Goal: Task Accomplishment & Management: Use online tool/utility

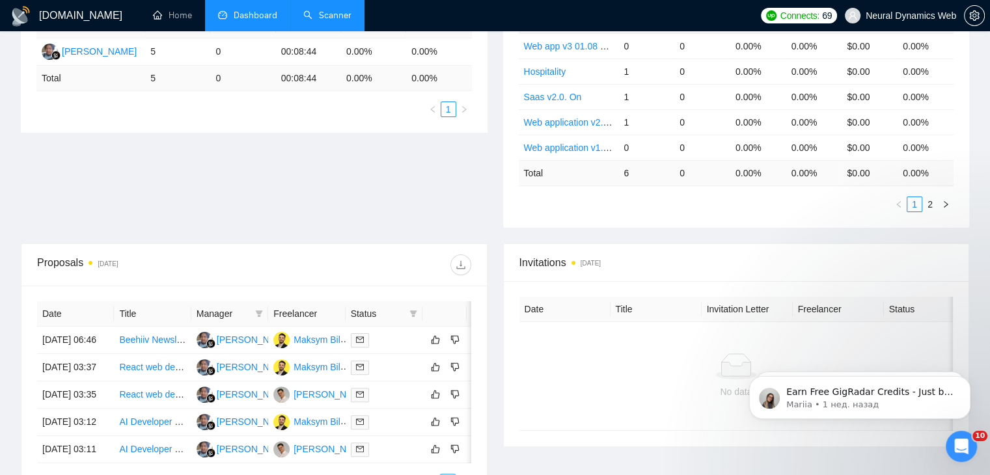
click at [320, 11] on link "Scanner" at bounding box center [327, 15] width 48 height 11
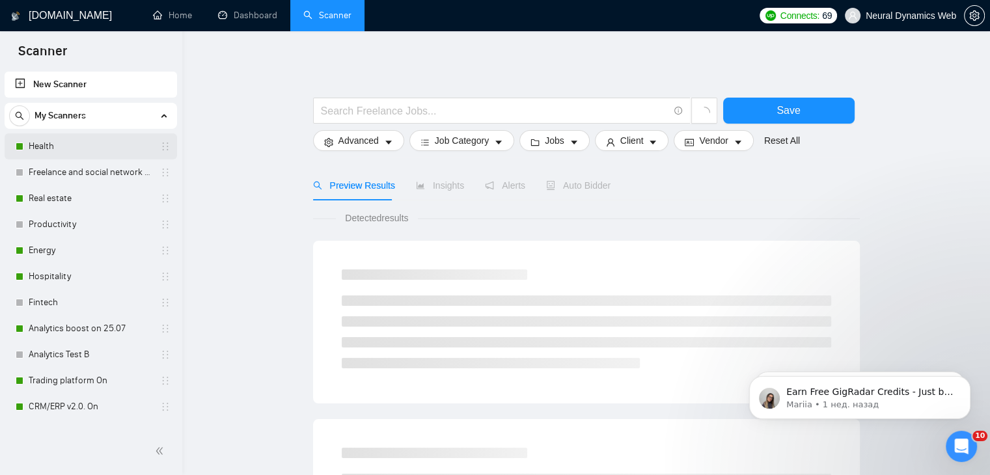
click at [62, 146] on link "Health" at bounding box center [91, 146] width 124 height 26
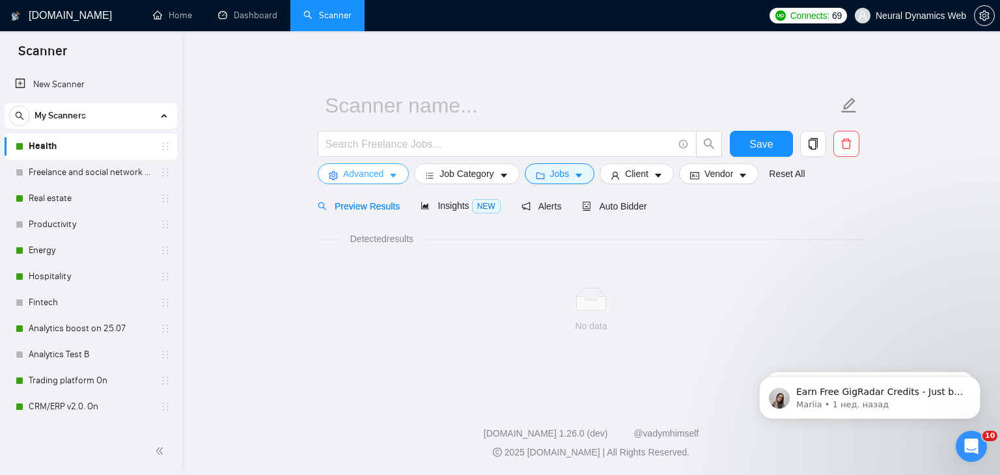
click at [335, 172] on button "Advanced" at bounding box center [363, 173] width 91 height 21
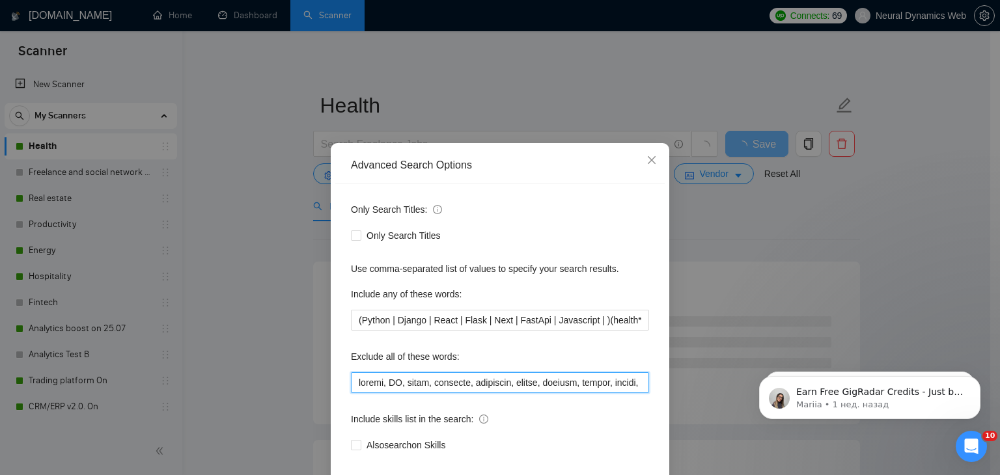
click at [375, 380] on input "text" at bounding box center [500, 382] width 298 height 21
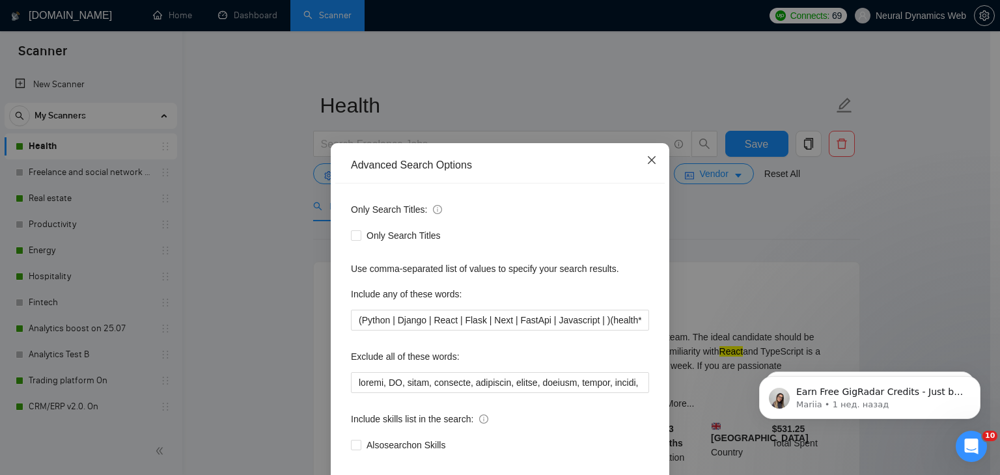
click at [646, 156] on icon "close" at bounding box center [651, 160] width 10 height 10
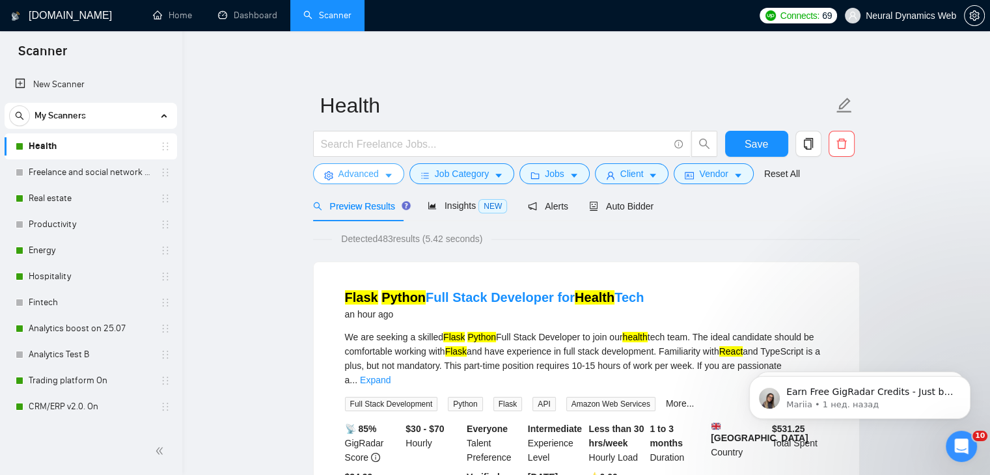
drag, startPoint x: 372, startPoint y: 173, endPoint x: 383, endPoint y: 236, distance: 64.0
click at [372, 172] on span "Advanced" at bounding box center [358, 174] width 40 height 14
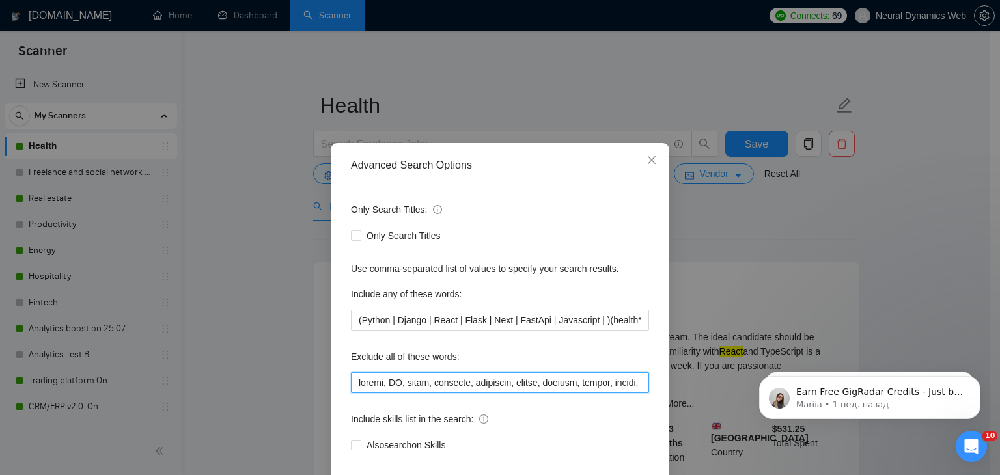
click at [379, 390] on input "text" at bounding box center [500, 382] width 298 height 21
paste input "systmone, finalize, webrtc, "web3", "mql4", forge, biosensor, epicor, vantage, …"
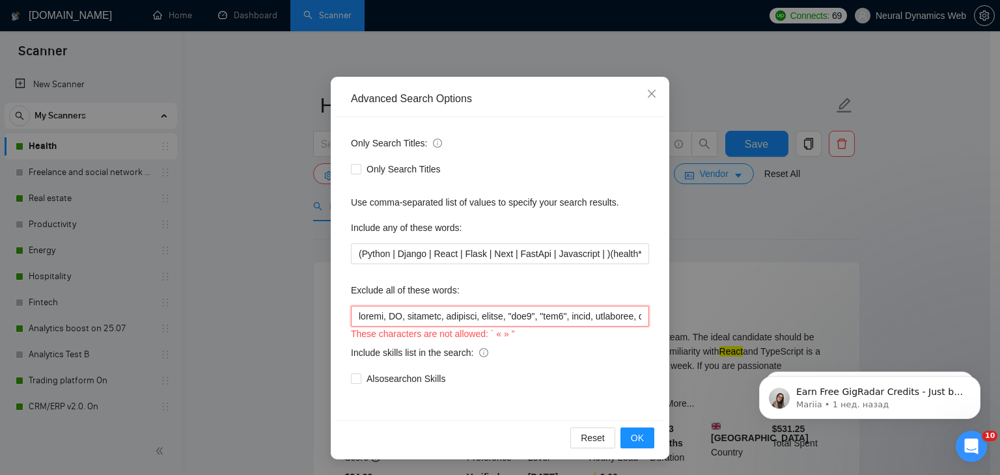
click at [359, 307] on input "text" at bounding box center [500, 316] width 298 height 21
paste input "media, systmone, biosensor, epicor, vantage, pygame, pymunk, frontify, medusa, …"
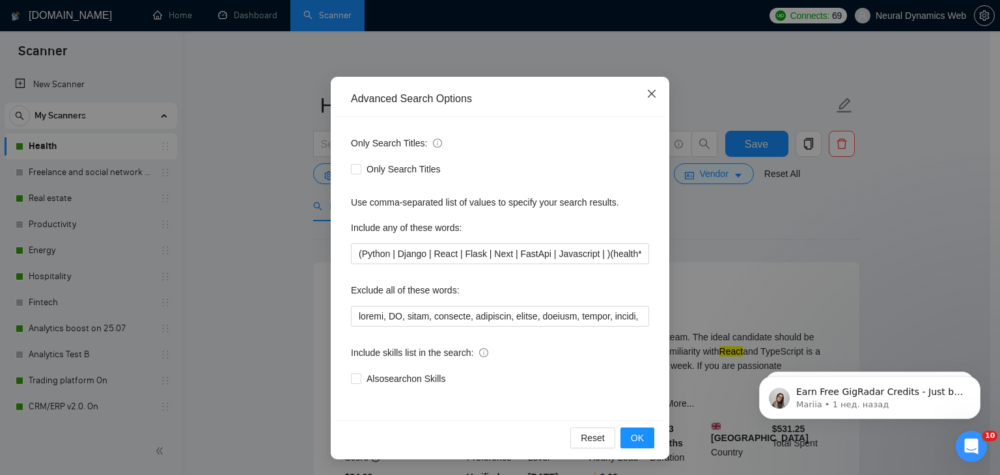
click at [646, 94] on icon "close" at bounding box center [651, 94] width 10 height 10
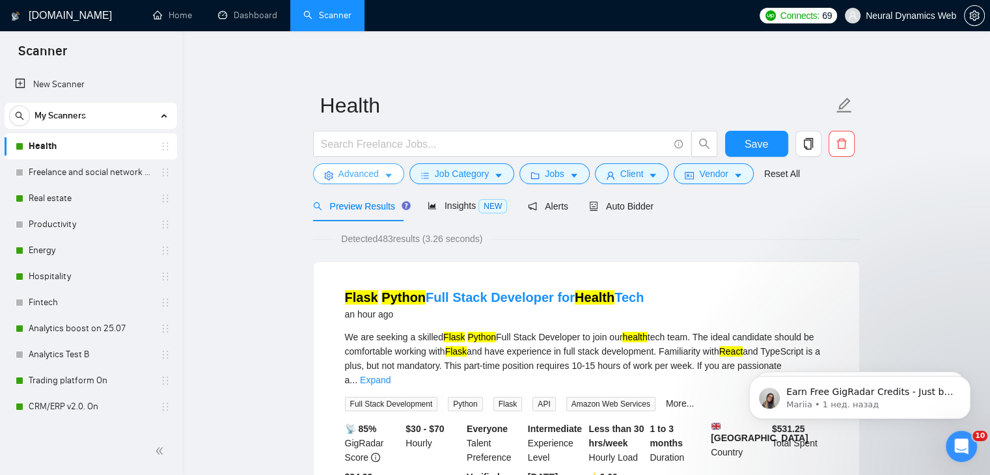
click at [367, 165] on button "Advanced" at bounding box center [358, 173] width 91 height 21
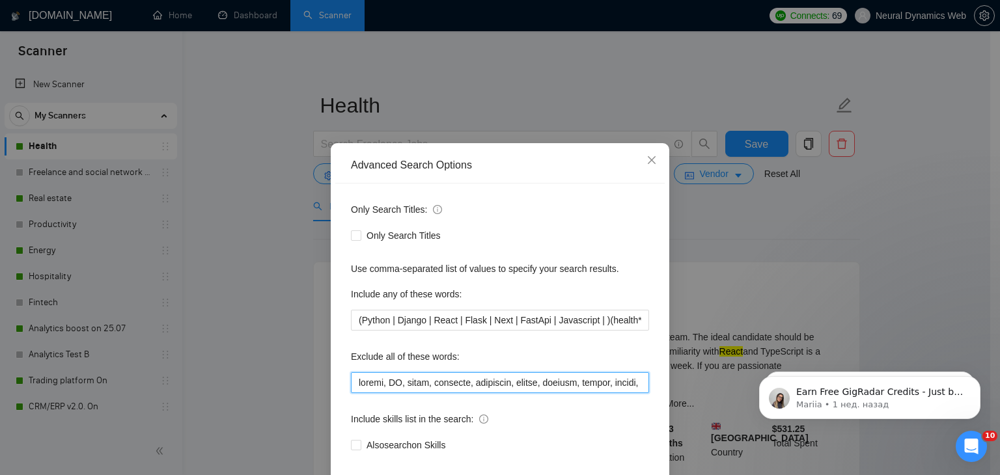
click at [388, 385] on input "text" at bounding box center [500, 382] width 298 height 21
paste input "systmone, finalize, webrtc, "web3", "mql4", forge, biosensor, epicor, vantage, …"
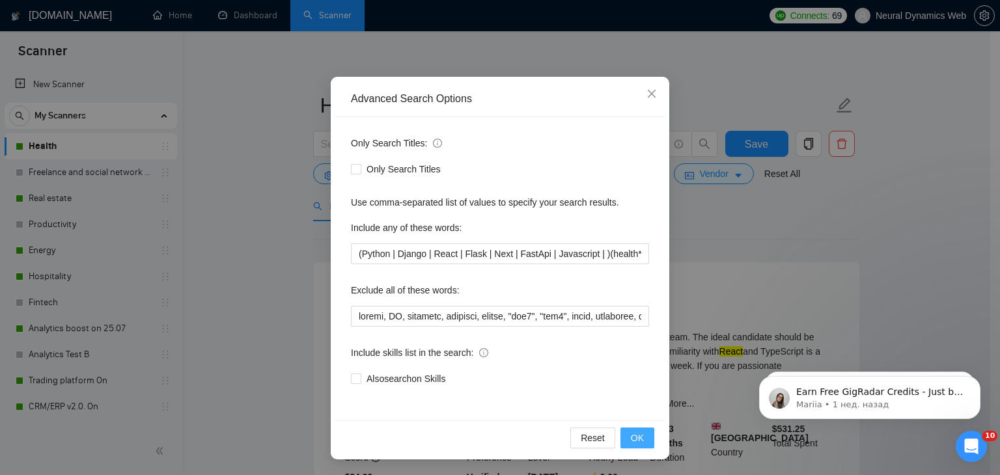
click at [648, 432] on button "OK" at bounding box center [637, 438] width 34 height 21
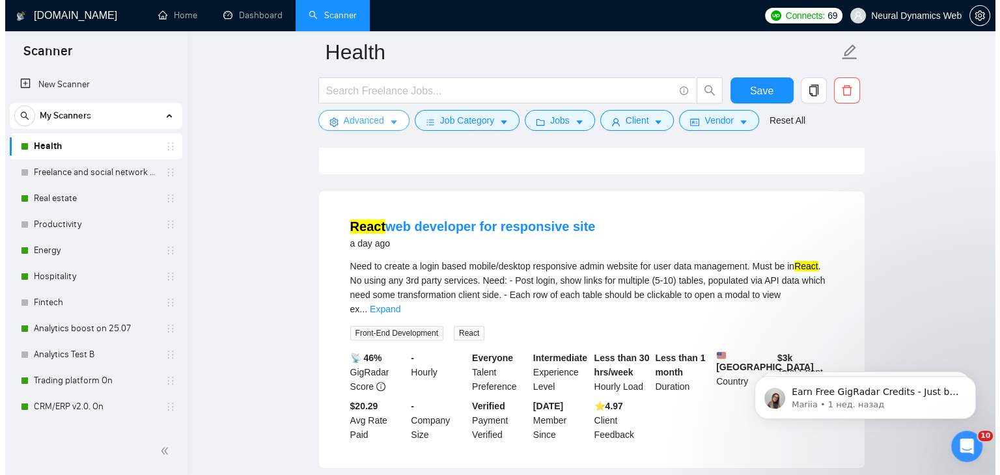
scroll to position [391, 0]
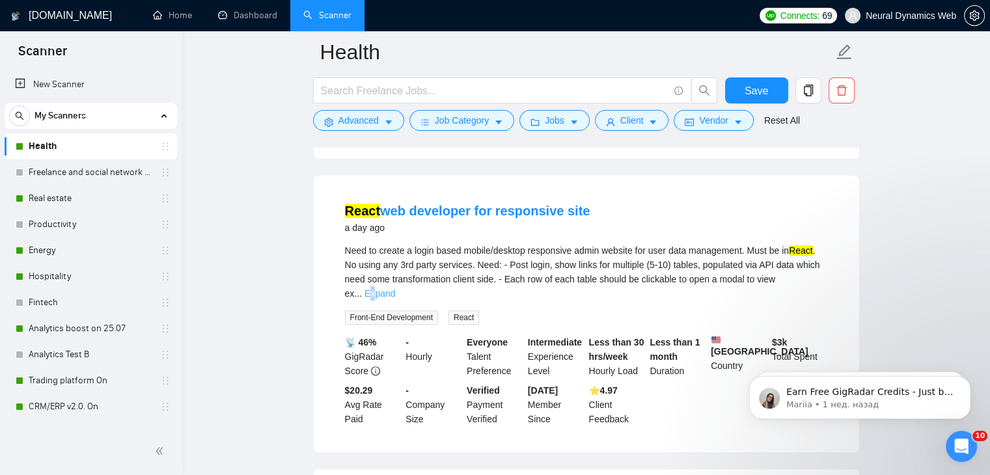
click at [395, 288] on link "Expand" at bounding box center [380, 293] width 31 height 10
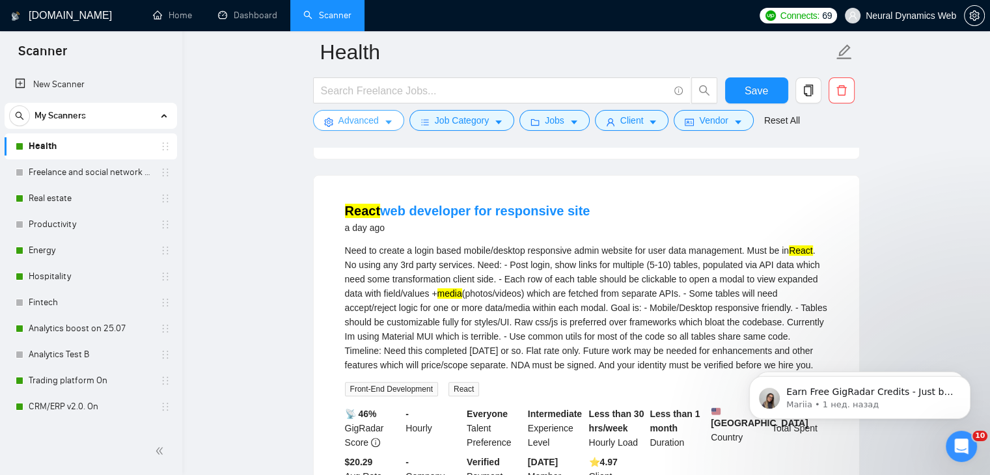
click at [350, 120] on span "Advanced" at bounding box center [358, 120] width 40 height 14
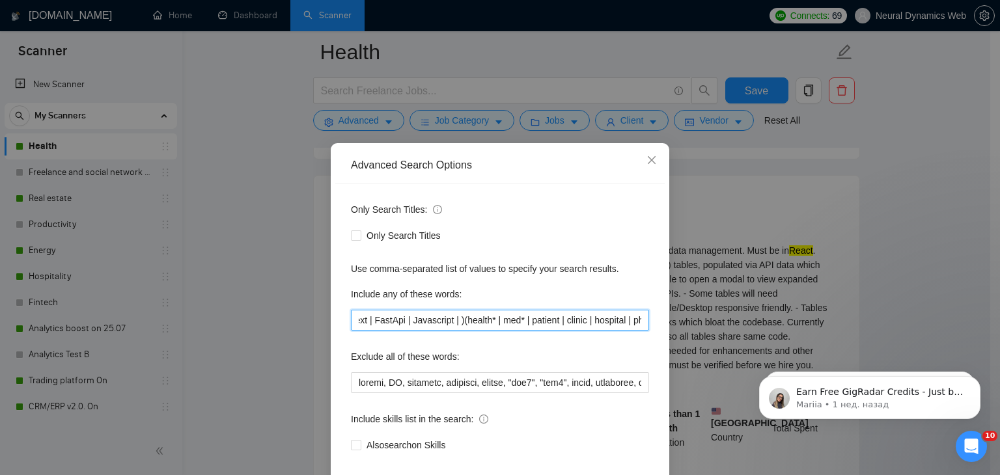
scroll to position [0, 148]
drag, startPoint x: 454, startPoint y: 320, endPoint x: 622, endPoint y: 320, distance: 167.9
click at [622, 320] on input "(Python | Django | React | Flask | Next | FastApi | Javascript | )(health* | me…" at bounding box center [500, 320] width 298 height 21
click at [508, 327] on input "(Python | Django | React | Flask | Next | FastApi | Javascript | )(health* | me…" at bounding box center [500, 320] width 298 height 21
click at [508, 321] on input "(Python | Django | React | Flask | Next | FastApi | Javascript | )(health* | me…" at bounding box center [500, 320] width 298 height 21
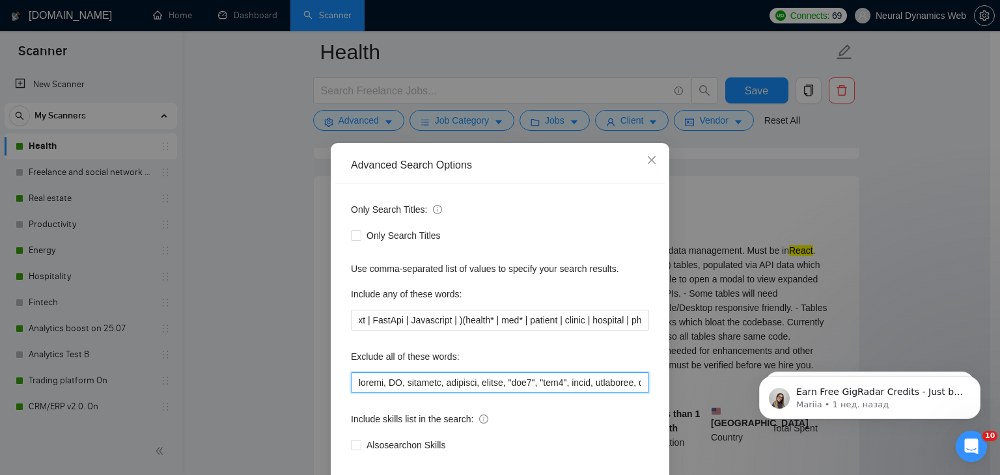
scroll to position [0, 0]
click at [354, 385] on input "text" at bounding box center [500, 382] width 298 height 21
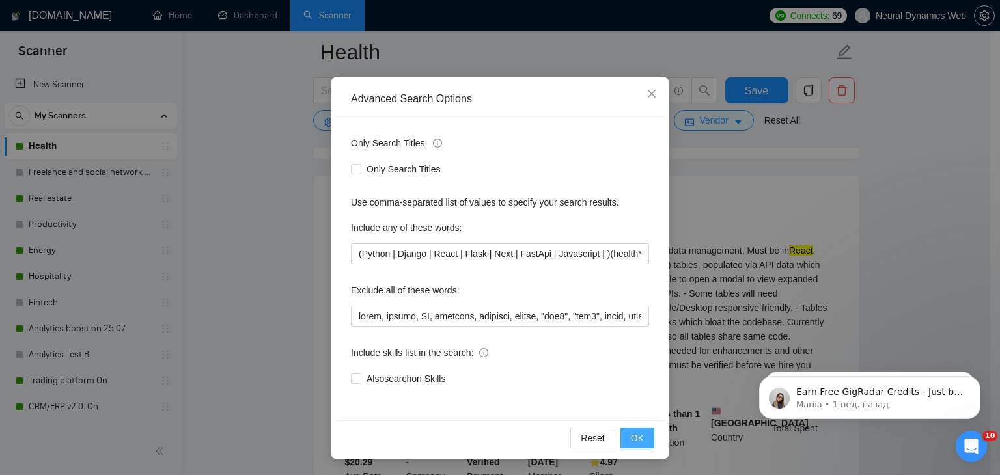
click at [631, 433] on span "OK" at bounding box center [637, 438] width 13 height 14
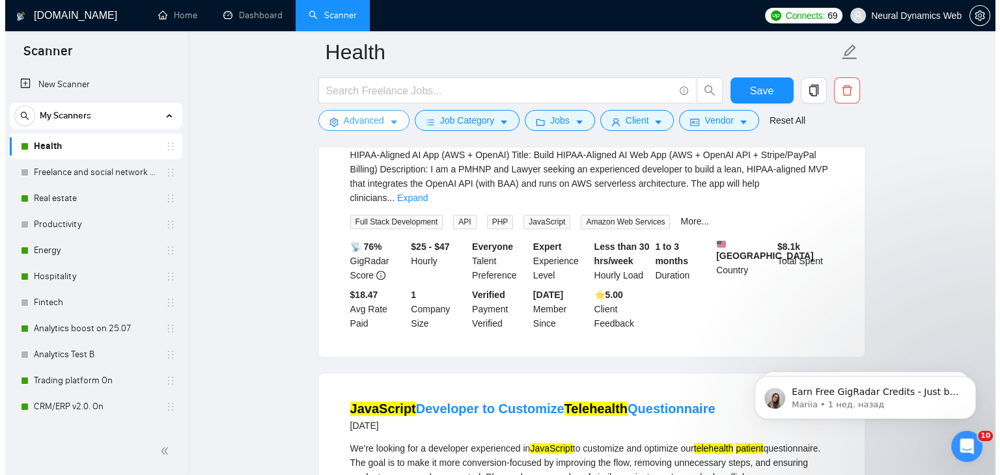
scroll to position [846, 0]
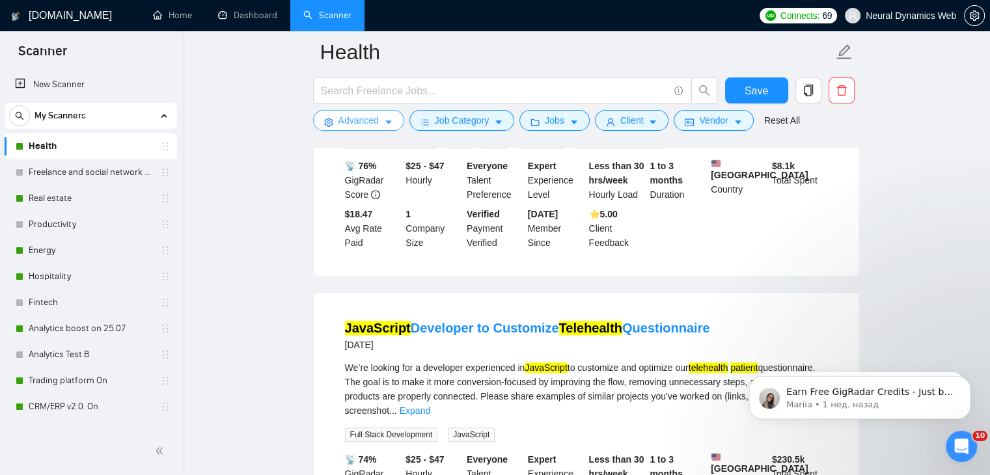
click at [360, 115] on span "Advanced" at bounding box center [358, 120] width 40 height 14
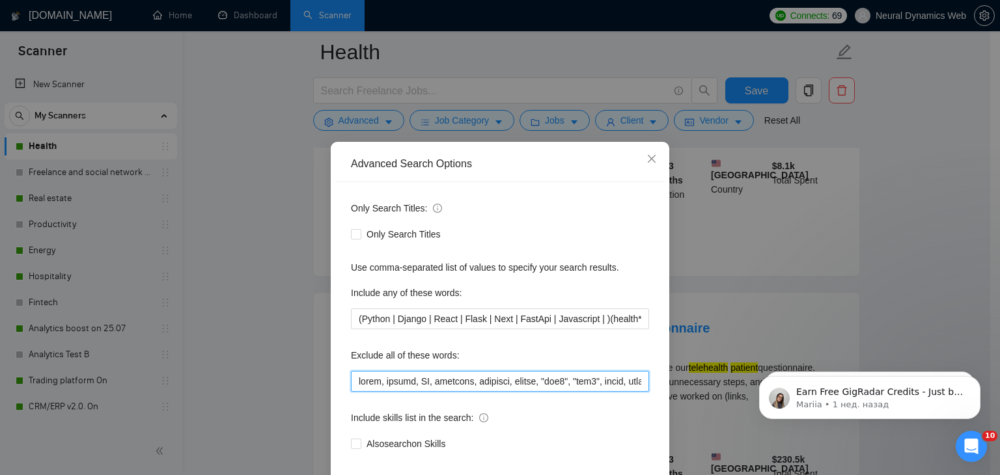
click at [354, 381] on input "text" at bounding box center [500, 381] width 298 height 21
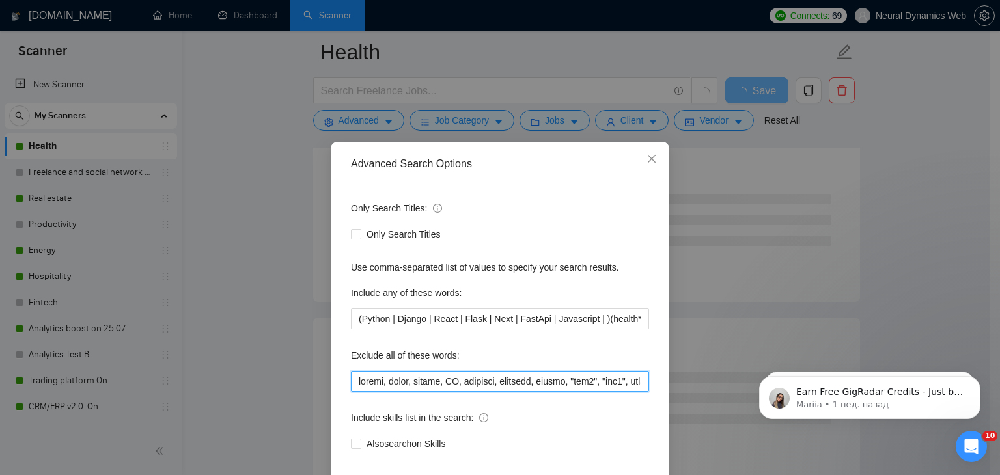
scroll to position [66, 0]
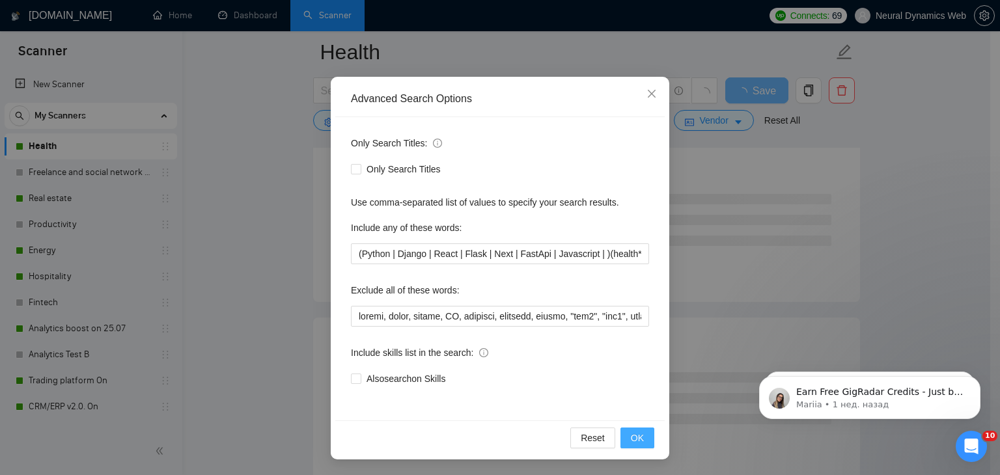
click at [631, 435] on span "OK" at bounding box center [637, 438] width 13 height 14
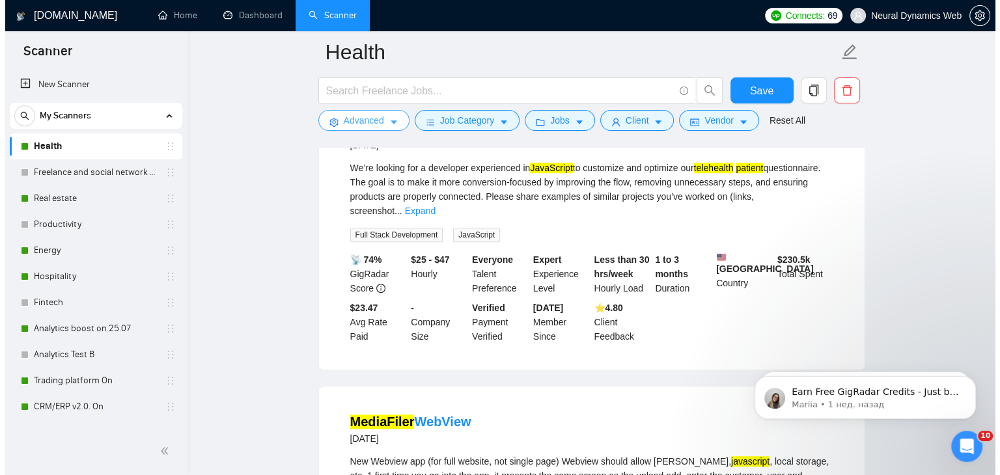
scroll to position [911, 0]
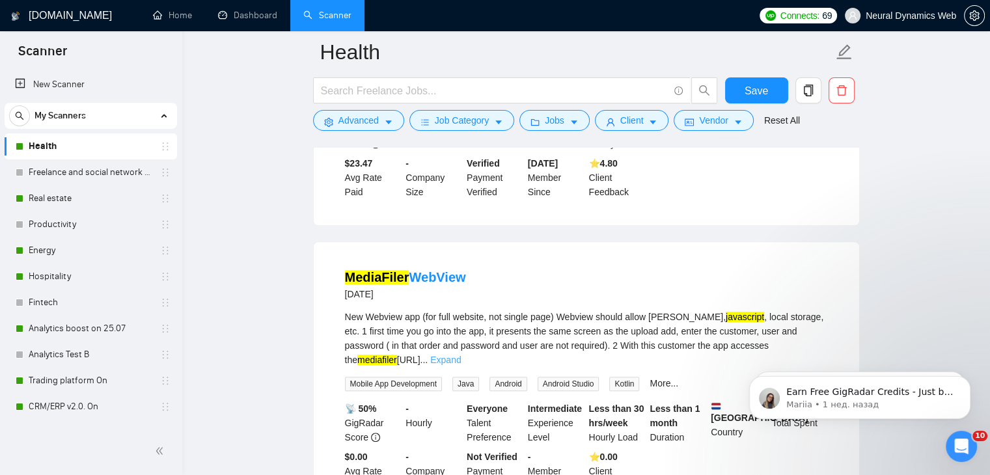
click at [461, 355] on link "Expand" at bounding box center [445, 360] width 31 height 10
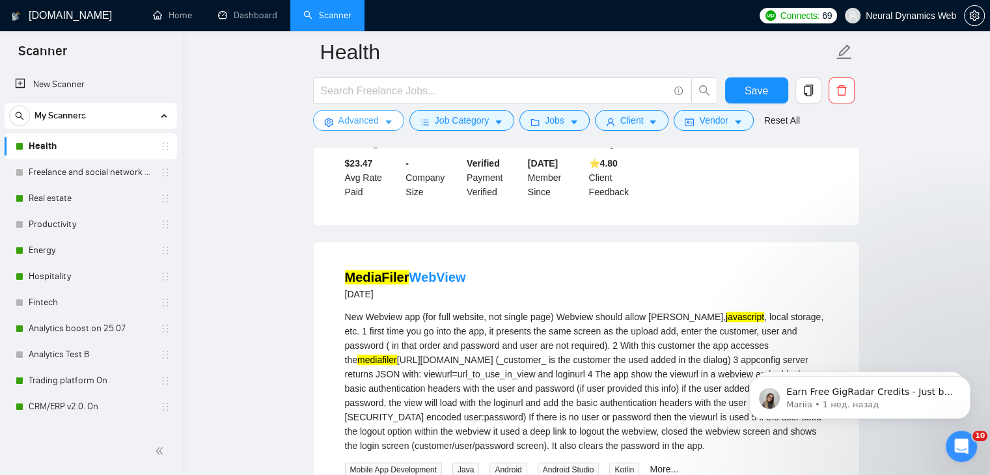
click at [373, 115] on span "Advanced" at bounding box center [358, 120] width 40 height 14
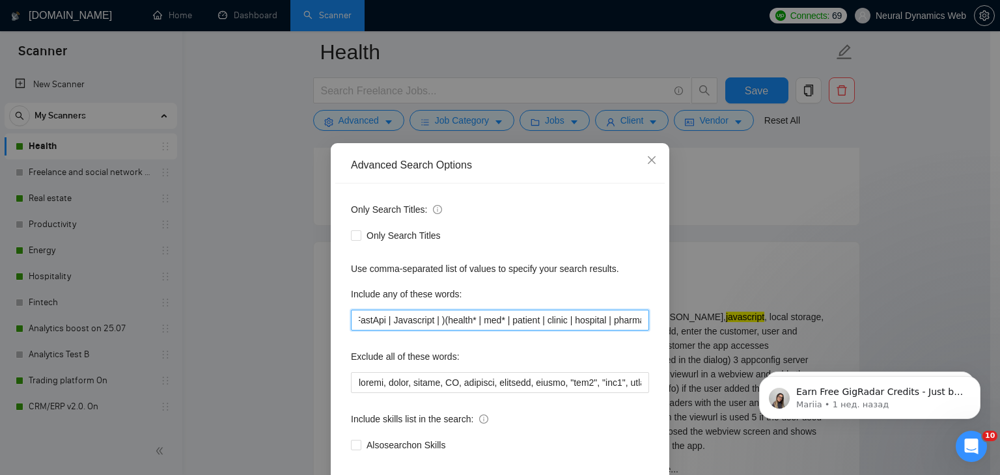
drag, startPoint x: 598, startPoint y: 325, endPoint x: 634, endPoint y: 321, distance: 36.7
click at [640, 324] on input "(Python | Django | React | Flask | Next | FastApi | Javascript | )(health* | me…" at bounding box center [500, 320] width 298 height 21
click at [535, 318] on input "(Python | Django | React | Flask | Next | FastApi | Javascript | )(health* | me…" at bounding box center [500, 320] width 298 height 21
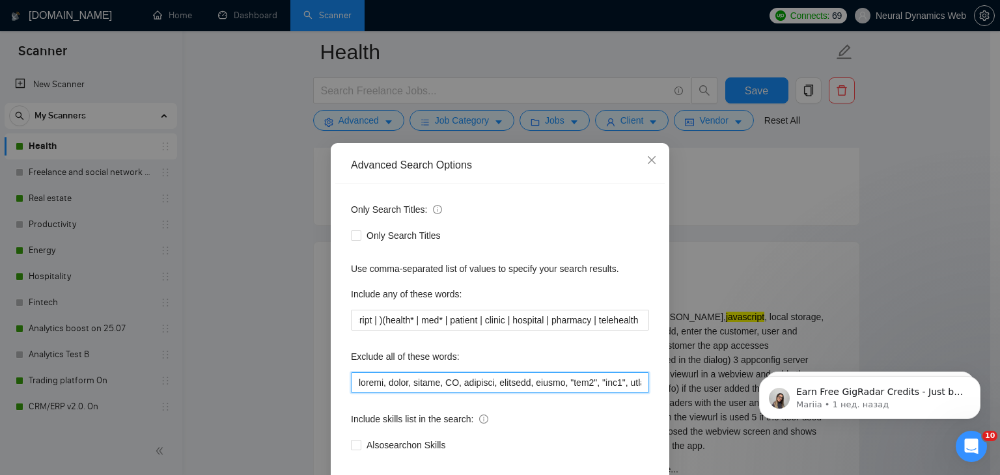
scroll to position [0, 0]
click at [353, 381] on input "text" at bounding box center [500, 382] width 298 height 21
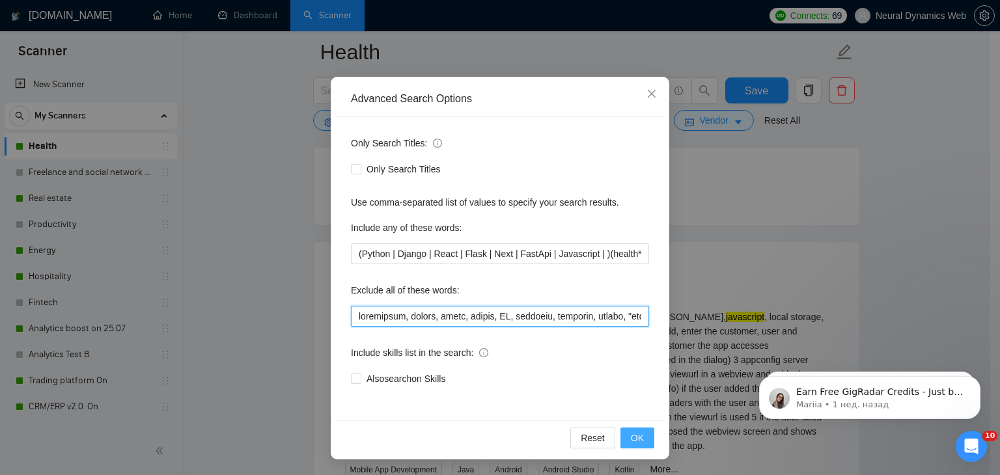
type input "mediafiler, finish, media, cursor, VR, systmone, finalize, webrtc, "web3", "mql…"
click at [631, 444] on span "OK" at bounding box center [637, 438] width 13 height 14
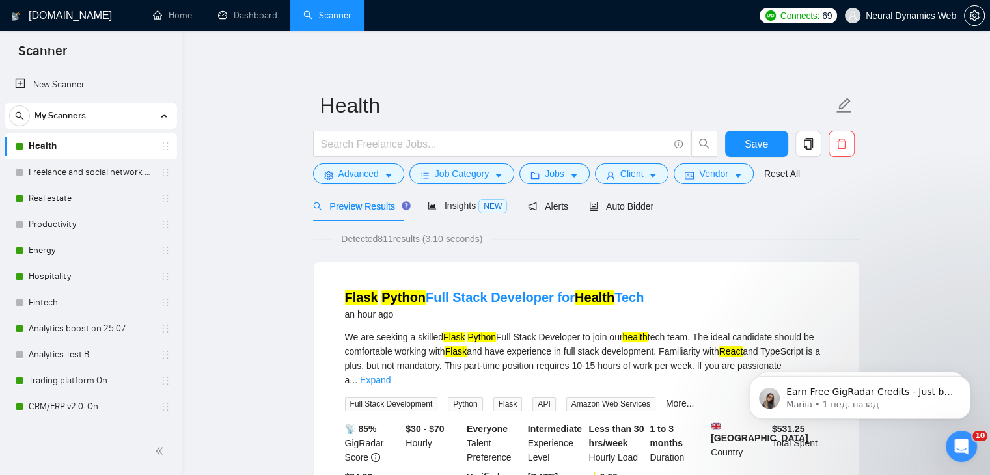
click at [517, 176] on div "Jobs" at bounding box center [555, 173] width 76 height 21
click at [534, 175] on icon "folder" at bounding box center [535, 175] width 8 height 7
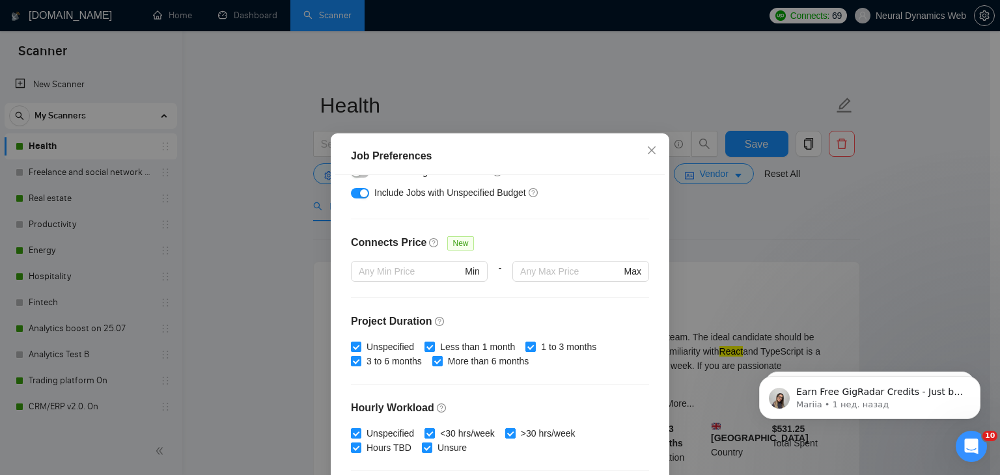
scroll to position [260, 0]
click at [646, 146] on icon "close" at bounding box center [651, 150] width 10 height 10
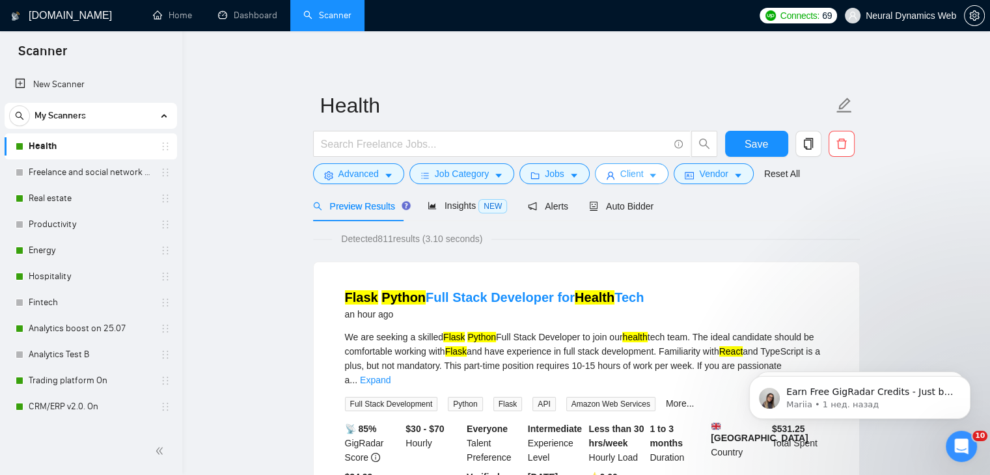
click at [648, 178] on icon "caret-down" at bounding box center [652, 175] width 9 height 9
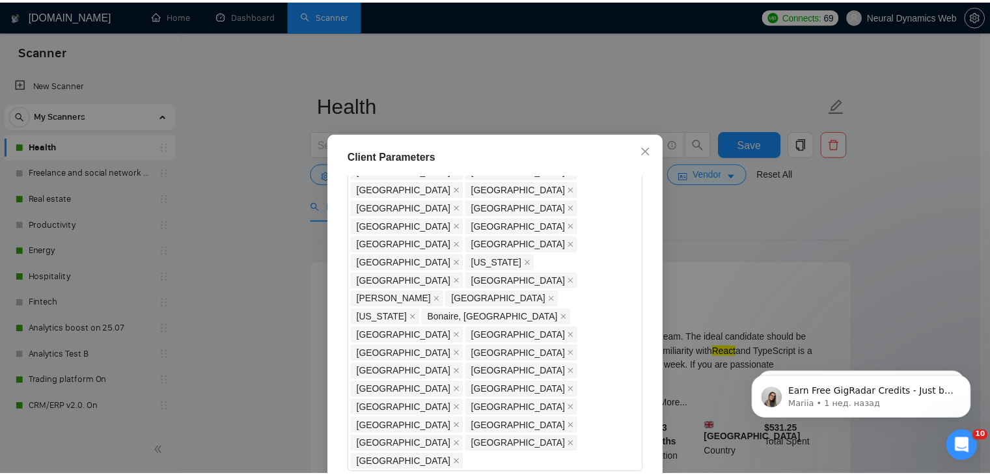
scroll to position [1166, 0]
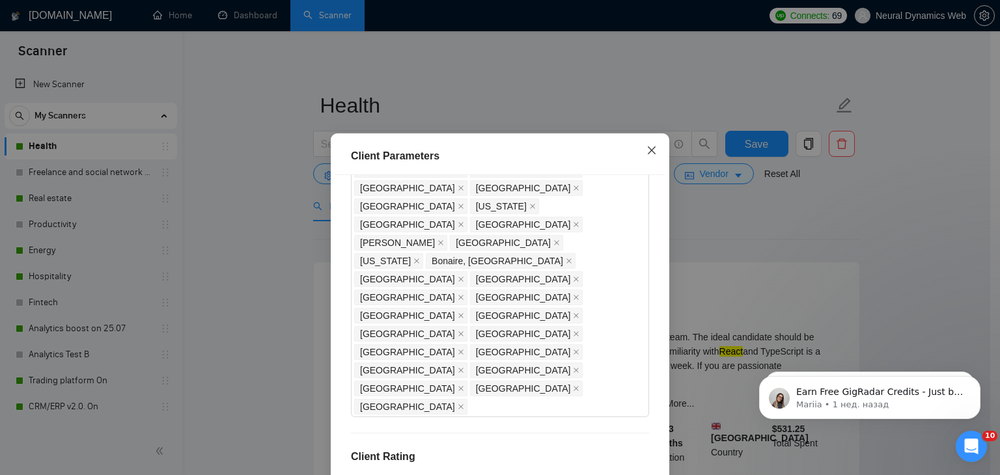
click at [639, 148] on span "Close" at bounding box center [651, 150] width 35 height 35
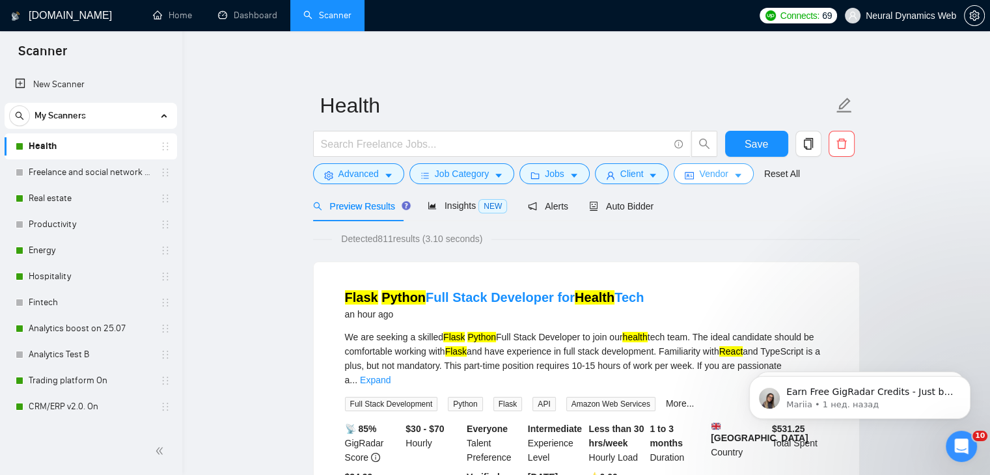
click at [726, 170] on button "Vendor" at bounding box center [713, 173] width 79 height 21
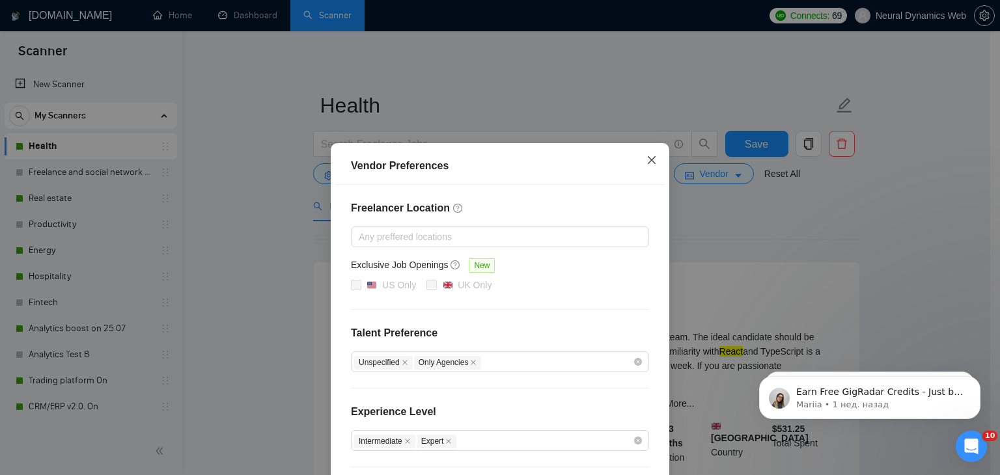
click at [653, 165] on span "Close" at bounding box center [651, 160] width 35 height 35
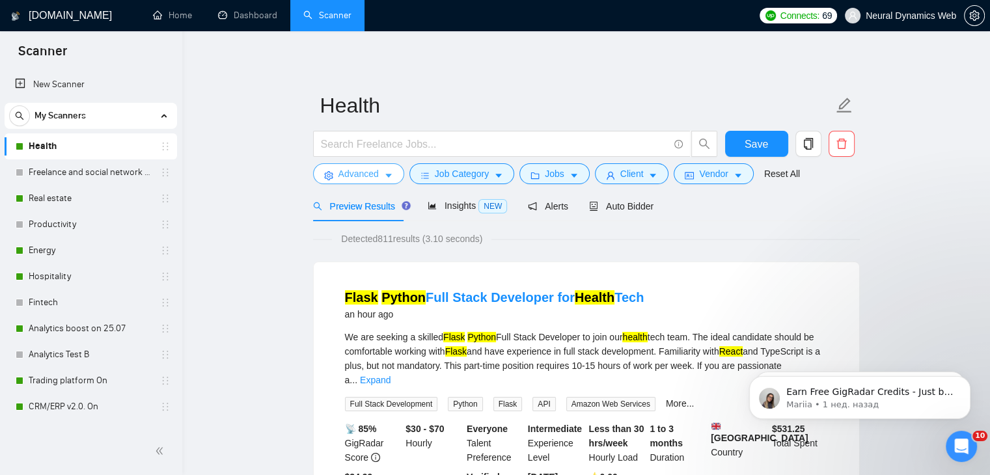
click at [339, 171] on span "Advanced" at bounding box center [358, 174] width 40 height 14
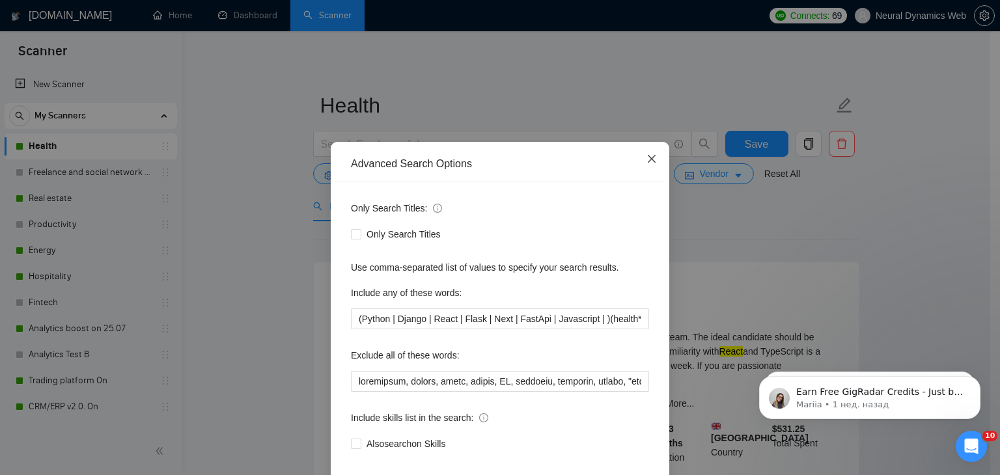
click at [646, 164] on icon "close" at bounding box center [651, 159] width 10 height 10
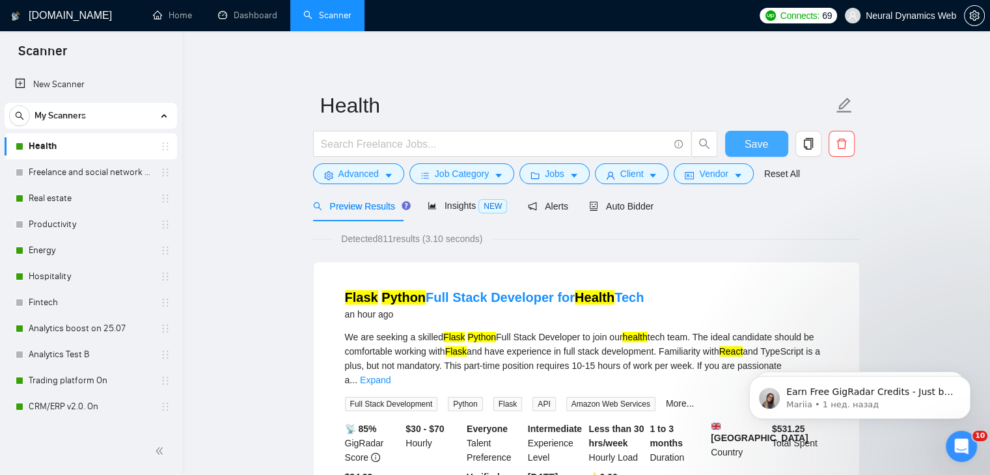
click at [777, 148] on button "Save" at bounding box center [756, 144] width 63 height 26
click at [66, 178] on link "Freelance and social network (change includes)" at bounding box center [91, 172] width 124 height 26
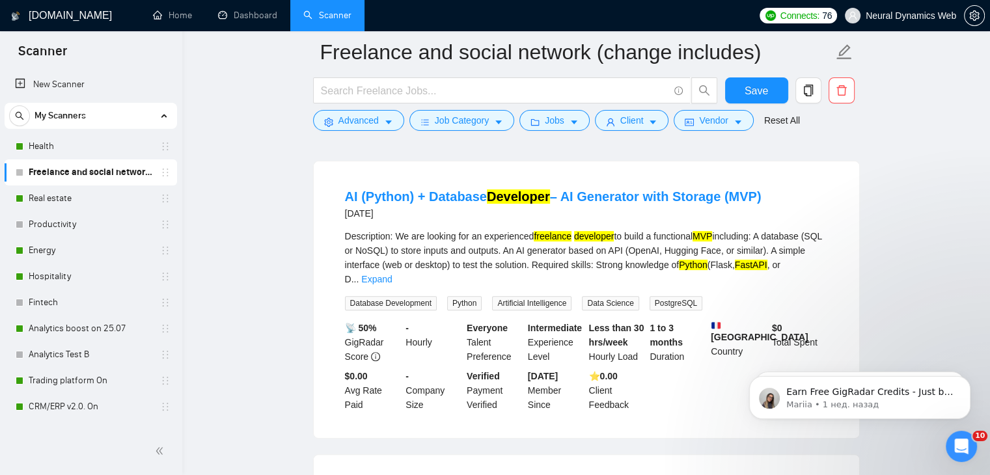
scroll to position [586, 0]
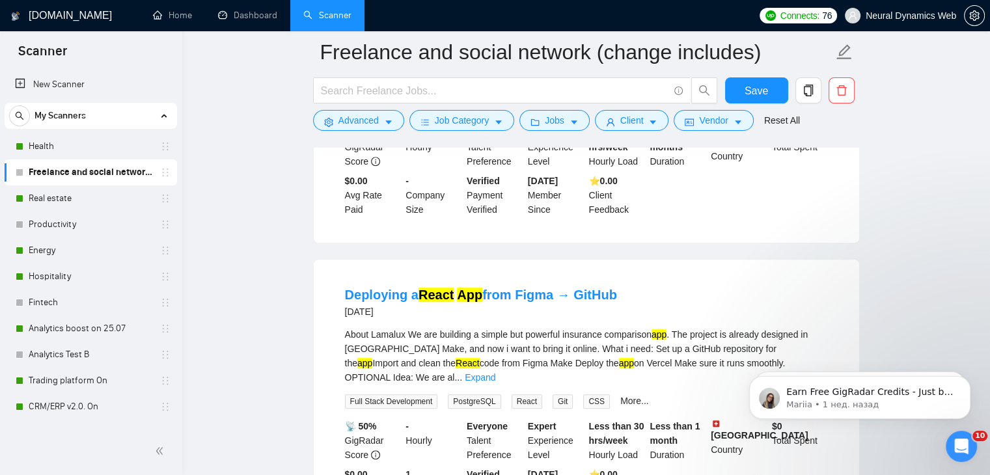
drag, startPoint x: 62, startPoint y: 206, endPoint x: 234, endPoint y: 193, distance: 172.3
click at [62, 206] on link "Real estate" at bounding box center [91, 199] width 124 height 26
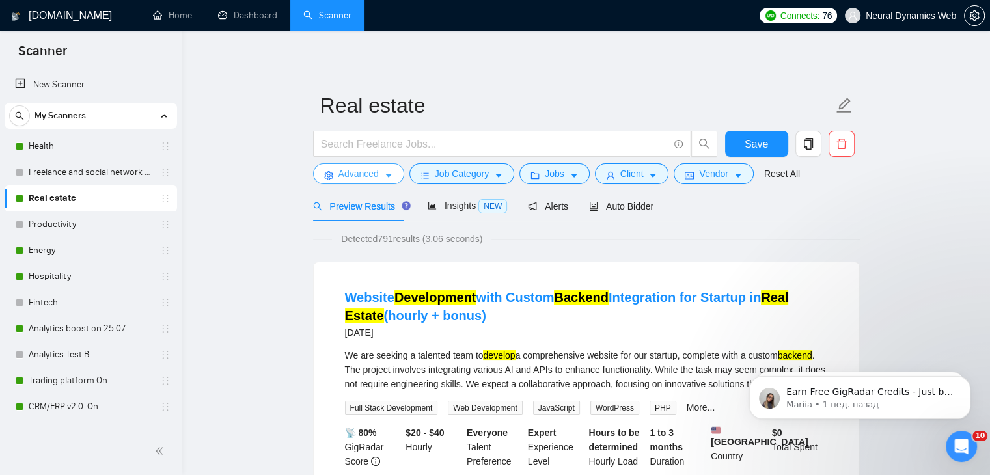
click at [338, 180] on span "Advanced" at bounding box center [358, 174] width 40 height 14
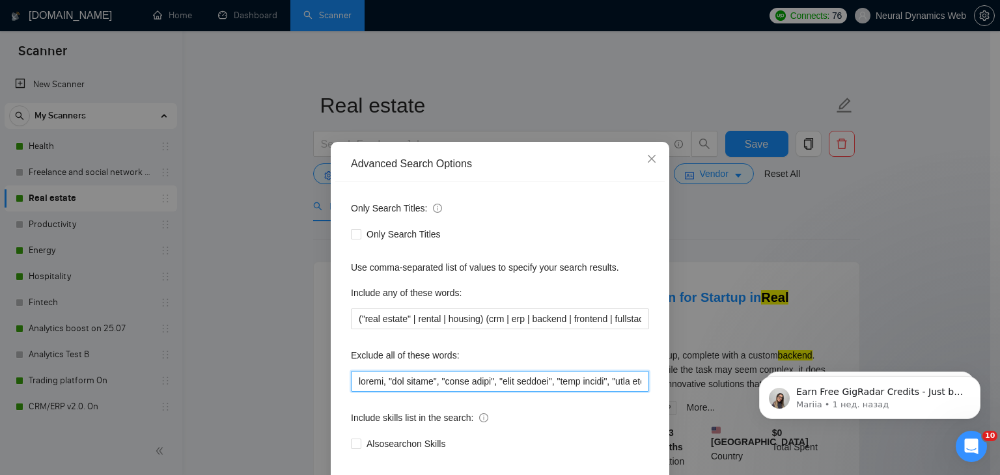
click at [380, 383] on input "text" at bounding box center [500, 381] width 298 height 21
click at [650, 149] on span "Close" at bounding box center [651, 159] width 35 height 35
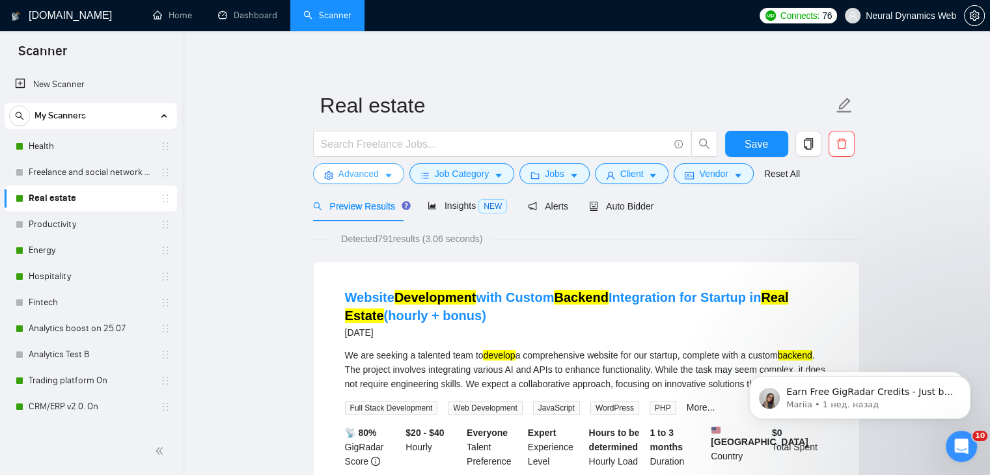
click at [362, 174] on span "Advanced" at bounding box center [358, 174] width 40 height 14
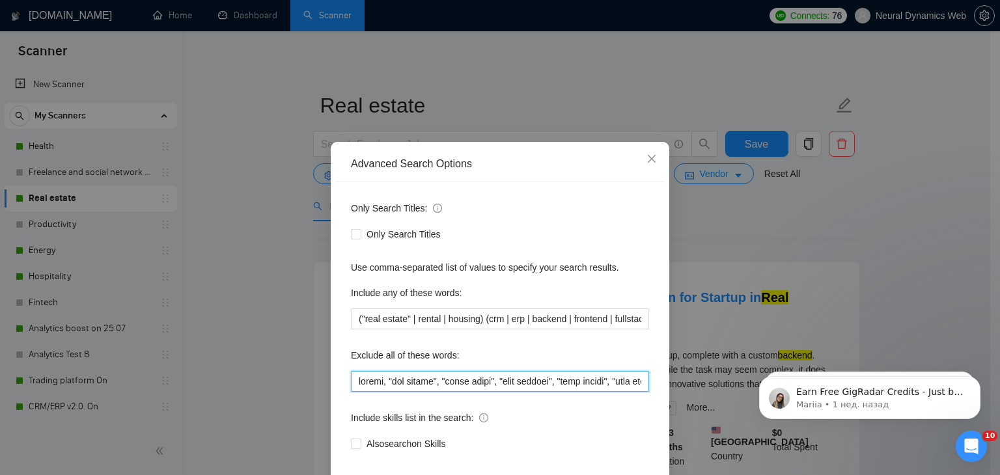
click at [391, 381] on input "text" at bounding box center [500, 381] width 298 height 21
paste input "cursor, VR, systmone, finalize, webrtc, "web3", "mql4", forge, biosensor, epico…"
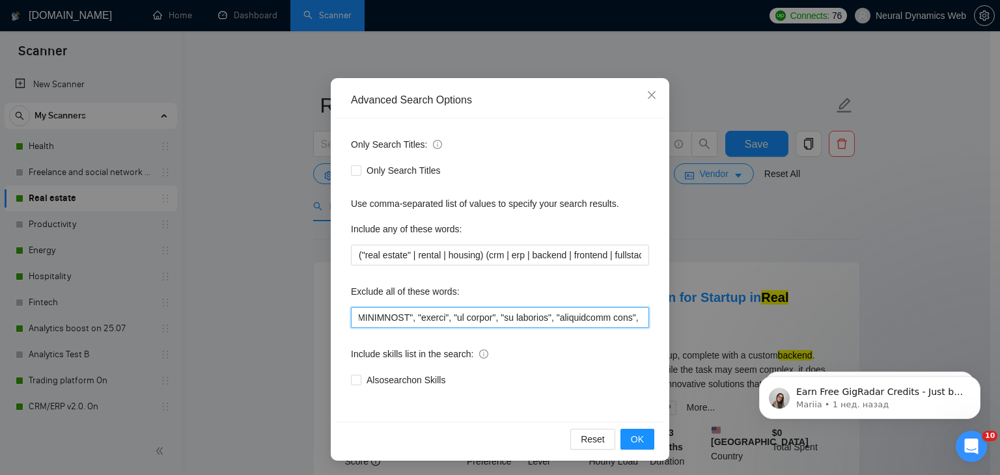
scroll to position [66, 0]
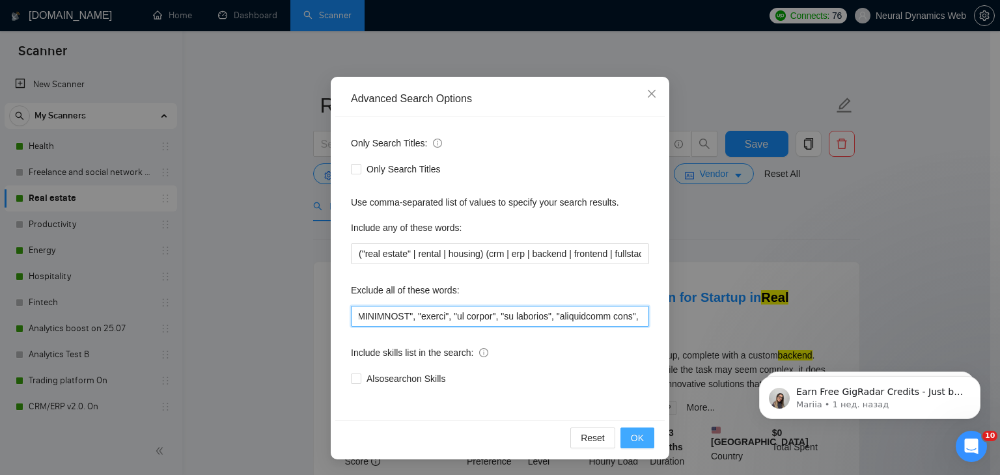
type input "widget, "crm expert", "voice agent", "data analyst", "cold caller", "cold calli…"
click at [625, 438] on button "OK" at bounding box center [637, 438] width 34 height 21
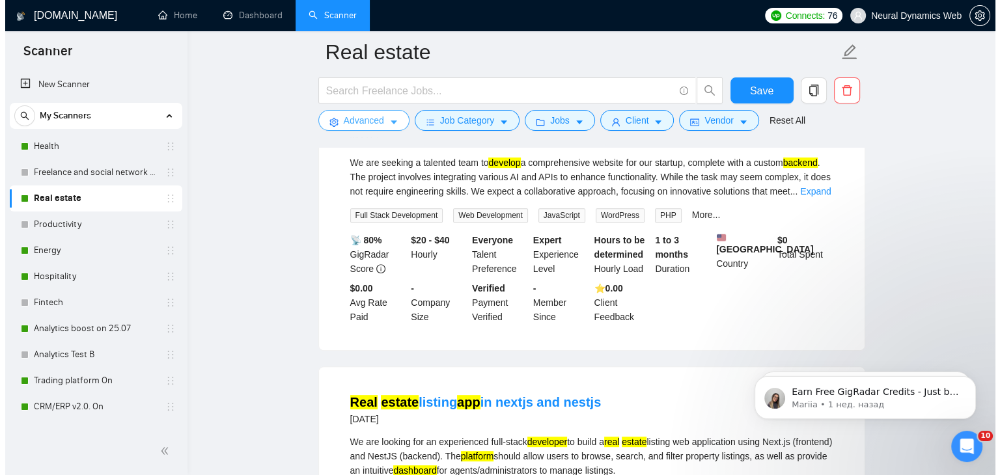
scroll to position [391, 0]
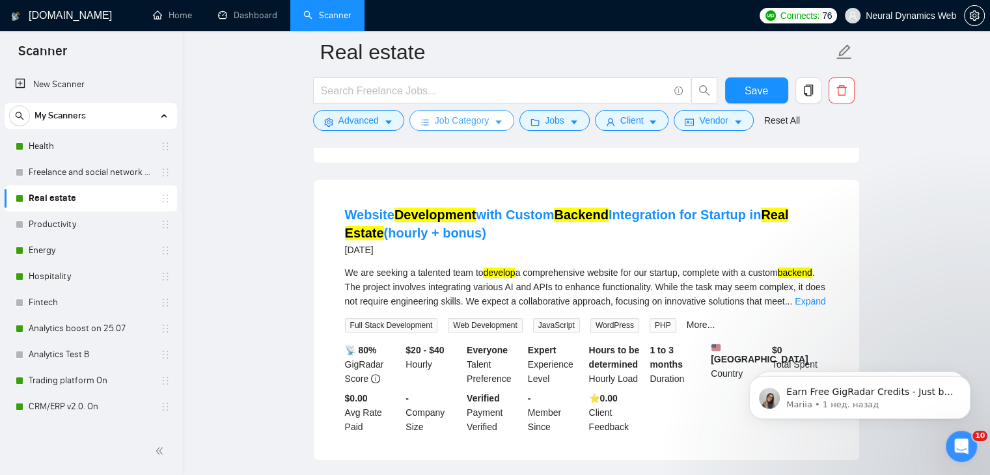
click at [473, 124] on span "Job Category" at bounding box center [462, 120] width 54 height 14
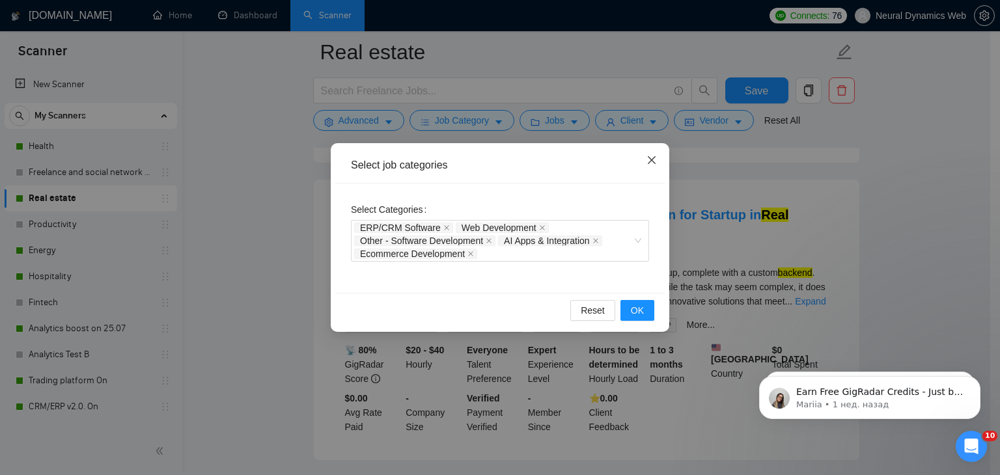
click at [653, 156] on icon "close" at bounding box center [651, 160] width 10 height 10
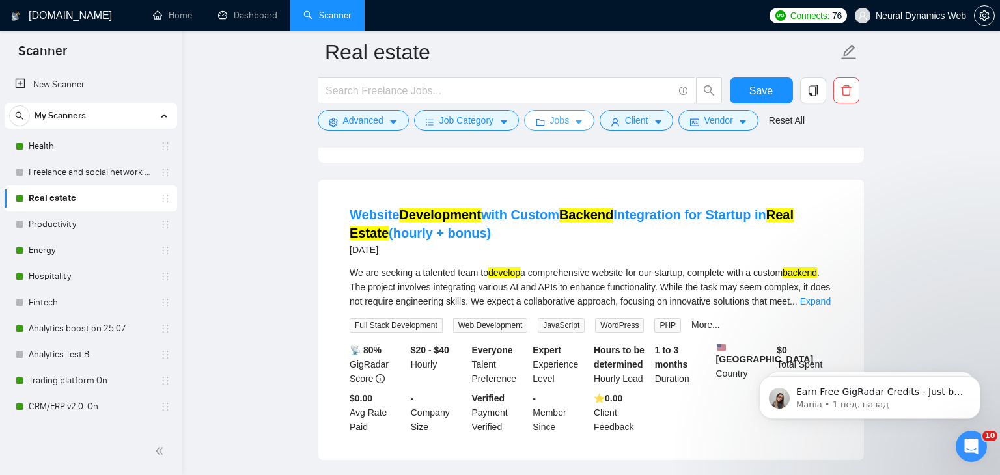
click at [550, 117] on span "Jobs" at bounding box center [560, 120] width 20 height 14
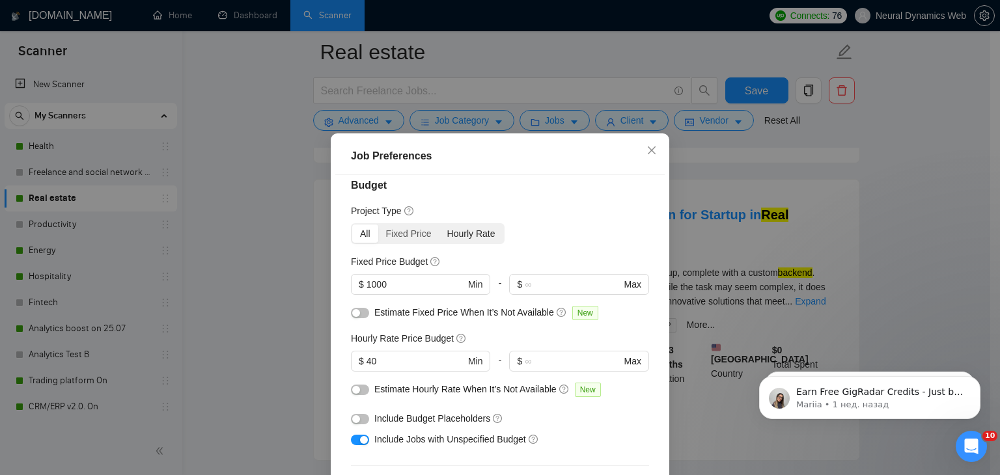
scroll to position [10, 0]
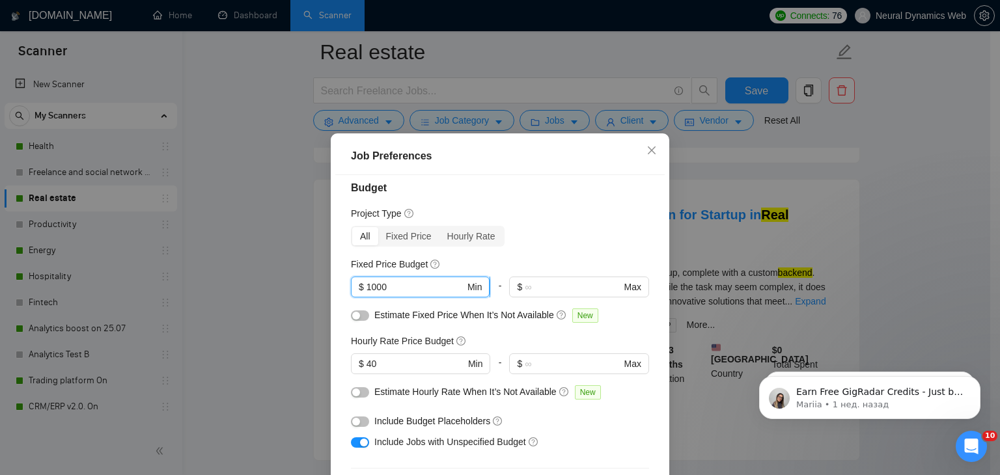
click at [366, 288] on input "1000" at bounding box center [415, 287] width 98 height 14
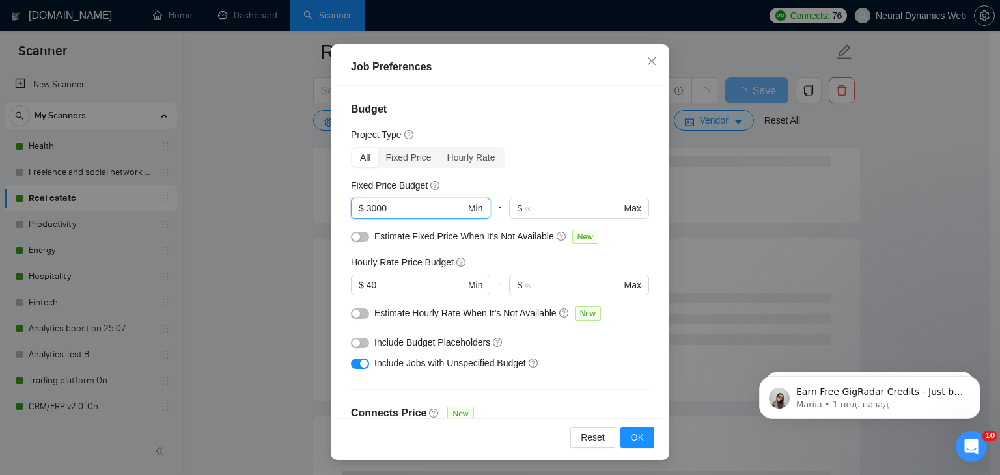
scroll to position [195, 0]
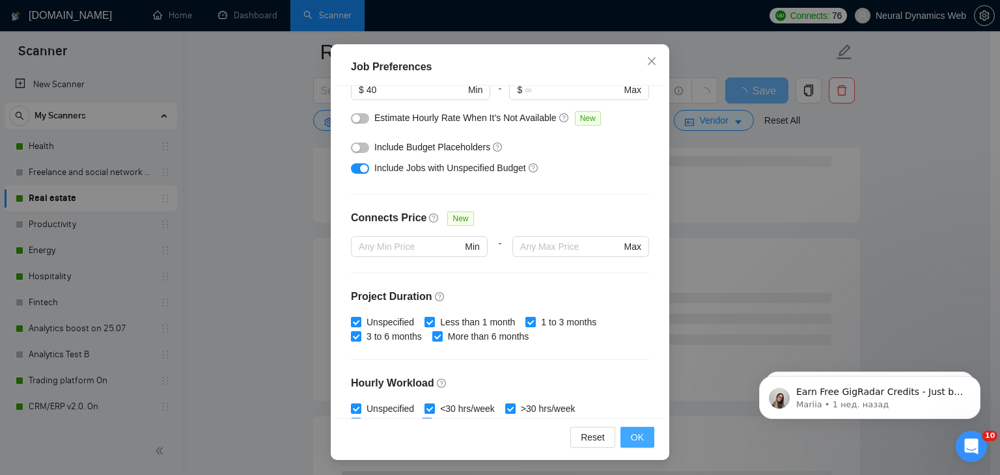
type input "3000"
click at [622, 439] on button "OK" at bounding box center [637, 437] width 34 height 21
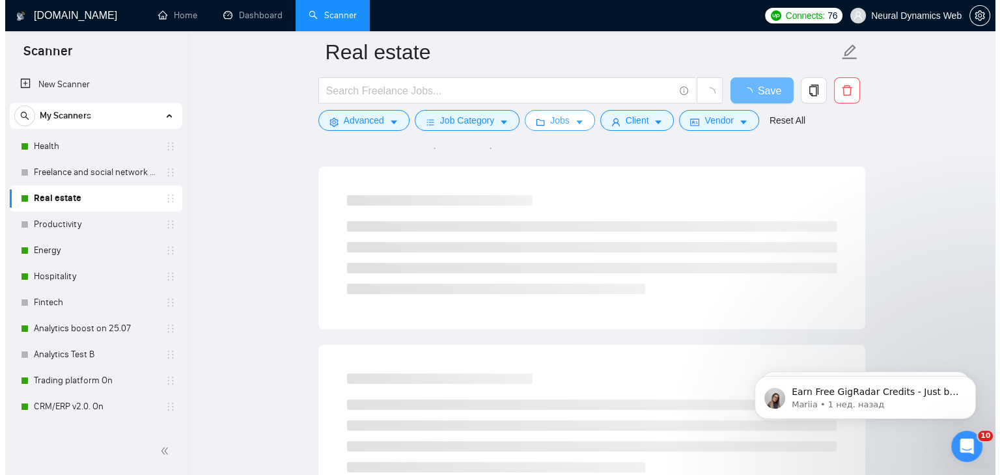
scroll to position [0, 0]
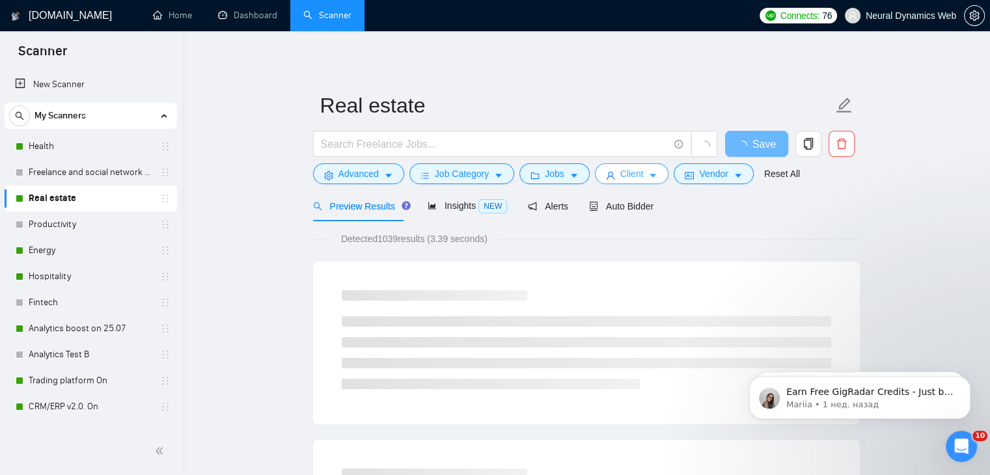
click at [620, 172] on span "Client" at bounding box center [631, 174] width 23 height 14
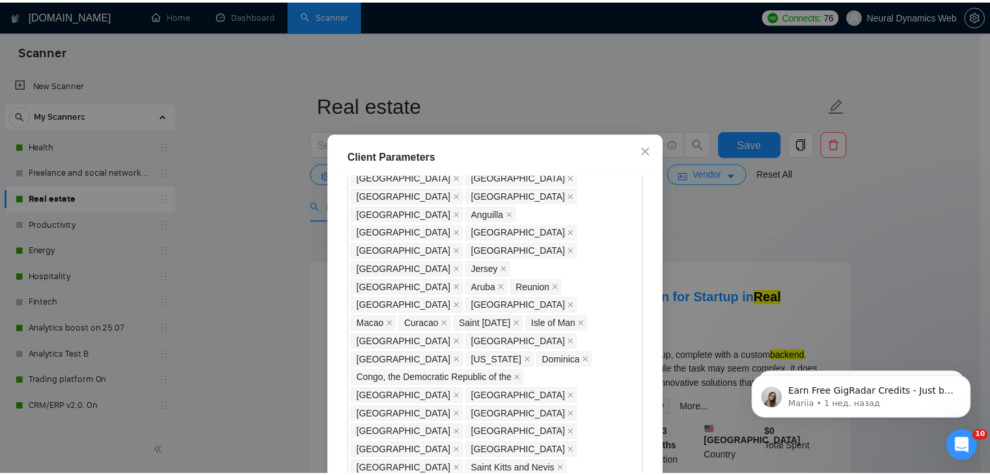
scroll to position [693, 0]
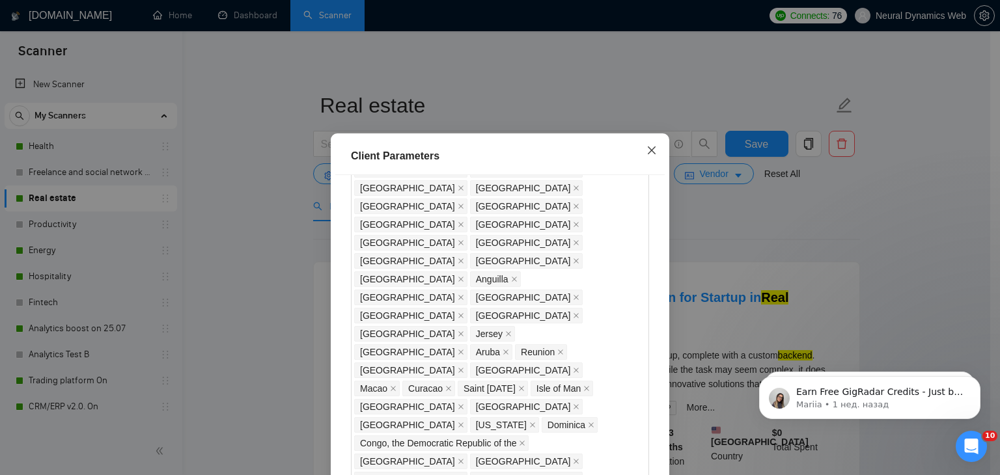
click at [646, 146] on icon "close" at bounding box center [651, 150] width 10 height 10
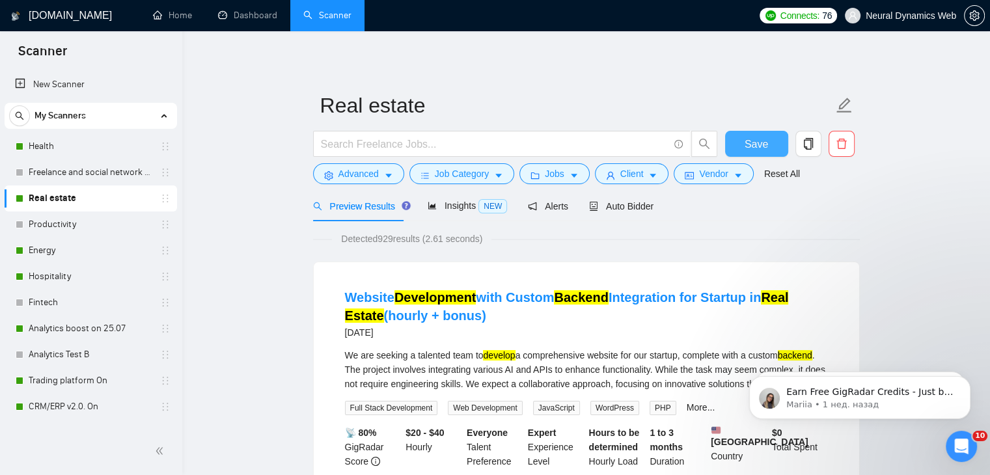
click at [745, 144] on span "Save" at bounding box center [756, 144] width 23 height 16
click at [59, 237] on link "Productivity" at bounding box center [91, 225] width 124 height 26
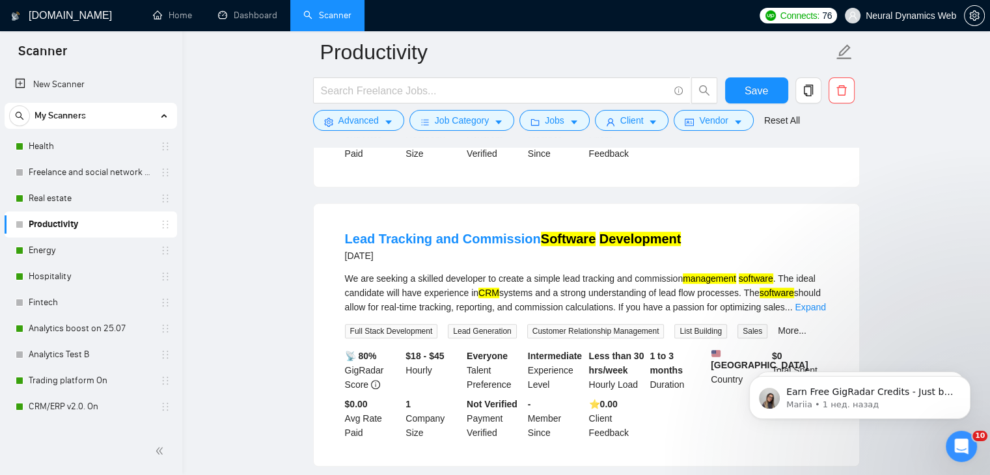
scroll to position [976, 0]
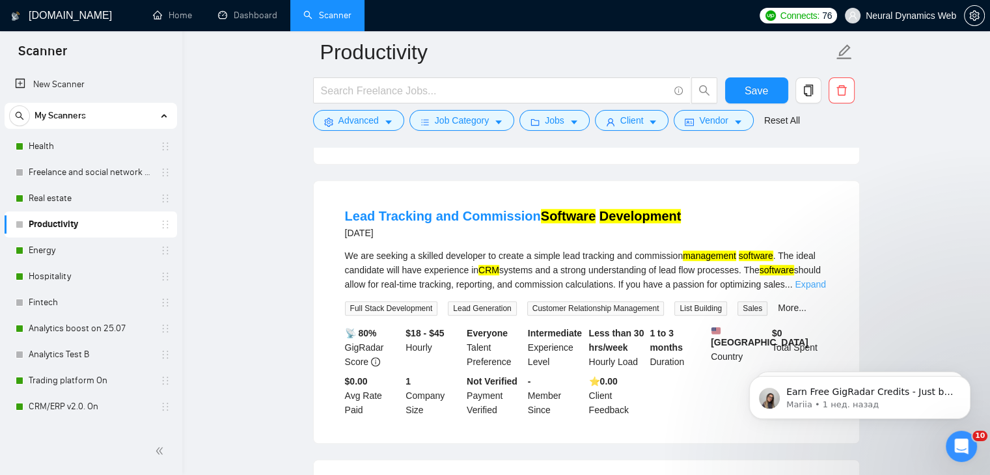
click at [799, 279] on link "Expand" at bounding box center [810, 284] width 31 height 10
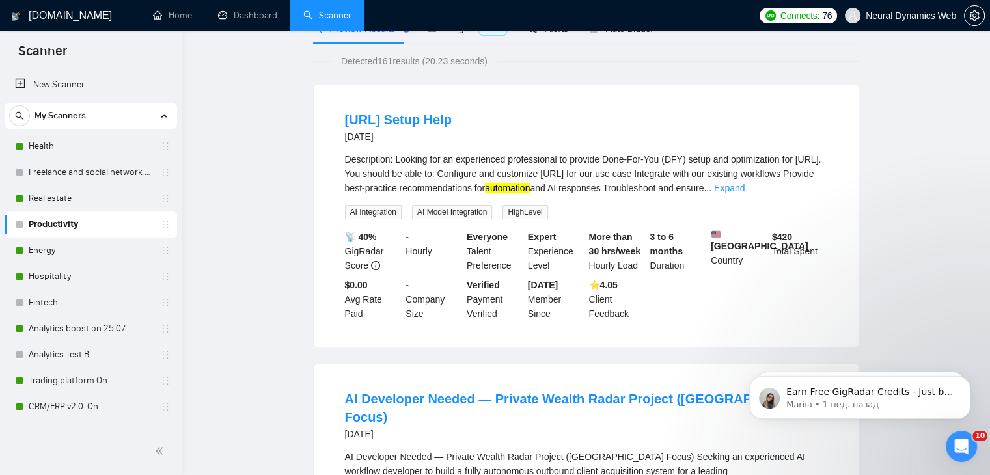
scroll to position [0, 0]
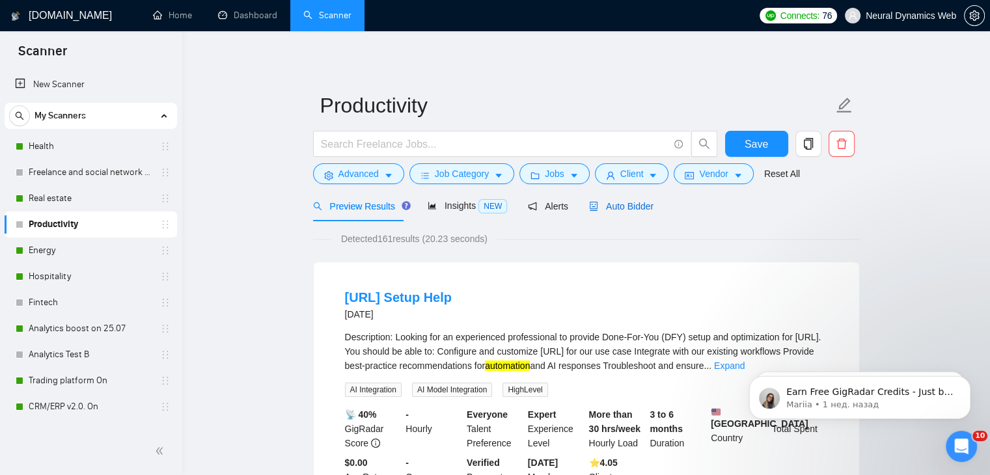
click at [624, 204] on span "Auto Bidder" at bounding box center [621, 206] width 64 height 10
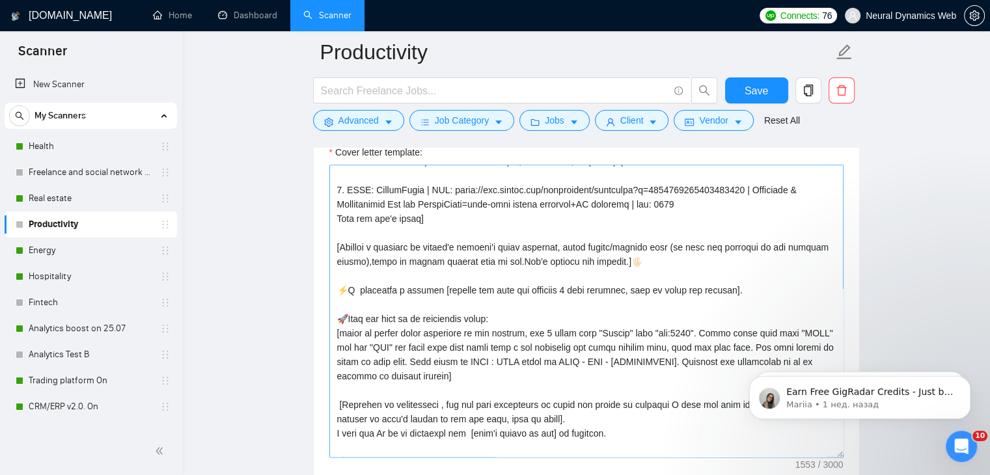
scroll to position [130, 0]
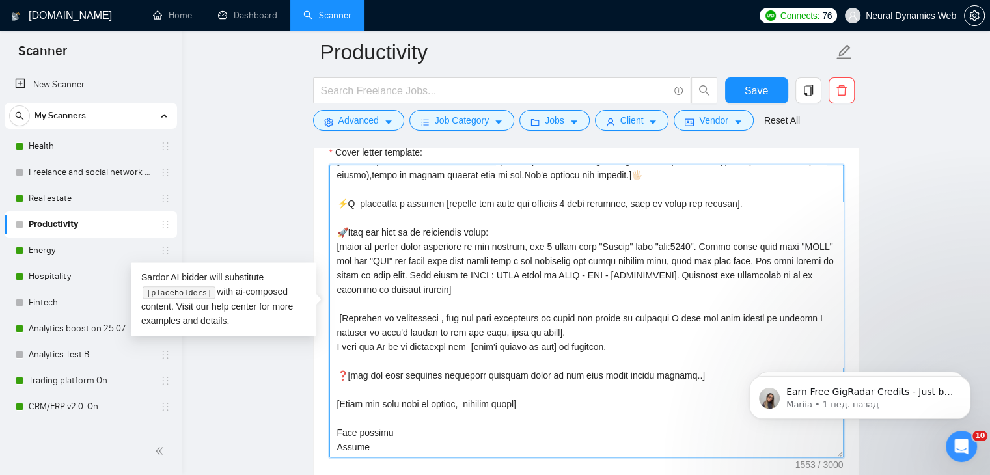
click at [588, 335] on textarea "Cover letter template:" at bounding box center [586, 311] width 514 height 293
click at [566, 348] on textarea "Cover letter template:" at bounding box center [586, 311] width 514 height 293
drag, startPoint x: 617, startPoint y: 344, endPoint x: 583, endPoint y: 334, distance: 35.4
click at [583, 334] on textarea "Cover letter template:" at bounding box center [586, 311] width 514 height 293
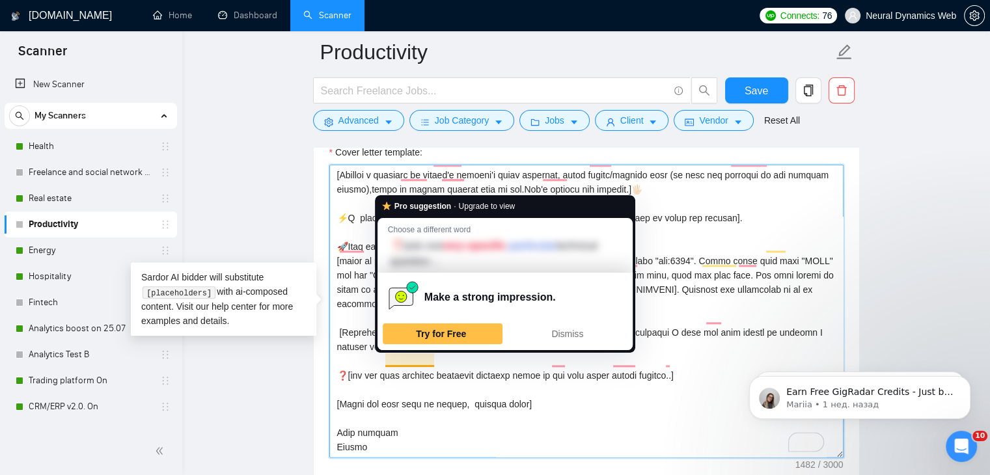
drag, startPoint x: 386, startPoint y: 361, endPoint x: 434, endPoint y: 362, distance: 48.2
click at [434, 362] on textarea "Cover letter template:" at bounding box center [586, 311] width 514 height 293
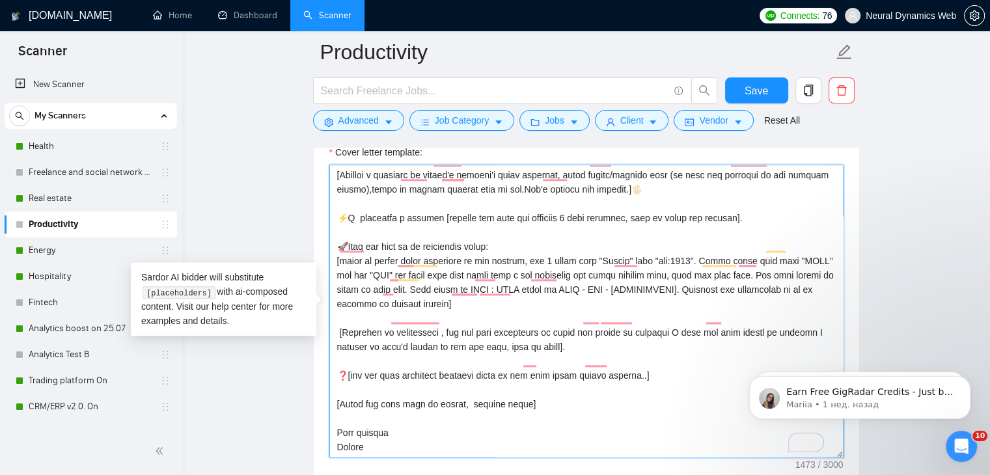
drag, startPoint x: 510, startPoint y: 386, endPoint x: 448, endPoint y: 379, distance: 62.2
click at [448, 379] on textarea "Cover letter template:" at bounding box center [586, 311] width 514 height 293
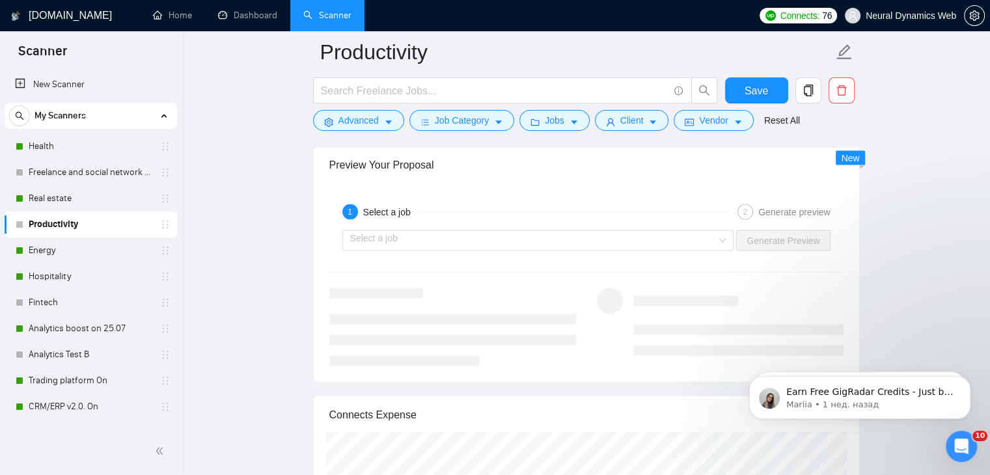
scroll to position [2408, 0]
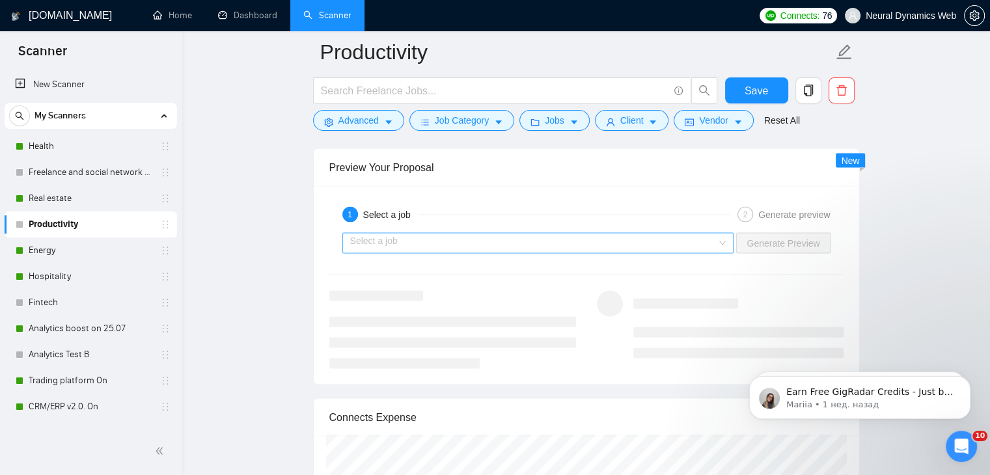
click at [440, 234] on input "search" at bounding box center [533, 243] width 367 height 20
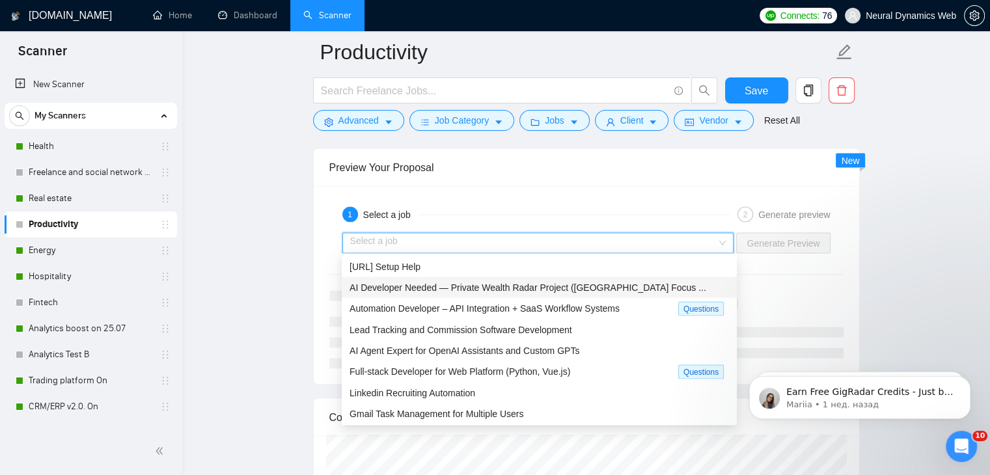
click at [406, 282] on span "AI Developer Needed — Private Wealth Radar Project (Toronto Focus ..." at bounding box center [528, 287] width 357 height 10
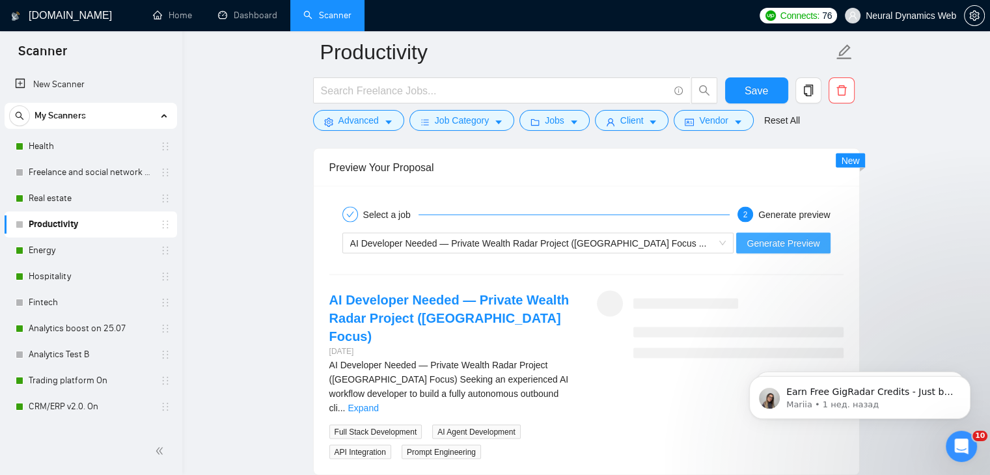
click at [775, 246] on span "Generate Preview" at bounding box center [783, 243] width 73 height 14
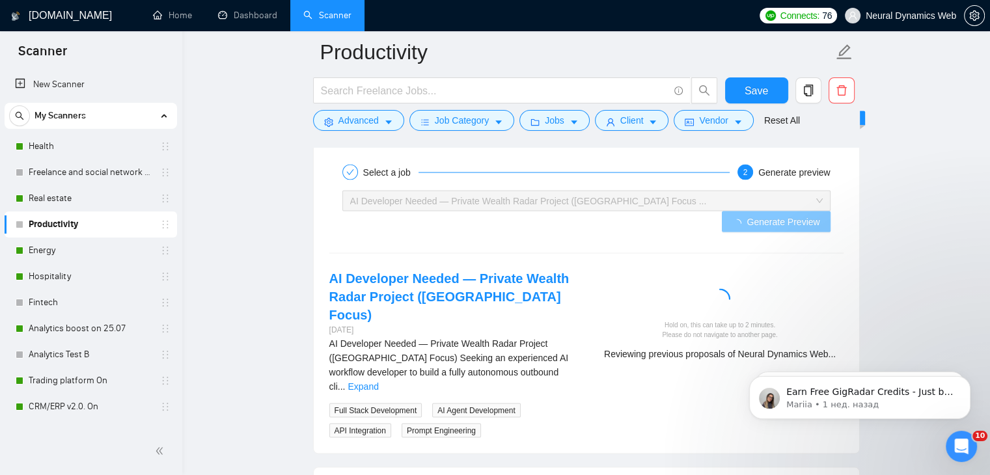
scroll to position [2473, 0]
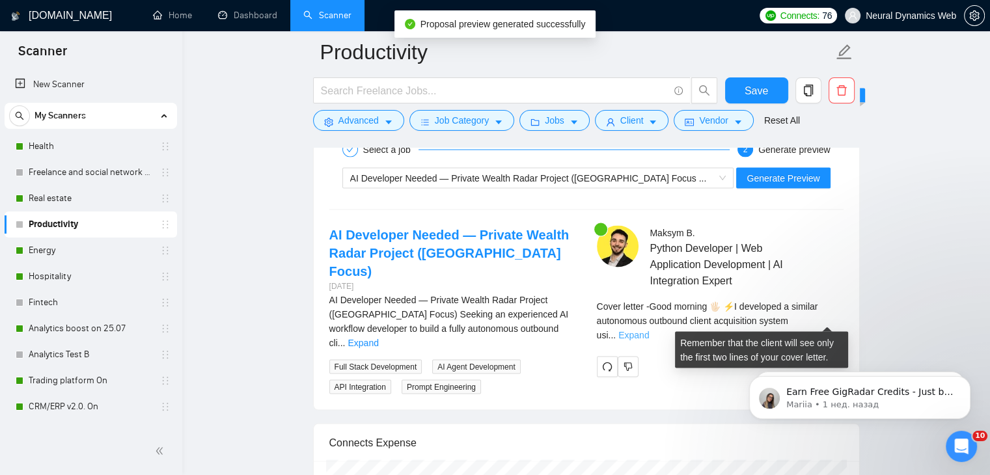
click at [649, 329] on link "Expand" at bounding box center [633, 334] width 31 height 10
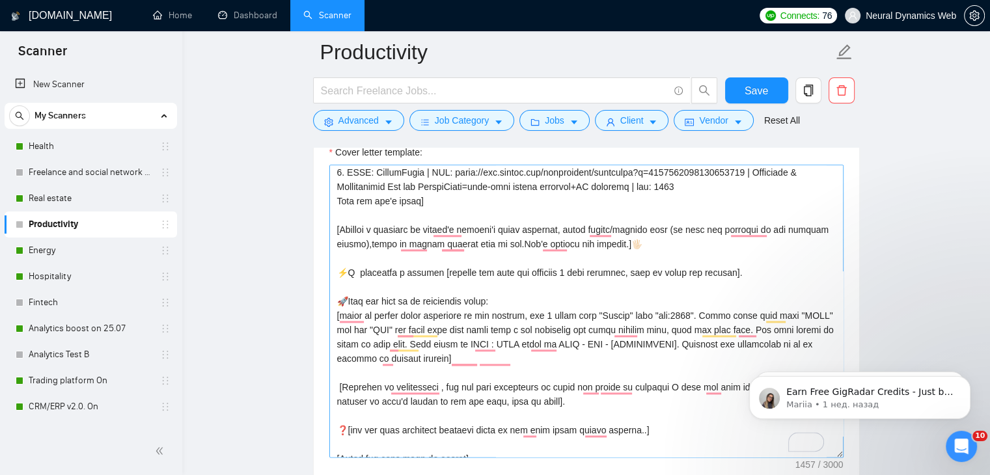
scroll to position [0, 0]
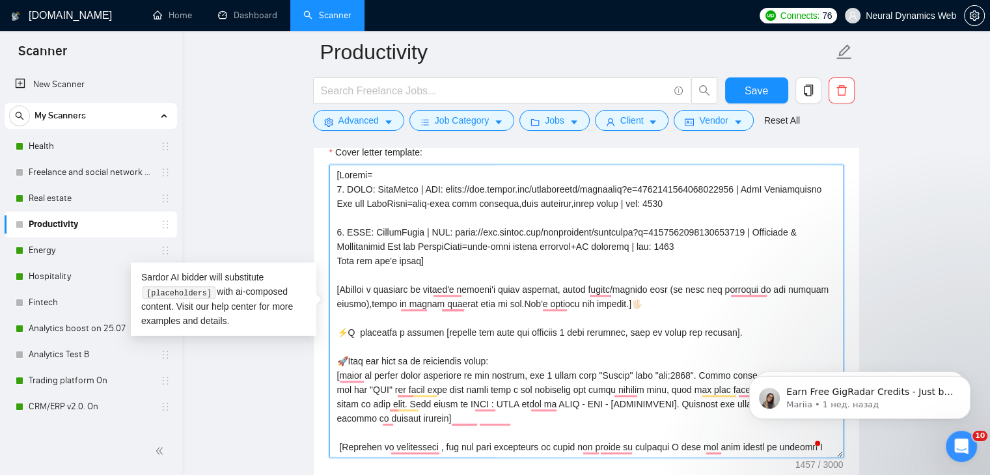
drag, startPoint x: 398, startPoint y: 331, endPoint x: 358, endPoint y: 331, distance: 40.4
click at [358, 331] on textarea "Cover letter template:" at bounding box center [586, 311] width 514 height 293
drag, startPoint x: 456, startPoint y: 329, endPoint x: 423, endPoint y: 331, distance: 33.3
click at [423, 331] on textarea "Cover letter template:" at bounding box center [586, 311] width 514 height 293
click at [734, 331] on textarea "Cover letter template:" at bounding box center [586, 311] width 514 height 293
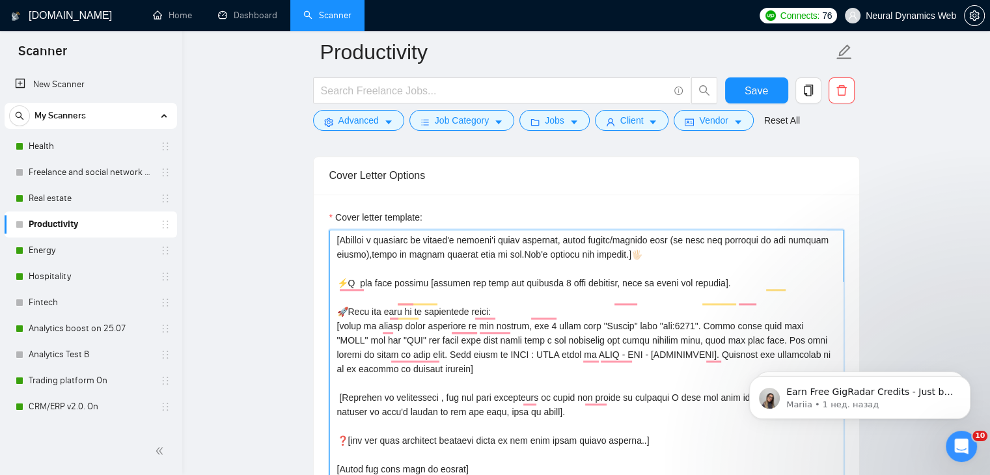
click at [337, 357] on textarea "Cover letter template:" at bounding box center [586, 376] width 514 height 293
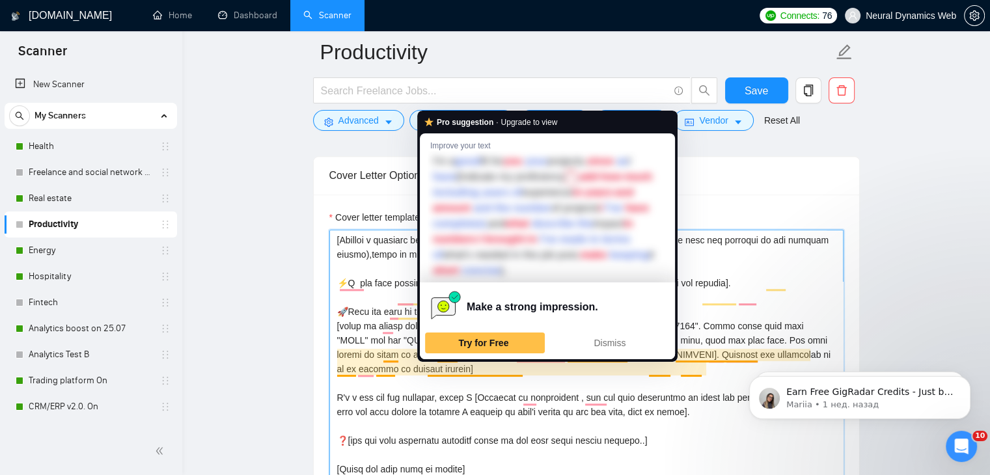
click at [431, 357] on div "Make a strong impression. Try for Free Dismiss" at bounding box center [547, 320] width 255 height 77
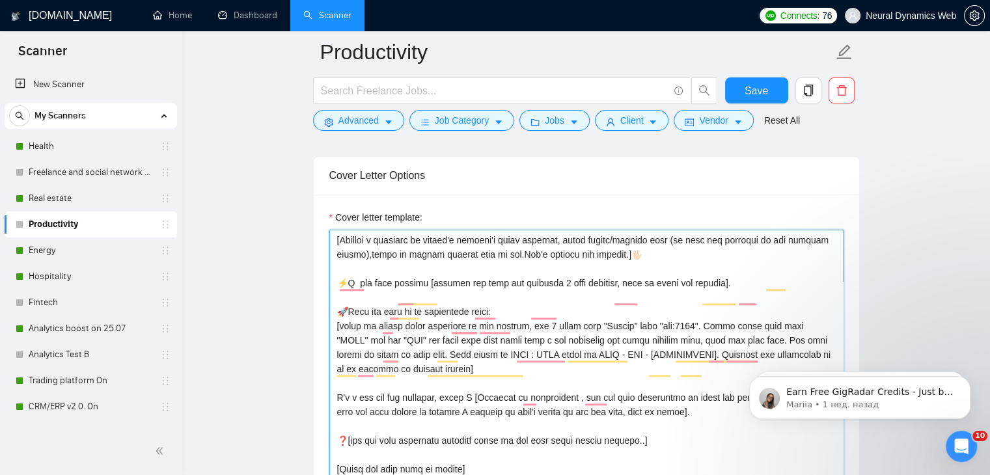
click at [412, 355] on textarea "Cover letter template:" at bounding box center [586, 376] width 514 height 293
click at [432, 354] on textarea "Cover letter template:" at bounding box center [586, 376] width 514 height 293
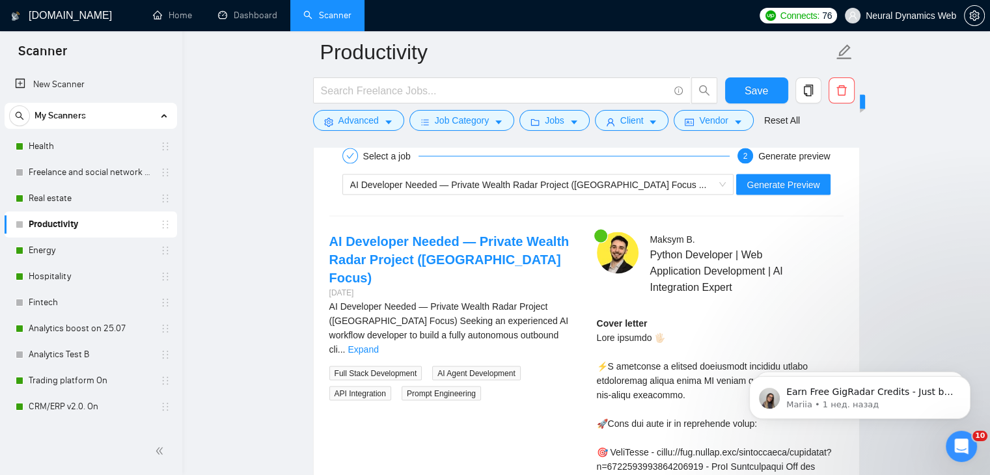
scroll to position [2473, 0]
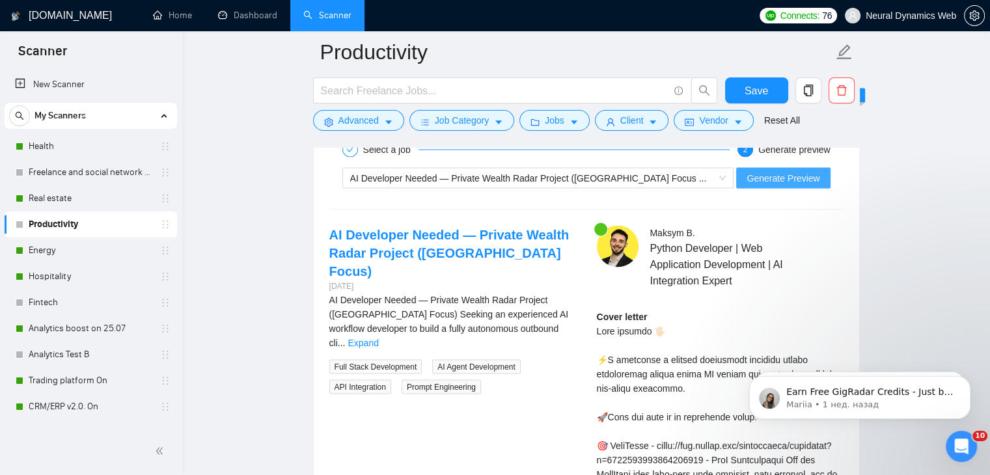
click at [776, 180] on span "Generate Preview" at bounding box center [783, 178] width 73 height 14
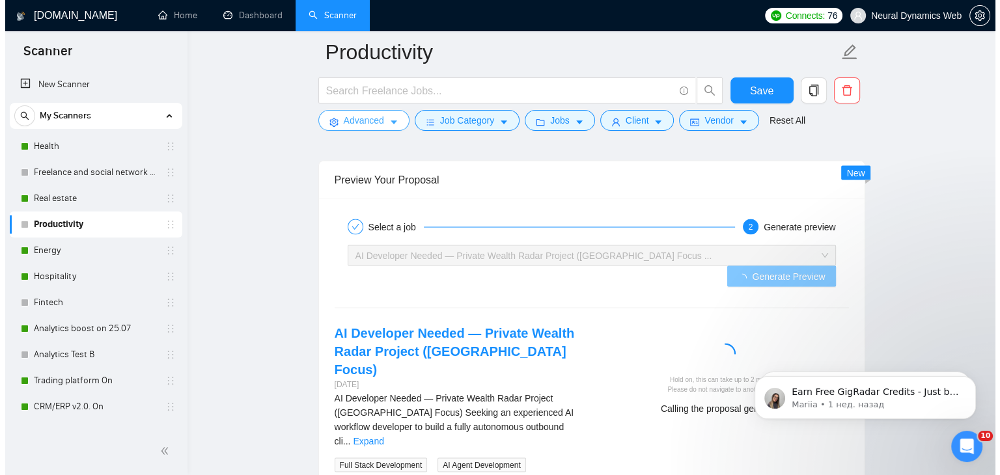
scroll to position [2278, 0]
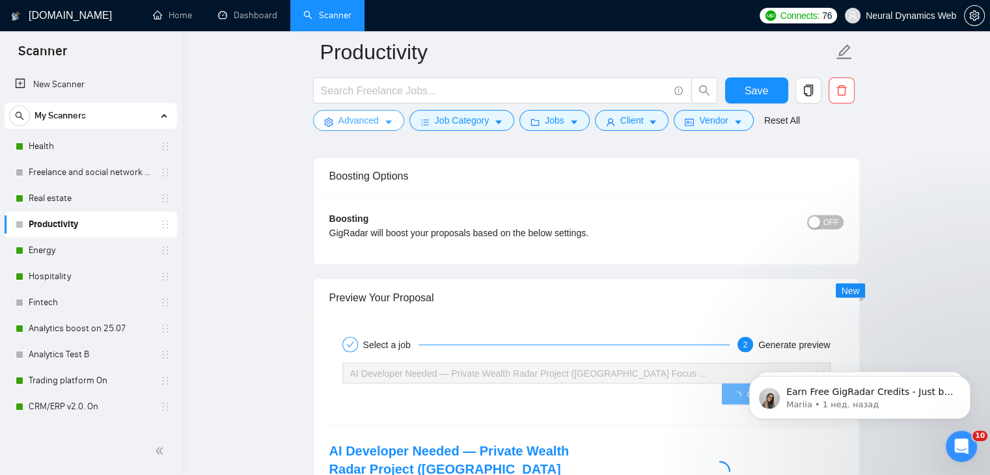
click at [376, 121] on span "Advanced" at bounding box center [358, 120] width 40 height 14
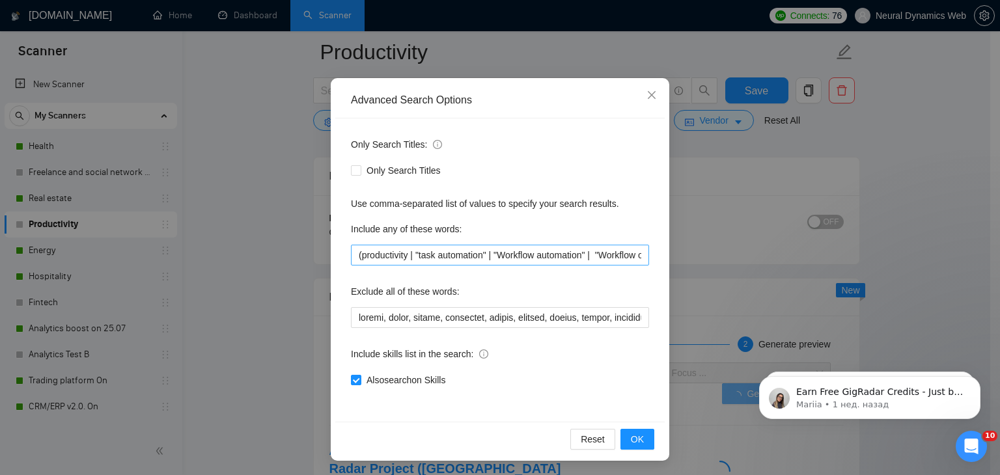
scroll to position [66, 0]
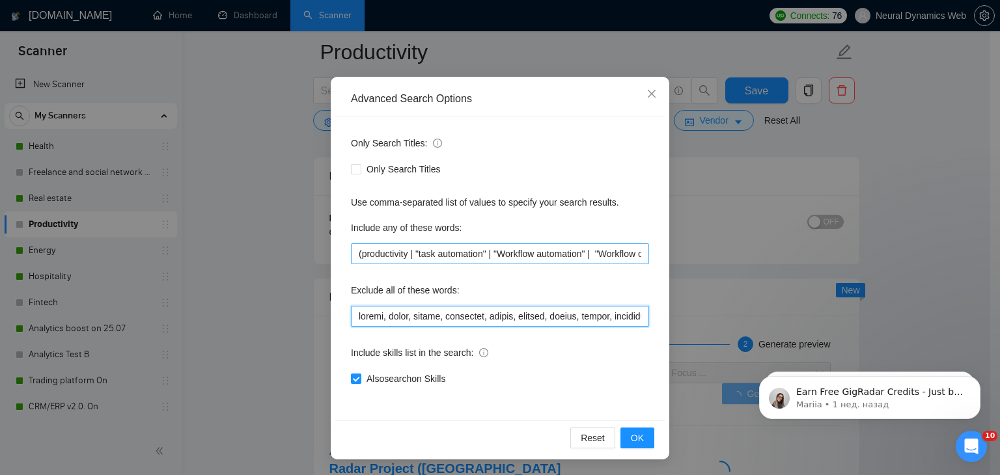
click at [406, 320] on input "text" at bounding box center [500, 316] width 298 height 21
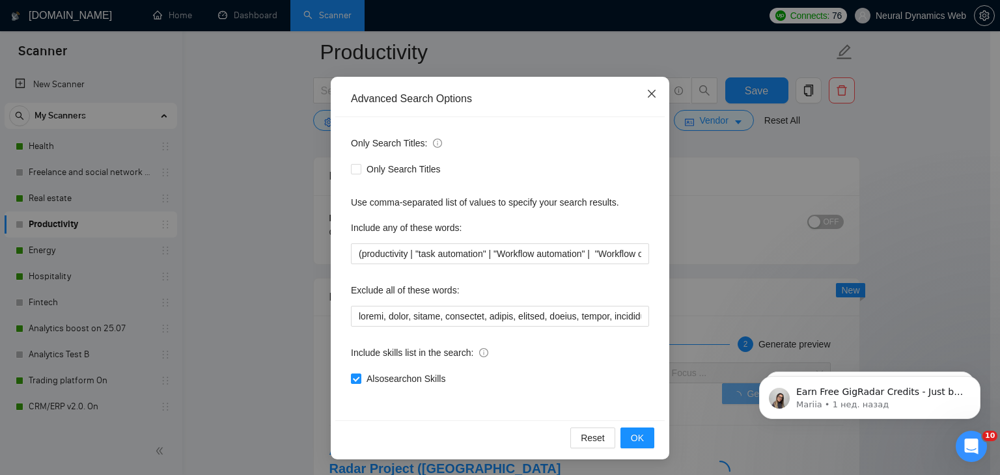
click at [646, 94] on icon "close" at bounding box center [651, 94] width 10 height 10
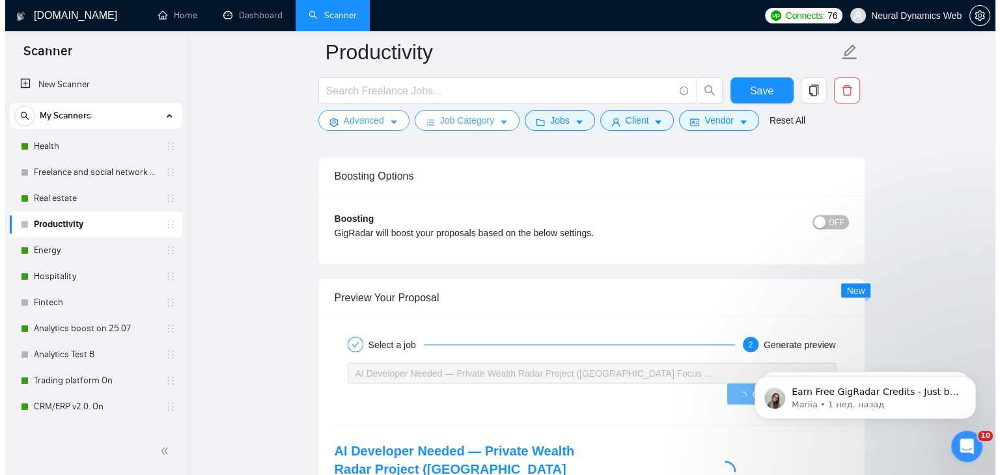
scroll to position [0, 0]
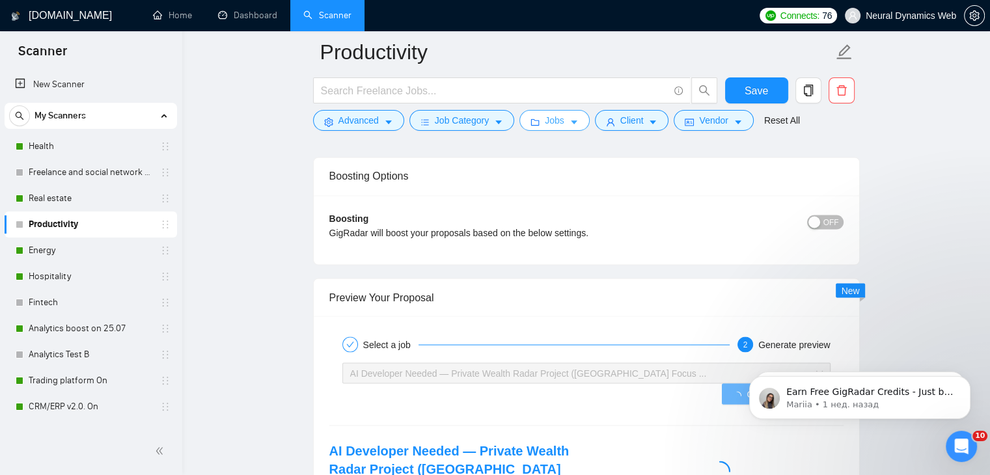
click at [540, 123] on button "Jobs" at bounding box center [554, 120] width 70 height 21
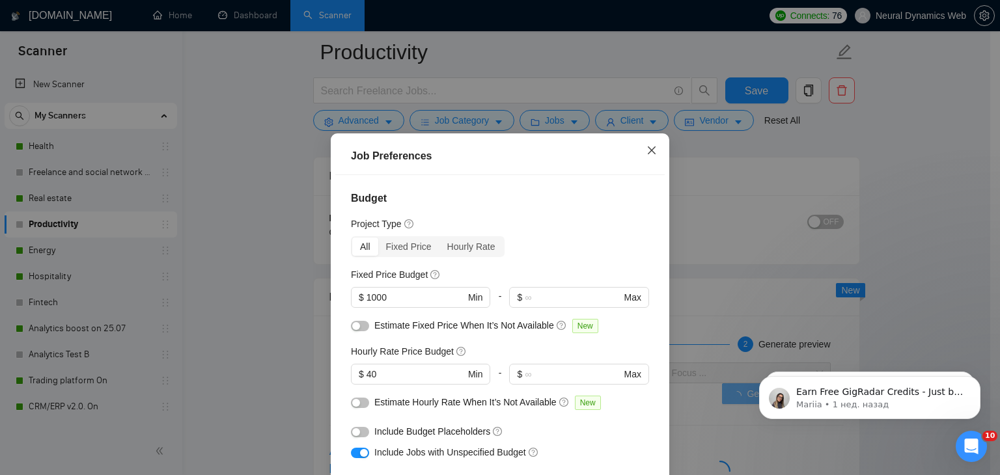
click at [638, 151] on span "Close" at bounding box center [651, 150] width 35 height 35
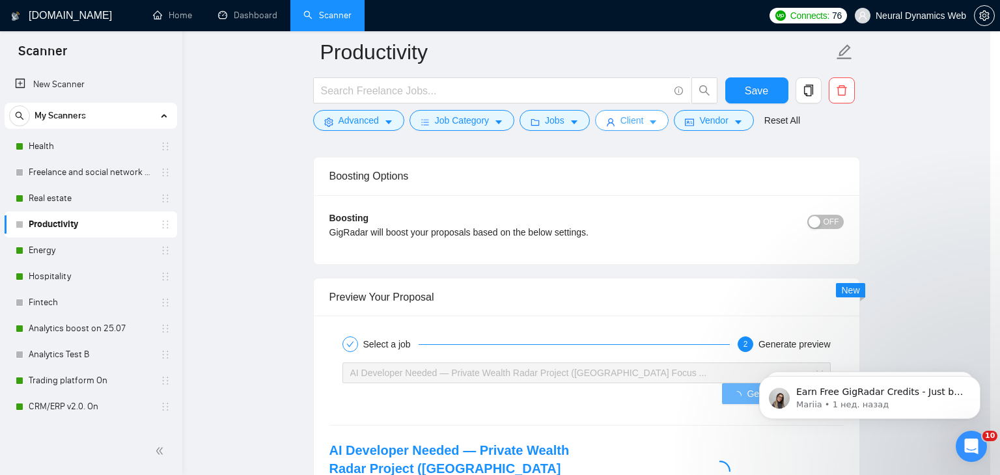
click at [606, 118] on icon "user" at bounding box center [610, 122] width 9 height 9
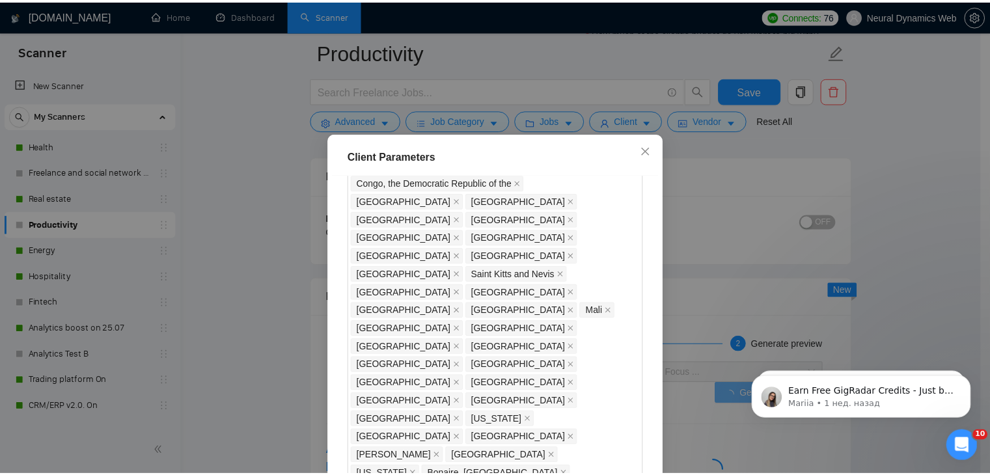
scroll to position [1018, 0]
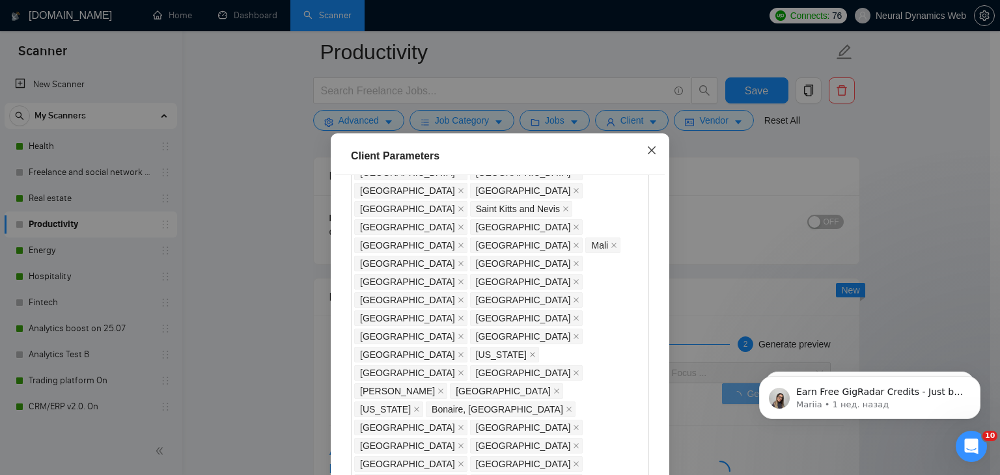
click at [646, 152] on icon "close" at bounding box center [651, 150] width 10 height 10
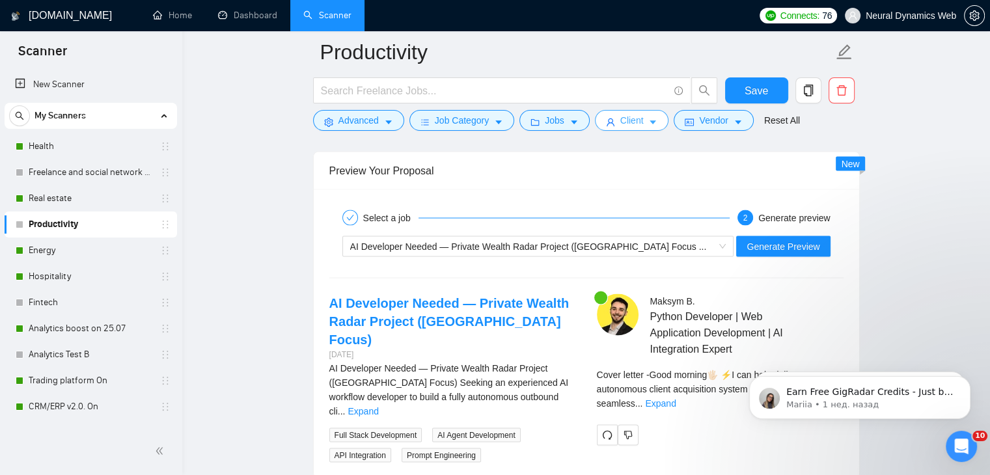
scroll to position [2538, 0]
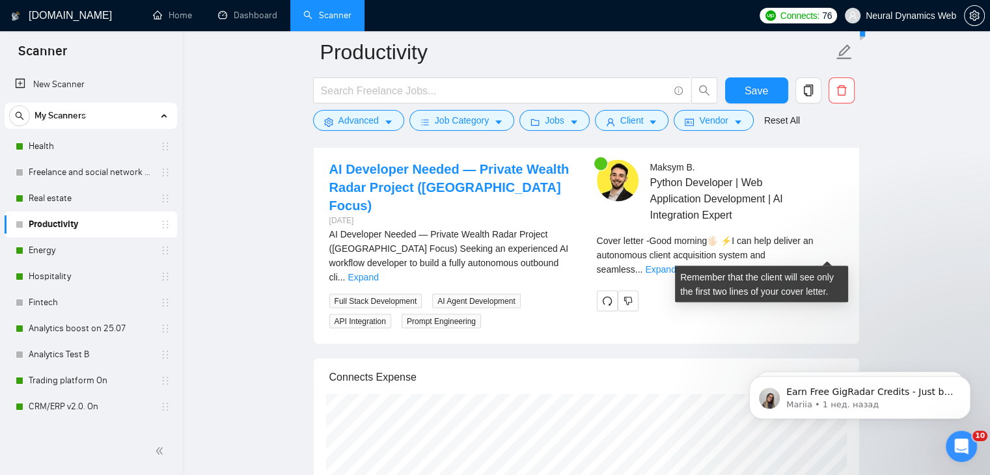
click at [810, 247] on div "Cover letter - Good morning🖐🏻 ⚡️I can help deliver an autonomous client acquisi…" at bounding box center [720, 255] width 247 height 43
click at [811, 249] on div "Cover letter - Good morning🖐🏻 ⚡️I can help deliver an autonomous client acquisi…" at bounding box center [720, 255] width 247 height 43
click at [676, 264] on link "Expand" at bounding box center [660, 269] width 31 height 10
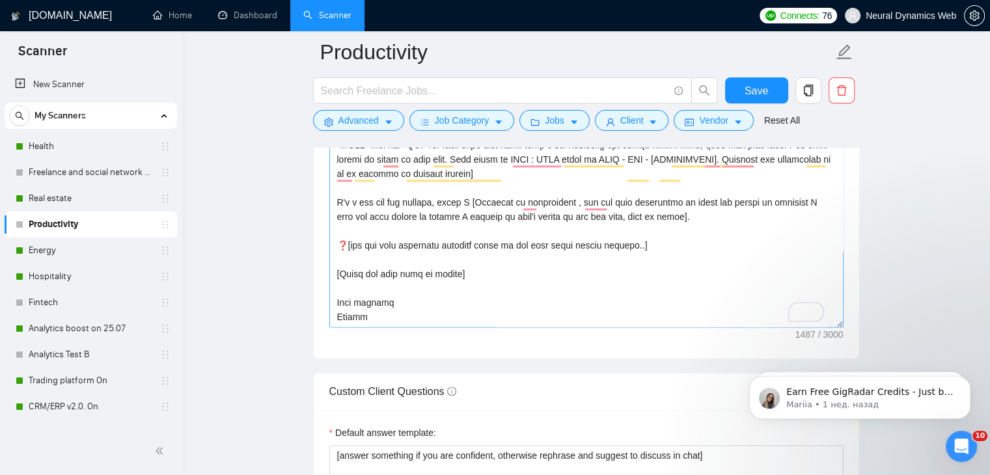
scroll to position [0, 0]
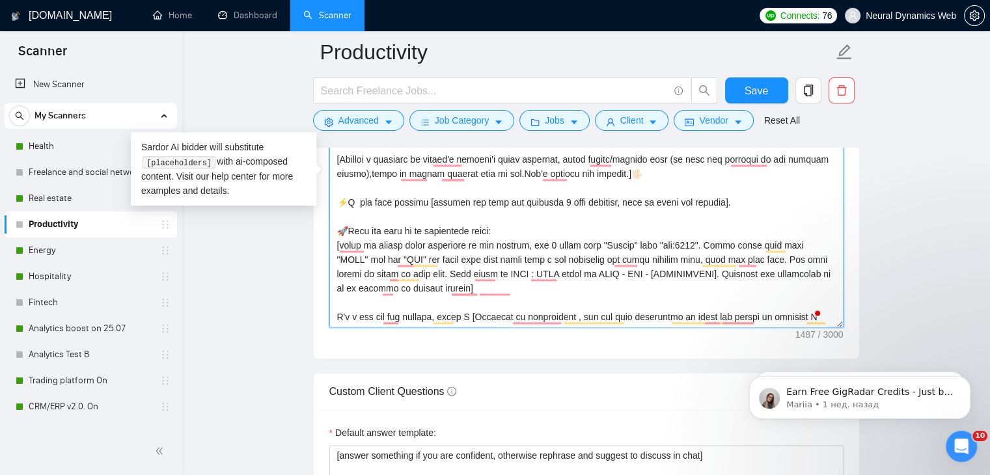
drag, startPoint x: 504, startPoint y: 227, endPoint x: 348, endPoint y: 225, distance: 156.2
click at [348, 225] on textarea "Cover letter template:" at bounding box center [586, 180] width 514 height 293
click at [476, 230] on textarea "Cover letter template:" at bounding box center [586, 180] width 514 height 293
click at [476, 228] on textarea "Cover letter template:" at bounding box center [586, 180] width 514 height 293
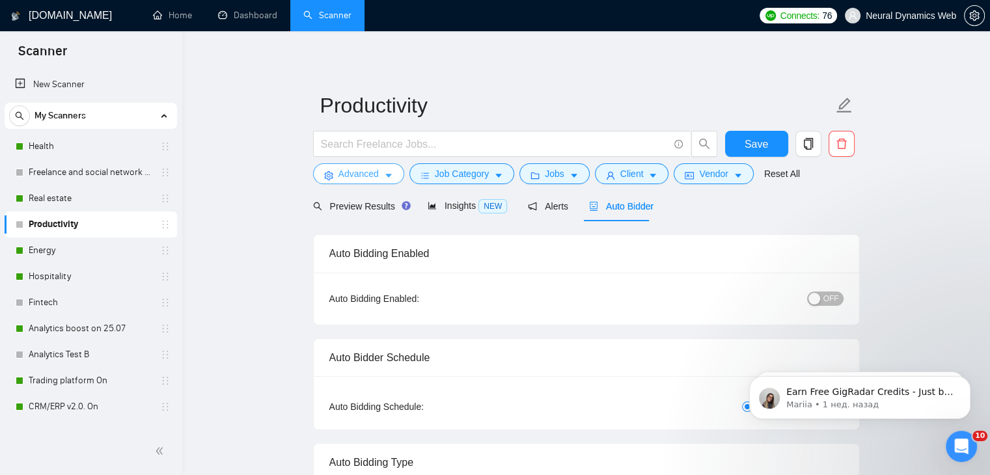
type textarea "[Folder= 1. CLNT: TubeTamer | URL: https://www.upwork.com/freelancers/bilmaksym…"
drag, startPoint x: 341, startPoint y: 174, endPoint x: 346, endPoint y: 182, distance: 9.0
click at [340, 174] on span "Advanced" at bounding box center [358, 174] width 40 height 14
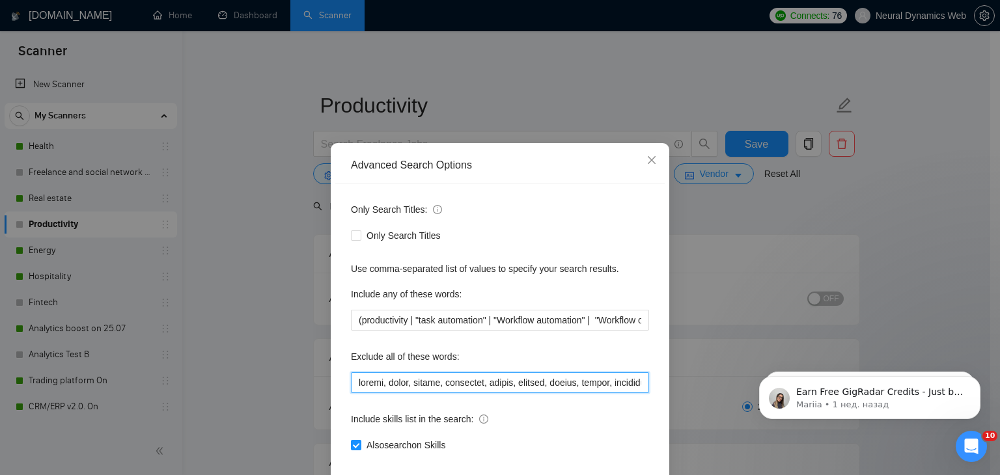
click at [383, 381] on input "text" at bounding box center [500, 382] width 298 height 21
click at [646, 157] on icon "close" at bounding box center [651, 160] width 10 height 10
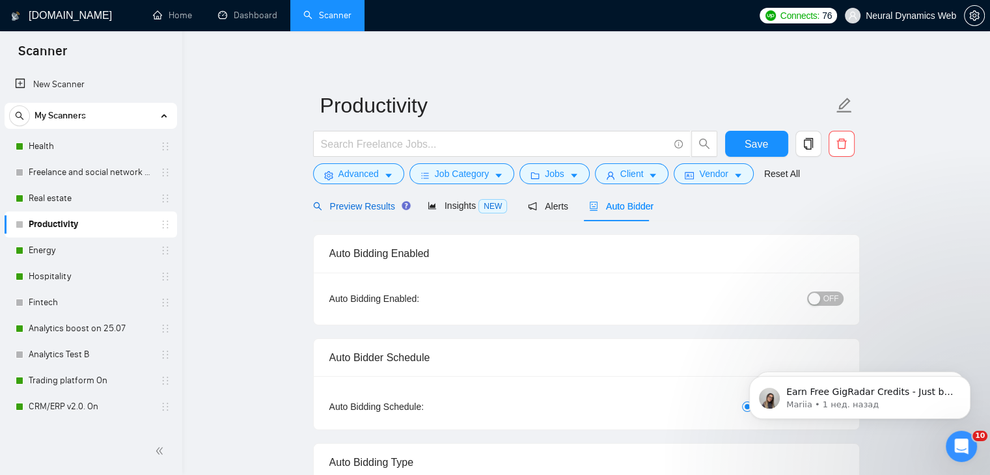
click at [370, 203] on span "Preview Results" at bounding box center [360, 206] width 94 height 10
click at [354, 176] on span "Advanced" at bounding box center [358, 174] width 40 height 14
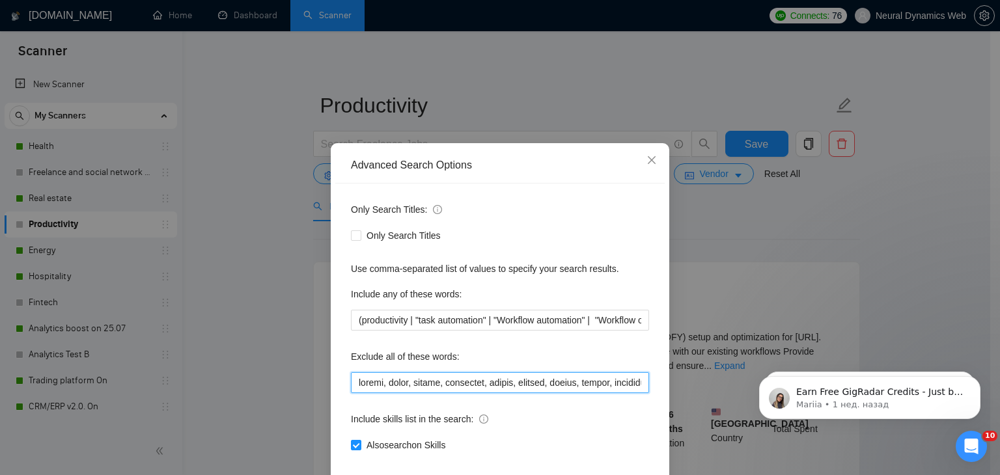
click at [400, 379] on input "text" at bounding box center [500, 382] width 298 height 21
paste input "widget, "crm expert", "voice agent", "data analyst", "cold caller", "cold calli…"
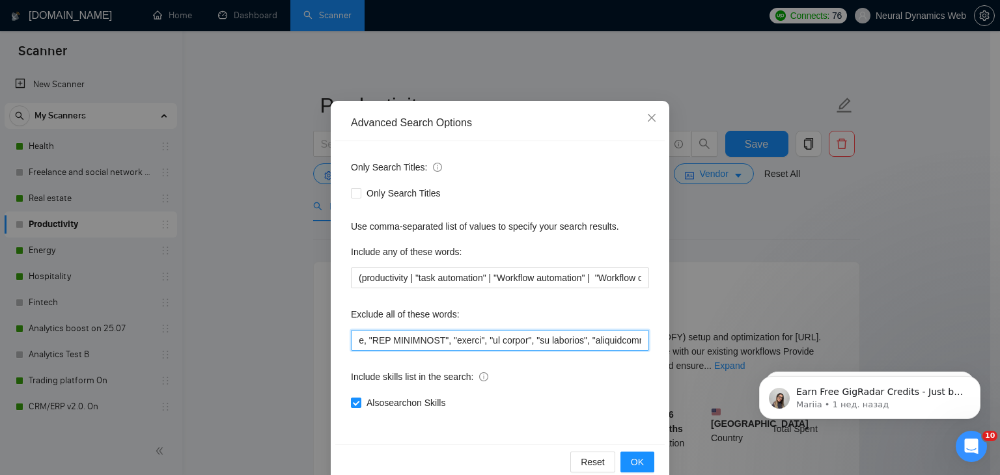
scroll to position [66, 0]
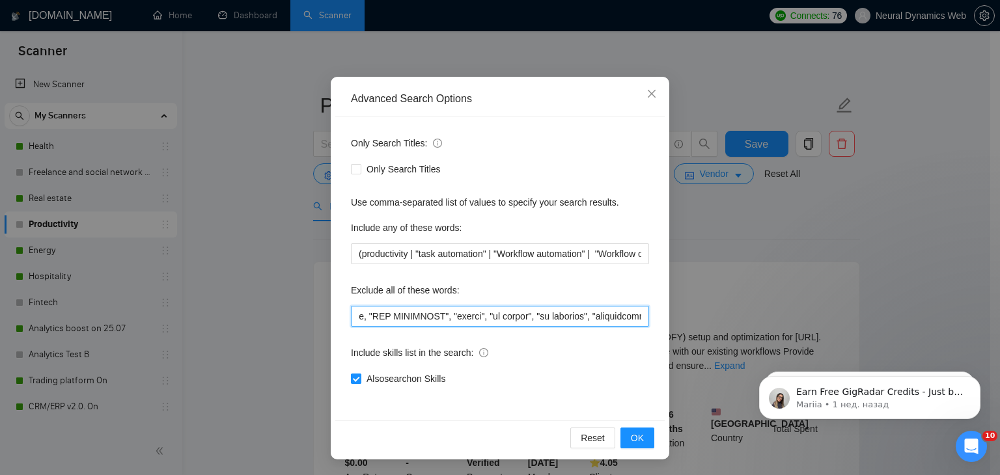
type input "athena, excel, notion, widget, "crm expert", "voice agent", "data analyst", "co…"
click at [366, 378] on span "Also search on Skills" at bounding box center [405, 379] width 89 height 14
click at [360, 378] on input "Also search on Skills" at bounding box center [355, 378] width 9 height 9
checkbox input "false"
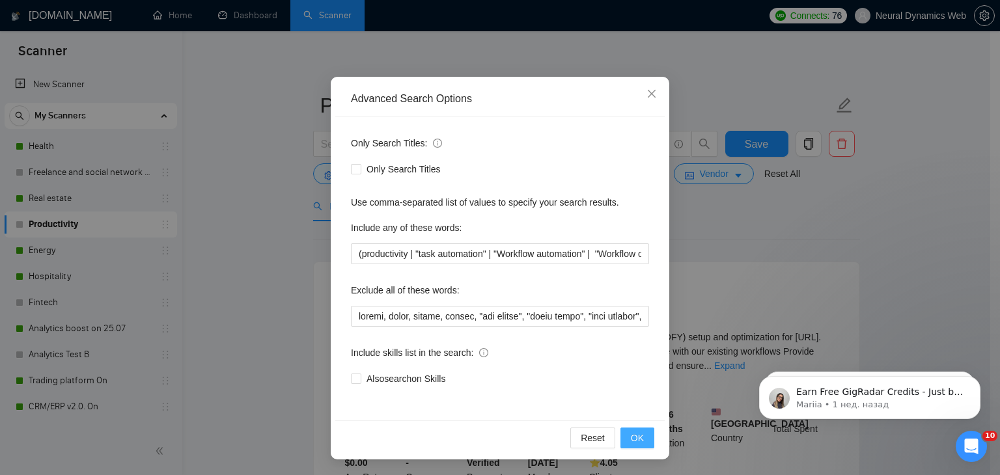
click at [640, 443] on button "OK" at bounding box center [637, 438] width 34 height 21
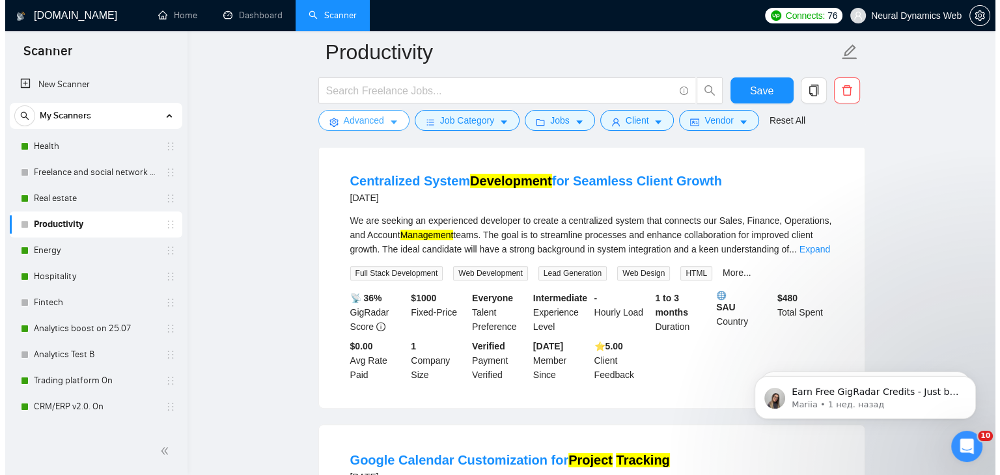
scroll to position [586, 0]
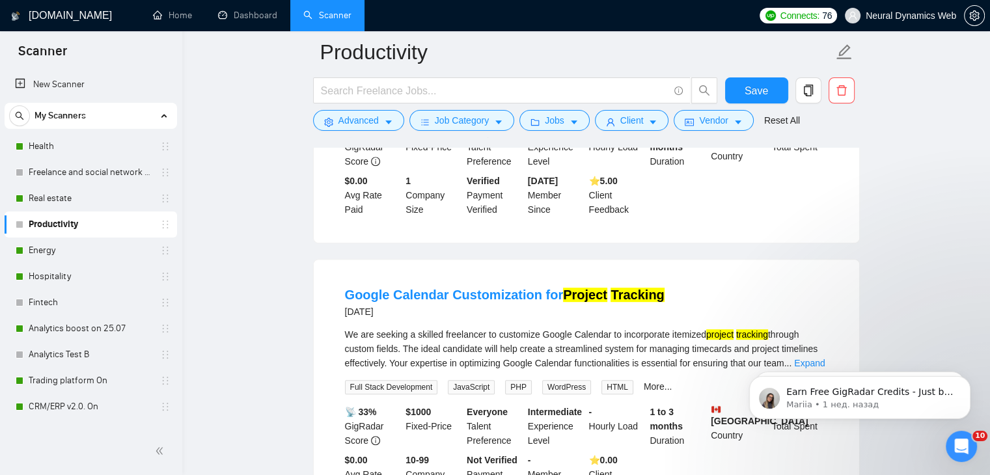
click html "Earn Free GigRadar Credits - Just by Sharing Your Story! 💬 Want more credits fo…"
click at [793, 359] on body "Earn Free GigRadar Credits - Just by Sharing Your Story! 💬 Want more credits fo…" at bounding box center [860, 394] width 250 height 81
click at [358, 127] on span "Advanced" at bounding box center [358, 120] width 40 height 14
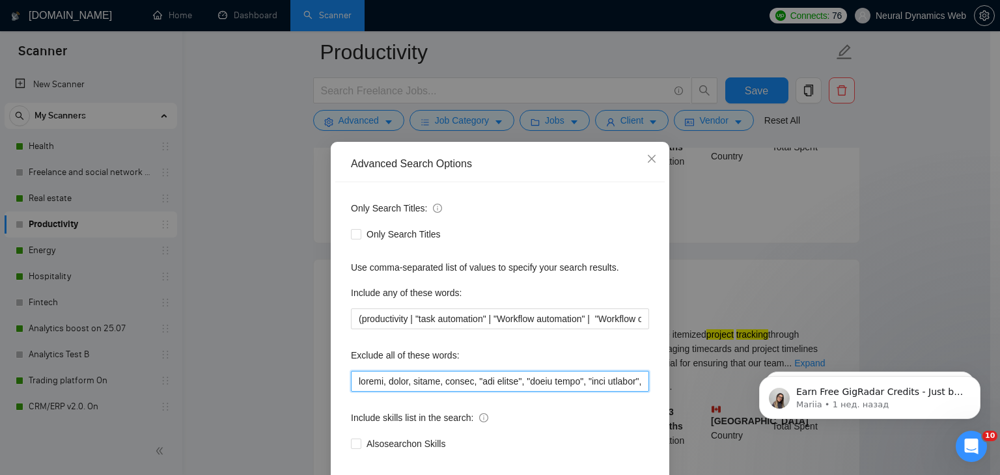
click at [351, 383] on input "text" at bounding box center [500, 381] width 298 height 21
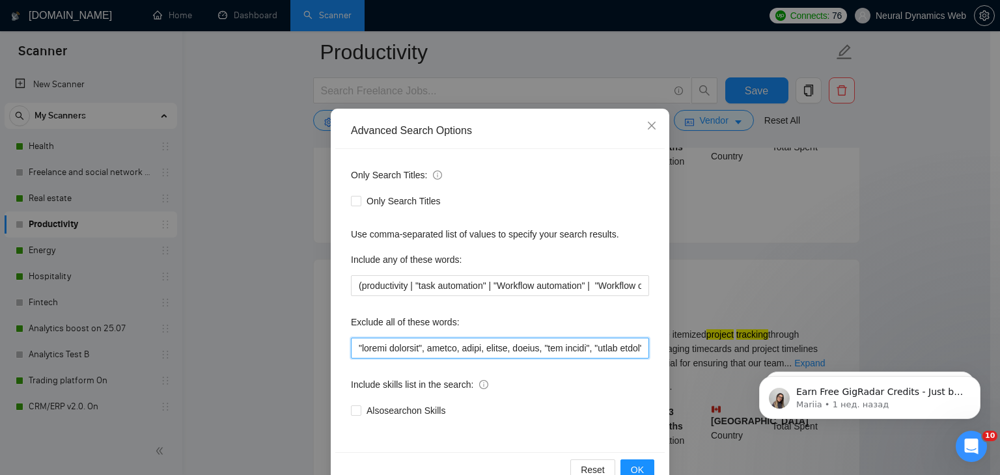
scroll to position [66, 0]
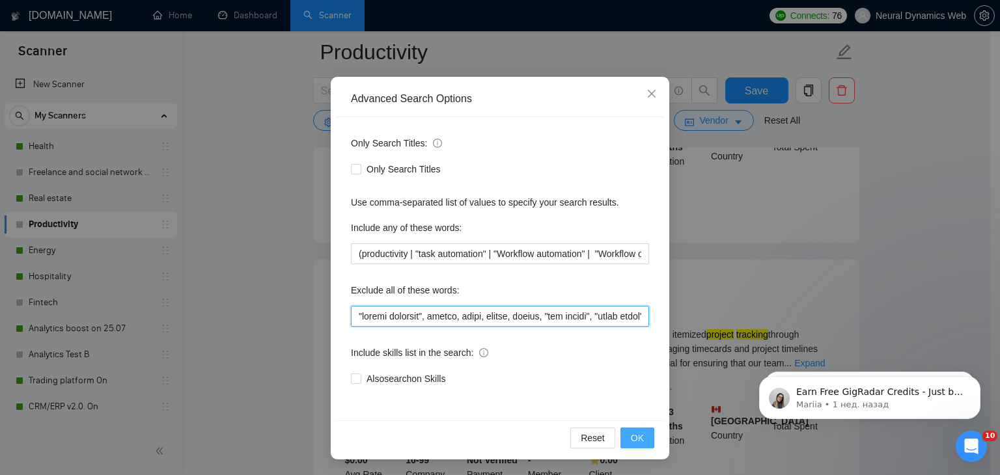
type input ""google calendar", athena, excel, notion, widget, "crm expert", "voice agent", …"
click at [646, 441] on button "OK" at bounding box center [637, 438] width 34 height 21
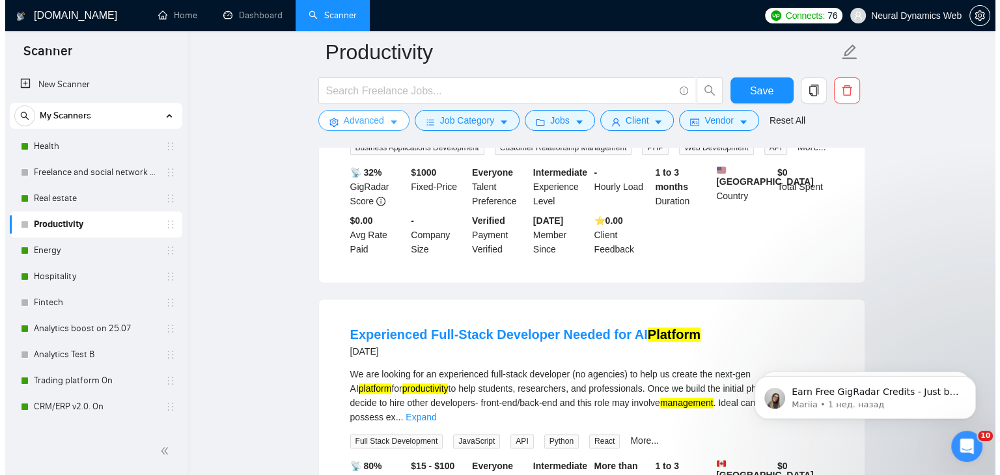
scroll to position [1692, 0]
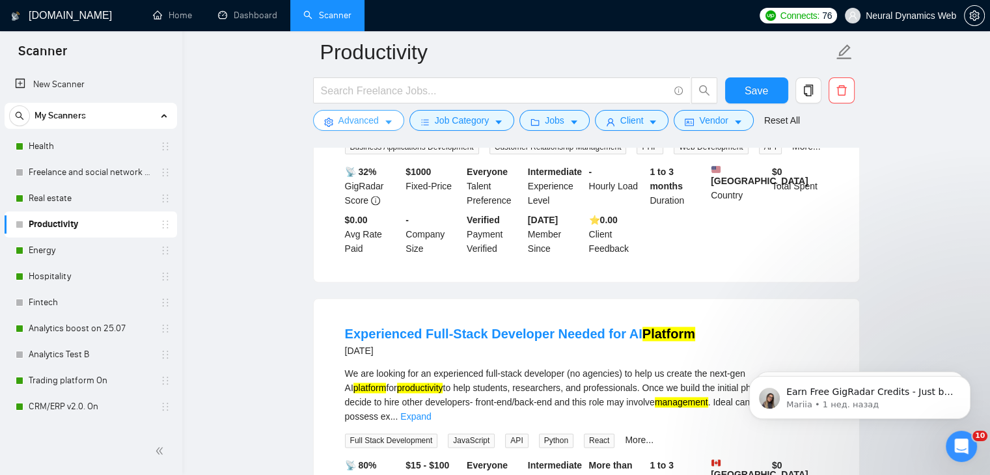
click at [387, 127] on icon "caret-down" at bounding box center [388, 122] width 9 height 9
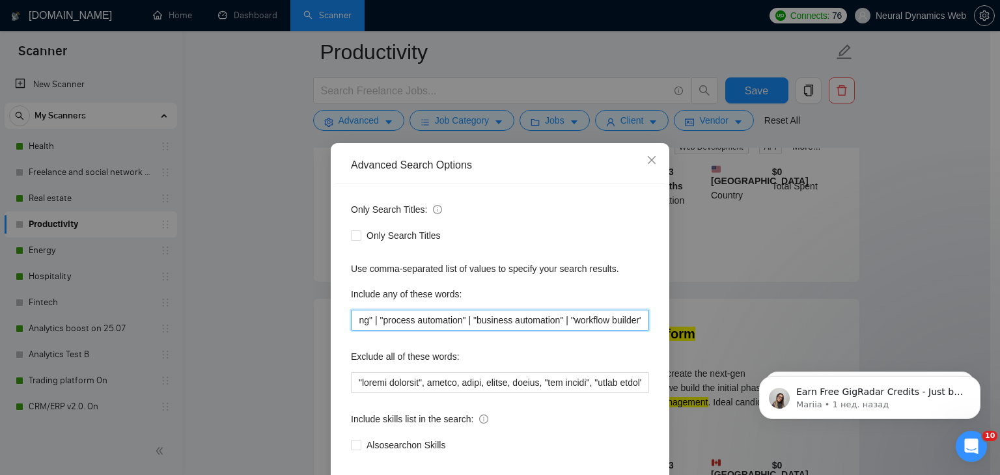
drag, startPoint x: 521, startPoint y: 321, endPoint x: 662, endPoint y: 312, distance: 141.5
click at [662, 312] on div "Advanced Search Options Only Search Titles: Only Search Titles Use comma-separa…" at bounding box center [500, 334] width 338 height 383
click at [529, 322] on input "(productivity | "task automation" | "Workflow automation" | "Workflow optimizat…" at bounding box center [500, 320] width 298 height 21
drag, startPoint x: 578, startPoint y: 320, endPoint x: 695, endPoint y: 320, distance: 117.2
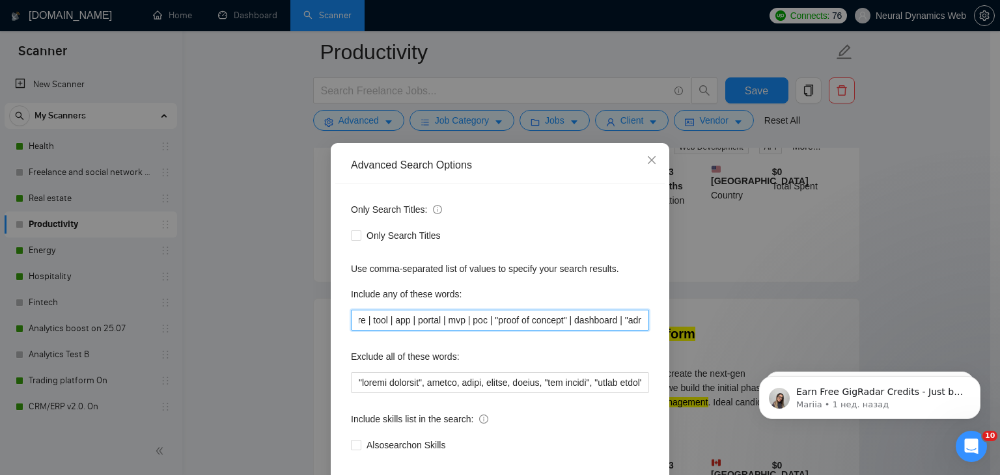
click at [695, 320] on div "Advanced Search Options Only Search Titles: Only Search Titles Use comma-separa…" at bounding box center [500, 237] width 1000 height 475
click at [529, 316] on input "(productivity | "task automation" | "Workflow automation" | "Workflow optimizat…" at bounding box center [500, 320] width 298 height 21
drag, startPoint x: 612, startPoint y: 323, endPoint x: 670, endPoint y: 323, distance: 58.6
click at [670, 323] on div "Advanced Search Options Only Search Titles: Only Search Titles Use comma-separa…" at bounding box center [500, 237] width 1000 height 475
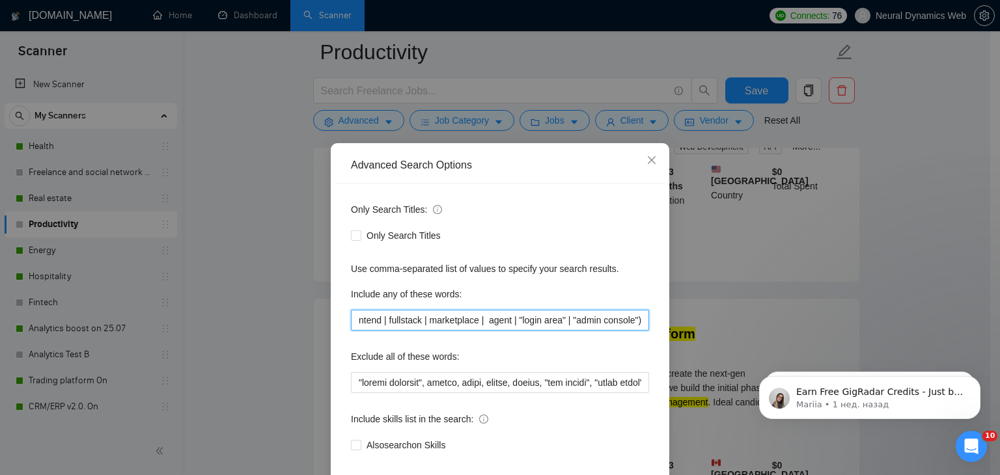
click at [540, 323] on input "(productivity | "task automation" | "Workflow automation" | "Workflow optimizat…" at bounding box center [500, 320] width 298 height 21
click at [574, 320] on input "(productivity | "task automation" | "Workflow automation" | "Workflow optimizat…" at bounding box center [500, 320] width 298 height 21
drag, startPoint x: 577, startPoint y: 323, endPoint x: 374, endPoint y: 322, distance: 203.7
click at [365, 325] on input "(productivity | "task automation" | "Workflow automation" | "Workflow optimizat…" at bounding box center [500, 320] width 298 height 21
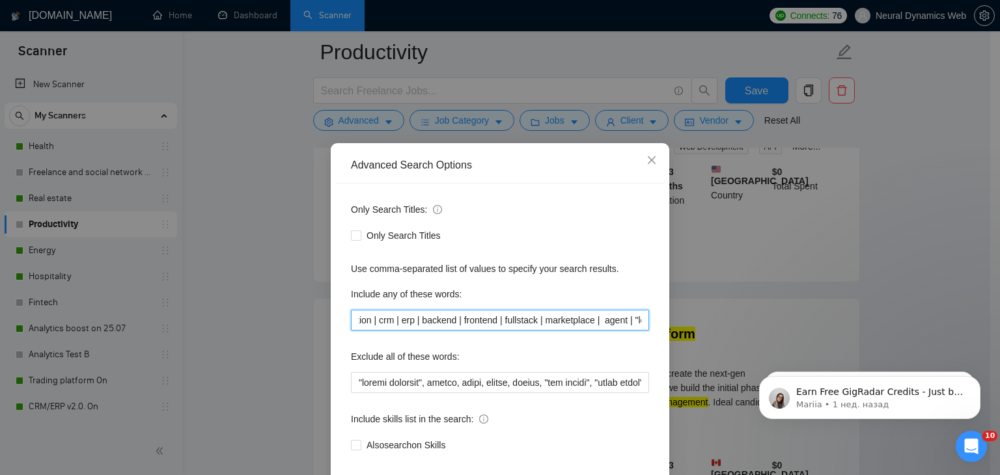
click at [402, 320] on input "(productivity | "task automation" | "Workflow automation" | "Workflow optimizat…" at bounding box center [500, 320] width 298 height 21
drag, startPoint x: 435, startPoint y: 321, endPoint x: 393, endPoint y: 318, distance: 41.8
click at [393, 318] on input "(productivity | "task automation" | "Workflow automation" | "Workflow optimizat…" at bounding box center [500, 320] width 298 height 21
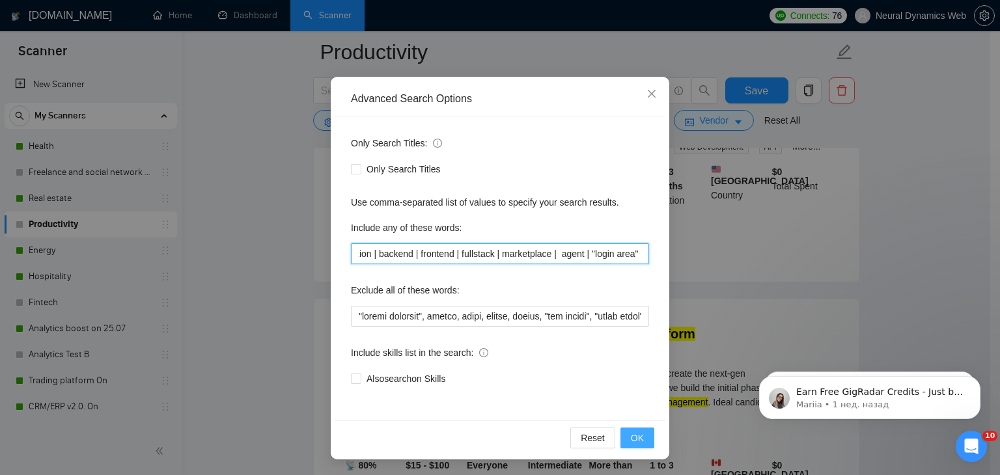
type input "(productivity | "task automation" | "Workflow automation" | "Workflow optimizat…"
click at [631, 431] on span "OK" at bounding box center [637, 438] width 13 height 14
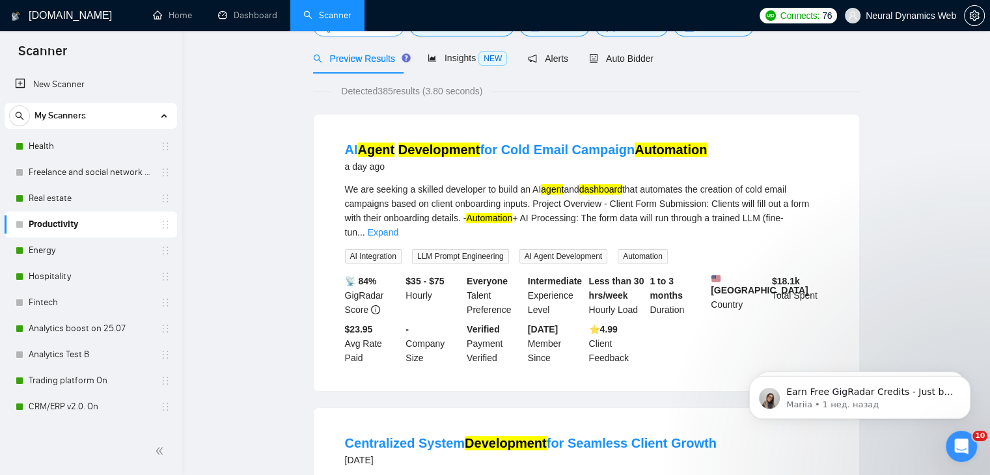
scroll to position [0, 0]
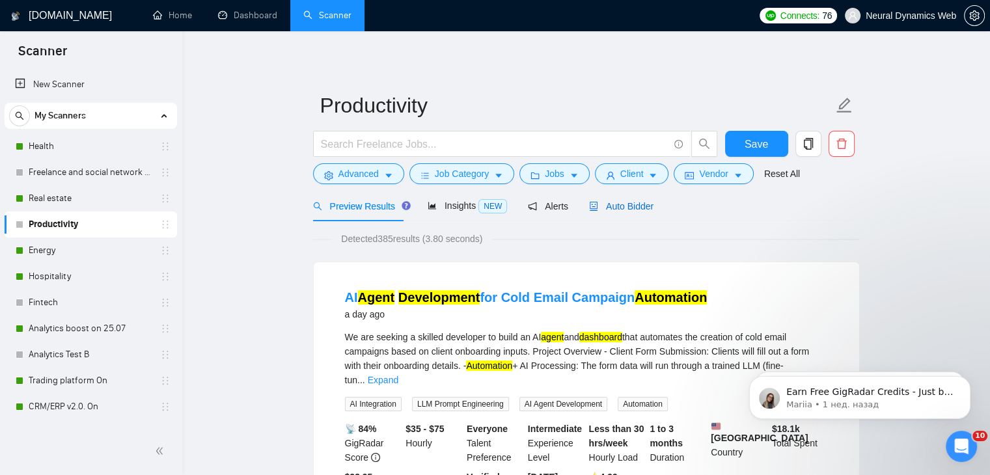
click at [626, 206] on span "Auto Bidder" at bounding box center [621, 206] width 64 height 10
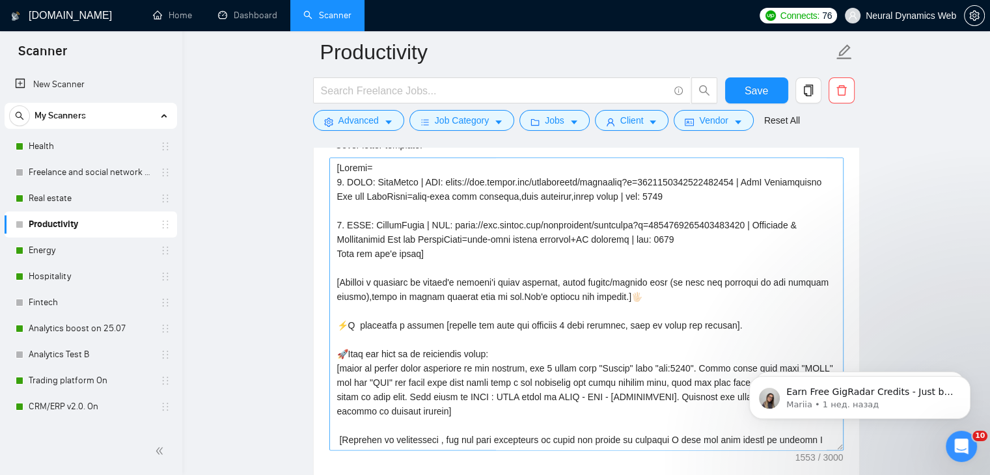
scroll to position [1432, 0]
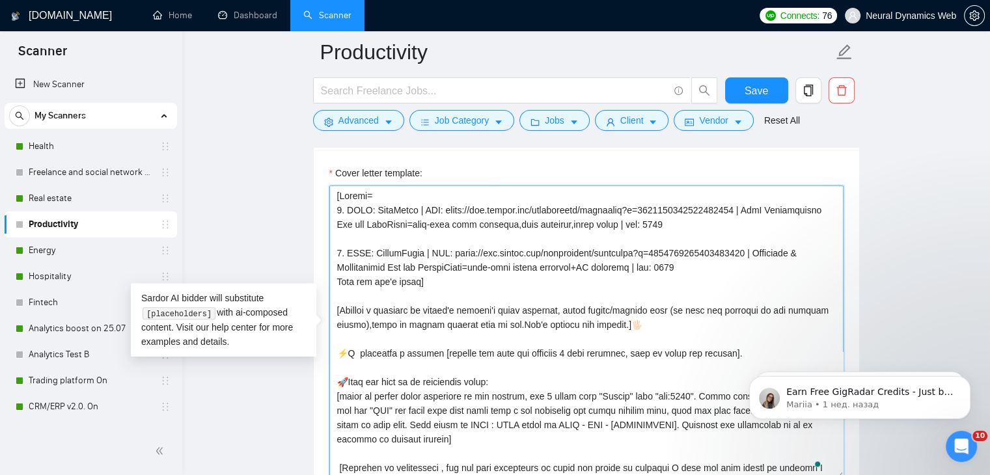
drag, startPoint x: 433, startPoint y: 349, endPoint x: 358, endPoint y: 344, distance: 75.6
click at [358, 344] on textarea "Cover letter template:" at bounding box center [586, 332] width 514 height 293
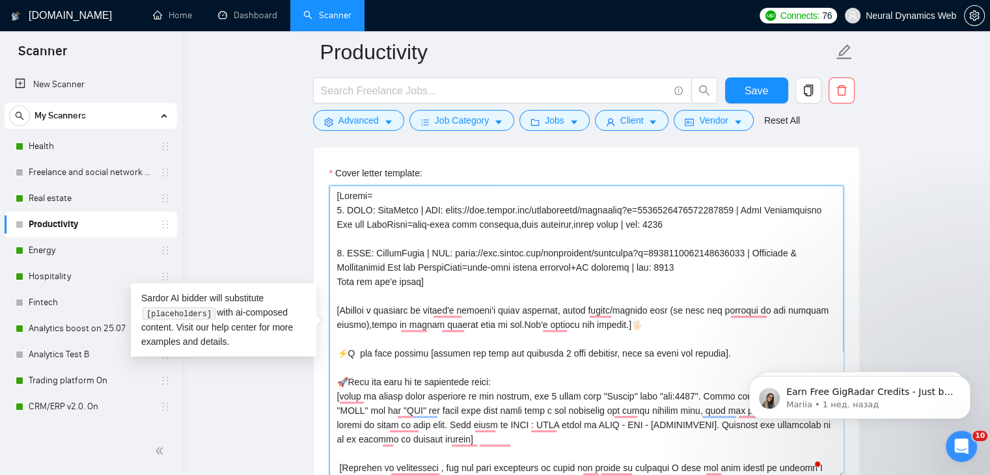
click at [354, 352] on textarea "Cover letter template:" at bounding box center [586, 332] width 514 height 293
click at [357, 351] on textarea "Cover letter template:" at bounding box center [586, 332] width 514 height 293
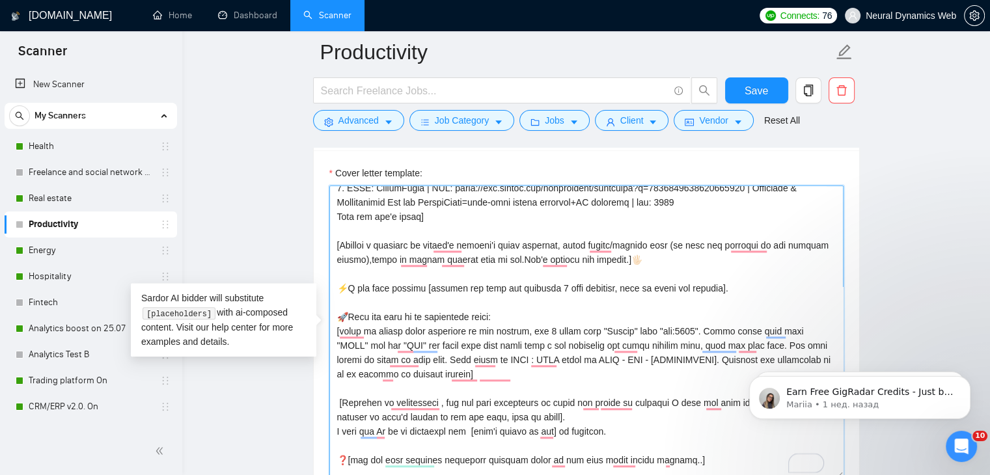
drag, startPoint x: 348, startPoint y: 316, endPoint x: 505, endPoint y: 320, distance: 157.6
click at [505, 320] on textarea "Cover letter template:" at bounding box center [586, 332] width 514 height 293
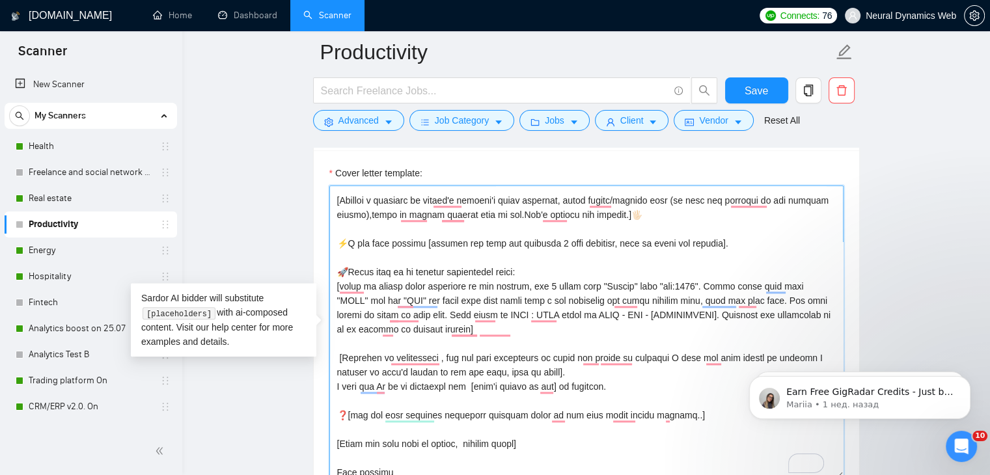
scroll to position [130, 0]
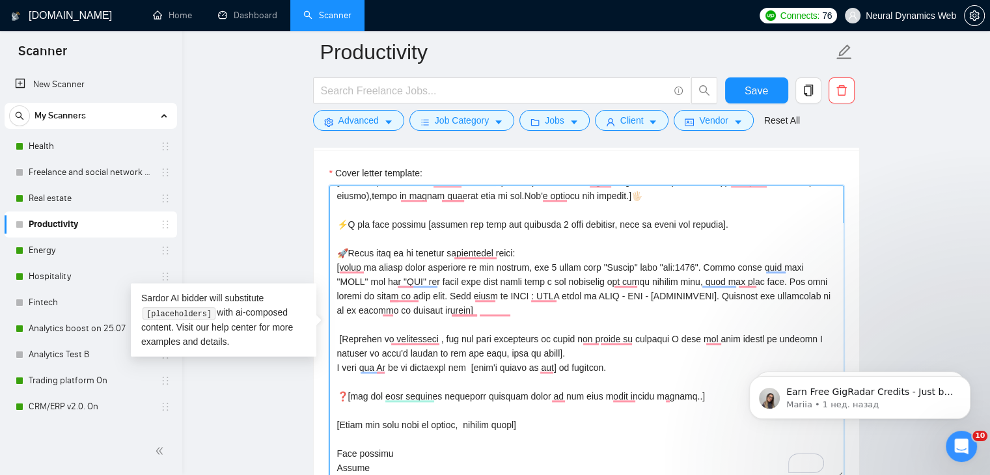
click at [336, 335] on textarea "Cover letter template:" at bounding box center [586, 332] width 514 height 293
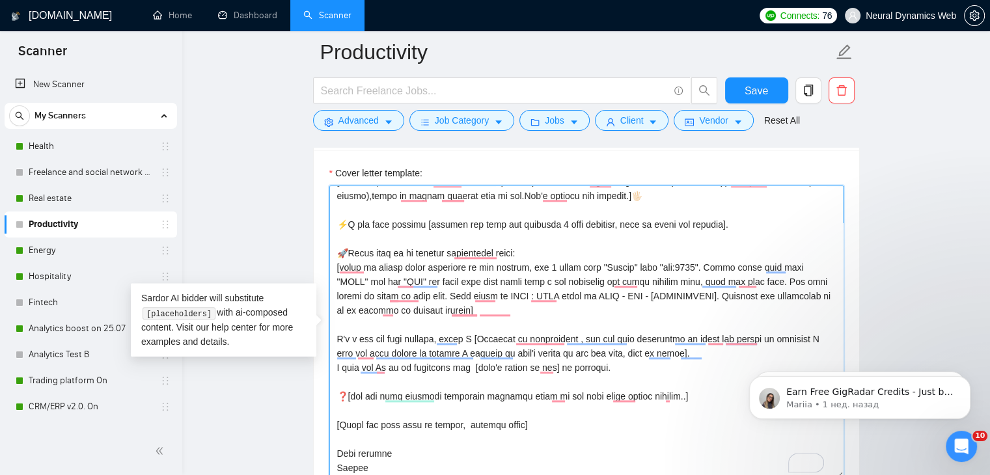
click at [450, 365] on textarea "Cover letter template:" at bounding box center [586, 332] width 514 height 293
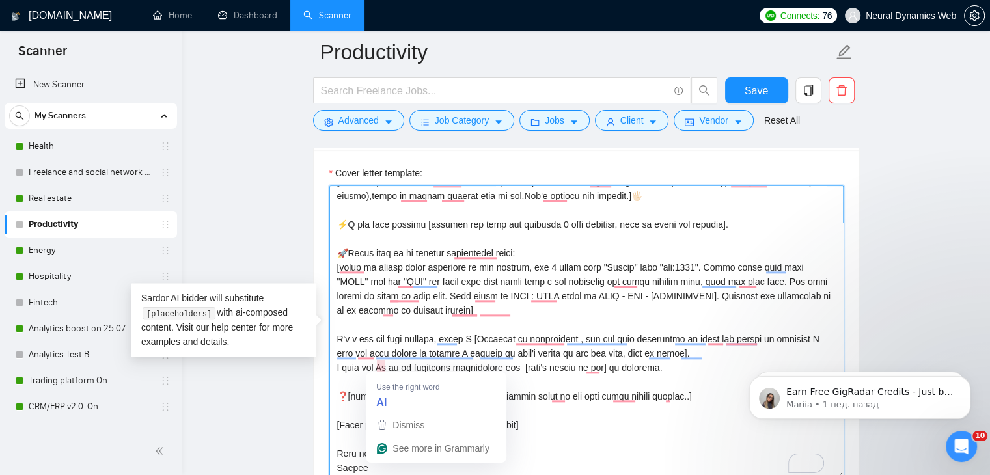
click at [382, 366] on textarea "Cover letter template:" at bounding box center [586, 332] width 514 height 293
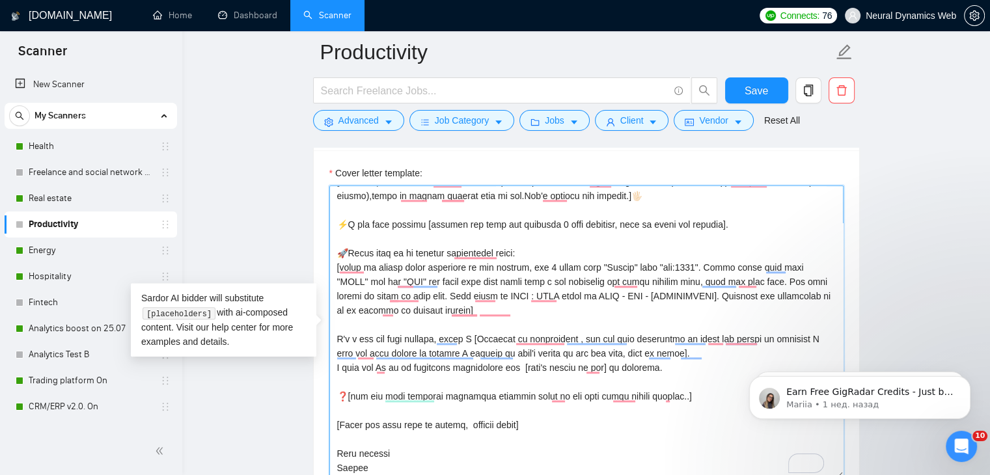
click at [394, 368] on textarea "Cover letter template:" at bounding box center [586, 332] width 514 height 293
drag, startPoint x: 374, startPoint y: 367, endPoint x: 361, endPoint y: 368, distance: 13.1
click at [361, 368] on textarea "Cover letter template:" at bounding box center [586, 332] width 514 height 293
click at [369, 368] on textarea "Cover letter template:" at bounding box center [586, 332] width 514 height 293
drag, startPoint x: 517, startPoint y: 365, endPoint x: 473, endPoint y: 365, distance: 44.3
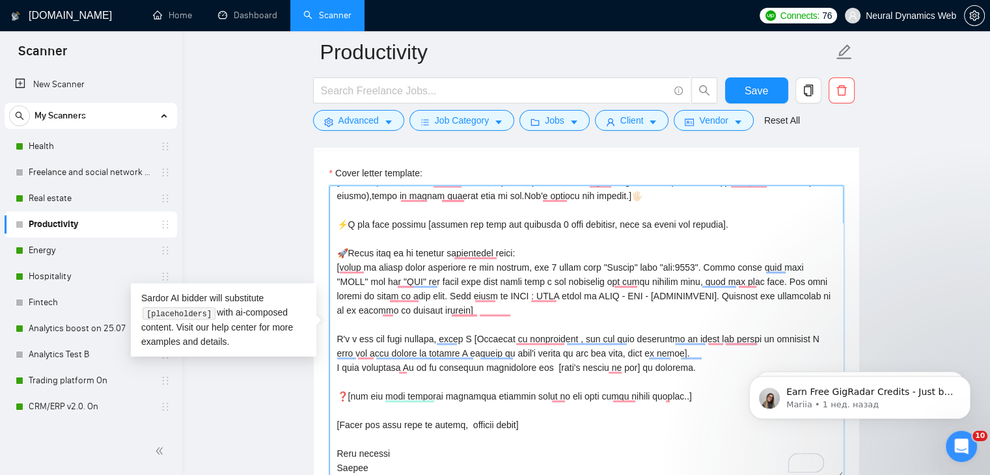
click at [473, 365] on textarea "Cover letter template:" at bounding box center [586, 332] width 514 height 293
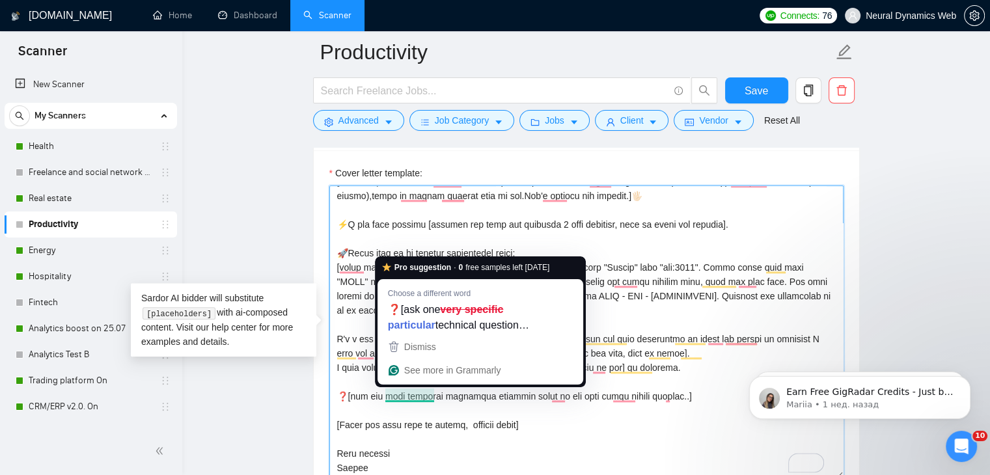
drag, startPoint x: 383, startPoint y: 396, endPoint x: 436, endPoint y: 396, distance: 52.7
click at [436, 396] on textarea "Cover letter template:" at bounding box center [586, 332] width 514 height 293
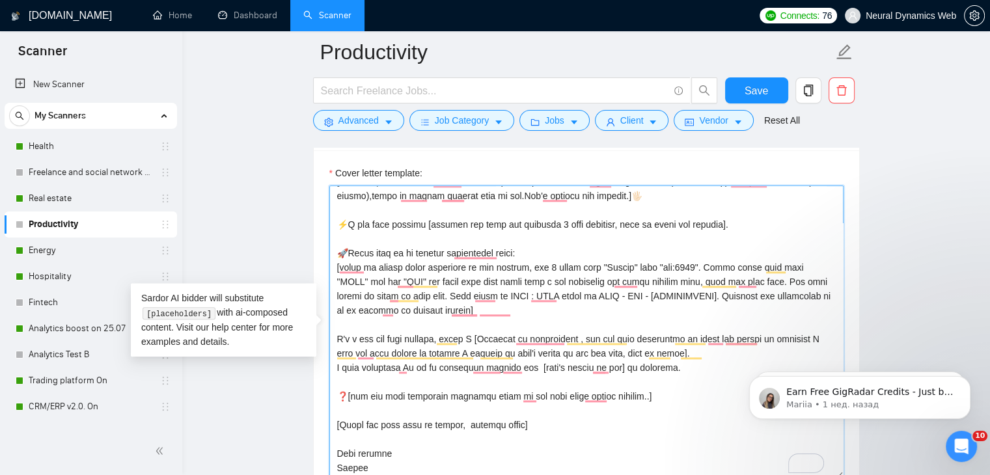
drag, startPoint x: 512, startPoint y: 422, endPoint x: 448, endPoint y: 425, distance: 63.8
click at [448, 425] on textarea "Cover letter template:" at bounding box center [586, 332] width 514 height 293
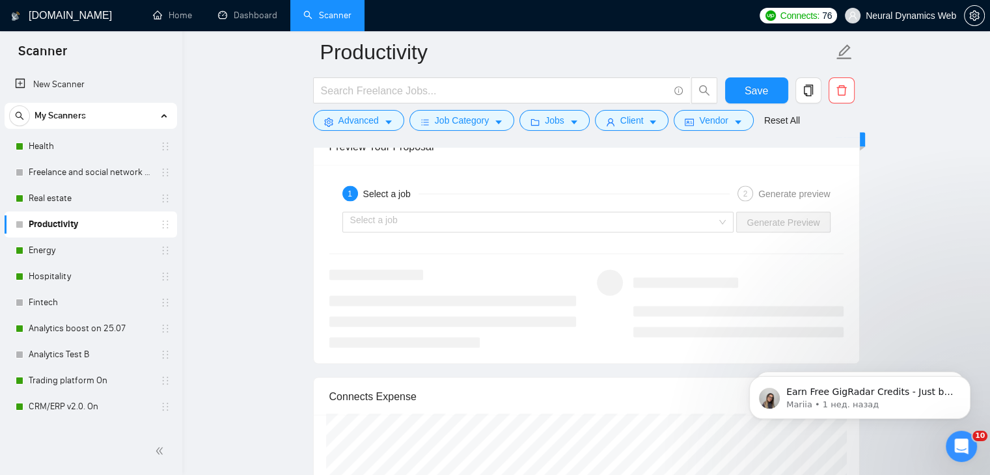
scroll to position [2473, 0]
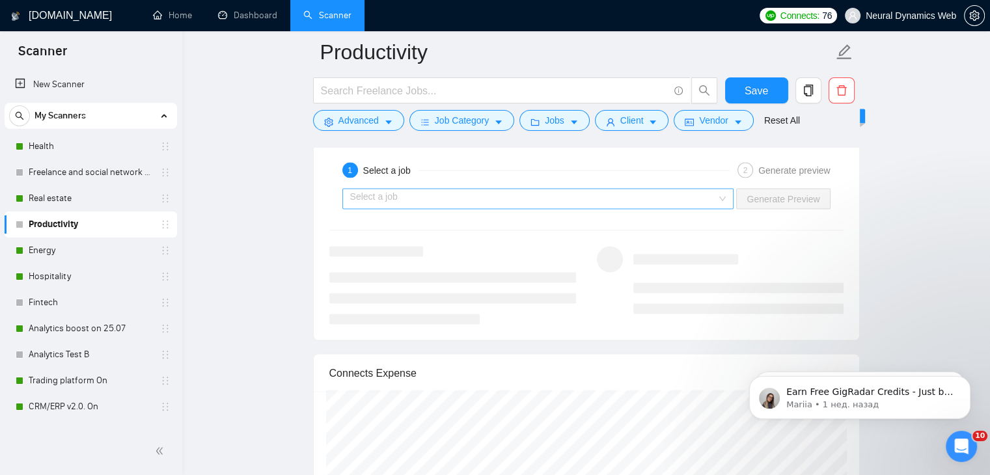
type textarea "[Folder= 1. CLNT: TubeTamer | URL: https://www.upwork.com/freelancers/bilmaksym…"
click at [534, 198] on input "search" at bounding box center [533, 199] width 367 height 20
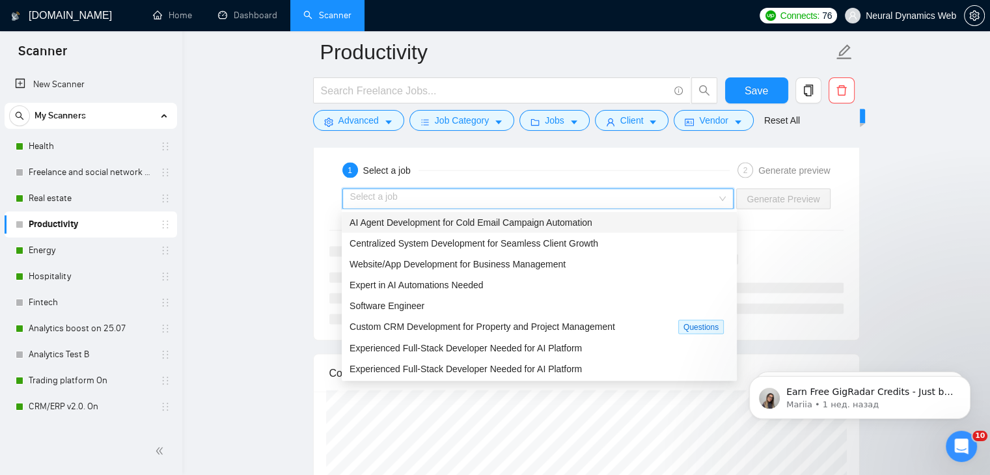
click at [478, 223] on span "AI Agent Development for Cold Email Campaign Automation" at bounding box center [471, 222] width 243 height 10
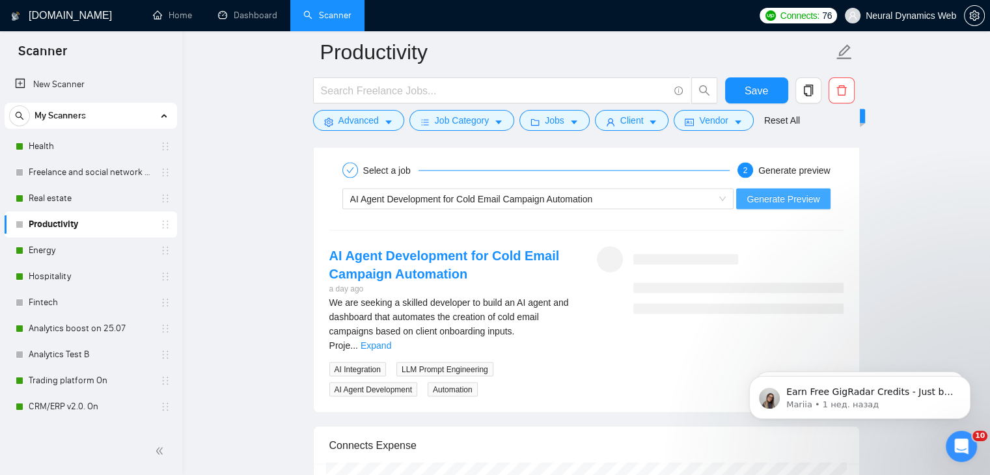
click at [782, 206] on button "Generate Preview" at bounding box center [783, 198] width 94 height 21
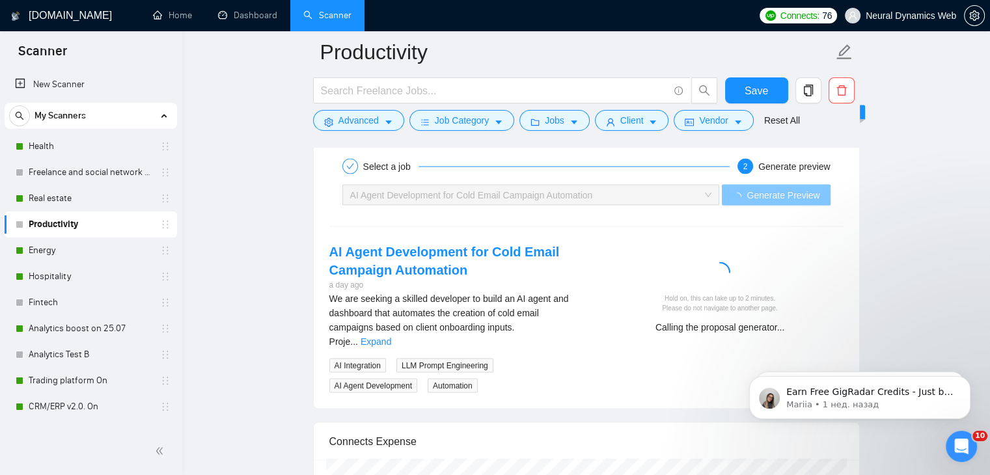
scroll to position [2794, 0]
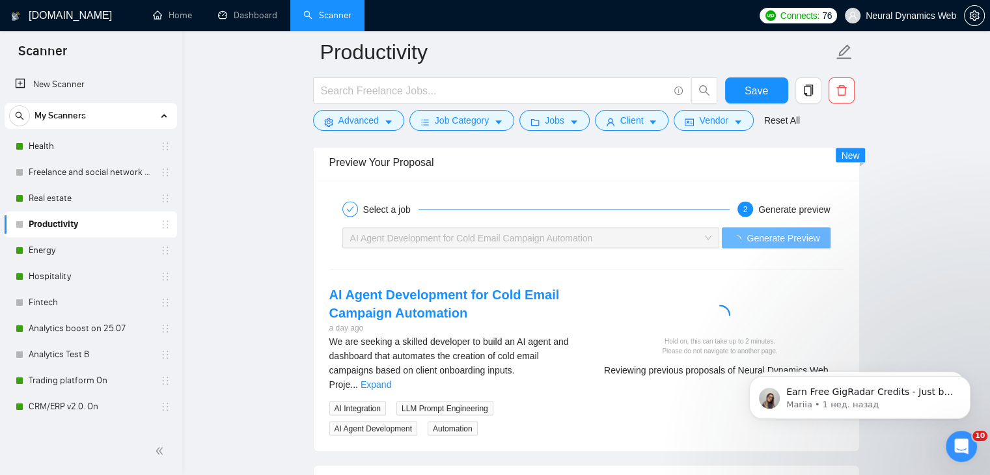
scroll to position [2440, 0]
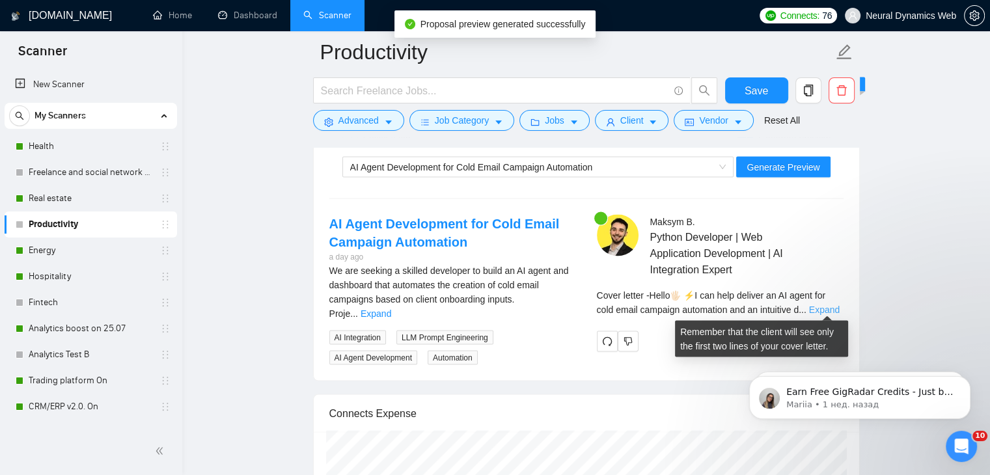
click at [811, 305] on link "Expand" at bounding box center [824, 310] width 31 height 10
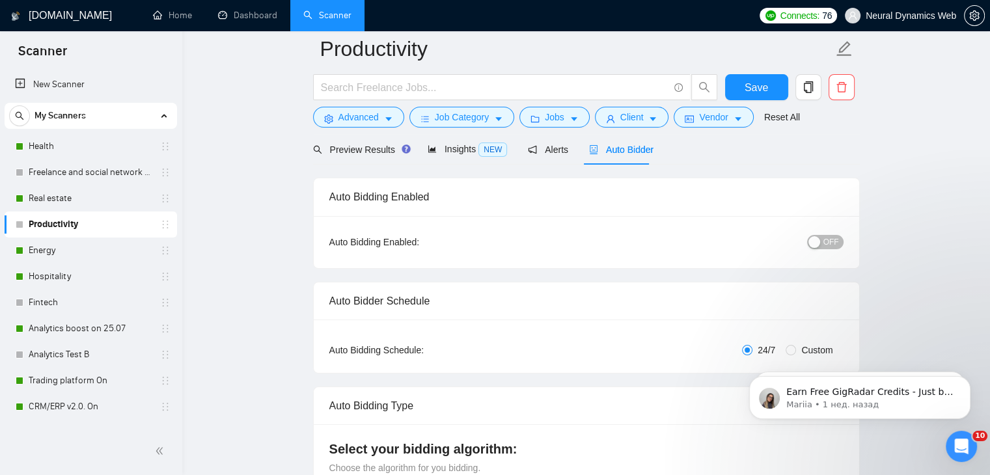
scroll to position [31, 0]
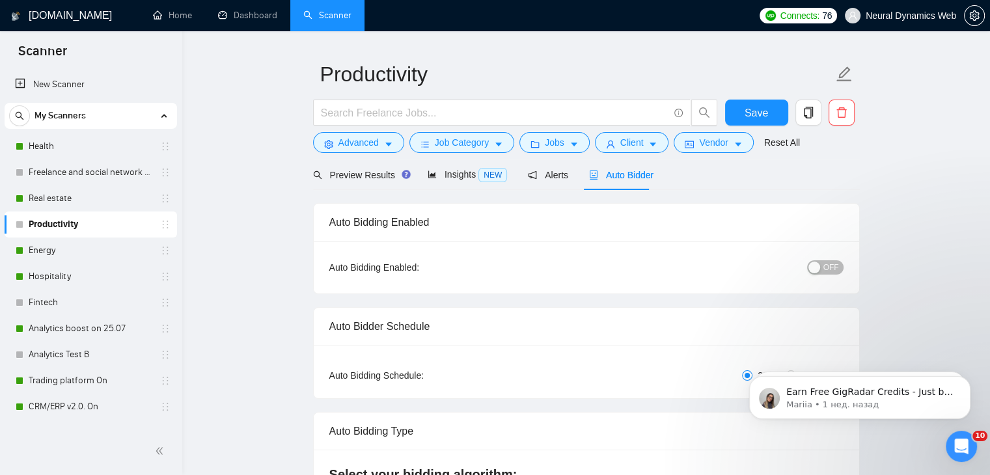
click at [820, 264] on div "button" at bounding box center [814, 268] width 12 height 12
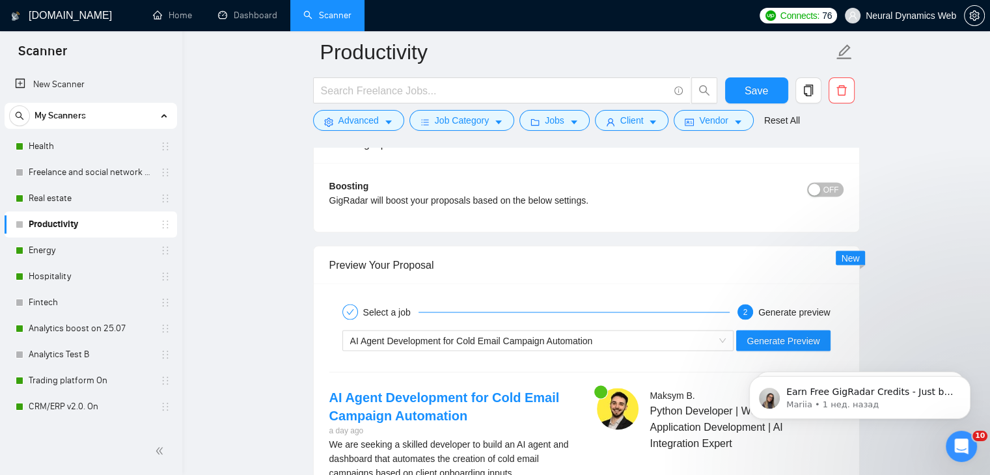
scroll to position [2309, 0]
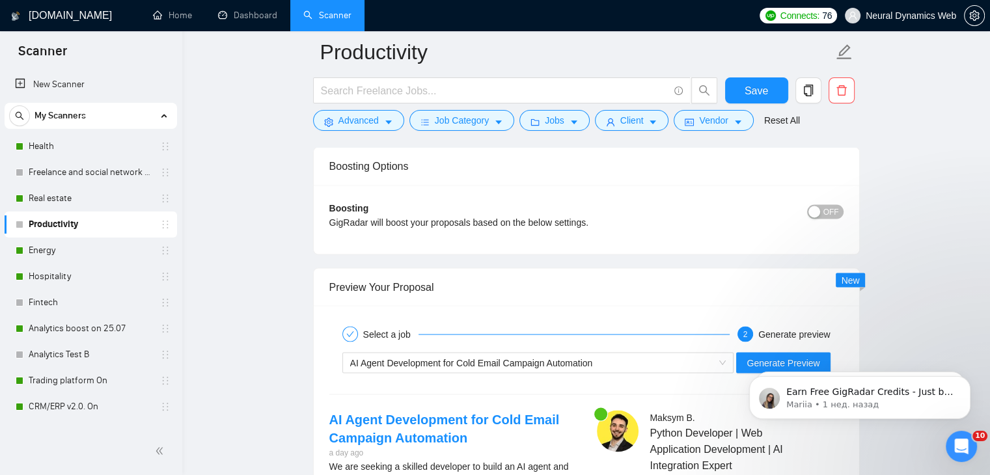
click at [828, 214] on span "OFF" at bounding box center [831, 211] width 16 height 14
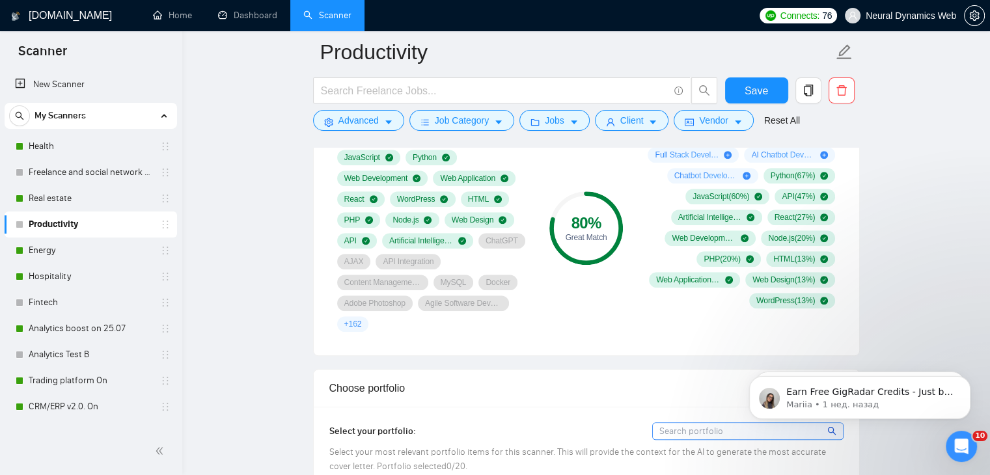
scroll to position [747, 0]
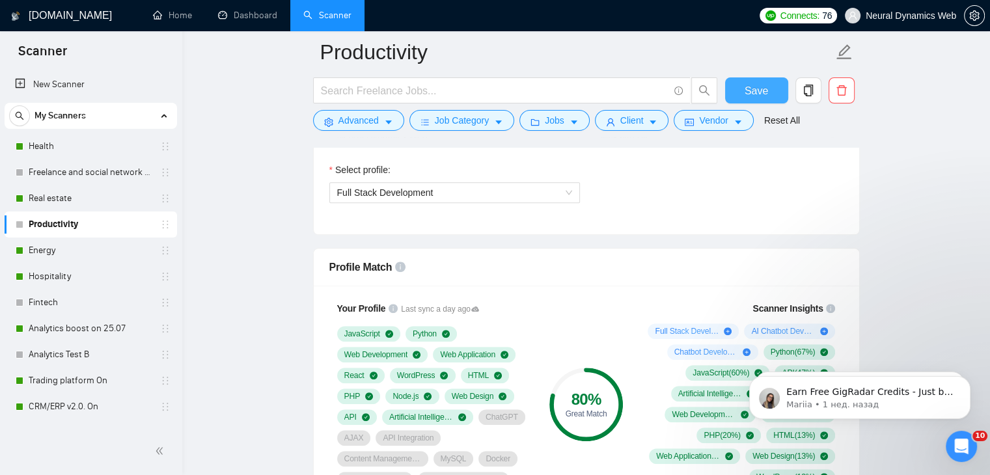
click at [750, 84] on span "Save" at bounding box center [756, 91] width 23 height 16
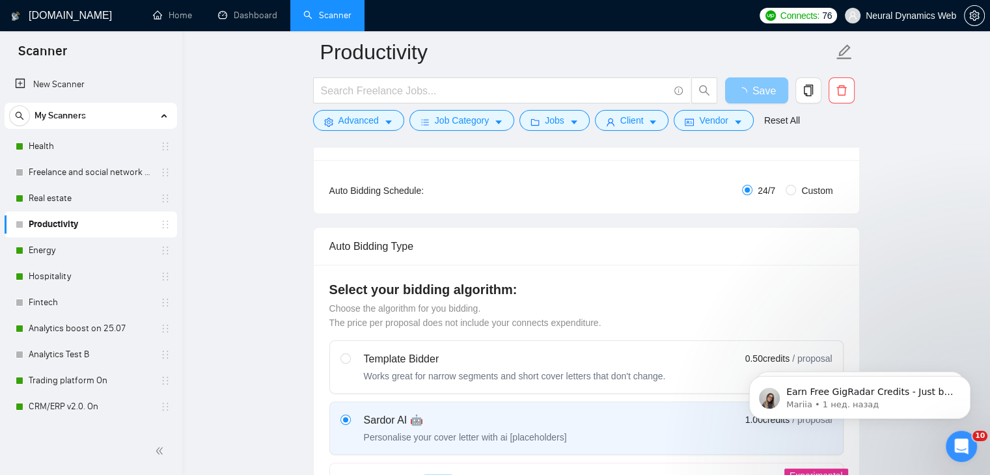
scroll to position [101, 0]
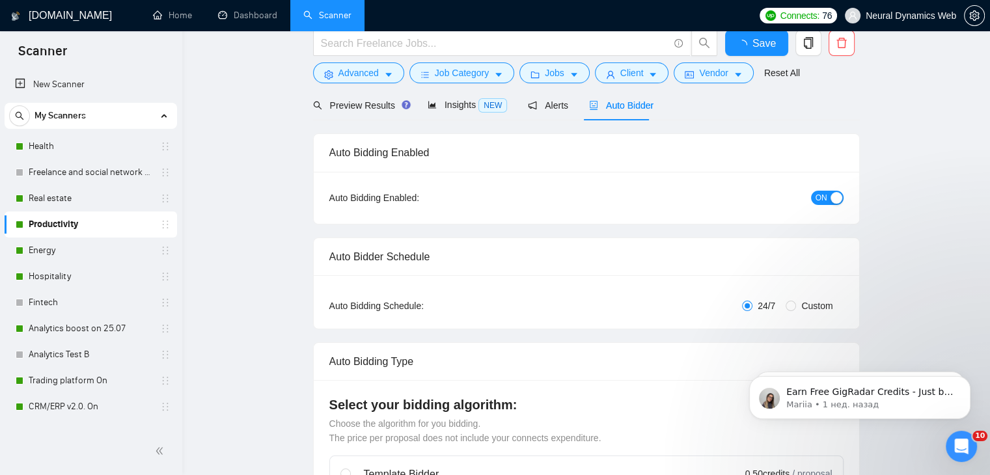
click at [391, 90] on form "Productivity Save Advanced Job Category Jobs Client Vendor Reset All" at bounding box center [586, 37] width 547 height 106
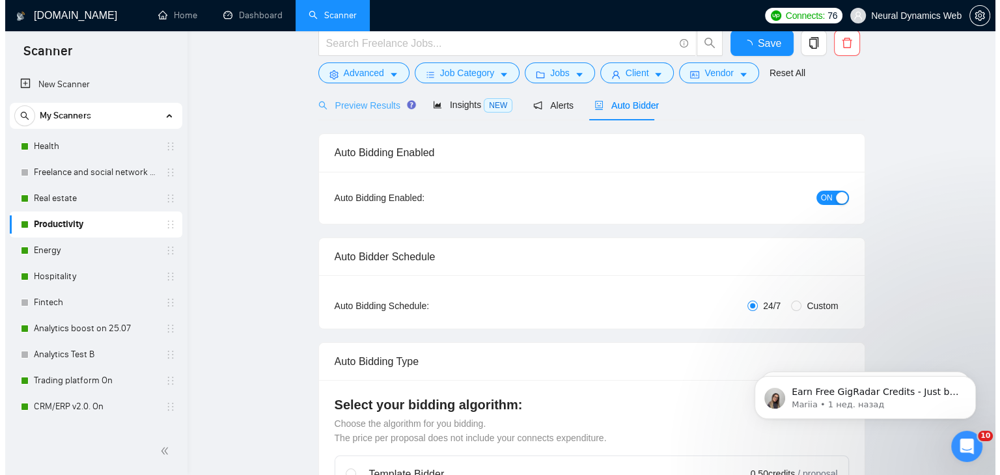
scroll to position [0, 0]
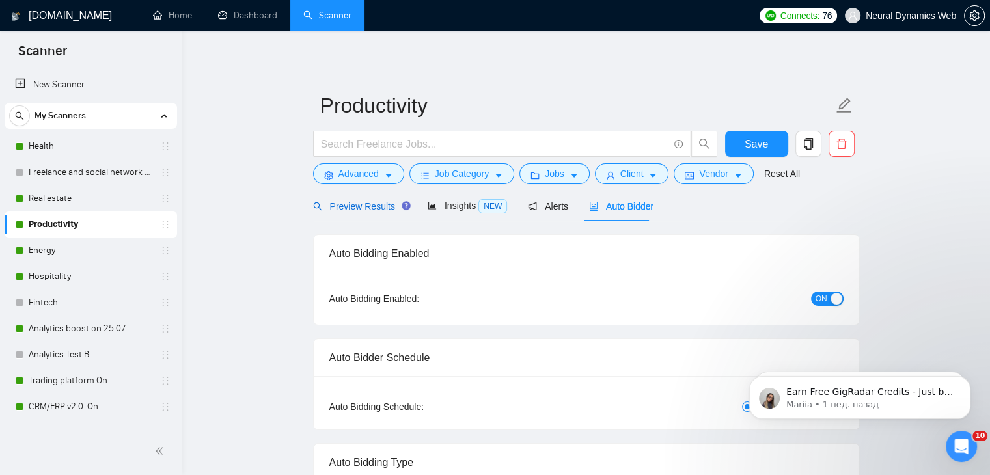
click at [377, 202] on span "Preview Results" at bounding box center [360, 206] width 94 height 10
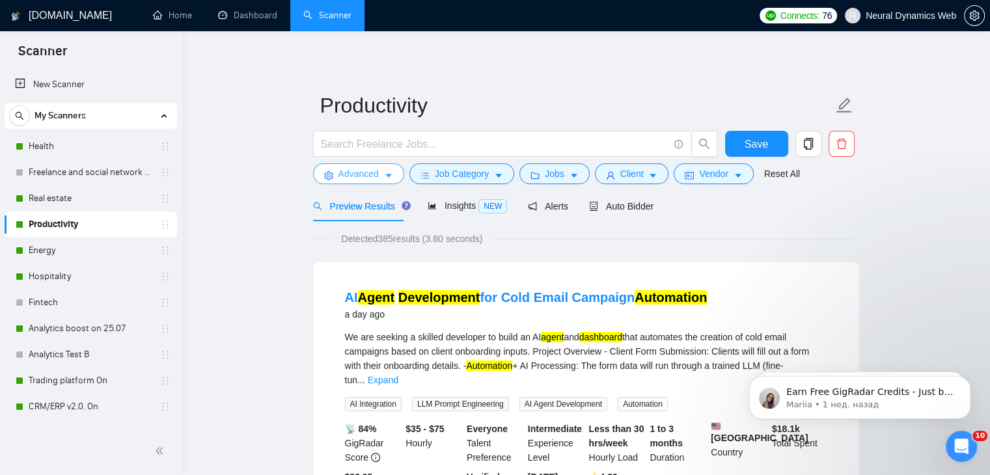
click at [382, 180] on button "Advanced" at bounding box center [358, 173] width 91 height 21
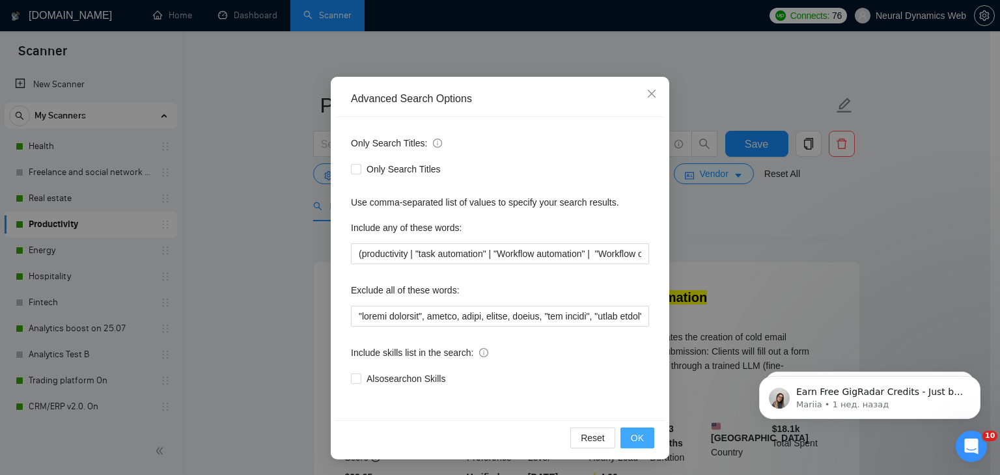
click at [638, 431] on button "OK" at bounding box center [637, 438] width 34 height 21
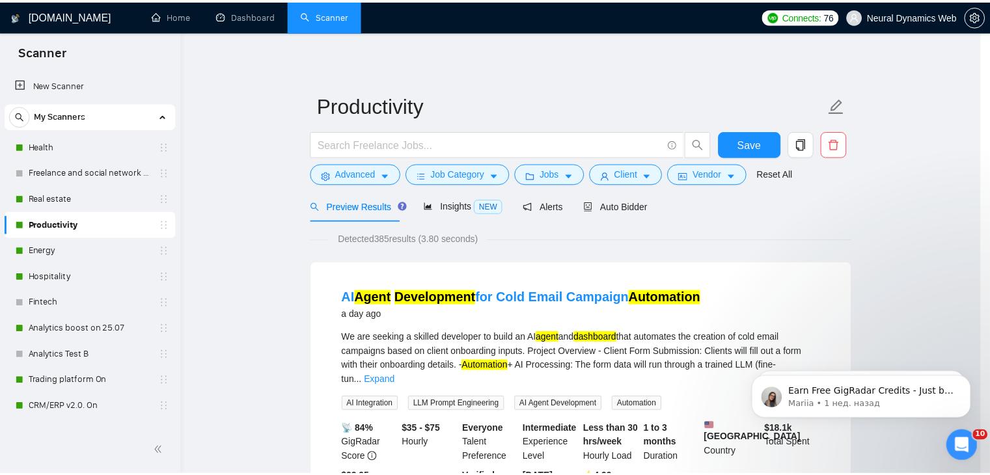
scroll to position [1, 0]
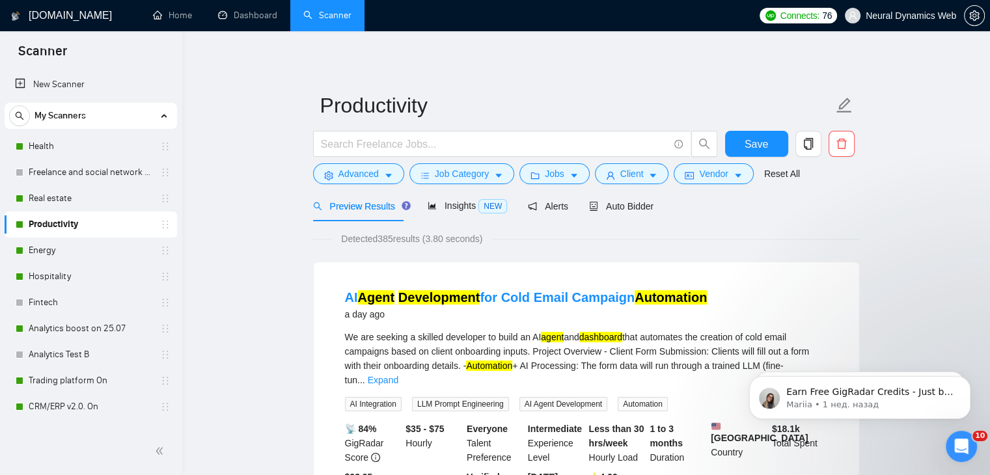
drag, startPoint x: 31, startPoint y: 193, endPoint x: 328, endPoint y: 201, distance: 296.9
click at [31, 193] on link "Real estate" at bounding box center [91, 199] width 124 height 26
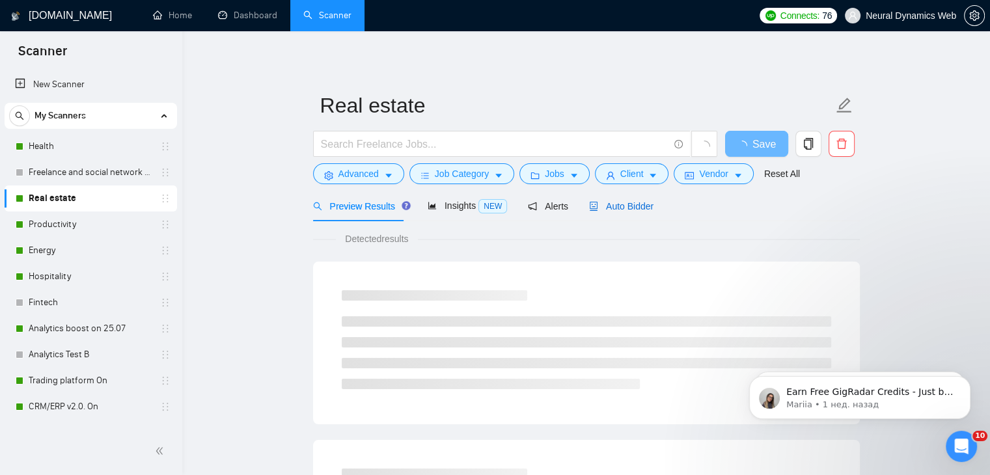
click at [589, 204] on icon "robot" at bounding box center [593, 206] width 9 height 9
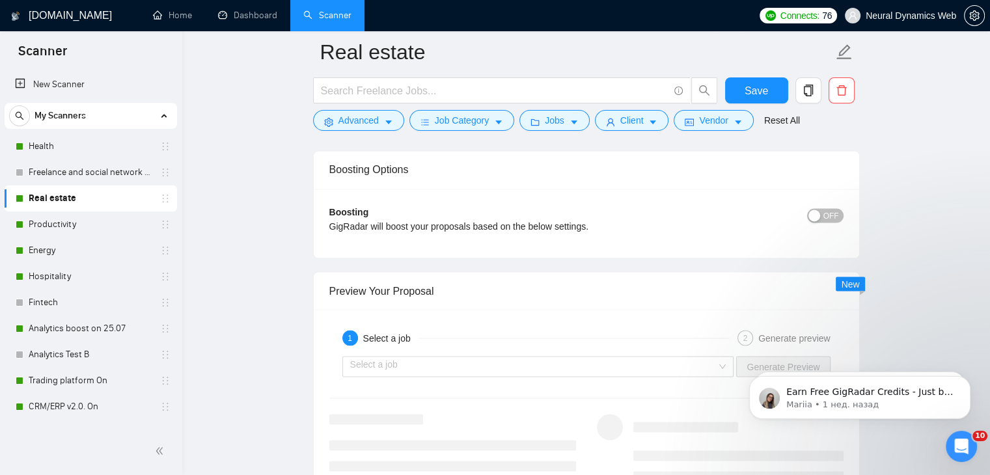
scroll to position [2217, 0]
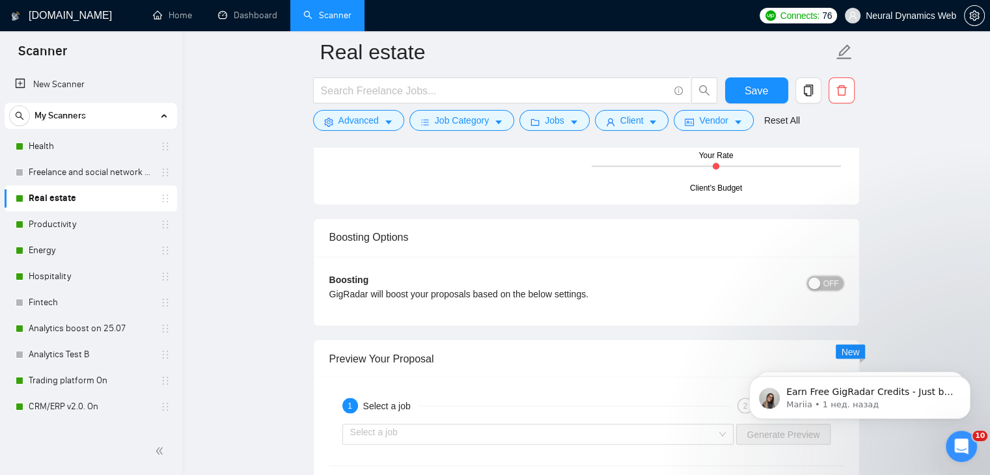
click at [820, 281] on div "button" at bounding box center [814, 283] width 12 height 12
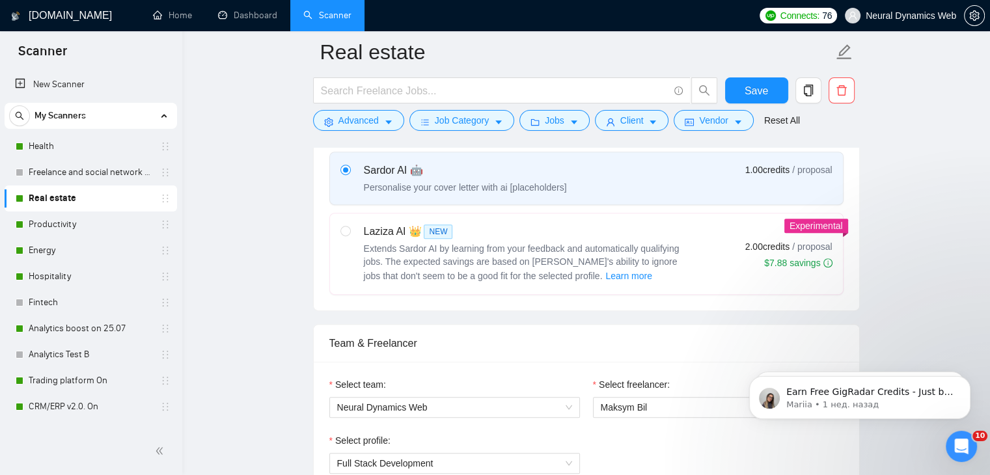
scroll to position [373, 0]
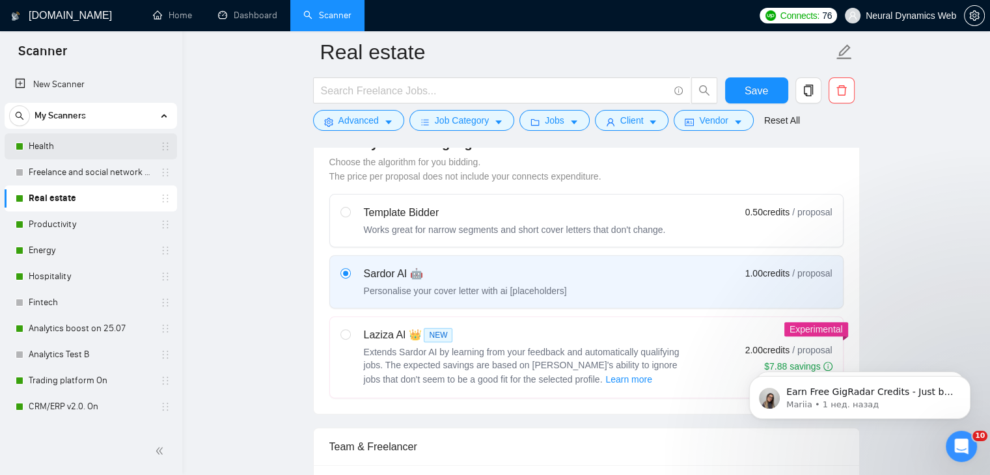
click at [62, 146] on link "Health" at bounding box center [91, 146] width 124 height 26
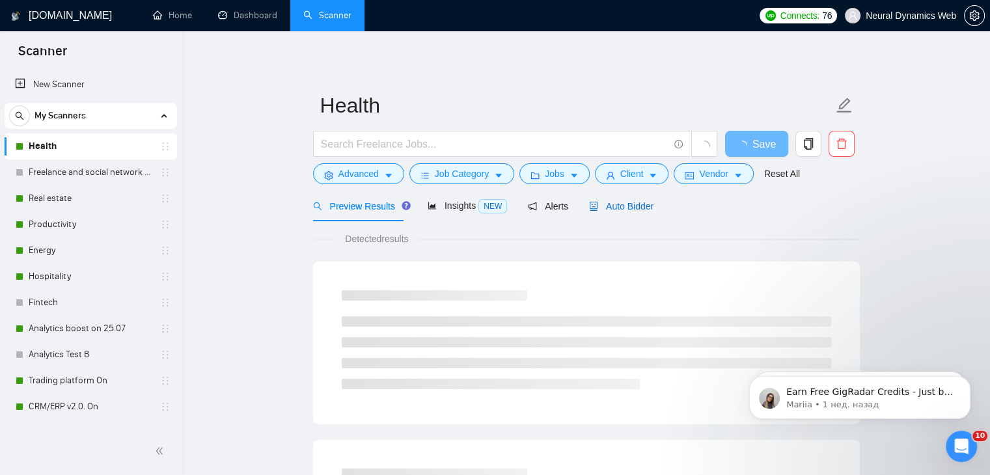
click at [612, 208] on span "Auto Bidder" at bounding box center [621, 206] width 64 height 10
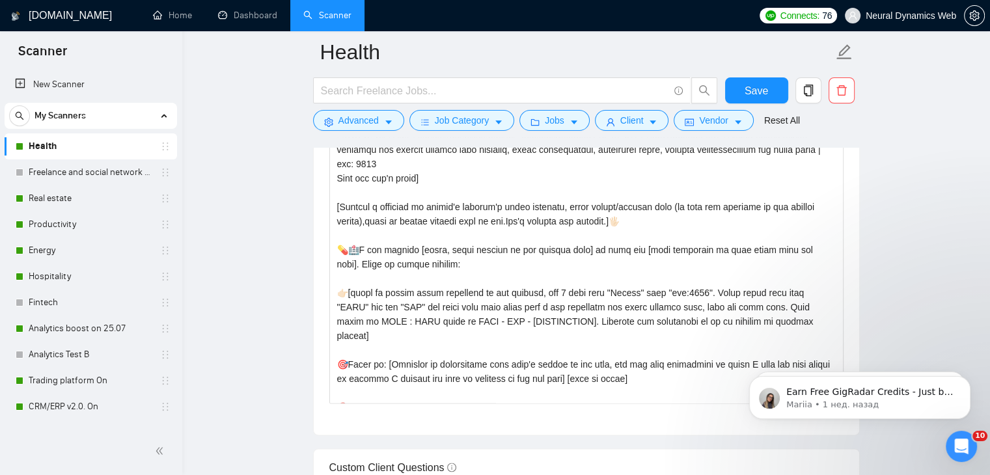
scroll to position [1520, 0]
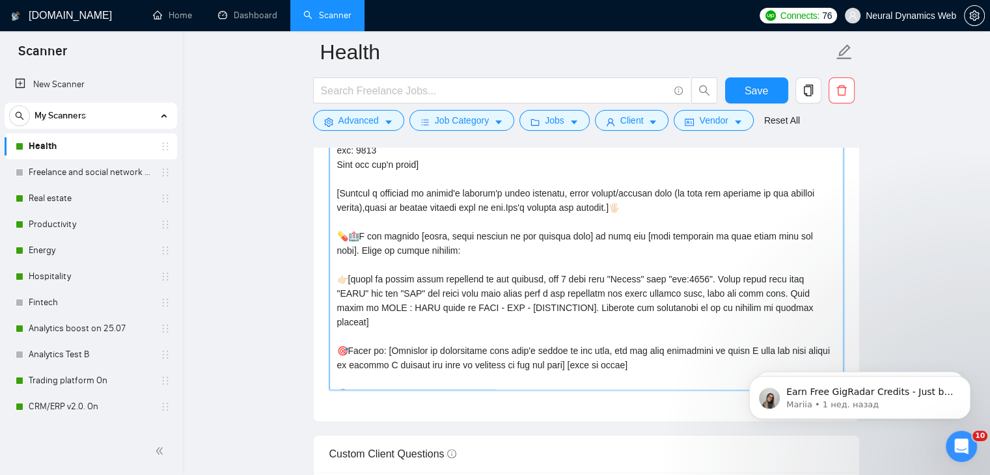
click at [350, 250] on textarea "Cover letter template:" at bounding box center [586, 243] width 514 height 293
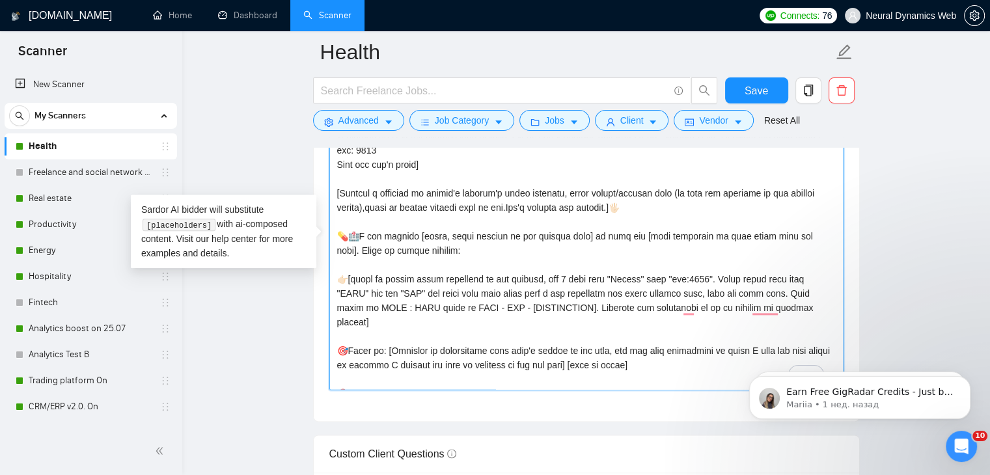
click at [378, 249] on textarea "Cover letter template:" at bounding box center [586, 243] width 514 height 293
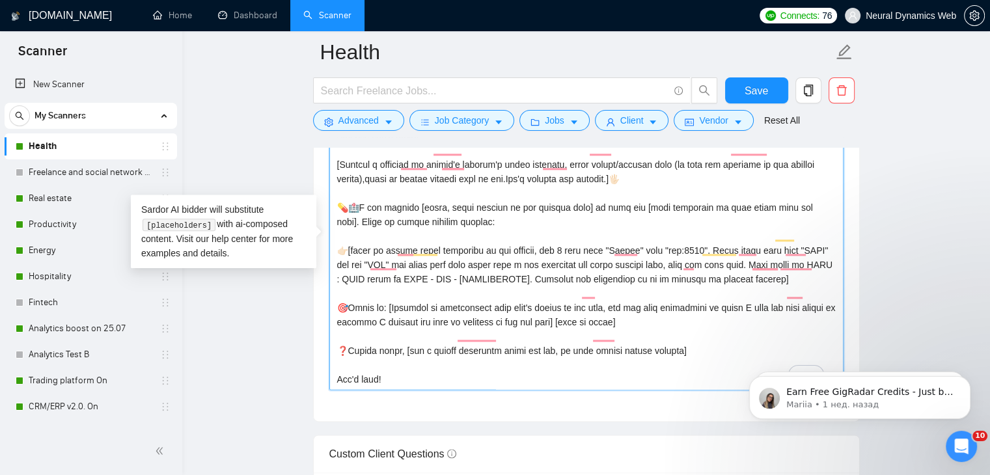
scroll to position [65, 0]
drag, startPoint x: 453, startPoint y: 314, endPoint x: 425, endPoint y: 314, distance: 28.0
click at [425, 314] on textarea "Cover letter template:" at bounding box center [586, 243] width 514 height 293
click at [494, 313] on textarea "Cover letter template:" at bounding box center [586, 243] width 514 height 293
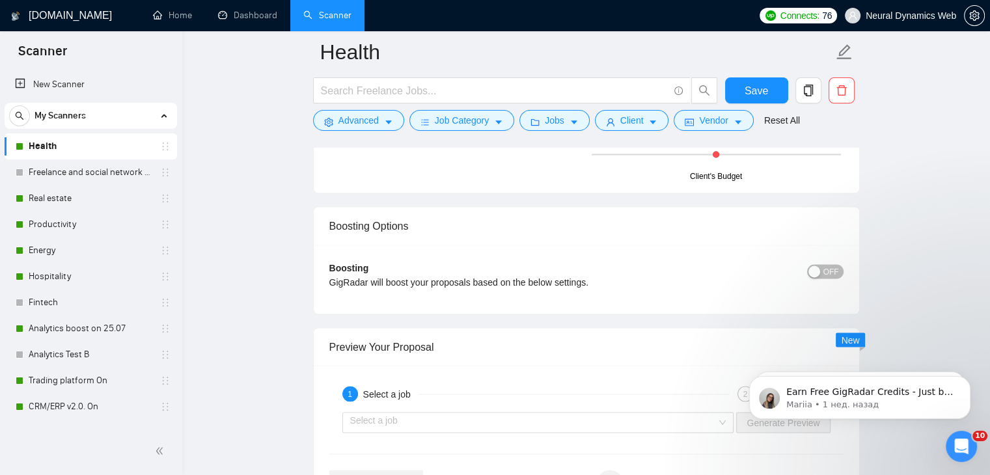
scroll to position [2302, 0]
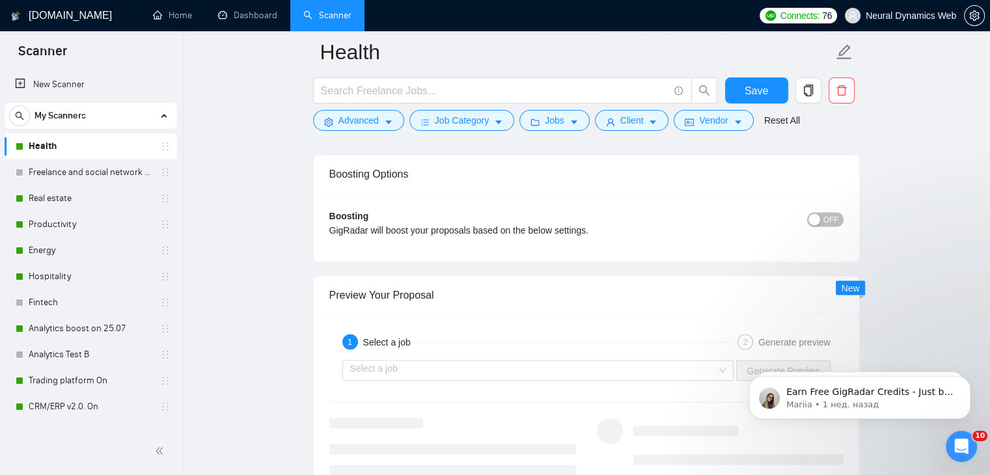
type textarea "[Folder= 1.CLNT: Med | URL: https://www.upwork.com/fl/~014c1e4fcd57b8f655?p=190…"
click at [832, 209] on div "OFF" at bounding box center [779, 219] width 129 height 21
click at [826, 217] on span "OFF" at bounding box center [831, 219] width 16 height 14
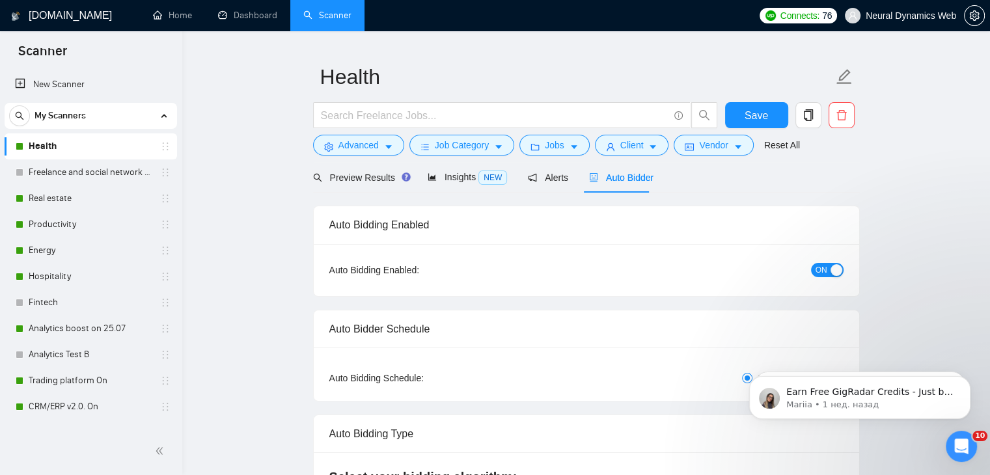
scroll to position [0, 0]
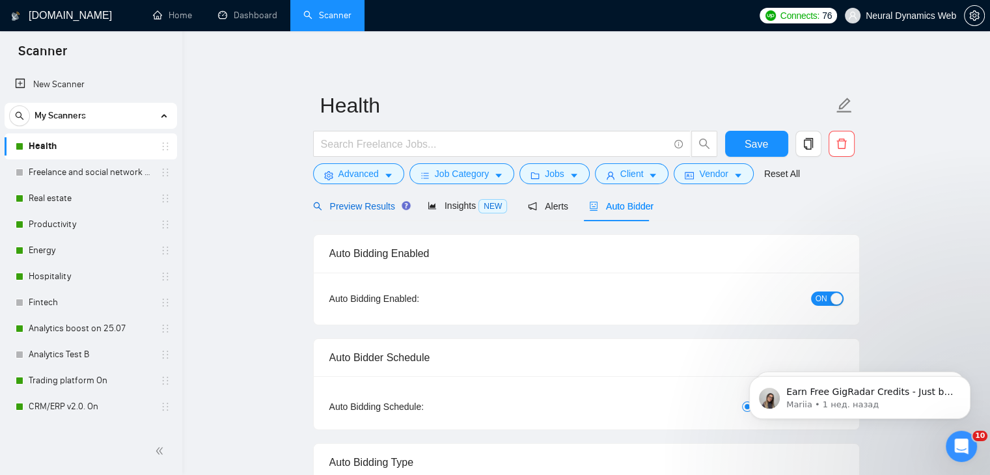
click at [341, 201] on span "Preview Results" at bounding box center [360, 206] width 94 height 10
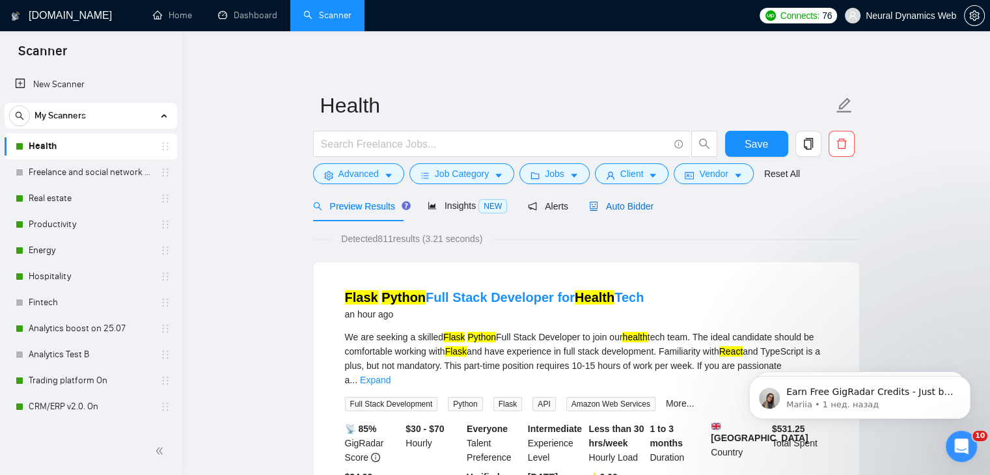
click at [602, 203] on span "Auto Bidder" at bounding box center [621, 206] width 64 height 10
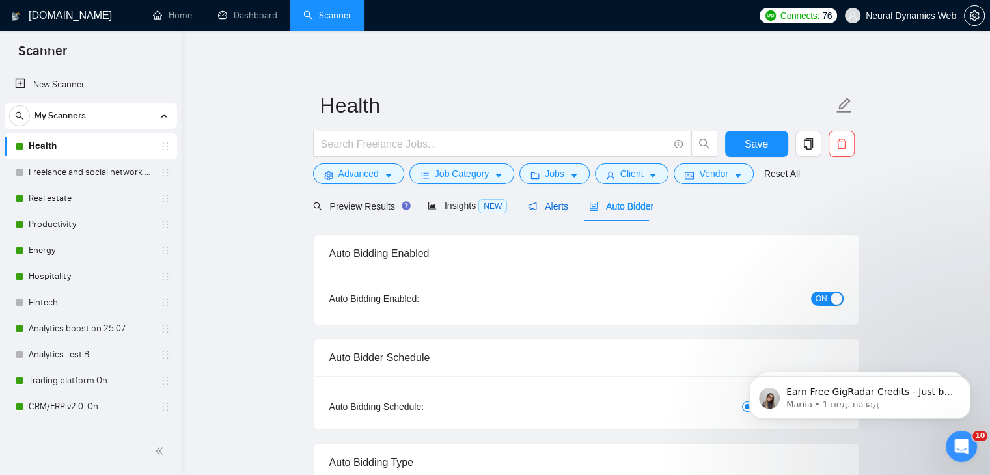
click at [540, 212] on span "Alerts" at bounding box center [548, 206] width 40 height 10
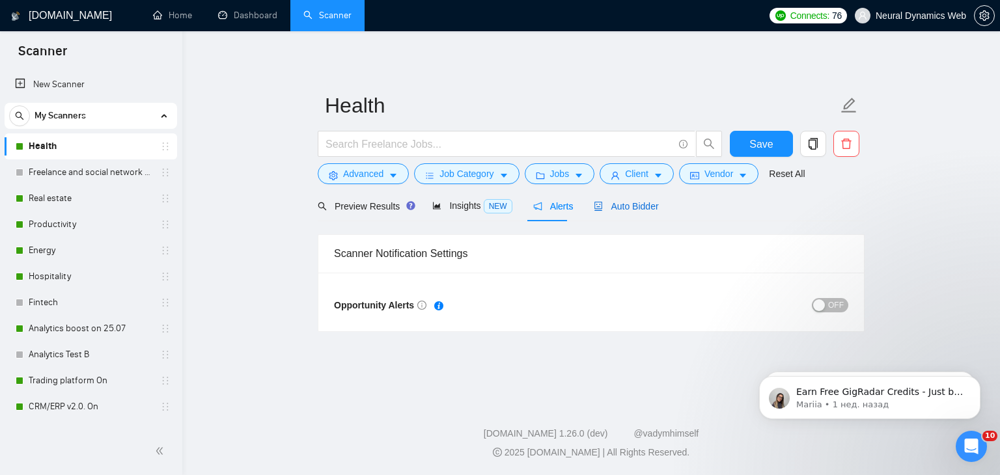
click at [614, 208] on span "Auto Bidder" at bounding box center [626, 206] width 64 height 10
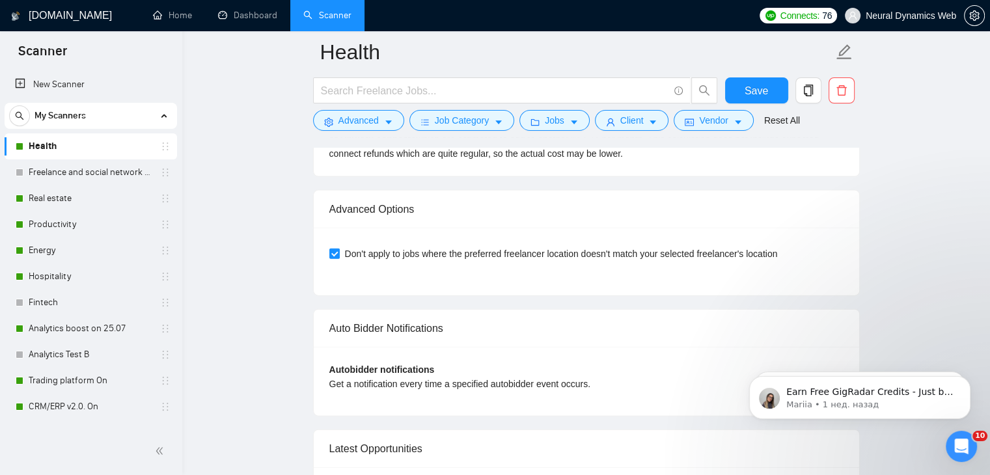
drag, startPoint x: 999, startPoint y: 57, endPoint x: 88, endPoint y: 25, distance: 911.8
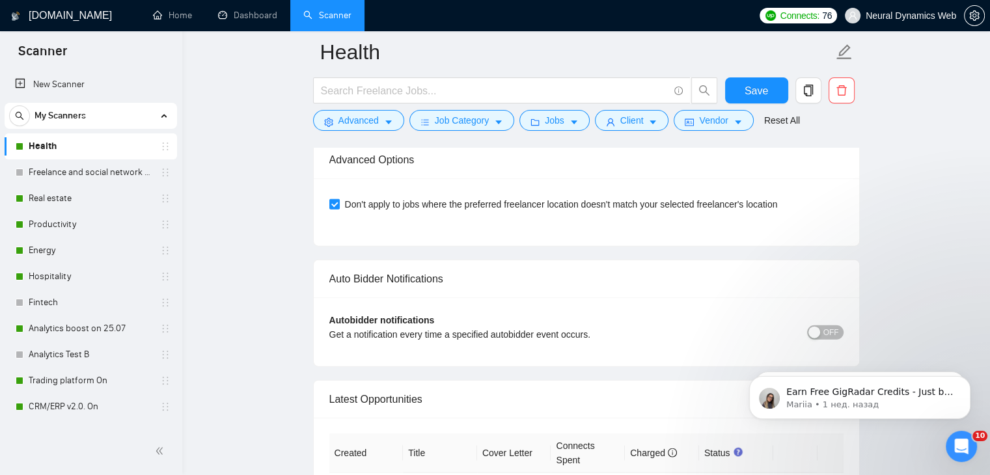
scroll to position [2965, 0]
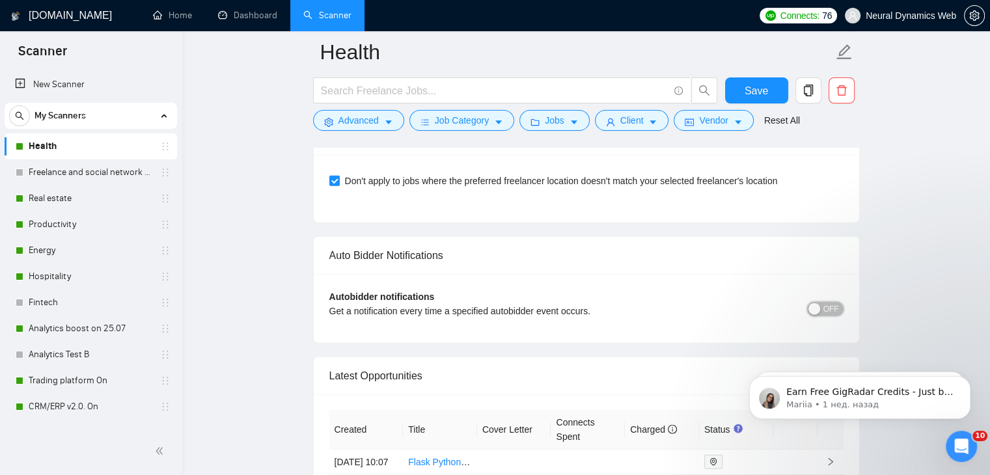
click at [824, 302] on button "OFF" at bounding box center [825, 309] width 36 height 14
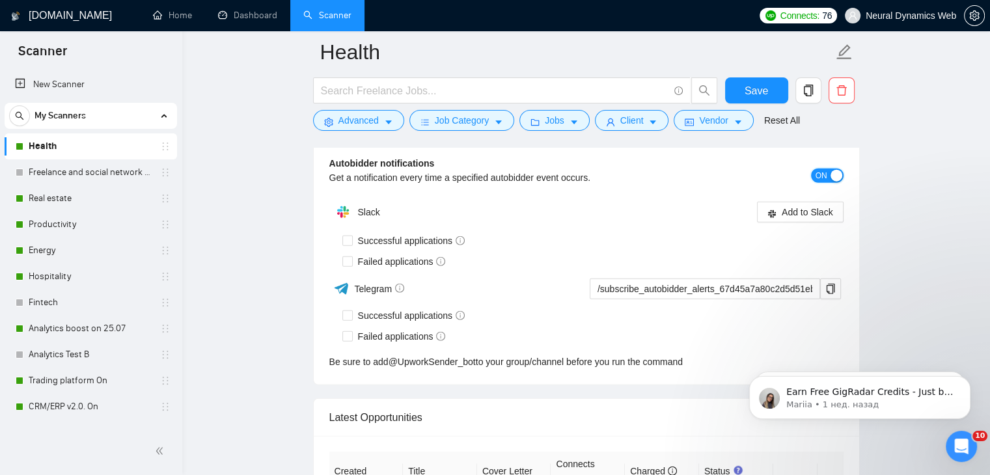
scroll to position [3031, 0]
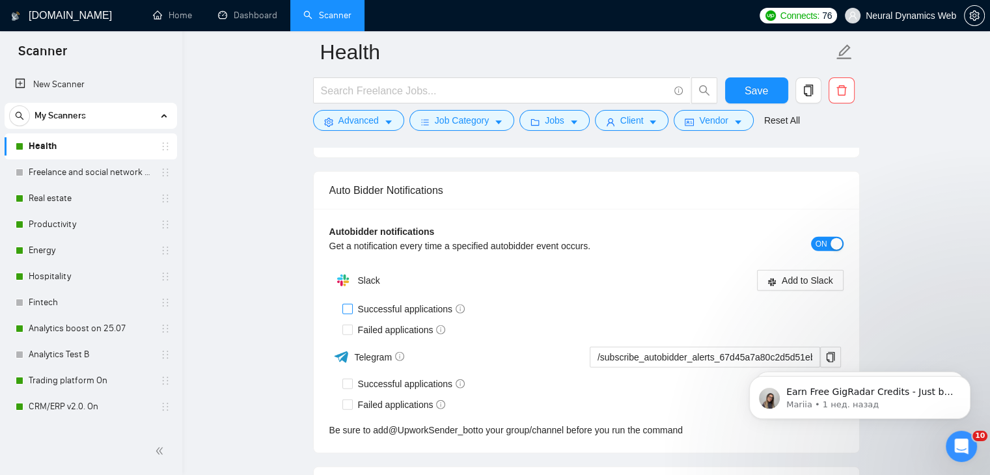
click at [372, 302] on span "Successful applications" at bounding box center [412, 309] width 118 height 14
click at [351, 304] on input "Successful applications" at bounding box center [346, 308] width 9 height 9
checkbox input "true"
click at [780, 282] on button "Add to Slack" at bounding box center [800, 280] width 87 height 21
click at [690, 294] on div "Slack Successful applications Failed applications Telegram /subscribe_autobidde…" at bounding box center [586, 353] width 514 height 170
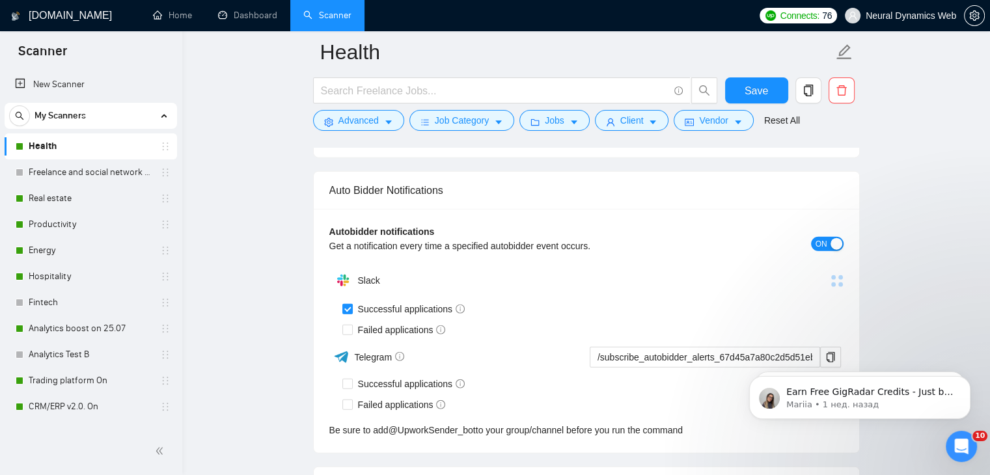
click at [818, 238] on span "ON" at bounding box center [822, 244] width 12 height 14
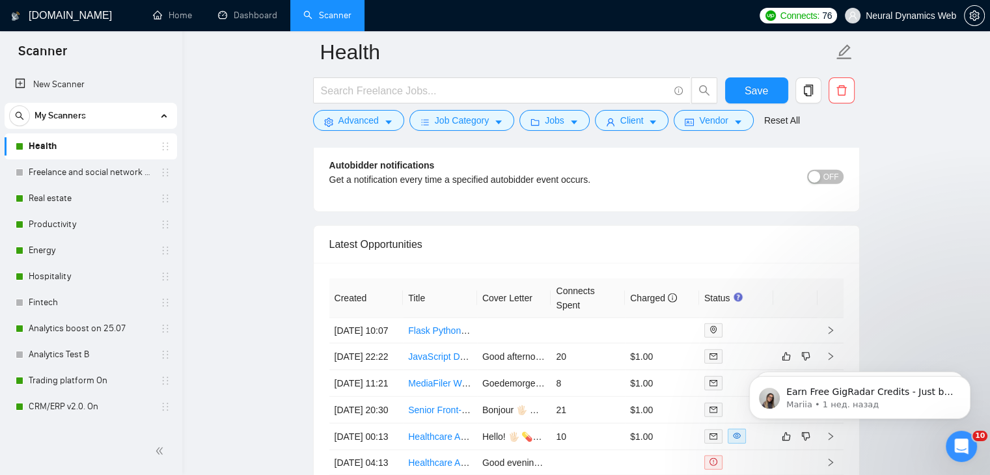
click at [823, 167] on div "Auto Bidder Notifications Autobidder notifications Get a notification every tim…" at bounding box center [586, 158] width 547 height 107
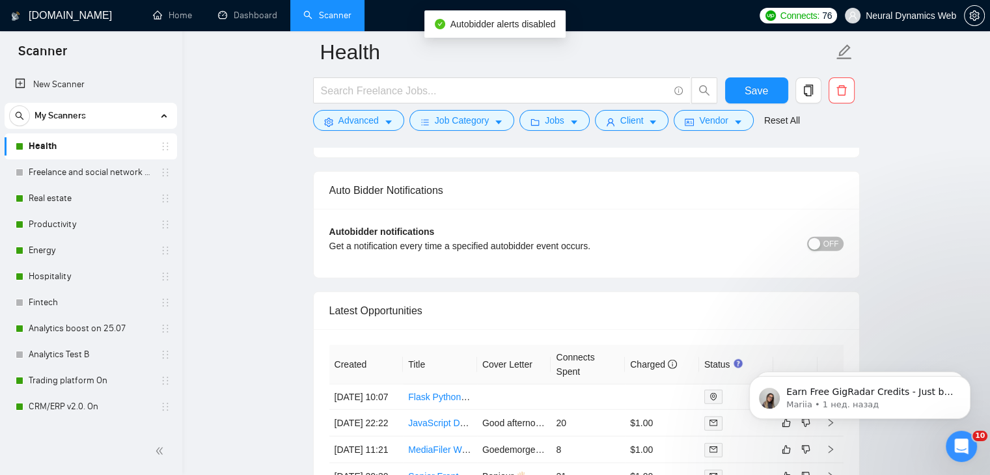
click at [827, 238] on span "OFF" at bounding box center [831, 244] width 16 height 14
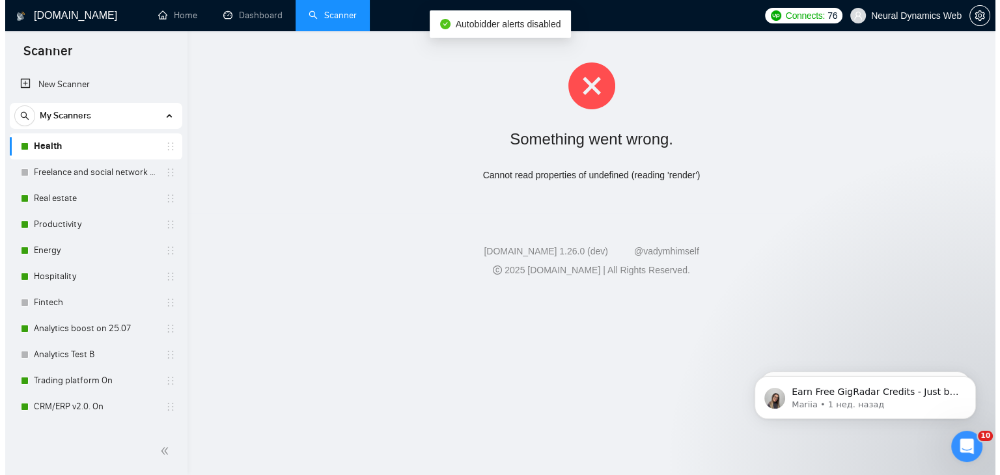
scroll to position [0, 0]
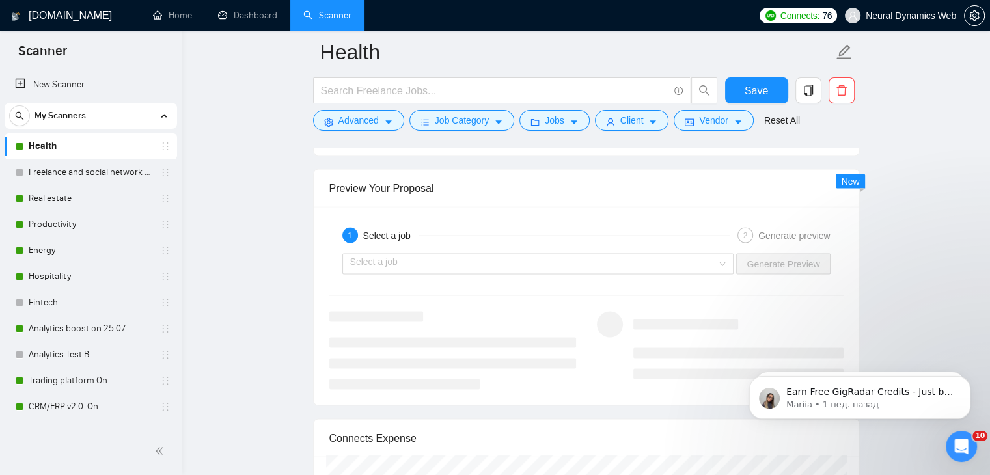
scroll to position [2278, 0]
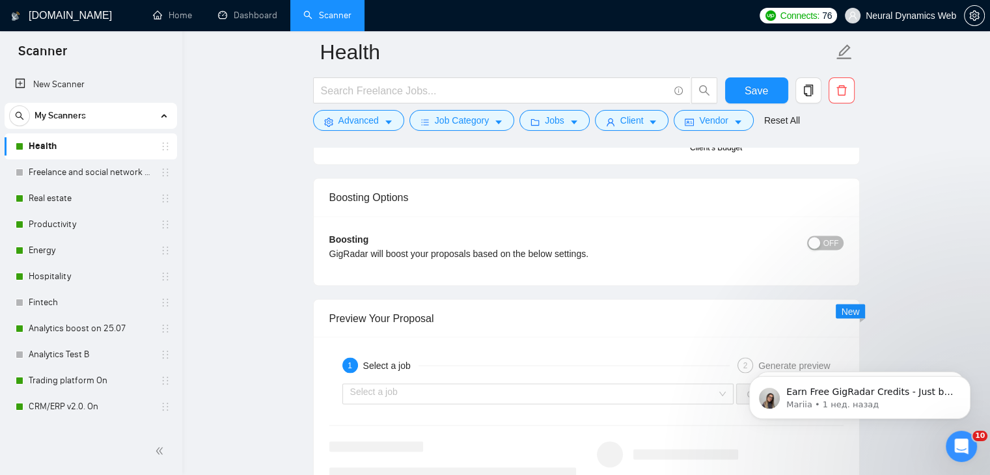
click at [815, 243] on div "button" at bounding box center [814, 243] width 12 height 12
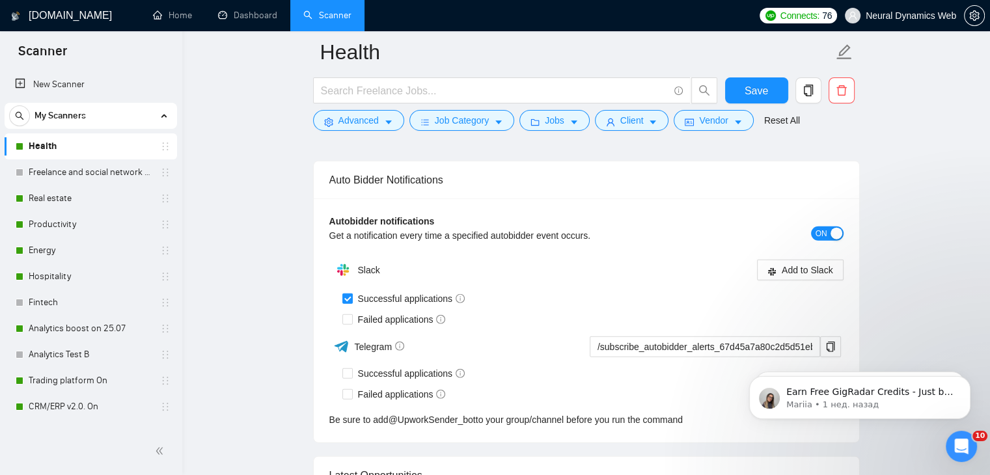
scroll to position [3124, 0]
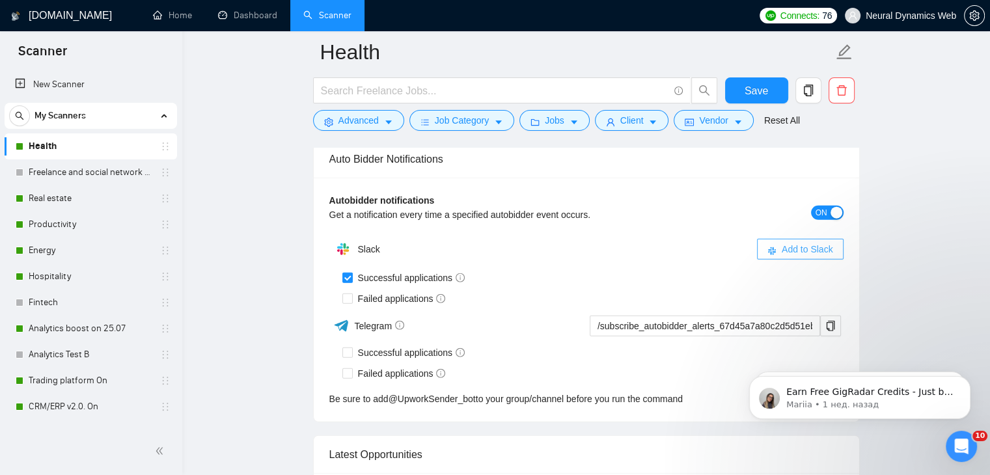
click at [804, 252] on span "Add to Slack" at bounding box center [807, 249] width 51 height 14
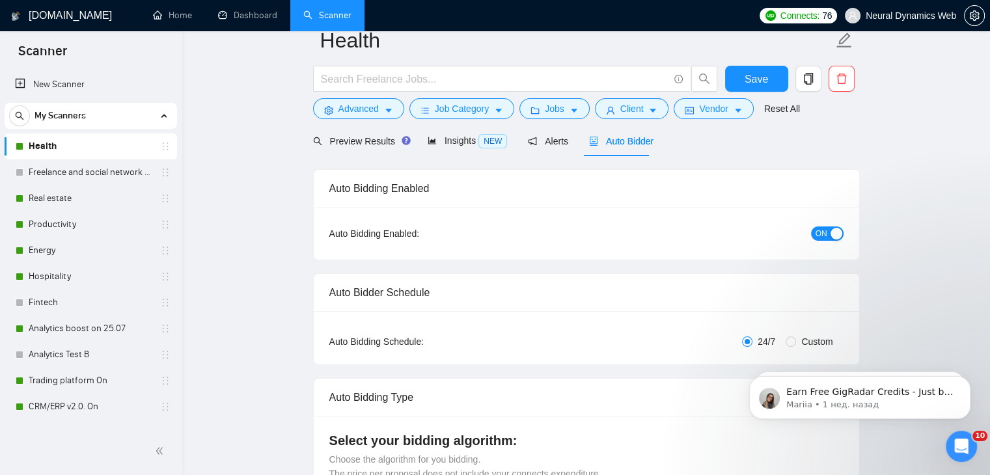
scroll to position [0, 0]
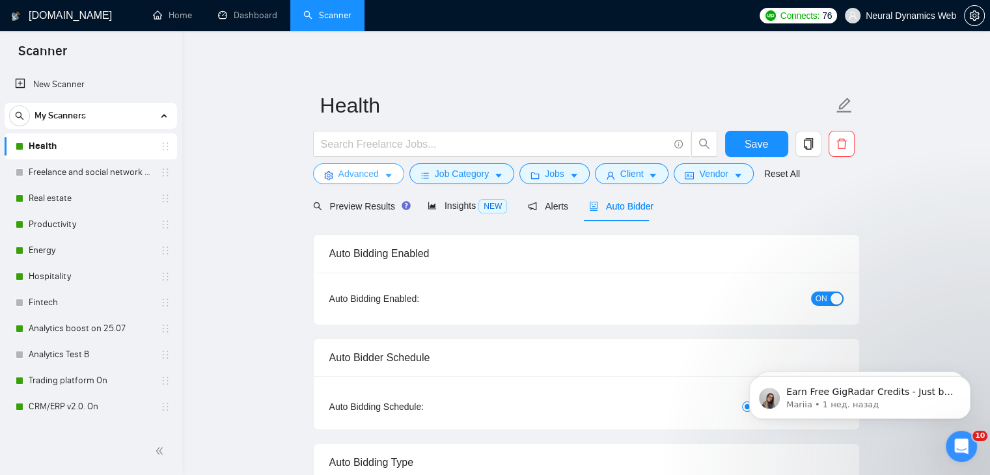
click at [346, 177] on span "Advanced" at bounding box center [358, 174] width 40 height 14
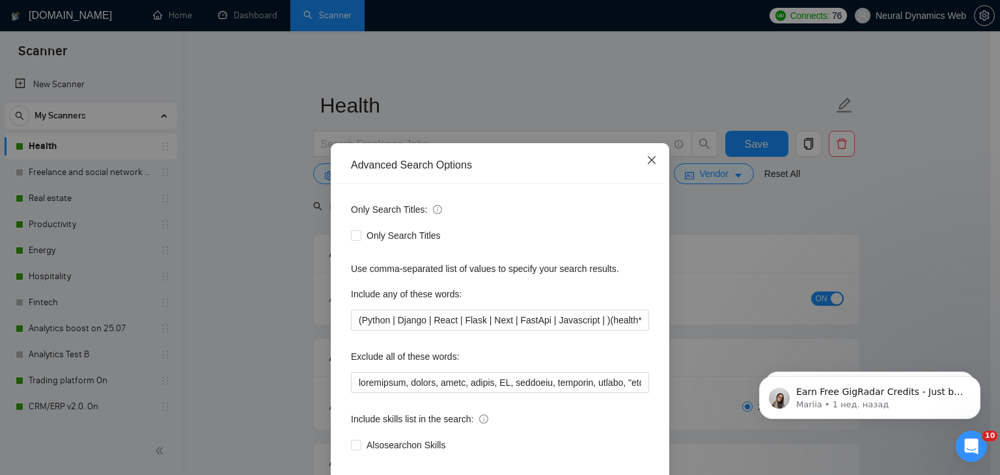
click at [650, 159] on icon "close" at bounding box center [651, 160] width 10 height 10
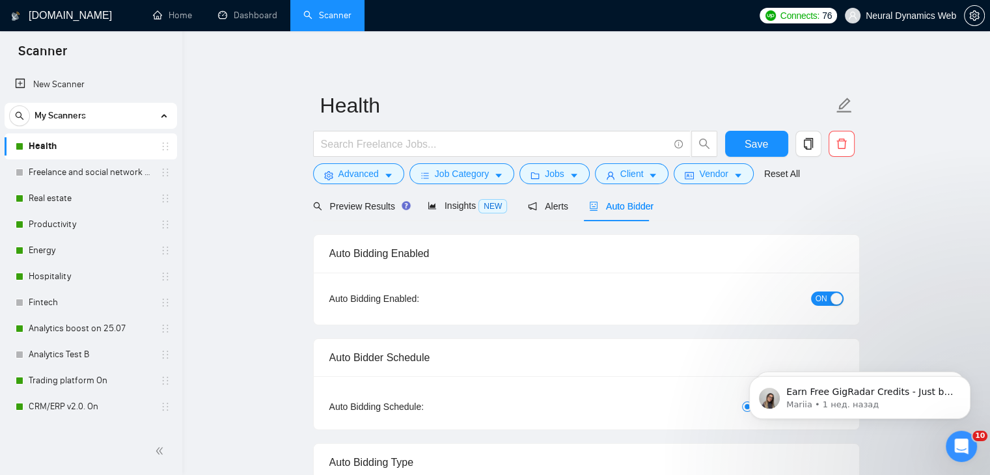
click at [791, 148] on div "Save" at bounding box center [583, 147] width 547 height 33
click at [767, 146] on button "Save" at bounding box center [756, 144] width 63 height 26
click at [51, 196] on link "Real estate" at bounding box center [91, 199] width 124 height 26
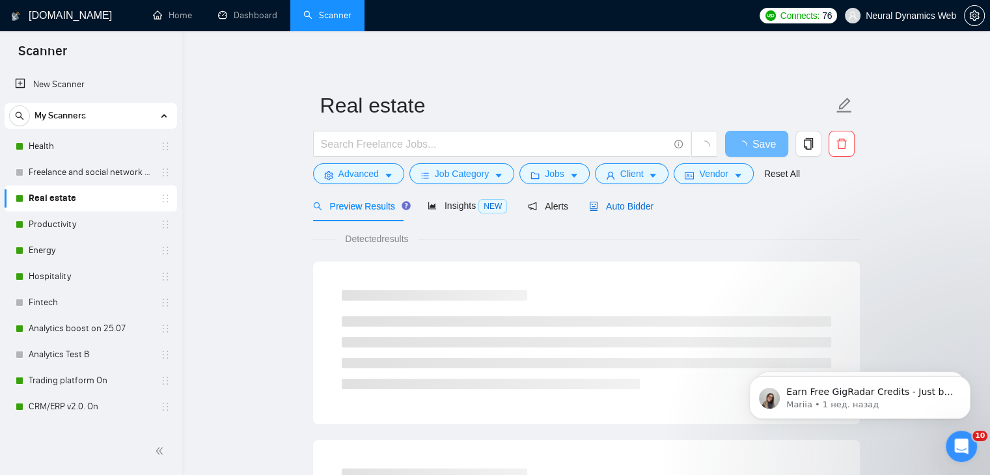
click at [605, 213] on div "Auto Bidder" at bounding box center [621, 206] width 64 height 14
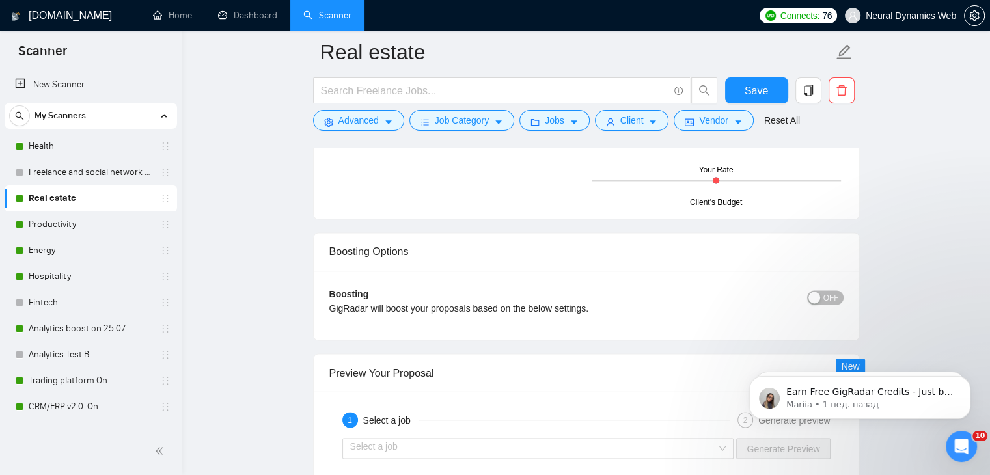
scroll to position [2307, 0]
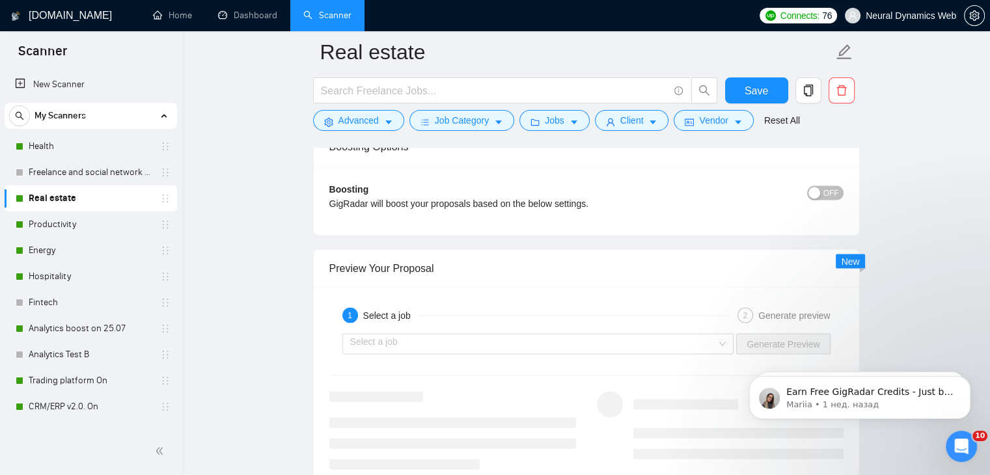
click at [837, 189] on span "OFF" at bounding box center [831, 193] width 16 height 14
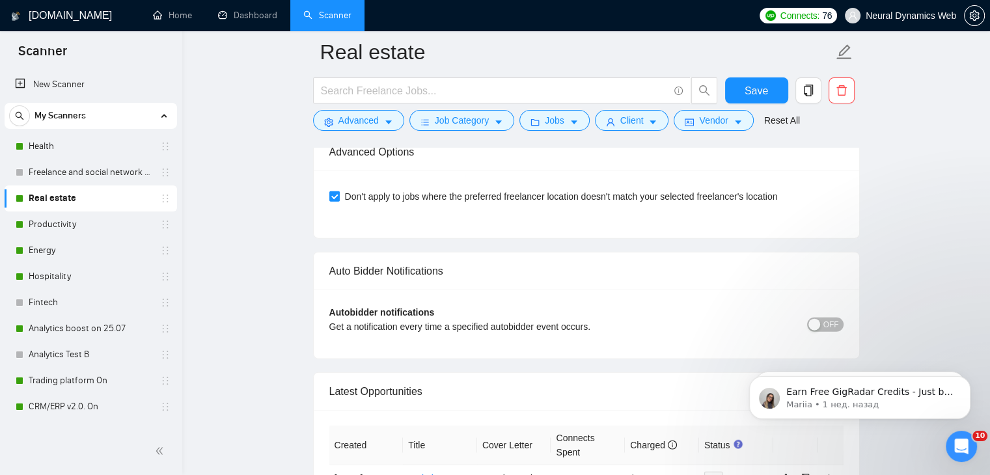
scroll to position [3116, 0]
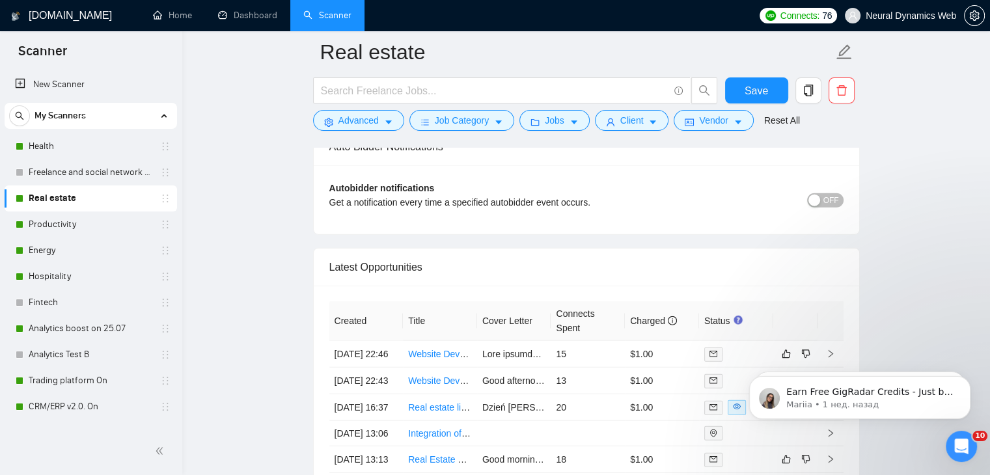
click at [825, 206] on div "Autobidder notifications Get a notification every time a specified autobidder e…" at bounding box center [586, 200] width 514 height 38
click at [828, 200] on span "OFF" at bounding box center [831, 200] width 16 height 14
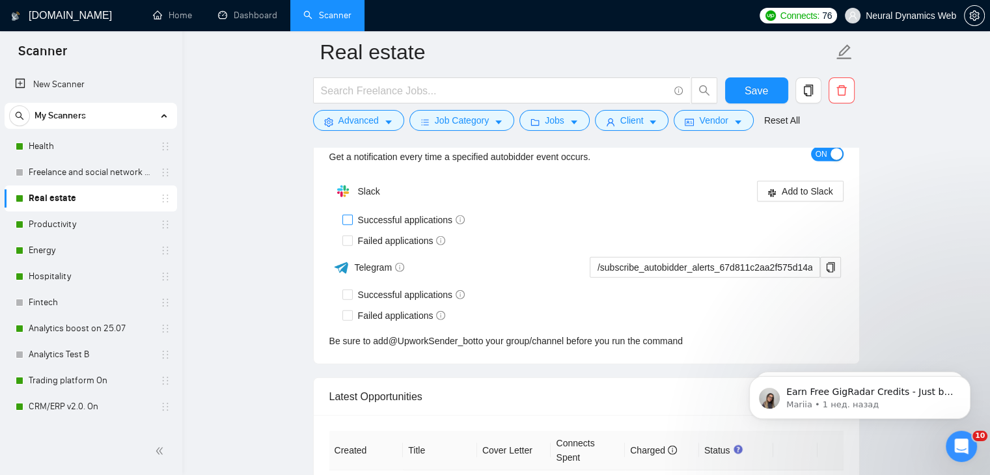
click at [391, 215] on span "Successful applications" at bounding box center [412, 220] width 118 height 14
click at [351, 215] on input "Successful applications" at bounding box center [346, 219] width 9 height 9
checkbox input "true"
click at [799, 191] on span "Add to Slack" at bounding box center [807, 191] width 51 height 14
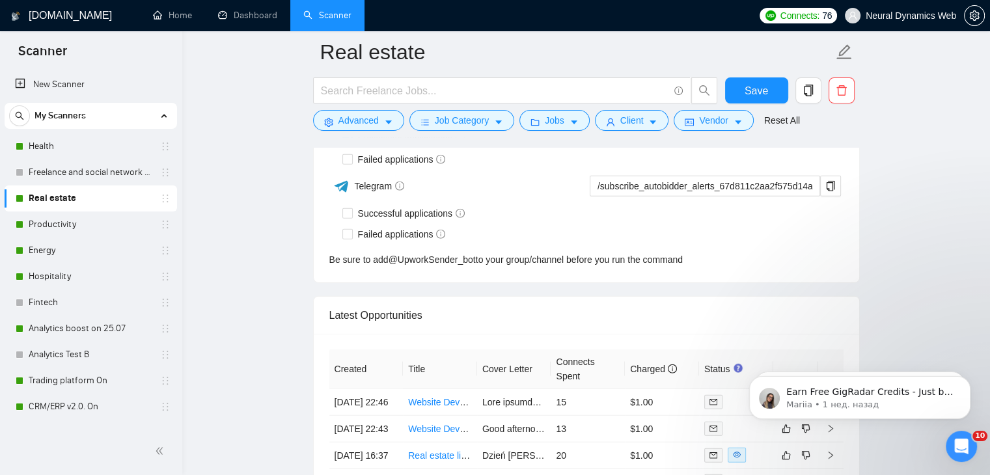
checkbox input "true"
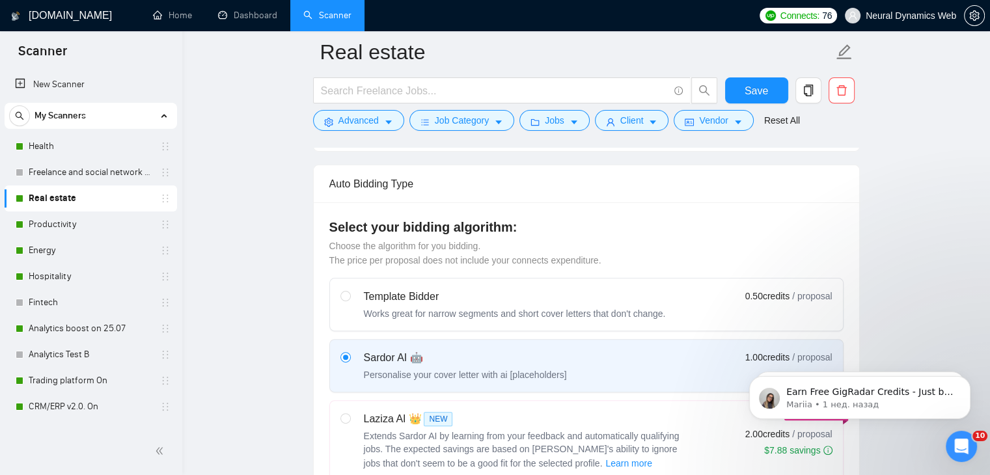
scroll to position [122, 0]
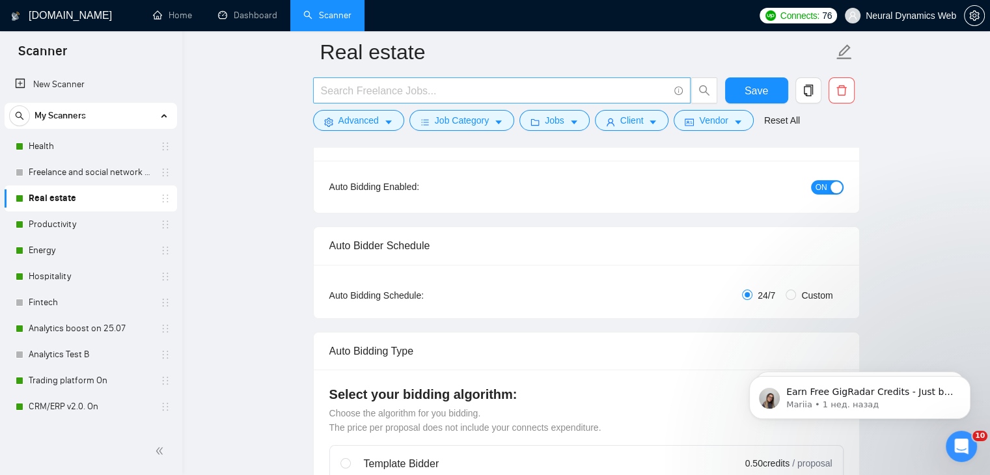
click at [78, 224] on link "Productivity" at bounding box center [91, 225] width 124 height 26
click at [749, 87] on span "Save" at bounding box center [756, 91] width 23 height 16
checkbox input "true"
click at [98, 229] on link "Productivity" at bounding box center [91, 225] width 124 height 26
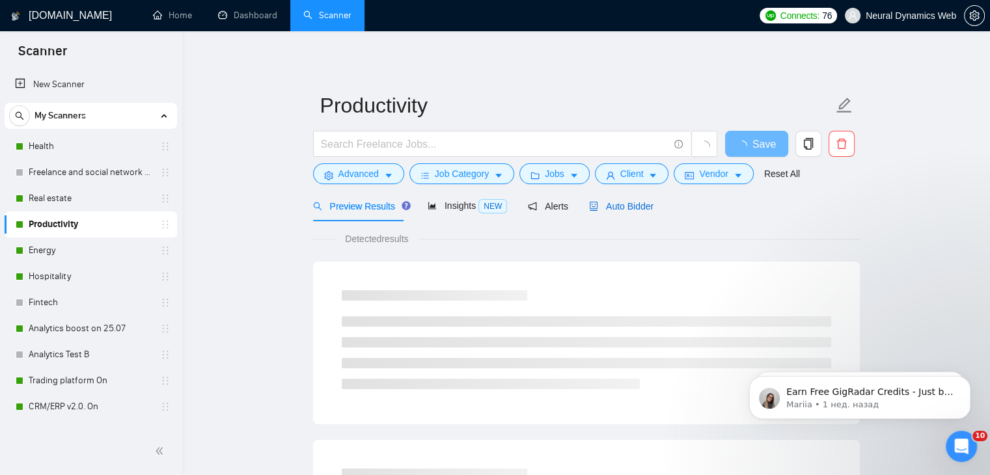
click at [620, 204] on span "Auto Bidder" at bounding box center [621, 206] width 64 height 10
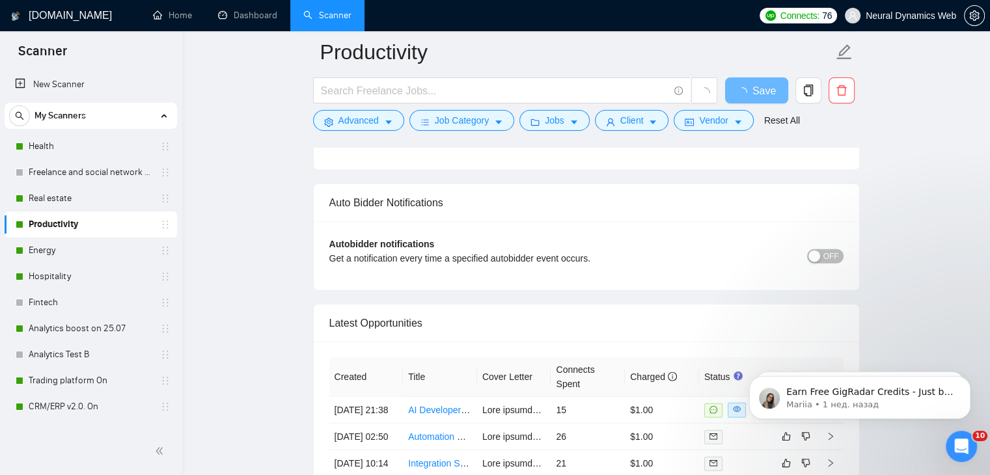
scroll to position [2975, 0]
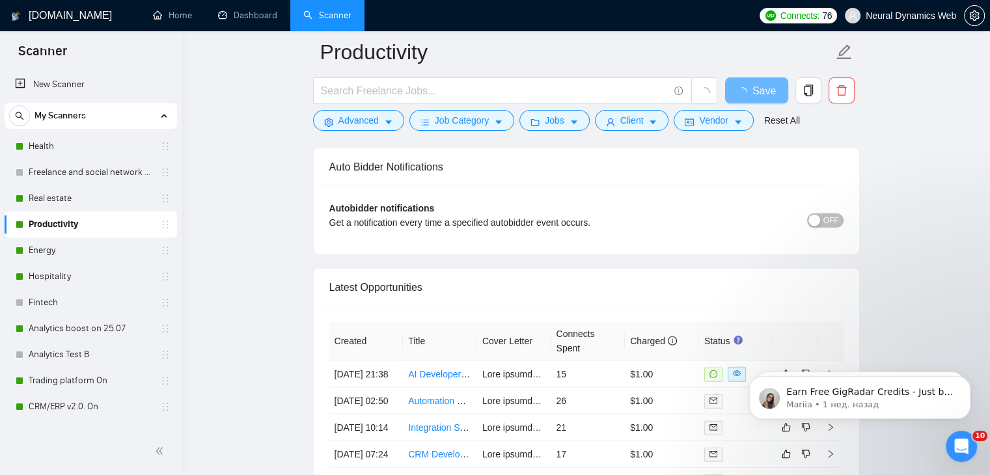
drag, startPoint x: 998, startPoint y: 335, endPoint x: 244, endPoint y: 52, distance: 804.9
click at [824, 217] on button "OFF" at bounding box center [825, 220] width 36 height 14
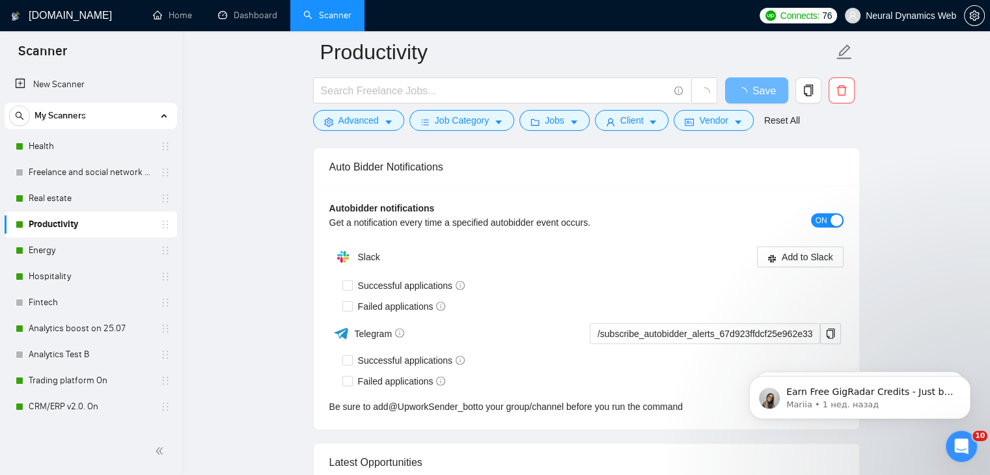
click at [378, 259] on div "Slack" at bounding box center [457, 257] width 257 height 26
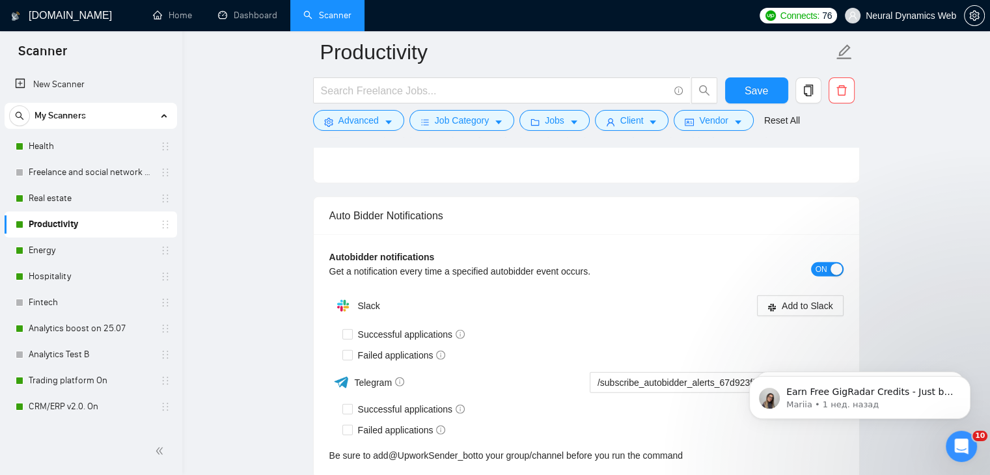
scroll to position [3105, 0]
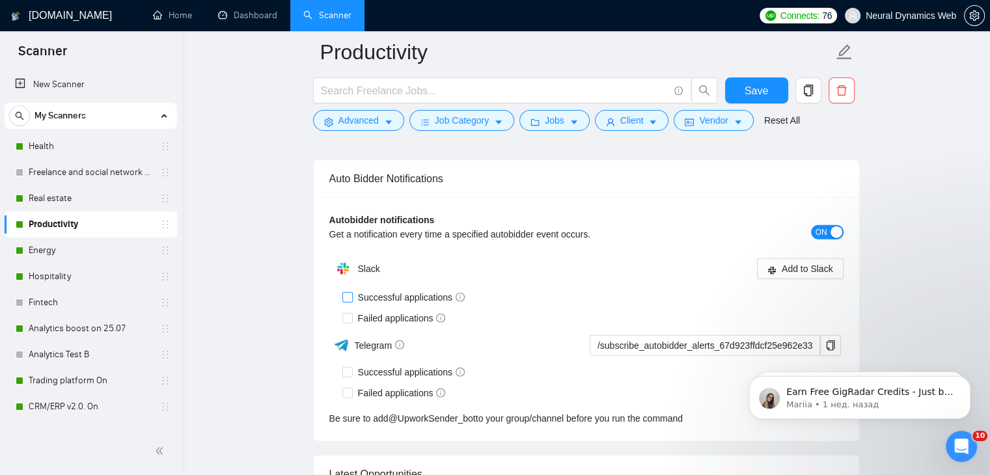
click at [348, 297] on input "Successful applications" at bounding box center [346, 296] width 9 height 9
checkbox input "true"
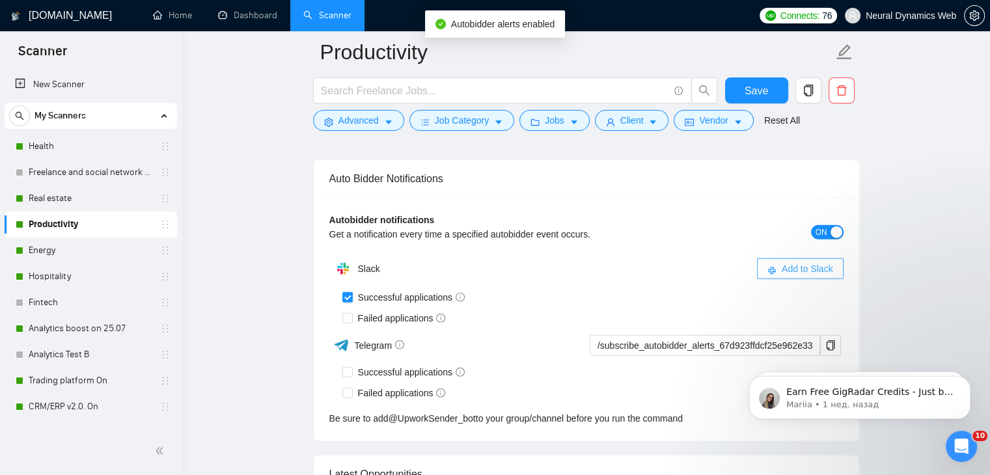
click at [802, 264] on span "Add to Slack" at bounding box center [807, 269] width 51 height 14
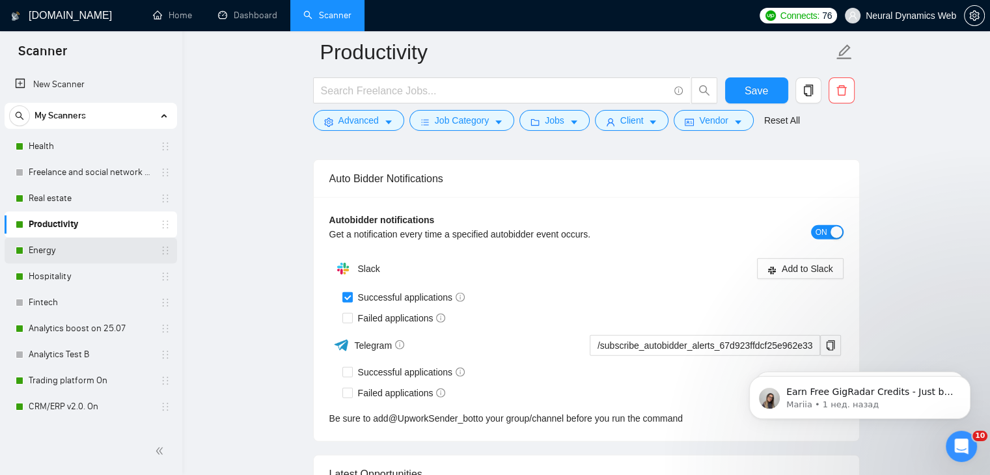
click at [94, 255] on link "Energy" at bounding box center [91, 251] width 124 height 26
click at [756, 76] on form "Productivity Save Advanced Job Category Jobs Client Vendor Reset All" at bounding box center [586, 84] width 547 height 106
click at [113, 244] on link "Energy" at bounding box center [91, 251] width 124 height 26
click at [756, 87] on span "Save" at bounding box center [756, 91] width 23 height 16
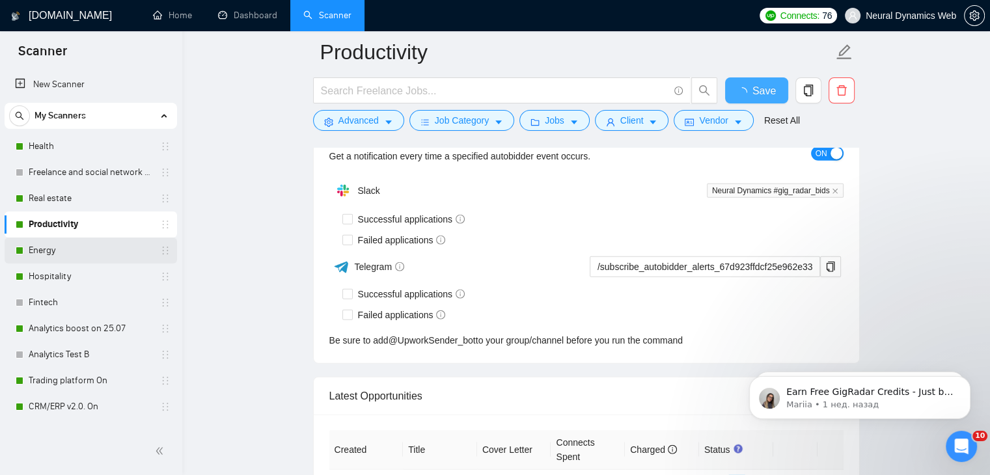
checkbox input "true"
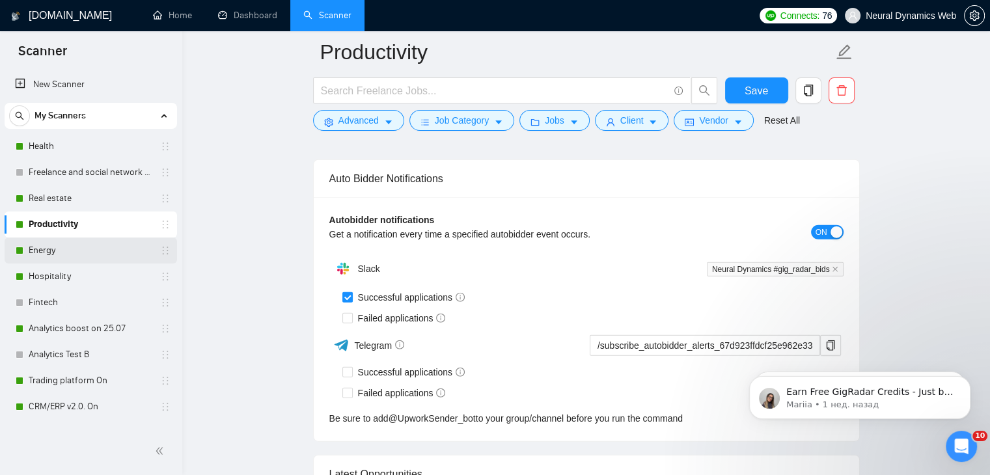
click at [95, 253] on link "Energy" at bounding box center [91, 251] width 124 height 26
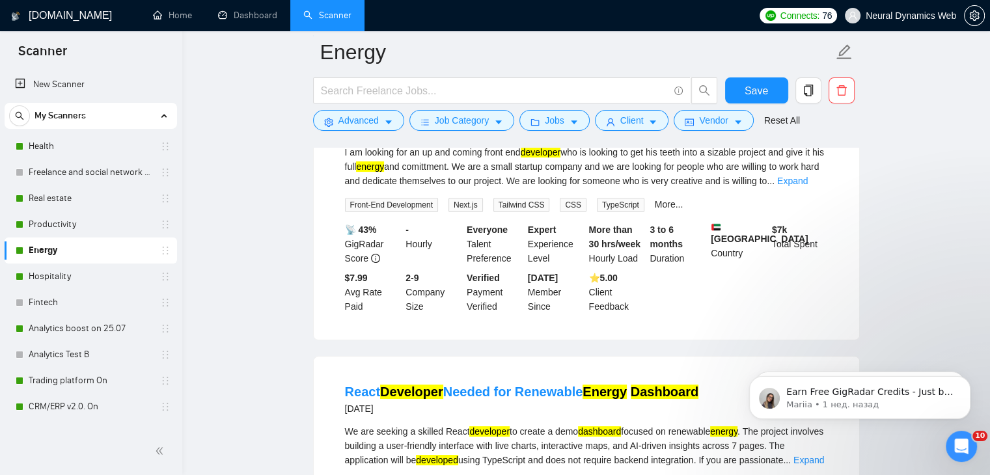
scroll to position [130, 0]
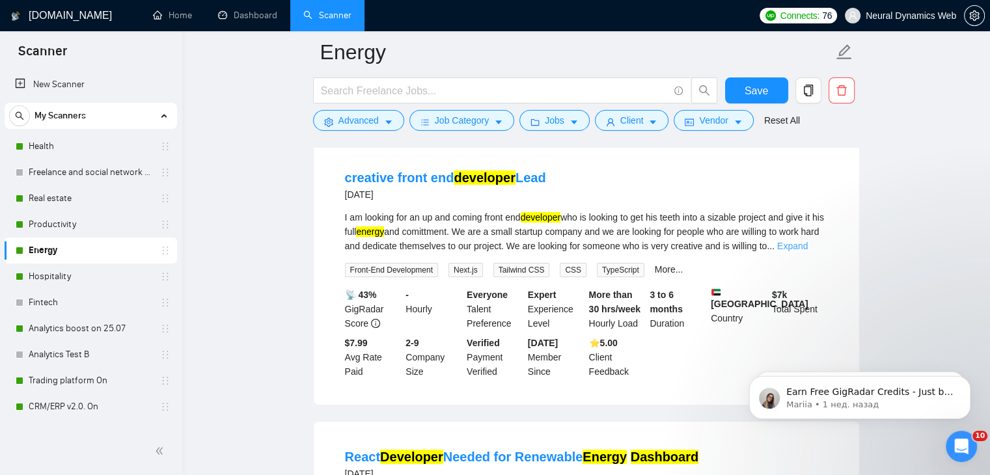
click at [808, 248] on link "Expand" at bounding box center [792, 246] width 31 height 10
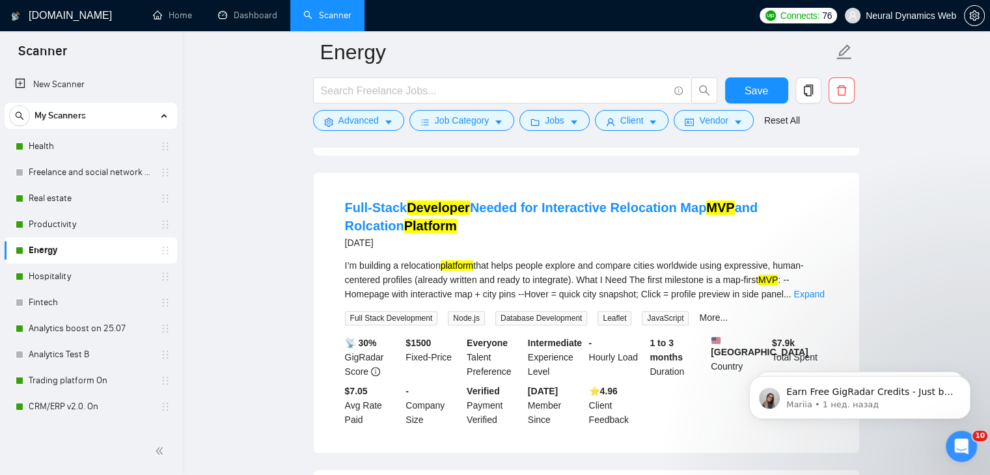
scroll to position [716, 0]
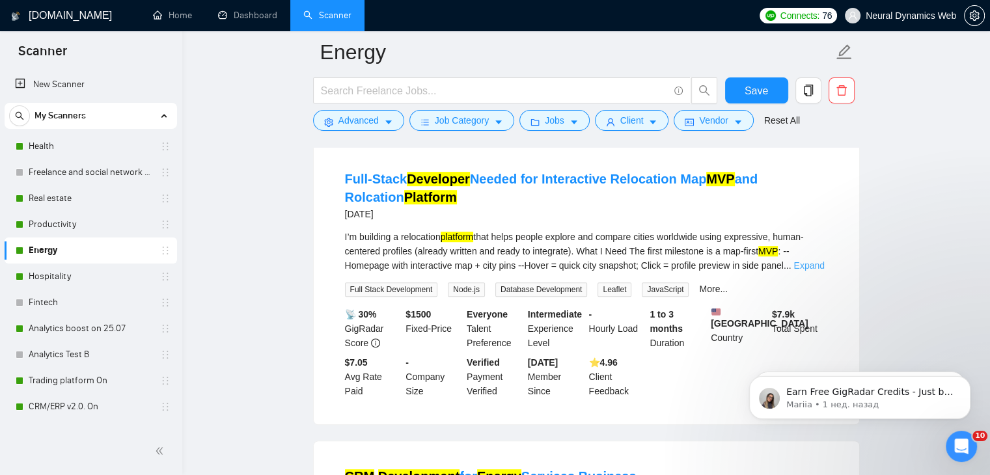
click at [800, 270] on link "Expand" at bounding box center [808, 265] width 31 height 10
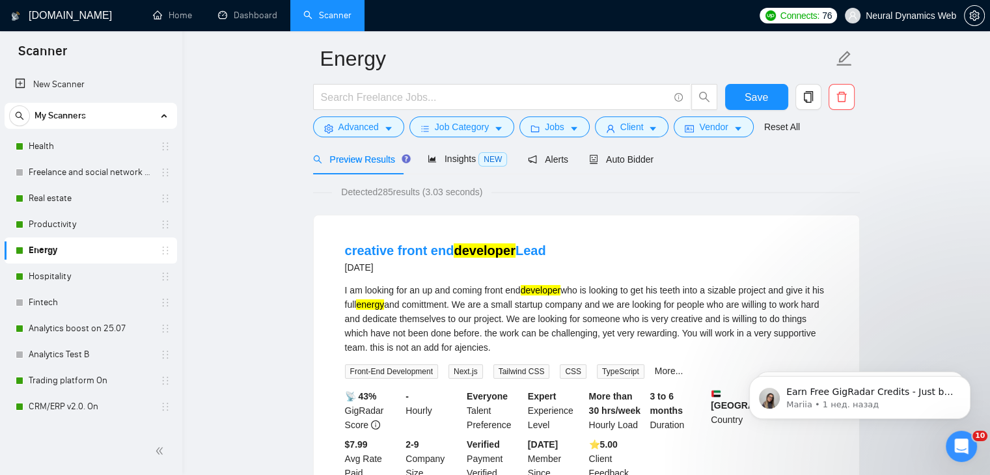
scroll to position [0, 0]
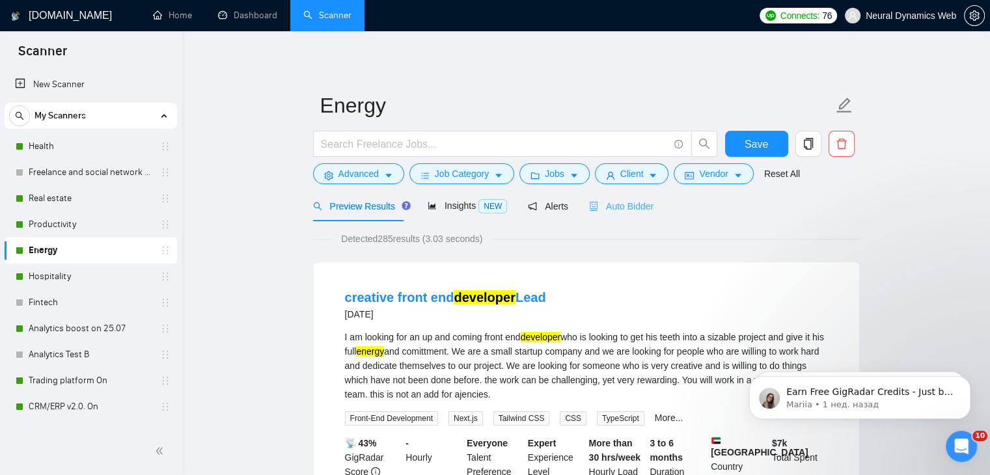
click at [596, 213] on div "Auto Bidder" at bounding box center [621, 206] width 64 height 31
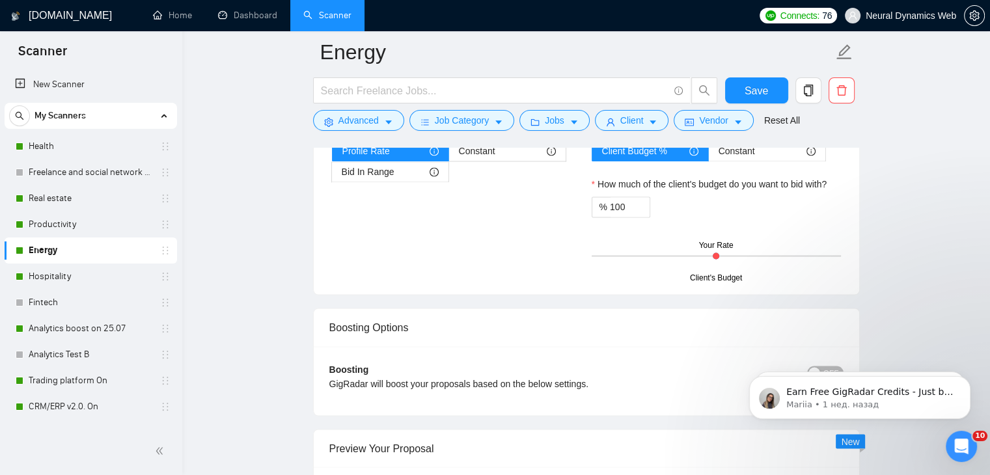
scroll to position [2343, 0]
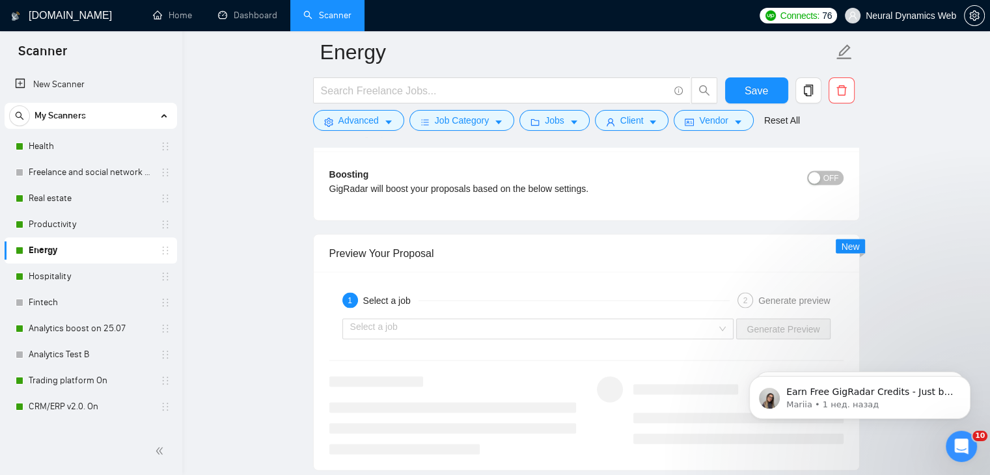
click at [831, 180] on span "OFF" at bounding box center [831, 178] width 16 height 14
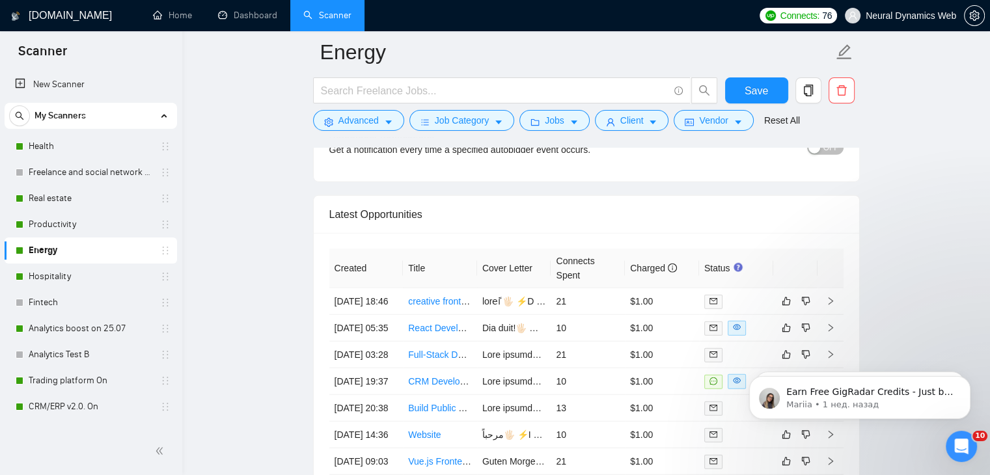
scroll to position [3059, 0]
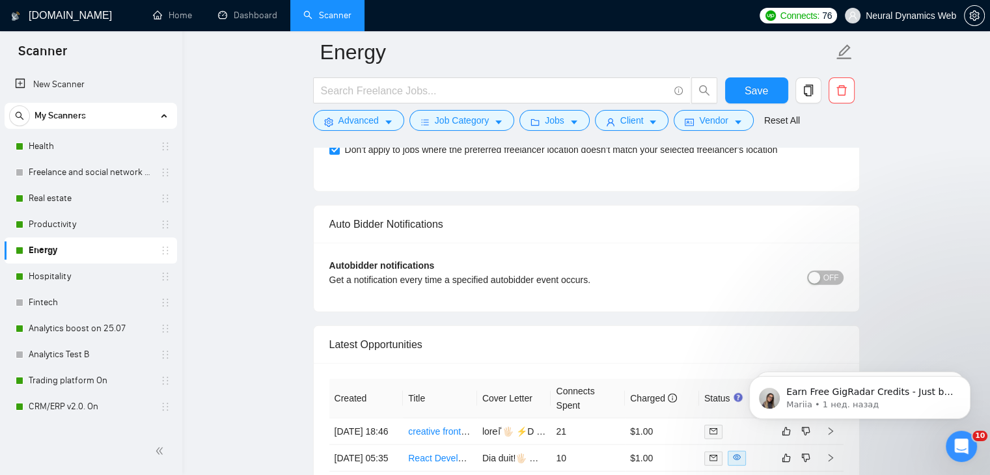
click at [838, 272] on span "OFF" at bounding box center [831, 278] width 16 height 14
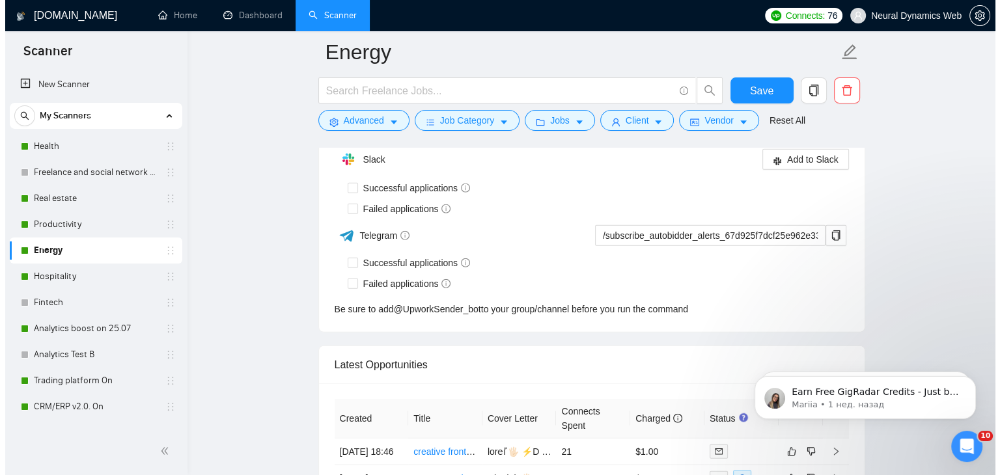
scroll to position [3124, 0]
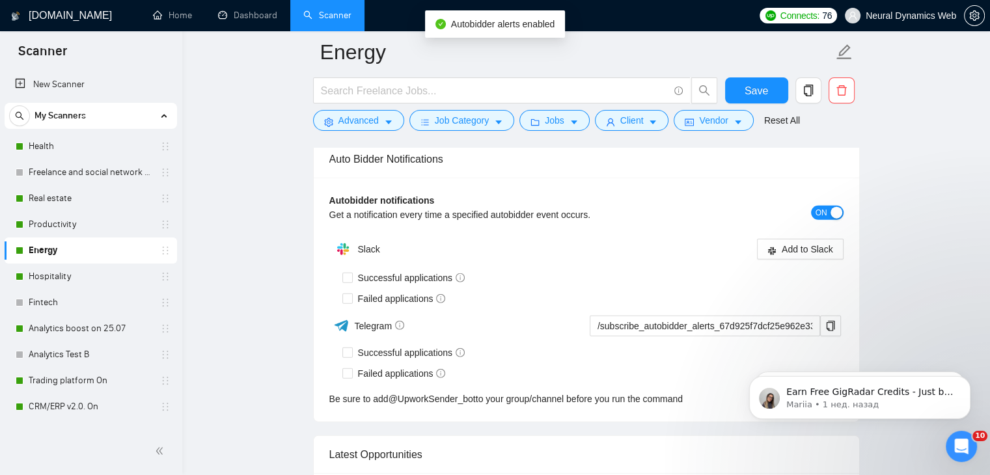
click at [353, 271] on span "Successful applications" at bounding box center [412, 278] width 118 height 14
click at [351, 273] on input "Successful applications" at bounding box center [346, 277] width 9 height 9
checkbox input "true"
click at [771, 225] on div "Autobidder notifications Get a notification every time a specified autobidder e…" at bounding box center [586, 212] width 514 height 38
click at [769, 253] on icon "slack" at bounding box center [771, 251] width 9 height 9
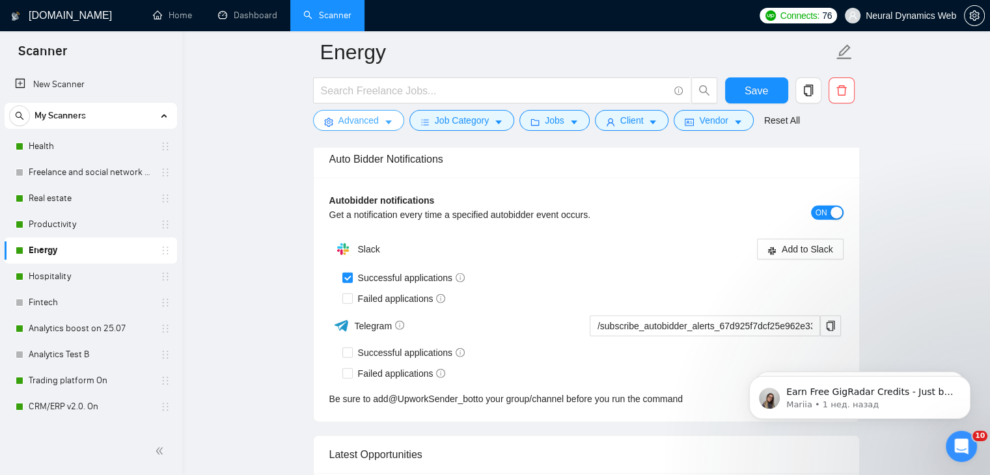
click at [350, 113] on button "Advanced" at bounding box center [358, 120] width 91 height 21
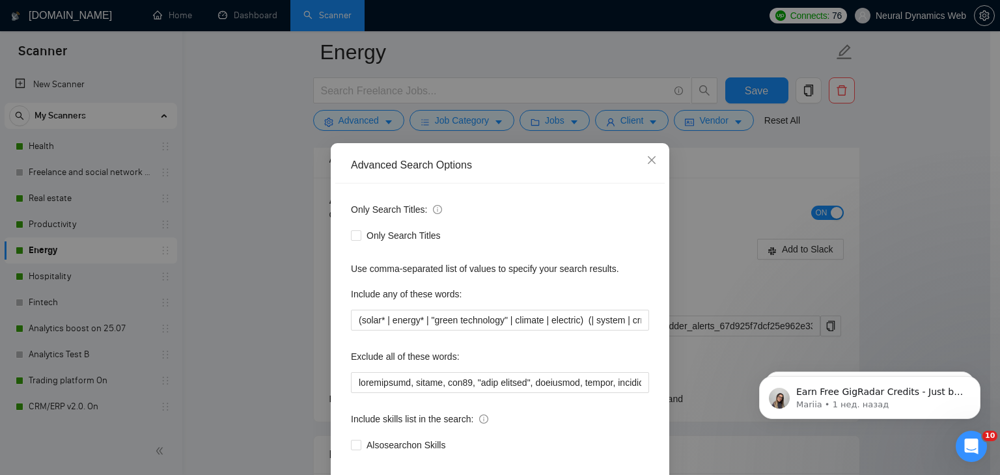
click at [396, 394] on div "Only Search Titles: Only Search Titles Use comma-separated list of values to sp…" at bounding box center [499, 335] width 329 height 303
click at [396, 386] on input "text" at bounding box center [500, 382] width 298 height 21
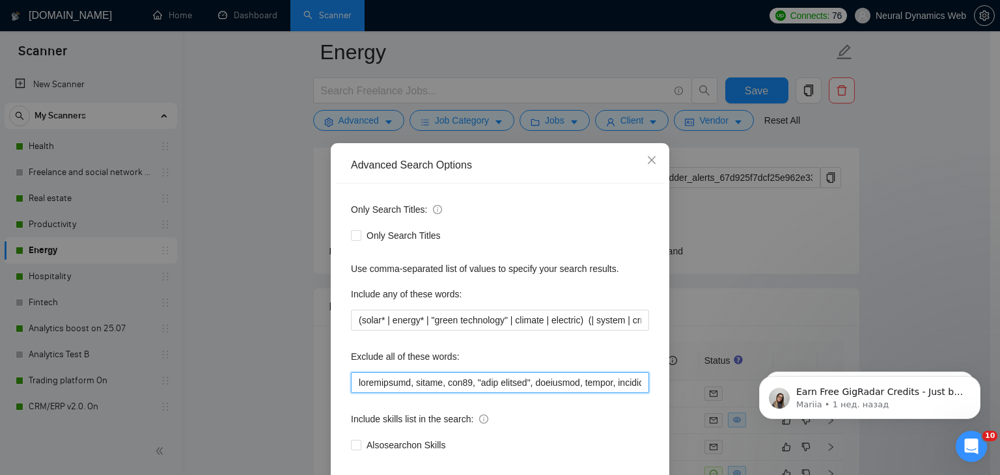
checkbox input "true"
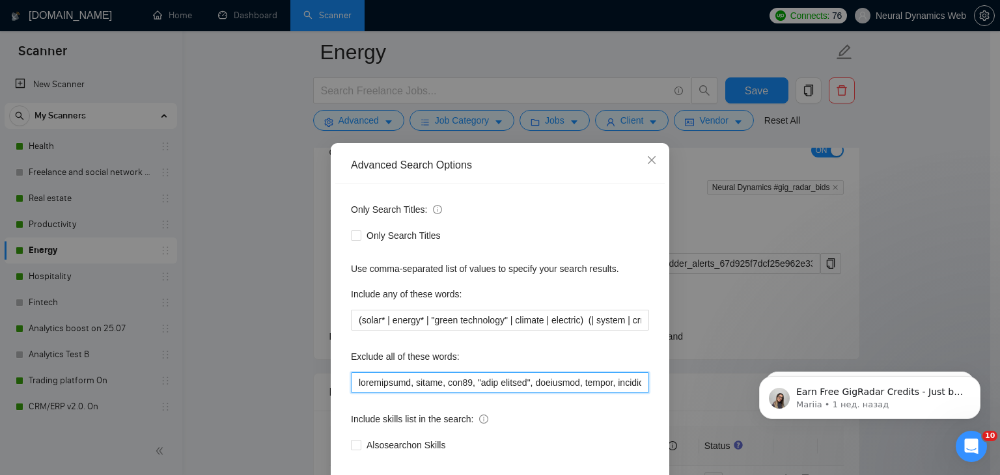
paste input "athena, excel, notion, widget, "crm expert", "voice agent", "data analyst", "co…"
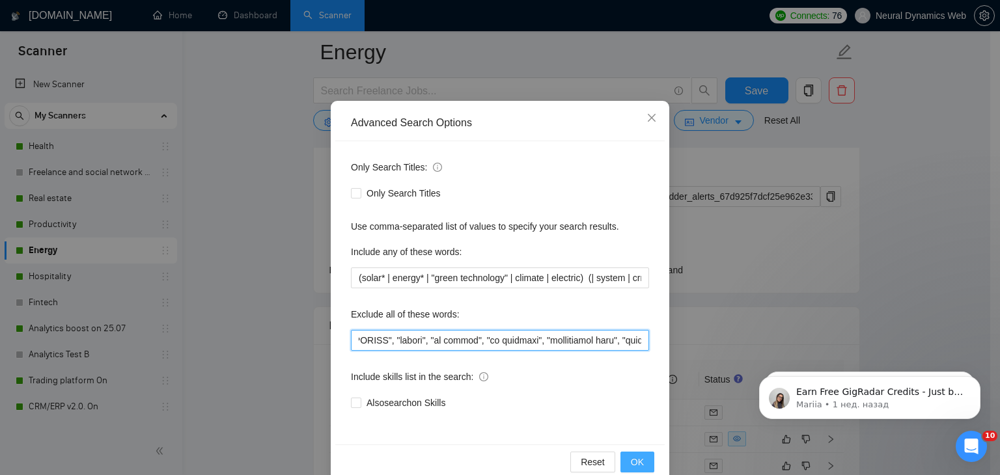
scroll to position [66, 0]
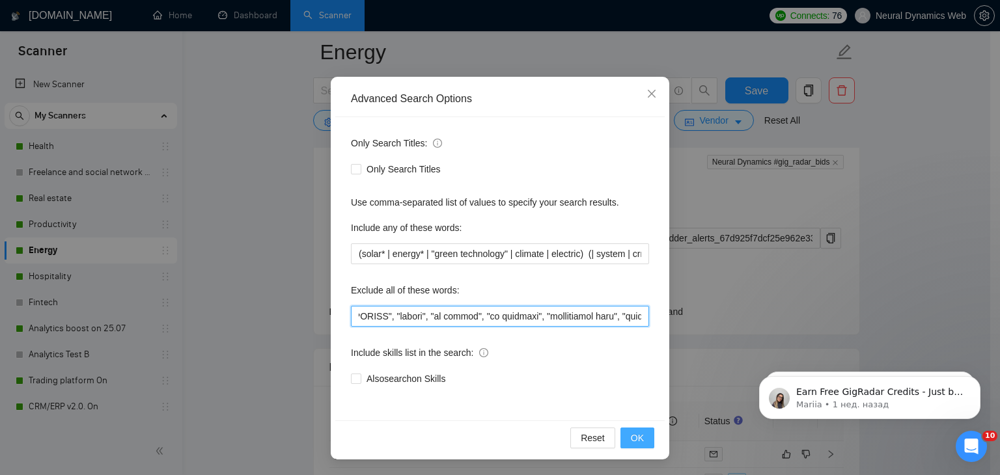
type input "thingsboard, zephyr, stm32, athena, excel, notion, widget, "crm expert", "voice…"
click at [620, 441] on button "OK" at bounding box center [637, 438] width 34 height 21
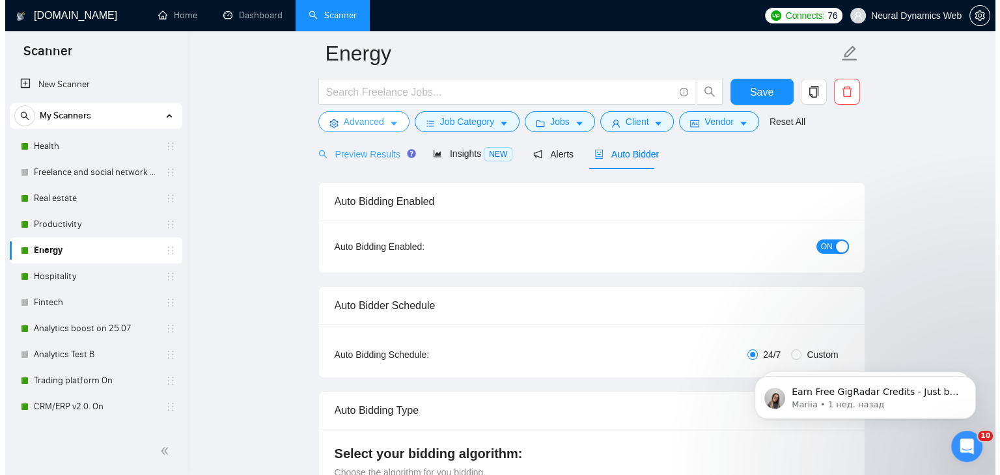
scroll to position [0, 0]
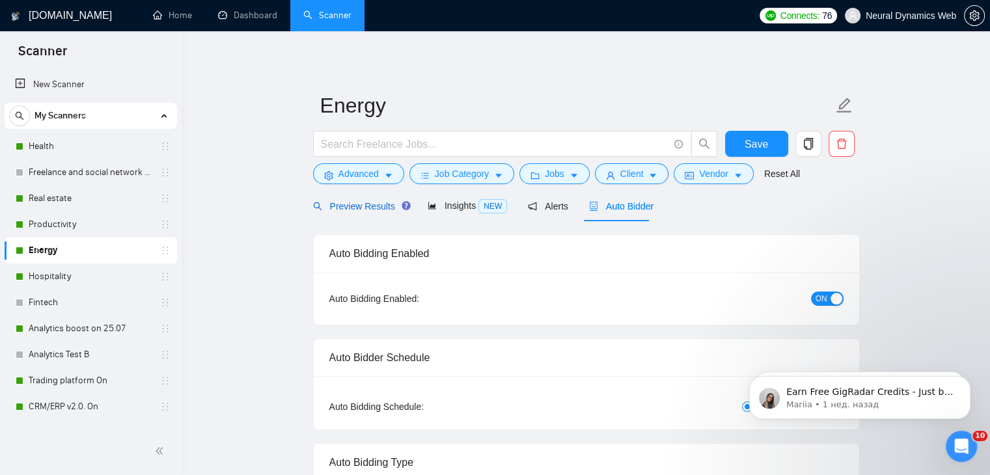
click at [350, 205] on span "Preview Results" at bounding box center [360, 206] width 94 height 10
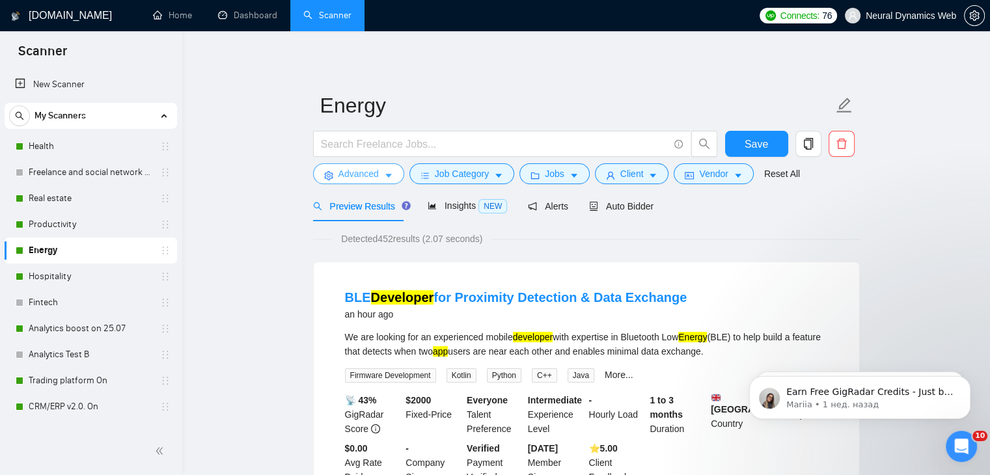
click at [370, 180] on span "Advanced" at bounding box center [358, 174] width 40 height 14
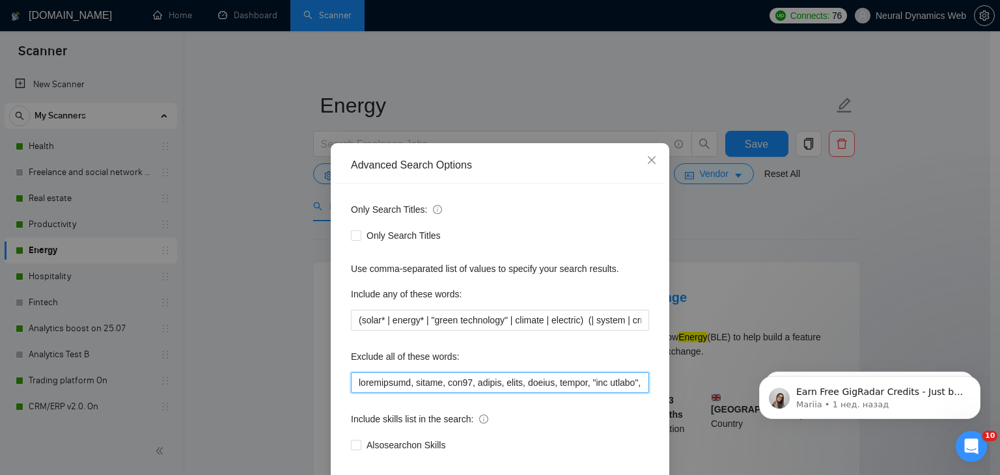
click at [351, 386] on input "text" at bounding box center [500, 382] width 298 height 21
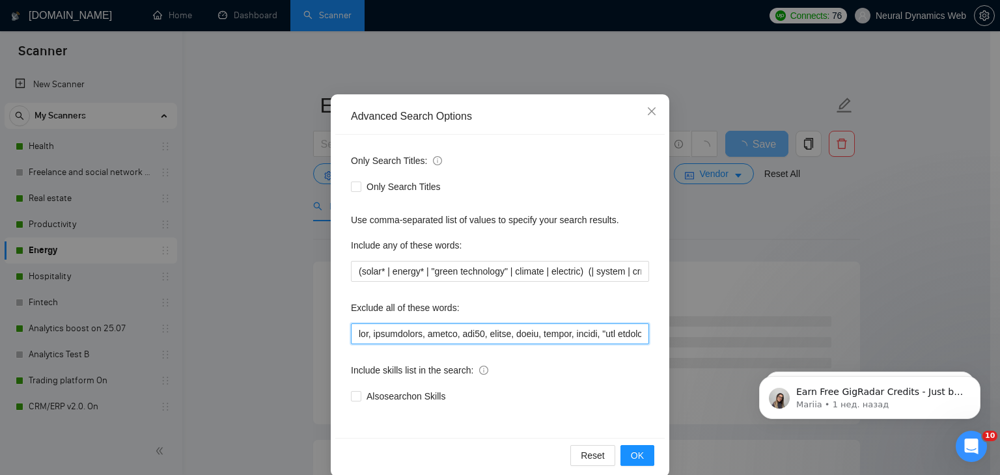
scroll to position [66, 0]
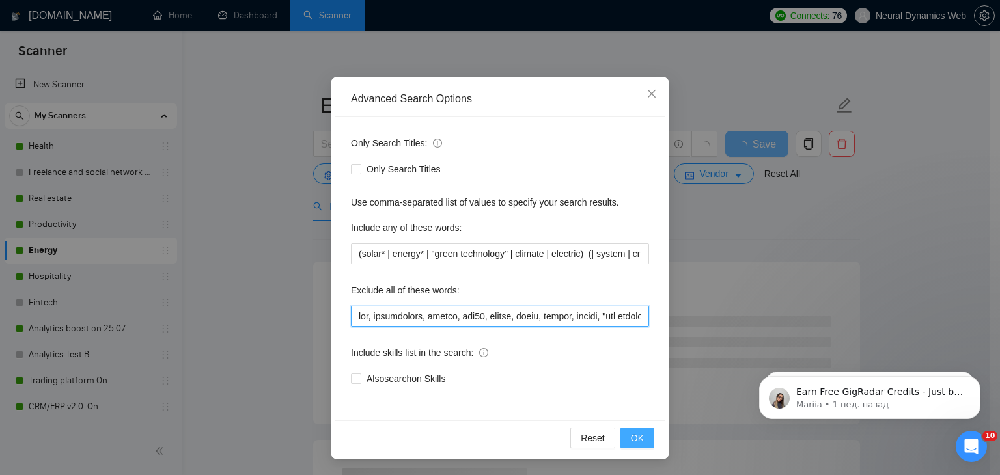
type input "ble, thingsboard, zephyr, stm32, athena, excel, notion, widget, "crm expert", "…"
click at [631, 435] on span "OK" at bounding box center [637, 438] width 13 height 14
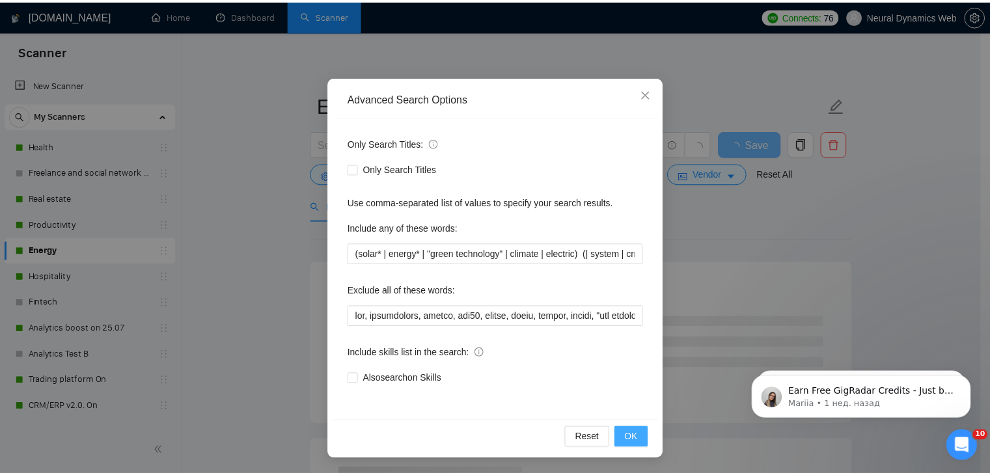
scroll to position [1, 0]
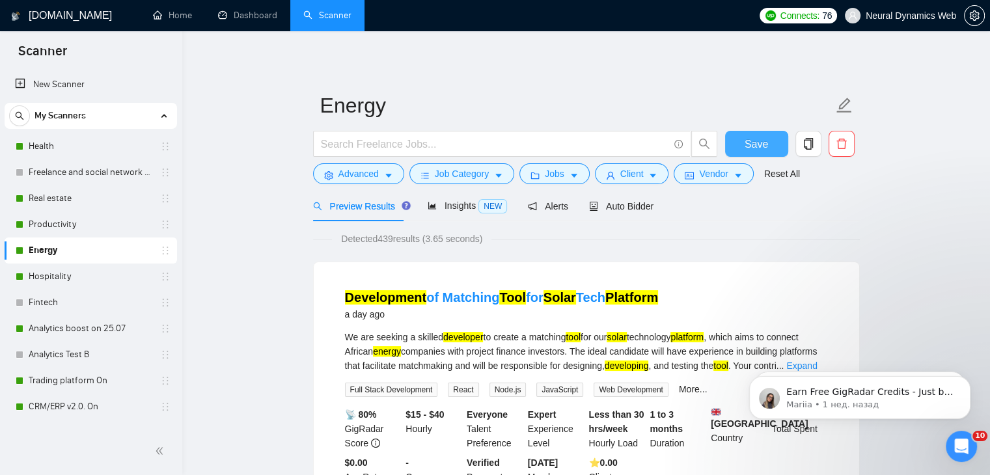
click at [742, 143] on button "Save" at bounding box center [756, 144] width 63 height 26
click at [109, 279] on link "Hospitality" at bounding box center [91, 277] width 124 height 26
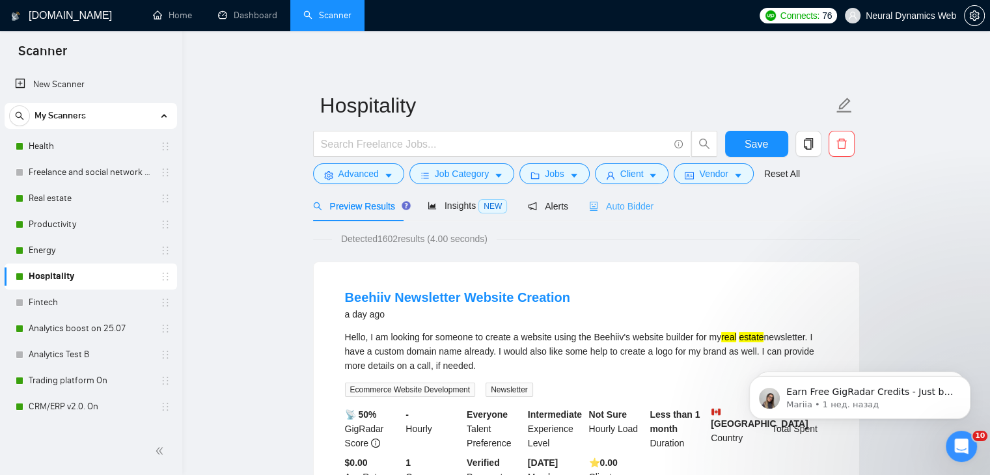
click at [607, 197] on div "Auto Bidder" at bounding box center [621, 206] width 64 height 31
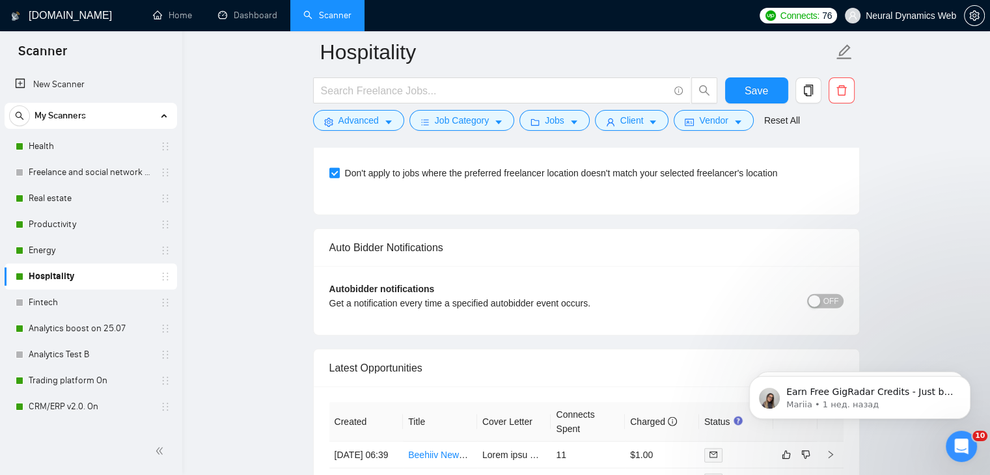
scroll to position [3234, 0]
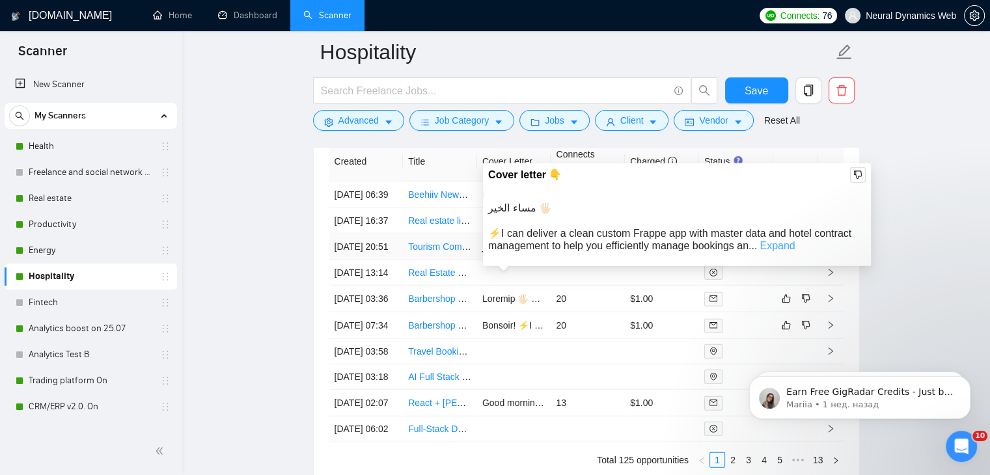
click at [773, 249] on link "Expand" at bounding box center [777, 245] width 35 height 11
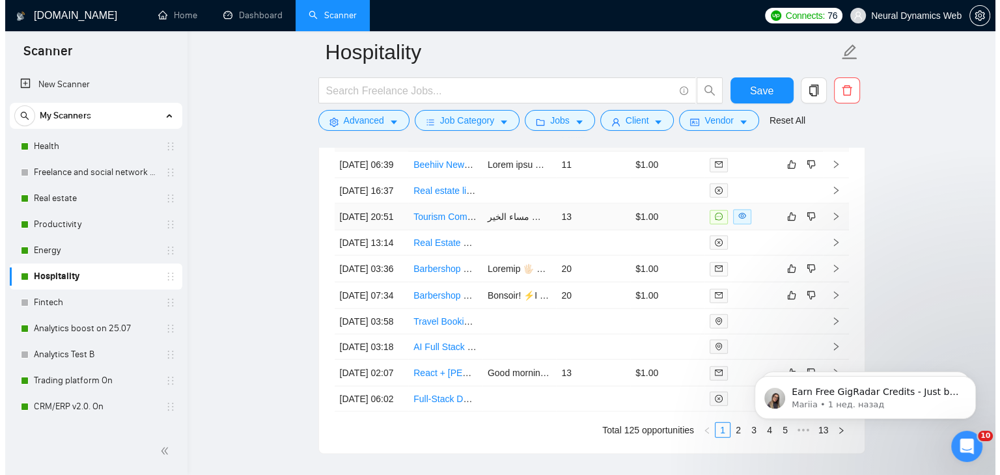
scroll to position [3214, 0]
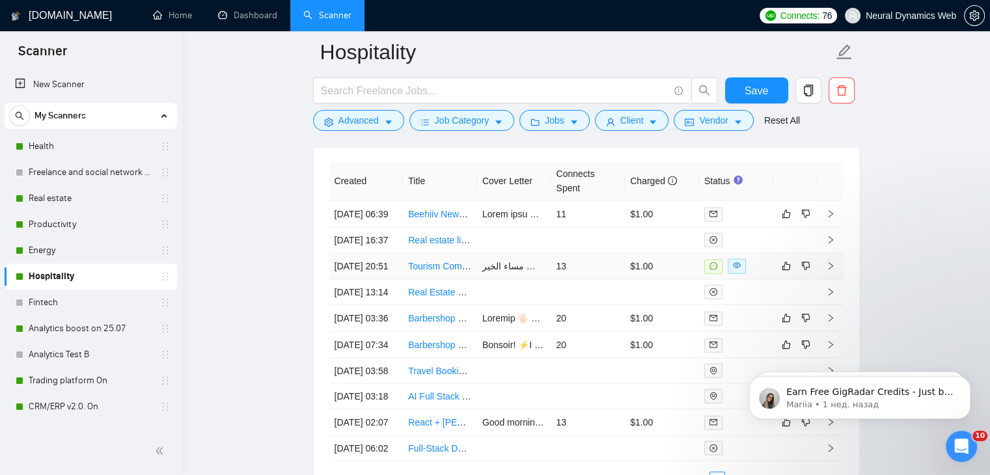
drag, startPoint x: 427, startPoint y: 303, endPoint x: 516, endPoint y: 310, distance: 88.9
click at [427, 280] on td "Tourism Company Management with ERPNext" at bounding box center [440, 266] width 74 height 27
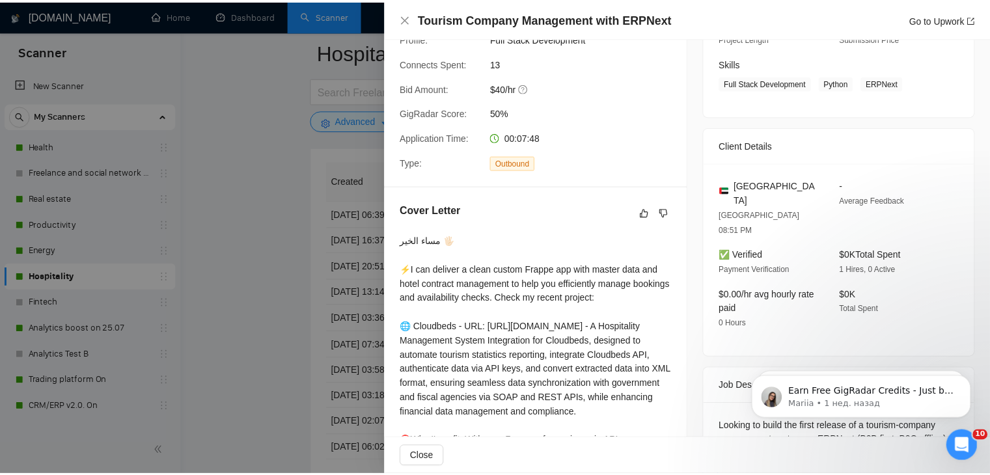
scroll to position [325, 0]
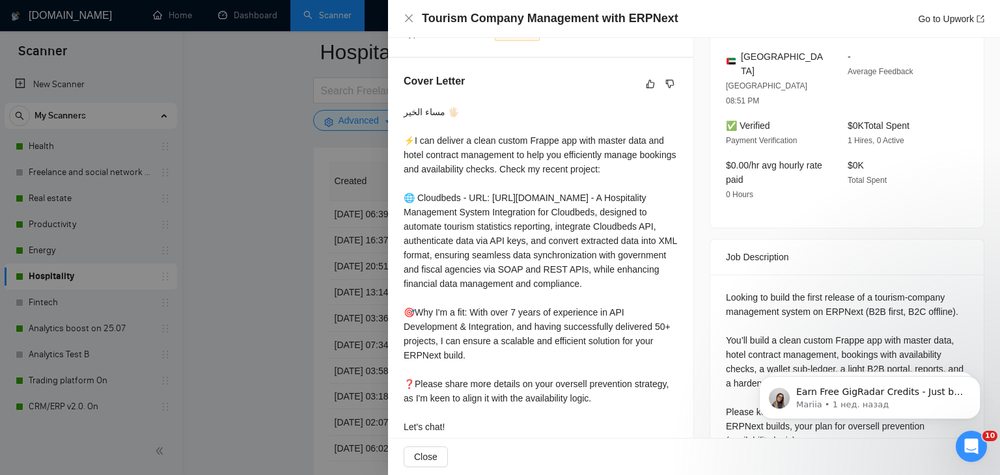
click at [241, 204] on div at bounding box center [500, 237] width 1000 height 475
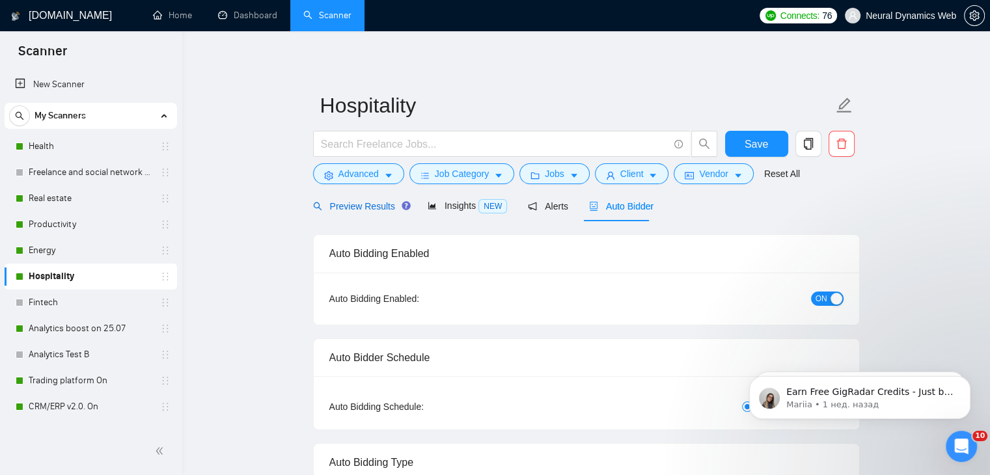
click at [368, 201] on span "Preview Results" at bounding box center [360, 206] width 94 height 10
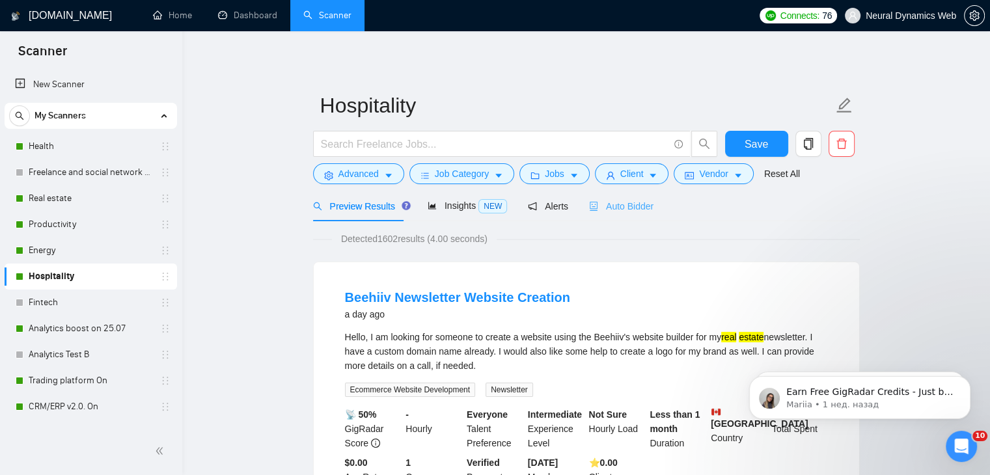
click at [616, 216] on div "Auto Bidder" at bounding box center [621, 206] width 64 height 31
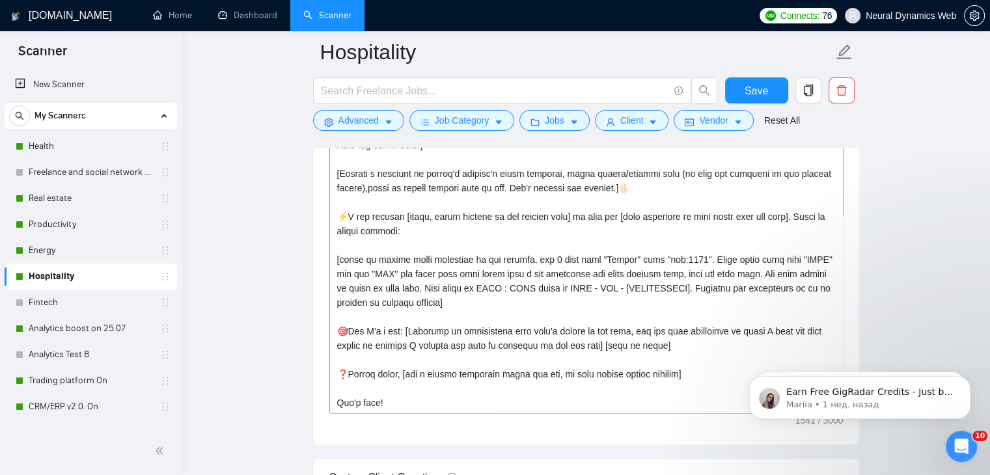
scroll to position [49, 0]
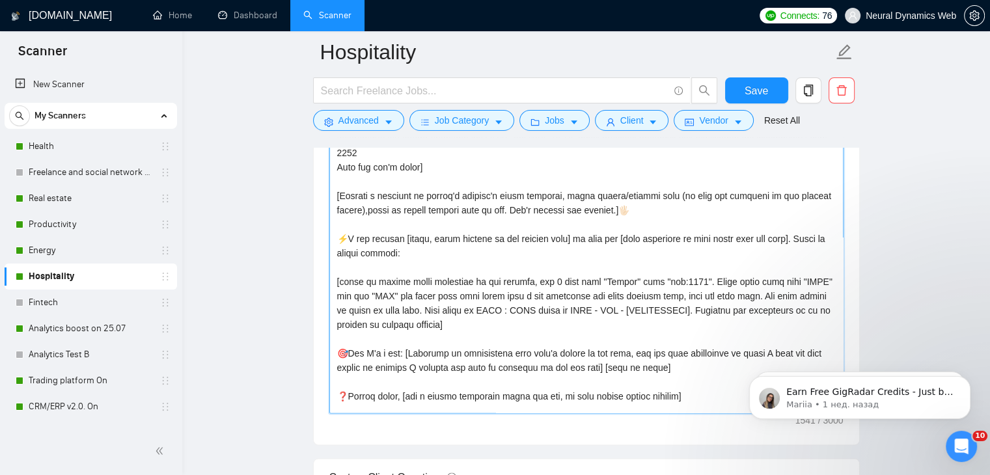
click at [684, 363] on textarea "Cover letter template:" at bounding box center [586, 266] width 514 height 293
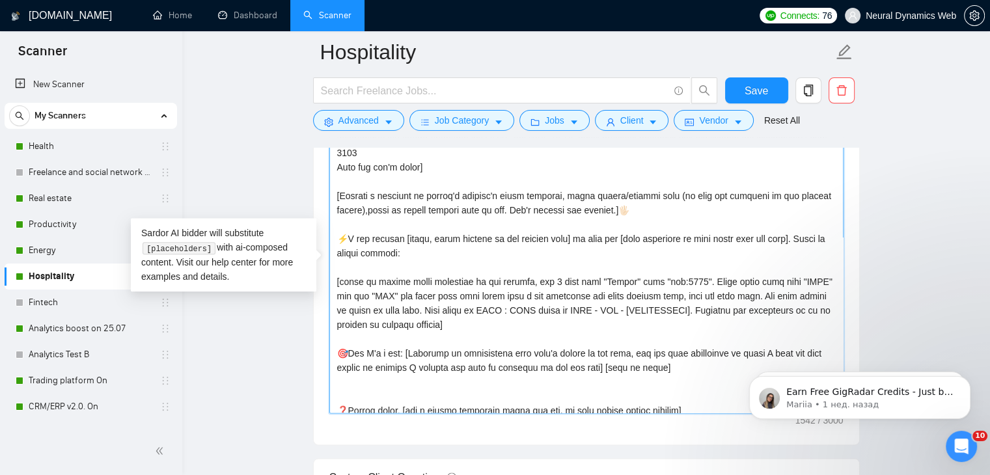
paste textarea "I also integrate Ai in my solutions usually for [what's needed in job] if requi…"
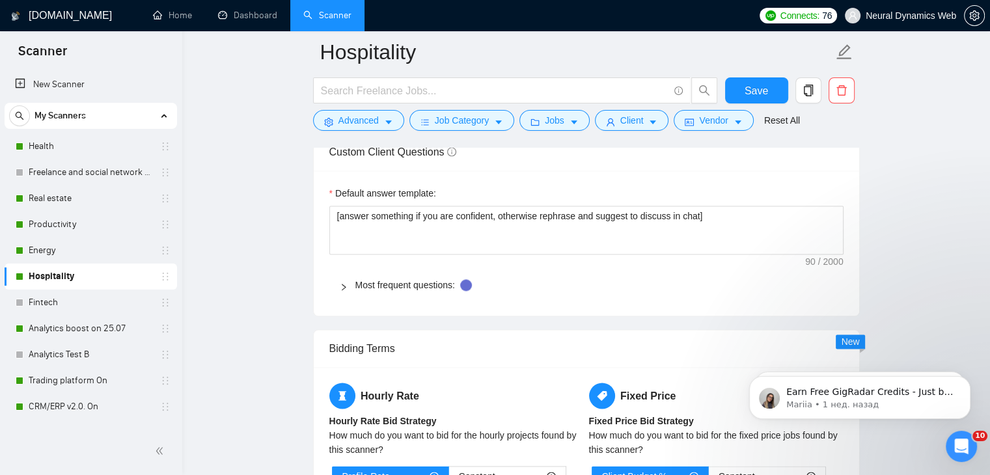
scroll to position [2278, 0]
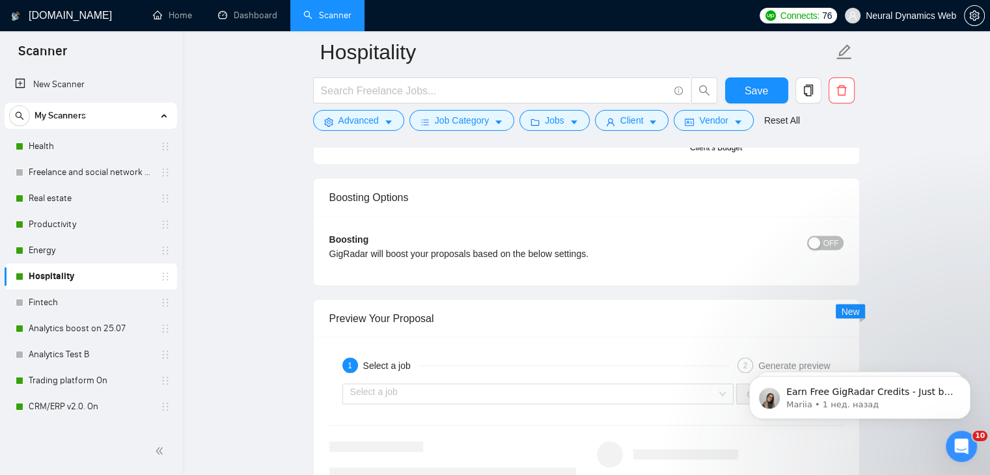
type textarea "[Folder= 1. CLNT: Cloudbeds | URL: https://www.upwork.com/fl/~014c1e4fcd57b8f65…"
click at [814, 241] on div "button" at bounding box center [814, 243] width 12 height 12
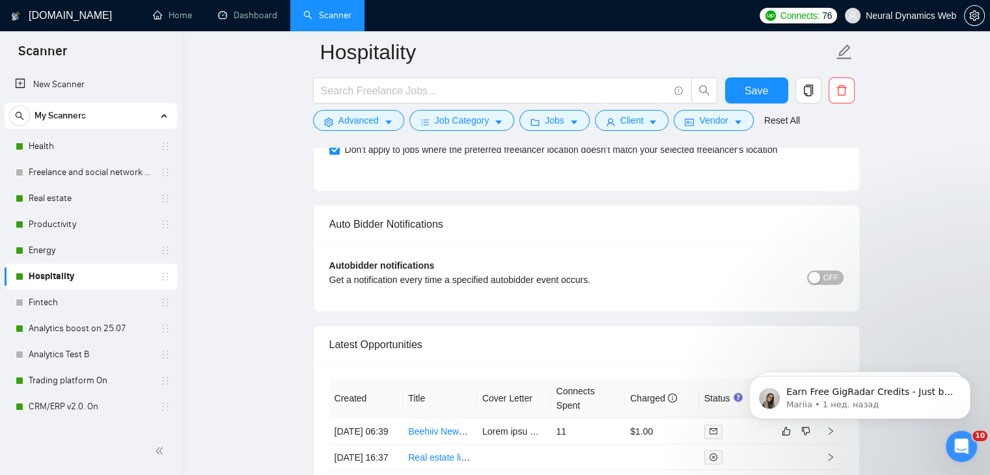
scroll to position [3124, 0]
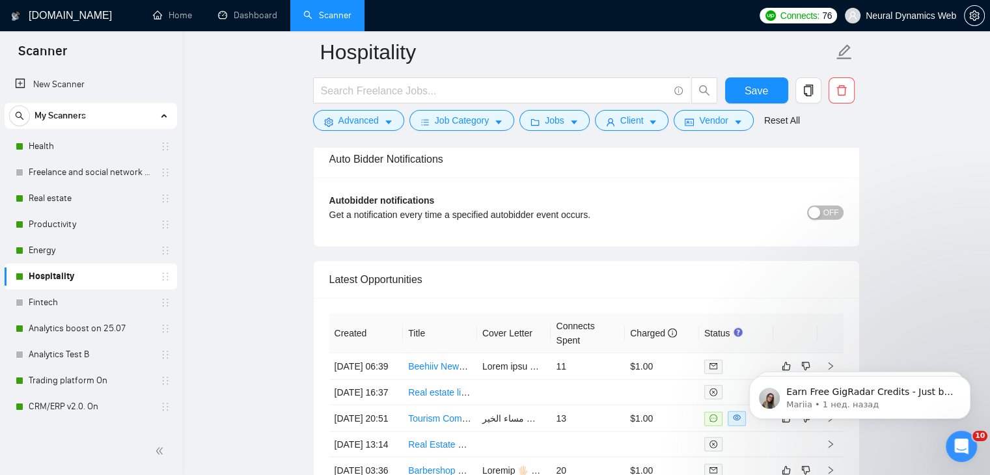
click at [812, 207] on div "button" at bounding box center [814, 213] width 12 height 12
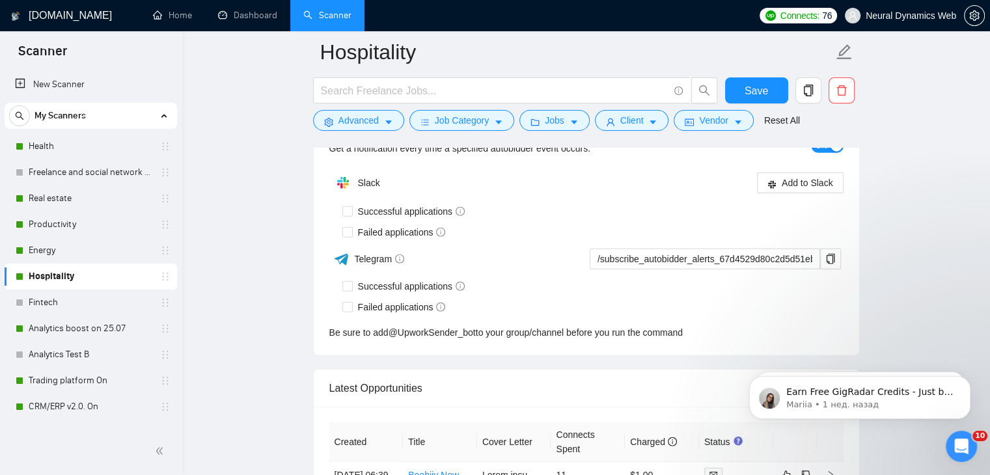
click at [379, 206] on div "Autobidder notifications Get a notification every time a specified autobidder e…" at bounding box center [586, 233] width 545 height 244
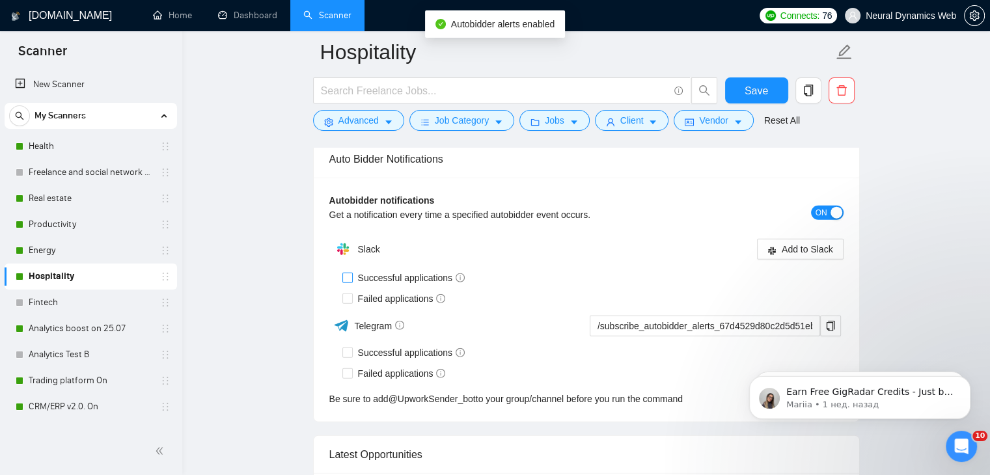
click at [411, 276] on span "Successful applications" at bounding box center [412, 278] width 118 height 14
click at [351, 276] on input "Successful applications" at bounding box center [346, 277] width 9 height 9
checkbox input "true"
click at [780, 248] on button "Add to Slack" at bounding box center [800, 249] width 87 height 21
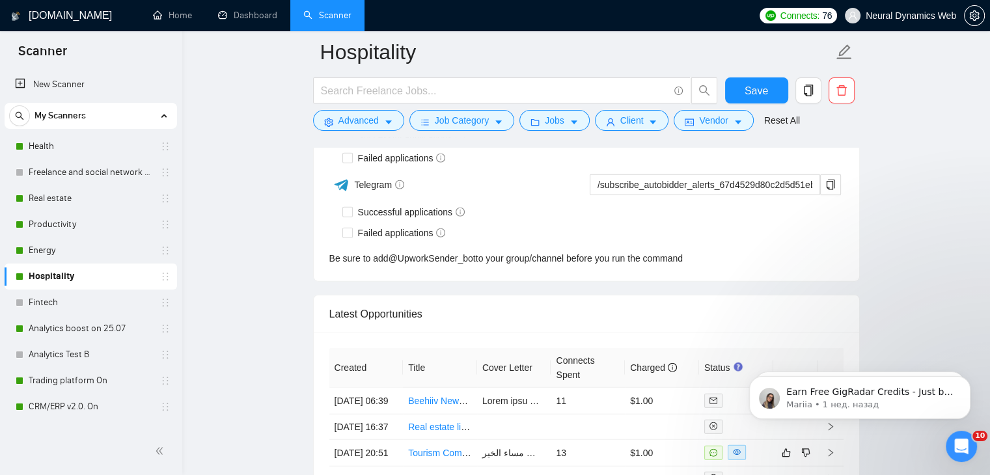
checkbox input "true"
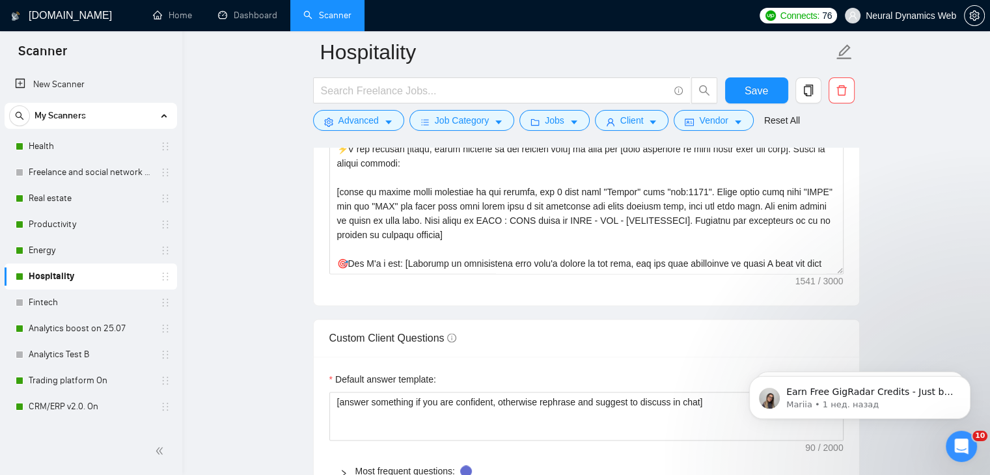
scroll to position [2236, 0]
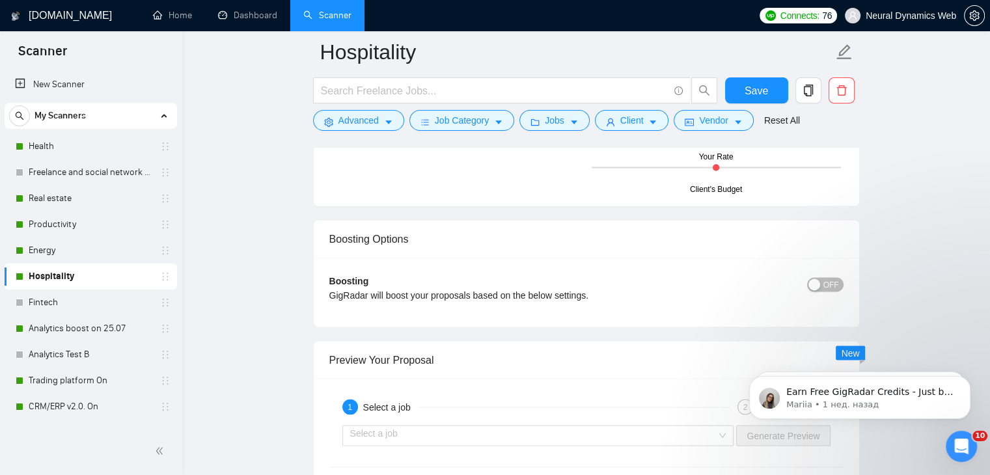
click at [817, 279] on div "button" at bounding box center [814, 285] width 12 height 12
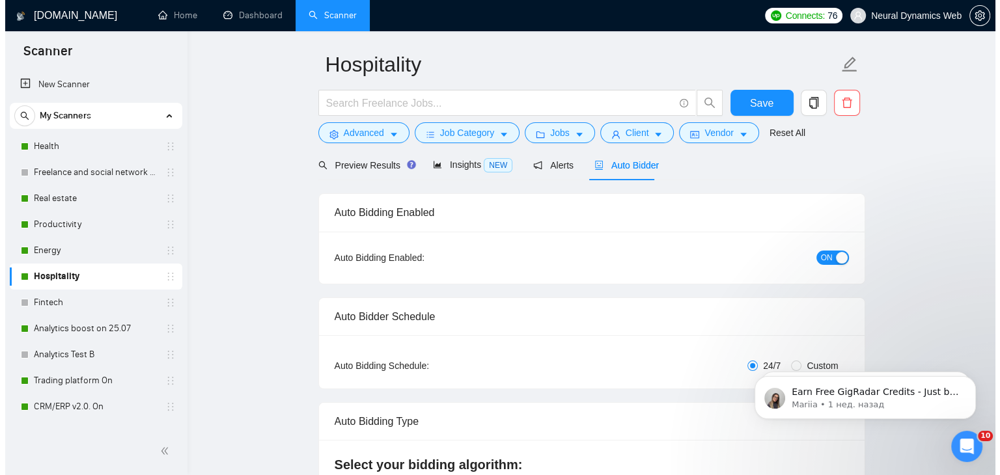
scroll to position [0, 0]
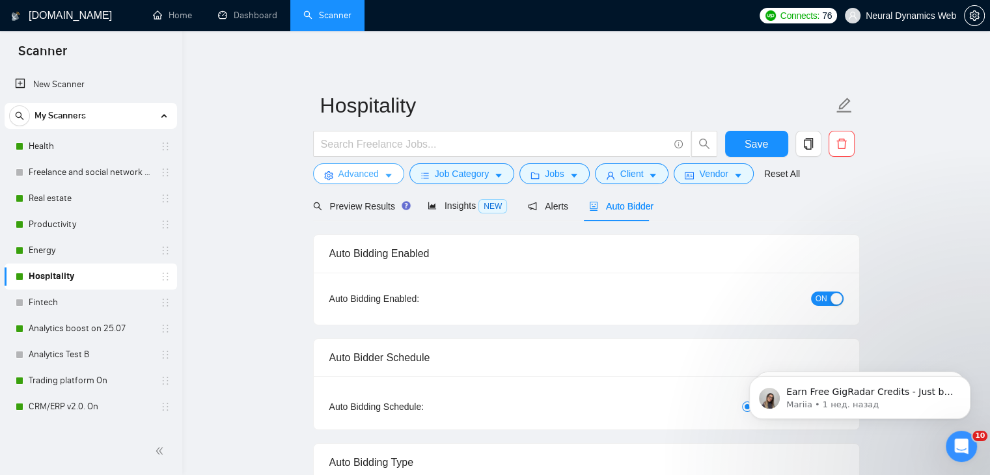
click at [346, 177] on span "Advanced" at bounding box center [358, 174] width 40 height 14
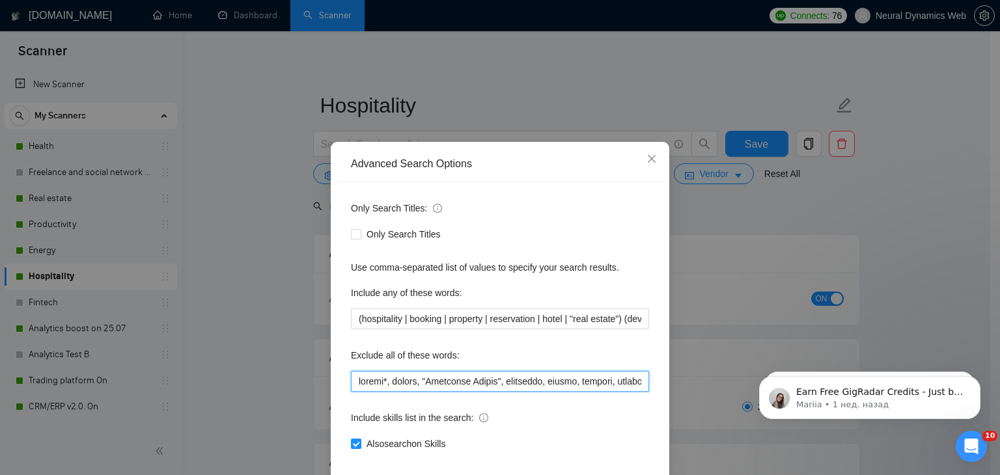
click at [415, 373] on input "text" at bounding box center [500, 381] width 298 height 21
click at [376, 388] on input "text" at bounding box center [500, 381] width 298 height 21
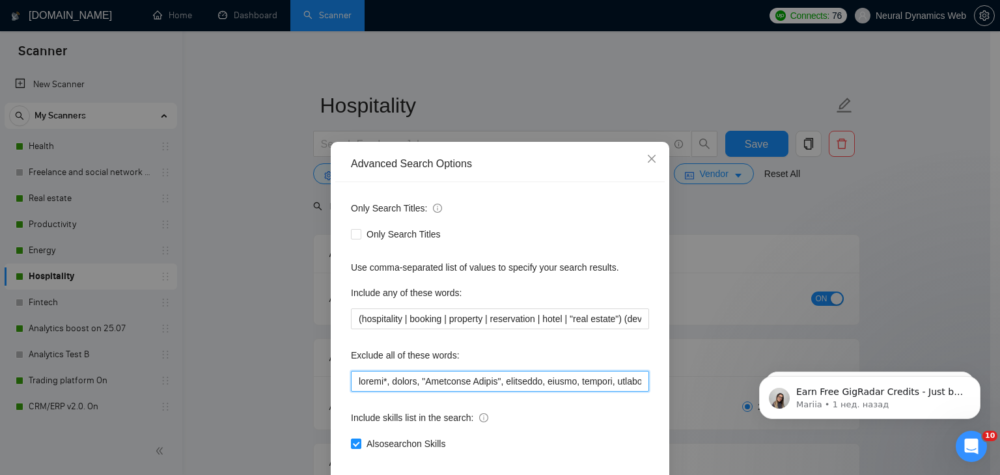
click at [376, 388] on input "text" at bounding box center [500, 381] width 298 height 21
paste input "erpnext*, replit*, thingsboard, zephyr, stm32, athena, excel, notion, widget, "…"
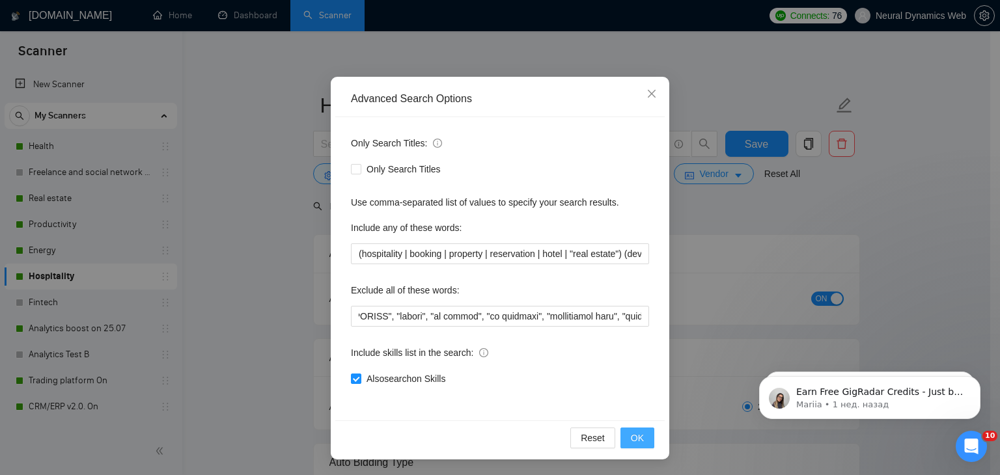
click at [631, 434] on span "OK" at bounding box center [637, 438] width 13 height 14
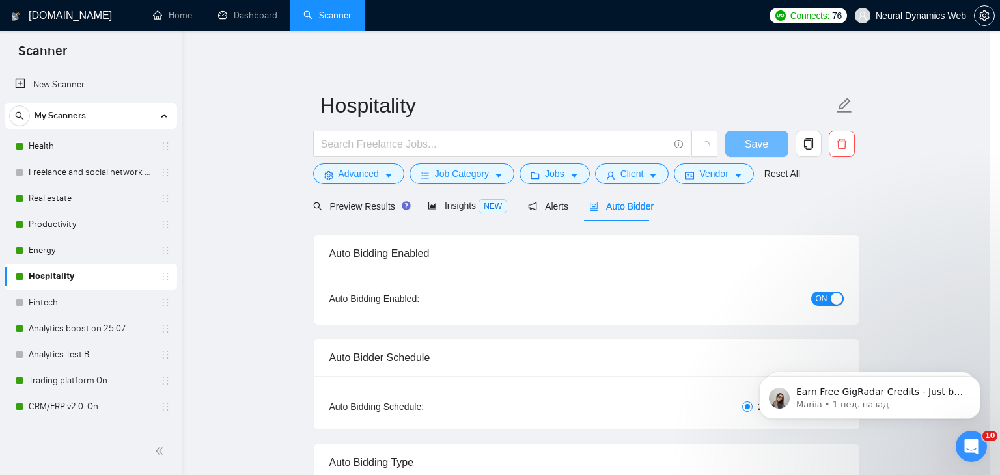
scroll to position [1, 0]
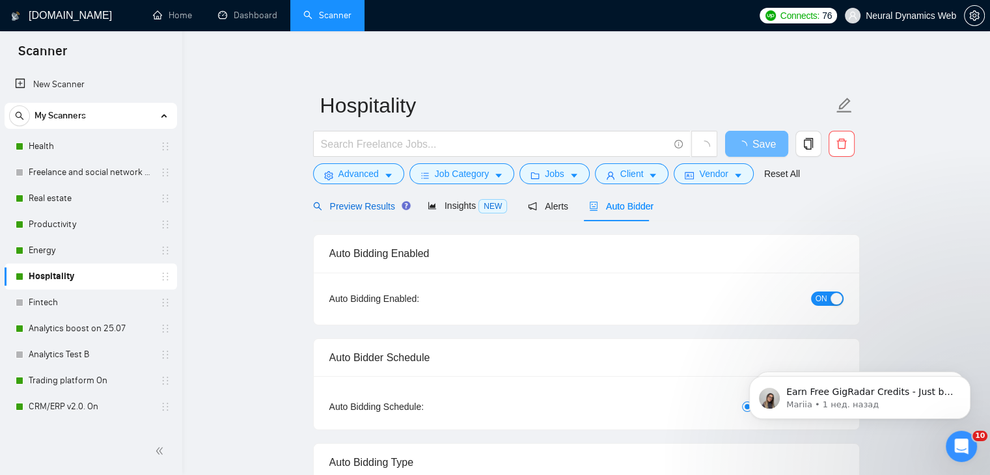
click at [351, 210] on span "Preview Results" at bounding box center [360, 206] width 94 height 10
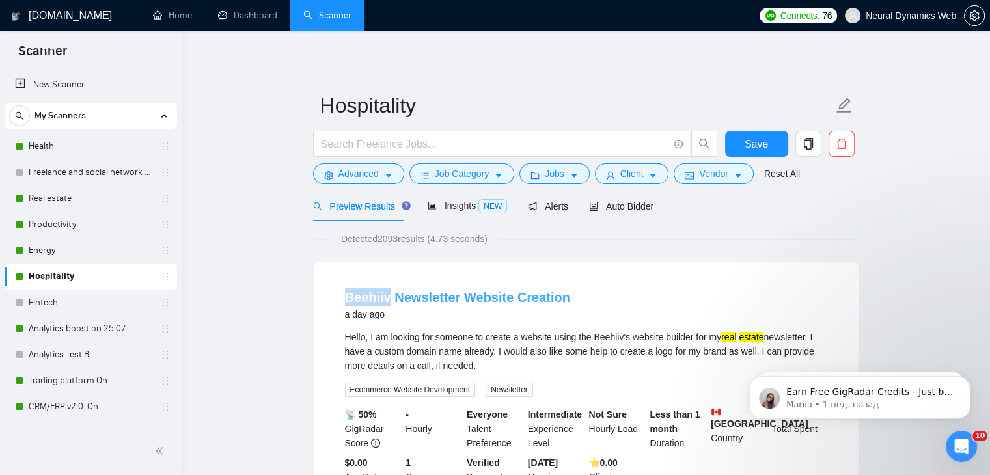
drag, startPoint x: 321, startPoint y: 277, endPoint x: 387, endPoint y: 294, distance: 67.7
click at [387, 294] on div "Beehiiv Newsletter Website Creation a day ago Hello, I am looking for someone t…" at bounding box center [586, 393] width 545 height 262
copy link "Beehiiv"
click at [343, 174] on span "Advanced" at bounding box center [358, 174] width 40 height 14
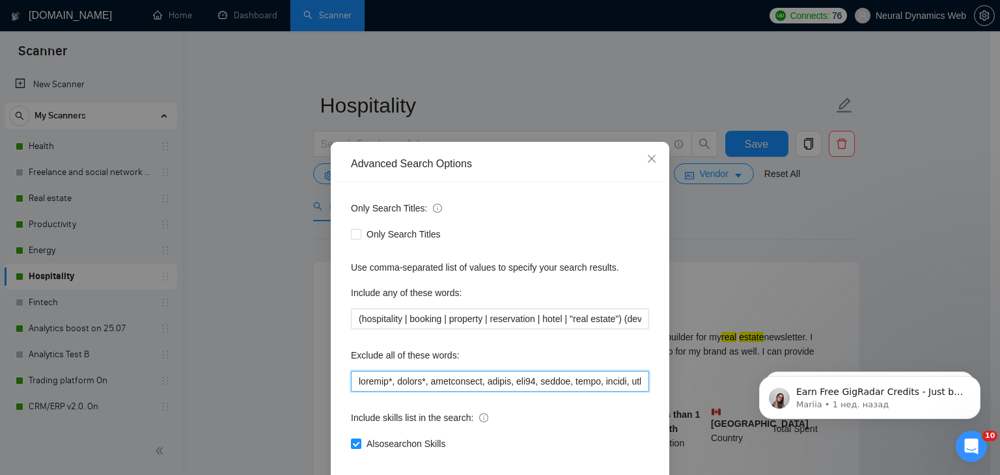
click at [351, 382] on input "text" at bounding box center [500, 381] width 298 height 21
paste input "Beehiiv"
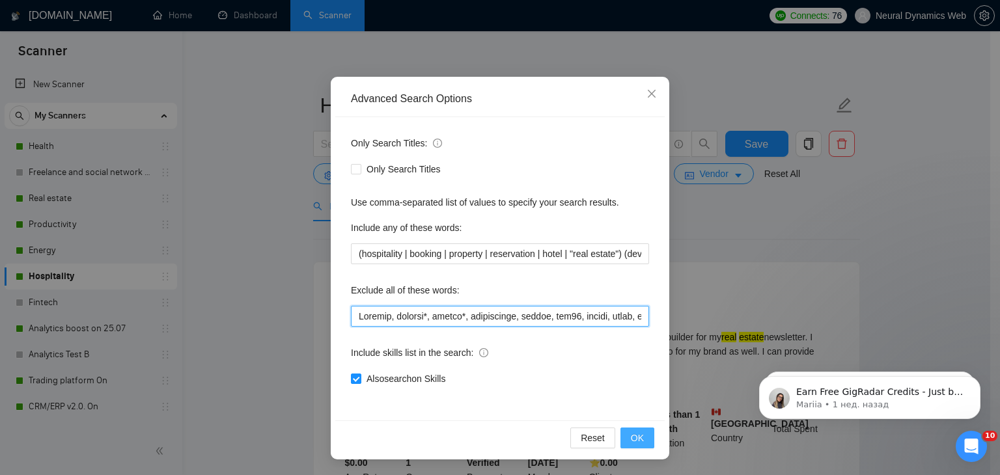
type input "Beehiiv, erpnext*, replit*, thingsboard, zephyr, stm32, athena, excel, notion, …"
click at [635, 441] on span "OK" at bounding box center [637, 438] width 13 height 14
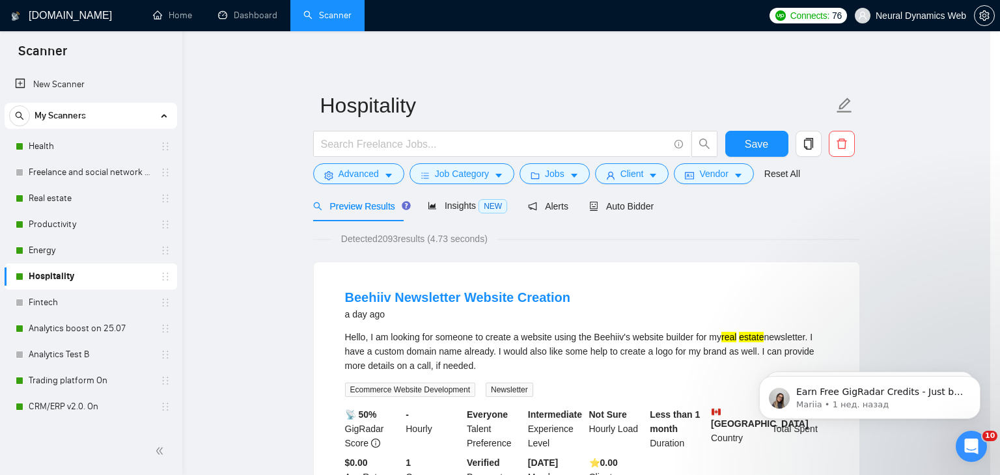
scroll to position [1, 0]
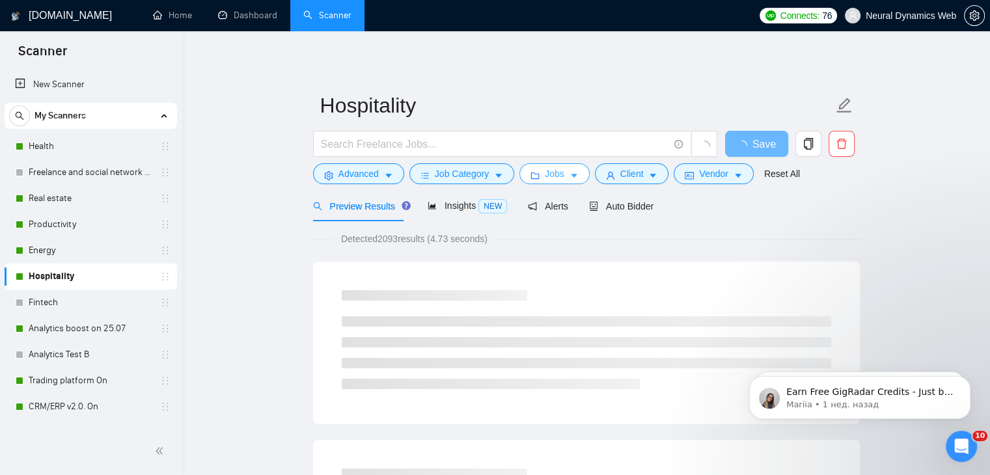
click at [573, 172] on icon "caret-down" at bounding box center [574, 175] width 9 height 9
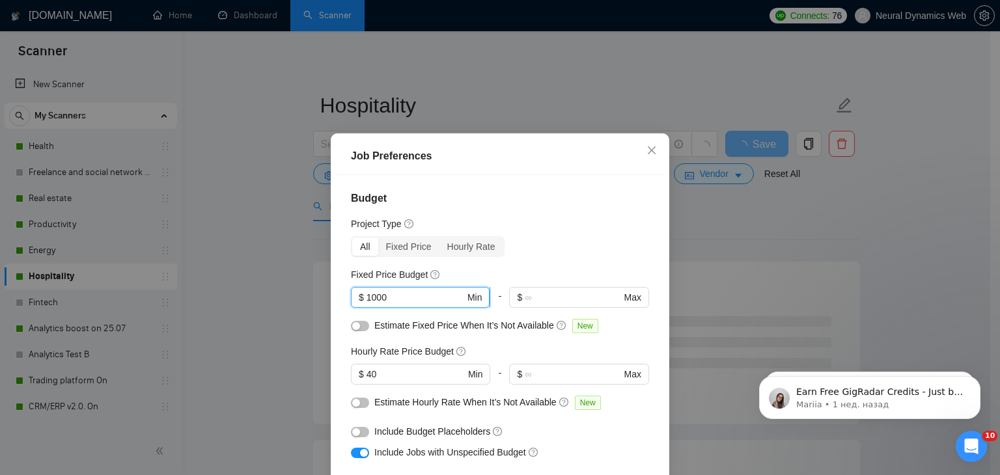
drag, startPoint x: 386, startPoint y: 297, endPoint x: 357, endPoint y: 298, distance: 29.3
click at [357, 298] on span "$ 1000 Min" at bounding box center [420, 297] width 139 height 21
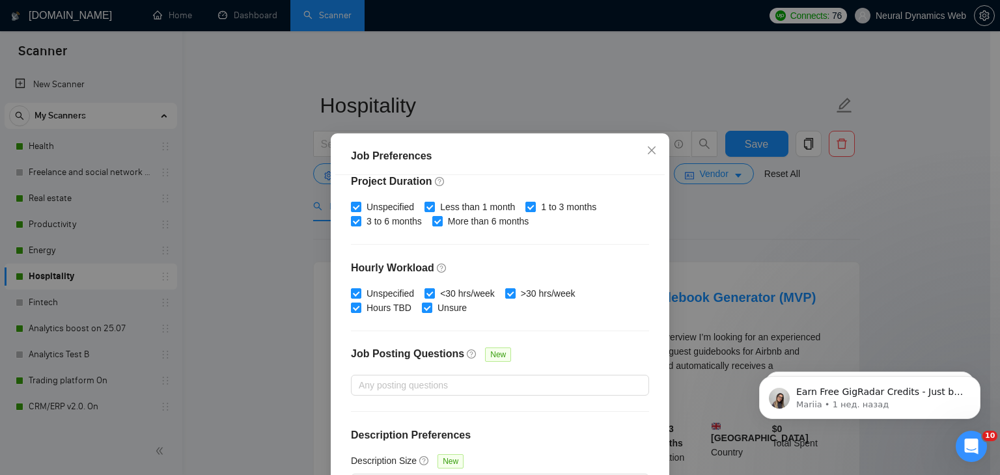
scroll to position [401, 0]
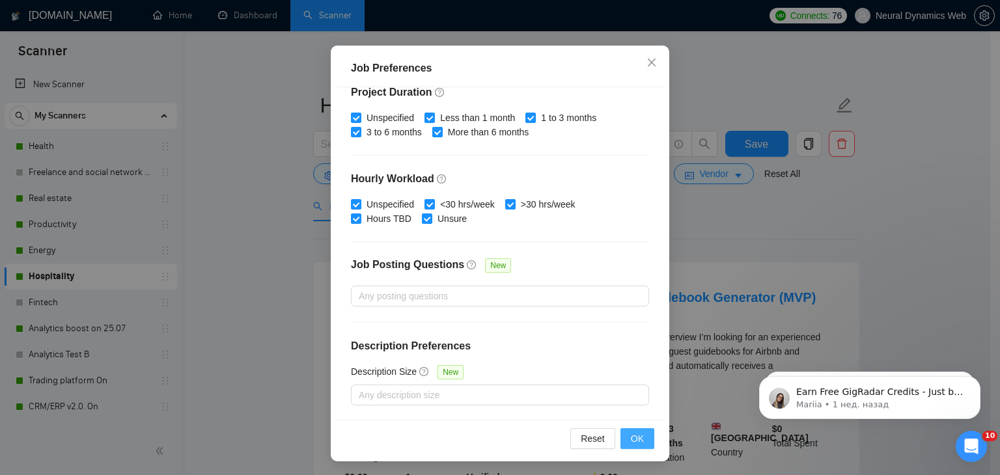
type input "3000"
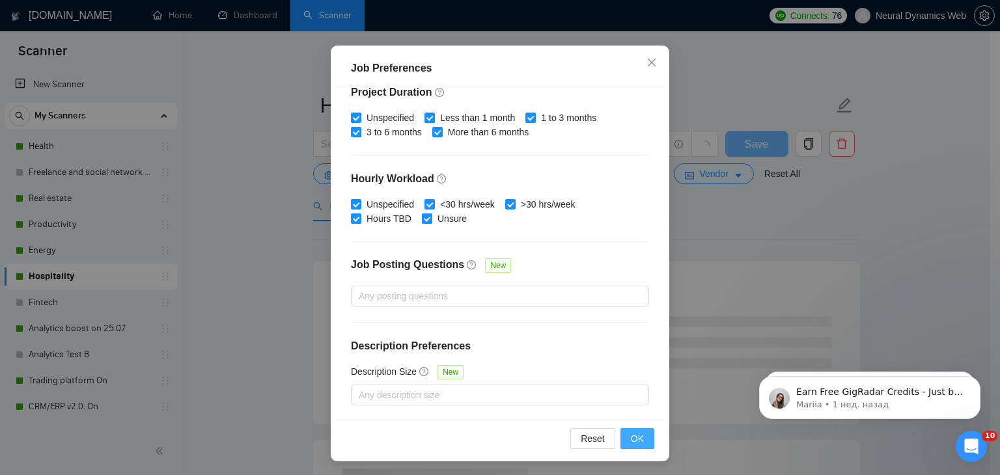
click at [639, 445] on button "OK" at bounding box center [637, 438] width 34 height 21
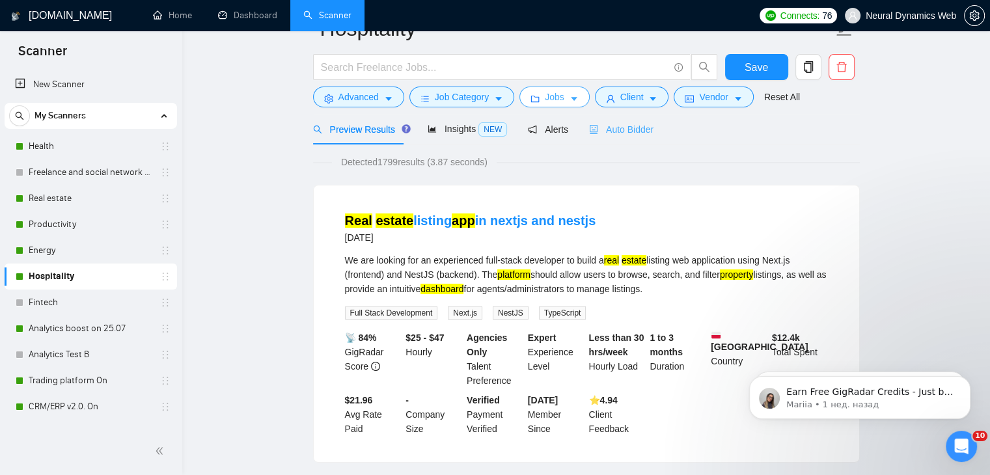
scroll to position [0, 0]
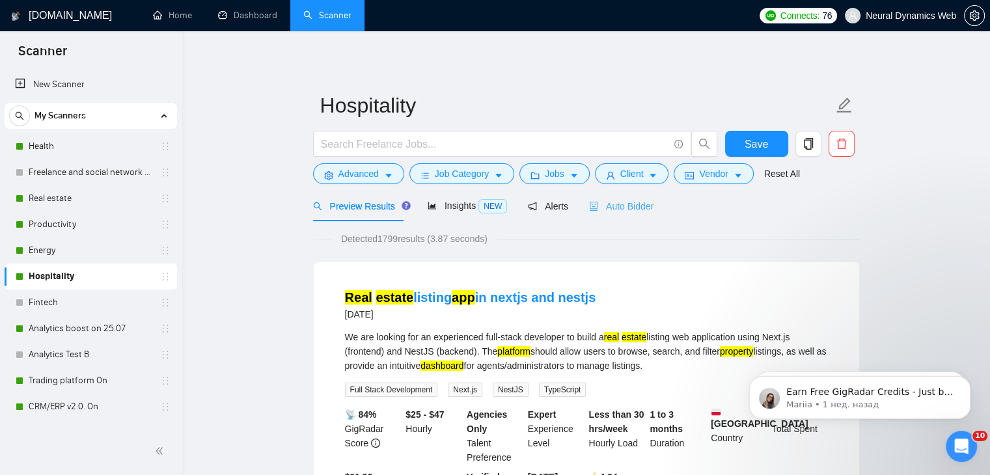
click at [625, 220] on div "Auto Bidder" at bounding box center [621, 206] width 64 height 31
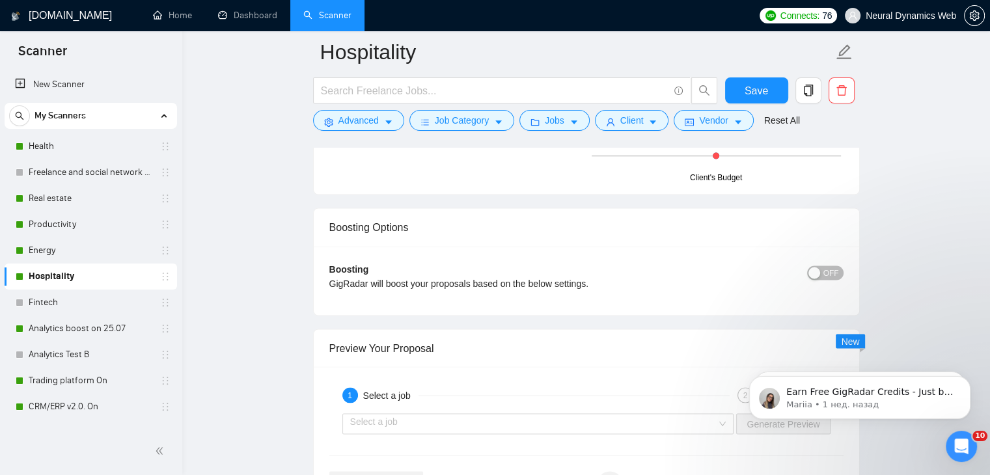
scroll to position [2343, 0]
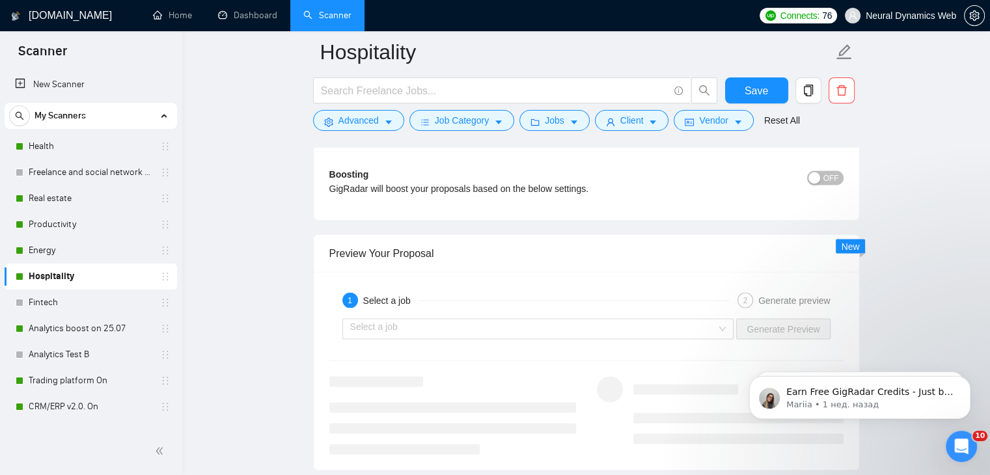
click at [825, 180] on span "OFF" at bounding box center [831, 178] width 16 height 14
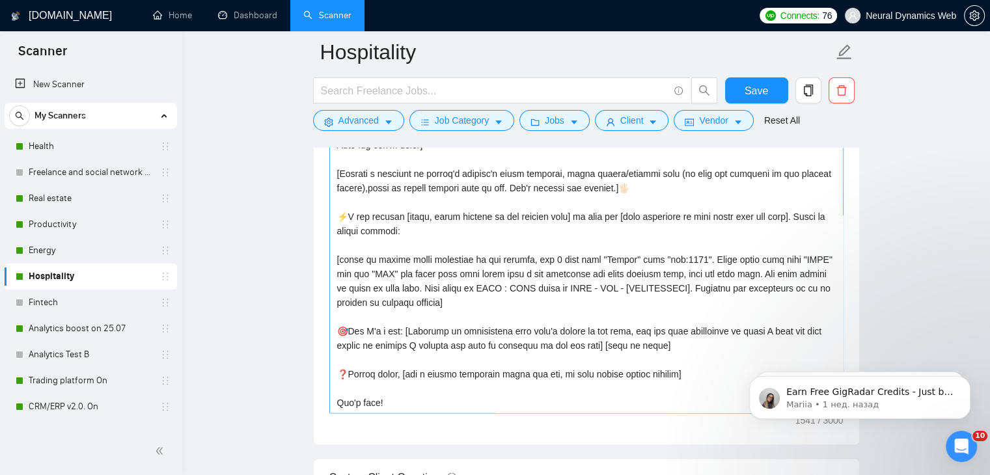
scroll to position [115, 0]
click at [697, 295] on textarea "Cover letter template:" at bounding box center [586, 266] width 514 height 293
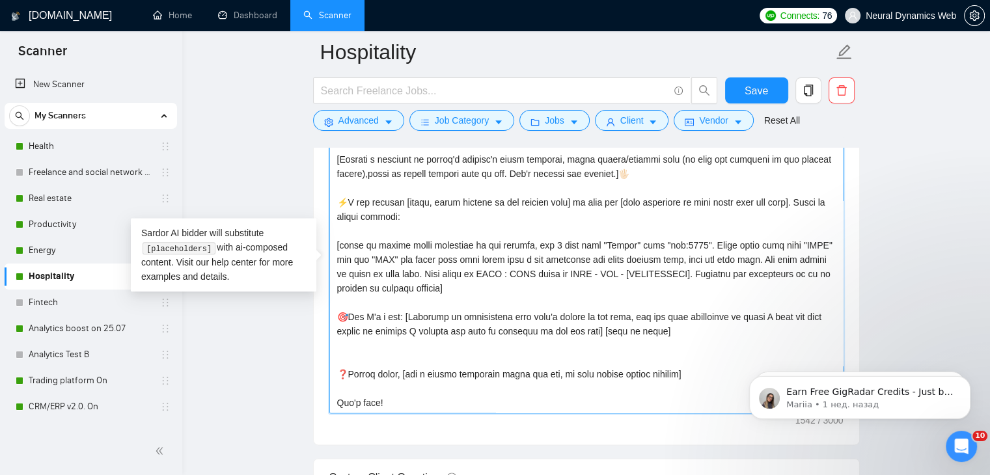
paste textarea "I also integrate Ai in my solutions usually for [what's needed in job] if requi…"
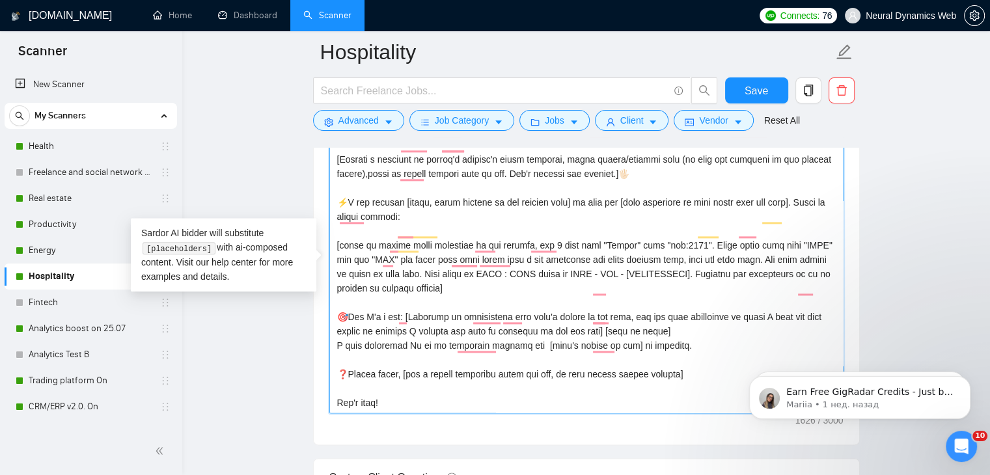
drag, startPoint x: 456, startPoint y: 346, endPoint x: 421, endPoint y: 345, distance: 34.5
click at [424, 346] on textarea "Cover letter template:" at bounding box center [586, 266] width 514 height 293
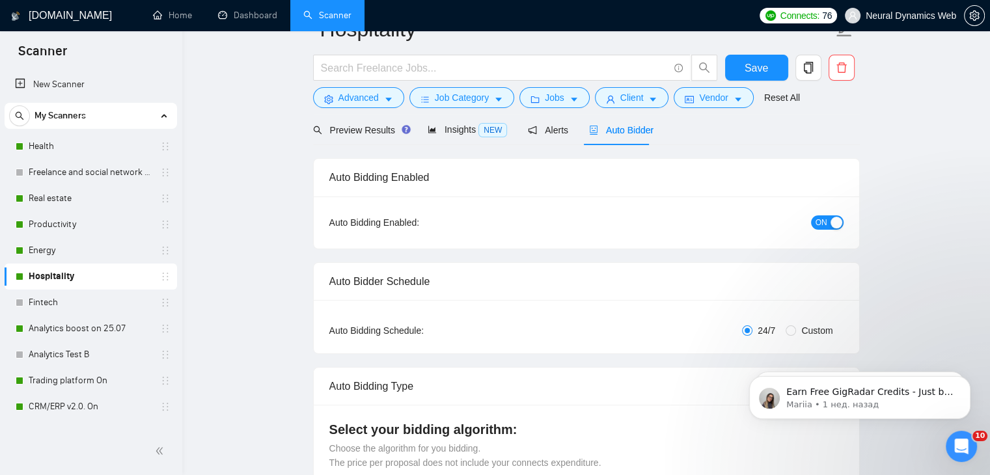
scroll to position [0, 0]
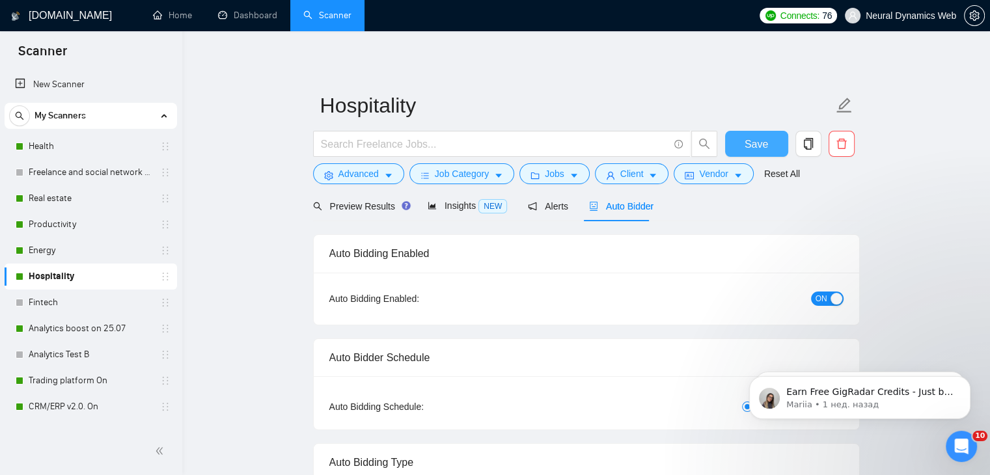
type textarea "[Folder= 1. CLNT: Cloudbeds | URL: https://www.upwork.com/fl/~014c1e4fcd57b8f65…"
click at [752, 144] on span "Save" at bounding box center [756, 144] width 23 height 16
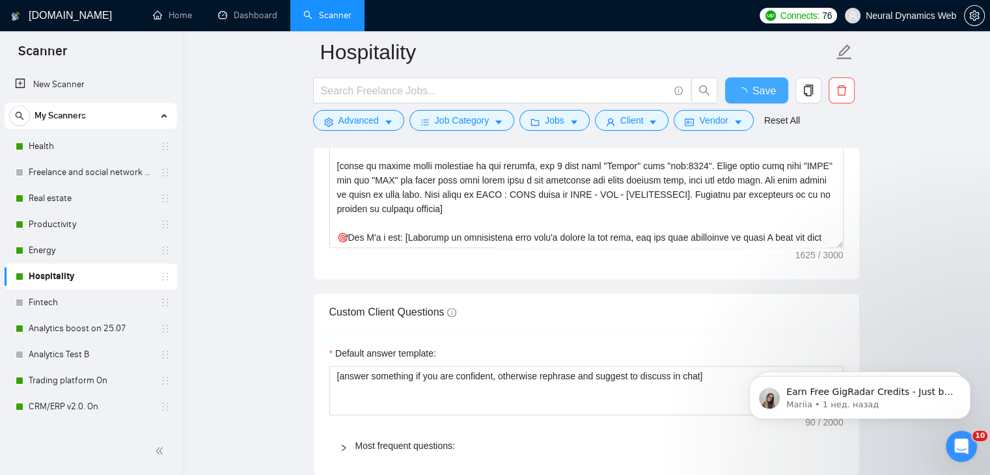
checkbox input "true"
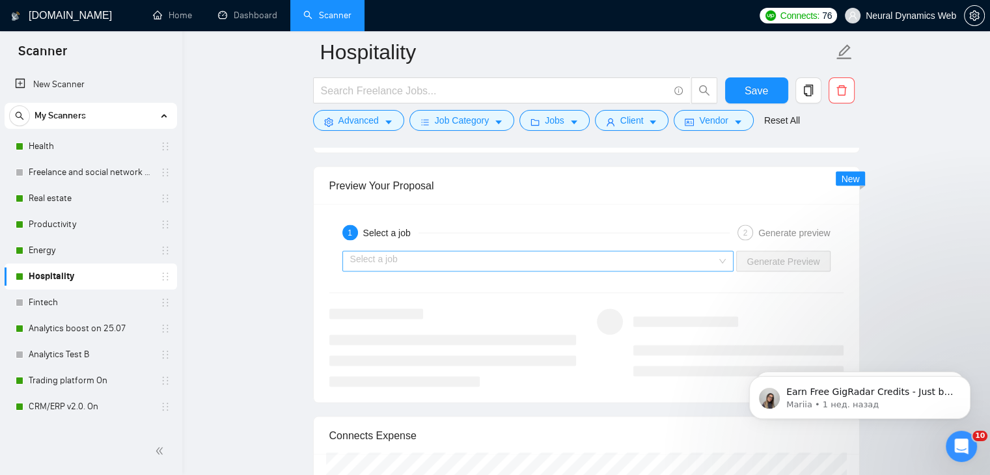
click at [628, 260] on input "search" at bounding box center [533, 261] width 367 height 20
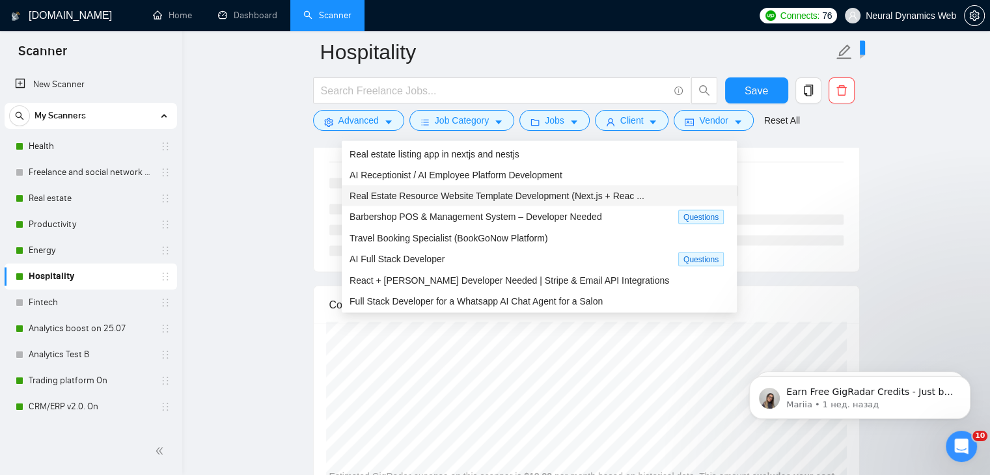
click at [492, 196] on span "Real Estate Resource Website Template Development (Next.js + Reac ..." at bounding box center [497, 196] width 295 height 10
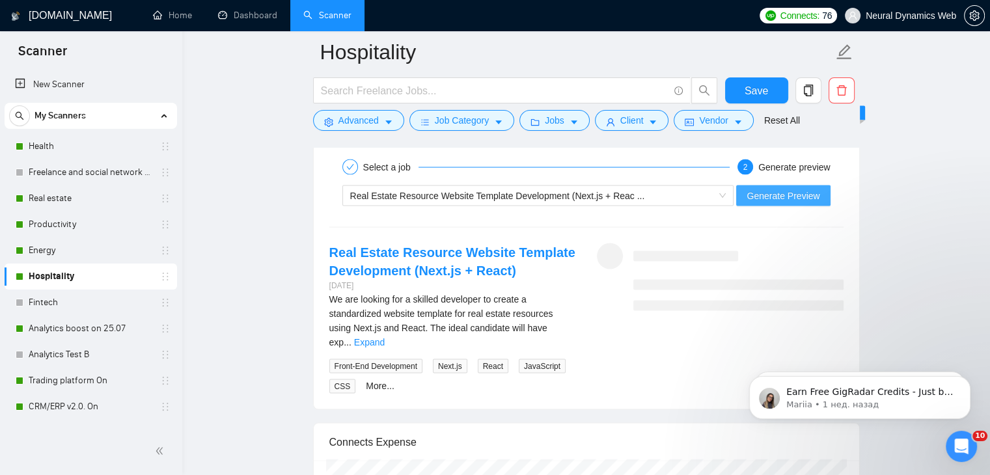
click at [781, 197] on span "Generate Preview" at bounding box center [783, 196] width 73 height 14
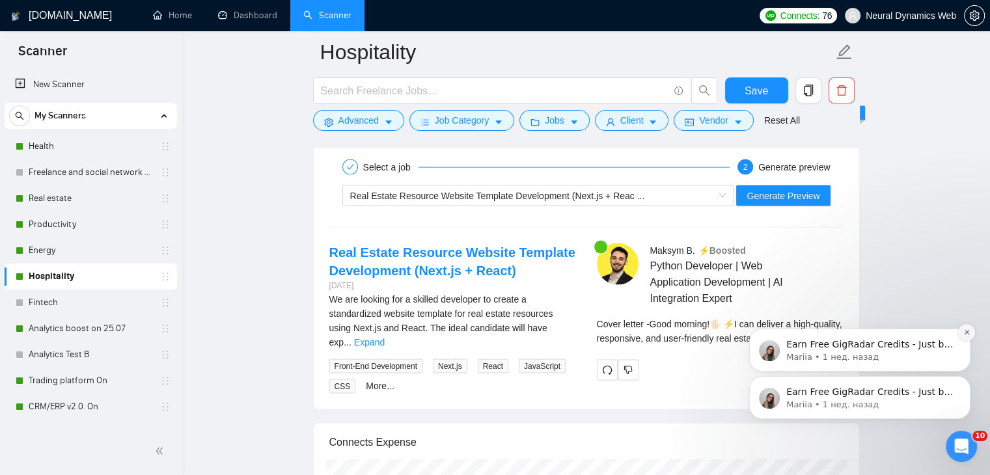
click at [970, 337] on button "Dismiss notification" at bounding box center [966, 332] width 17 height 17
click at [825, 329] on div "Earn Free GigRadar Credits - Just by Sharing Your Story! 💬 Want more credits fo…" at bounding box center [860, 337] width 240 height 163
click at [816, 336] on div "Earn Free GigRadar Credits - Just by Sharing Your Story! 💬 Want more credits fo…" at bounding box center [860, 337] width 240 height 163
click at [822, 333] on div "Earn Free GigRadar Credits - Just by Sharing Your Story! 💬 Want more credits fo…" at bounding box center [860, 337] width 240 height 163
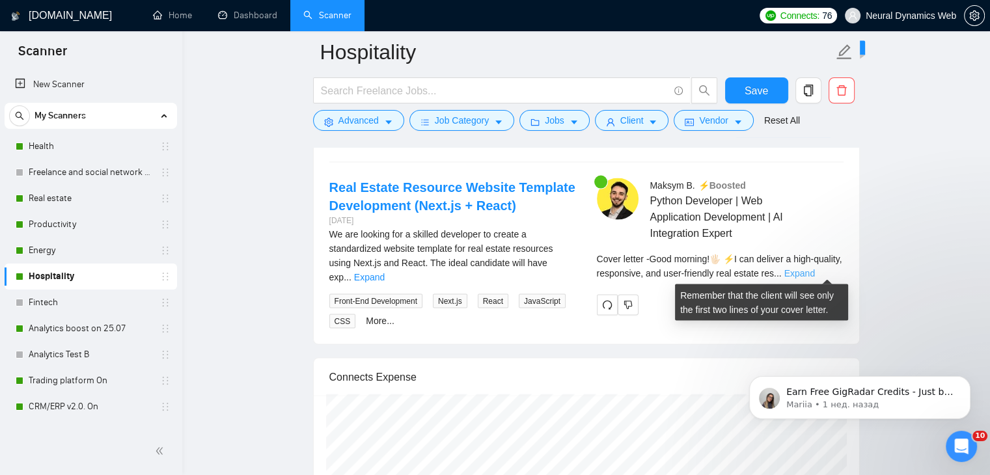
click at [815, 269] on link "Expand" at bounding box center [799, 273] width 31 height 10
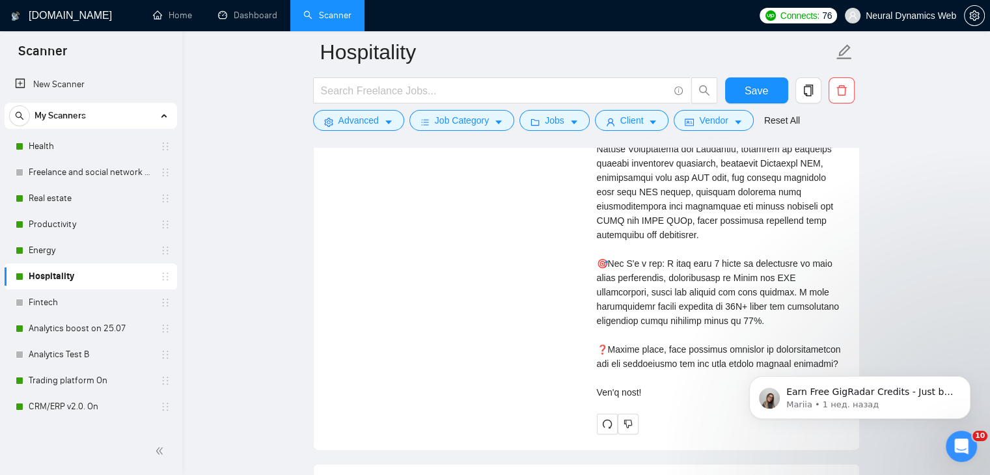
scroll to position [2904, 0]
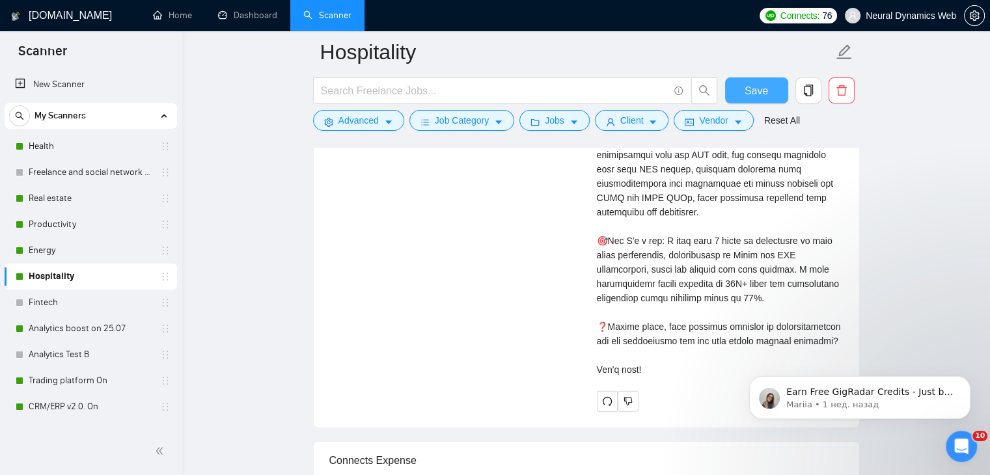
drag, startPoint x: 756, startPoint y: 89, endPoint x: 577, endPoint y: 156, distance: 190.9
click at [756, 89] on span "Save" at bounding box center [756, 91] width 23 height 16
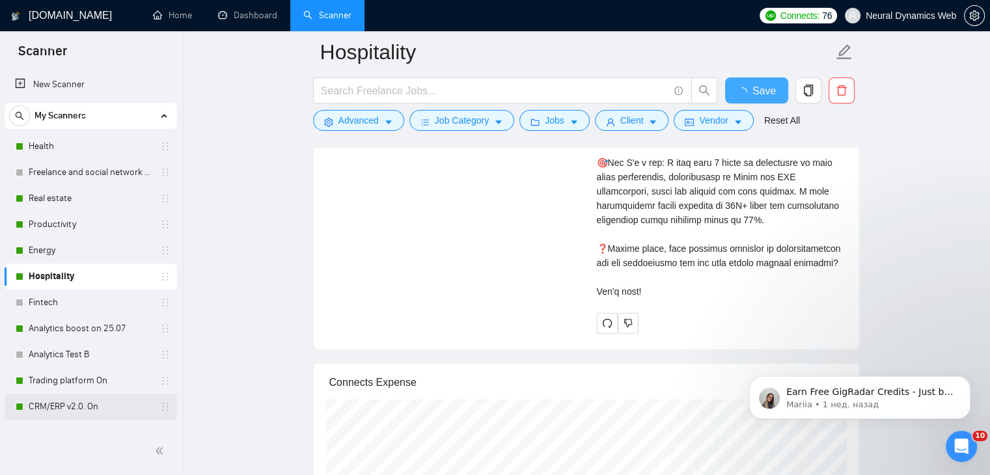
checkbox input "true"
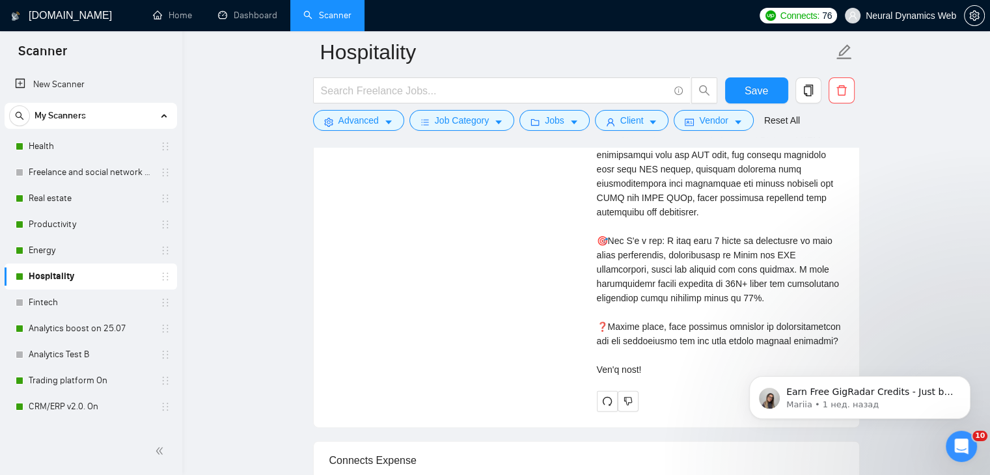
drag, startPoint x: 59, startPoint y: 331, endPoint x: 320, endPoint y: 295, distance: 263.5
click at [58, 331] on link "Analytics boost on 25.07" at bounding box center [91, 329] width 124 height 26
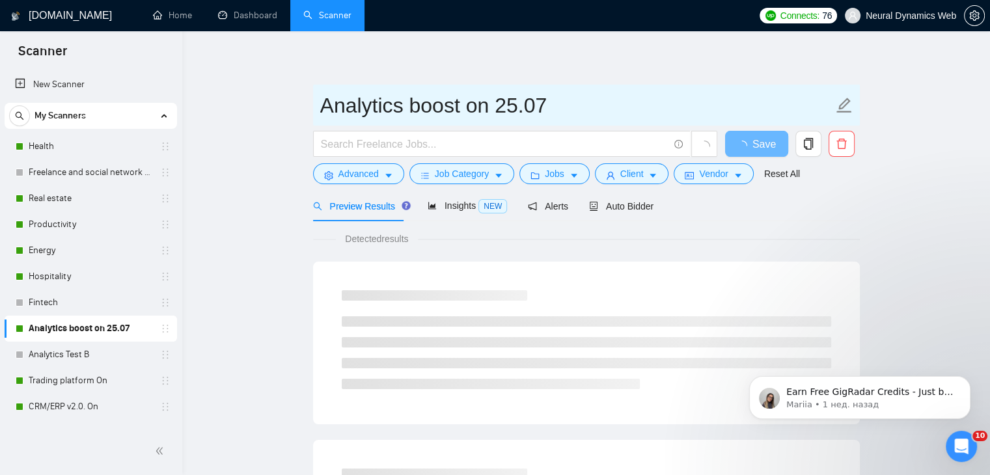
drag, startPoint x: 553, startPoint y: 107, endPoint x: 411, endPoint y: 102, distance: 141.3
click at [411, 102] on input "Analytics boost on 25.07" at bounding box center [576, 105] width 513 height 33
type input "Analytics"
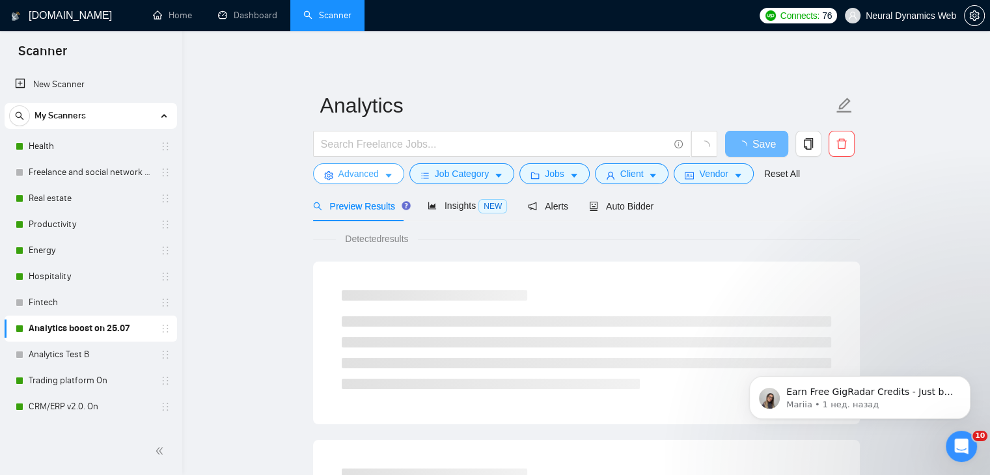
click at [368, 173] on span "Advanced" at bounding box center [358, 174] width 40 height 14
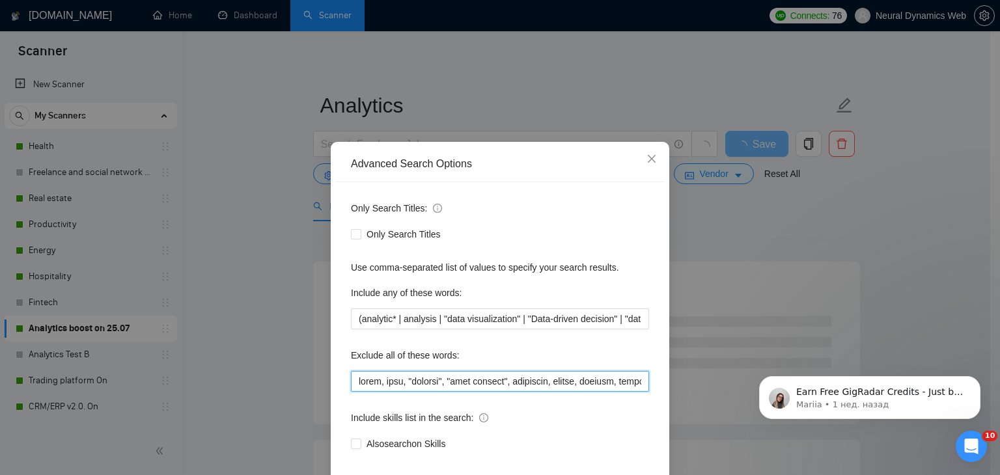
click at [405, 389] on input "text" at bounding box center [500, 381] width 298 height 21
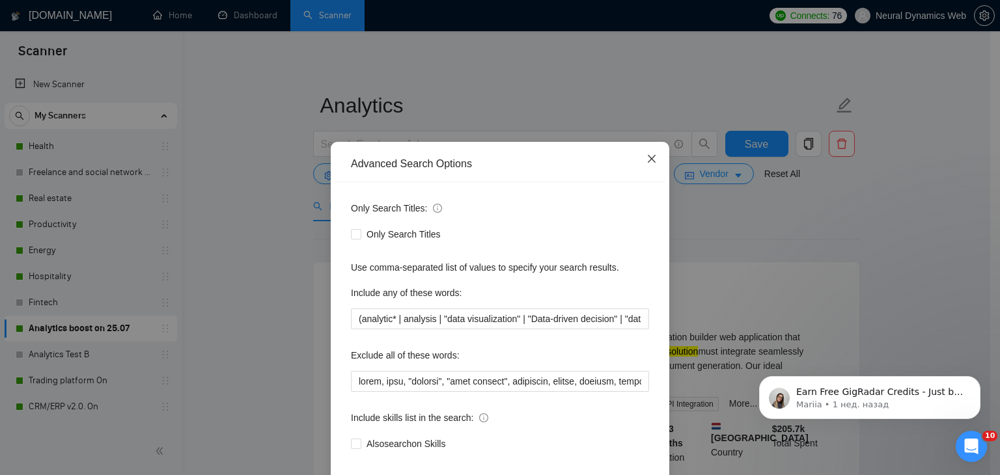
click at [646, 154] on span "Close" at bounding box center [651, 159] width 35 height 35
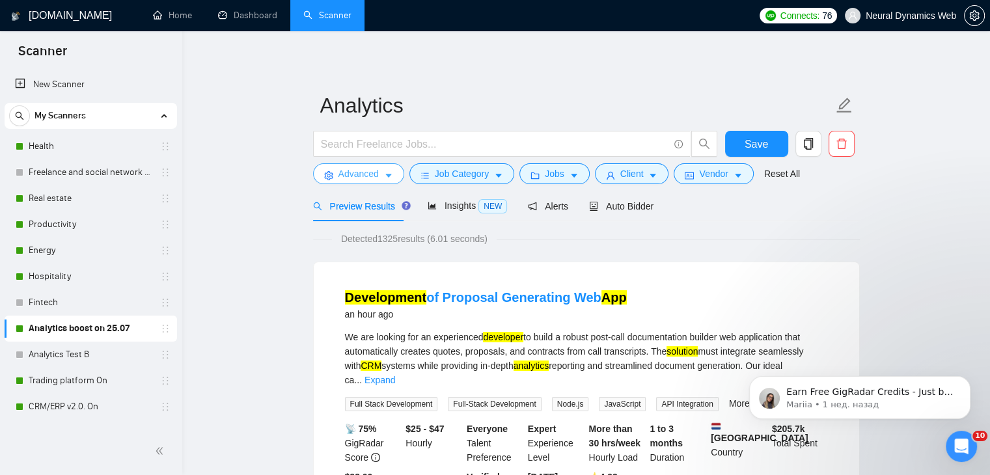
click at [360, 171] on span "Advanced" at bounding box center [358, 174] width 40 height 14
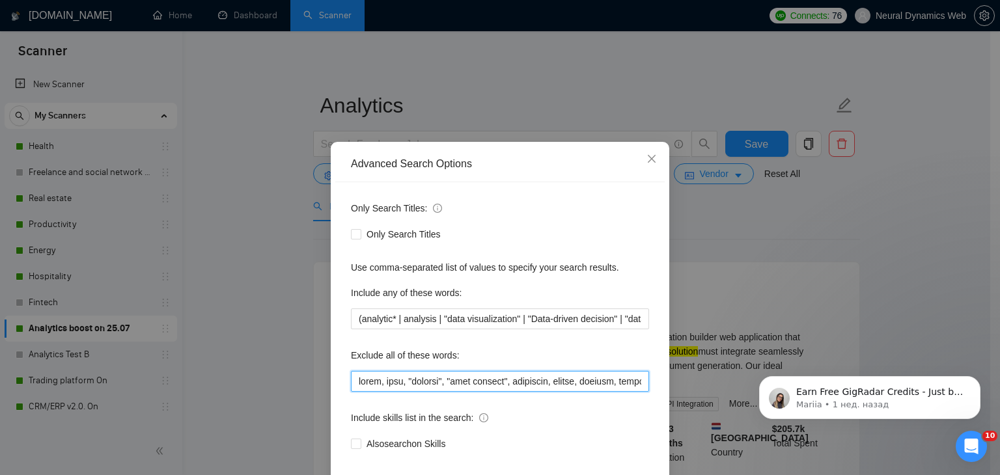
click at [406, 386] on input "text" at bounding box center [500, 381] width 298 height 21
paste input "erpnext*, replit*, thingsboard, zephyr, stm32, athena, excel, notion, widget, "…"
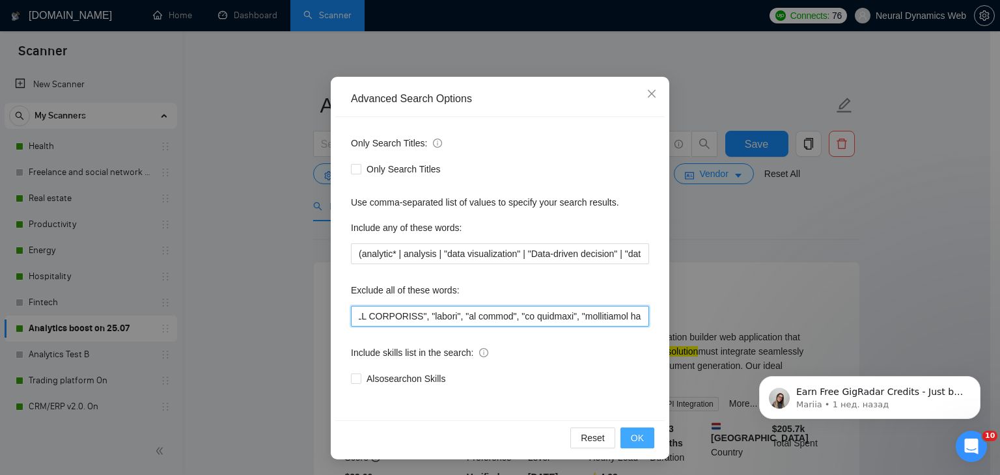
type input "audit, etsy, "website", erpnext*, replit*, thingsboard, zephyr, stm32, athena, …"
click at [631, 434] on span "OK" at bounding box center [637, 438] width 13 height 14
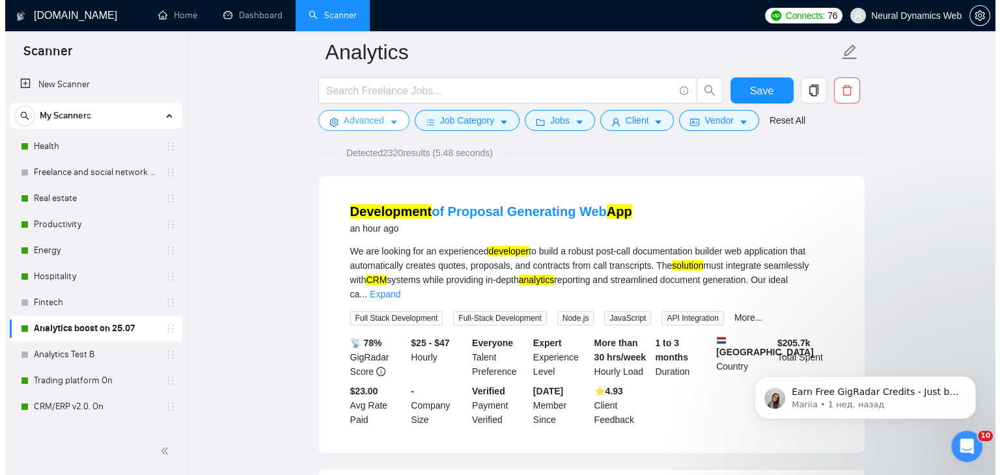
scroll to position [0, 0]
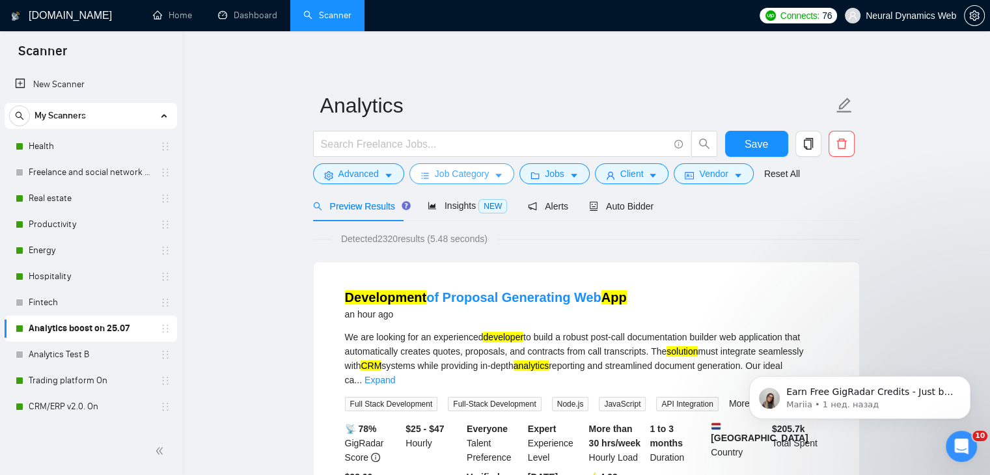
click at [497, 171] on span "caret-down" at bounding box center [498, 176] width 9 height 10
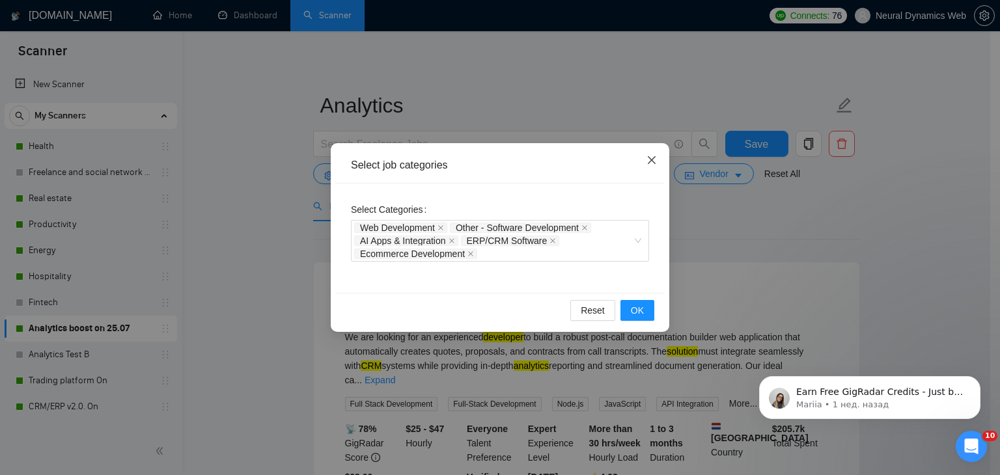
click at [640, 162] on span "Close" at bounding box center [651, 160] width 35 height 35
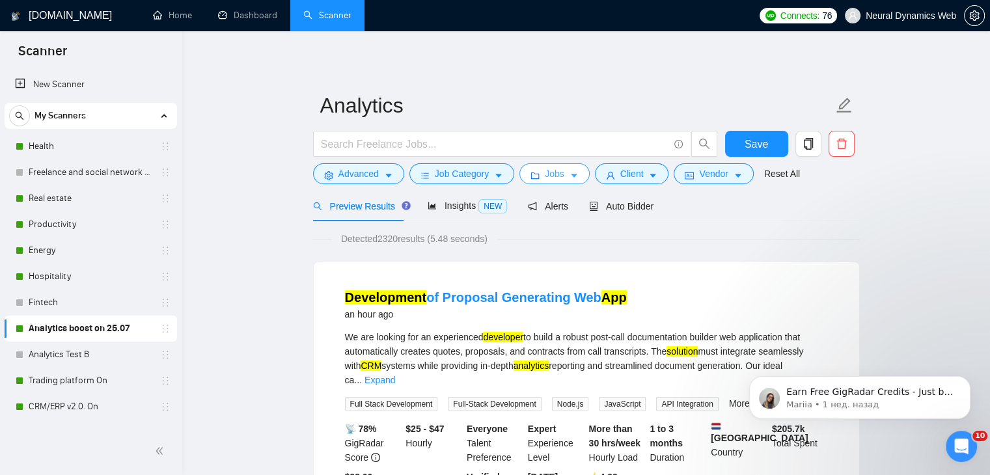
click at [547, 173] on span "Jobs" at bounding box center [555, 174] width 20 height 14
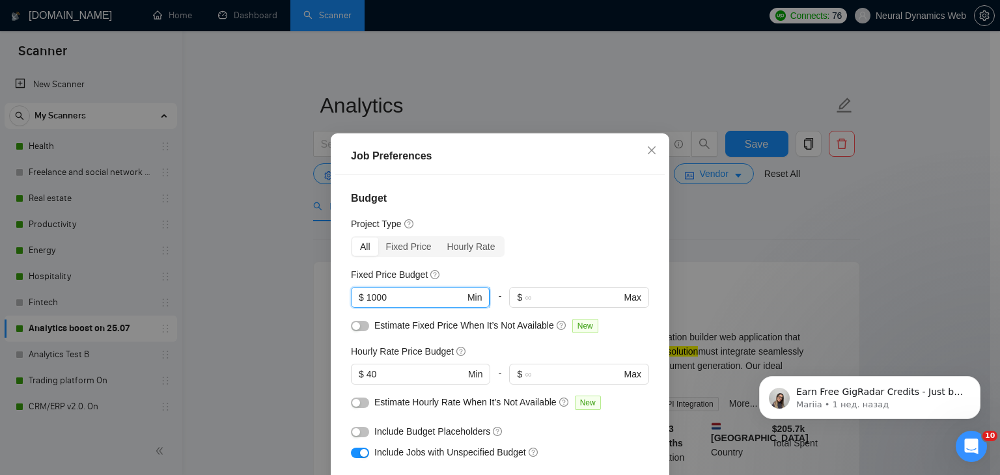
click at [360, 300] on span "$ 1000 Min" at bounding box center [420, 297] width 139 height 21
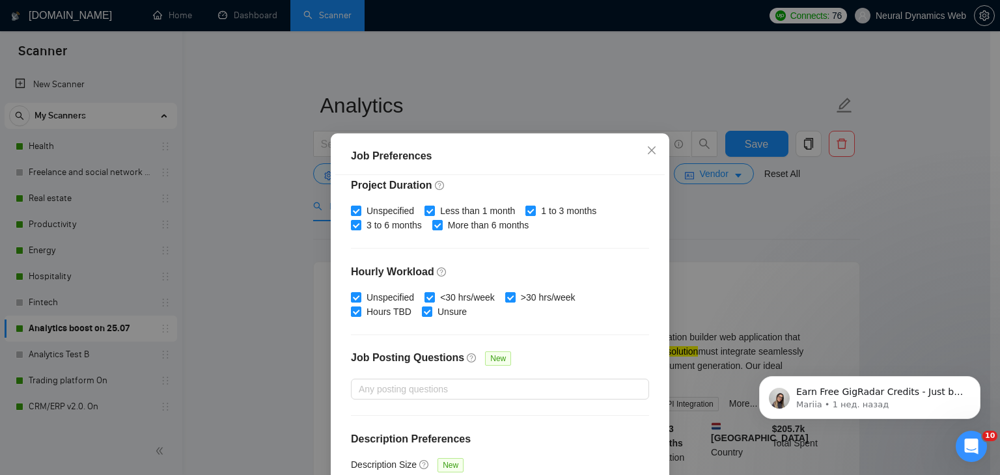
scroll to position [401, 0]
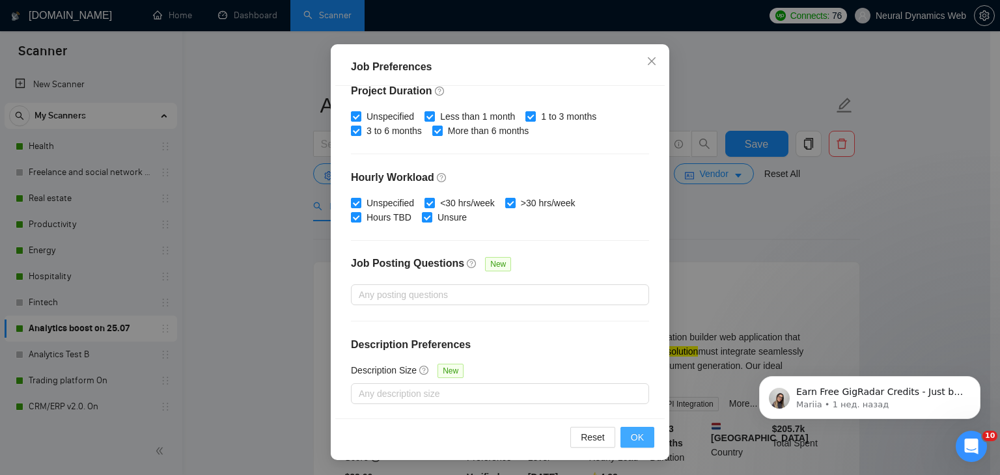
type input "3000"
click at [631, 435] on span "OK" at bounding box center [637, 437] width 13 height 14
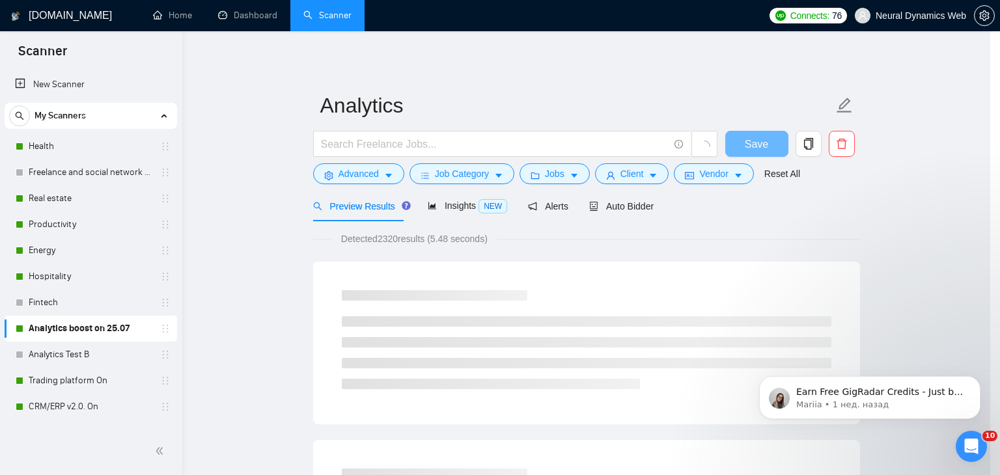
scroll to position [34, 0]
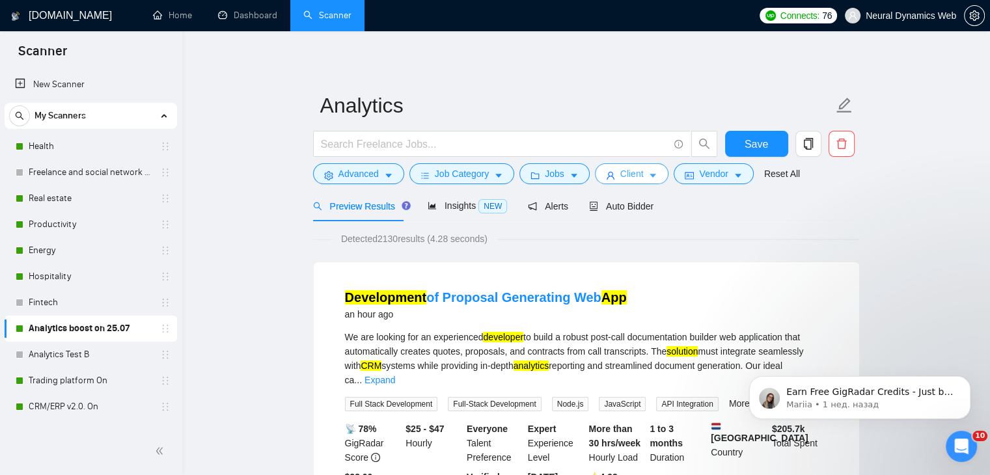
click at [620, 173] on span "Client" at bounding box center [631, 174] width 23 height 14
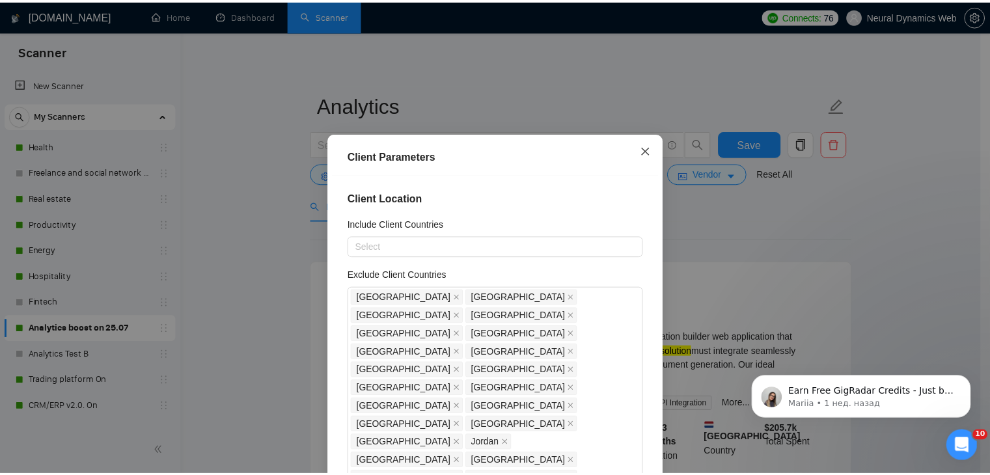
scroll to position [65, 0]
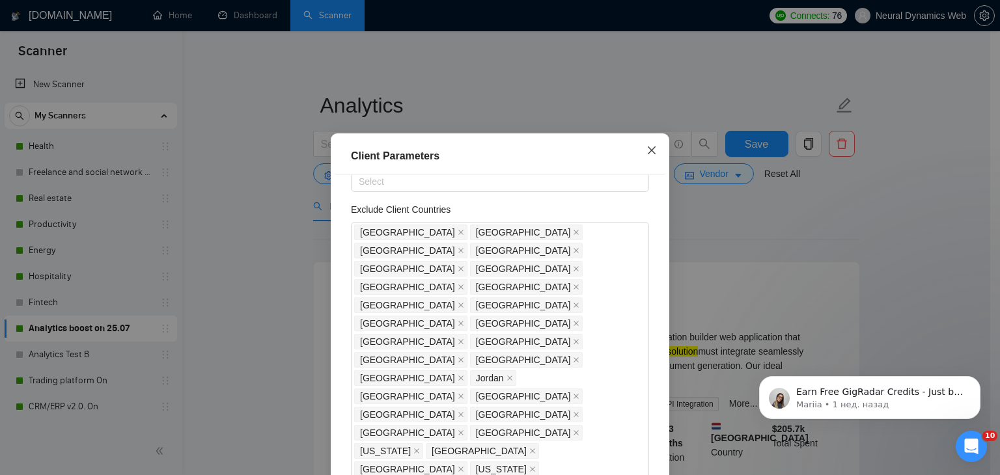
click at [657, 162] on span "Close" at bounding box center [651, 150] width 35 height 35
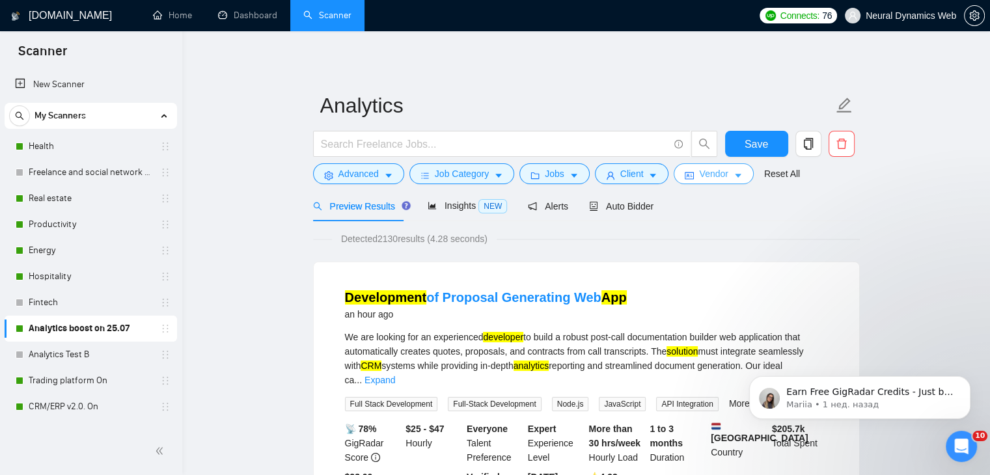
click at [696, 184] on button "Vendor" at bounding box center [713, 173] width 79 height 21
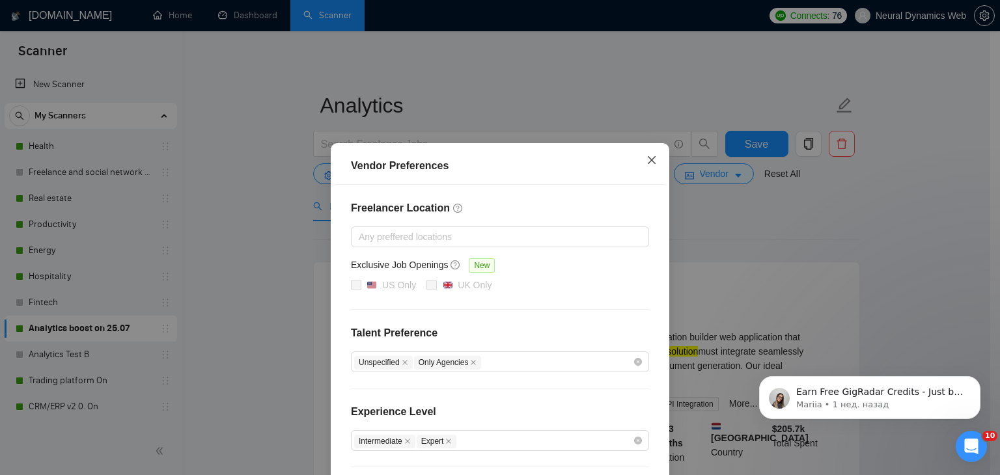
click at [646, 165] on icon "close" at bounding box center [651, 160] width 10 height 10
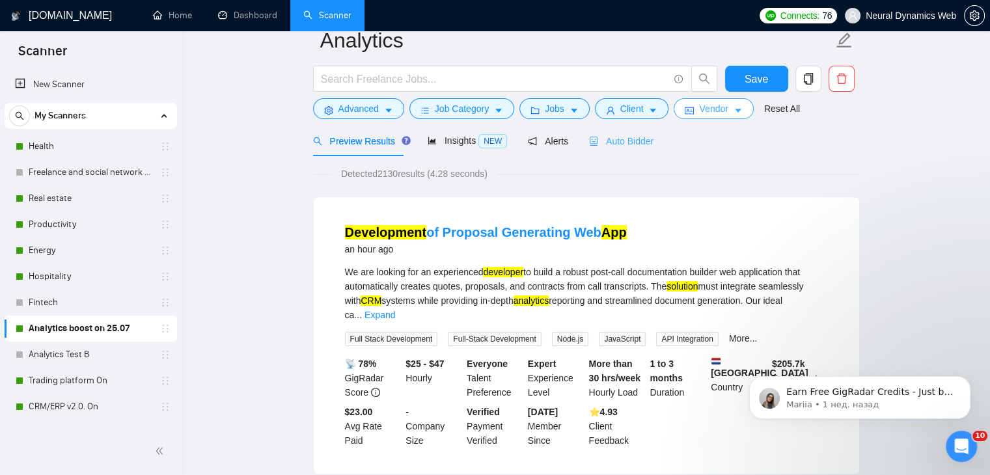
scroll to position [0, 0]
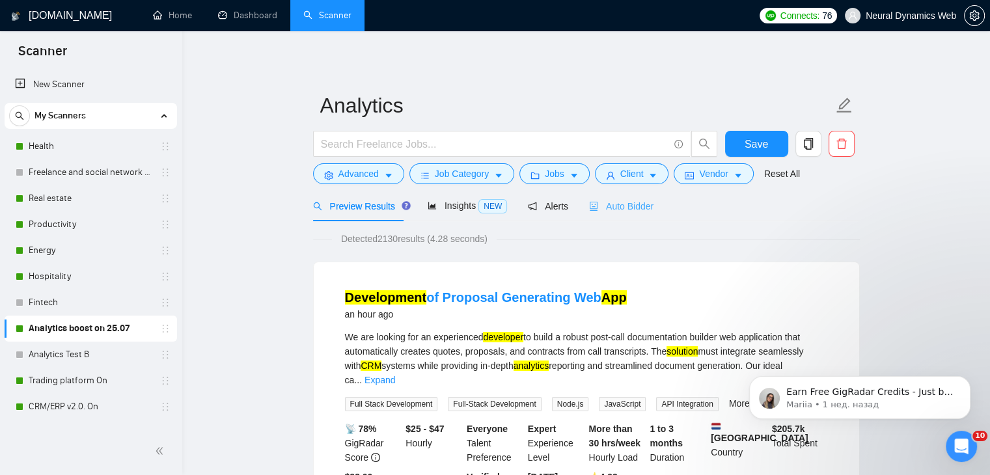
click at [633, 215] on div "Auto Bidder" at bounding box center [621, 206] width 64 height 31
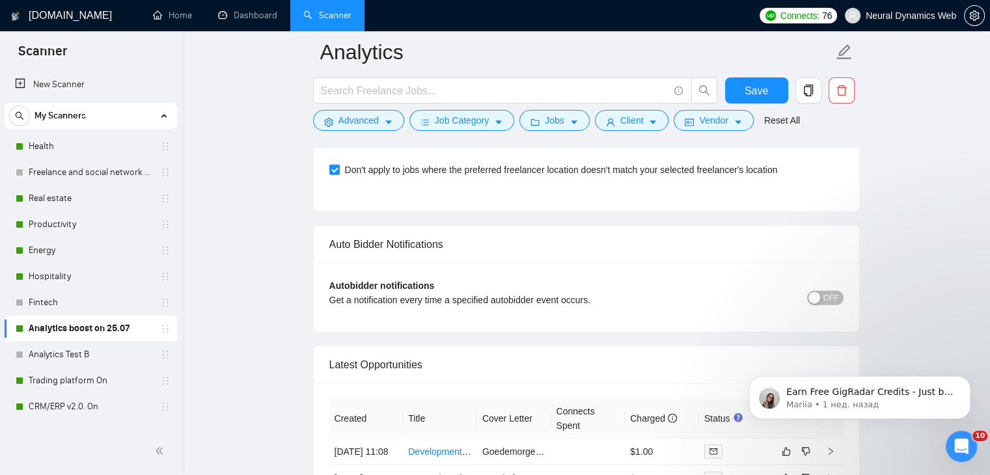
scroll to position [3059, 0]
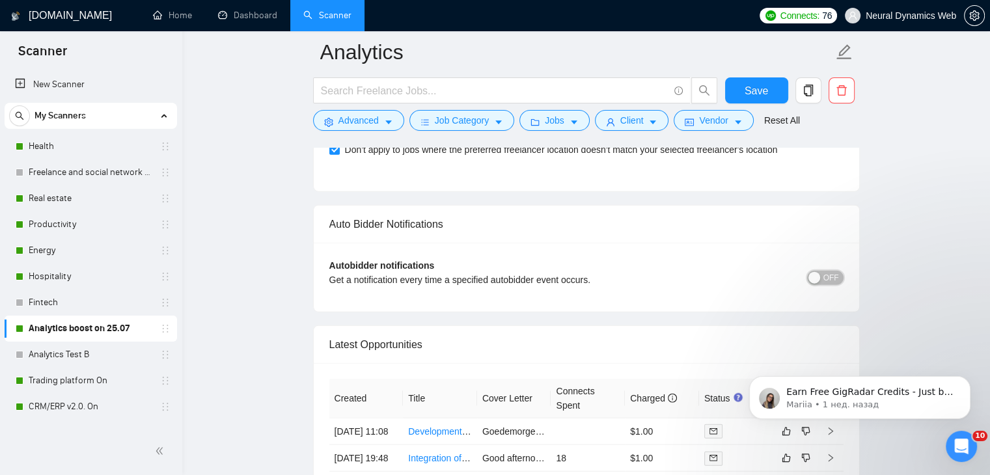
click at [827, 271] on span "OFF" at bounding box center [831, 278] width 16 height 14
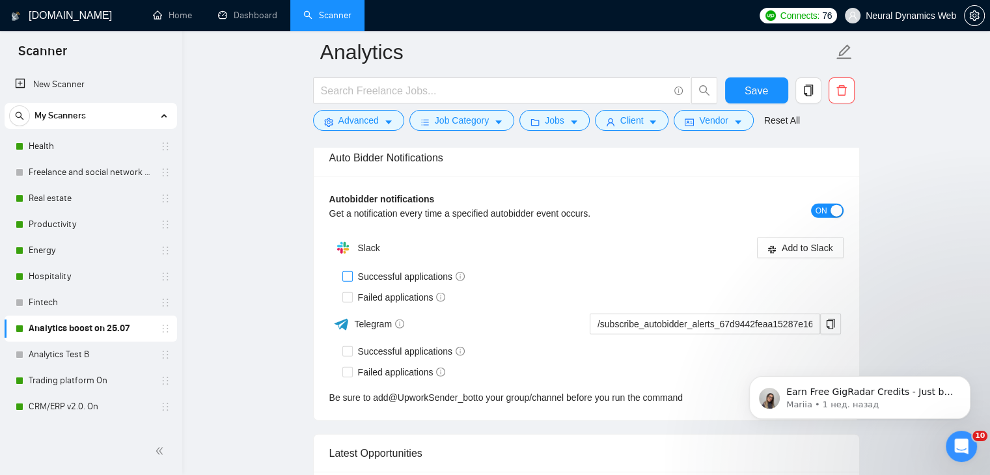
click at [404, 269] on span "Successful applications" at bounding box center [412, 276] width 118 height 14
click at [351, 271] on input "Successful applications" at bounding box center [346, 275] width 9 height 9
checkbox input "true"
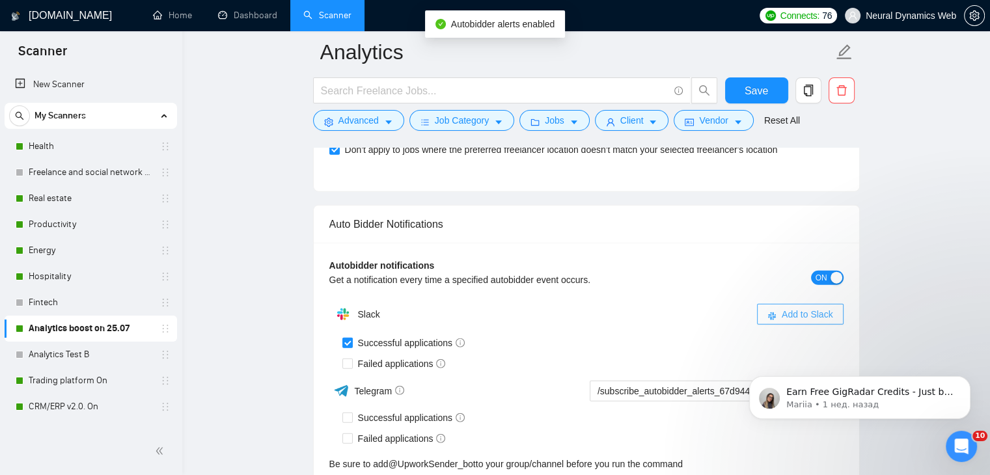
click at [774, 304] on button "Add to Slack" at bounding box center [800, 314] width 87 height 21
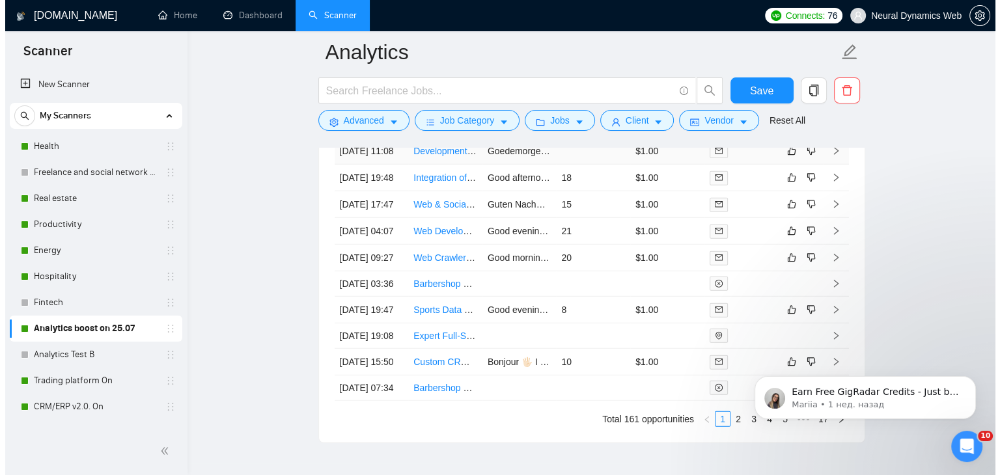
scroll to position [3450, 0]
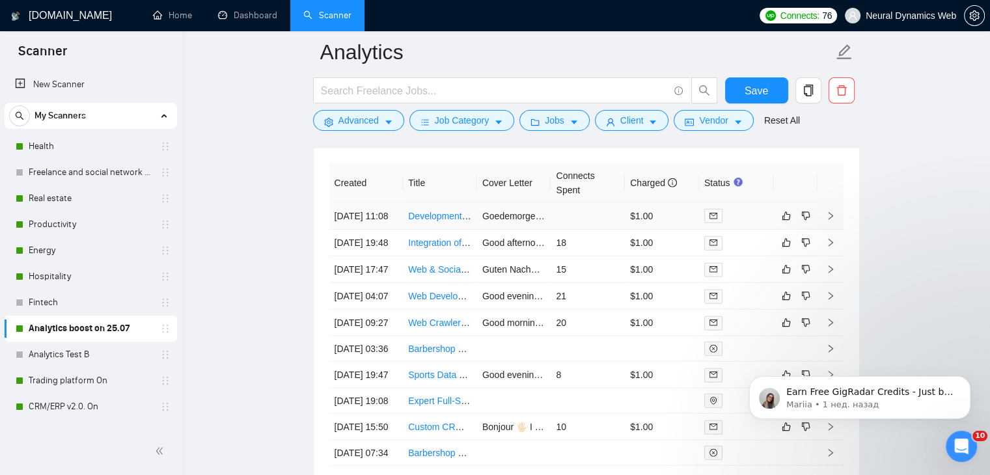
drag, startPoint x: 492, startPoint y: 204, endPoint x: 532, endPoint y: 210, distance: 40.9
click at [492, 204] on td "Goedemorgen! 🖐🏻 I can efficiently deliver a robust post-call documentation buil…" at bounding box center [514, 216] width 74 height 27
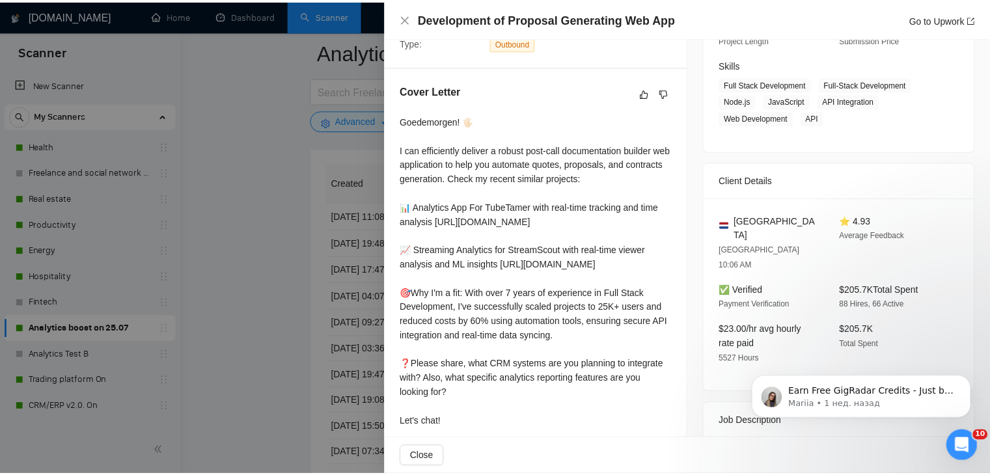
scroll to position [260, 0]
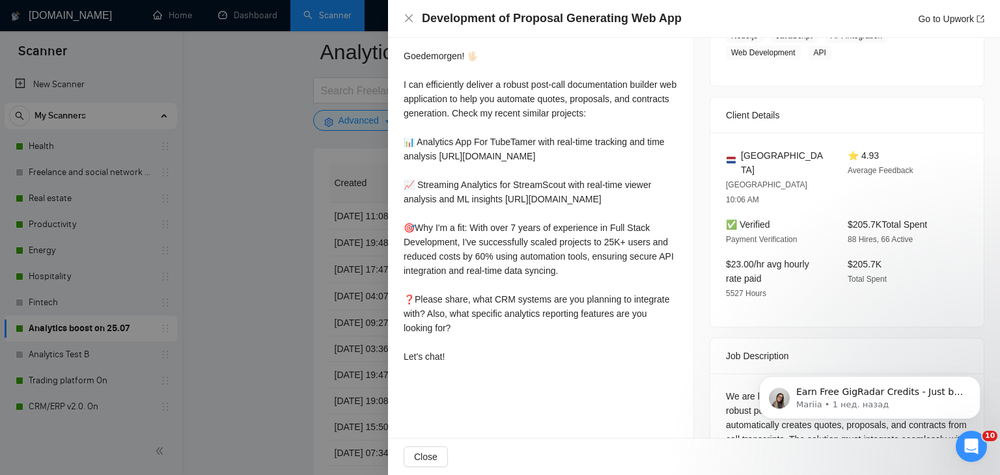
click at [312, 260] on div at bounding box center [500, 237] width 1000 height 475
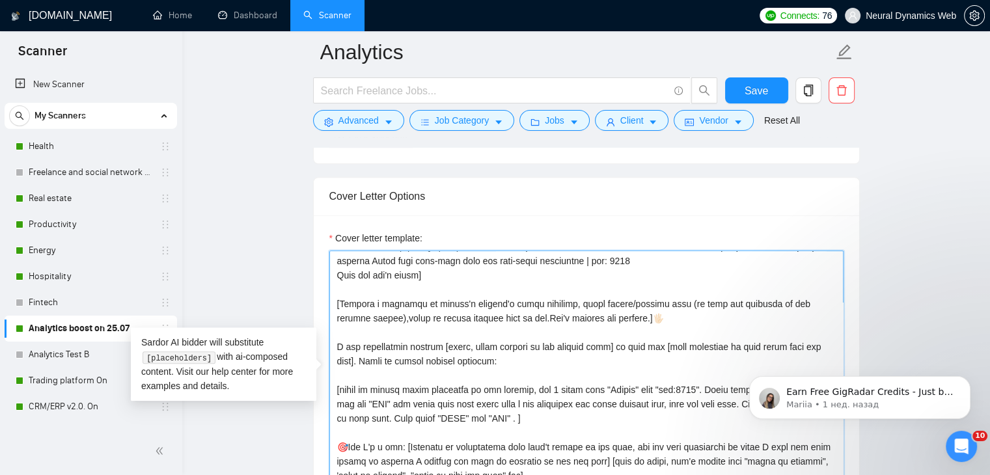
scroll to position [130, 0]
drag, startPoint x: 398, startPoint y: 309, endPoint x: 359, endPoint y: 310, distance: 38.5
click at [359, 310] on textarea "Cover letter template:" at bounding box center [586, 397] width 514 height 293
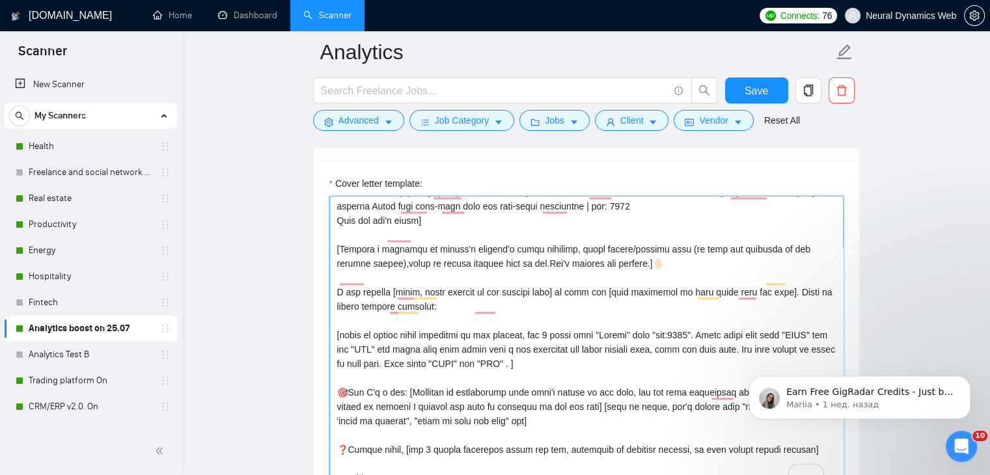
scroll to position [1432, 0]
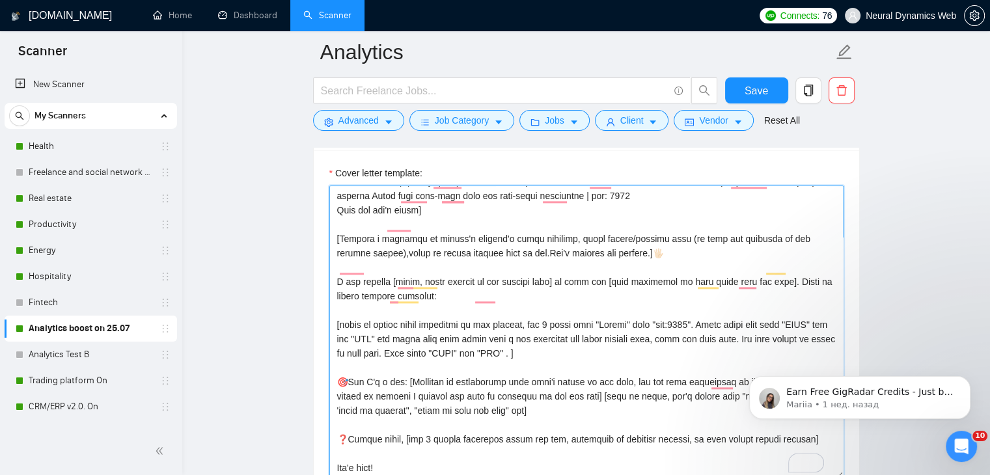
drag, startPoint x: 401, startPoint y: 303, endPoint x: 350, endPoint y: 300, distance: 50.8
click at [350, 300] on textarea "Cover letter template:" at bounding box center [586, 332] width 514 height 293
drag, startPoint x: 423, startPoint y: 359, endPoint x: 453, endPoint y: 360, distance: 30.0
click at [453, 360] on textarea "Cover letter template:" at bounding box center [586, 332] width 514 height 293
click at [495, 360] on textarea "Cover letter template:" at bounding box center [586, 332] width 514 height 293
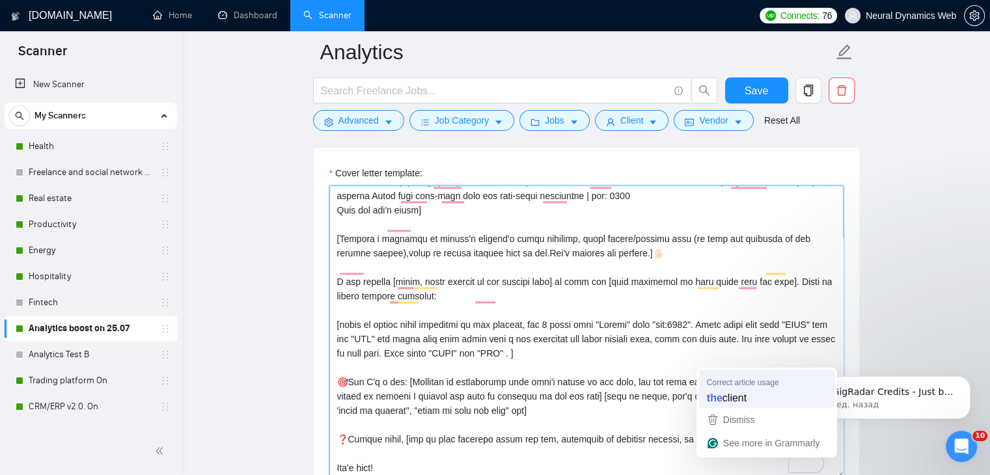
type textarea "[Folder= 1. CLNT: TubeTamer | URL: https://www.upwork.com/freelancers/bilmaksym…"
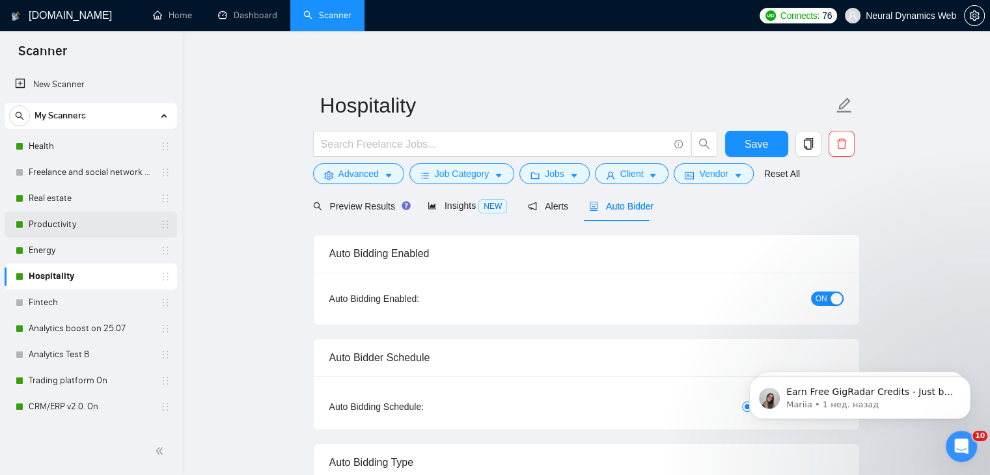
click at [93, 227] on link "Productivity" at bounding box center [91, 225] width 124 height 26
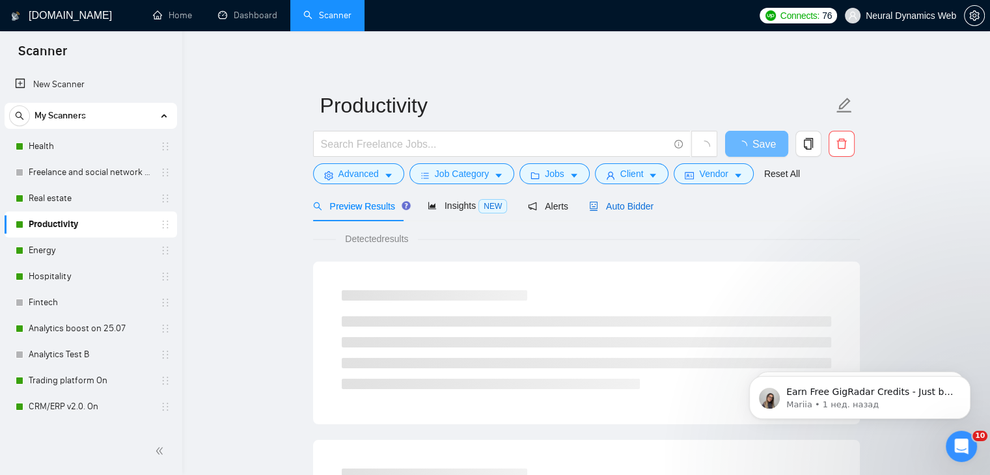
click at [629, 201] on span "Auto Bidder" at bounding box center [621, 206] width 64 height 10
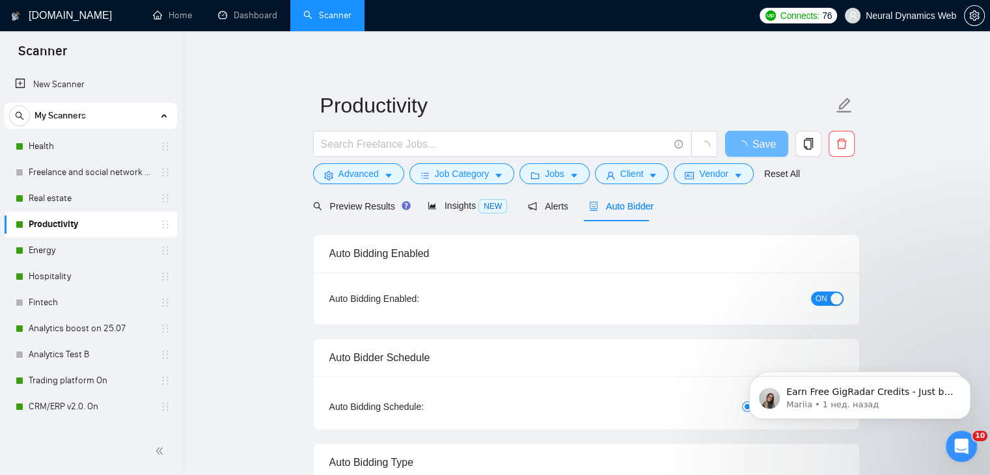
checkbox input "true"
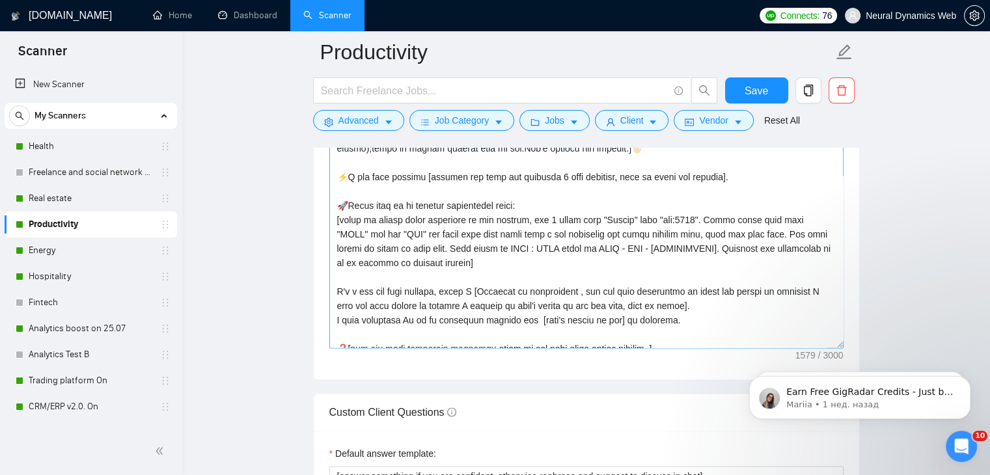
scroll to position [65, 0]
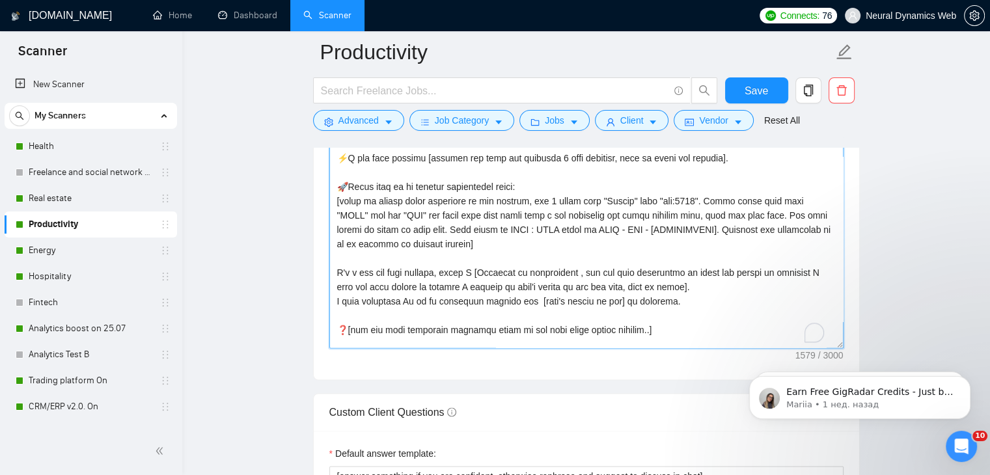
drag, startPoint x: 660, startPoint y: 301, endPoint x: 319, endPoint y: 293, distance: 341.2
click at [319, 293] on div "Cover letter template:" at bounding box center [586, 199] width 545 height 359
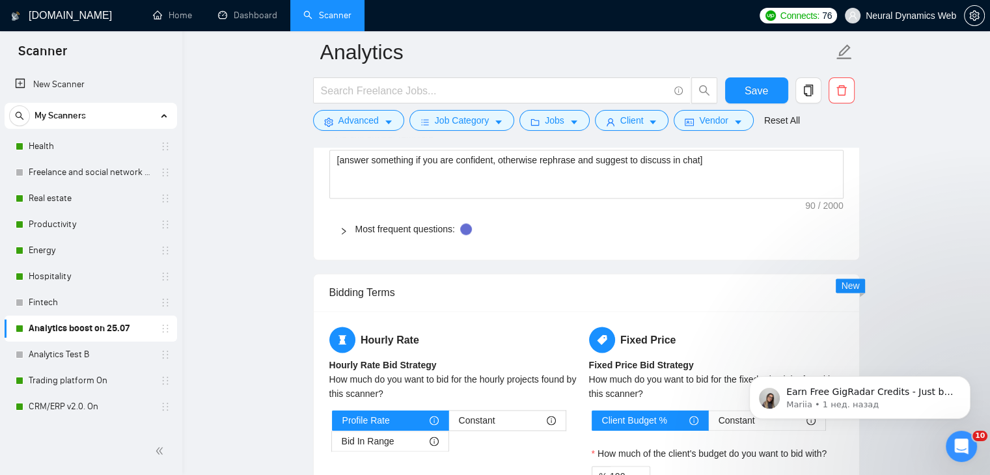
scroll to position [1888, 0]
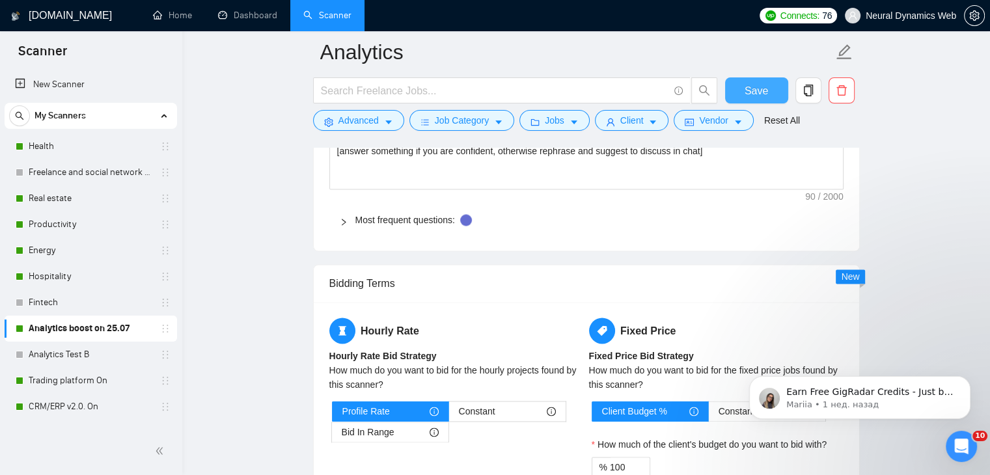
type textarea "[Loremi= 5. DOLO: SitaMetco | ADI: elits://doe.tempor.inc/utlaboreetd/magnaaliq…"
click at [757, 98] on span "Save" at bounding box center [756, 91] width 23 height 16
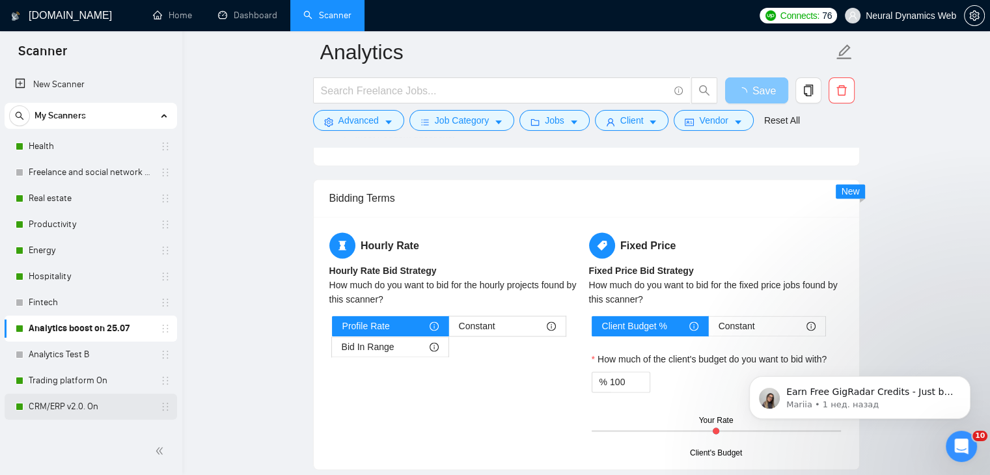
scroll to position [130, 0]
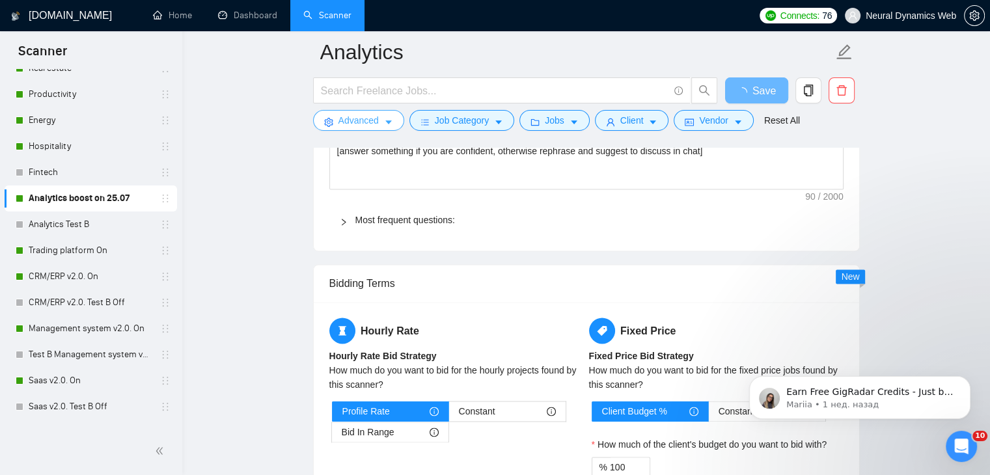
click at [358, 124] on span "Advanced" at bounding box center [358, 120] width 40 height 14
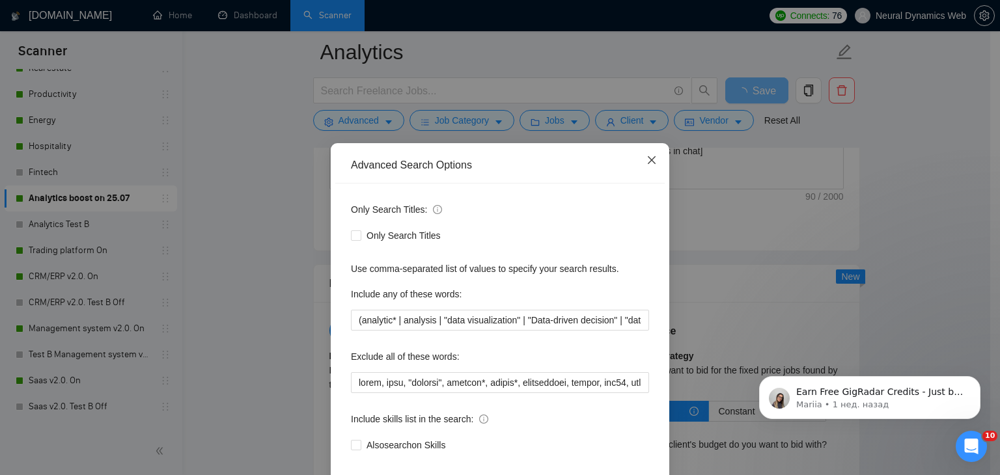
click at [646, 158] on icon "close" at bounding box center [651, 160] width 10 height 10
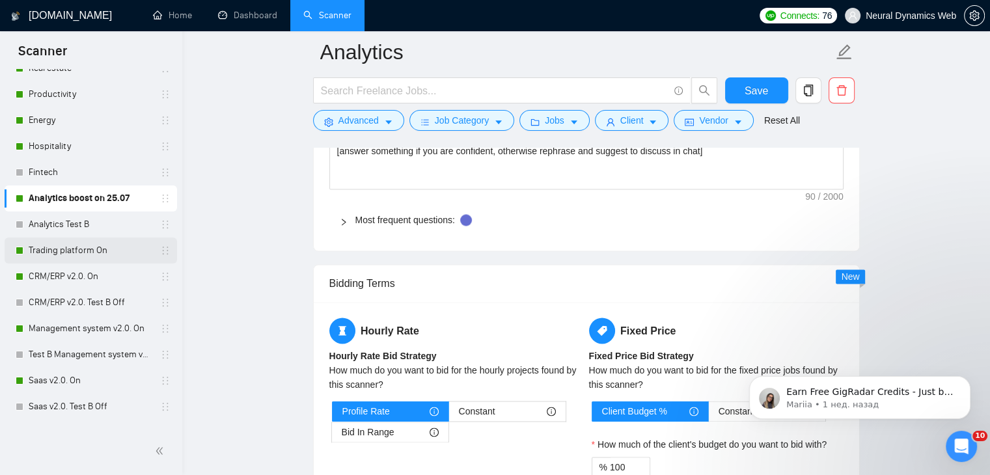
click at [70, 251] on link "Trading platform On" at bounding box center [91, 251] width 124 height 26
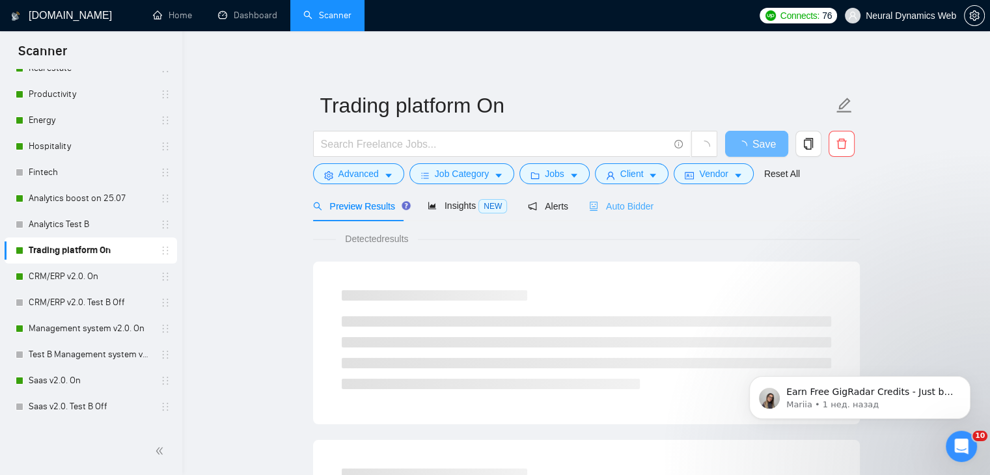
click at [629, 219] on div "Auto Bidder" at bounding box center [621, 206] width 64 height 31
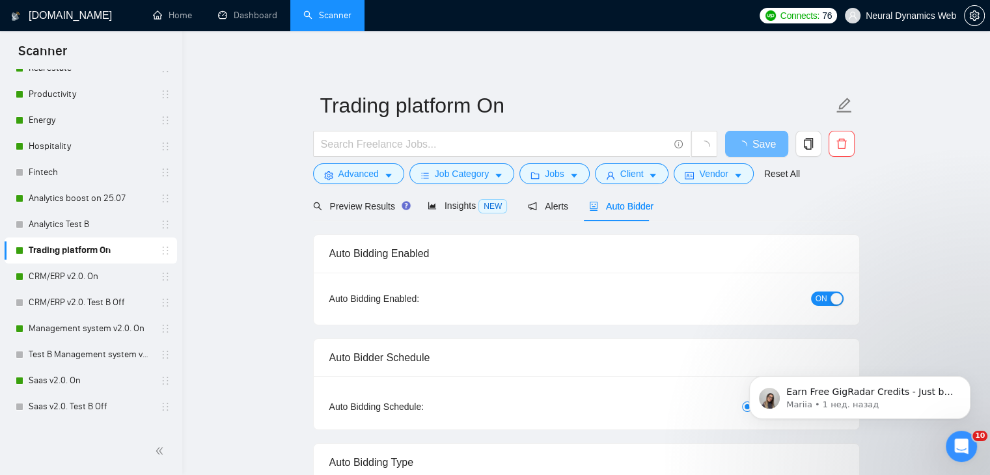
checkbox input "true"
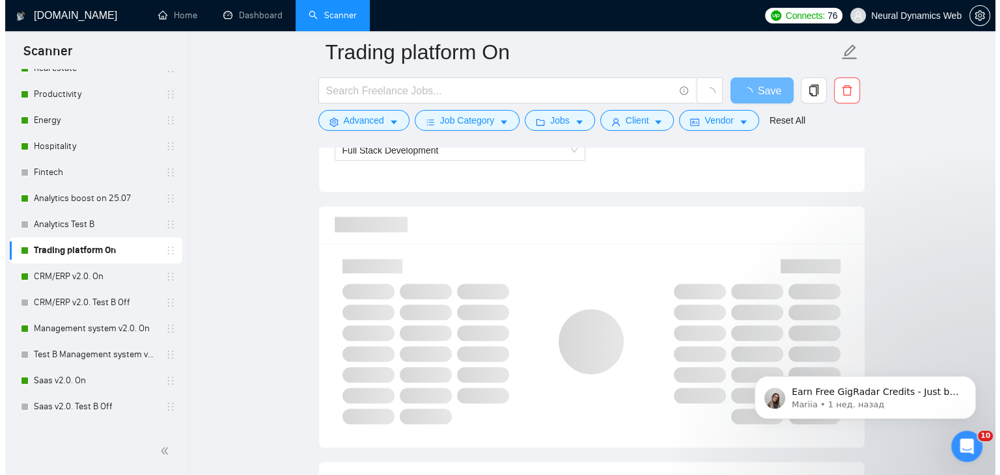
scroll to position [781, 0]
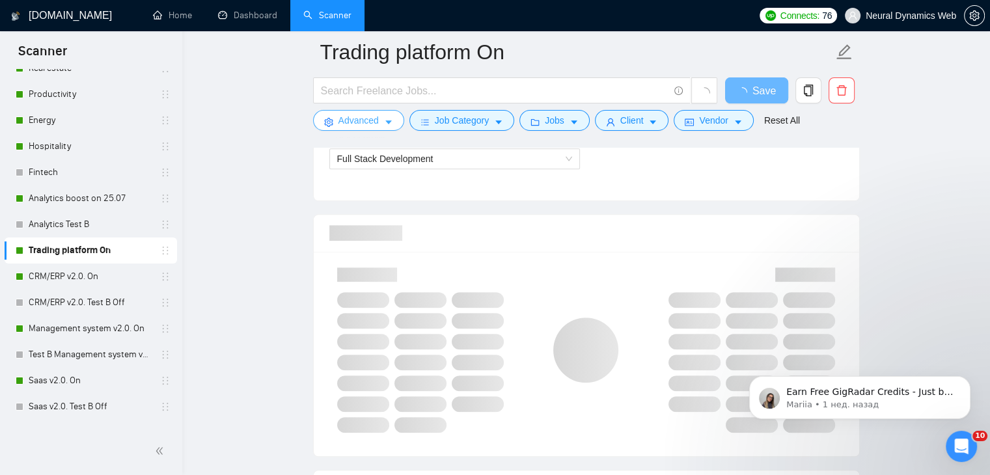
click at [362, 123] on span "Advanced" at bounding box center [358, 120] width 40 height 14
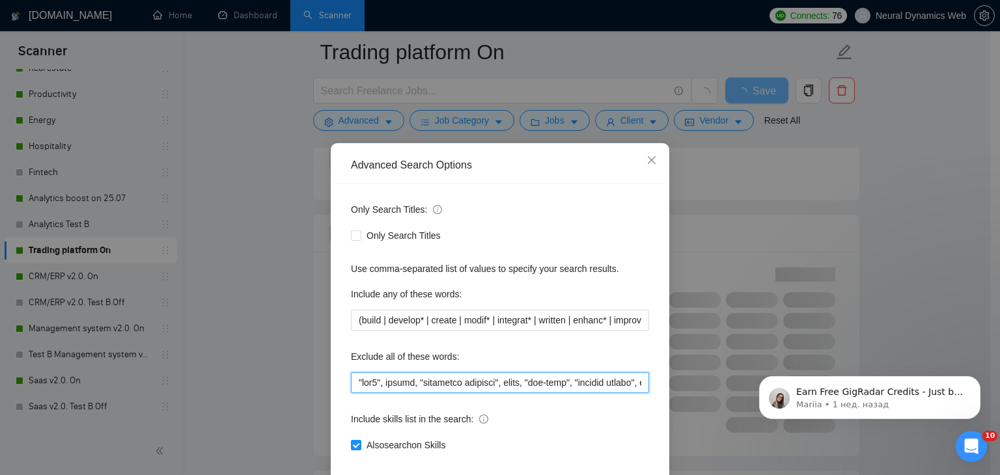
click at [379, 389] on input "text" at bounding box center [500, 382] width 298 height 21
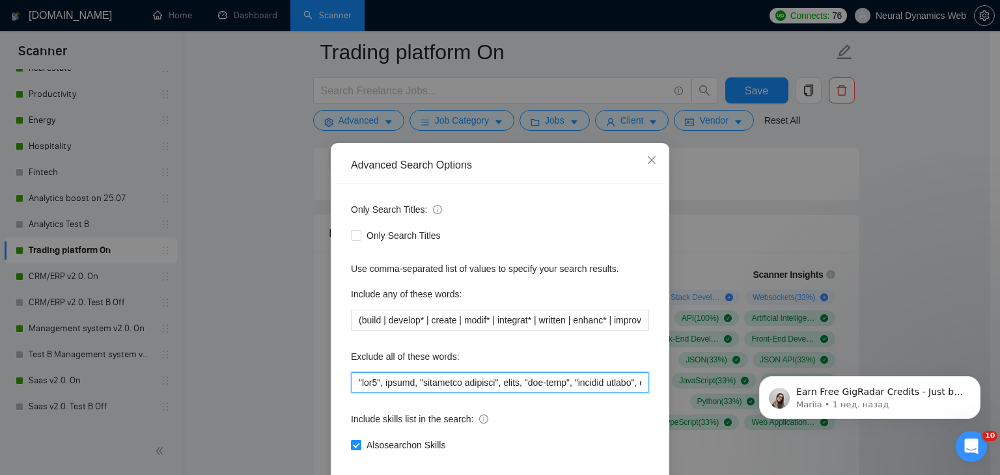
paste input "n8n, nvr, ghost, orm, "marketing agency", "sales representative", openshift, "r…"
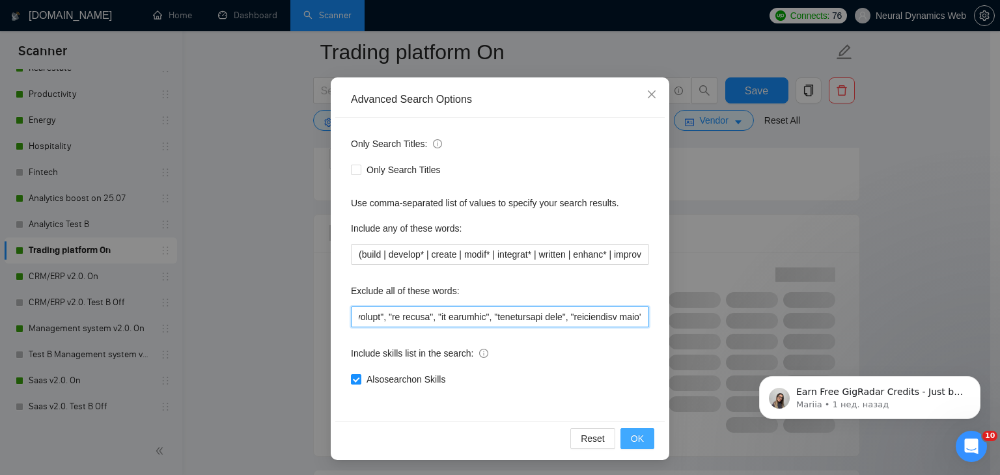
scroll to position [66, 0]
drag, startPoint x: 629, startPoint y: 443, endPoint x: 443, endPoint y: 201, distance: 305.0
click at [631, 443] on span "OK" at bounding box center [637, 438] width 13 height 14
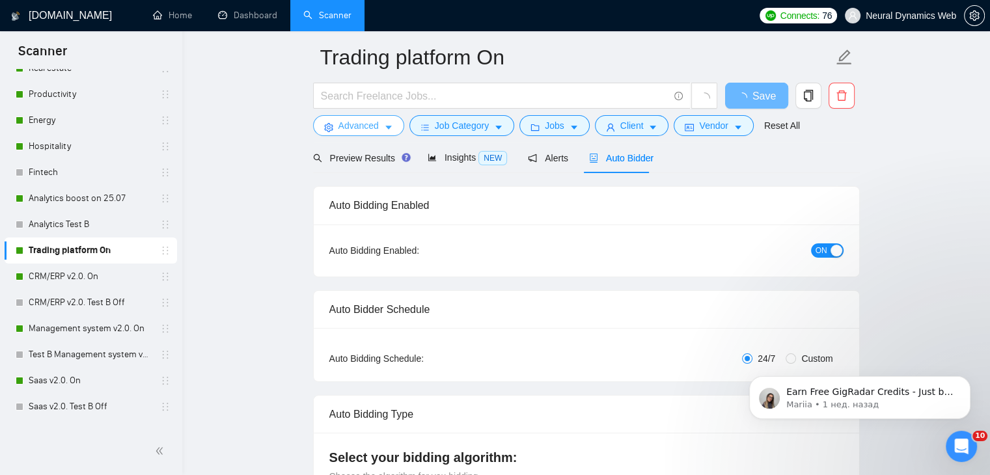
scroll to position [0, 0]
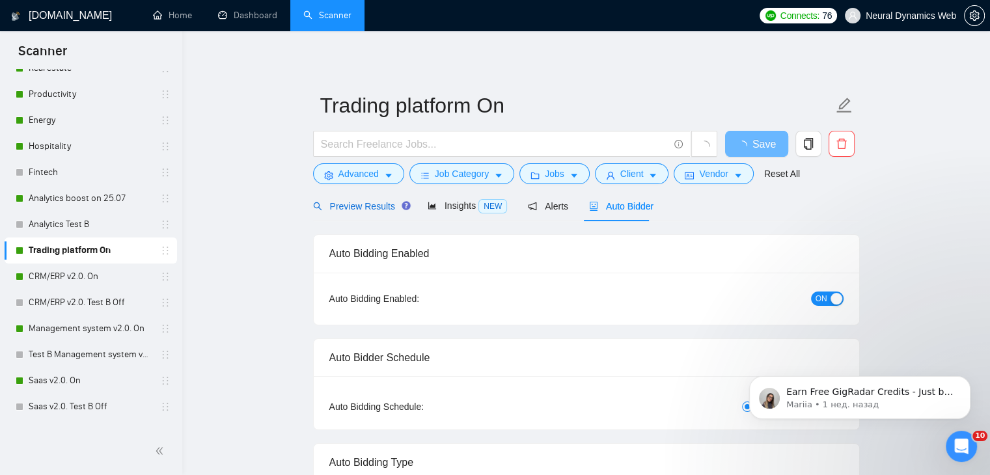
click at [355, 206] on span "Preview Results" at bounding box center [360, 206] width 94 height 10
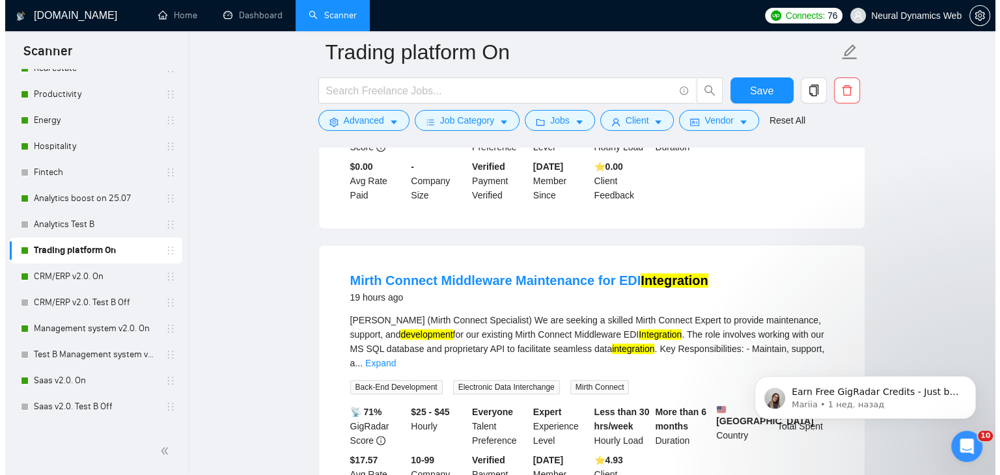
scroll to position [651, 0]
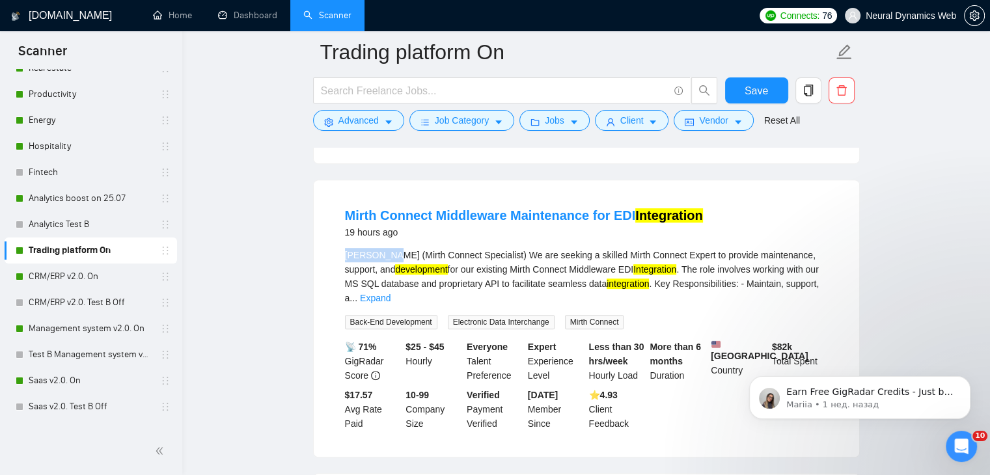
drag, startPoint x: 344, startPoint y: 269, endPoint x: 384, endPoint y: 266, distance: 39.8
click at [384, 266] on div "[PERSON_NAME] (Mirth Connect Specialist) We are seeking a skilled Mirth Connect…" at bounding box center [586, 276] width 483 height 57
copy div "EDI Expert"
click at [345, 115] on span "Advanced" at bounding box center [358, 120] width 40 height 14
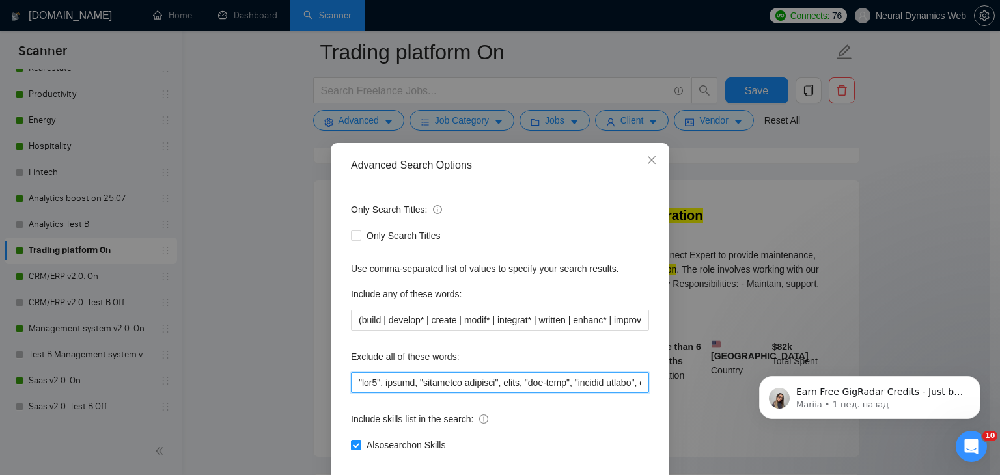
click at [351, 378] on input "text" at bounding box center [500, 382] width 298 height 21
paste input "EDI Expert"
click at [351, 383] on input "text" at bounding box center [500, 382] width 298 height 21
click at [396, 389] on input "text" at bounding box center [500, 382] width 298 height 21
click at [398, 386] on input "text" at bounding box center [500, 382] width 298 height 21
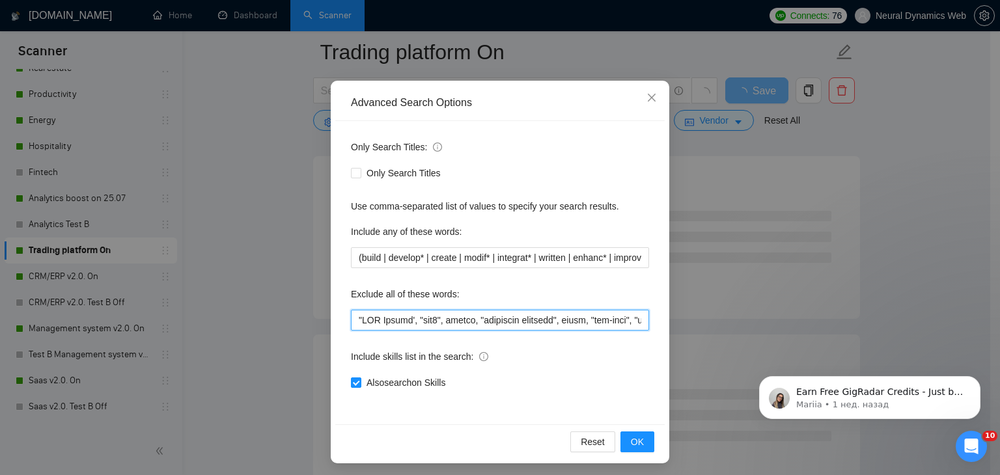
scroll to position [65, 0]
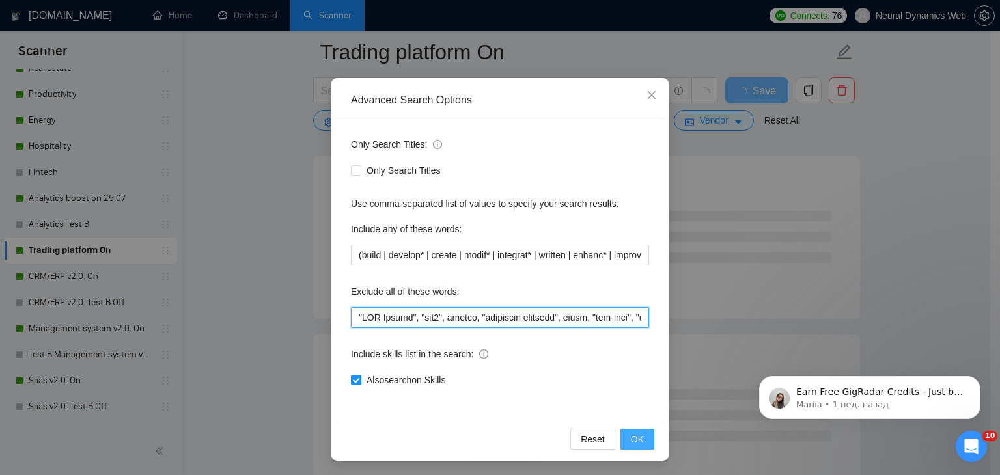
type input ""EDI Expert", "mql4", plugin, "technical analyses", boomi, "low-cost", "limited…"
click at [636, 438] on span "OK" at bounding box center [637, 439] width 13 height 14
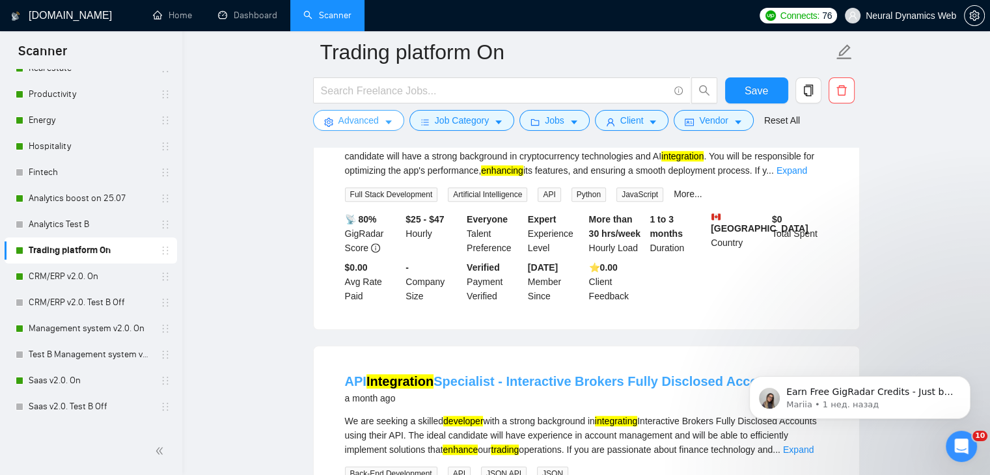
scroll to position [976, 0]
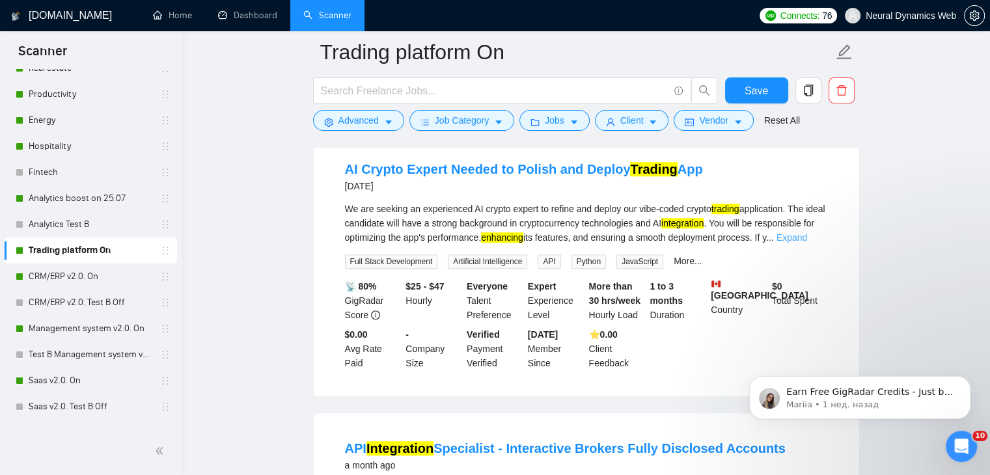
click at [807, 243] on link "Expand" at bounding box center [792, 237] width 31 height 10
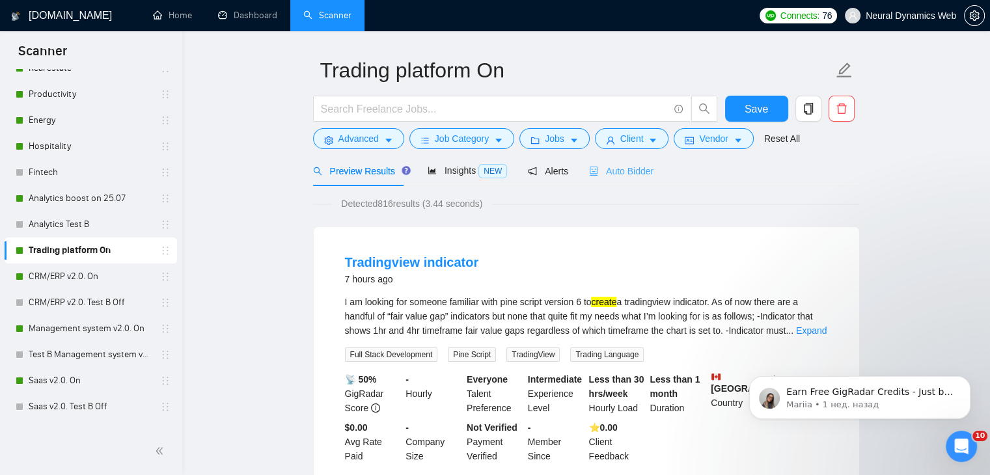
scroll to position [0, 0]
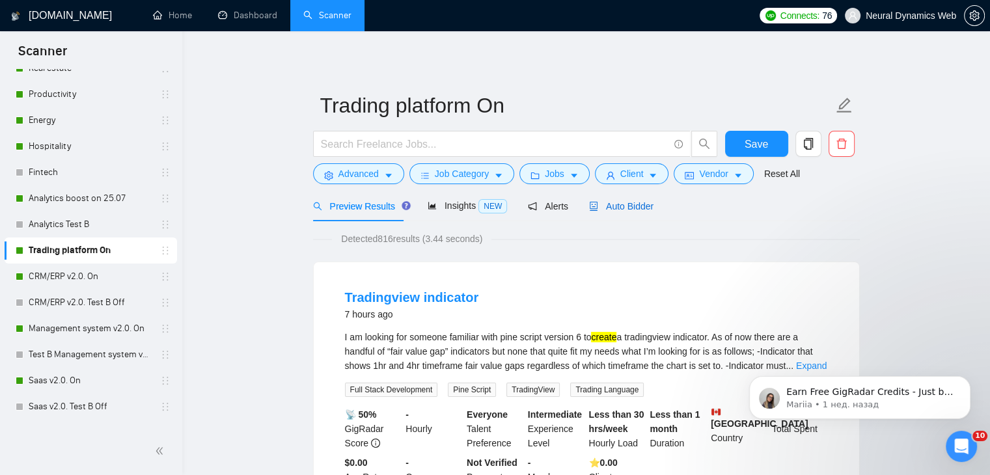
click at [612, 212] on span "Auto Bidder" at bounding box center [621, 206] width 64 height 10
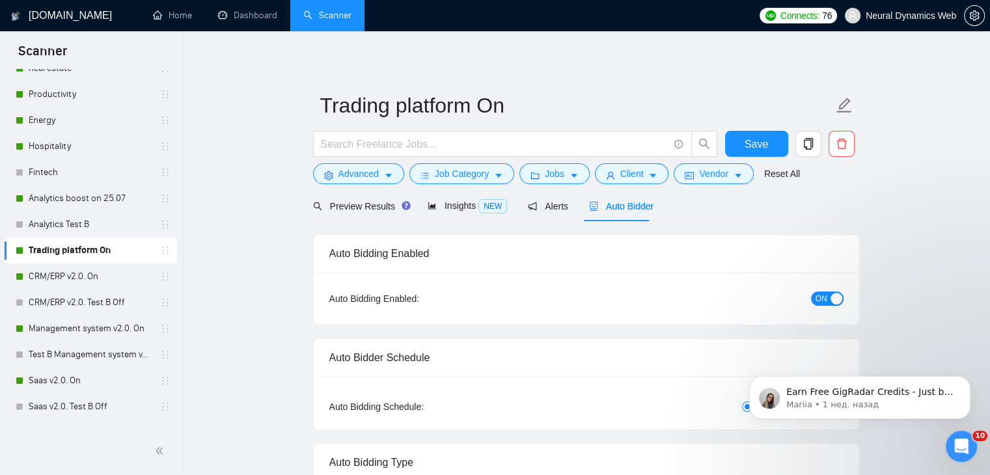
checkbox input "true"
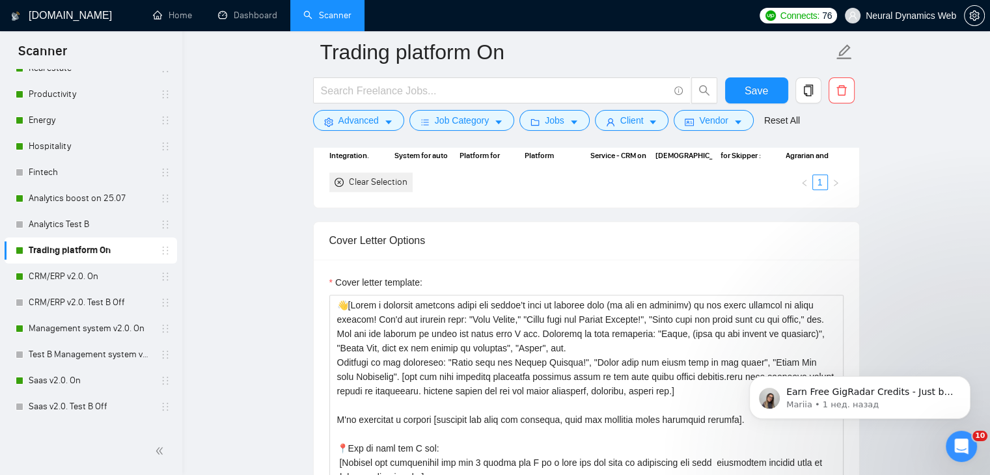
scroll to position [1367, 0]
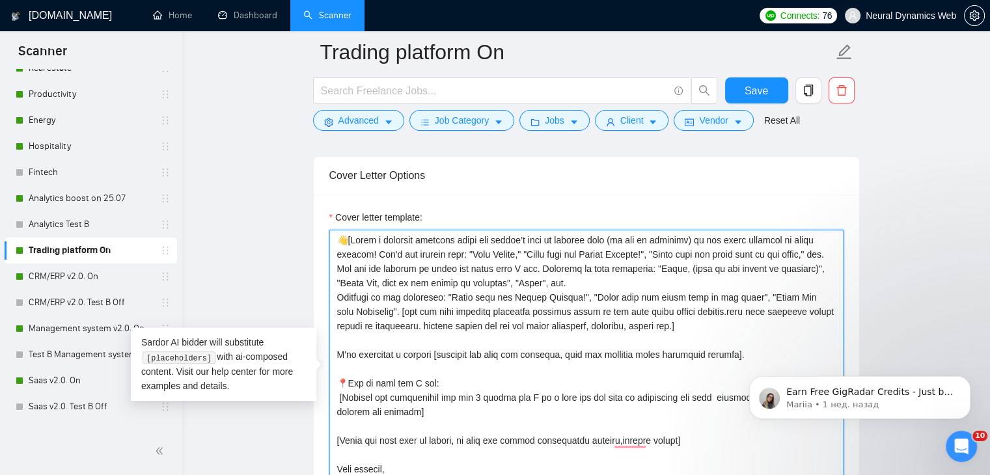
drag, startPoint x: 471, startPoint y: 311, endPoint x: 419, endPoint y: 311, distance: 52.7
click at [419, 311] on textarea "Cover letter template:" at bounding box center [586, 376] width 514 height 293
drag, startPoint x: 674, startPoint y: 308, endPoint x: 721, endPoint y: 308, distance: 46.2
click at [721, 308] on textarea "Cover letter template:" at bounding box center [586, 376] width 514 height 293
click at [711, 308] on textarea "Cover letter template:" at bounding box center [586, 376] width 514 height 293
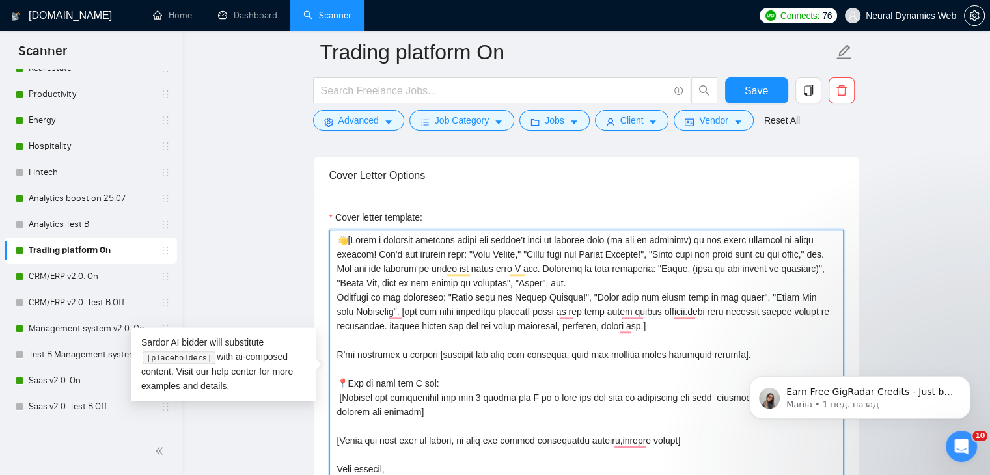
drag, startPoint x: 699, startPoint y: 308, endPoint x: 717, endPoint y: 309, distance: 18.3
click at [717, 309] on textarea "Cover letter template:" at bounding box center [586, 376] width 514 height 293
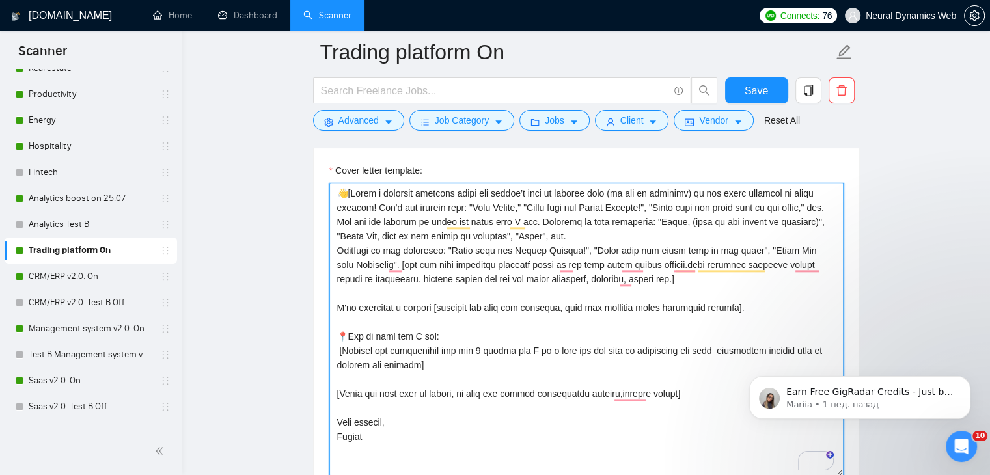
scroll to position [1432, 0]
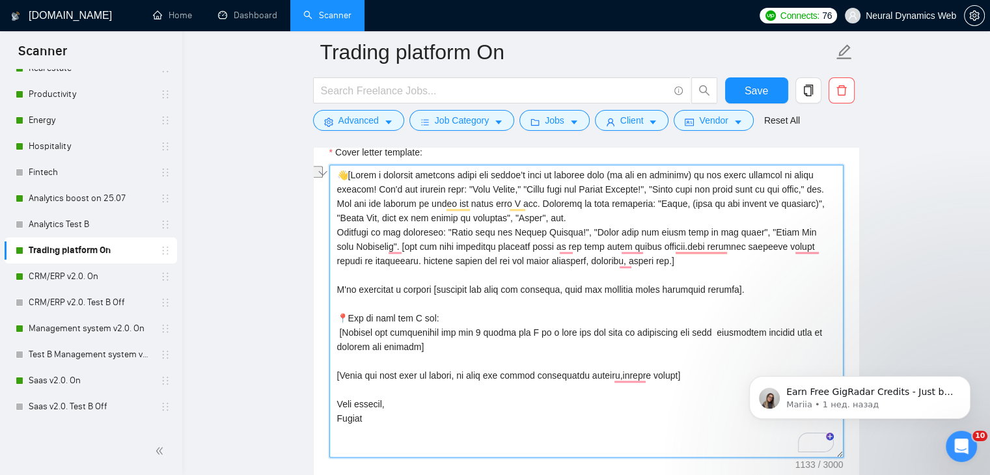
drag, startPoint x: 338, startPoint y: 289, endPoint x: 430, endPoint y: 287, distance: 91.8
click at [430, 287] on textarea "Cover letter template:" at bounding box center [586, 311] width 514 height 293
drag, startPoint x: 351, startPoint y: 316, endPoint x: 429, endPoint y: 318, distance: 77.5
click at [429, 318] on textarea "Cover letter template:" at bounding box center [586, 311] width 514 height 293
click at [430, 318] on textarea "Cover letter template:" at bounding box center [586, 311] width 514 height 293
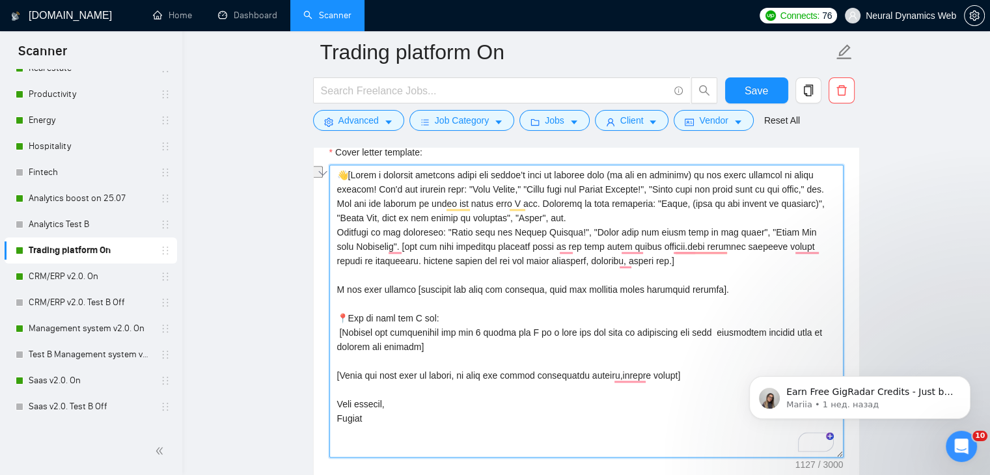
drag, startPoint x: 614, startPoint y: 375, endPoint x: 673, endPoint y: 378, distance: 58.6
click at [673, 378] on textarea "Cover letter template:" at bounding box center [586, 311] width 514 height 293
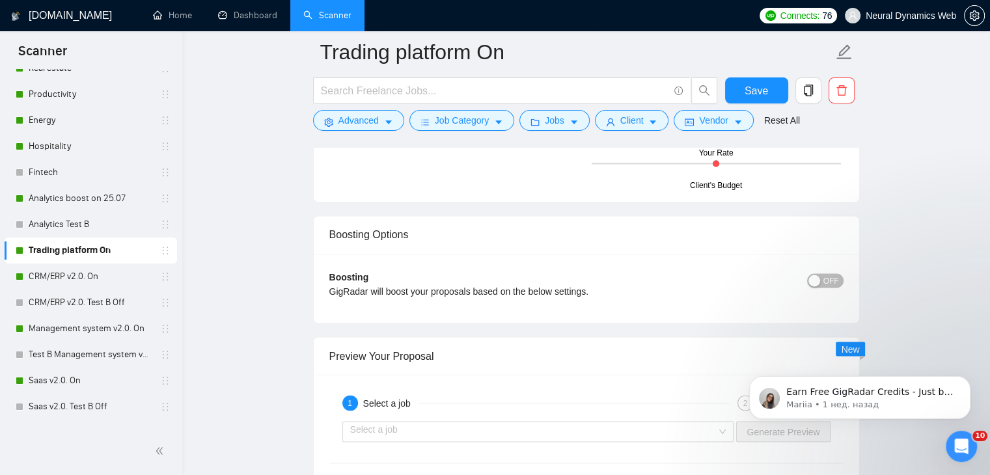
scroll to position [2343, 0]
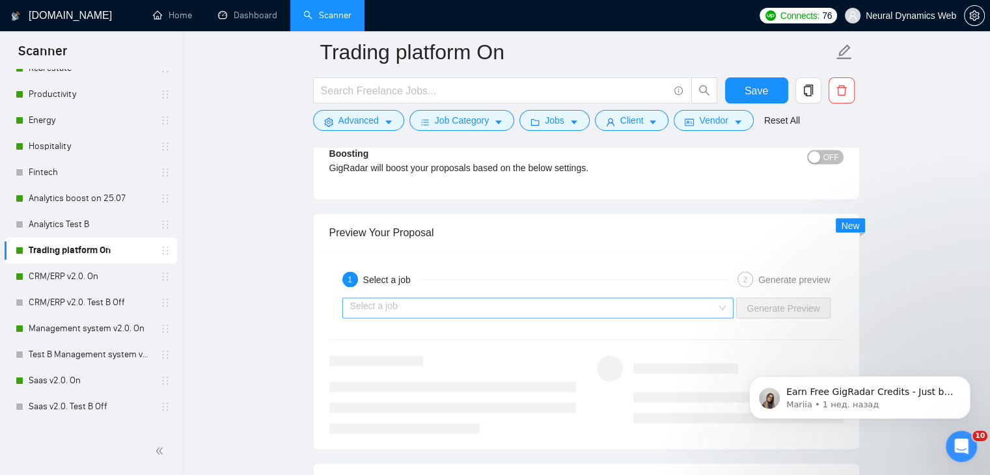
click at [646, 305] on input "search" at bounding box center [533, 308] width 367 height 20
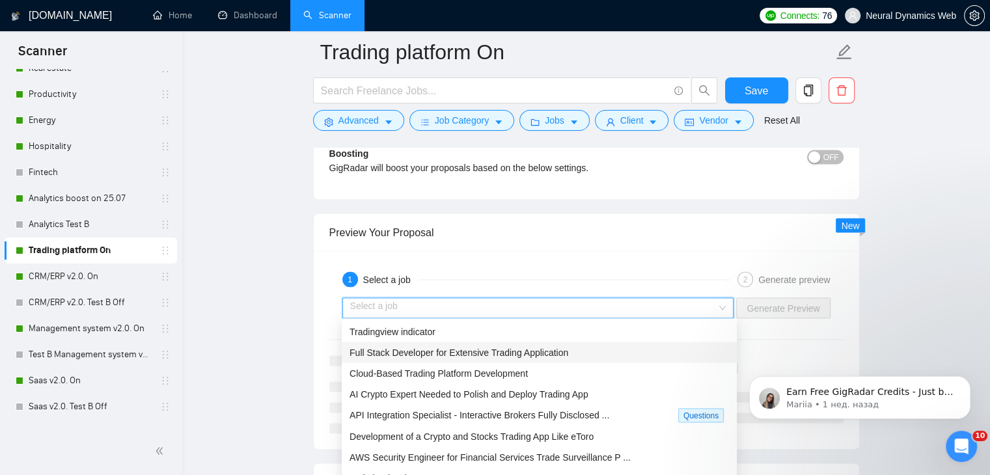
click at [476, 344] on div "Full Stack Developer for Extensive Trading Application" at bounding box center [539, 352] width 395 height 21
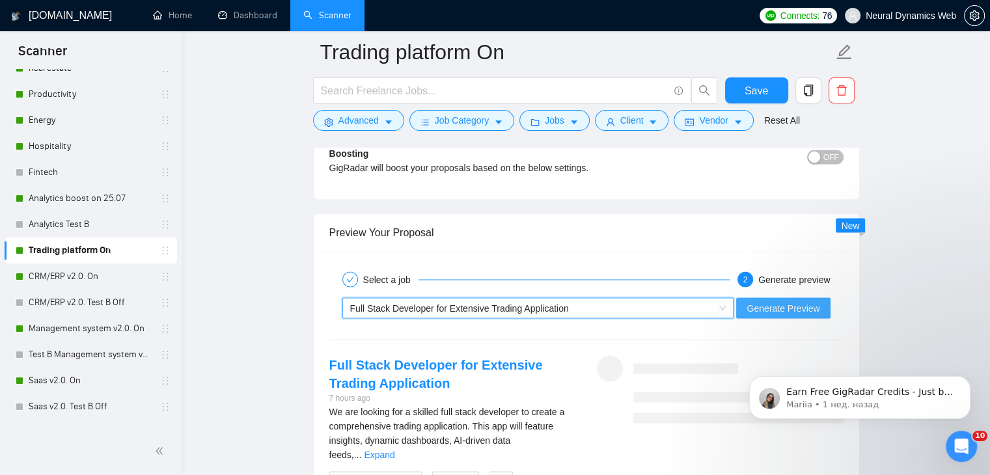
click at [775, 310] on span "Generate Preview" at bounding box center [783, 308] width 73 height 14
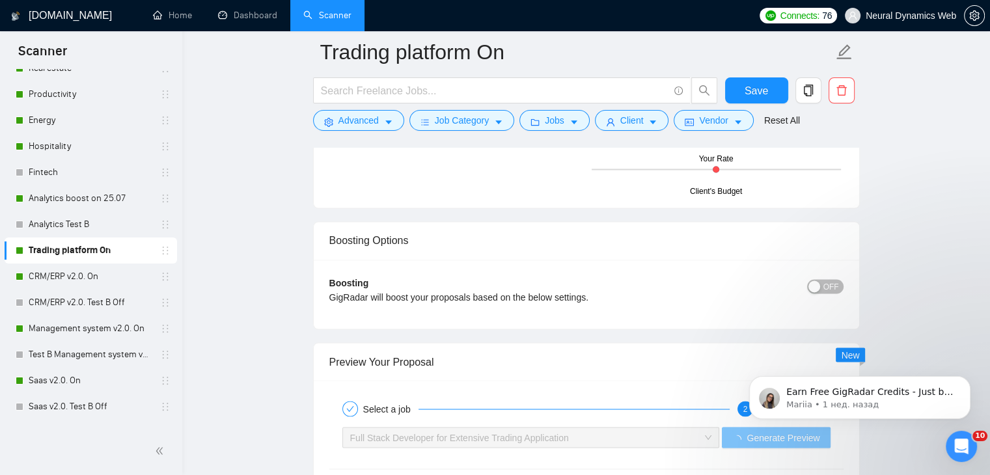
scroll to position [2213, 0]
click at [834, 284] on span "OFF" at bounding box center [831, 287] width 16 height 14
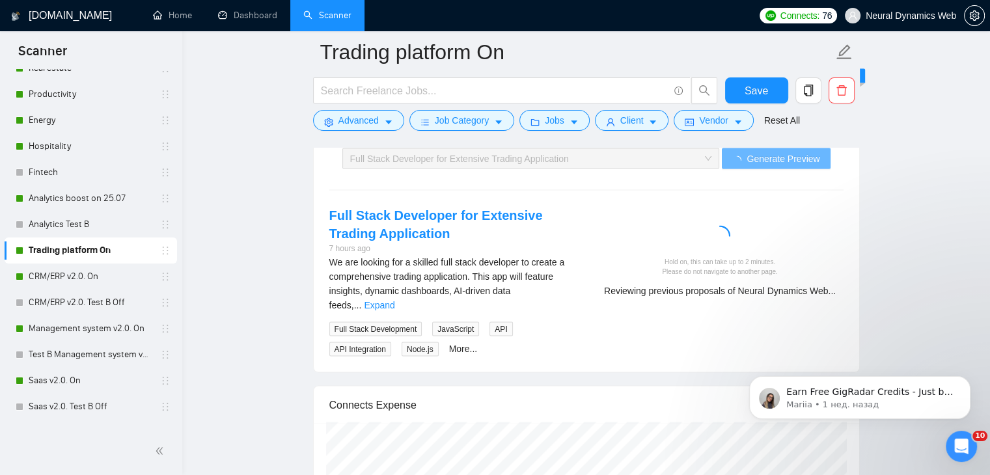
scroll to position [2538, 0]
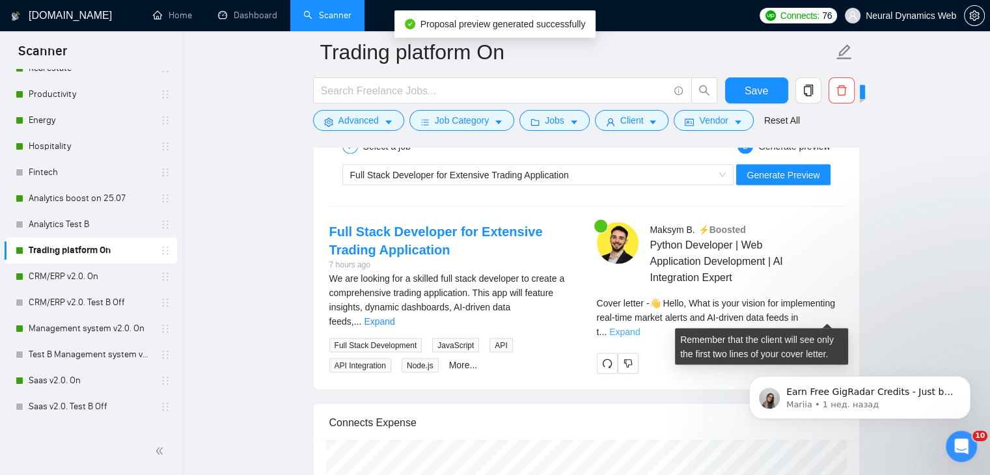
click at [640, 327] on link "Expand" at bounding box center [624, 332] width 31 height 10
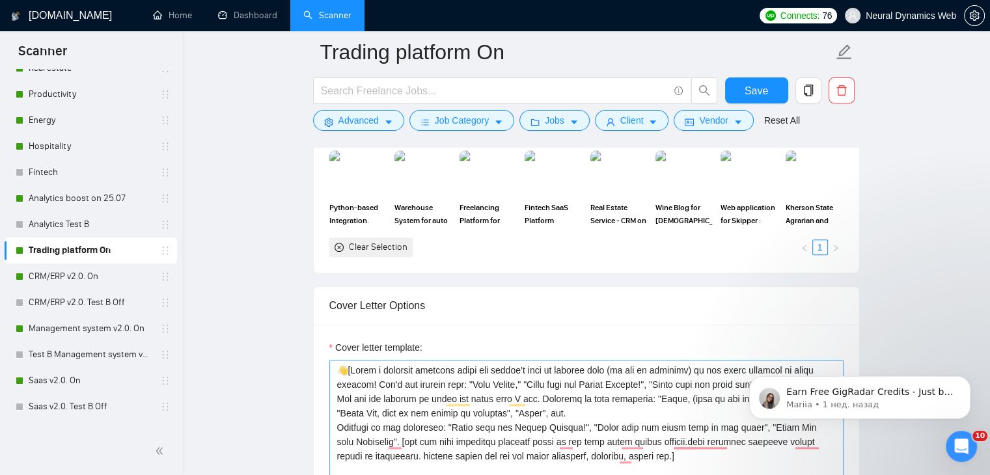
scroll to position [1367, 0]
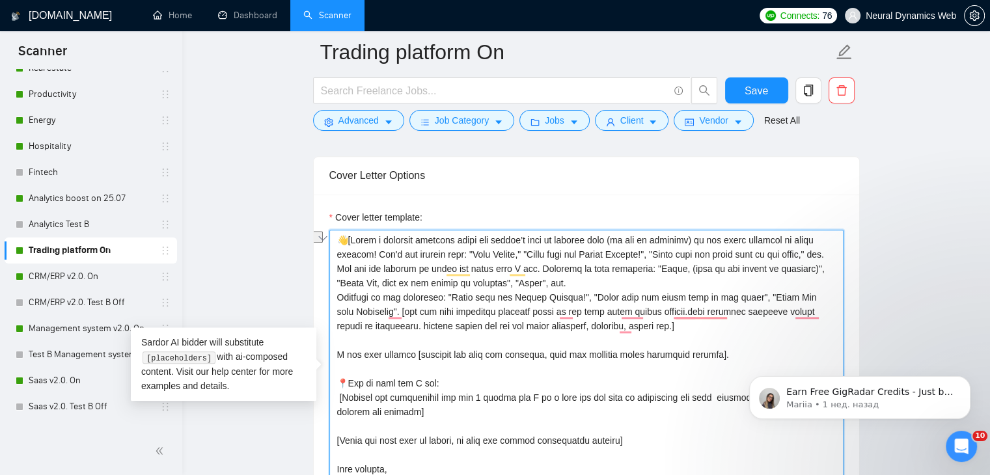
drag, startPoint x: 379, startPoint y: 325, endPoint x: 436, endPoint y: 318, distance: 57.6
click at [436, 318] on textarea "Cover letter template:" at bounding box center [586, 376] width 514 height 293
click at [722, 355] on textarea "Cover letter template:" at bounding box center [586, 376] width 514 height 293
paste textarea "help you [main objective or pain point from job post]"
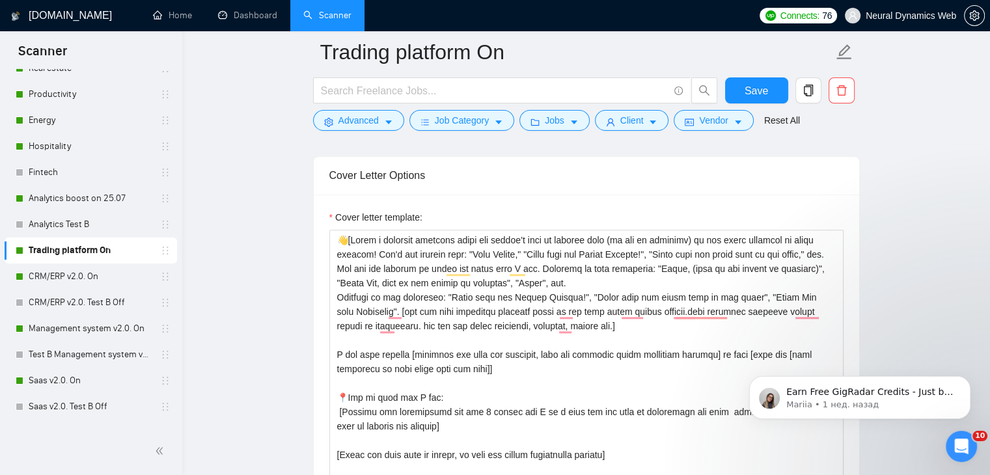
drag, startPoint x: 743, startPoint y: 352, endPoint x: 763, endPoint y: 353, distance: 19.6
click html "Earn Free GigRadar Credits - Just by Sharing Your Story! 💬 Want more credits fo…"
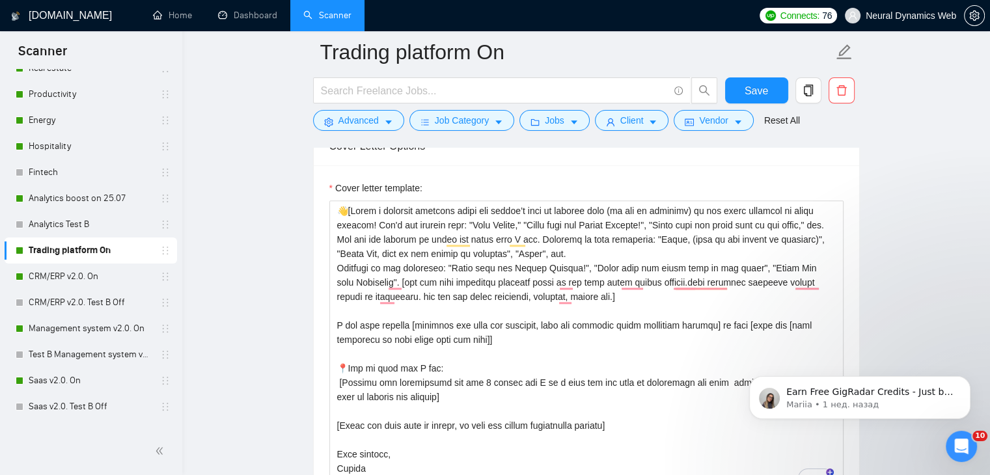
scroll to position [1432, 0]
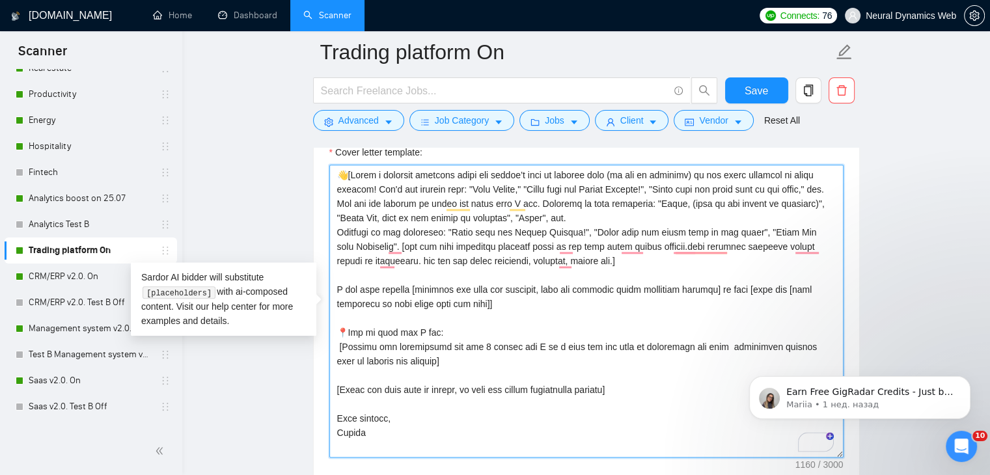
drag, startPoint x: 768, startPoint y: 287, endPoint x: 745, endPoint y: 284, distance: 22.9
click at [745, 284] on textarea "Cover letter template:" at bounding box center [586, 311] width 514 height 293
click at [487, 299] on textarea "Cover letter template:" at bounding box center [586, 311] width 514 height 293
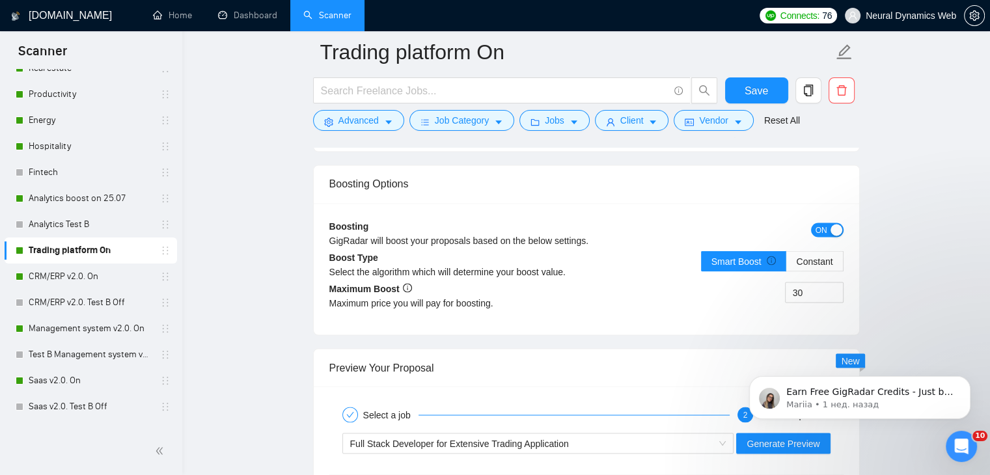
scroll to position [2408, 0]
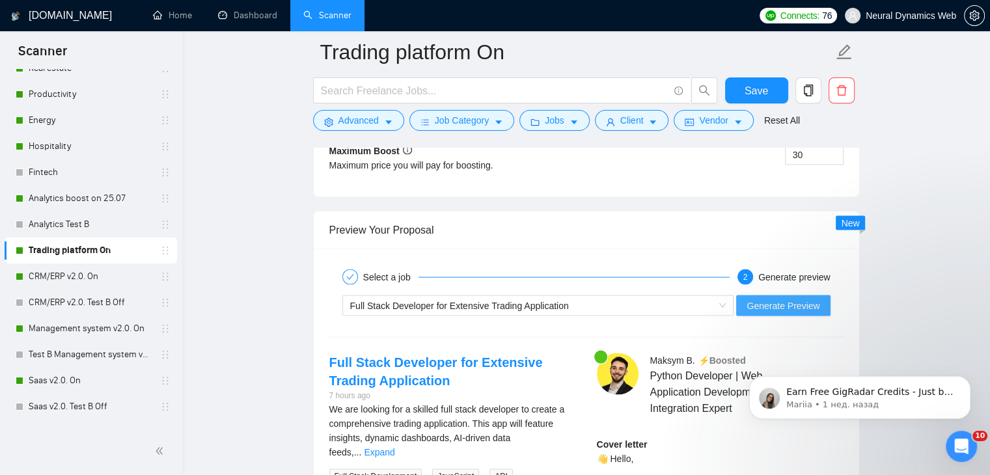
click at [771, 300] on span "Generate Preview" at bounding box center [783, 305] width 73 height 14
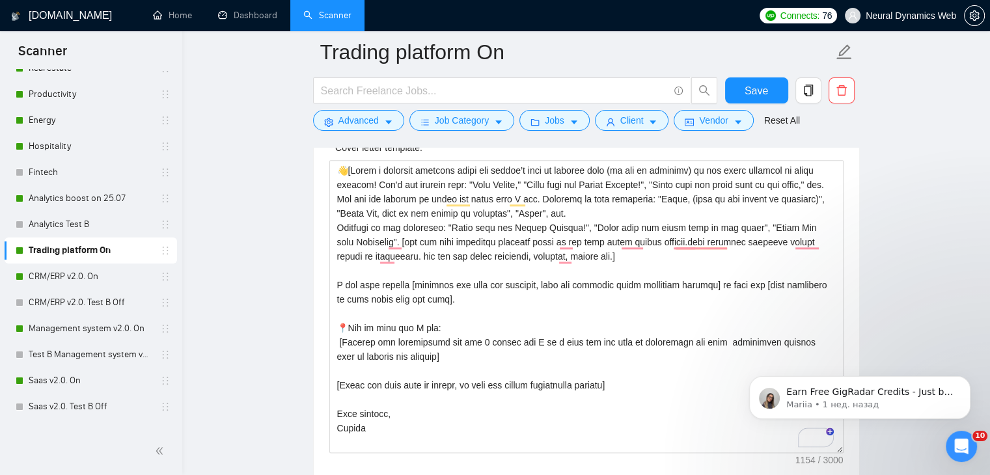
scroll to position [1302, 0]
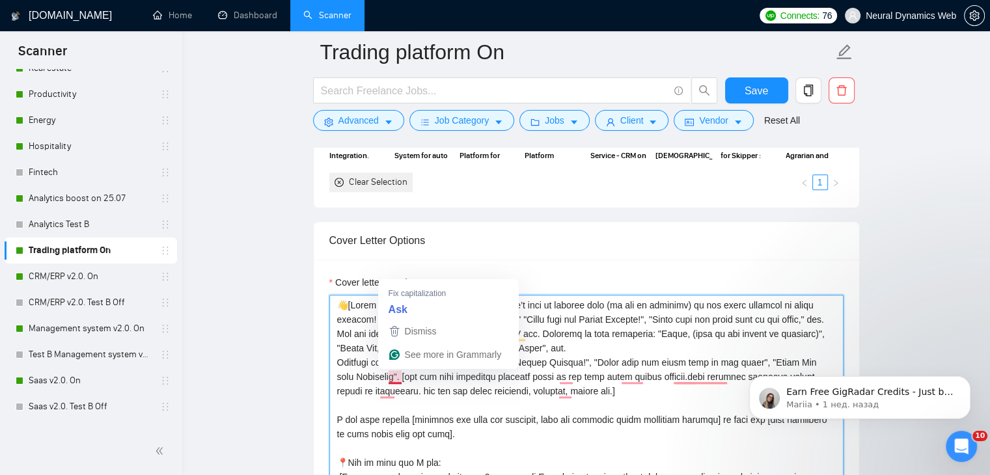
click at [385, 374] on textarea "Cover letter template:" at bounding box center [586, 441] width 514 height 293
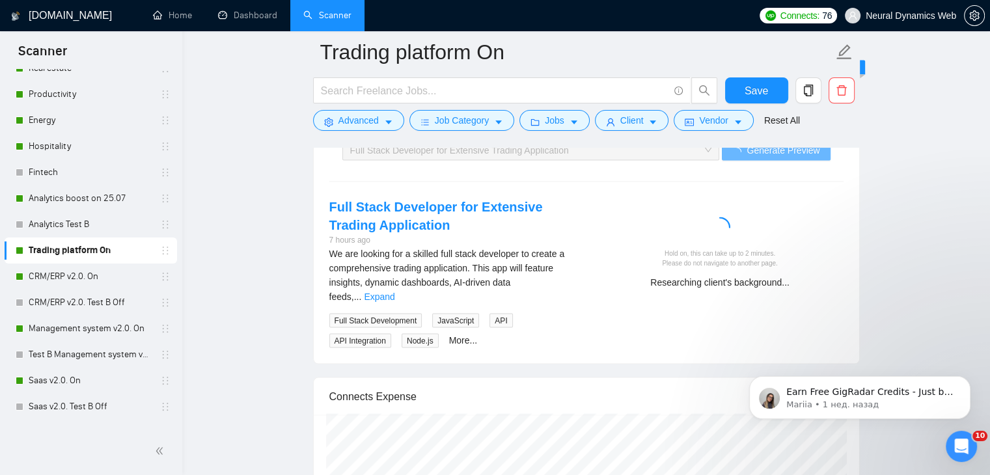
scroll to position [2604, 0]
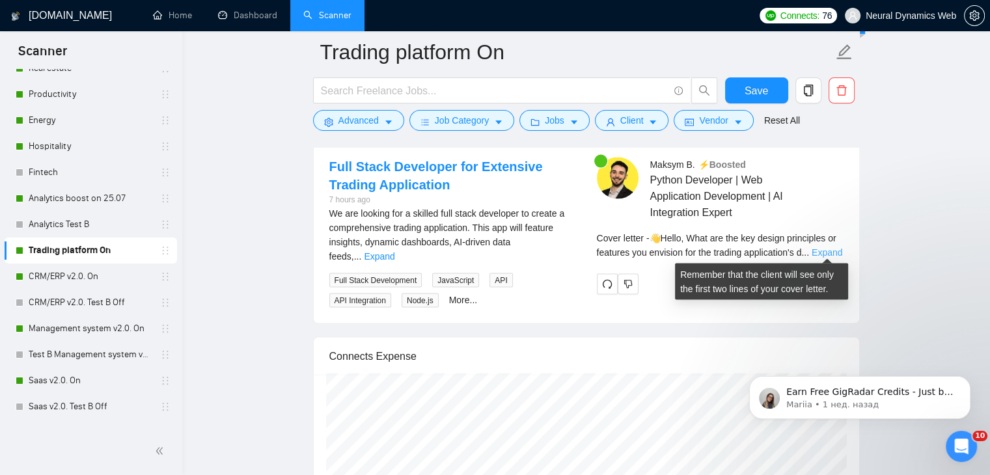
click at [833, 248] on link "Expand" at bounding box center [827, 252] width 31 height 10
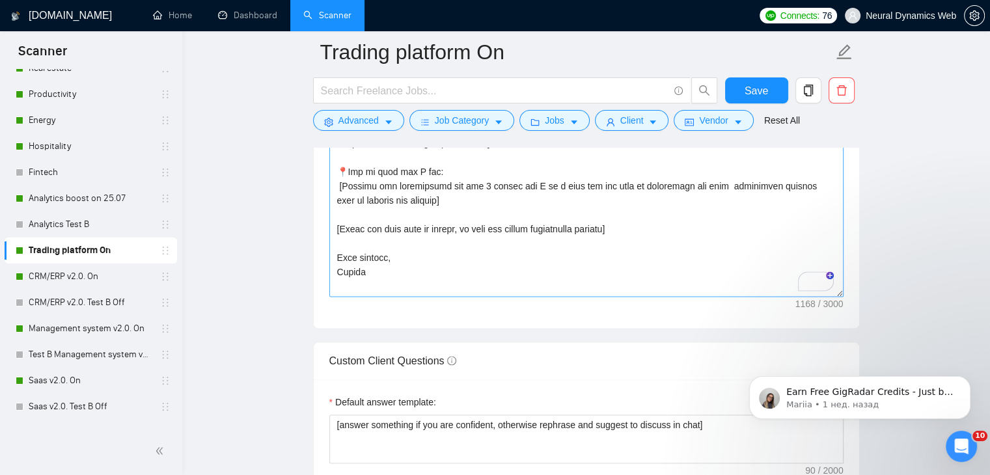
scroll to position [1497, 0]
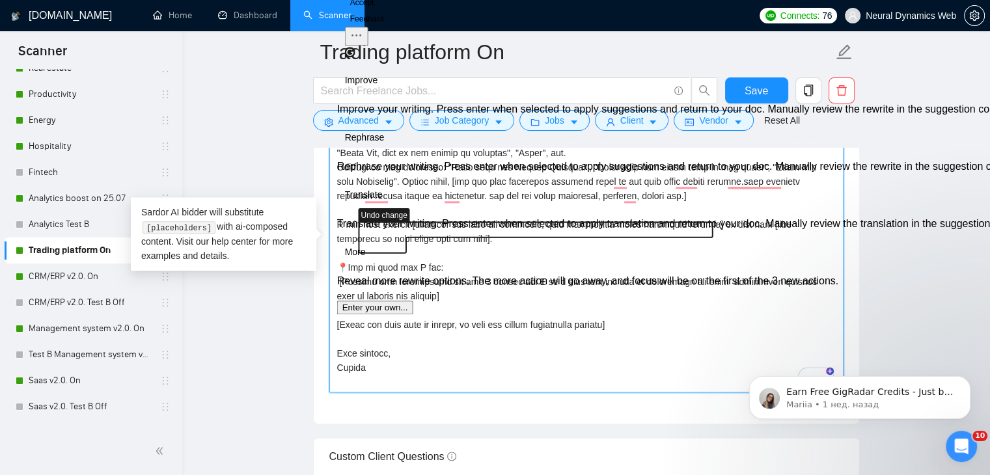
drag, startPoint x: 634, startPoint y: 326, endPoint x: 336, endPoint y: 322, distance: 298.1
click at [336, 322] on textarea "Cover letter template:" at bounding box center [586, 246] width 514 height 293
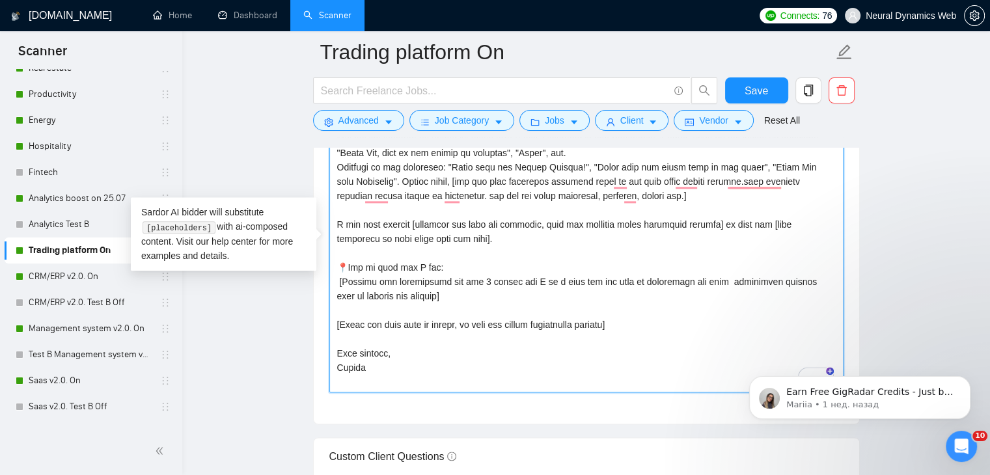
drag, startPoint x: 378, startPoint y: 361, endPoint x: 333, endPoint y: 351, distance: 46.1
click at [333, 351] on div "Cover Letter Options Cover letter template:" at bounding box center [586, 225] width 547 height 398
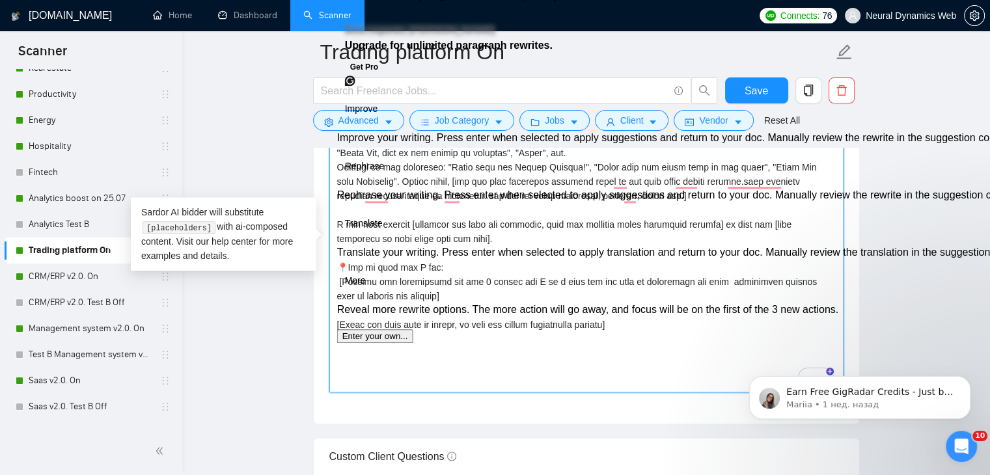
click at [738, 323] on textarea "Cover letter template:" at bounding box center [586, 246] width 514 height 293
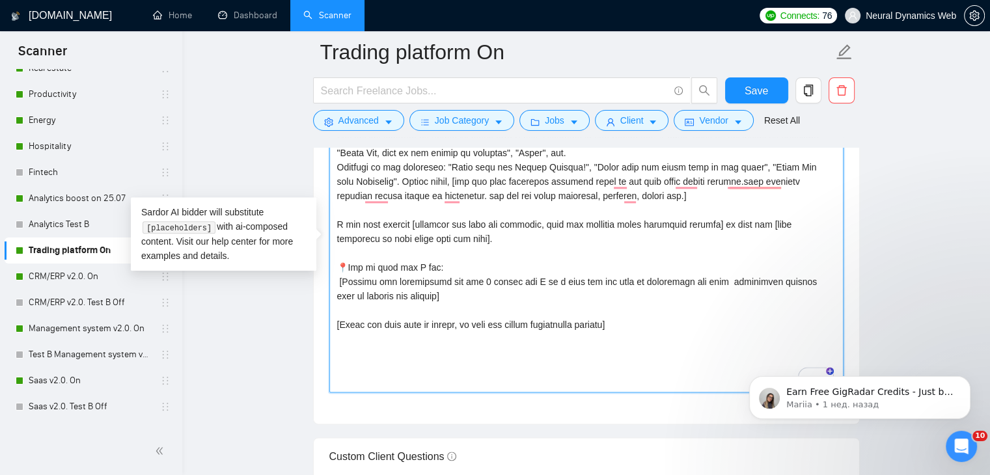
drag, startPoint x: 620, startPoint y: 323, endPoint x: 337, endPoint y: 318, distance: 283.2
click at [337, 318] on textarea "Cover letter template:" at bounding box center [586, 246] width 514 height 293
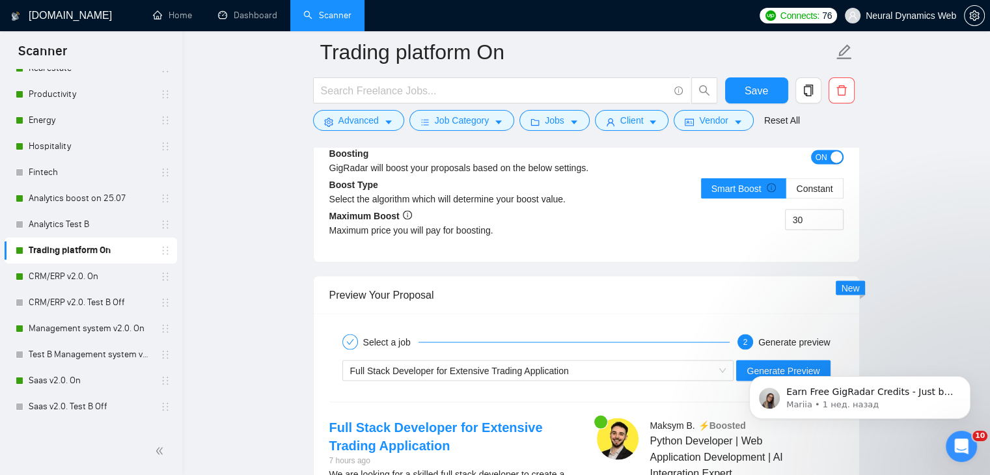
scroll to position [2538, 0]
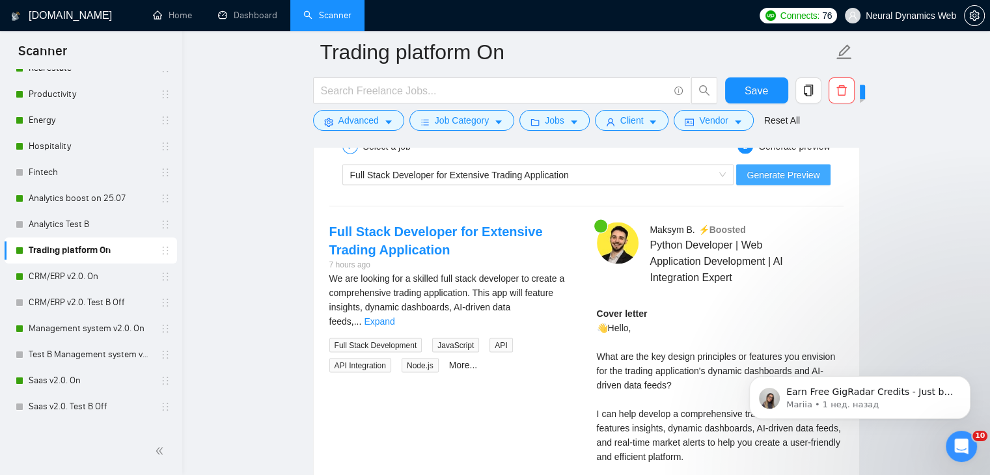
type textarea "👋[Write a personal greeting using the client’s name or company name (if any is …"
click at [753, 175] on span "Generate Preview" at bounding box center [783, 175] width 73 height 14
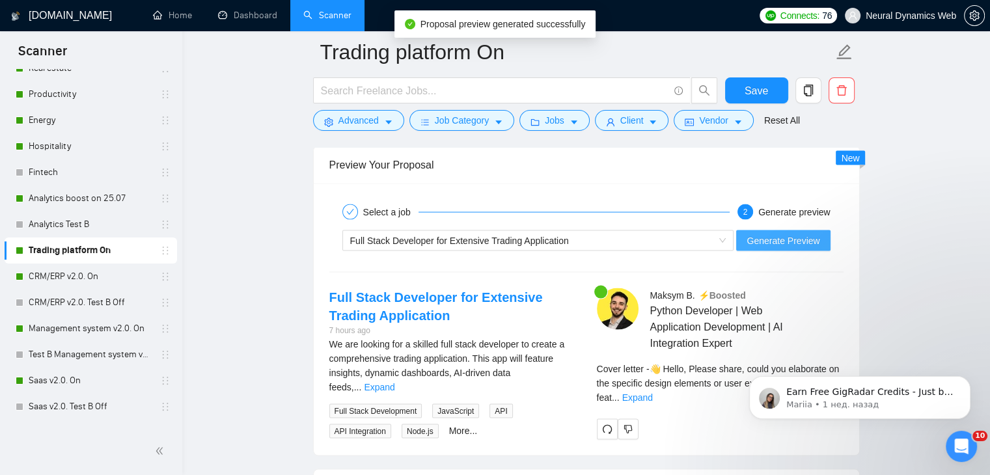
scroll to position [2508, 0]
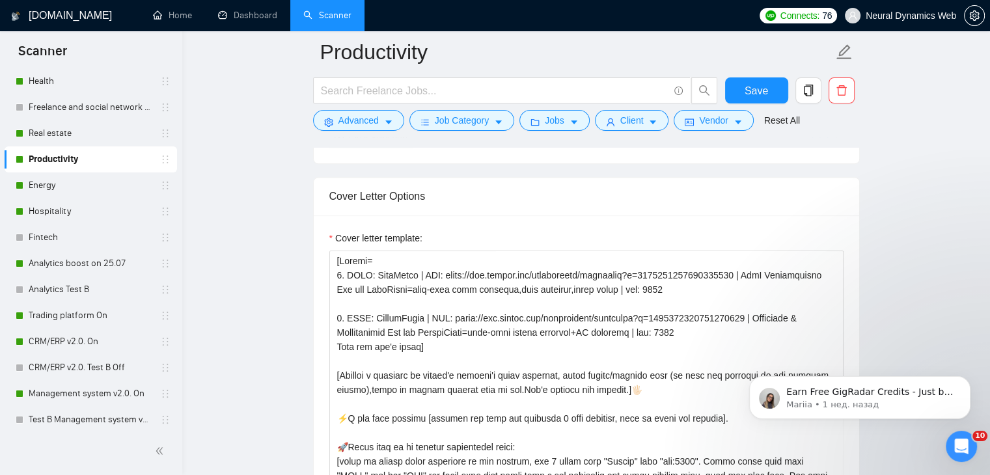
drag, startPoint x: 41, startPoint y: 206, endPoint x: 478, endPoint y: 230, distance: 437.5
click at [41, 206] on link "Hospitality" at bounding box center [91, 212] width 124 height 26
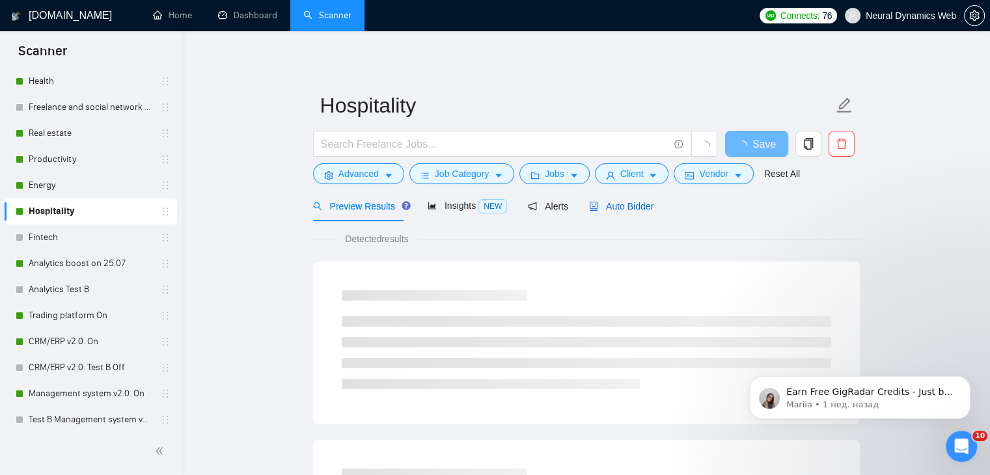
click at [626, 208] on span "Auto Bidder" at bounding box center [621, 206] width 64 height 10
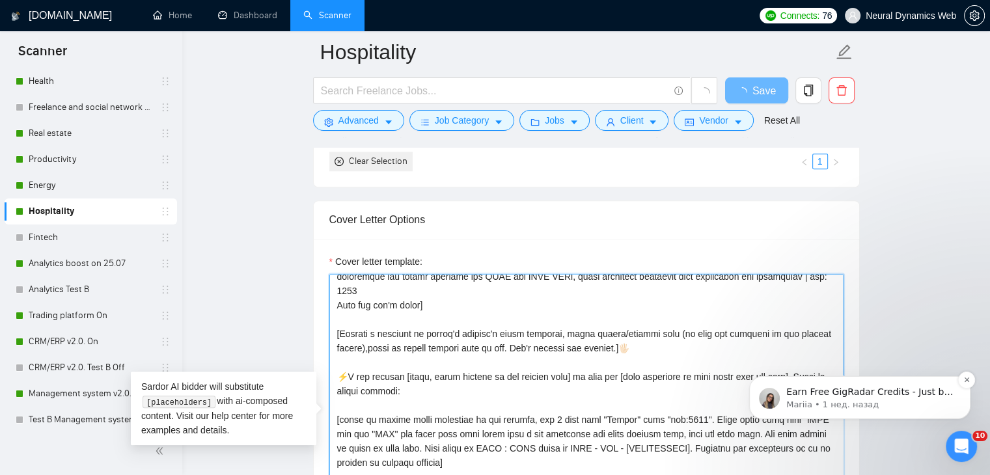
scroll to position [65, 0]
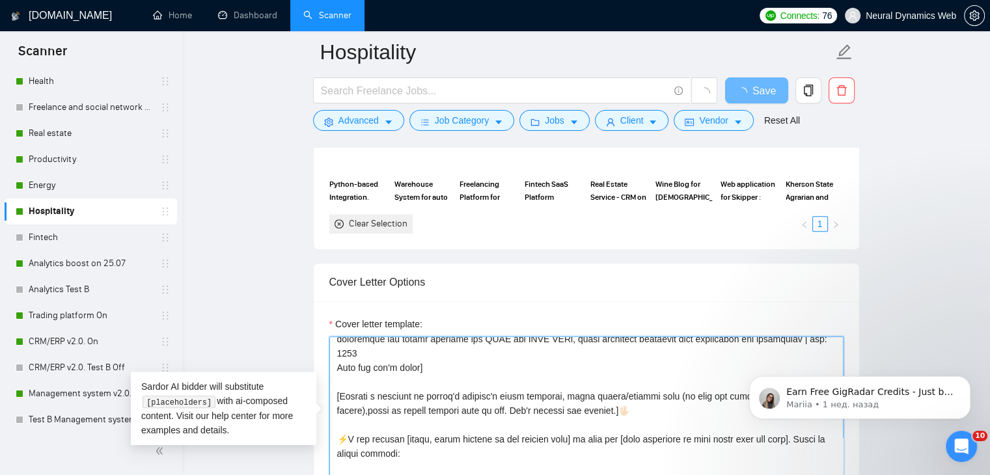
drag, startPoint x: 1335, startPoint y: 670, endPoint x: 786, endPoint y: 373, distance: 624.4
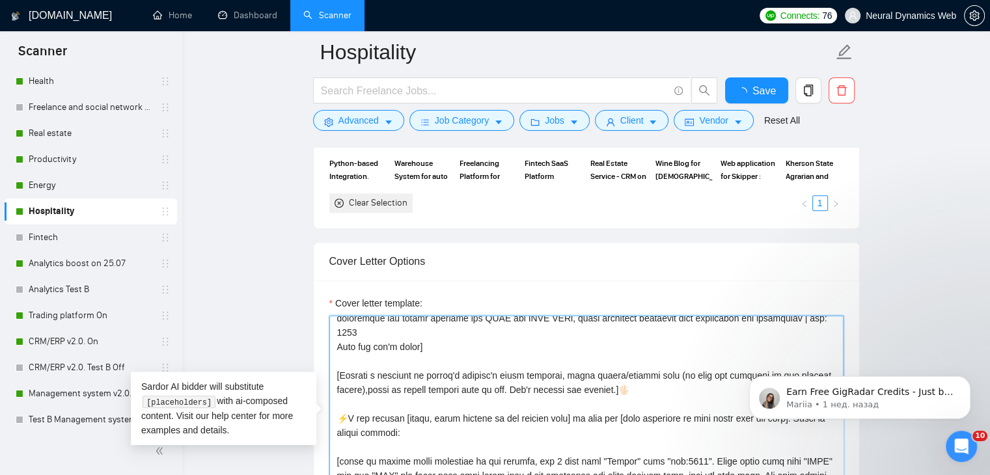
click at [606, 384] on textarea "Cover letter template:" at bounding box center [586, 462] width 514 height 293
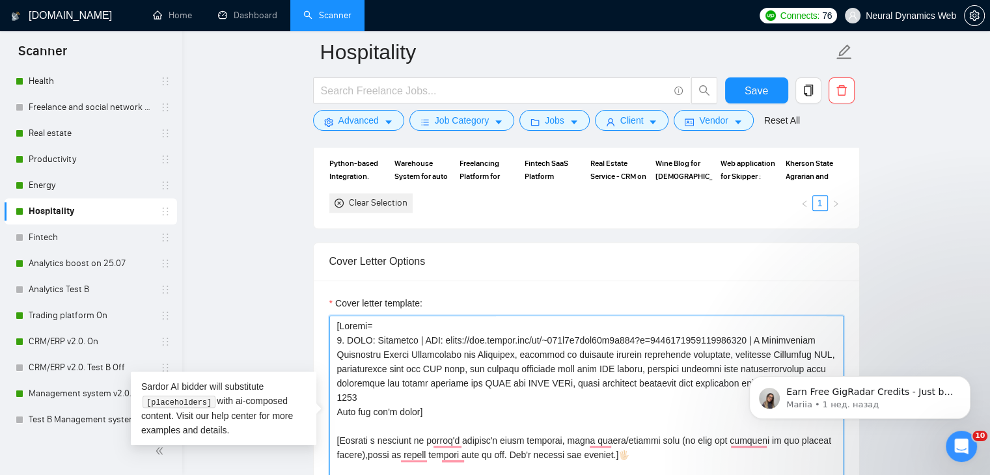
scroll to position [128, 0]
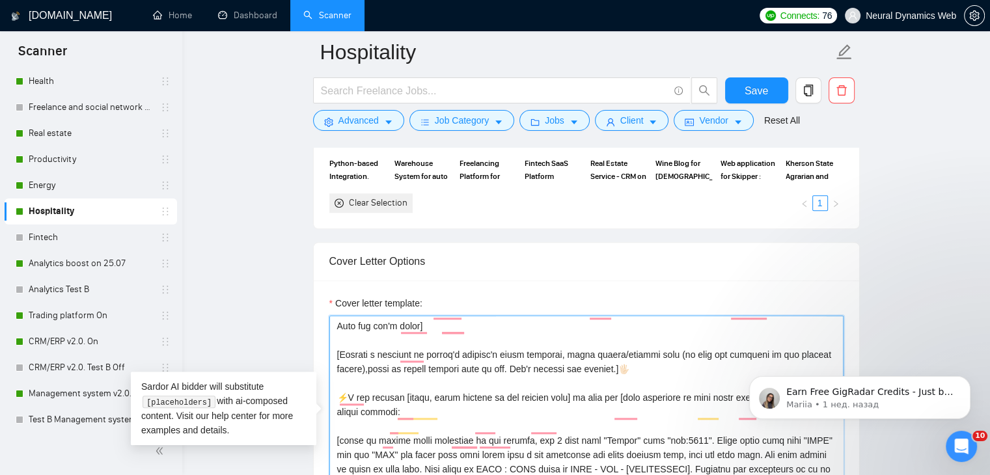
drag, startPoint x: 1300, startPoint y: 699, endPoint x: 1448, endPoint y: 615, distance: 169.9
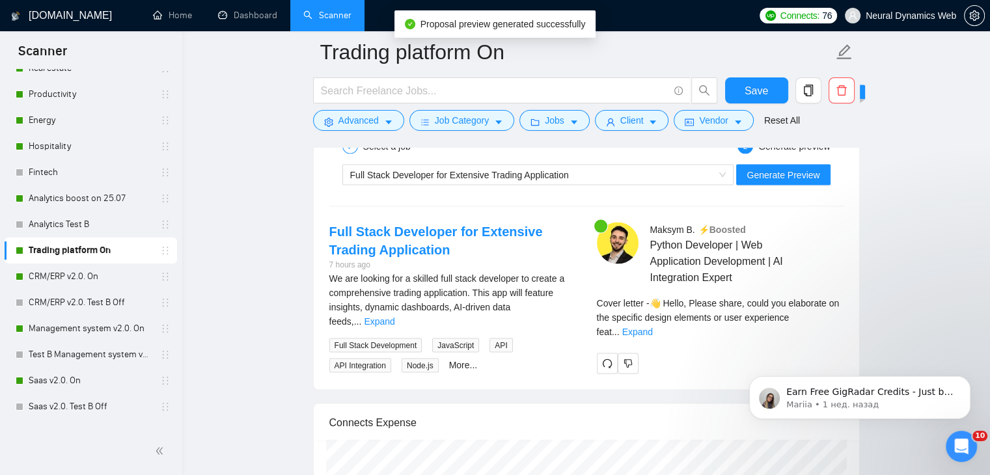
click at [819, 309] on div "Earn Free GigRadar Credits - Just by Sharing Your Story! 💬 Want more credits fo…" at bounding box center [860, 337] width 240 height 163
click at [825, 314] on div "Earn Free GigRadar Credits - Just by Sharing Your Story! 💬 Want more credits fo…" at bounding box center [860, 337] width 240 height 163
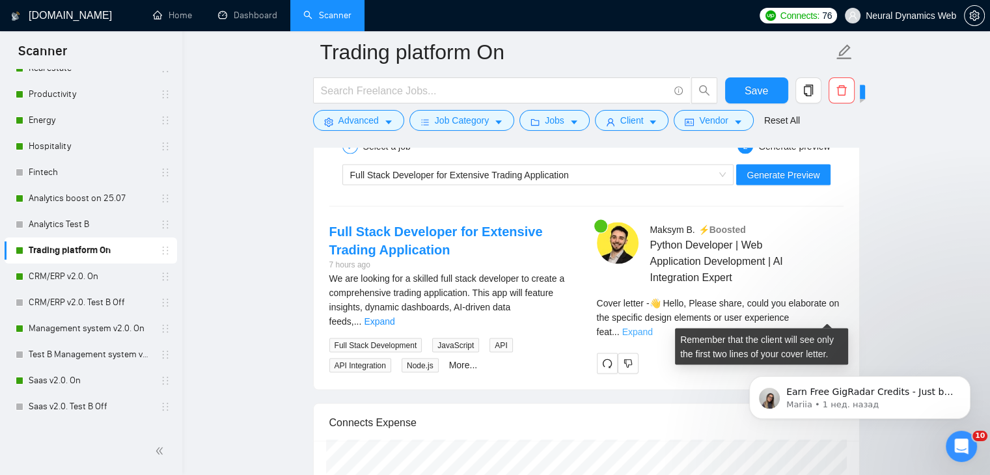
click at [653, 327] on link "Expand" at bounding box center [637, 332] width 31 height 10
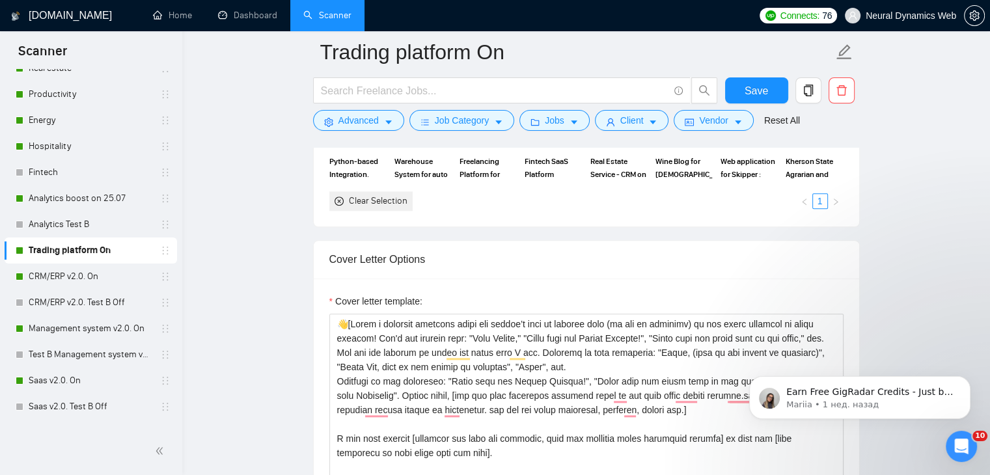
scroll to position [1367, 0]
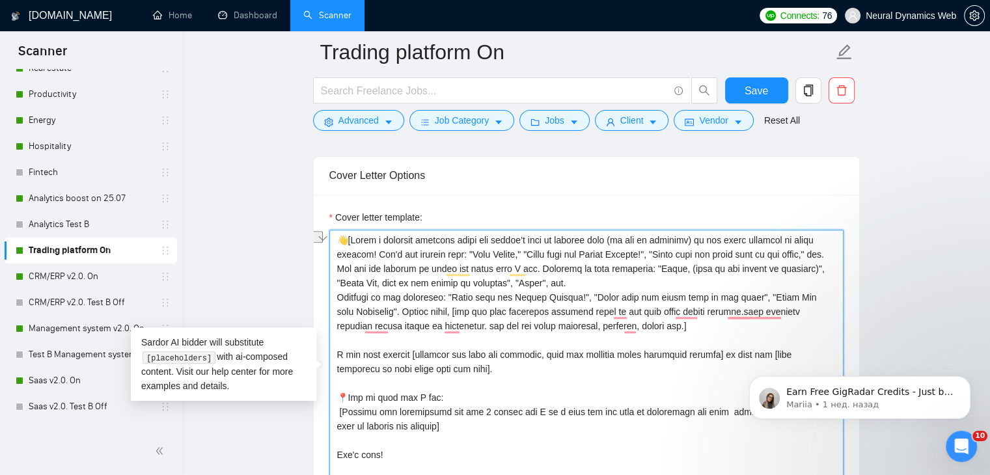
drag, startPoint x: 437, startPoint y: 312, endPoint x: 388, endPoint y: 312, distance: 49.5
click at [388, 312] on textarea "Cover letter template:" at bounding box center [586, 376] width 514 height 293
click at [445, 312] on textarea "Cover letter template:" at bounding box center [586, 376] width 514 height 293
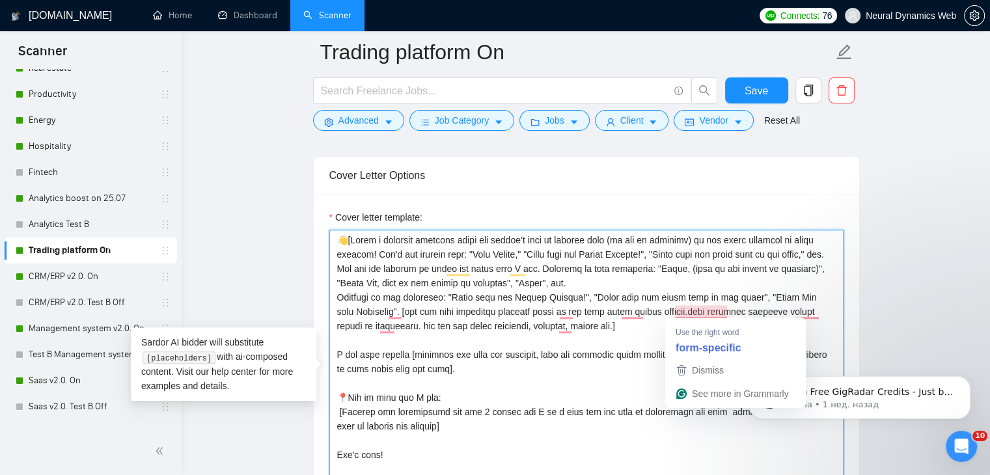
click at [676, 310] on textarea "Cover letter template:" at bounding box center [586, 376] width 514 height 293
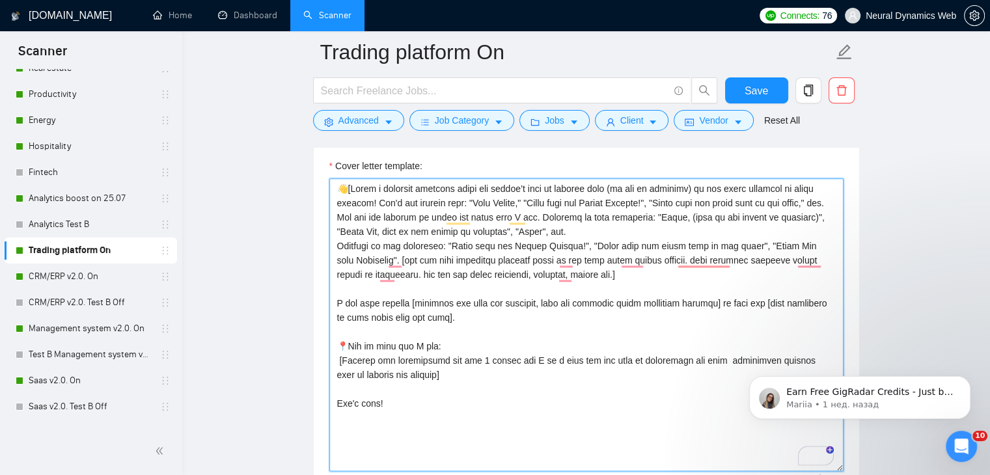
scroll to position [1432, 0]
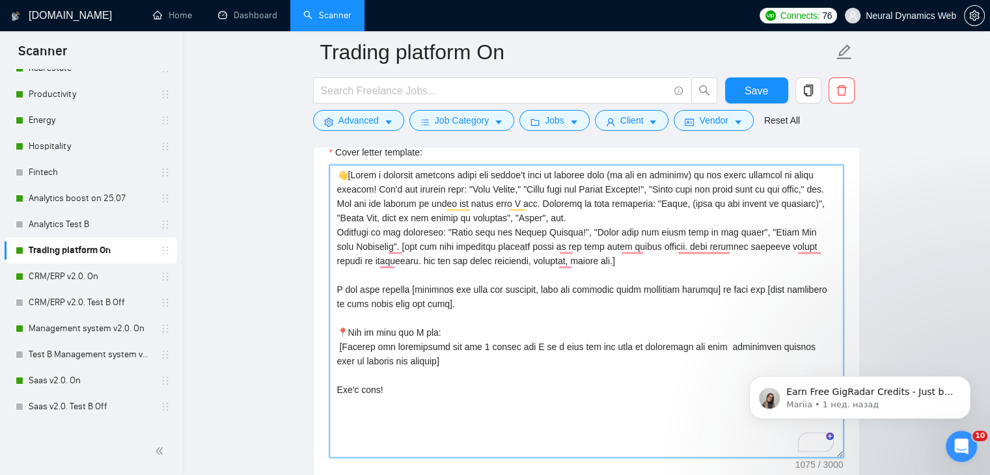
drag, startPoint x: 419, startPoint y: 243, endPoint x: 406, endPoint y: 245, distance: 13.9
click at [406, 245] on textarea "Cover letter template:" at bounding box center [586, 311] width 514 height 293
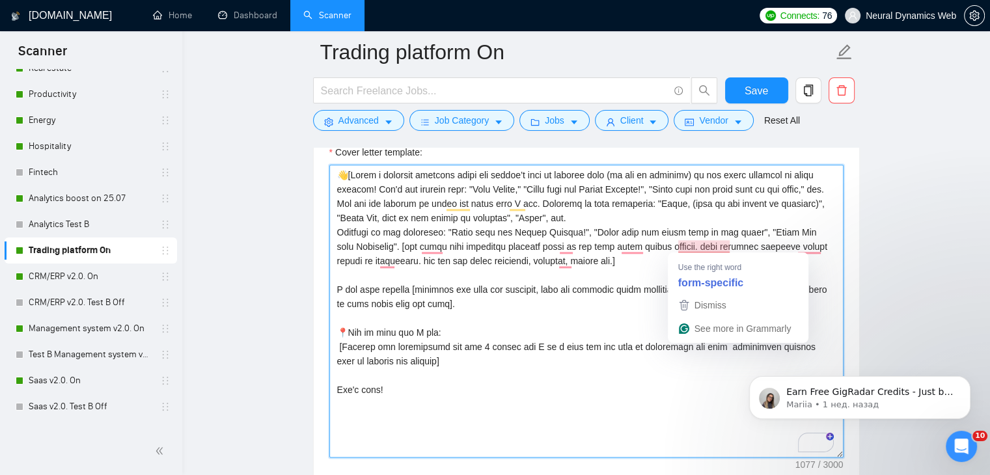
click at [702, 246] on textarea "Cover letter template:" at bounding box center [586, 311] width 514 height 293
click at [700, 246] on textarea "Cover letter template:" at bounding box center [586, 311] width 514 height 293
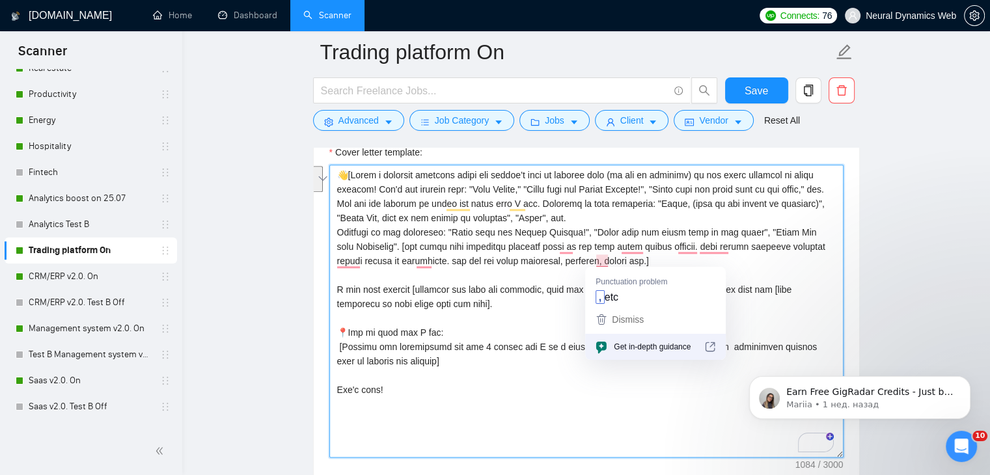
drag, startPoint x: 678, startPoint y: 243, endPoint x: 609, endPoint y: 256, distance: 69.6
click at [609, 256] on textarea "Cover letter template:" at bounding box center [586, 311] width 514 height 293
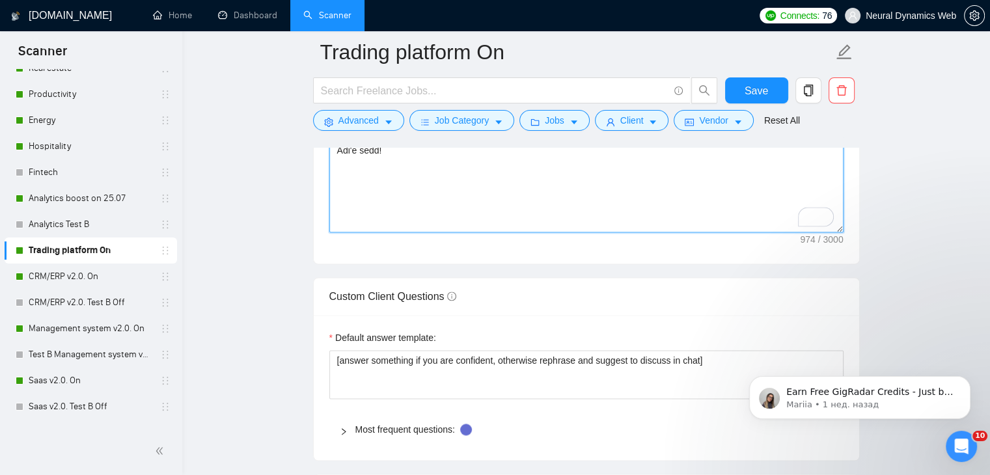
scroll to position [1569, 0]
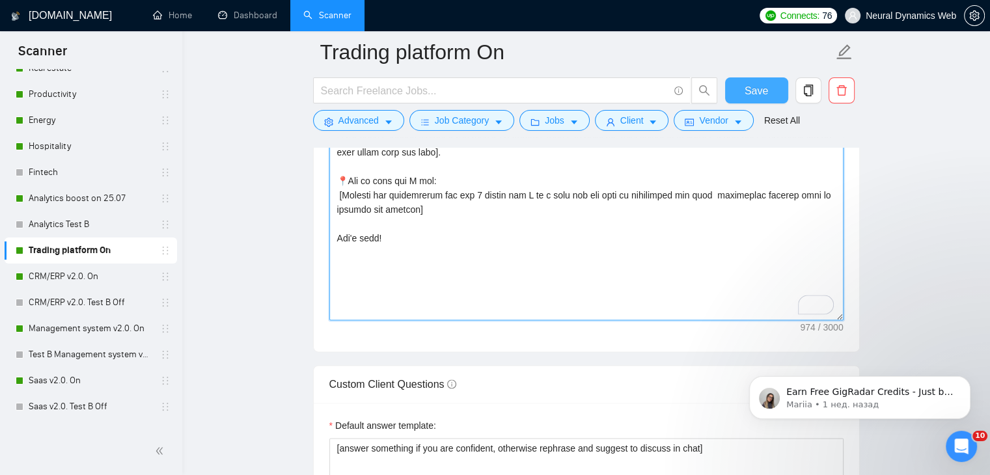
type textarea "👋[Write a personal greeting using the client’s name or company name (if any is …"
click at [746, 92] on span "Save" at bounding box center [756, 91] width 23 height 16
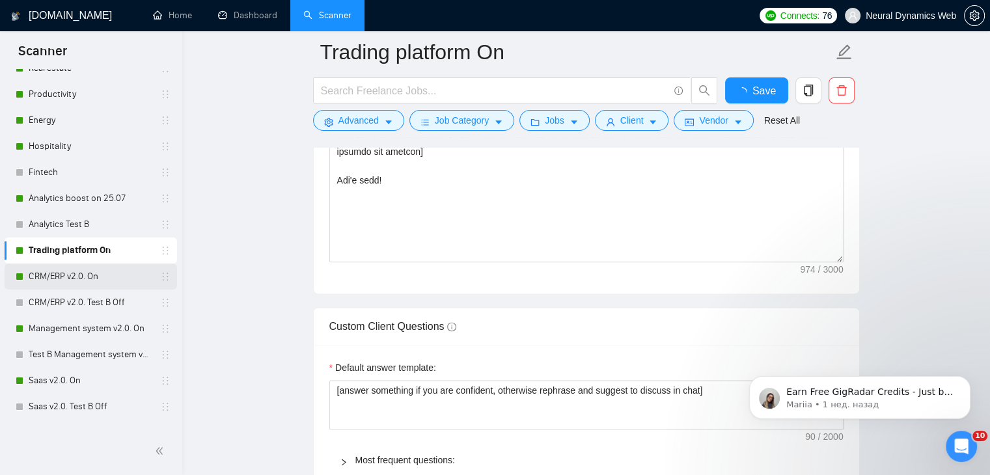
click at [68, 277] on link "CRM/ERP v2.0. On" at bounding box center [91, 277] width 124 height 26
checkbox input "true"
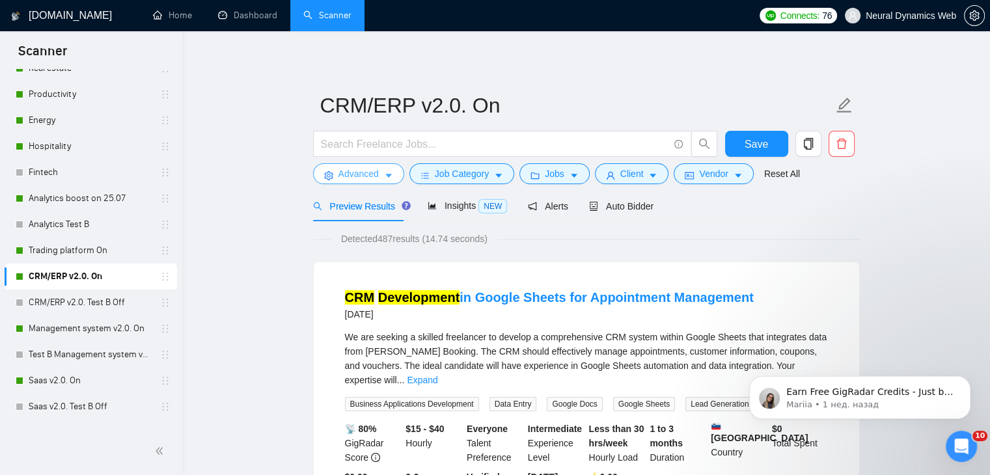
click at [341, 178] on span "Advanced" at bounding box center [358, 174] width 40 height 14
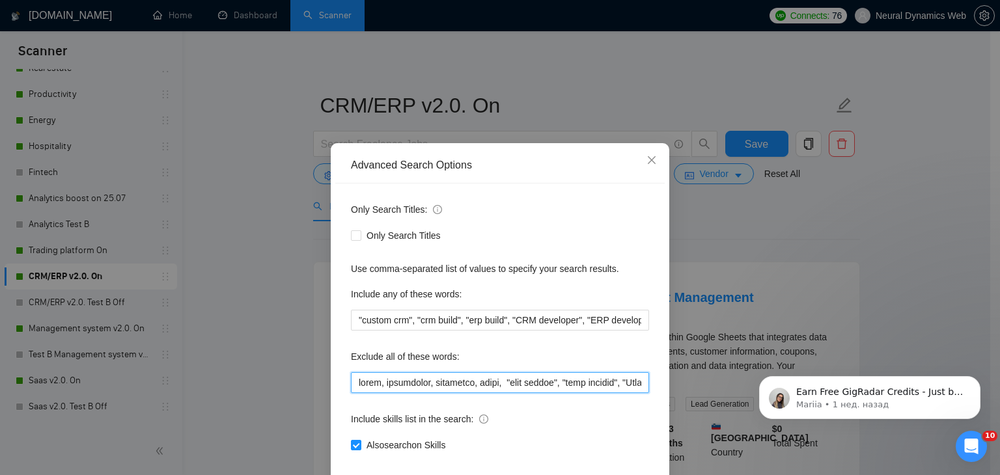
click at [387, 384] on input "text" at bounding box center [500, 382] width 298 height 21
paste input ""crm expert", "voice agent", "data analyst", "cold caller", "cold calling", "Sa…"
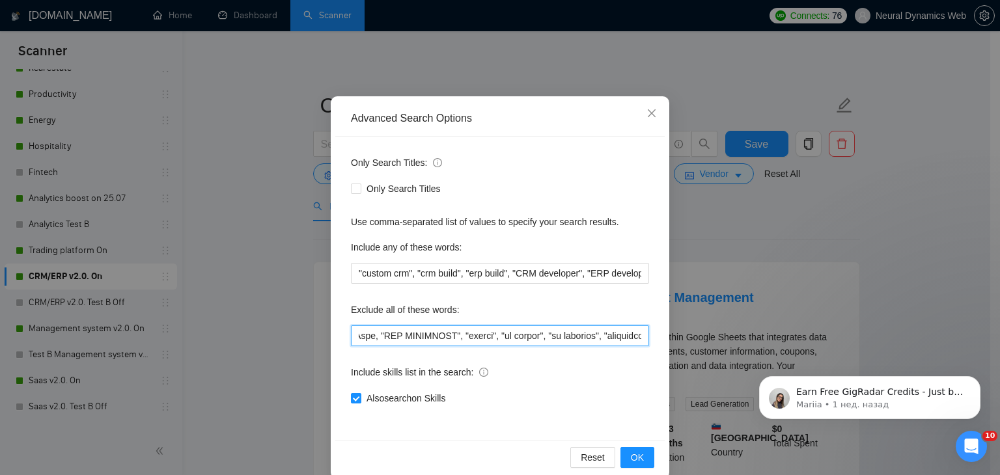
scroll to position [66, 0]
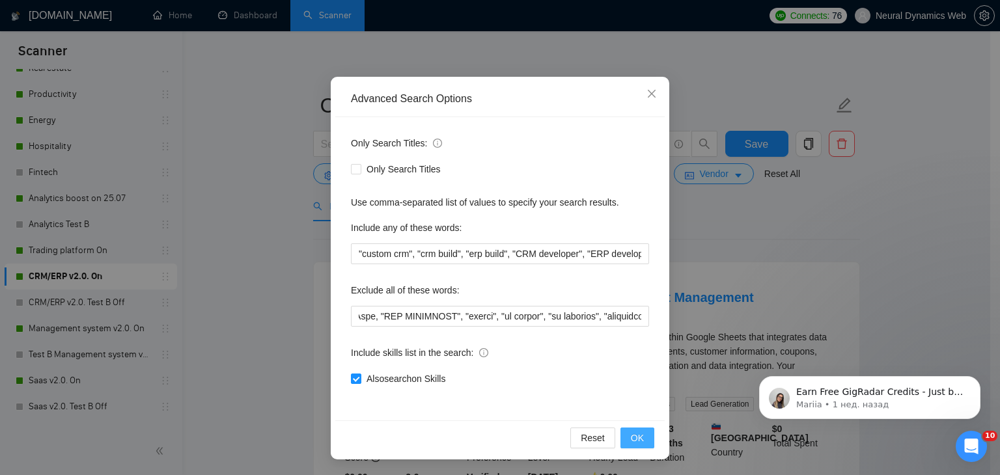
click at [631, 434] on span "OK" at bounding box center [637, 438] width 13 height 14
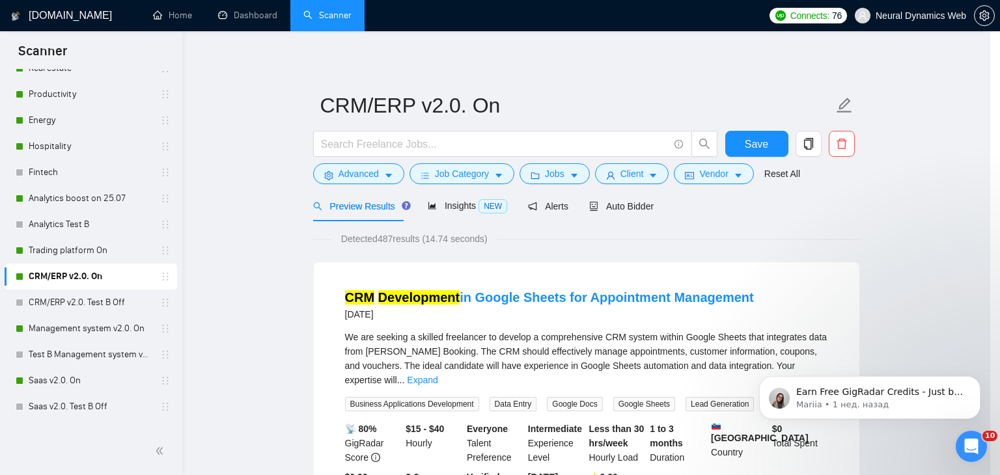
scroll to position [1, 0]
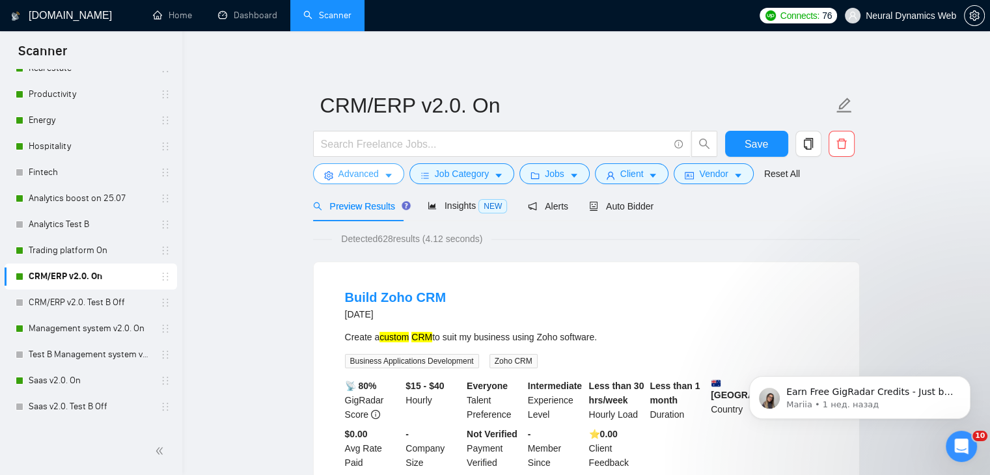
click at [357, 176] on span "Advanced" at bounding box center [358, 174] width 40 height 14
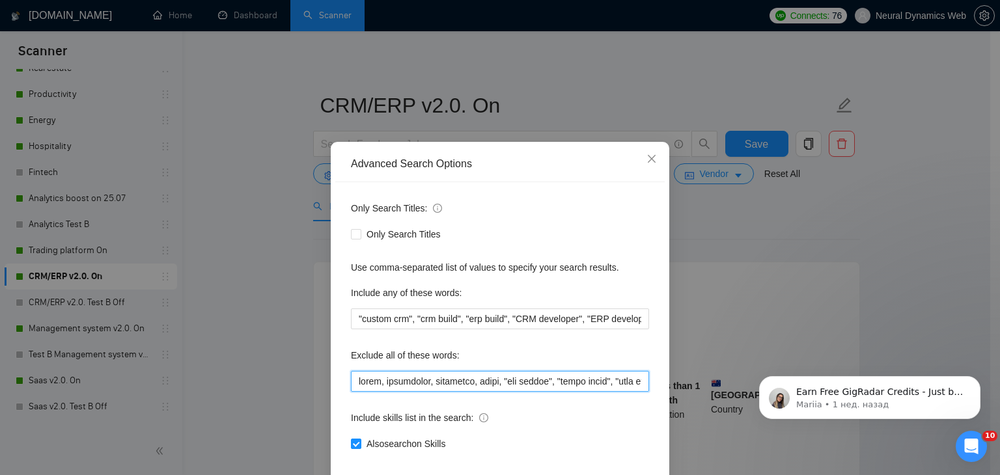
click at [351, 385] on input "text" at bounding box center [500, 381] width 298 height 21
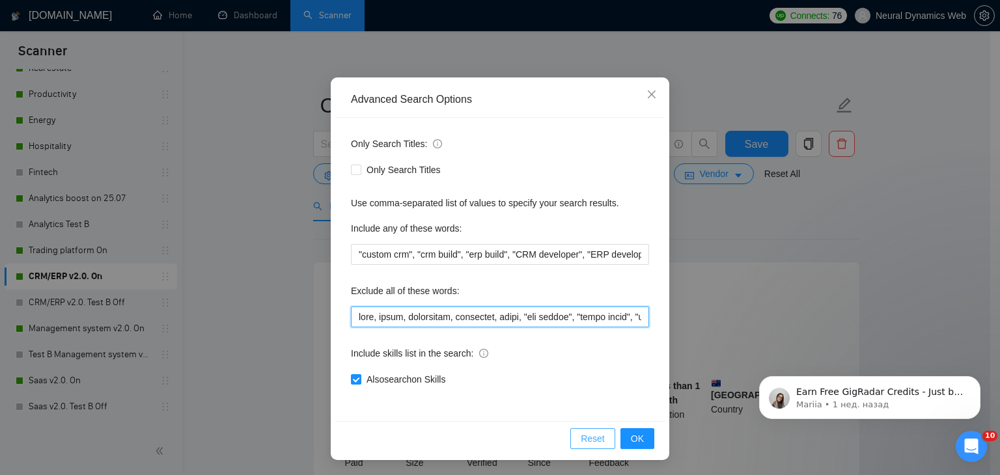
scroll to position [66, 0]
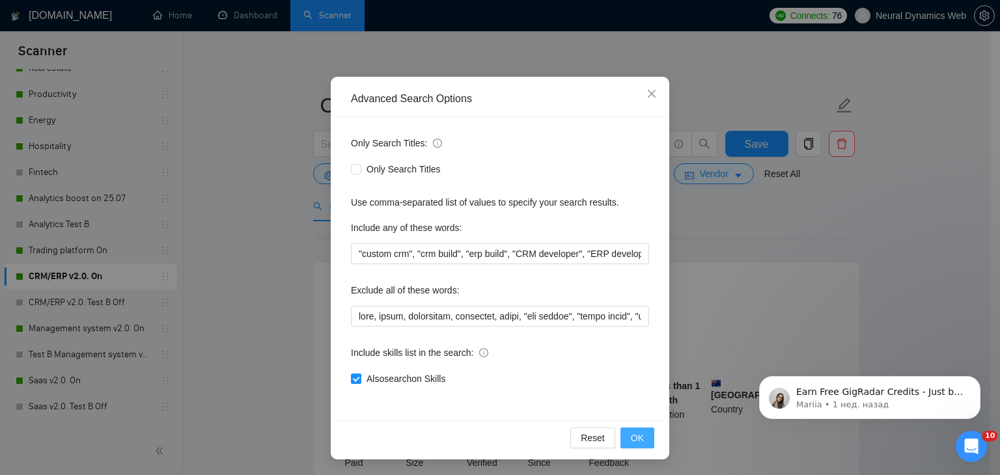
click at [633, 443] on span "OK" at bounding box center [637, 438] width 13 height 14
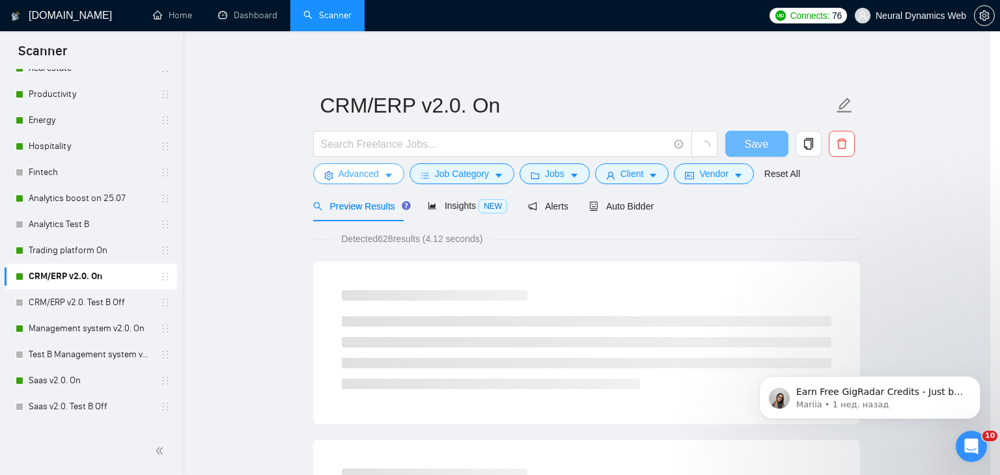
scroll to position [0, 0]
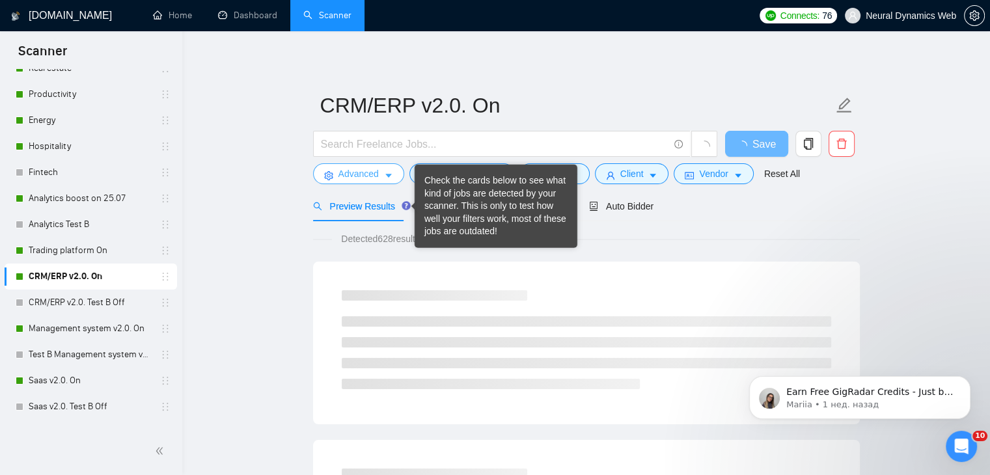
click at [359, 178] on span "Advanced" at bounding box center [358, 174] width 40 height 14
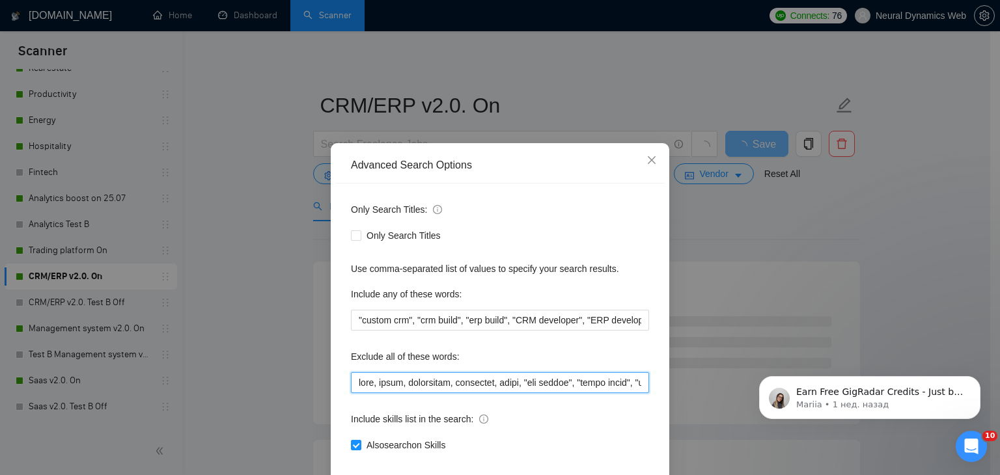
click at [351, 387] on input "text" at bounding box center [500, 382] width 298 height 21
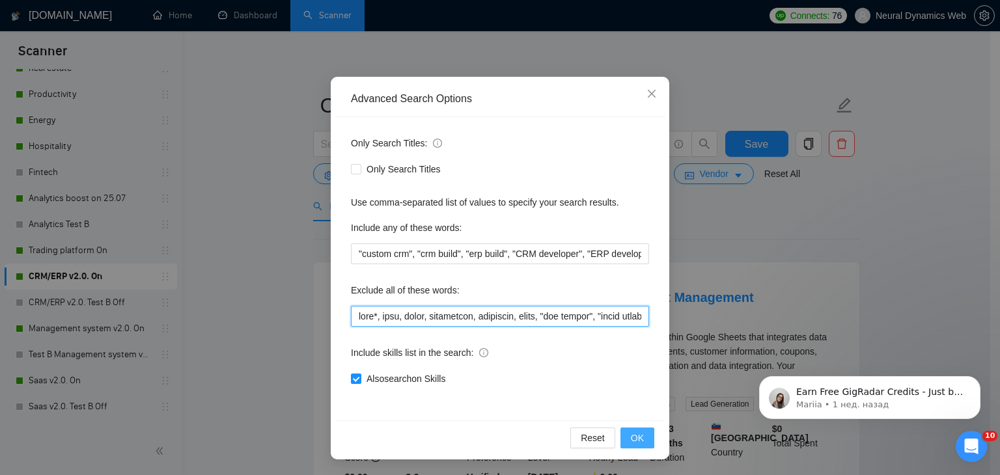
type input "zoho*, zoho, attio, smartsuite, suitedash, suite, "crm expert", "voice agent", …"
click at [622, 439] on button "OK" at bounding box center [637, 438] width 34 height 21
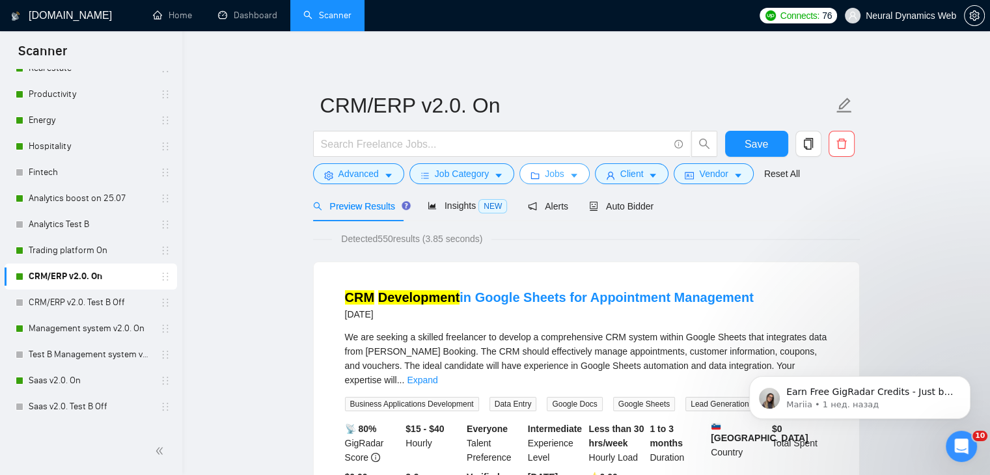
click at [538, 174] on button "Jobs" at bounding box center [554, 173] width 70 height 21
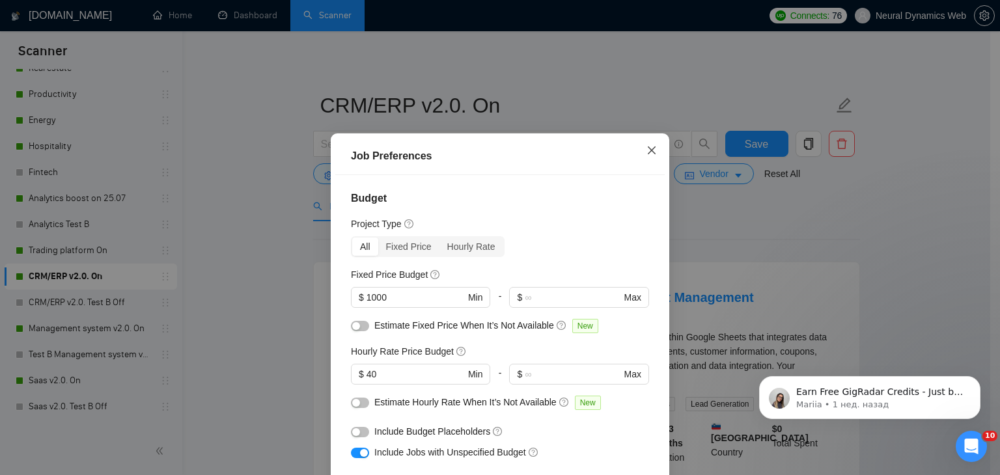
click at [638, 159] on span "Close" at bounding box center [651, 150] width 35 height 35
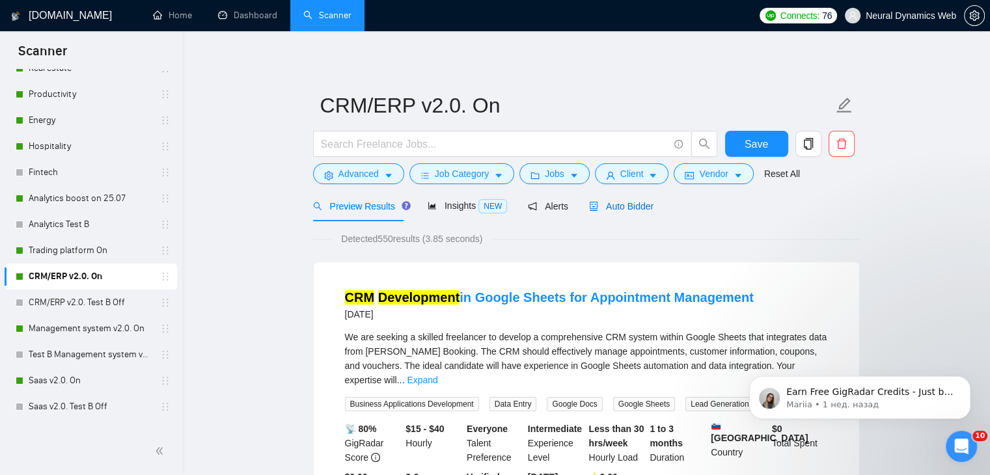
click at [643, 199] on div "Auto Bidder" at bounding box center [621, 206] width 64 height 14
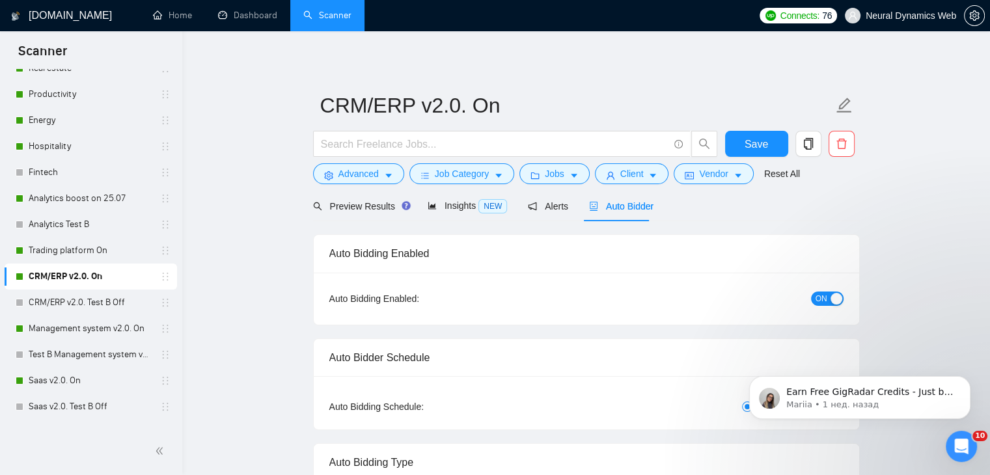
checkbox input "true"
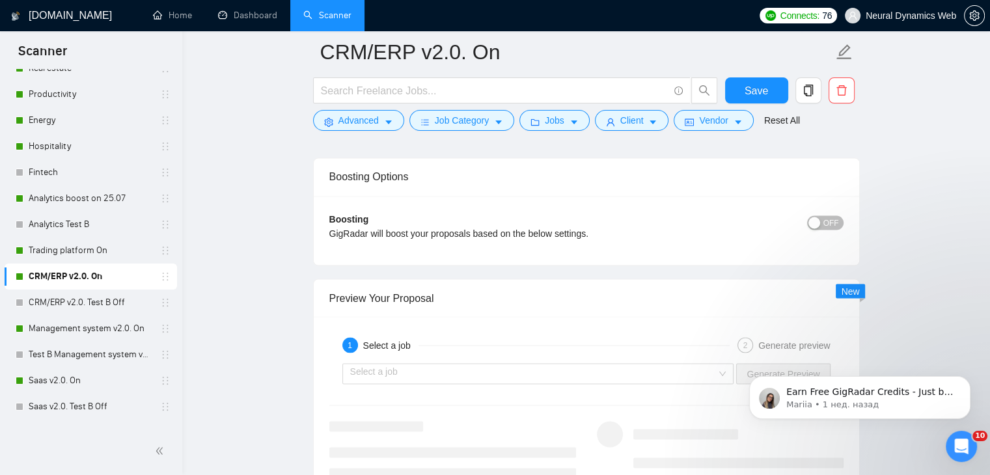
scroll to position [2278, 0]
drag, startPoint x: 835, startPoint y: 220, endPoint x: 640, endPoint y: 211, distance: 195.5
click at [834, 220] on span "OFF" at bounding box center [831, 222] width 16 height 14
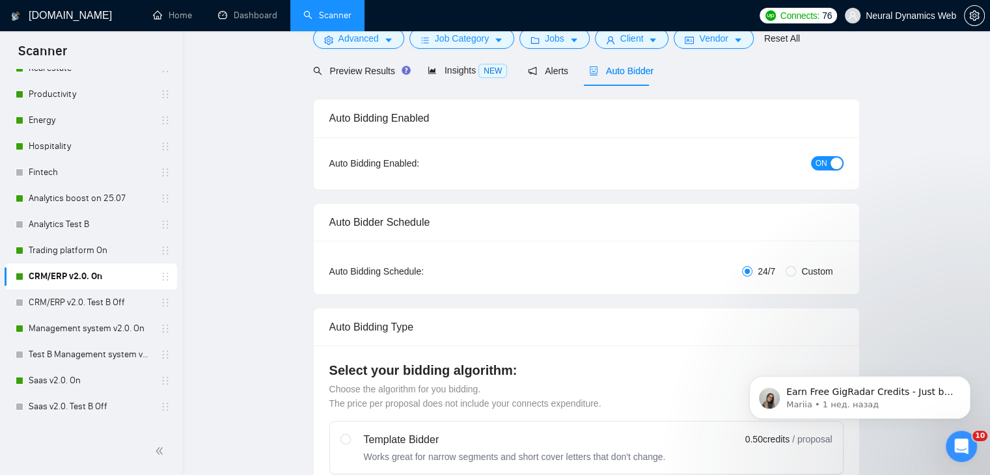
scroll to position [0, 0]
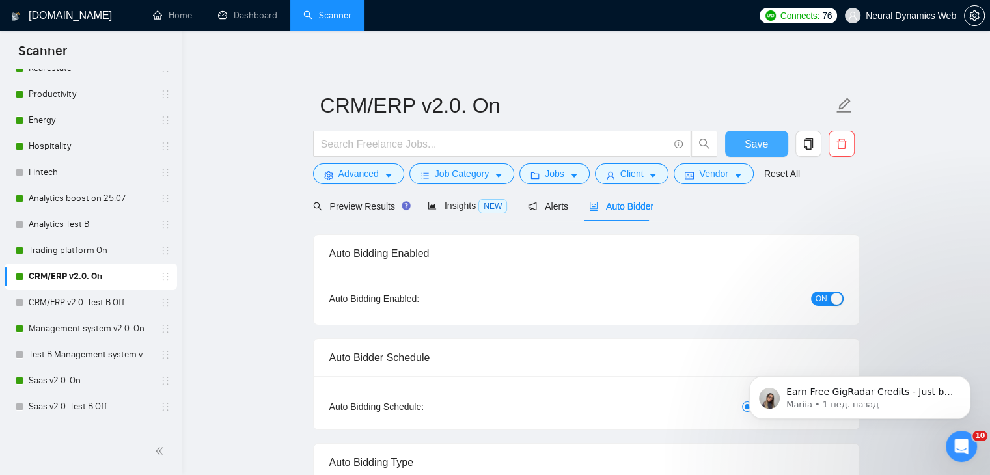
click at [765, 148] on span "Save" at bounding box center [756, 144] width 23 height 16
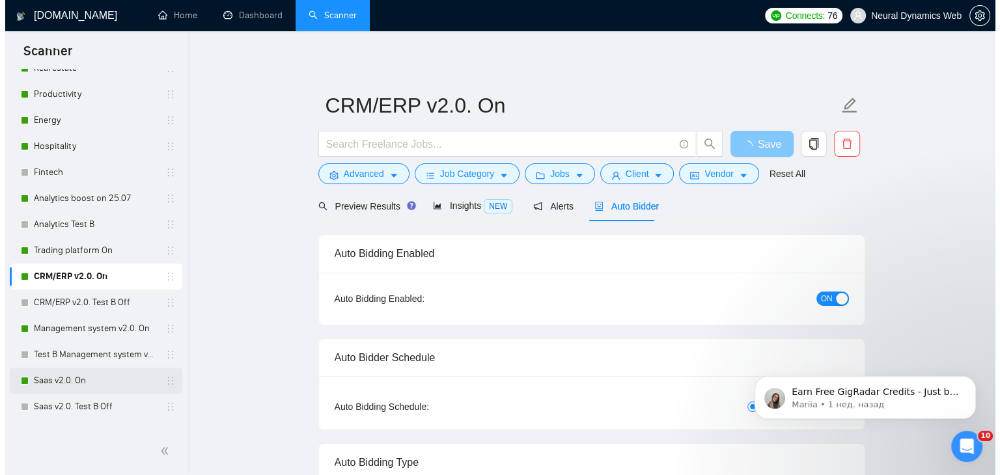
scroll to position [260, 0]
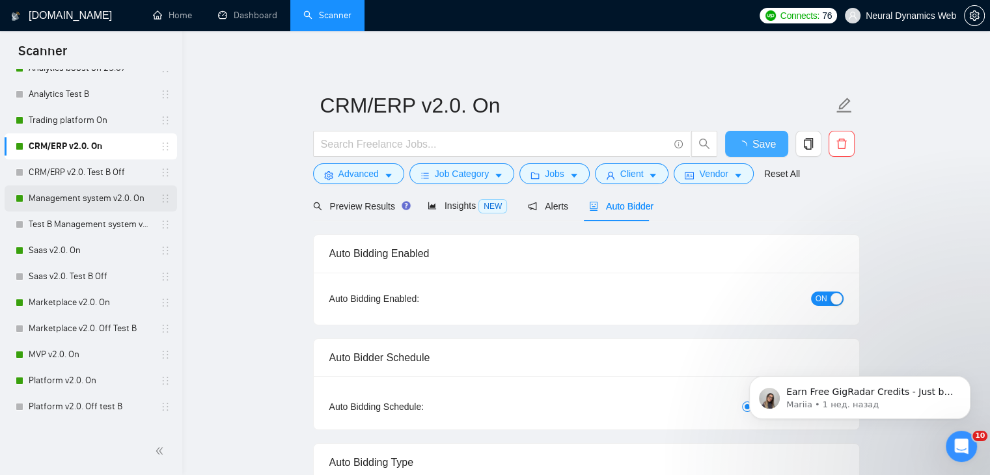
checkbox input "true"
click at [102, 197] on link "Management system v2.0. On" at bounding box center [91, 199] width 124 height 26
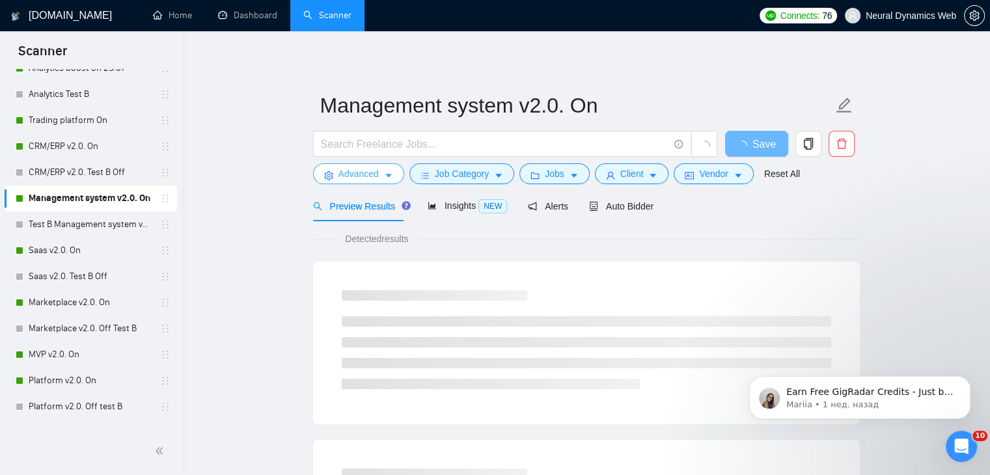
click at [359, 172] on span "Advanced" at bounding box center [358, 174] width 40 height 14
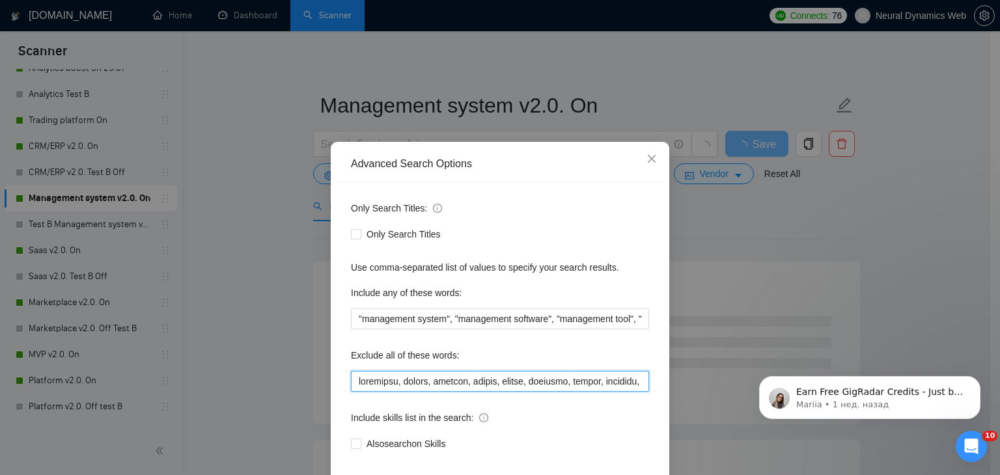
click at [393, 385] on input "text" at bounding box center [500, 381] width 298 height 21
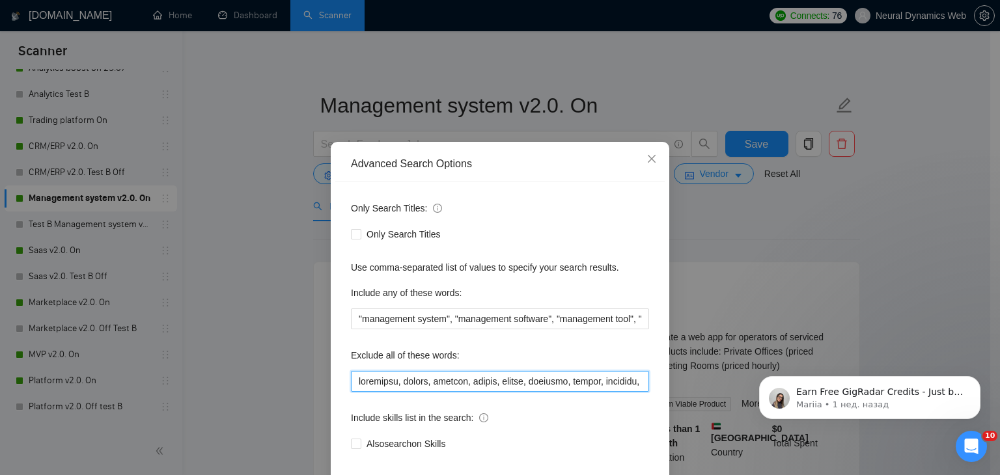
paste input "attio, smartsuite, suitedash, suite, "crm expert", "voice agent", "data analyst…"
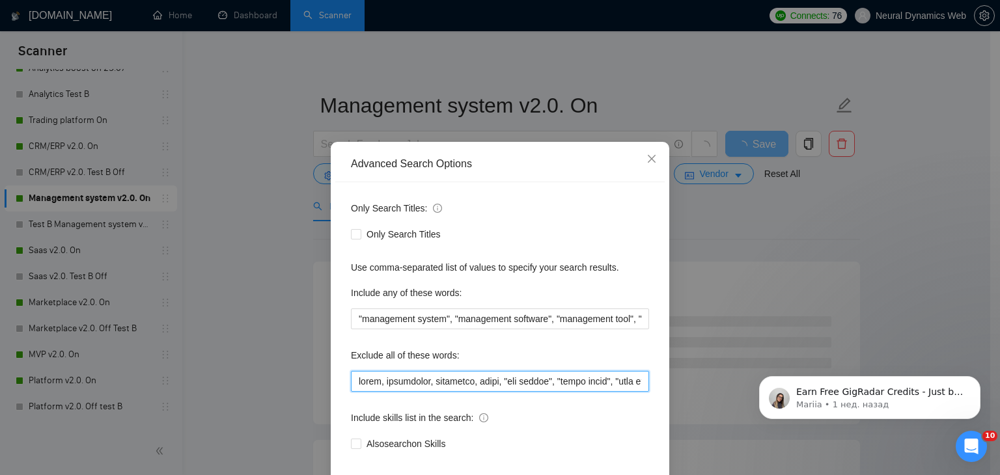
drag, startPoint x: 424, startPoint y: 383, endPoint x: 318, endPoint y: 385, distance: 106.8
click at [213, 367] on div "Advanced Search Options Only Search Titles: Only Search Titles Use comma-separa…" at bounding box center [500, 237] width 1000 height 475
click at [419, 386] on input "text" at bounding box center [500, 381] width 298 height 21
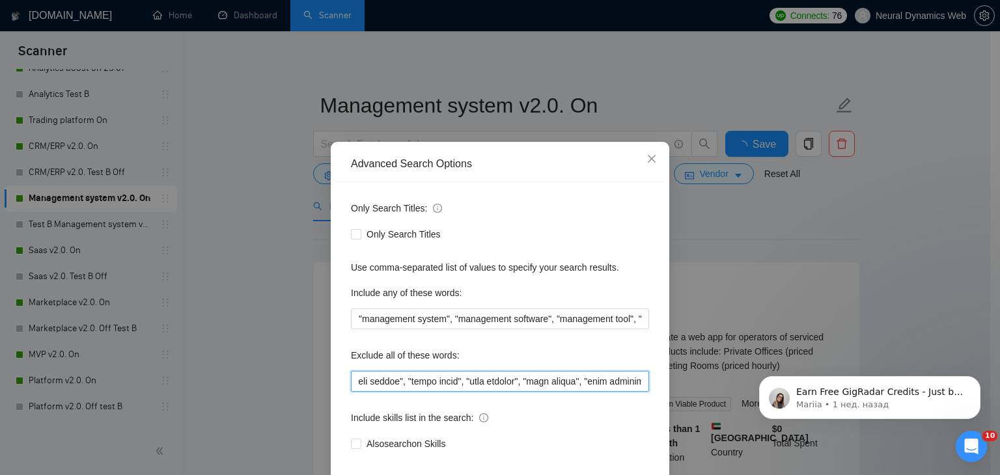
drag, startPoint x: 523, startPoint y: 386, endPoint x: 626, endPoint y: 382, distance: 102.3
click at [626, 382] on input "text" at bounding box center [500, 381] width 298 height 21
click at [548, 391] on input "text" at bounding box center [500, 381] width 298 height 21
drag, startPoint x: 511, startPoint y: 383, endPoint x: 491, endPoint y: 379, distance: 19.8
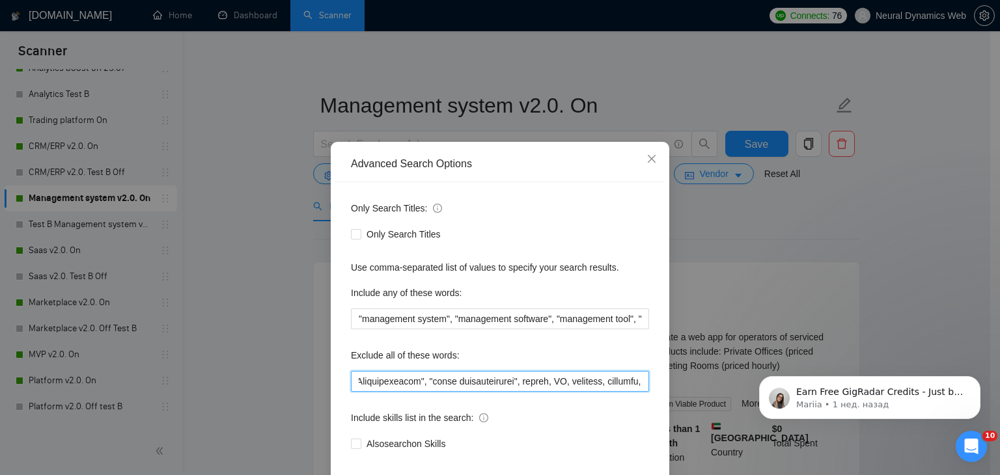
click at [491, 379] on input "text" at bounding box center [500, 381] width 298 height 21
drag, startPoint x: 387, startPoint y: 383, endPoint x: 426, endPoint y: 376, distance: 39.7
click at [359, 378] on input "text" at bounding box center [500, 381] width 298 height 21
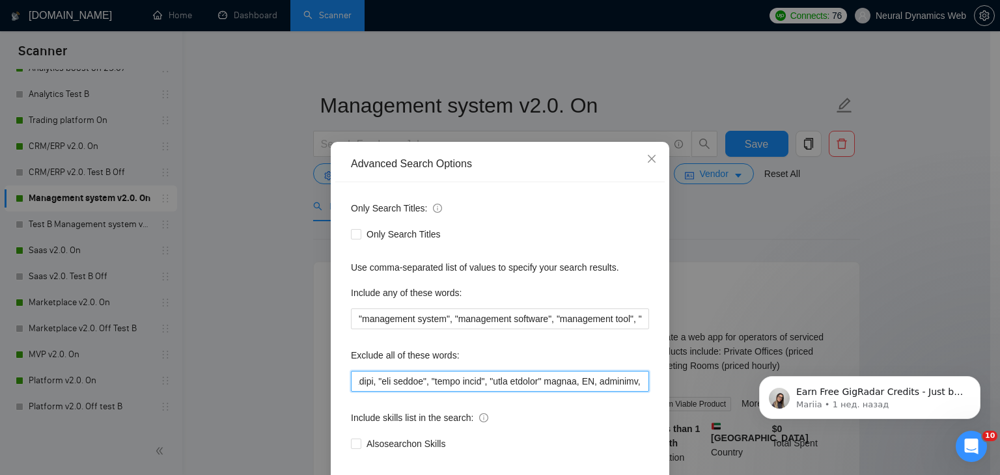
click at [519, 377] on input "text" at bounding box center [500, 381] width 298 height 21
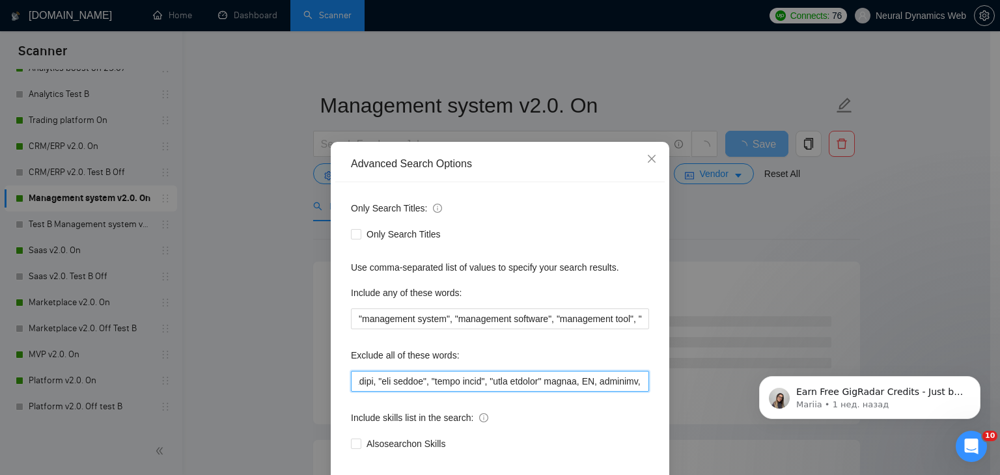
click at [529, 381] on input "text" at bounding box center [500, 381] width 298 height 21
drag, startPoint x: 573, startPoint y: 385, endPoint x: 625, endPoint y: 383, distance: 51.5
click at [625, 383] on input "text" at bounding box center [500, 381] width 298 height 21
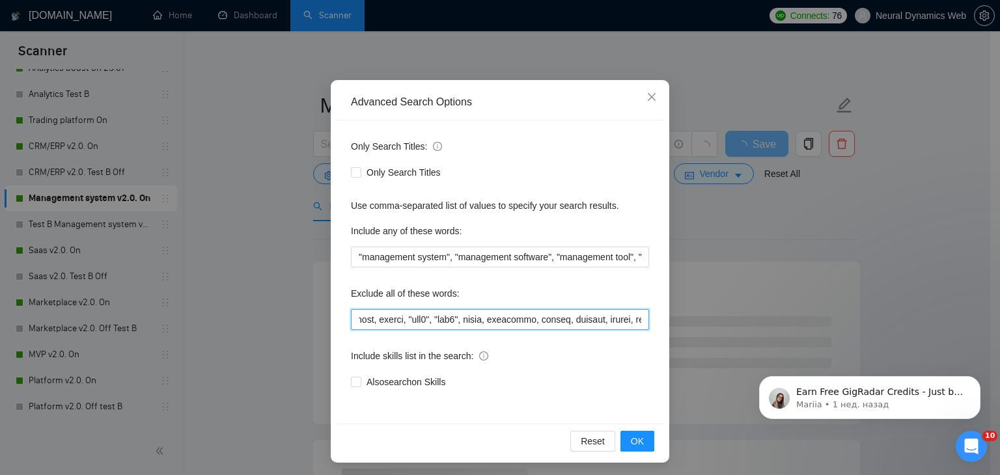
scroll to position [66, 0]
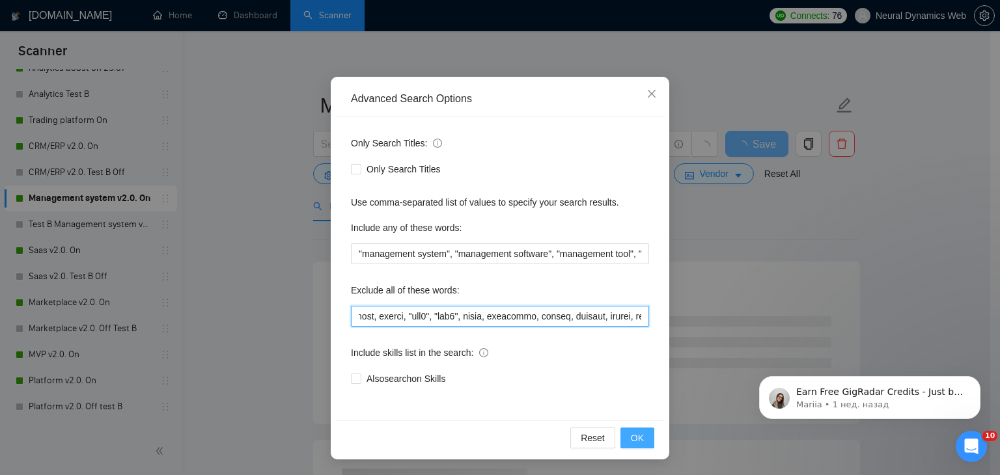
type input "attio, smartsuite, suitedash, suite, "crm expert", "voice agent", "data analyst…"
click at [631, 432] on span "OK" at bounding box center [637, 438] width 13 height 14
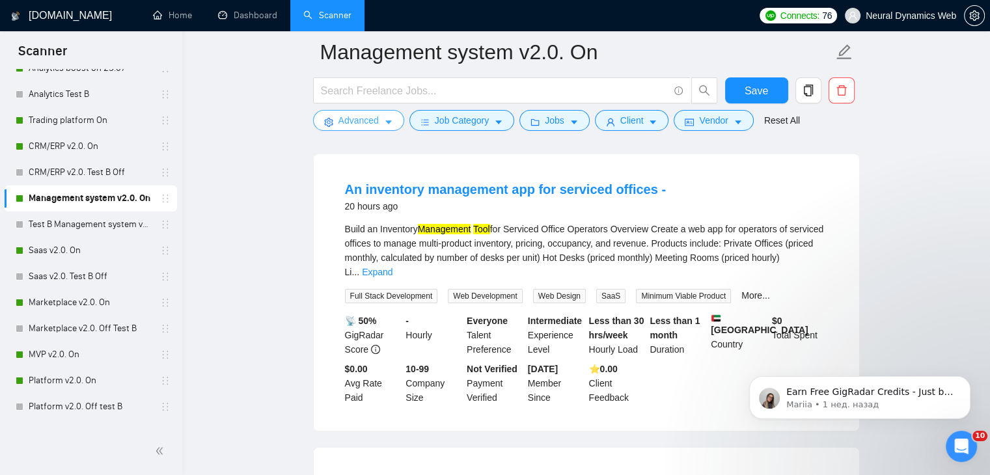
scroll to position [0, 0]
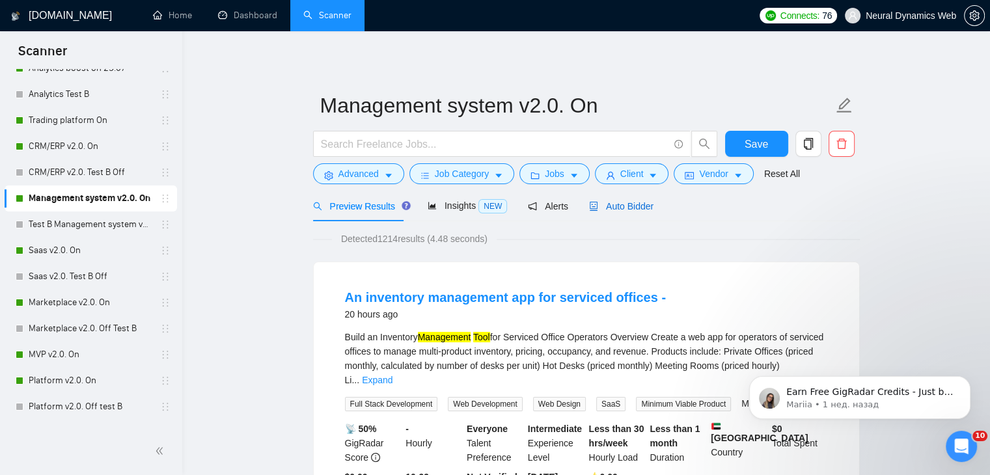
click at [612, 202] on span "Auto Bidder" at bounding box center [621, 206] width 64 height 10
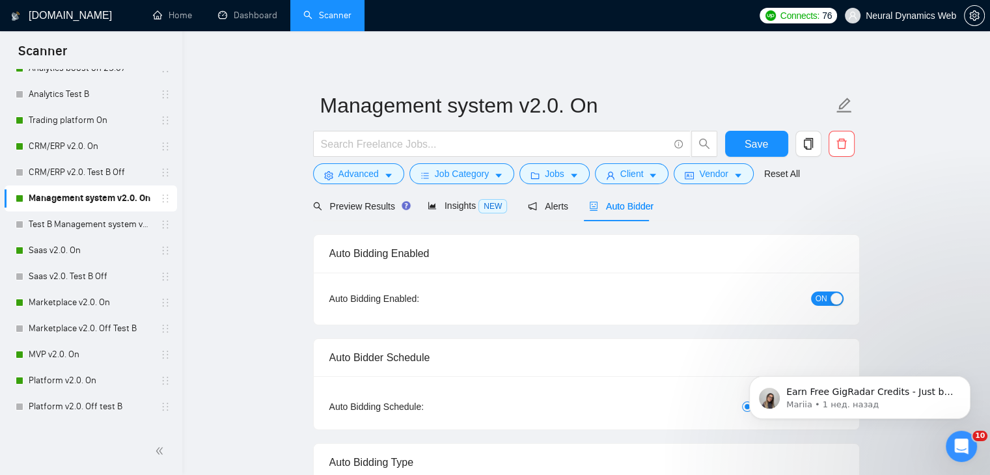
checkbox input "true"
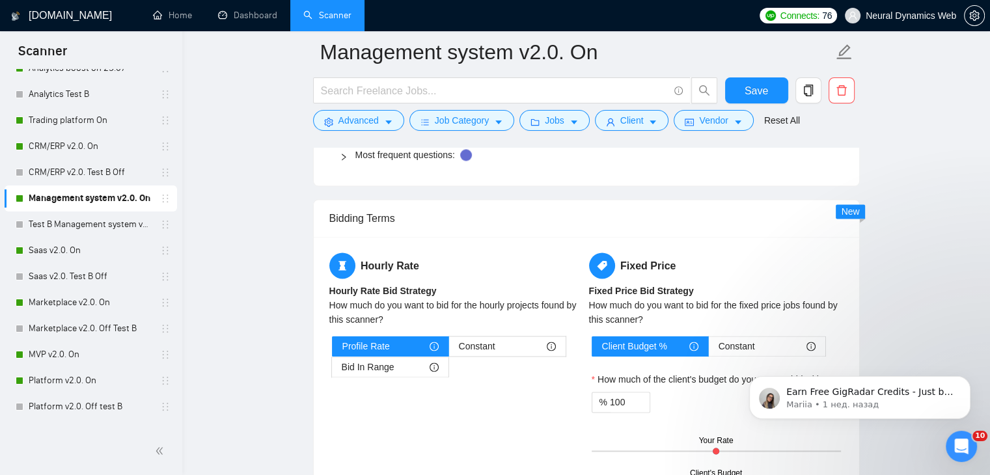
scroll to position [2213, 0]
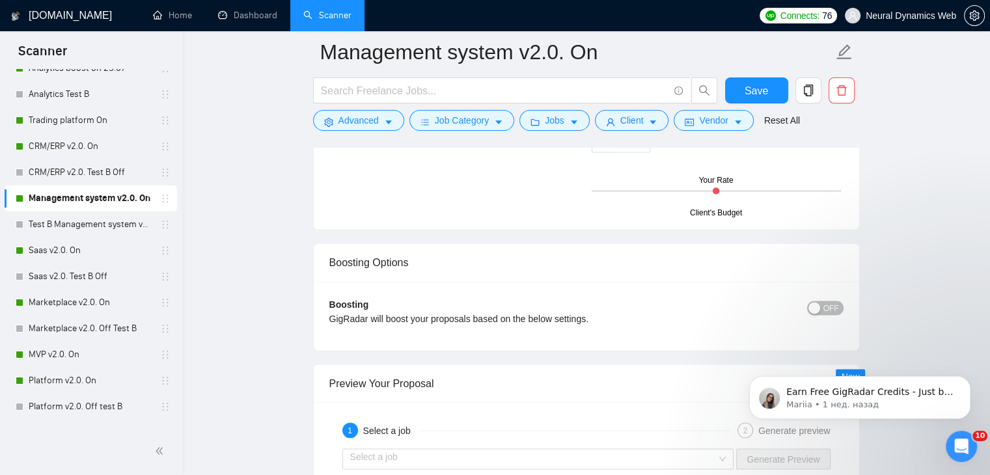
click at [825, 301] on span "OFF" at bounding box center [831, 308] width 16 height 14
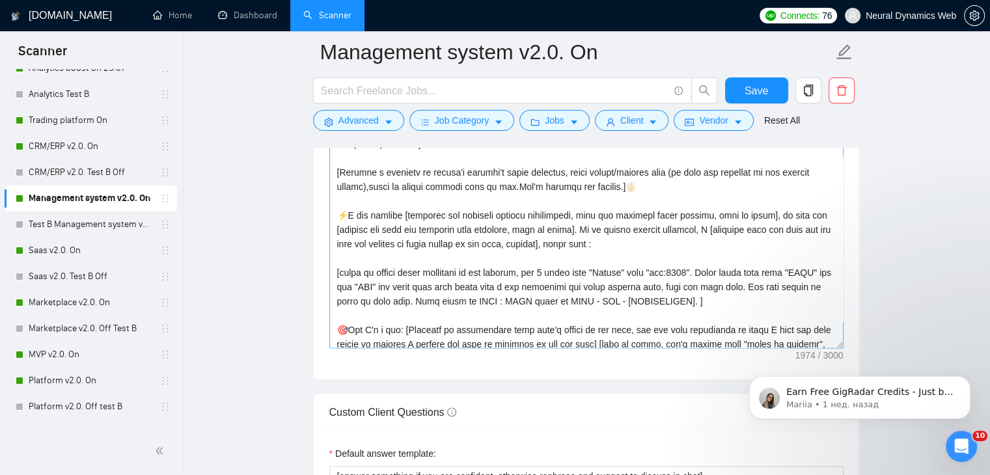
scroll to position [186, 0]
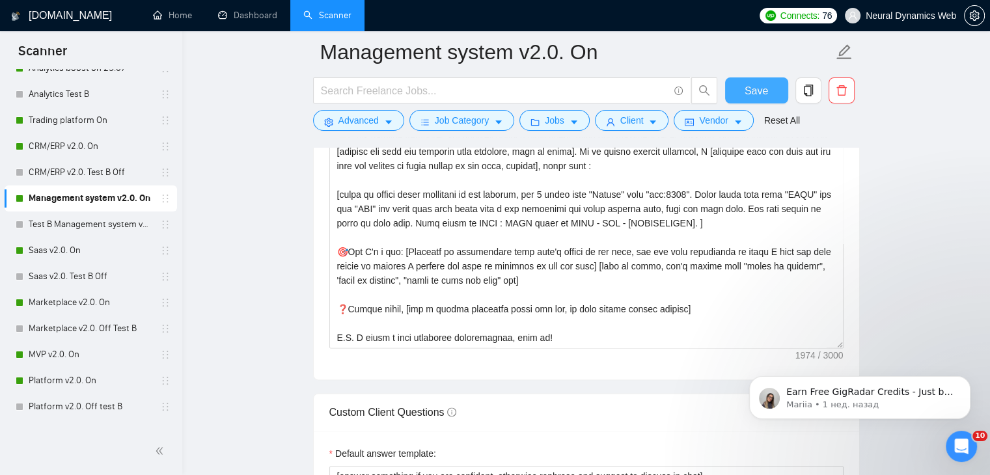
click at [747, 89] on span "Save" at bounding box center [756, 91] width 23 height 16
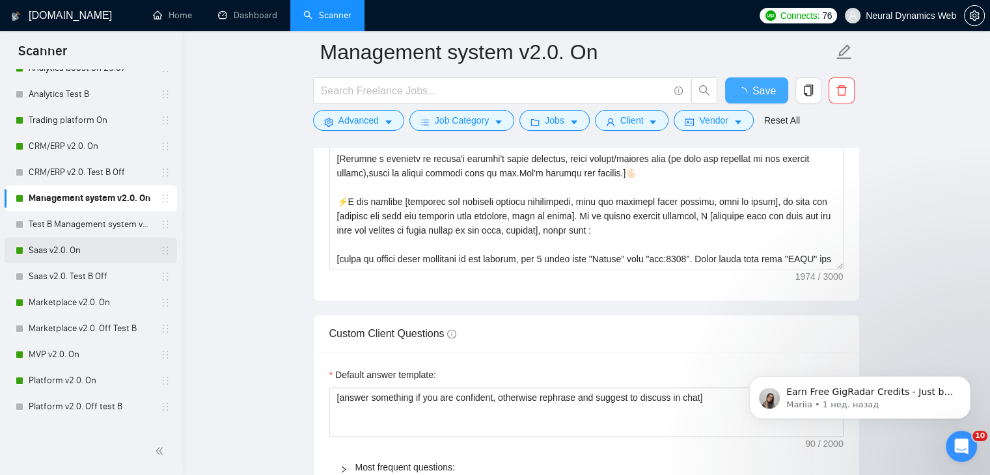
checkbox input "true"
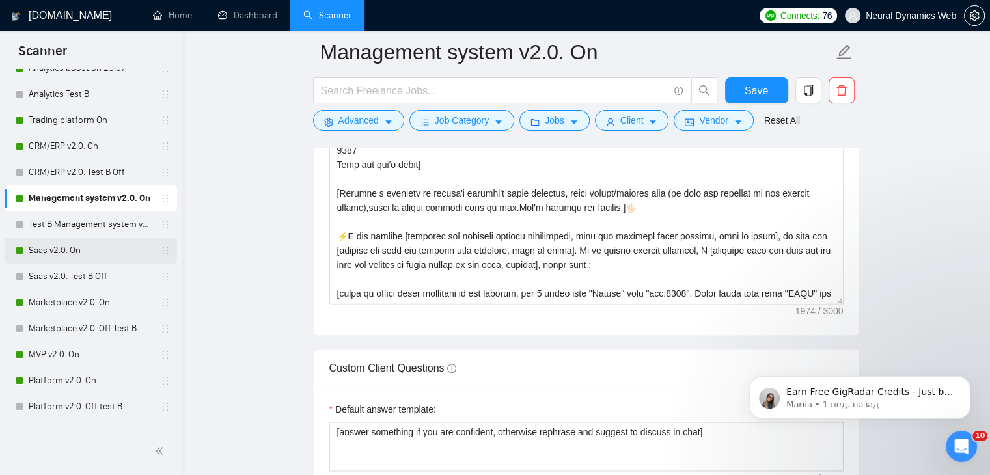
click at [81, 255] on link "Saas v2.0. On" at bounding box center [91, 251] width 124 height 26
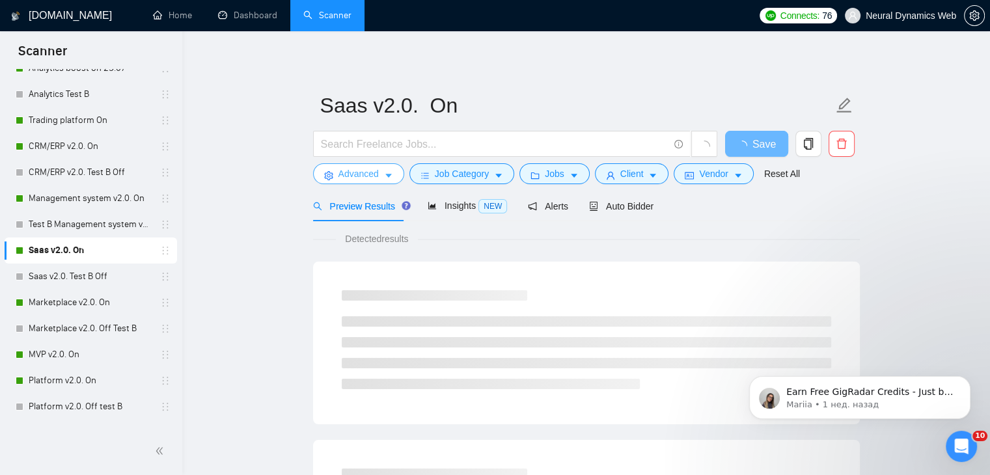
click at [342, 174] on span "Advanced" at bounding box center [358, 174] width 40 height 14
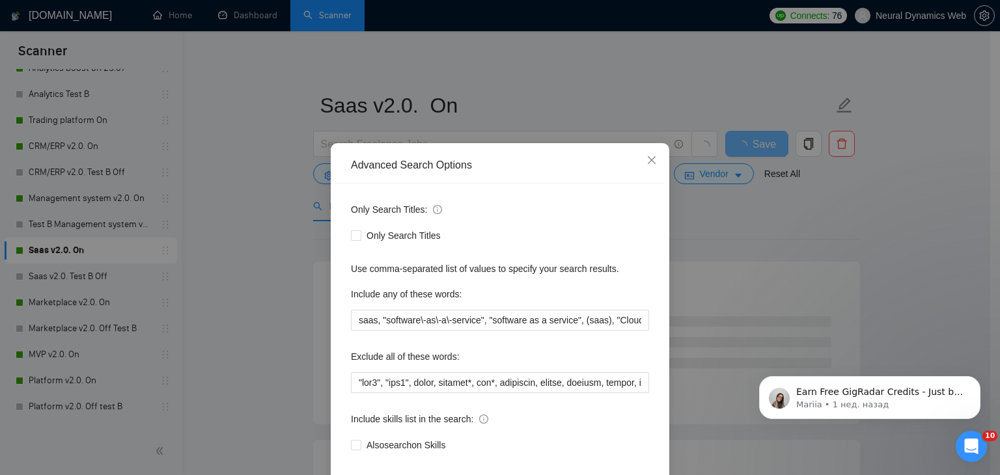
scroll to position [65, 0]
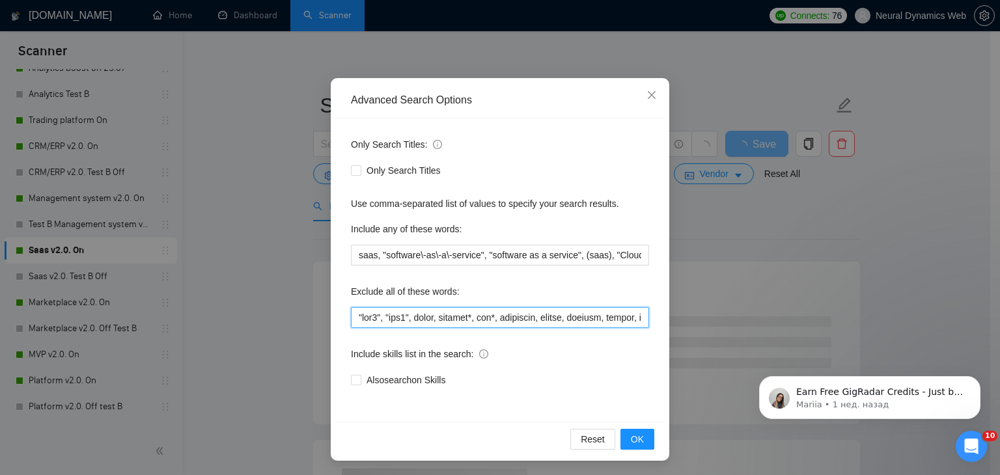
click at [379, 319] on input "text" at bounding box center [500, 317] width 298 height 21
click at [643, 89] on span "Close" at bounding box center [651, 95] width 35 height 35
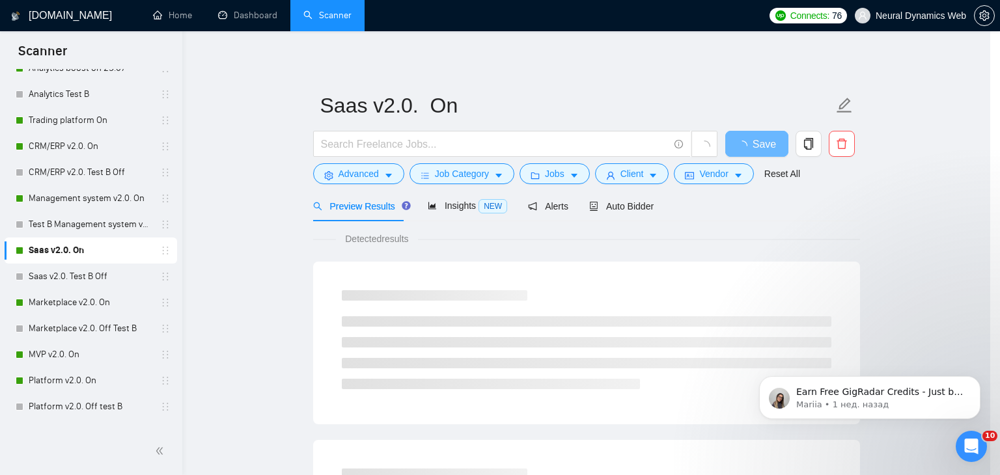
scroll to position [1, 0]
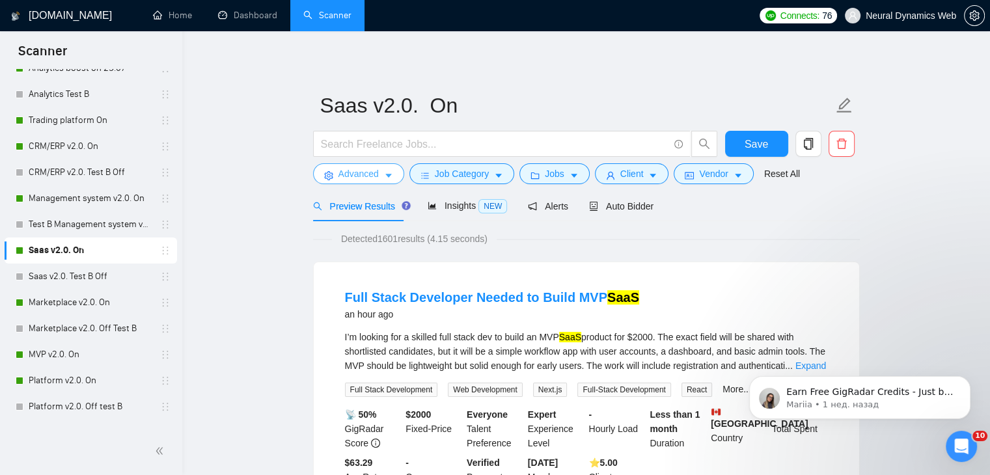
click at [393, 178] on button "Advanced" at bounding box center [358, 173] width 91 height 21
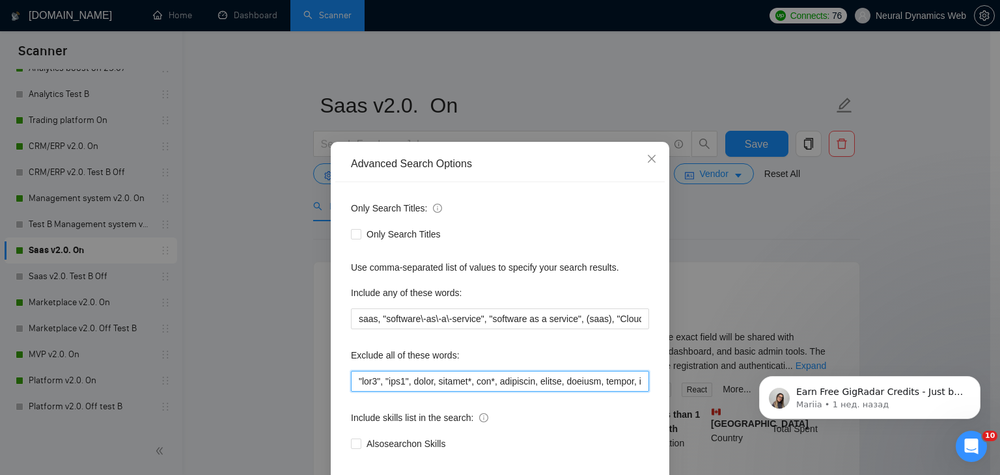
click at [407, 377] on input "text" at bounding box center [500, 381] width 298 height 21
paste input "attio, smartsuite, suitedash, suite, "crm expert", "voice agent", "data analyst…"
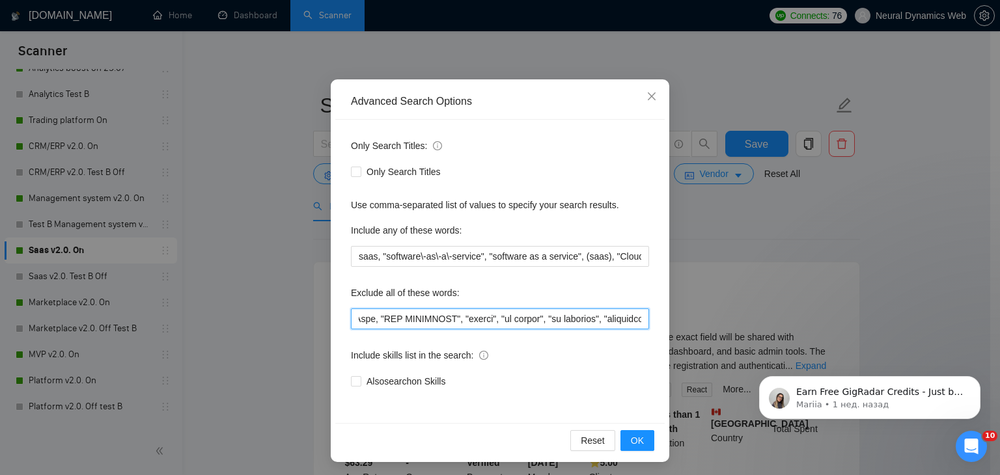
scroll to position [66, 0]
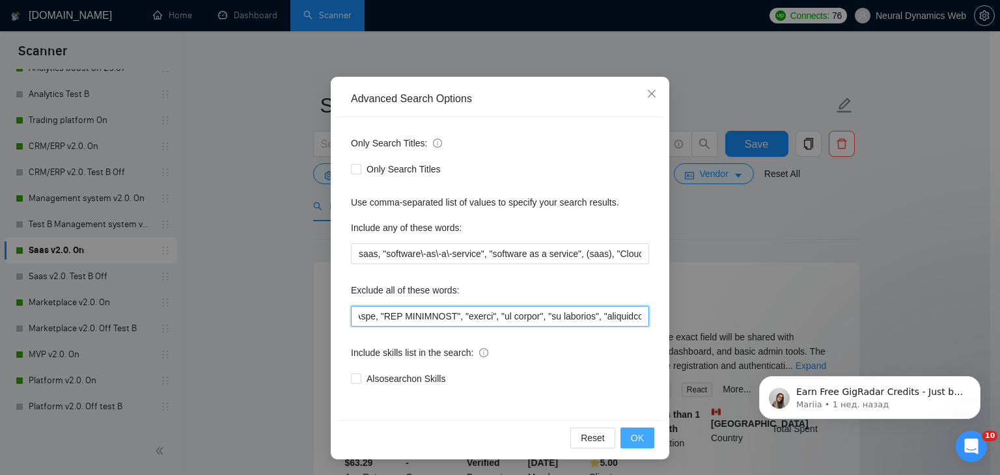
type input "attio, smartsuite, suitedash, suite, "crm expert", "voice agent", "data analyst…"
click at [631, 431] on span "OK" at bounding box center [637, 438] width 13 height 14
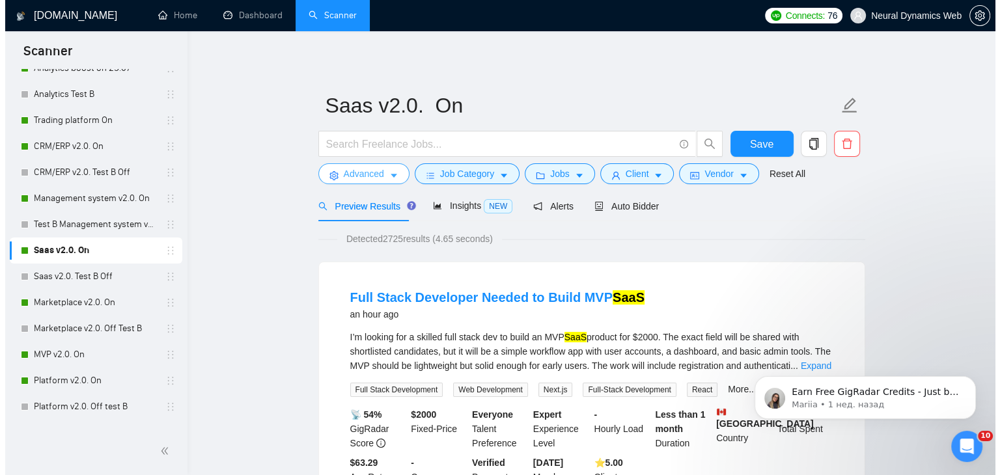
scroll to position [0, 0]
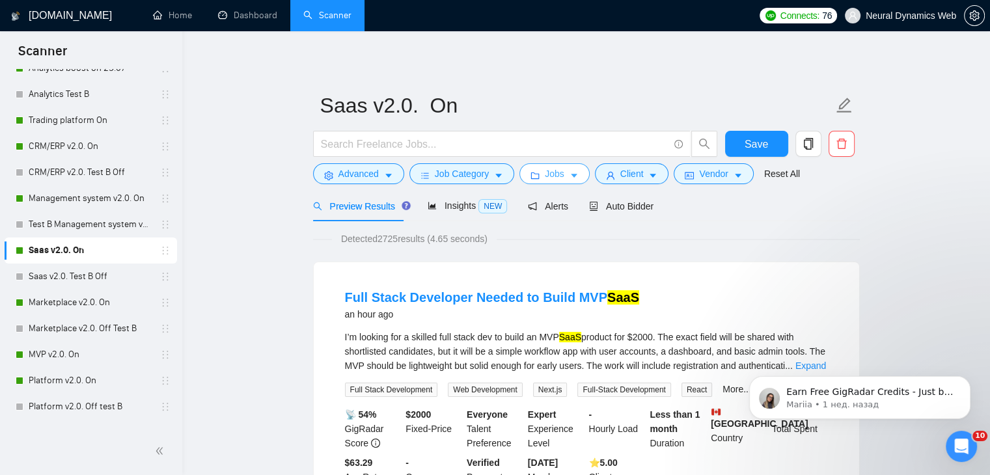
click at [570, 180] on icon "caret-down" at bounding box center [574, 175] width 9 height 9
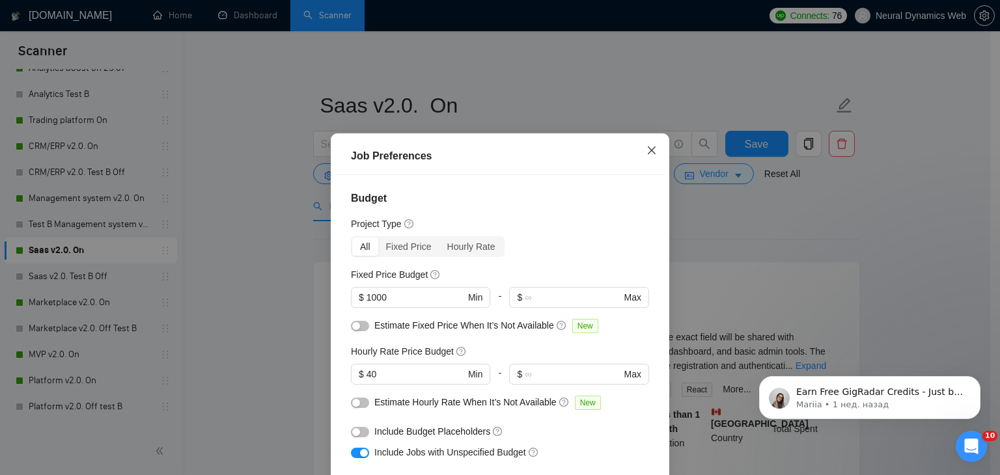
click at [640, 159] on span "Close" at bounding box center [651, 150] width 35 height 35
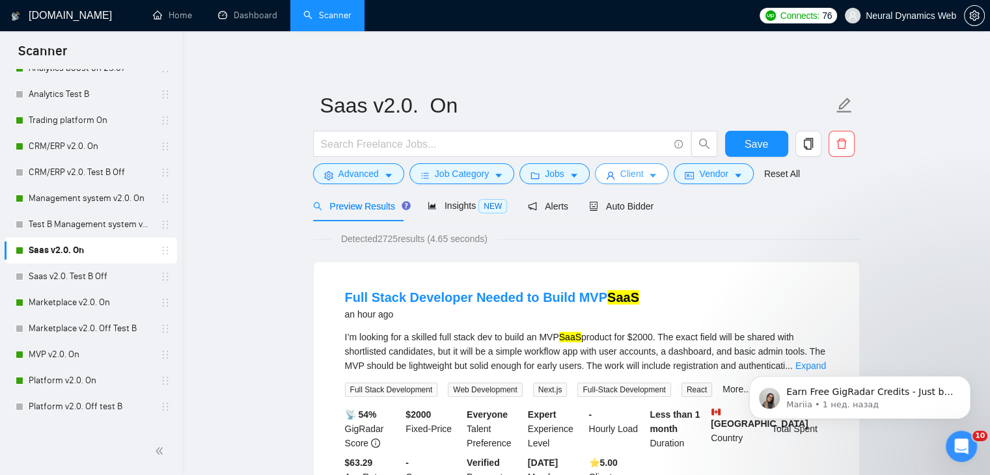
click at [642, 175] on button "Client" at bounding box center [632, 173] width 74 height 21
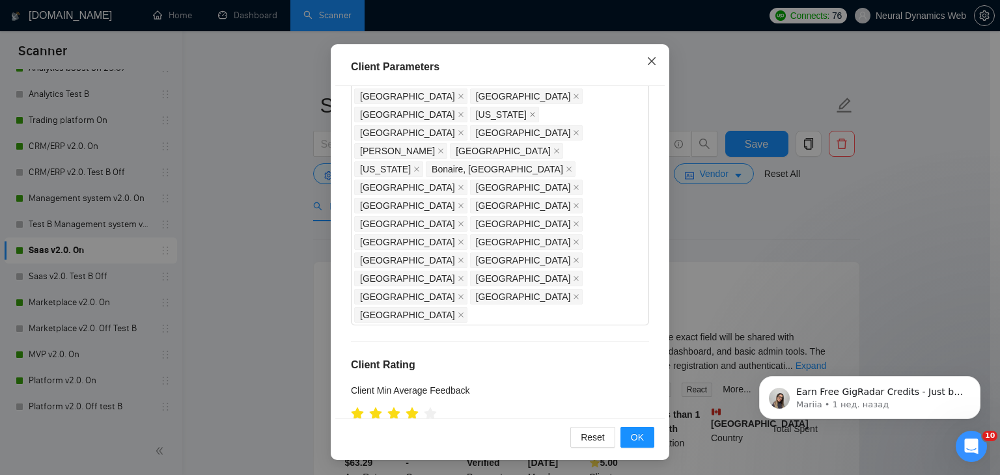
scroll to position [1172, 0]
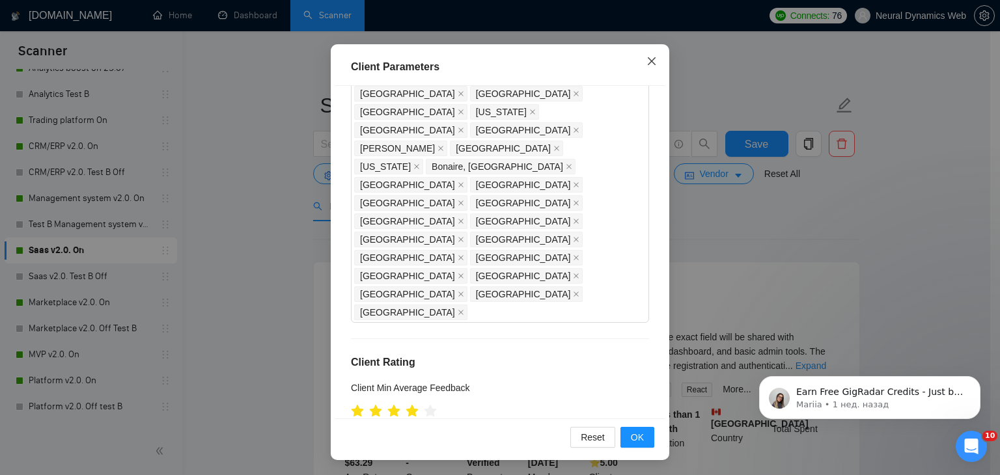
click at [646, 58] on icon "close" at bounding box center [651, 61] width 10 height 10
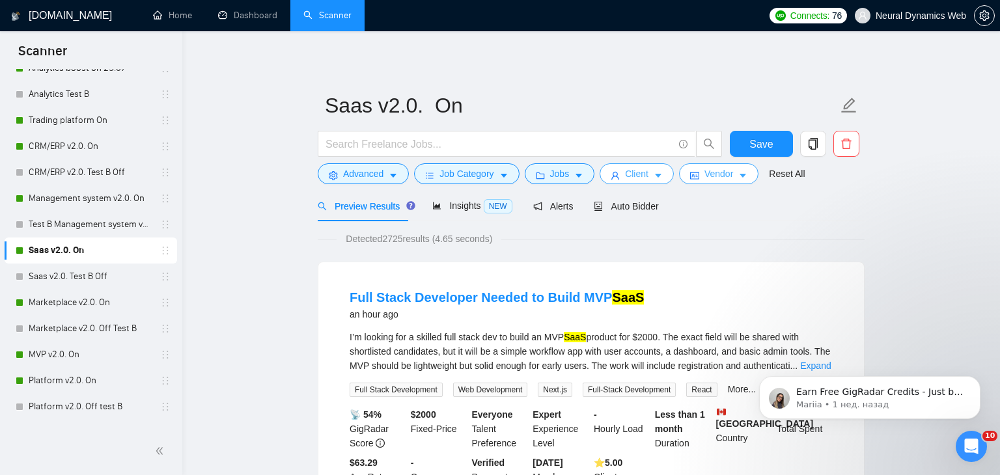
scroll to position [0, 0]
click at [691, 167] on button "Vendor" at bounding box center [713, 173] width 79 height 21
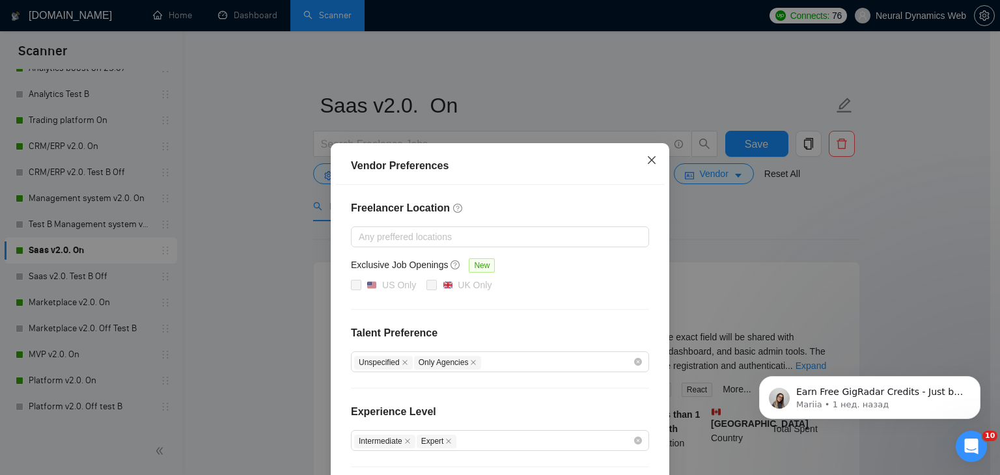
click at [637, 158] on span "Close" at bounding box center [651, 160] width 35 height 35
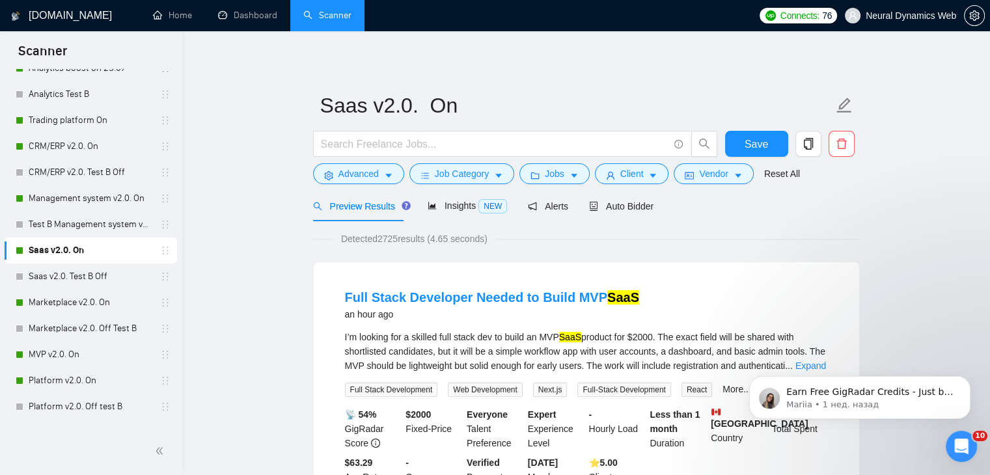
click at [618, 211] on span "Auto Bidder" at bounding box center [621, 206] width 64 height 10
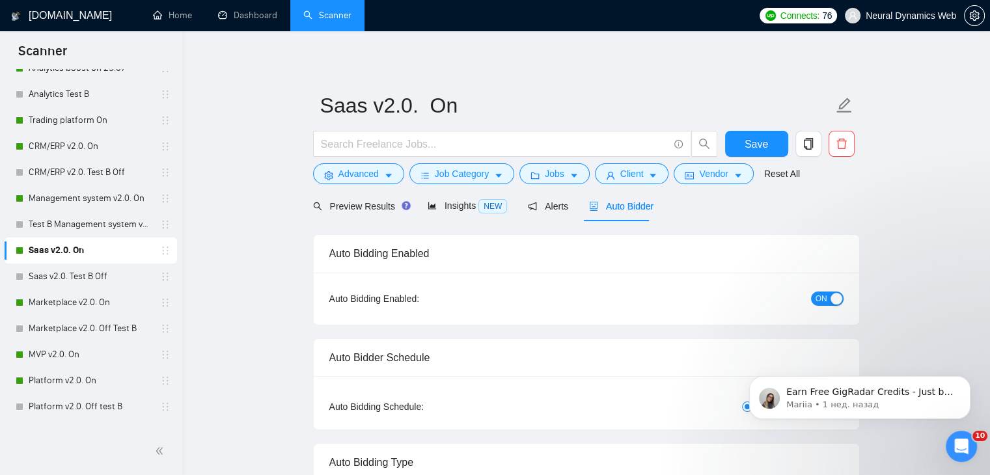
checkbox input "true"
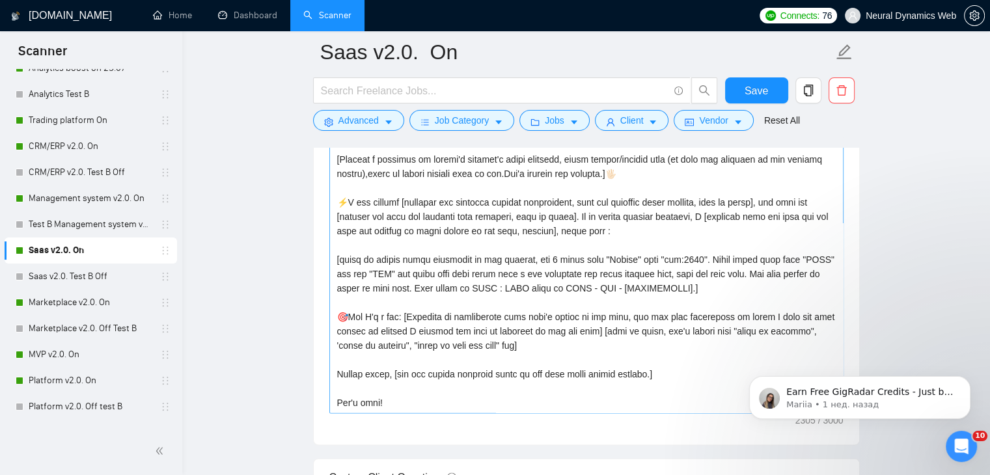
scroll to position [271, 0]
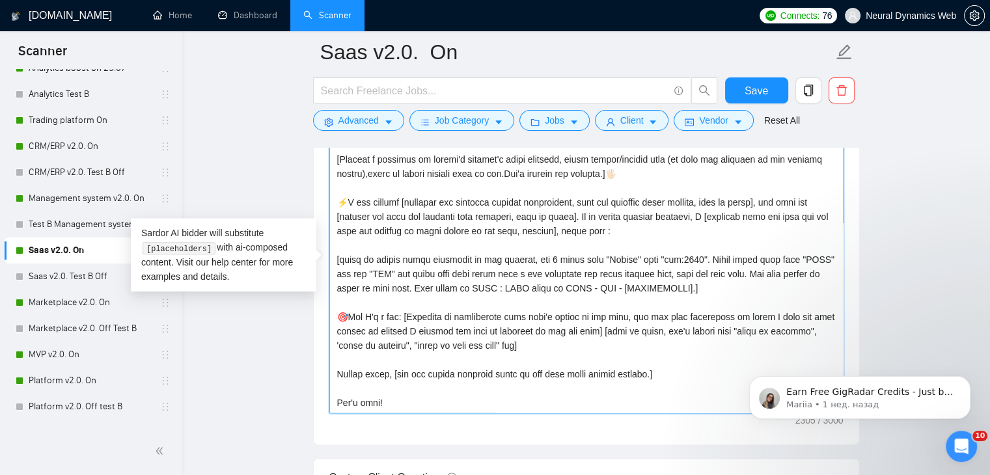
click at [430, 327] on textarea "Cover letter template:" at bounding box center [586, 266] width 514 height 293
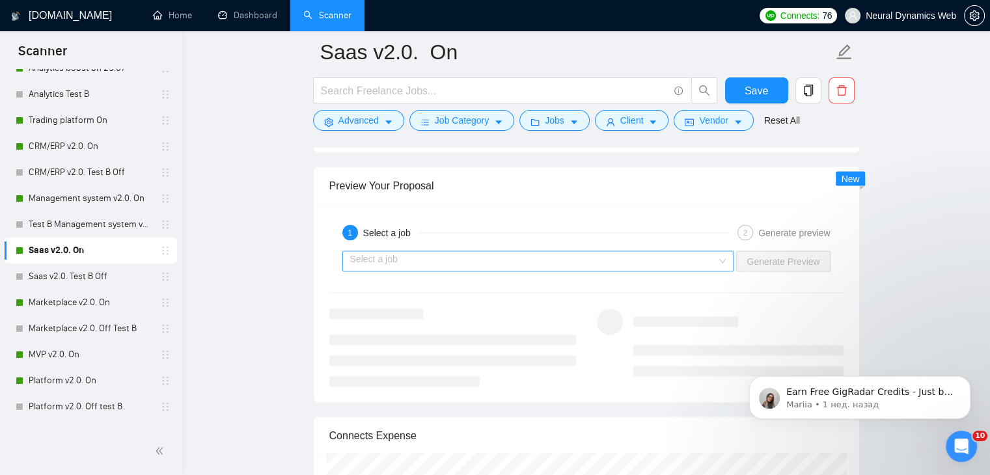
scroll to position [2408, 0]
type textarea "[Folder= 1. CLNT: TubeTamer | URL: https://www.upwork.com/freelancers/bilmaksym…"
click at [547, 256] on input "search" at bounding box center [533, 264] width 367 height 20
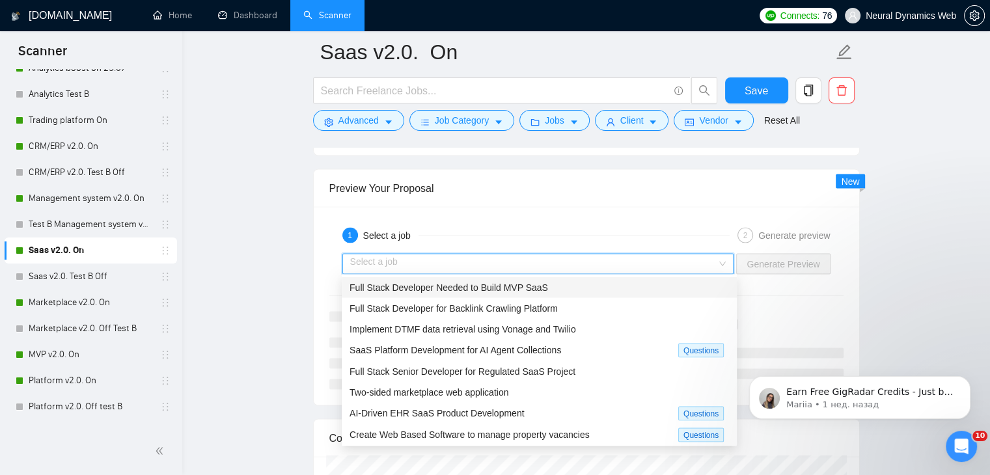
click at [517, 291] on span "Full Stack Developer Needed to Build MVP SaaS" at bounding box center [449, 287] width 199 height 10
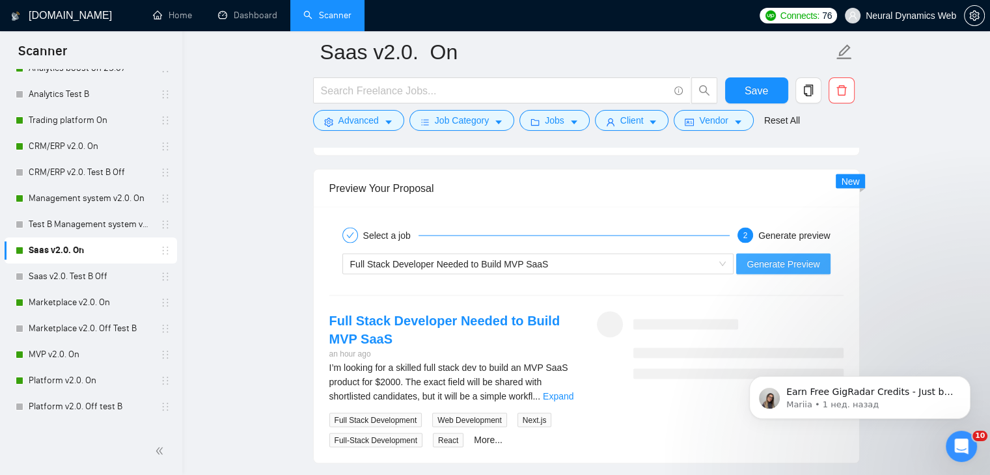
click at [796, 253] on button "Generate Preview" at bounding box center [783, 263] width 94 height 21
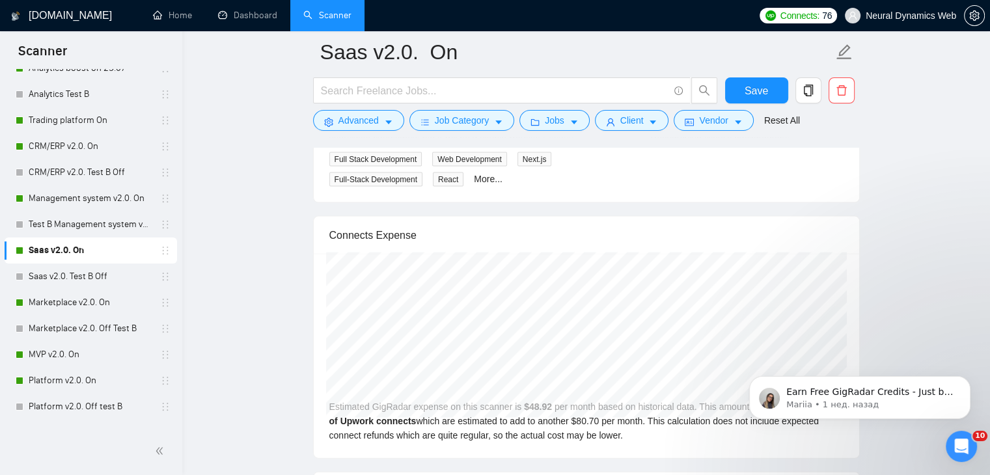
scroll to position [2538, 0]
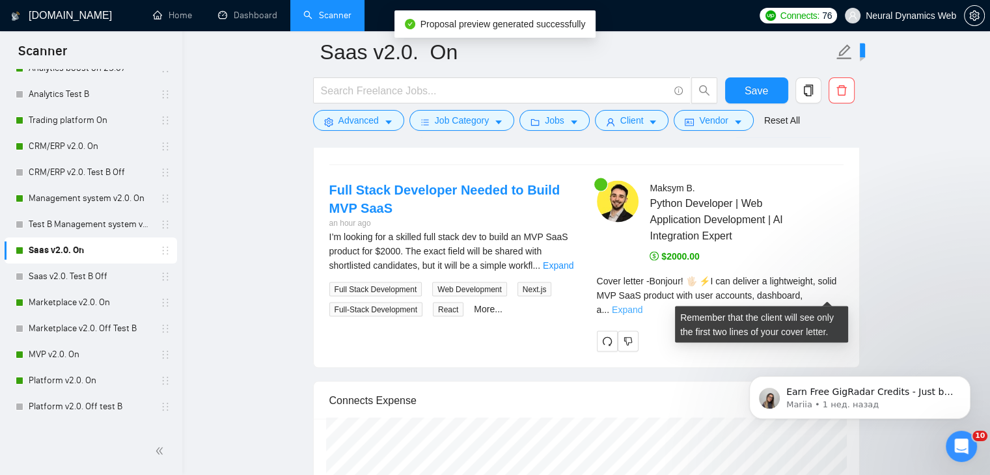
click at [642, 305] on link "Expand" at bounding box center [627, 310] width 31 height 10
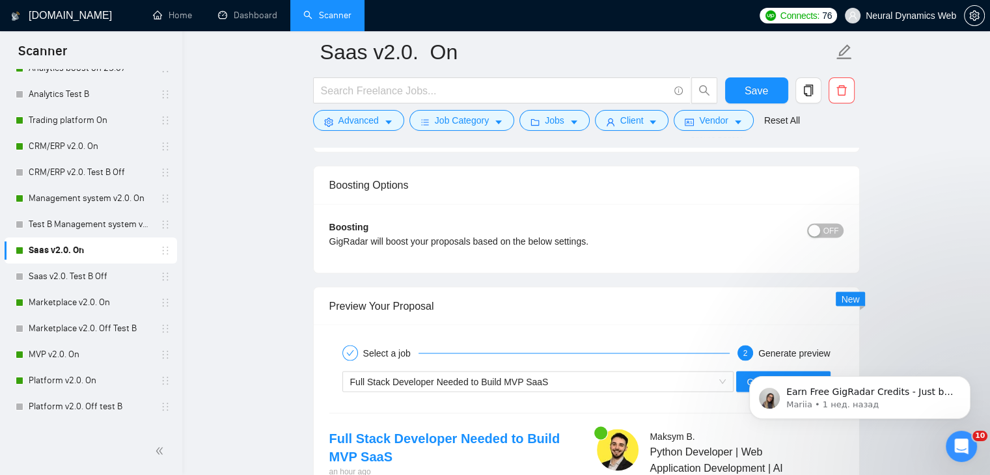
scroll to position [2343, 0]
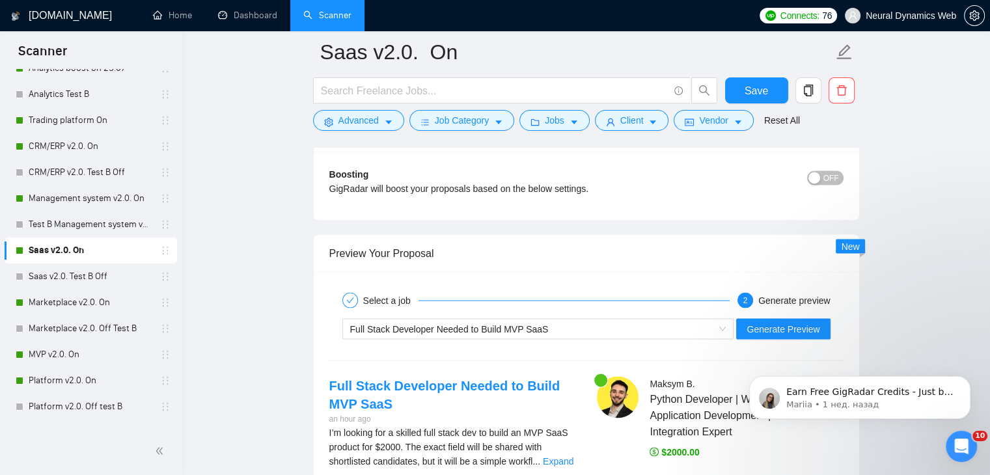
click at [838, 171] on span "OFF" at bounding box center [831, 178] width 16 height 14
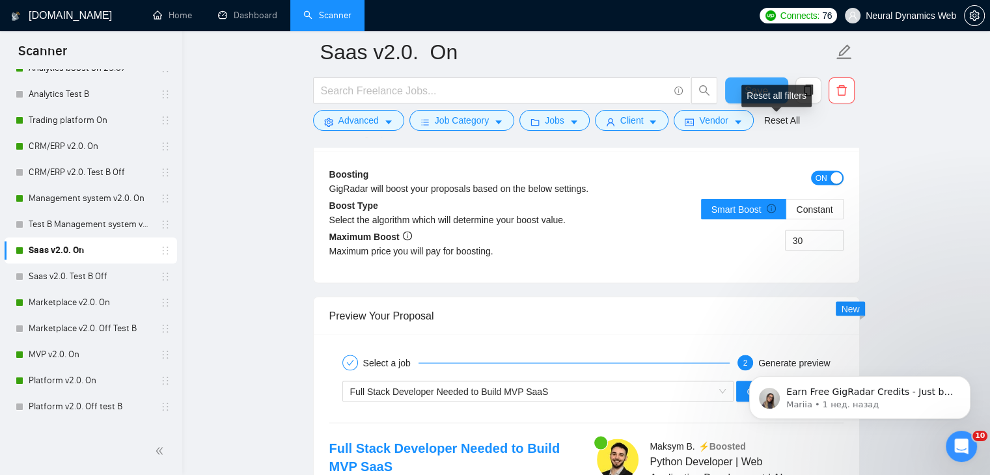
click at [732, 92] on button "Save" at bounding box center [756, 90] width 63 height 26
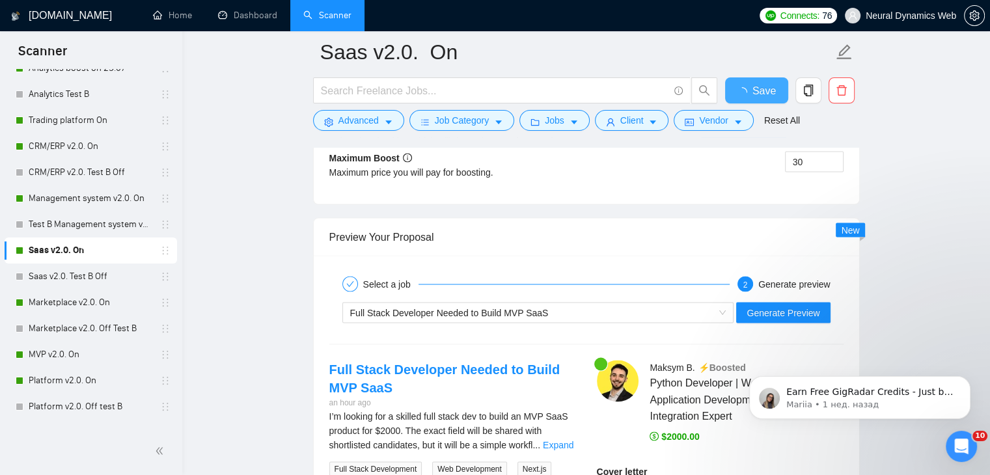
checkbox input "true"
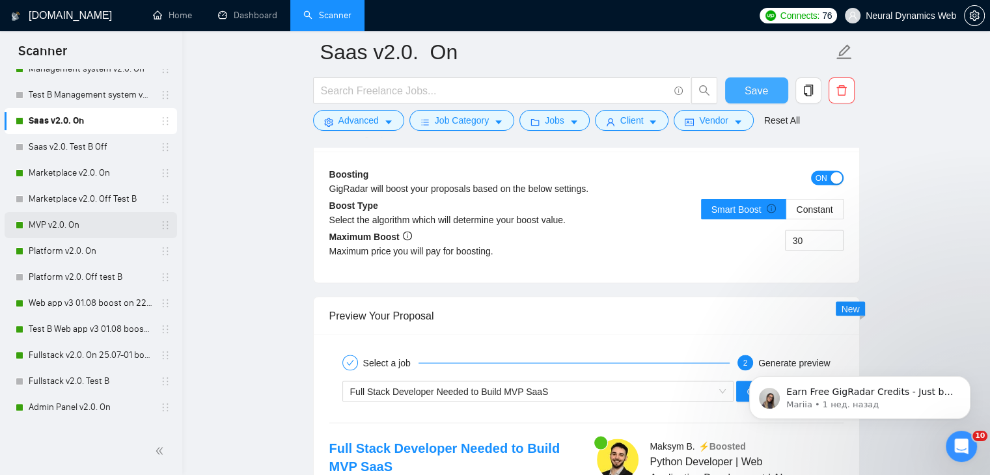
scroll to position [391, 0]
click at [49, 180] on link "Marketplace v2.0. On" at bounding box center [91, 172] width 124 height 26
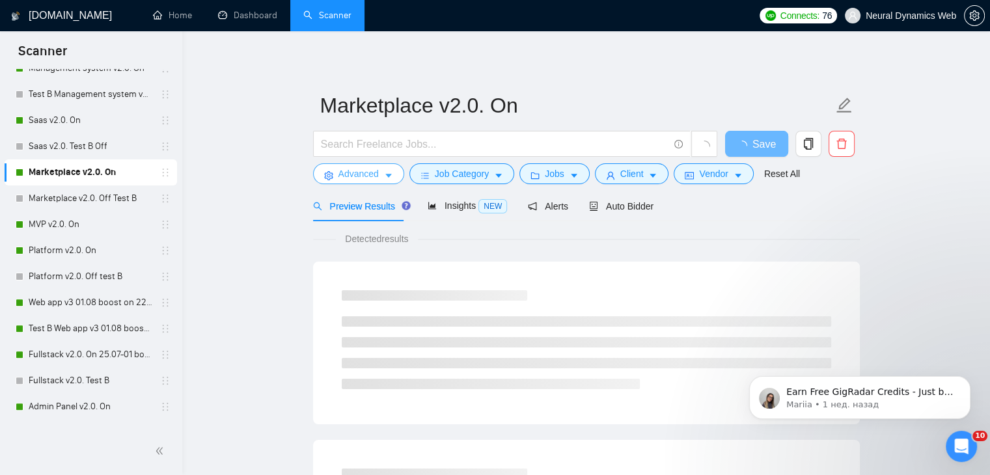
click at [365, 171] on span "Advanced" at bounding box center [358, 174] width 40 height 14
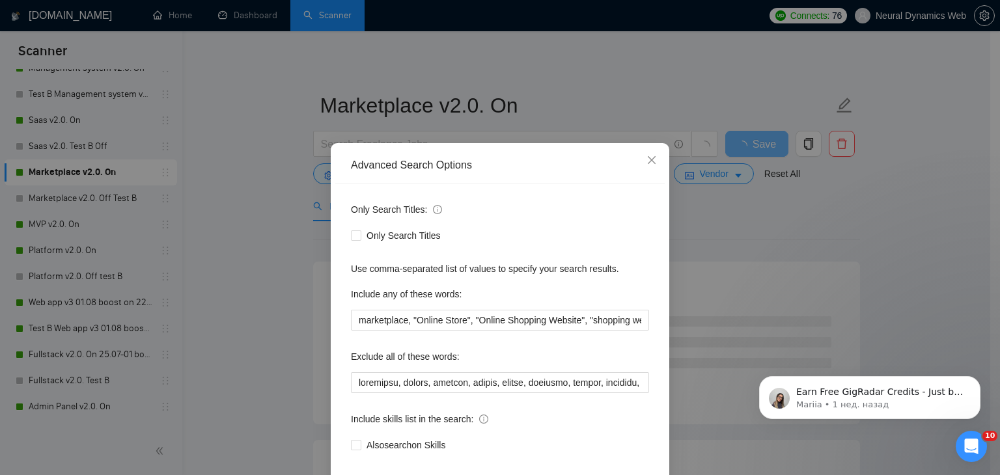
click at [391, 365] on label "Exclude all of these words:" at bounding box center [405, 356] width 109 height 21
click at [377, 390] on input "text" at bounding box center [500, 382] width 298 height 21
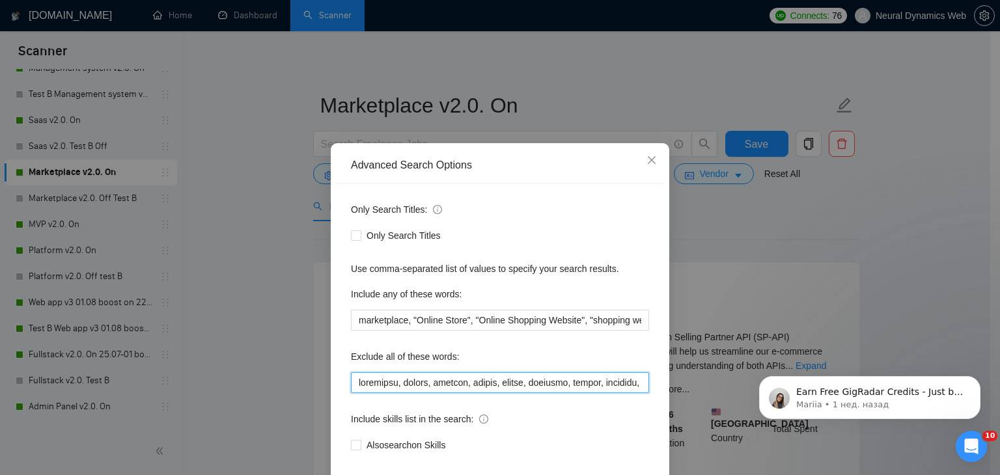
paste input "attio, smartsuite, suitedash, suite, "crm expert", "voice agent", "data analyst…"
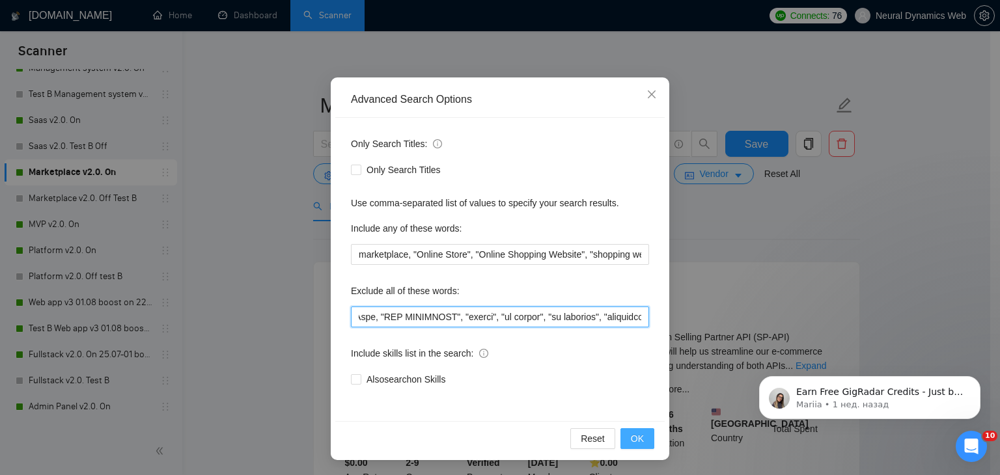
scroll to position [66, 0]
type input "attio, smartsuite, suitedash, suite, "crm expert", "voice agent", "data analyst…"
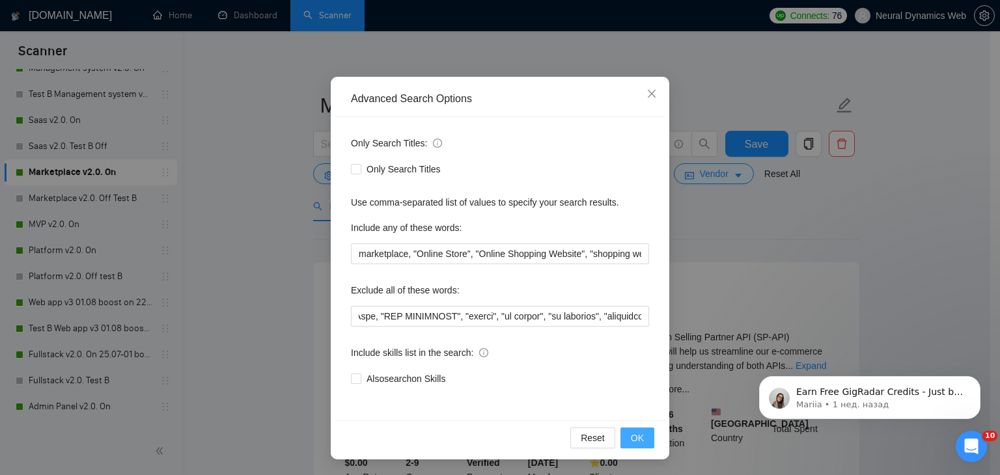
click at [642, 439] on button "OK" at bounding box center [637, 438] width 34 height 21
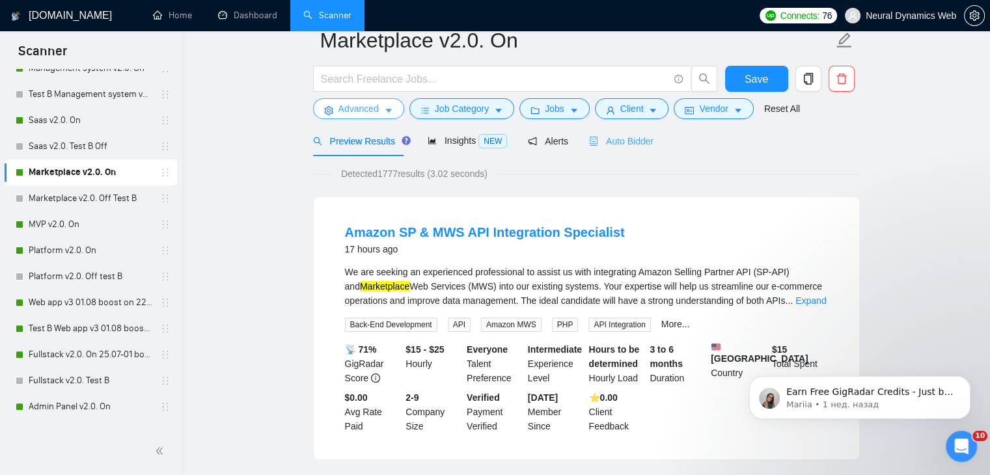
scroll to position [0, 0]
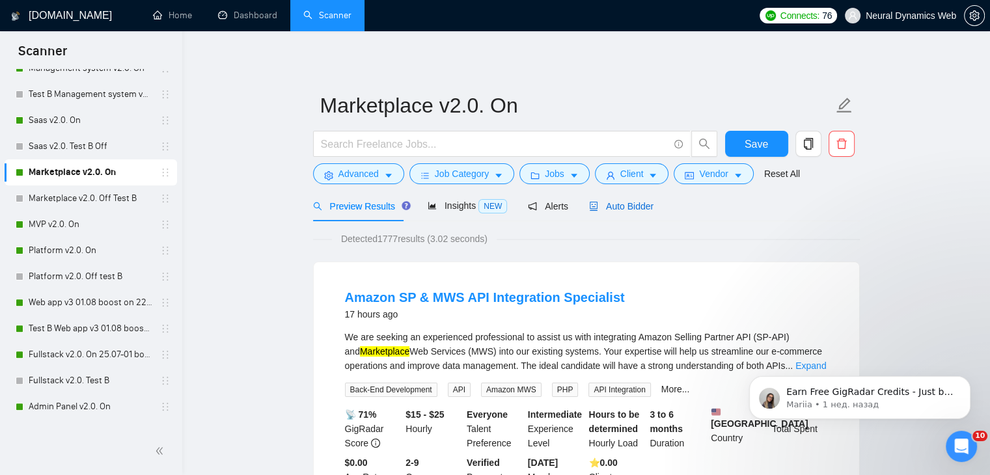
click at [630, 210] on span "Auto Bidder" at bounding box center [621, 206] width 64 height 10
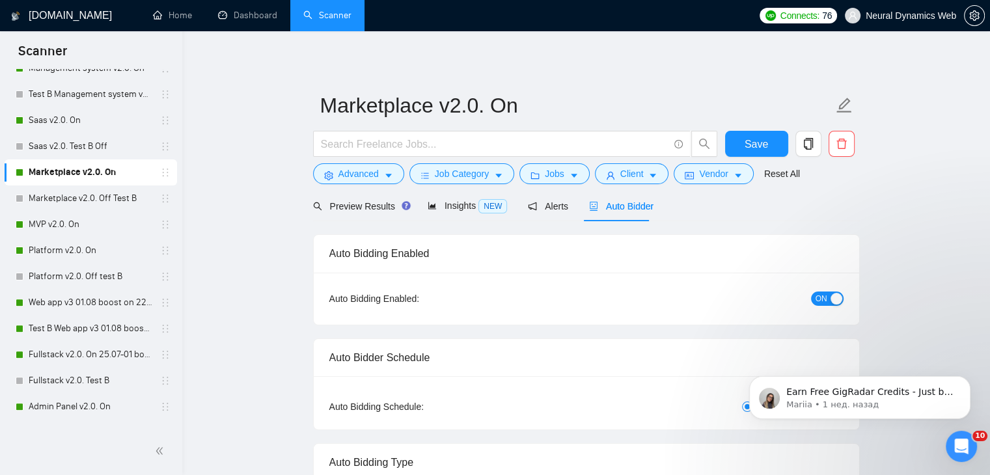
checkbox input "true"
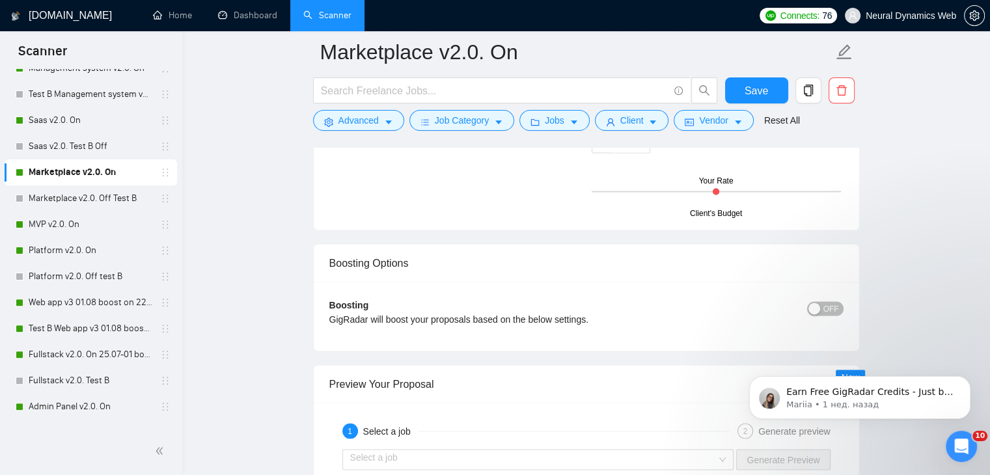
scroll to position [2213, 0]
click at [820, 310] on div "button" at bounding box center [814, 308] width 12 height 12
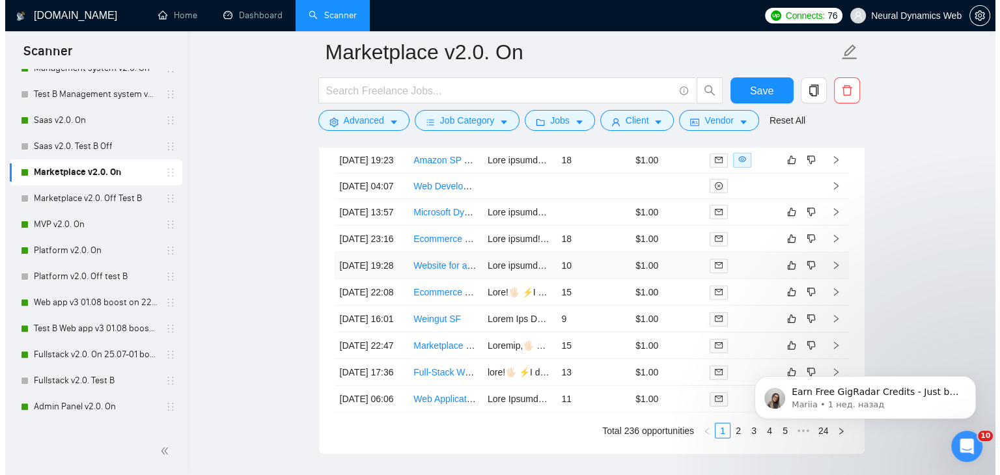
scroll to position [3385, 0]
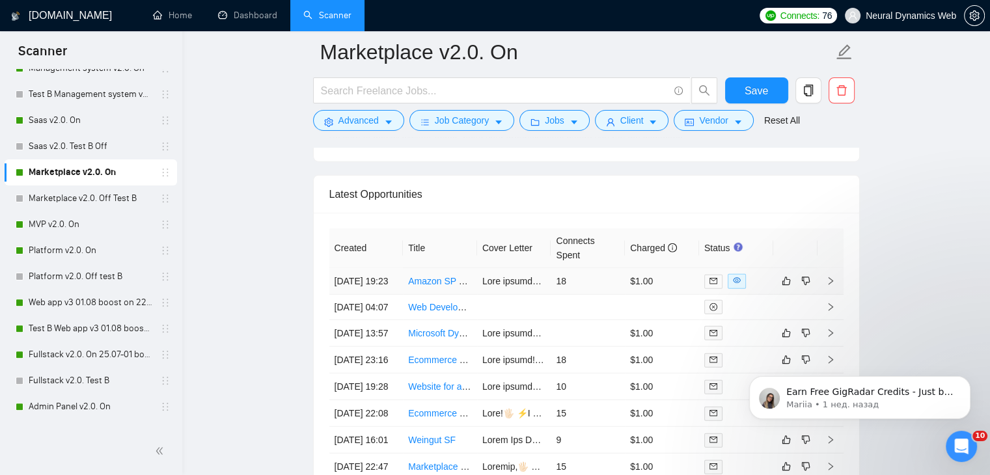
click at [516, 294] on td at bounding box center [514, 281] width 74 height 27
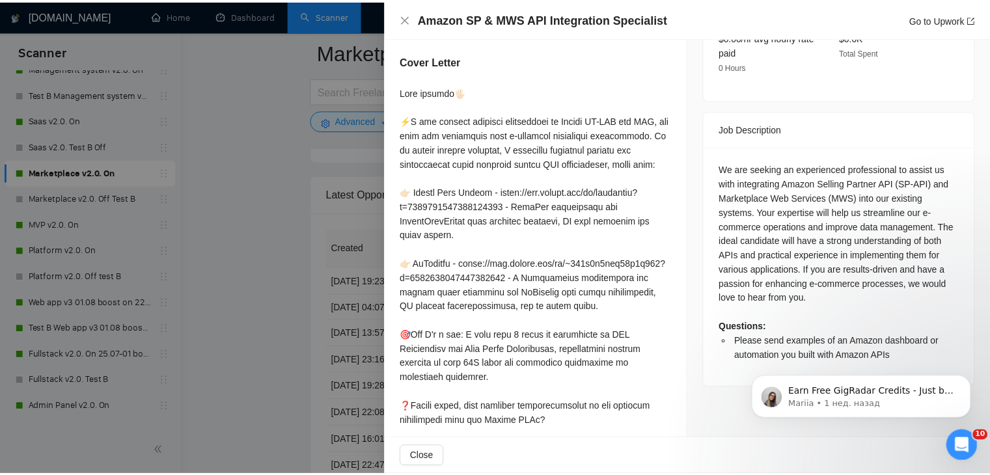
scroll to position [495, 0]
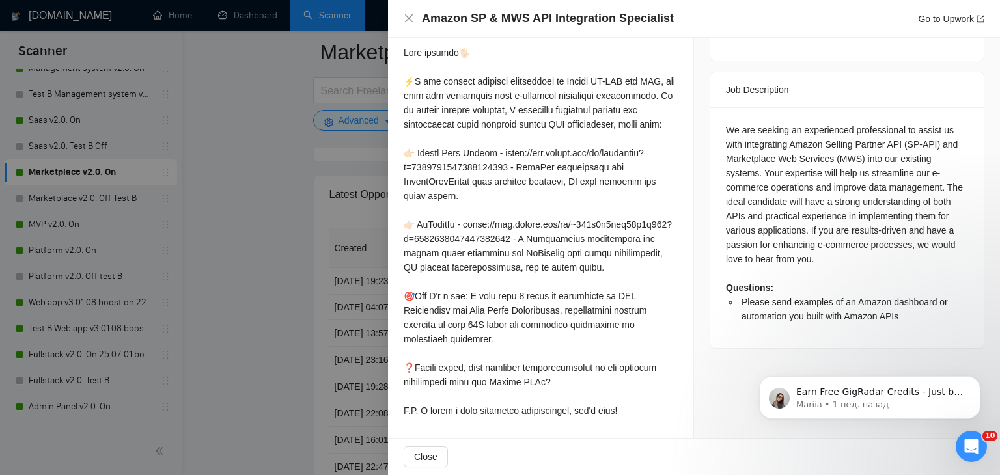
click at [255, 238] on div at bounding box center [500, 237] width 1000 height 475
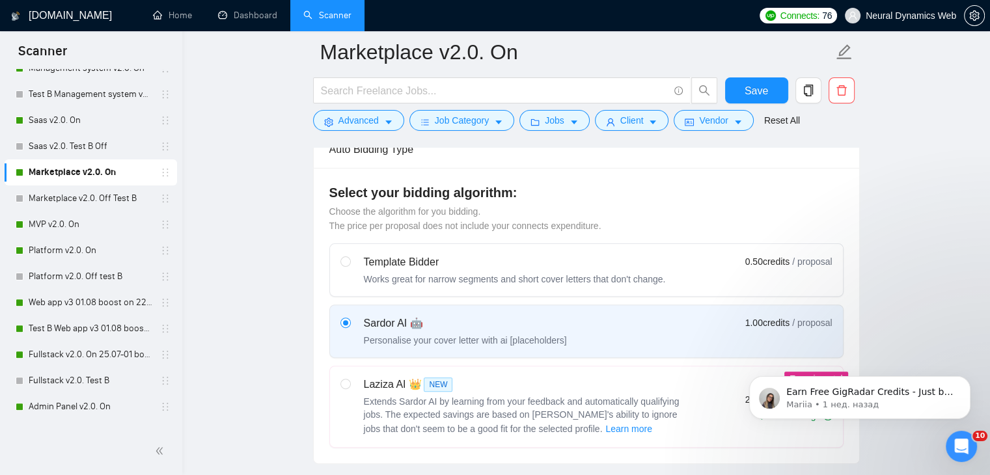
scroll to position [294, 0]
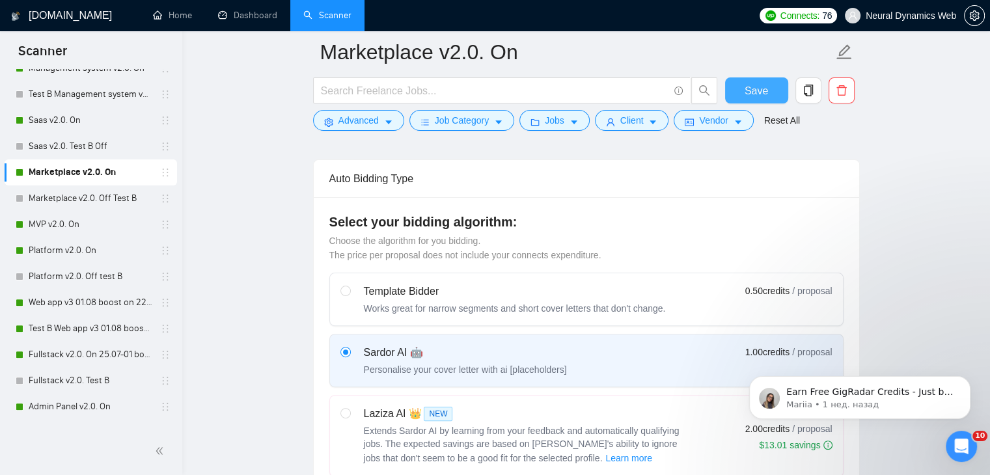
click at [750, 85] on span "Save" at bounding box center [756, 91] width 23 height 16
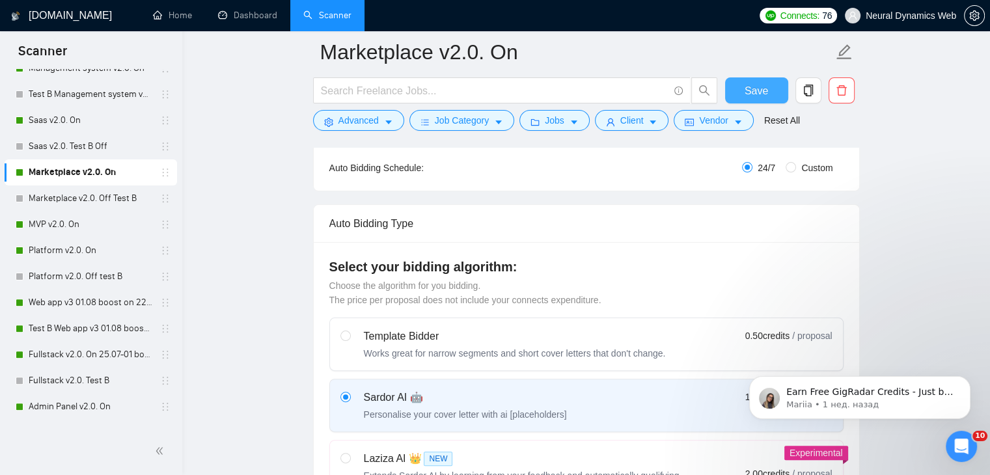
scroll to position [229, 0]
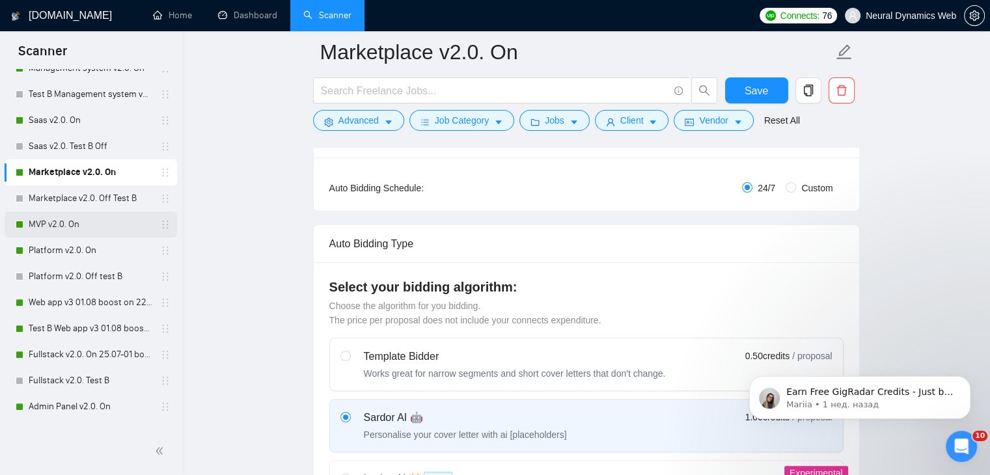
click at [85, 230] on link "MVP v2.0. On" at bounding box center [91, 225] width 124 height 26
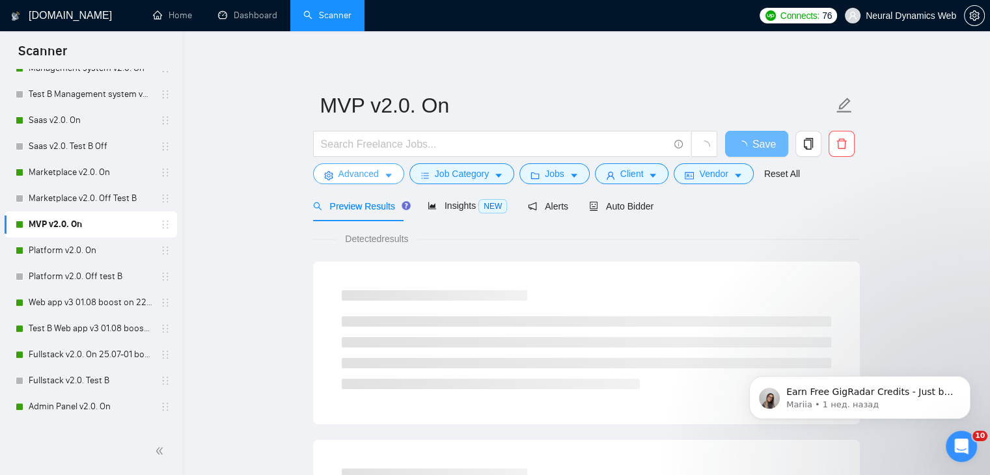
click at [351, 172] on span "Advanced" at bounding box center [358, 174] width 40 height 14
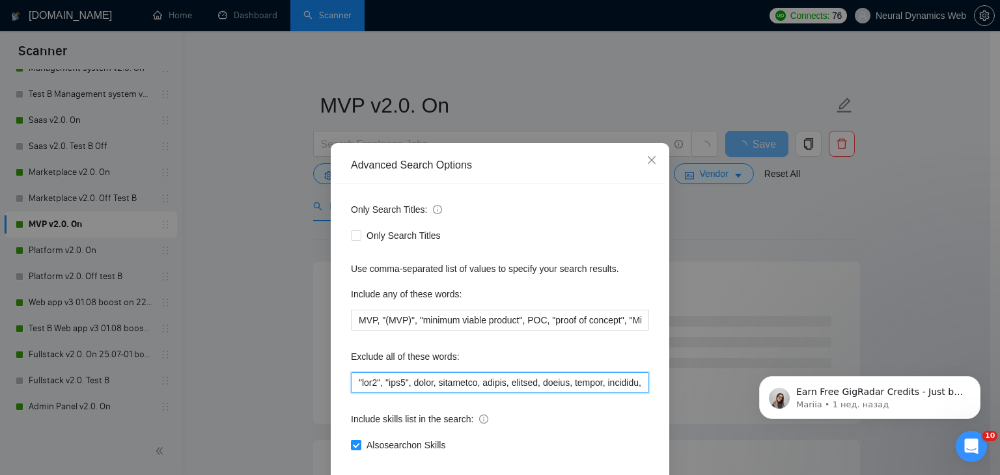
click at [371, 380] on input "text" at bounding box center [500, 382] width 298 height 21
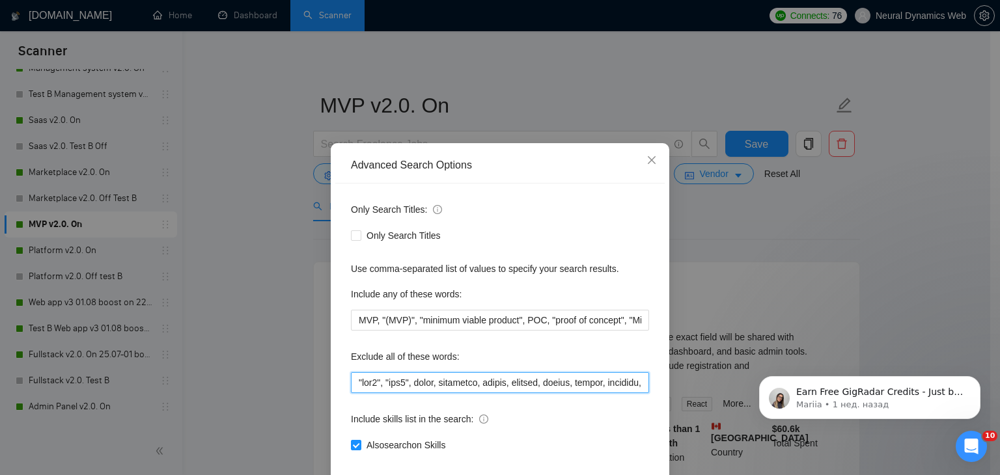
paste input "attio, smartsuite, suitedash, suite, "crm expert", "voice agent", "data analyst…"
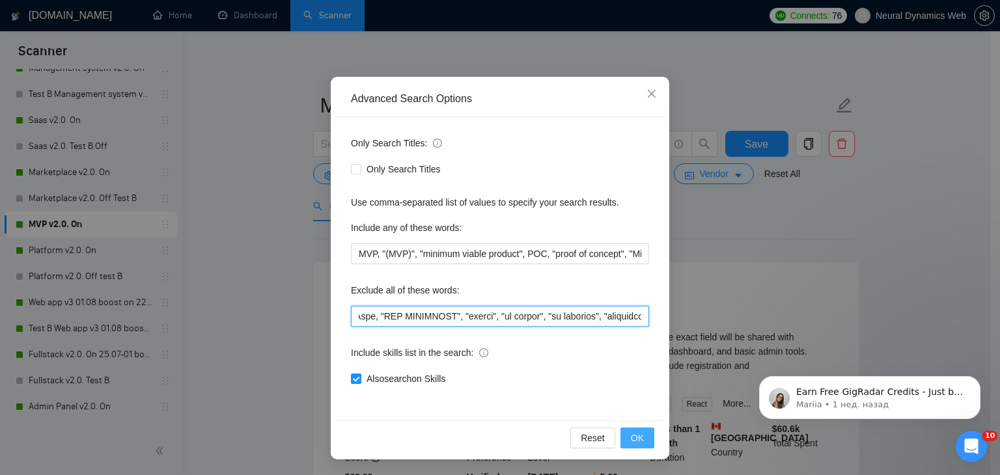
type input "attio, smartsuite, suitedash, suite, "crm expert", "voice agent", "data analyst…"
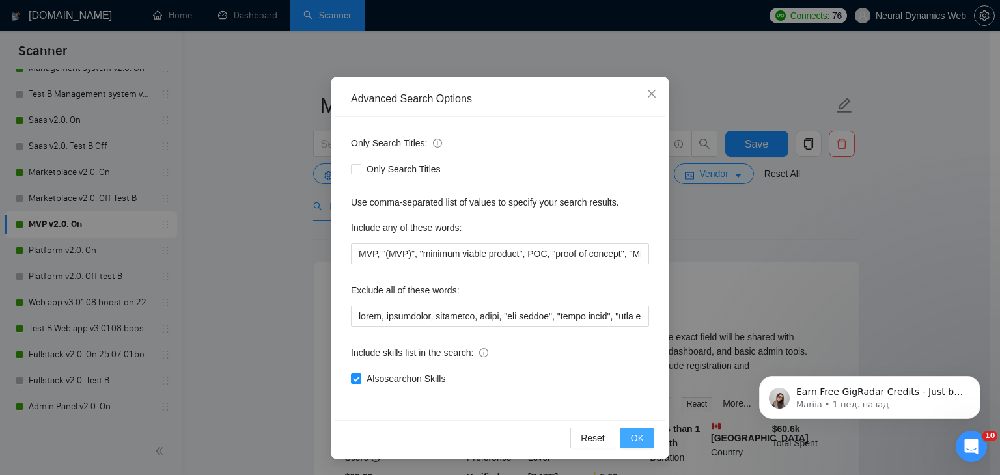
click at [633, 440] on span "OK" at bounding box center [637, 438] width 13 height 14
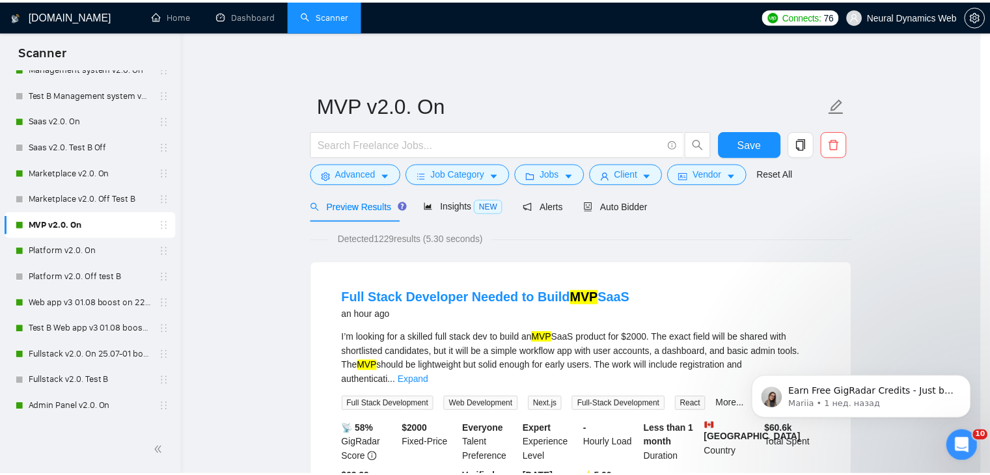
scroll to position [1, 0]
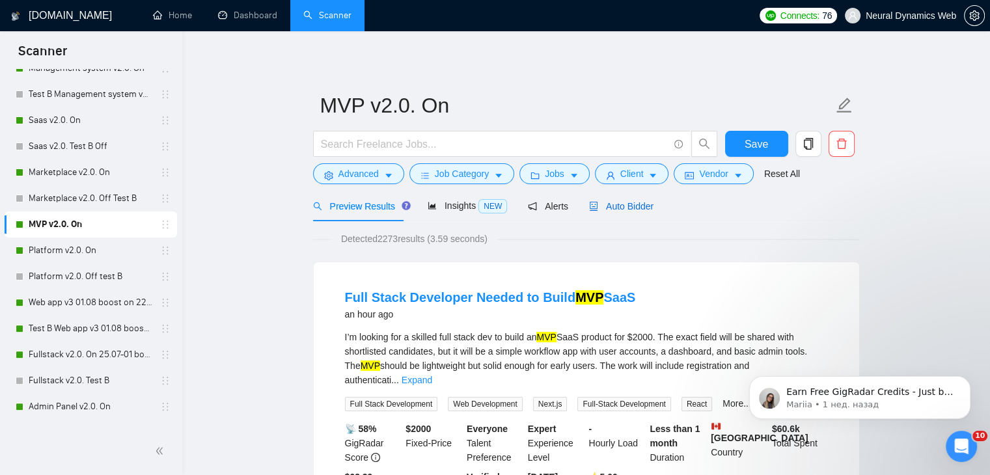
click at [640, 202] on span "Auto Bidder" at bounding box center [621, 206] width 64 height 10
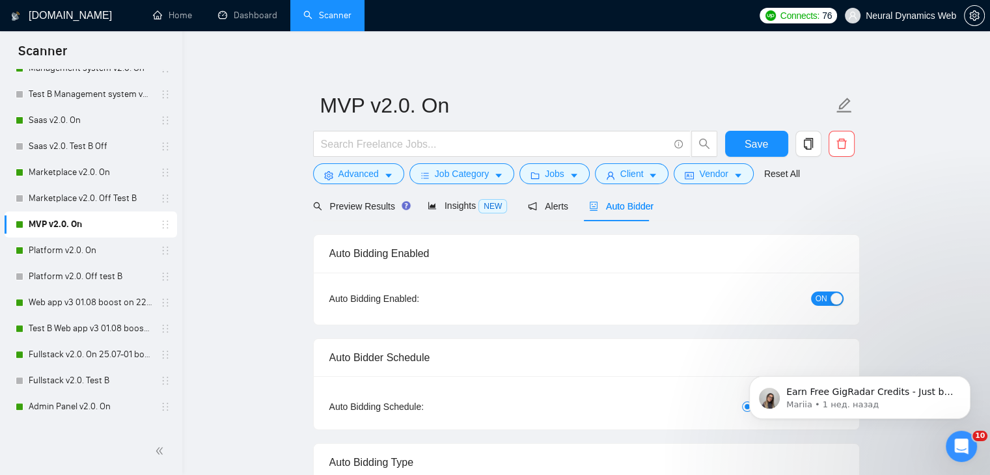
checkbox input "true"
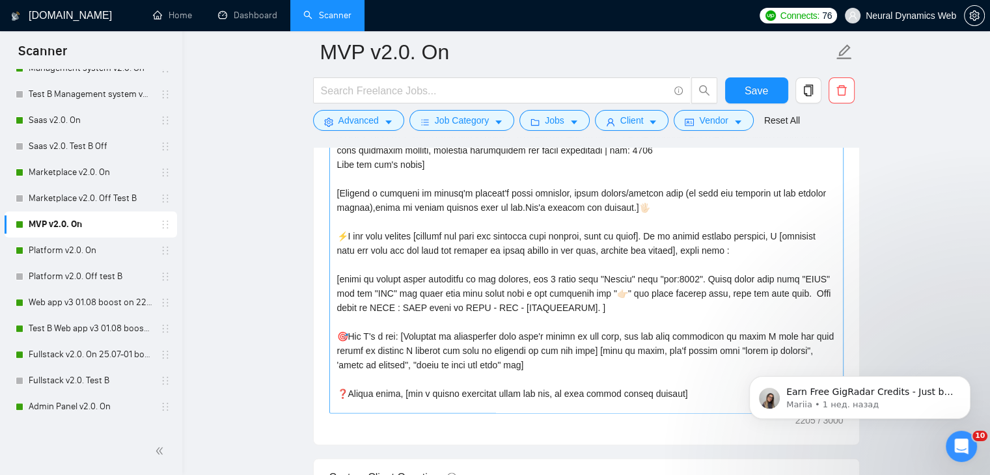
scroll to position [214, 0]
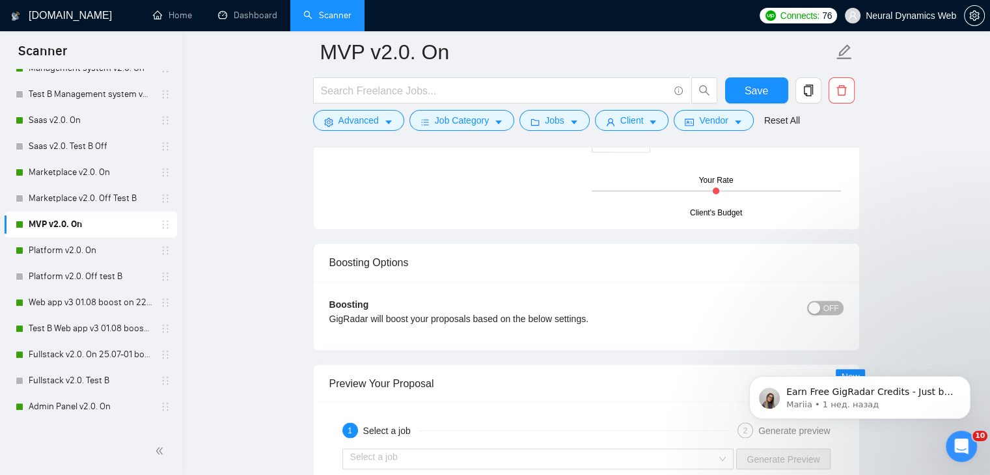
click at [827, 307] on span "OFF" at bounding box center [831, 308] width 16 height 14
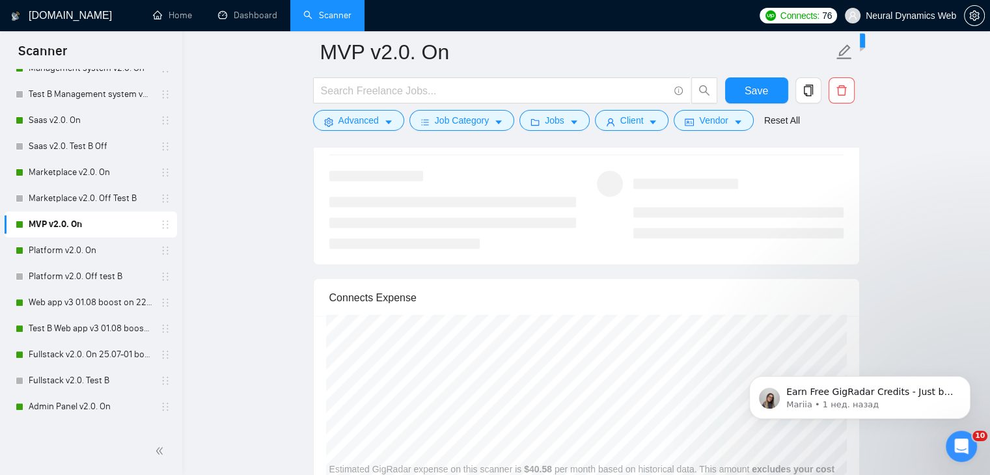
scroll to position [2734, 0]
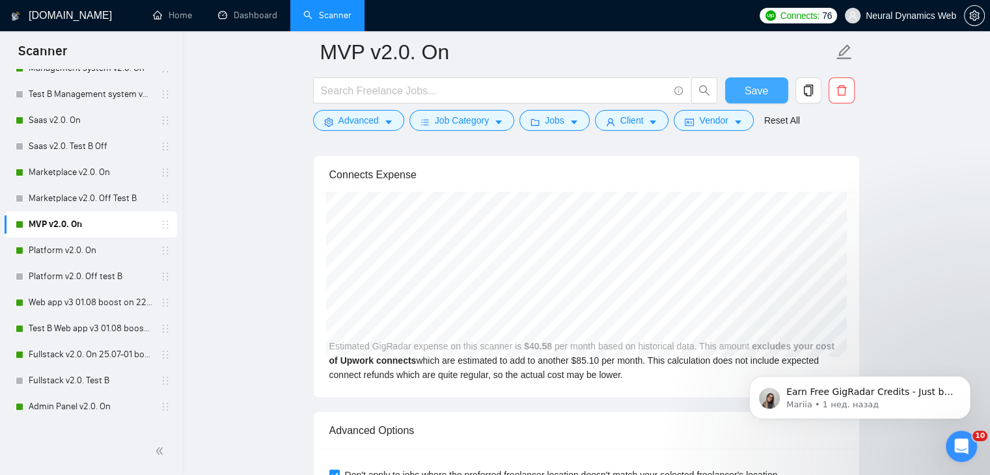
click at [762, 85] on span "Save" at bounding box center [756, 91] width 23 height 16
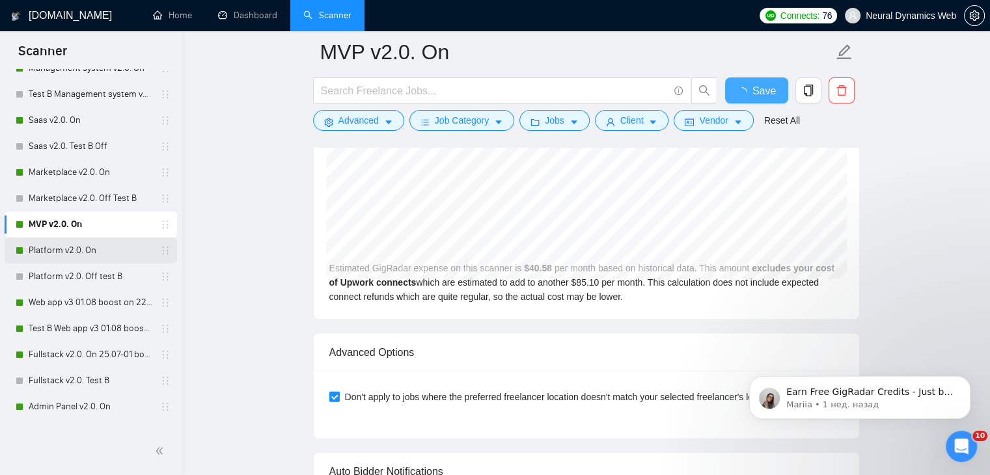
checkbox input "true"
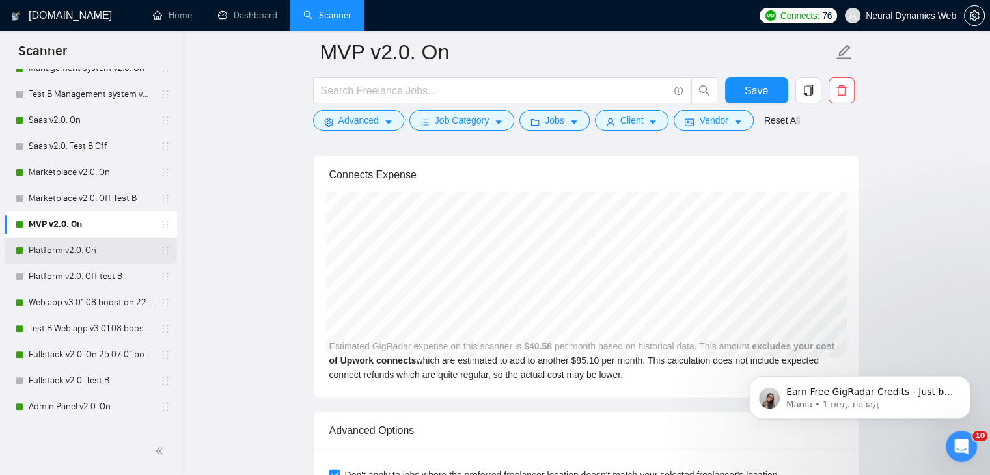
click at [85, 254] on link "Platform v2.0. On" at bounding box center [91, 251] width 124 height 26
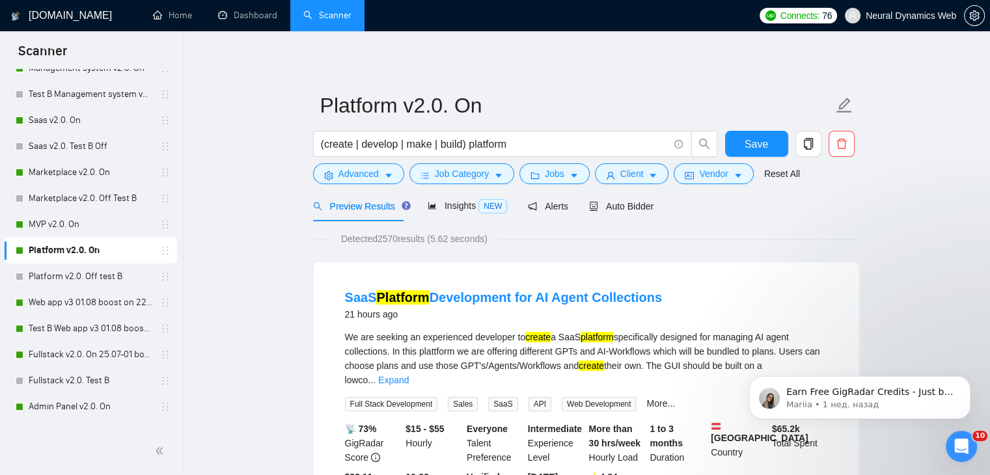
click at [336, 184] on form "Platform v2.0. On (create | develop | make | build) platform Save Advanced Job …" at bounding box center [586, 138] width 547 height 106
click at [335, 178] on button "Advanced" at bounding box center [358, 173] width 91 height 21
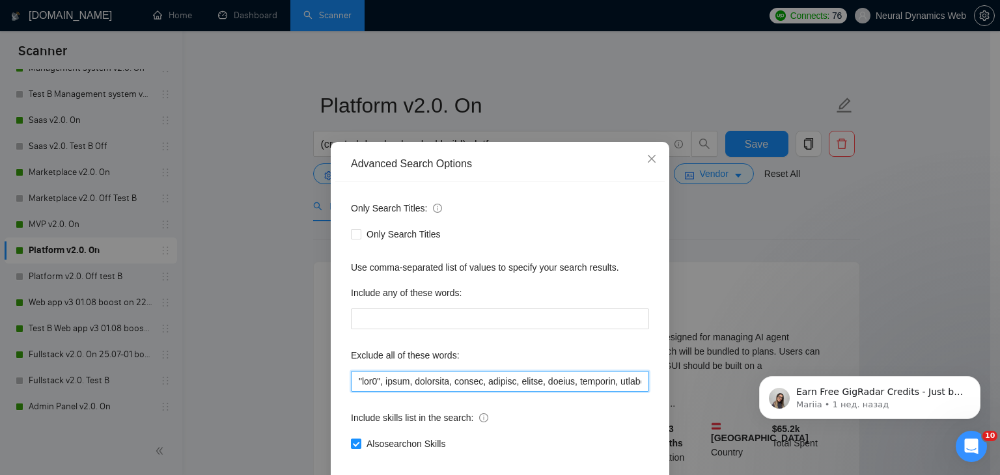
click at [395, 384] on input "text" at bounding box center [500, 381] width 298 height 21
paste input "attio, smartsuite, suitedash, suite, "crm expert", "voice agent", "data analyst…"
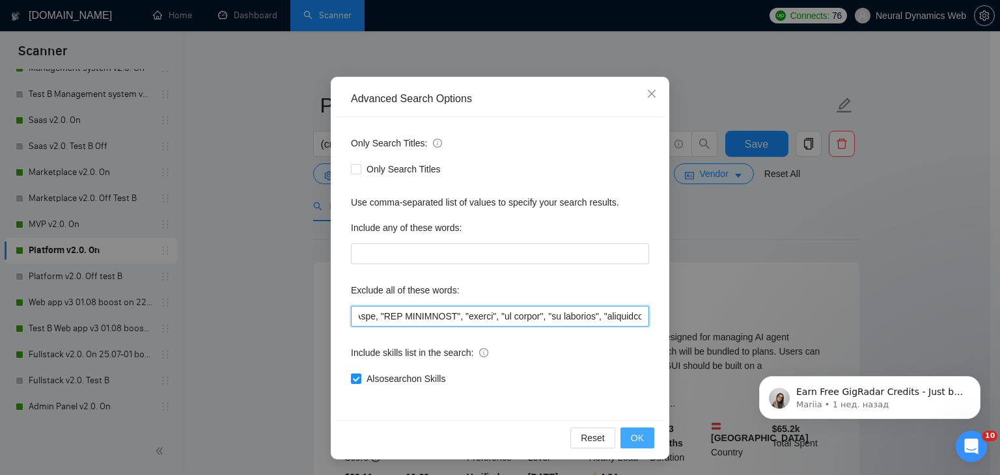
type input "attio, smartsuite, suitedash, suite, "crm expert", "voice agent", "data analyst…"
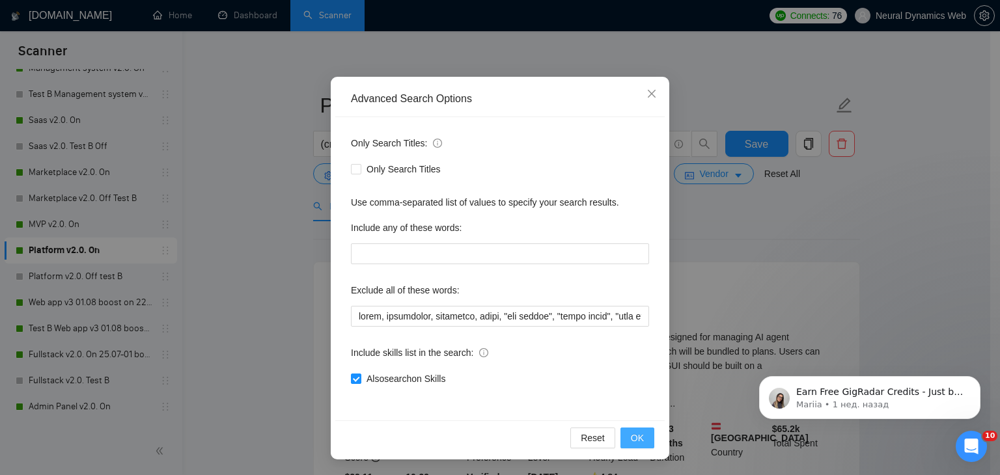
click at [637, 435] on span "OK" at bounding box center [637, 438] width 13 height 14
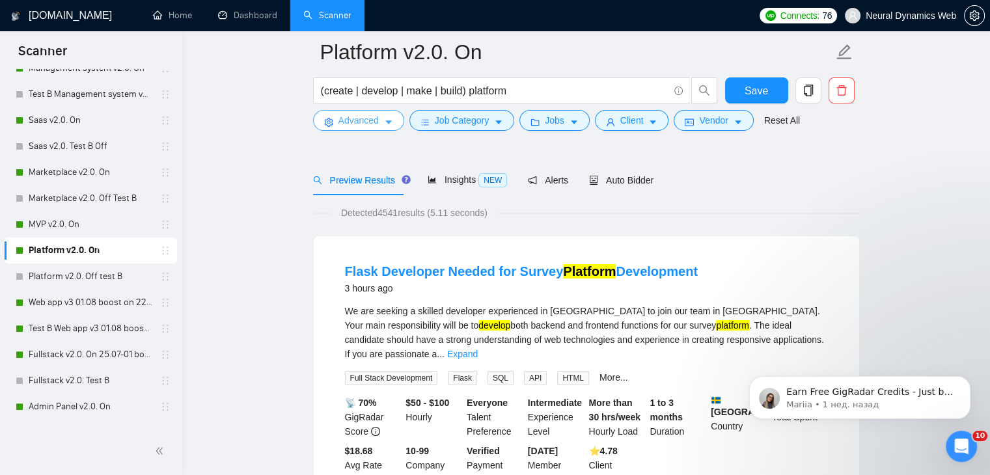
scroll to position [130, 0]
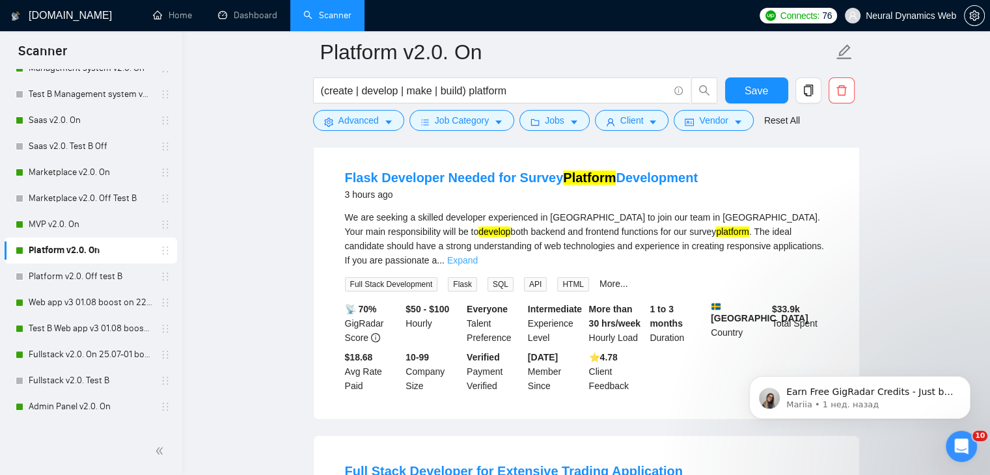
click at [478, 255] on link "Expand" at bounding box center [462, 260] width 31 height 10
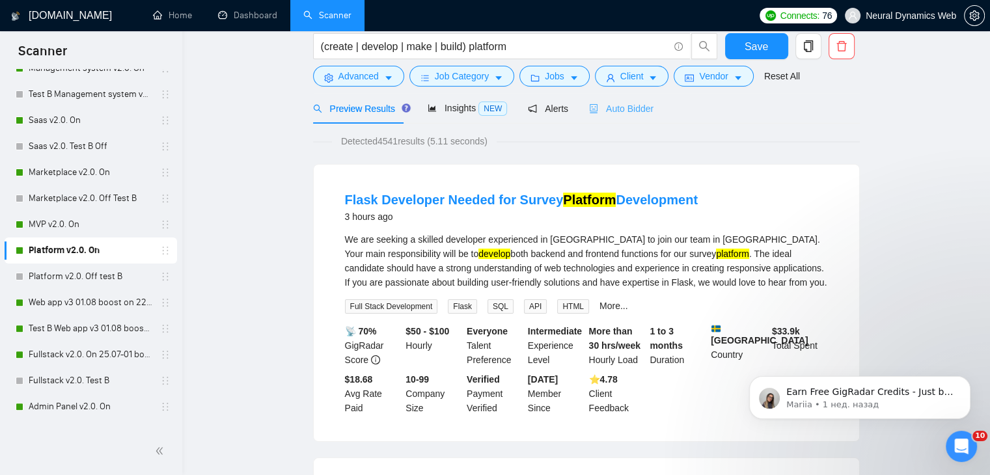
scroll to position [0, 0]
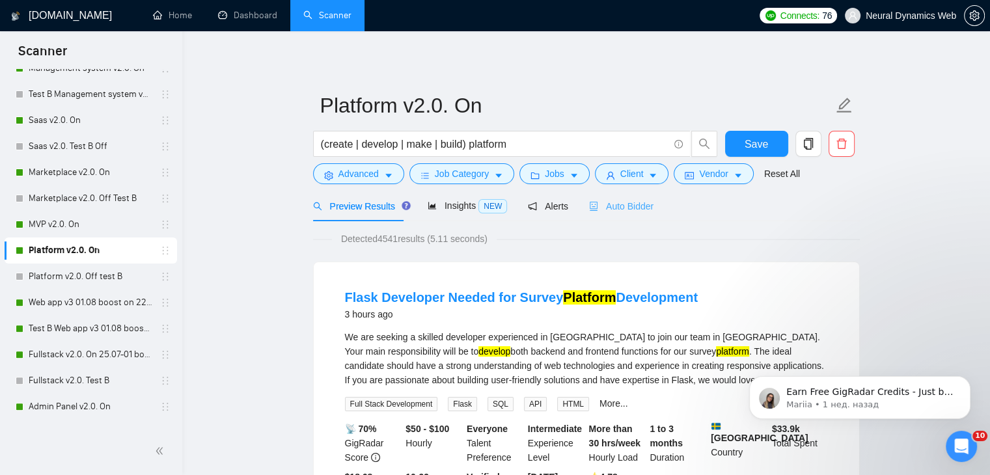
click at [622, 214] on div "Auto Bidder" at bounding box center [621, 206] width 64 height 31
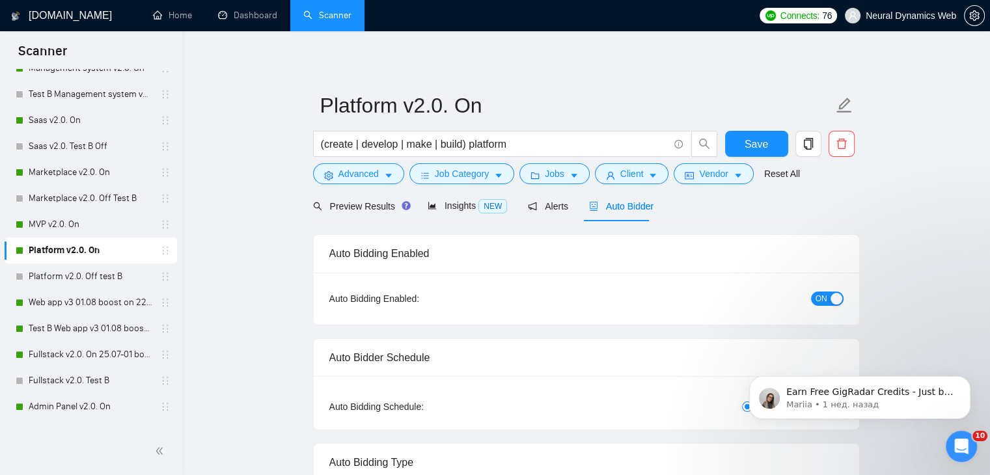
checkbox input "true"
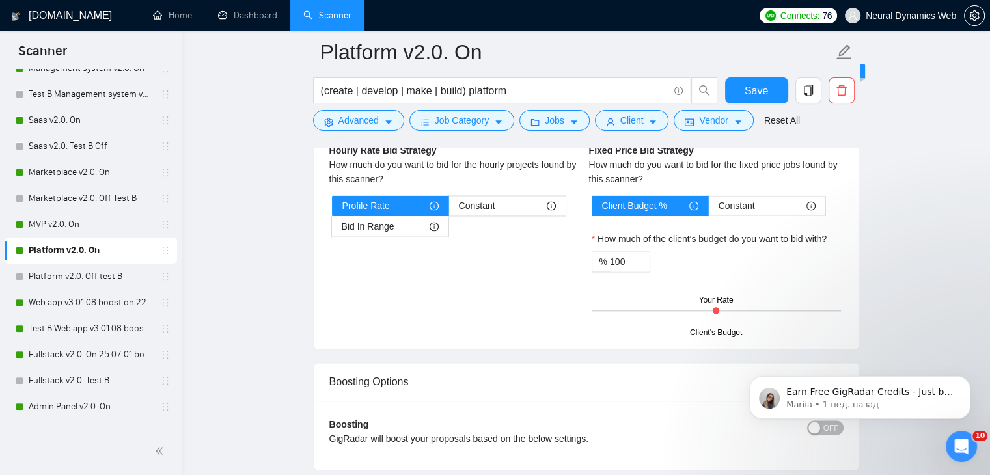
scroll to position [2148, 0]
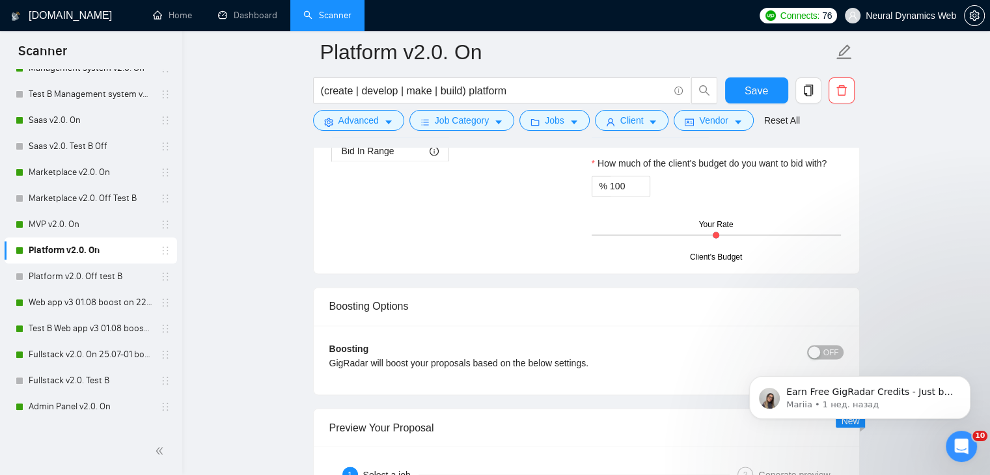
click html "Earn Free GigRadar Credits - Just by Sharing Your Story! 💬 Want more credits fo…"
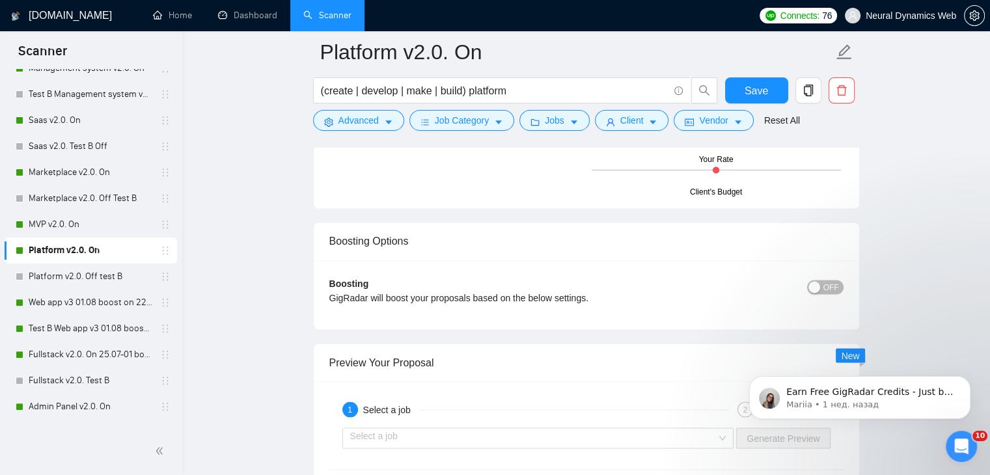
click at [820, 284] on div "button" at bounding box center [814, 287] width 12 height 12
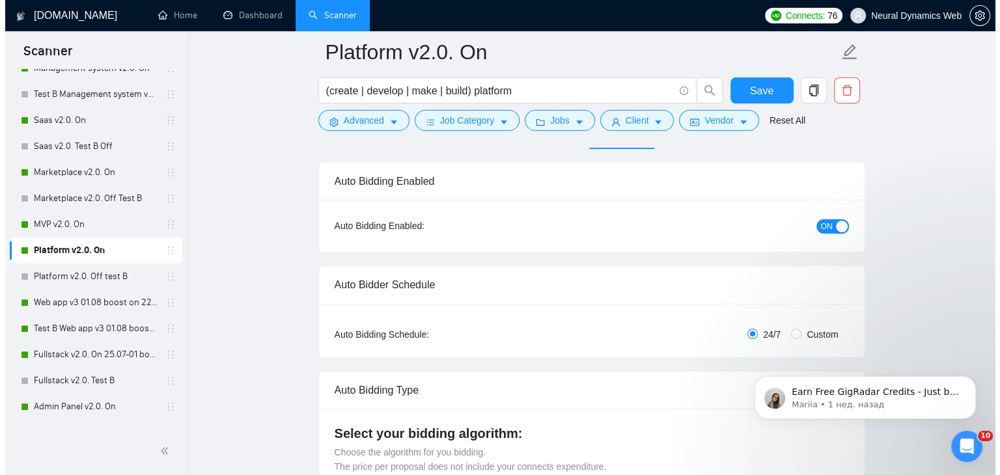
scroll to position [154, 0]
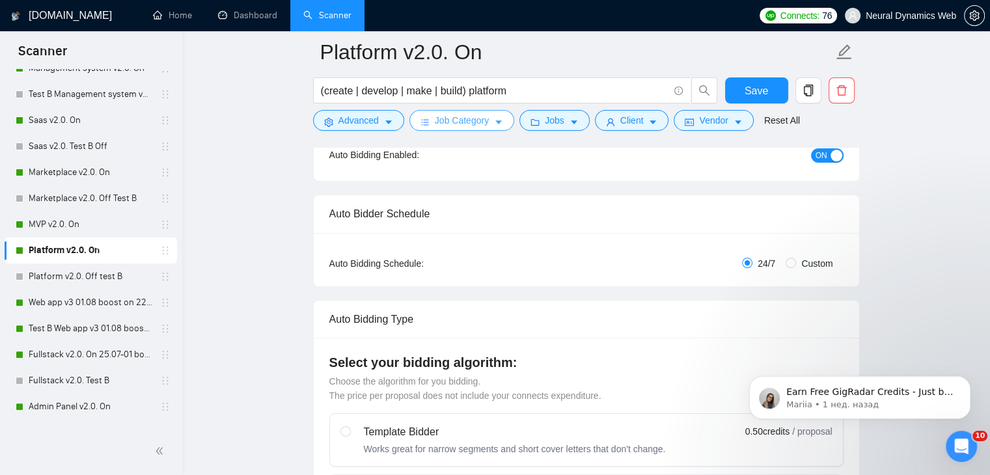
click at [488, 126] on button "Job Category" at bounding box center [461, 120] width 105 height 21
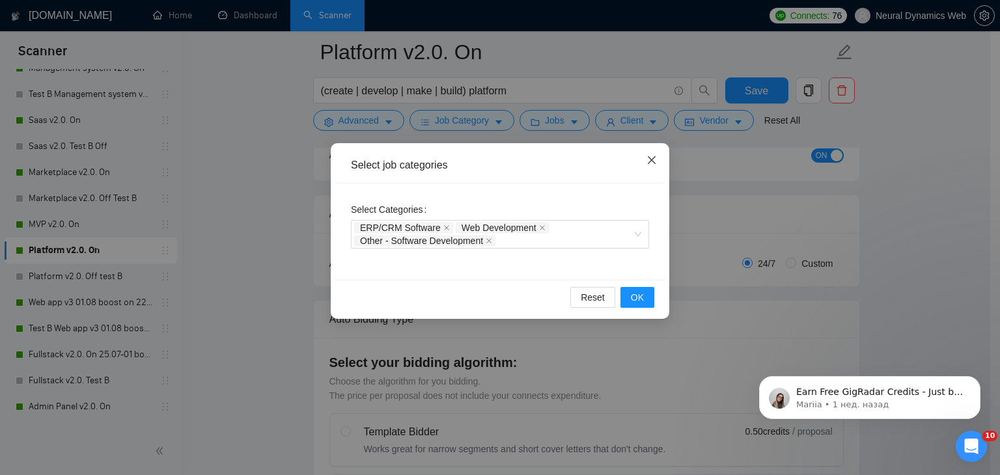
click at [660, 154] on span "Close" at bounding box center [651, 160] width 35 height 35
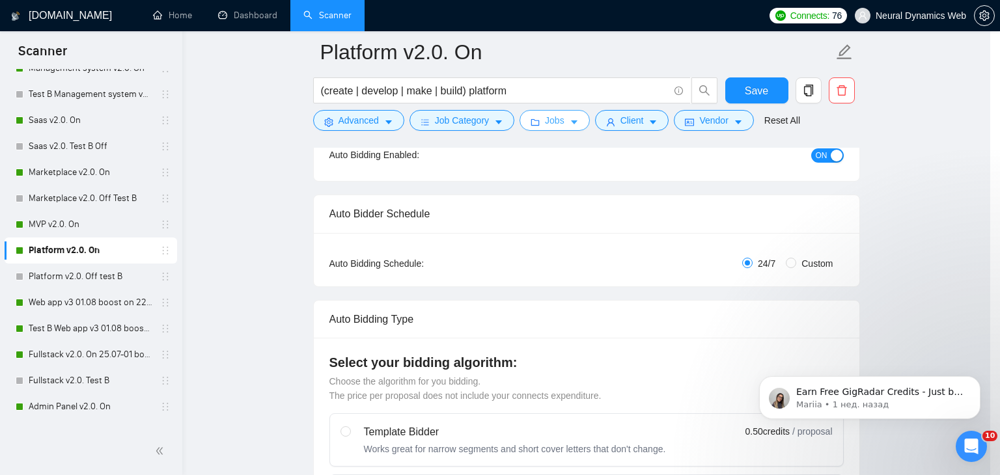
click at [557, 128] on button "Jobs" at bounding box center [554, 120] width 70 height 21
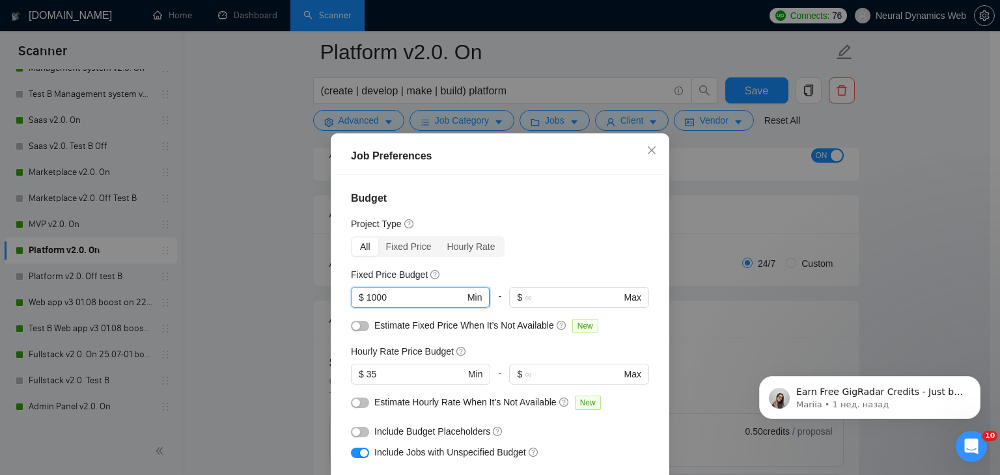
drag, startPoint x: 367, startPoint y: 296, endPoint x: 360, endPoint y: 297, distance: 7.2
click at [360, 297] on span "$ 1000 Min" at bounding box center [420, 297] width 139 height 21
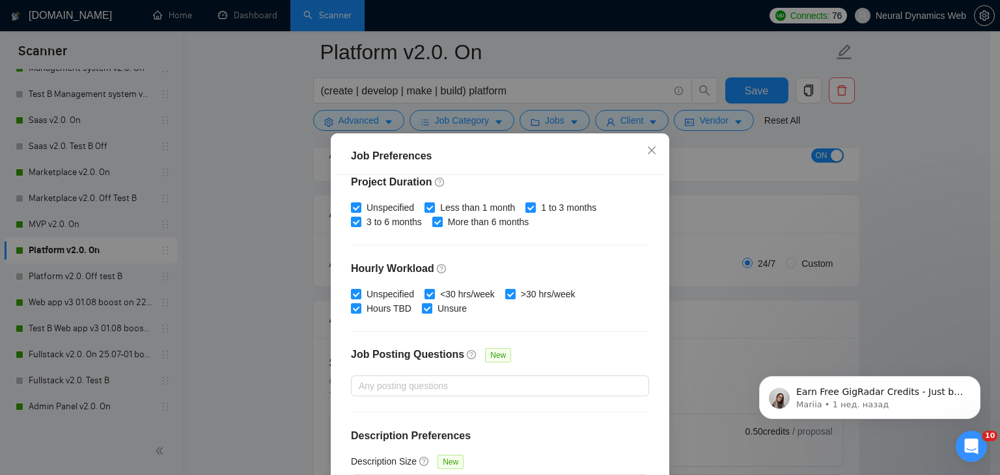
scroll to position [401, 0]
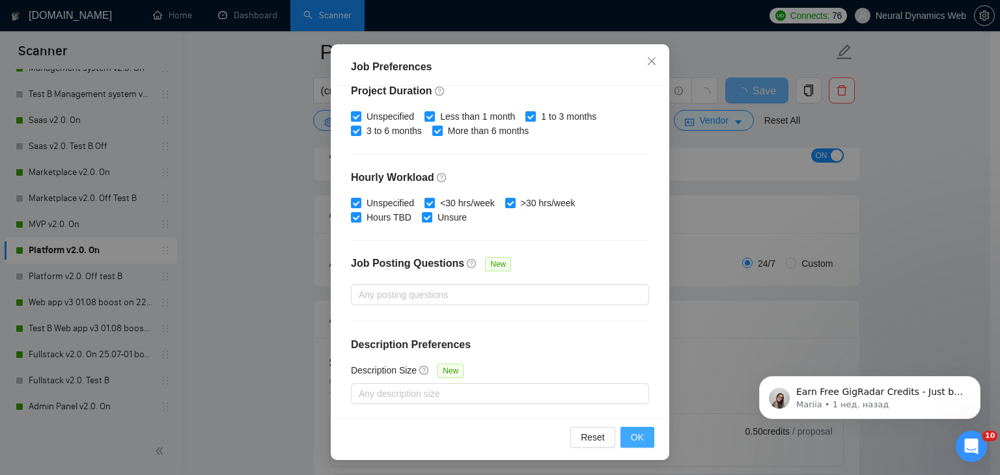
type input "3000"
click at [633, 433] on span "OK" at bounding box center [637, 437] width 13 height 14
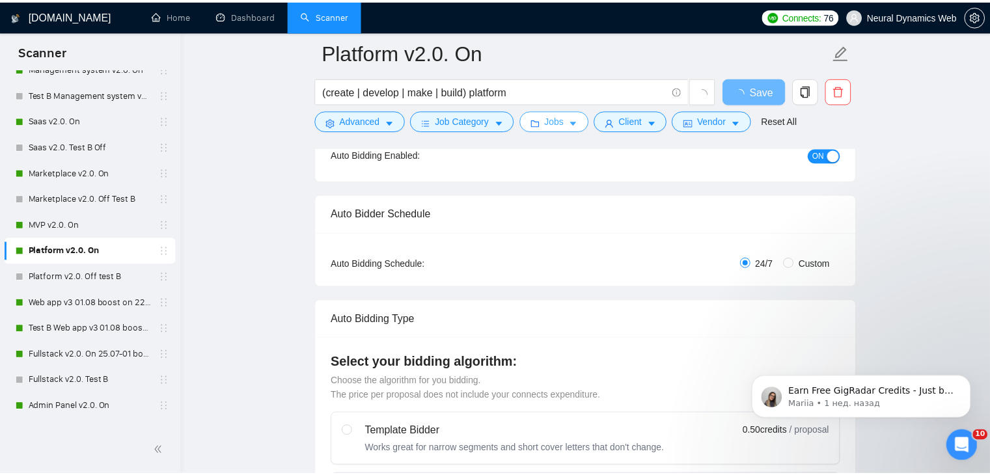
scroll to position [0, 0]
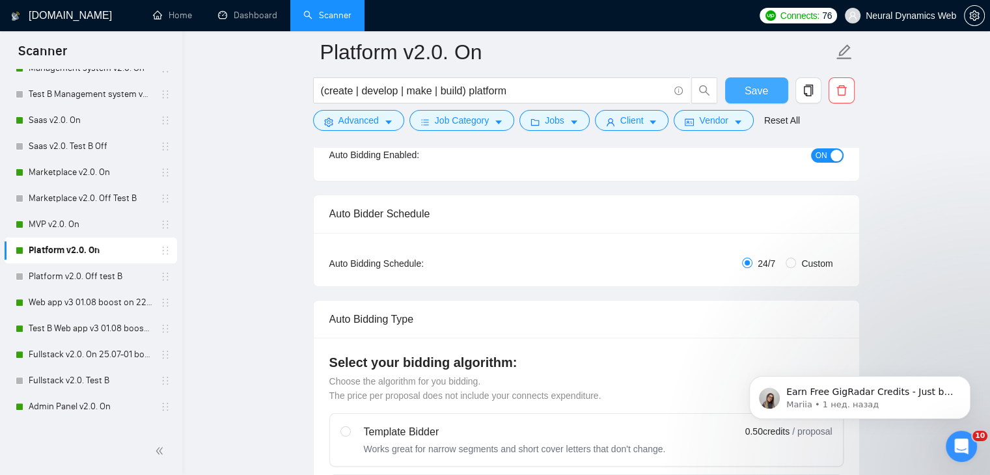
drag, startPoint x: 747, startPoint y: 96, endPoint x: 448, endPoint y: 209, distance: 319.3
click at [747, 97] on span "Save" at bounding box center [756, 91] width 23 height 16
checkbox input "true"
click at [76, 307] on link "Web app v3 01.08 boost on 22.08 -Nick" at bounding box center [91, 303] width 124 height 26
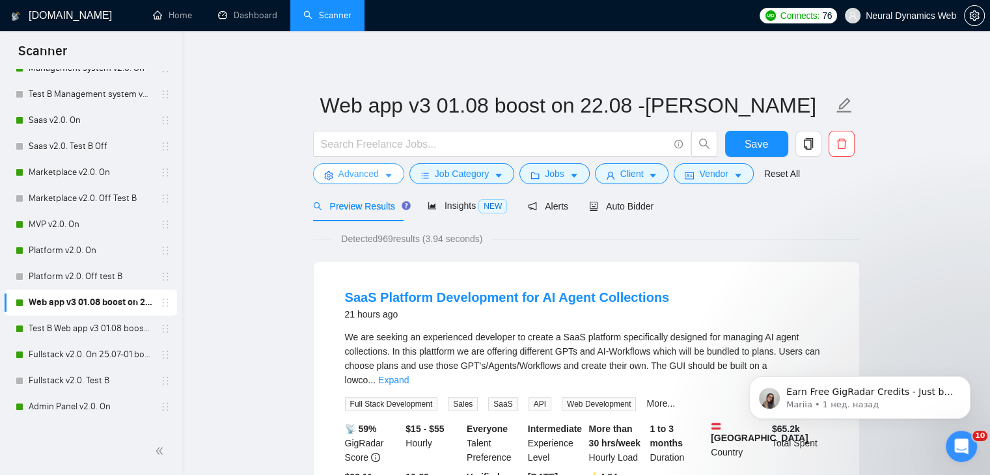
click at [361, 176] on span "Advanced" at bounding box center [358, 174] width 40 height 14
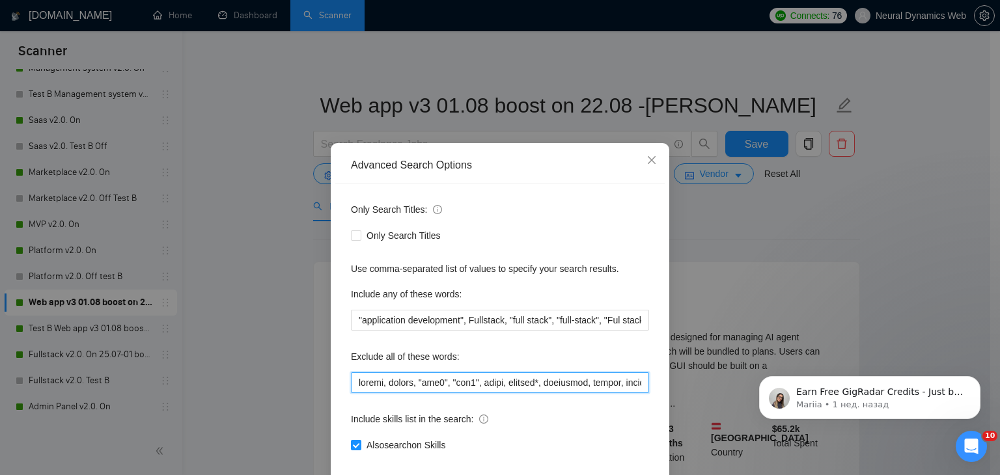
click at [385, 381] on input "text" at bounding box center [500, 382] width 298 height 21
click at [411, 387] on input "text" at bounding box center [500, 382] width 298 height 21
click at [402, 383] on input "text" at bounding box center [500, 382] width 298 height 21
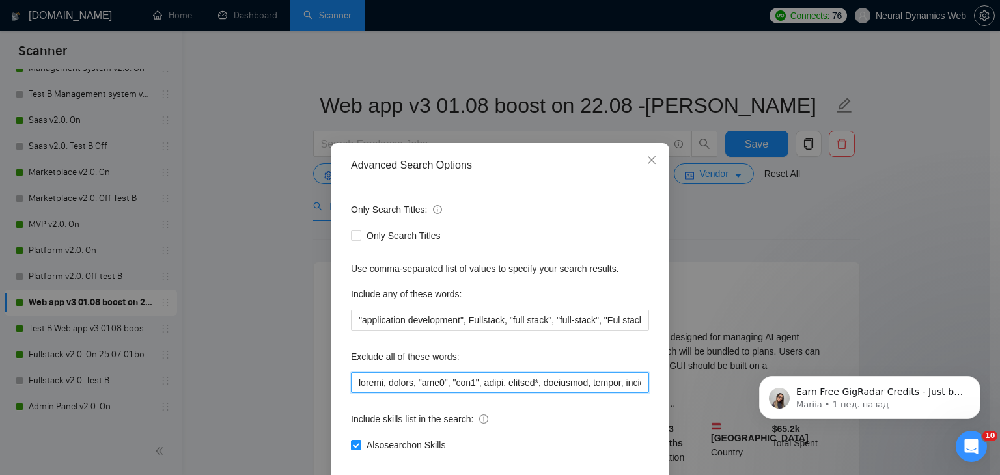
click at [402, 383] on input "text" at bounding box center [500, 382] width 298 height 21
paste input "attio, smartsuite, suitedash, suite, "crm expert", "voice agent", "data analyst…"
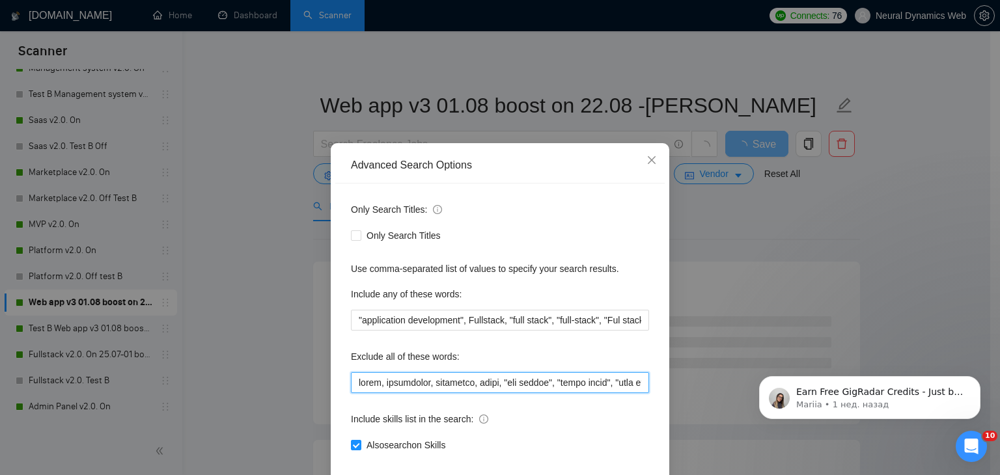
drag, startPoint x: 419, startPoint y: 381, endPoint x: 279, endPoint y: 389, distance: 140.8
click at [169, 385] on div "Advanced Search Options Only Search Titles: Only Search Titles Use comma-separa…" at bounding box center [500, 237] width 1000 height 475
click at [362, 391] on input "text" at bounding box center [500, 382] width 298 height 21
click at [353, 383] on input "text" at bounding box center [500, 382] width 298 height 21
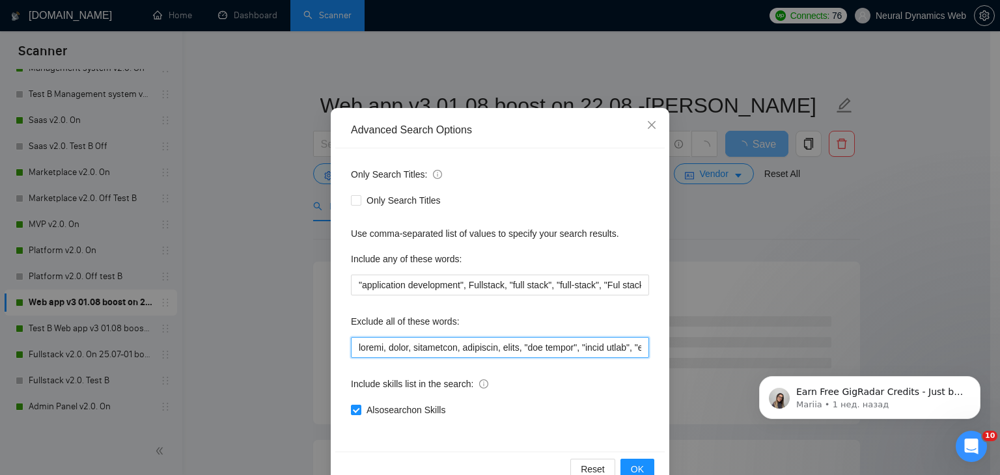
scroll to position [66, 0]
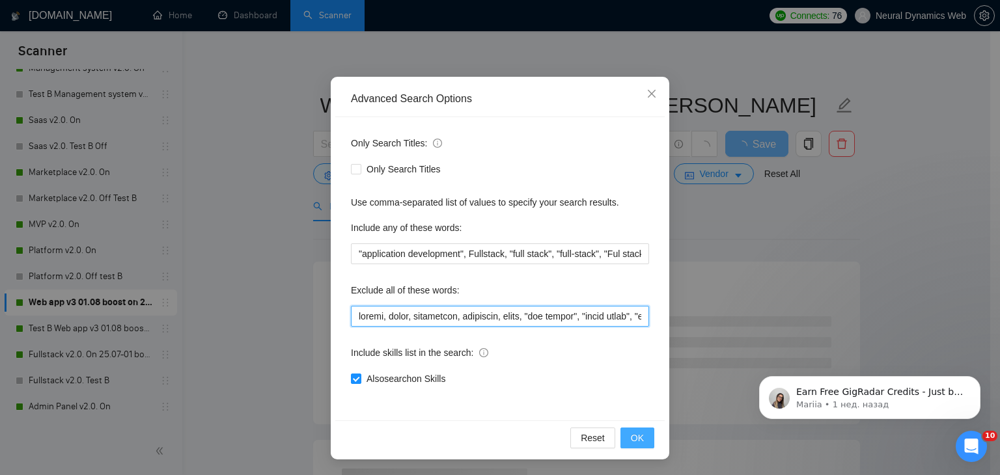
type input "framer, attio, smartsuite, suitedash, suite, "crm expert", "voice agent", "data…"
click at [631, 435] on span "OK" at bounding box center [637, 438] width 13 height 14
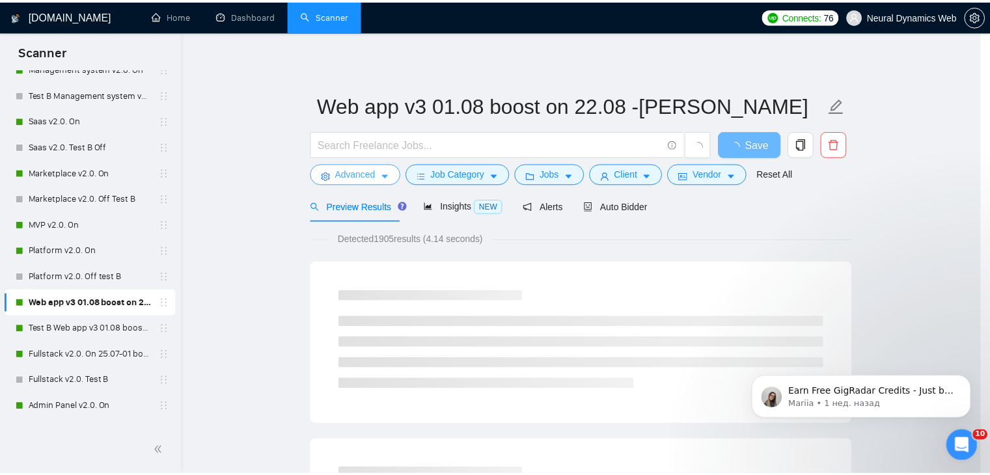
scroll to position [0, 0]
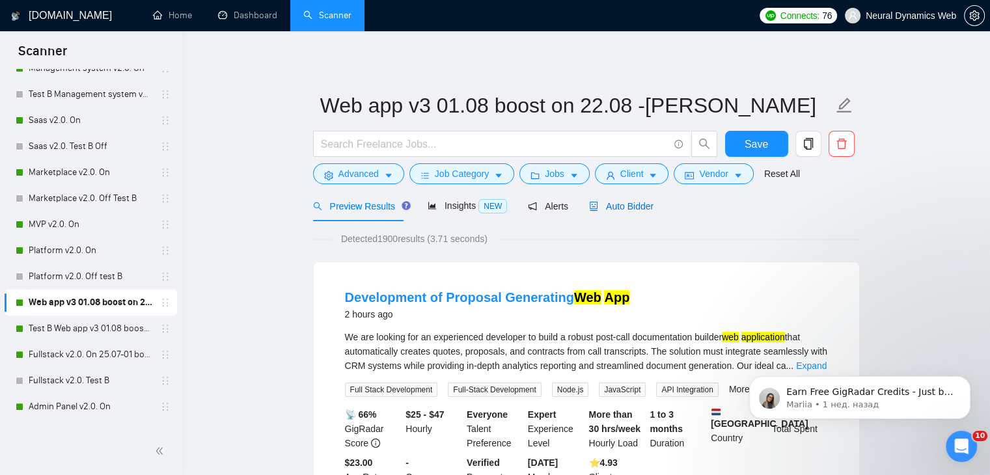
click at [590, 206] on icon "robot" at bounding box center [593, 206] width 9 height 9
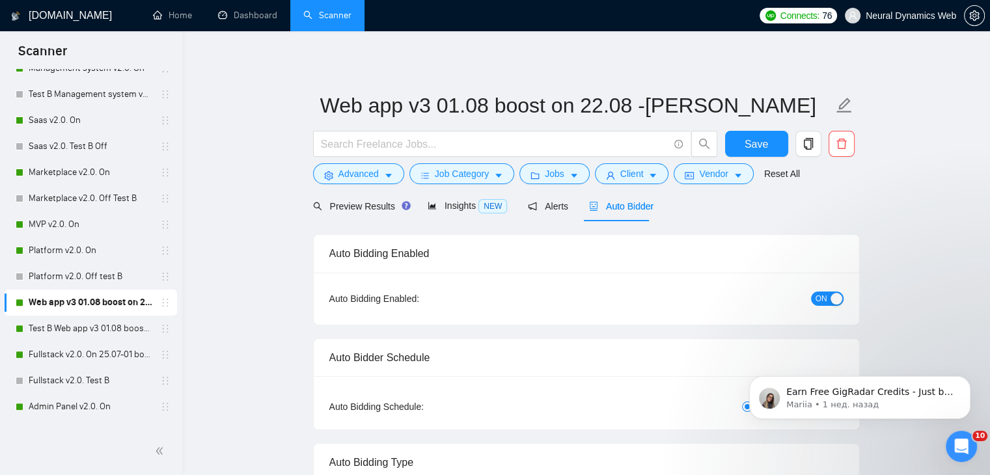
radio input "false"
radio input "true"
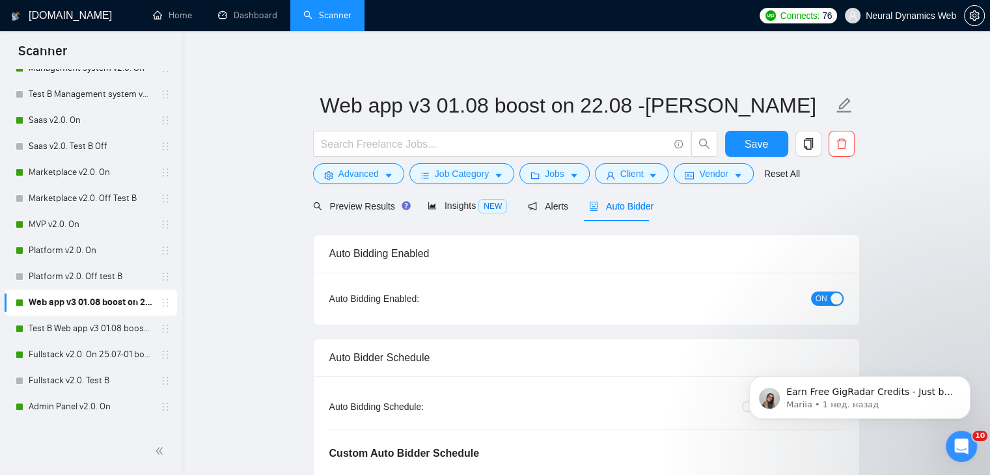
scroll to position [260, 0]
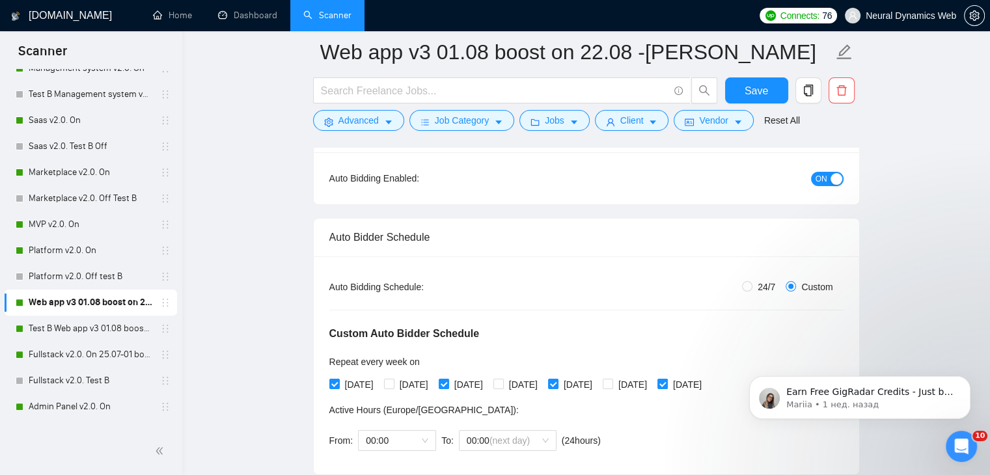
click at [762, 290] on span "24/7" at bounding box center [766, 287] width 28 height 14
click at [752, 290] on input "24/7" at bounding box center [747, 286] width 10 height 10
radio input "true"
radio input "false"
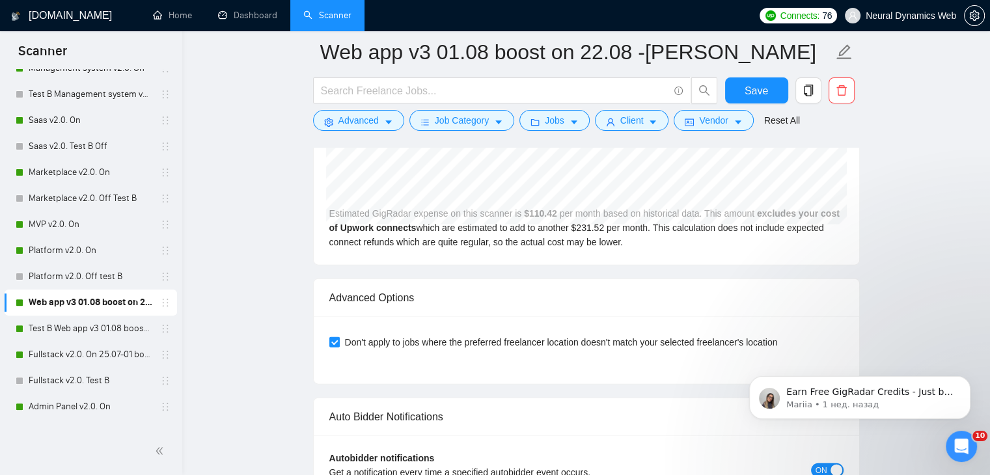
scroll to position [2845, 0]
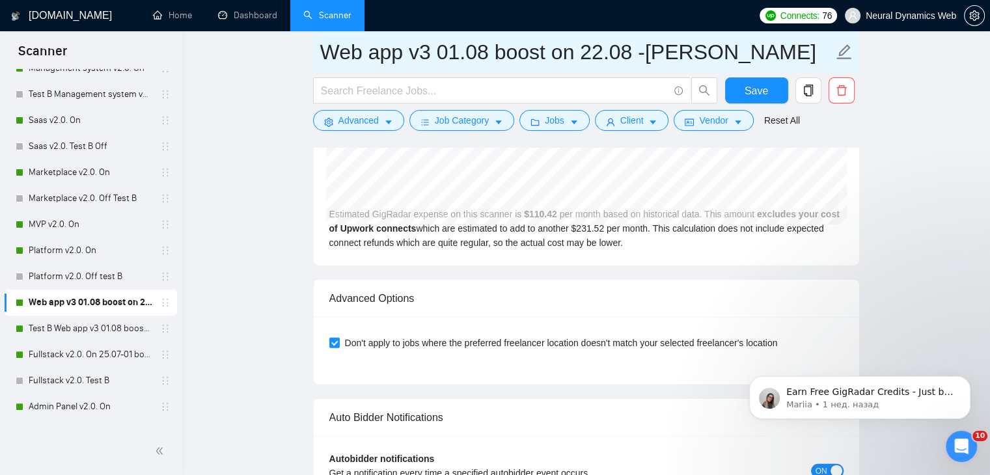
drag, startPoint x: 439, startPoint y: 47, endPoint x: 751, endPoint y: 60, distance: 312.1
click at [751, 60] on input "Web app v3 01.08 boost on 22.08 -Nick" at bounding box center [576, 52] width 513 height 33
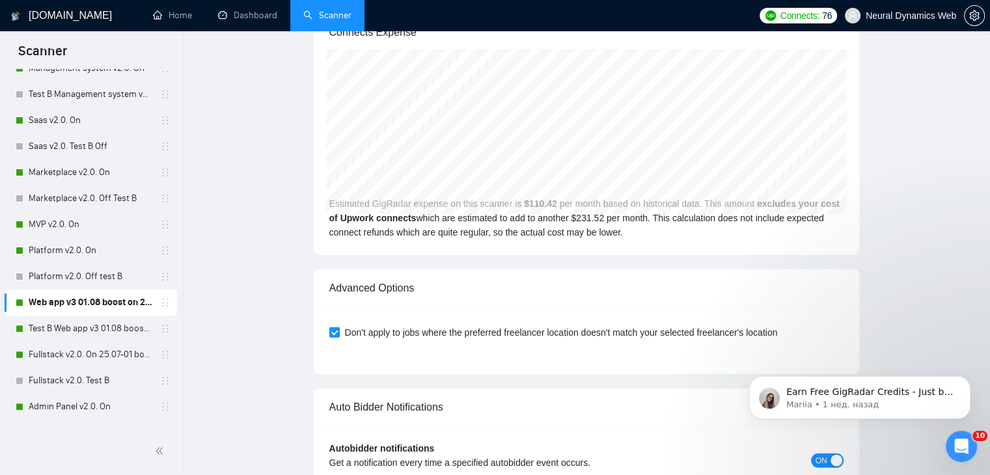
scroll to position [0, 0]
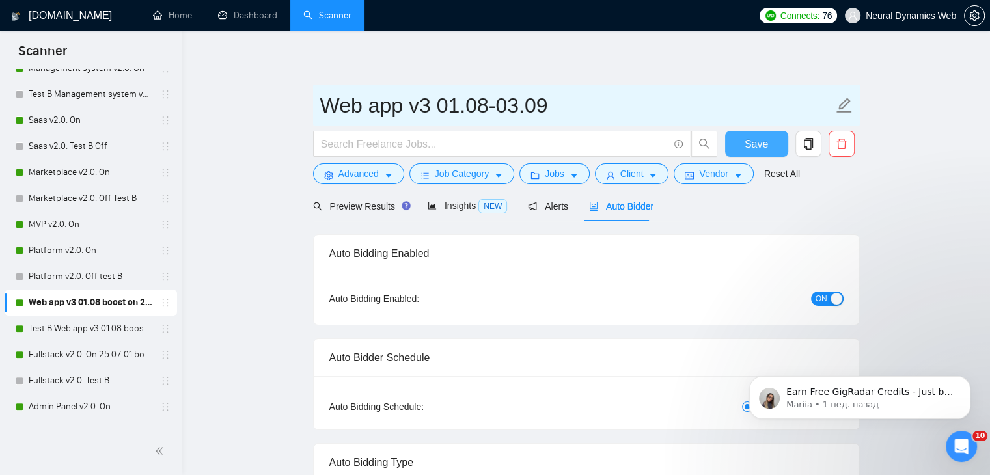
type input "Web app v3 01.08-03.09"
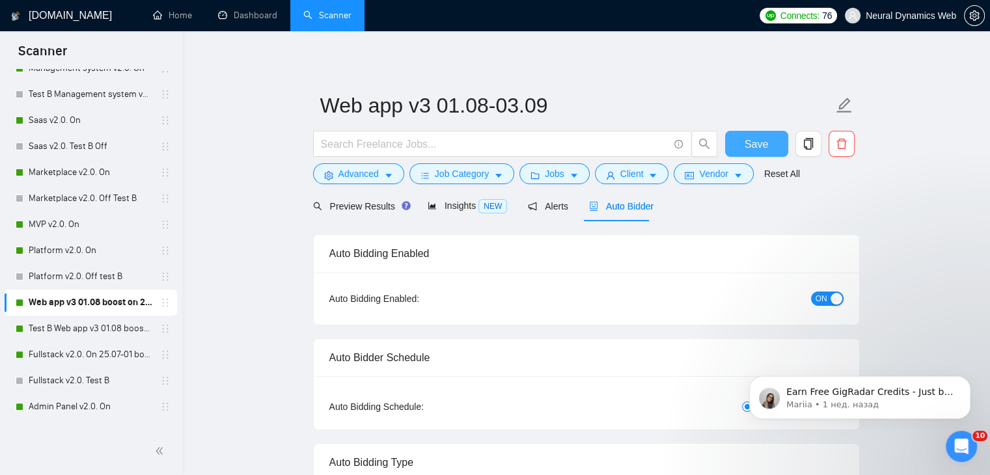
click at [758, 141] on span "Save" at bounding box center [756, 144] width 23 height 16
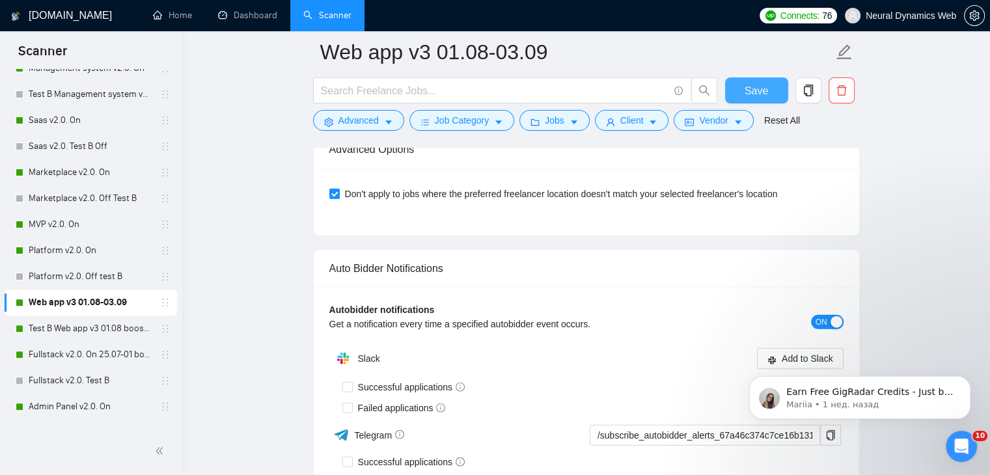
scroll to position [3059, 0]
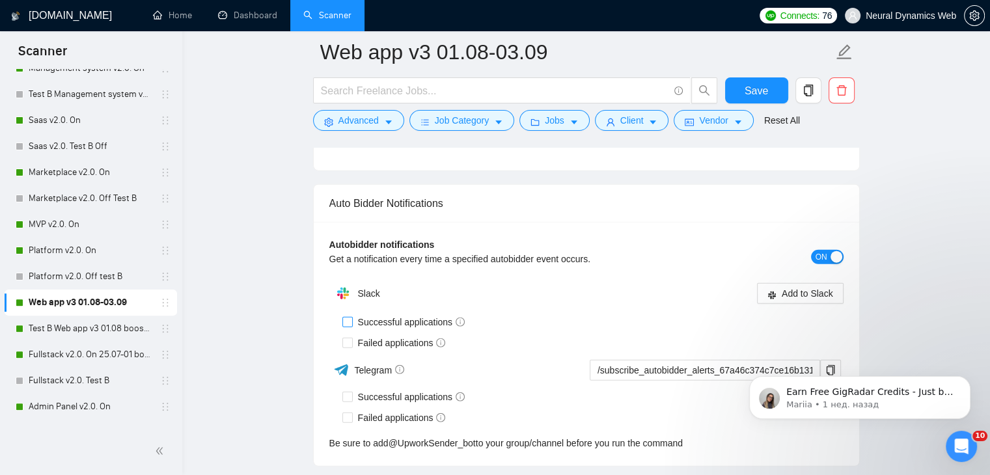
click at [422, 316] on span "Successful applications" at bounding box center [412, 322] width 118 height 14
click at [351, 317] on input "Successful applications" at bounding box center [346, 321] width 9 height 9
checkbox input "true"
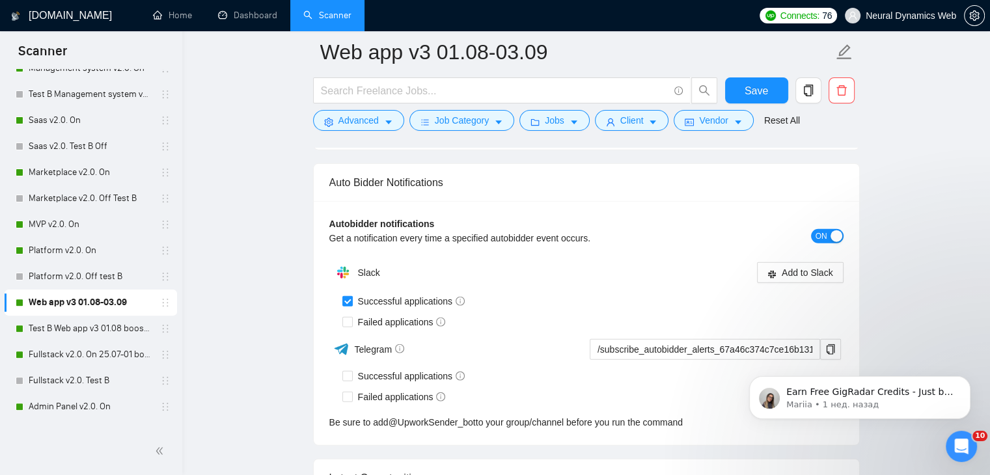
click at [780, 251] on div "Autobidder notifications Get a notification every time a specified autobidder e…" at bounding box center [586, 323] width 545 height 244
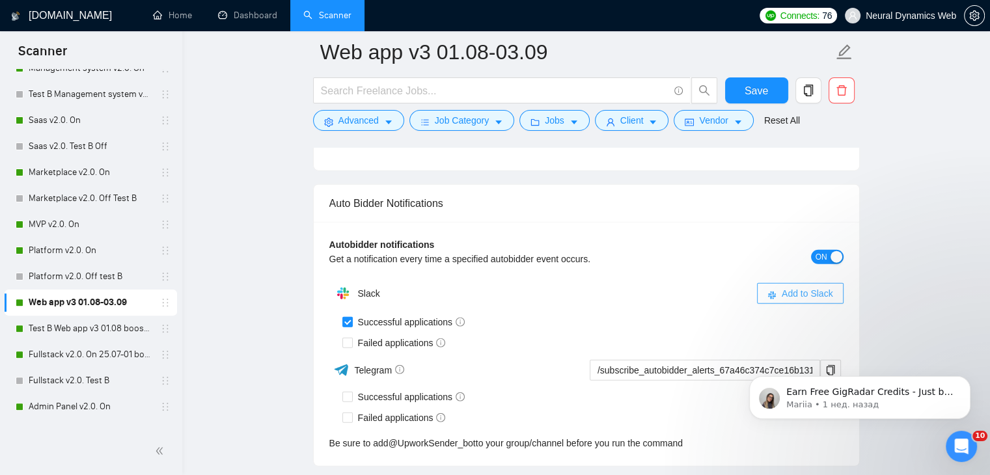
click at [776, 291] on icon "slack" at bounding box center [771, 295] width 9 height 9
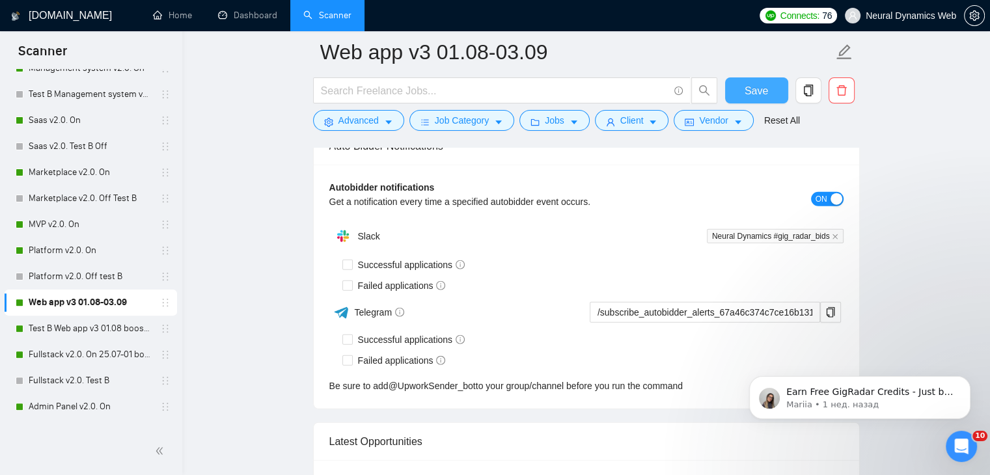
click at [743, 90] on button "Save" at bounding box center [756, 90] width 63 height 26
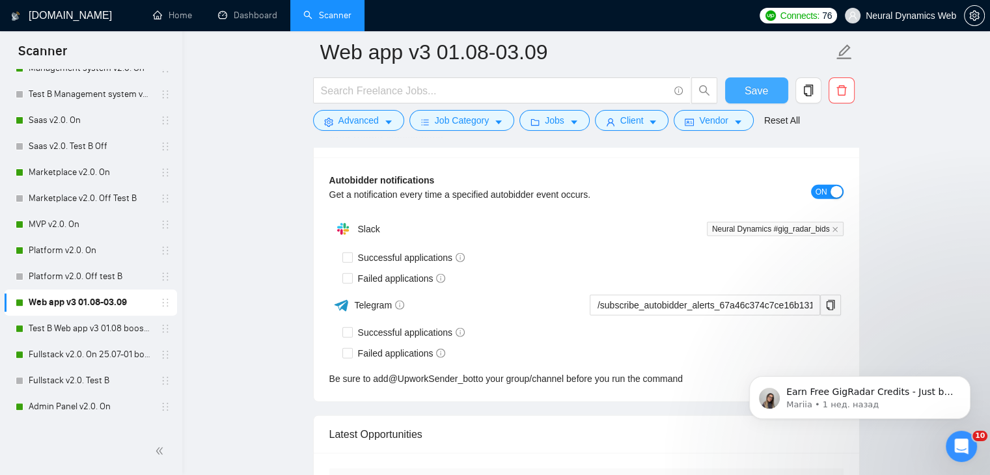
scroll to position [1532, 0]
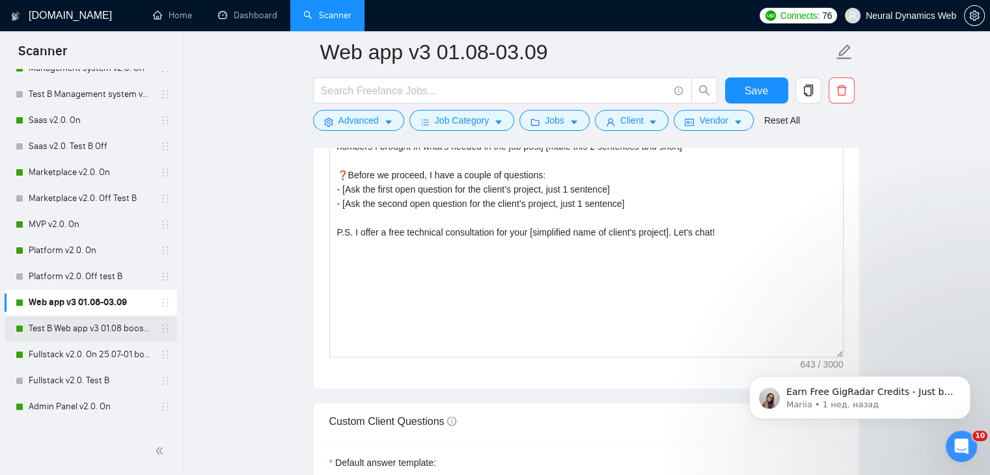
click at [54, 333] on link "Test B Web app v3 01.08 boost on" at bounding box center [91, 329] width 124 height 26
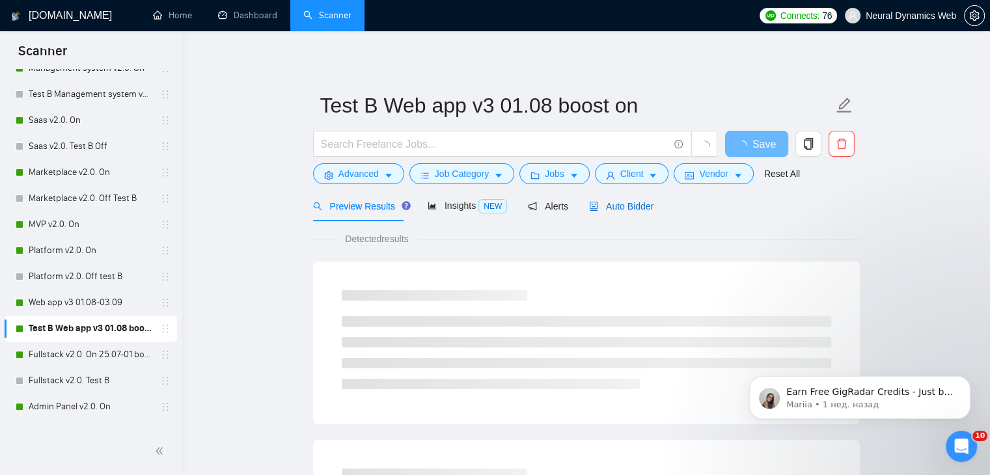
click at [604, 206] on span "Auto Bidder" at bounding box center [621, 206] width 64 height 10
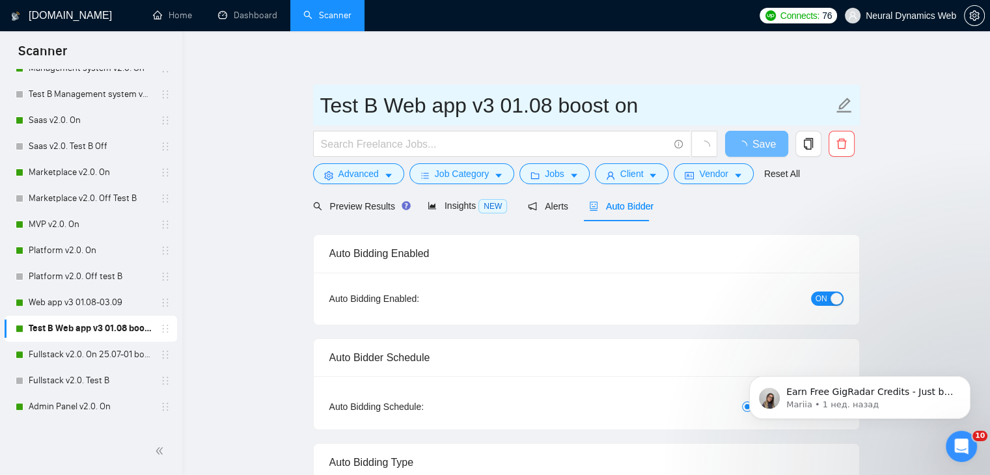
radio input "false"
radio input "true"
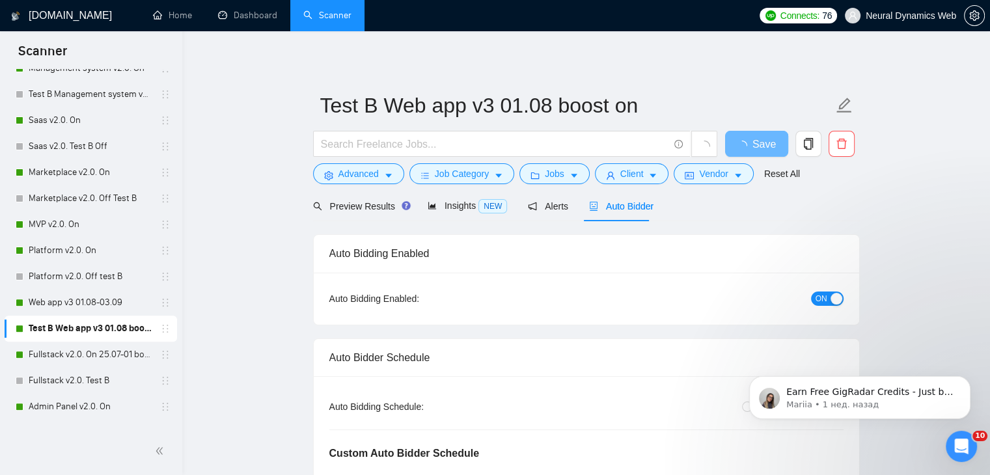
click at [828, 292] on button "ON" at bounding box center [827, 299] width 33 height 14
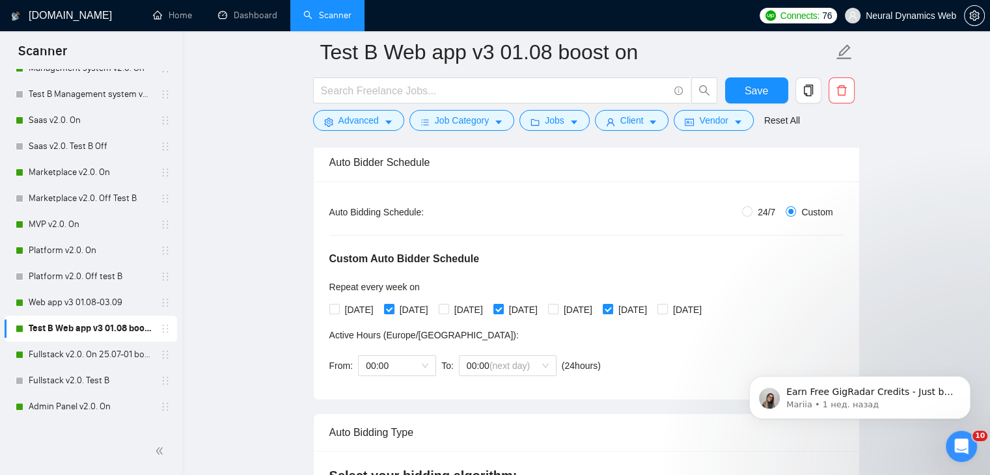
scroll to position [65, 0]
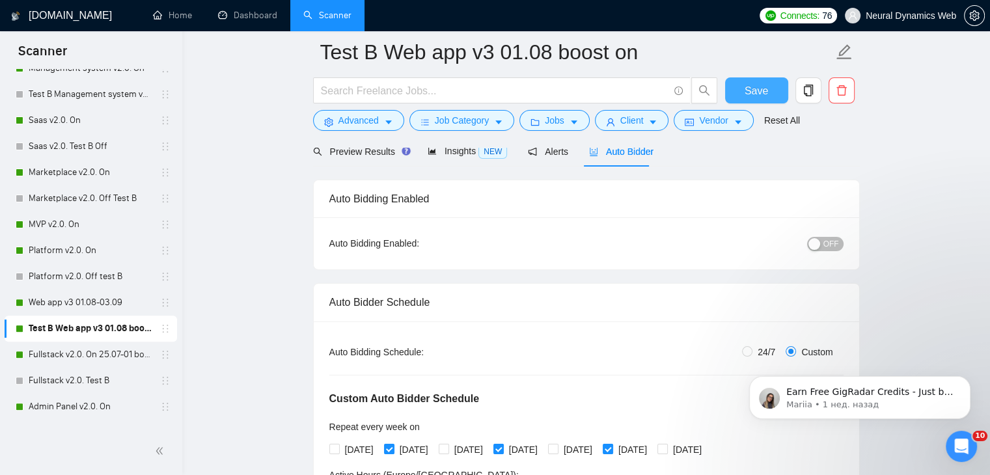
click at [778, 85] on button "Save" at bounding box center [756, 90] width 63 height 26
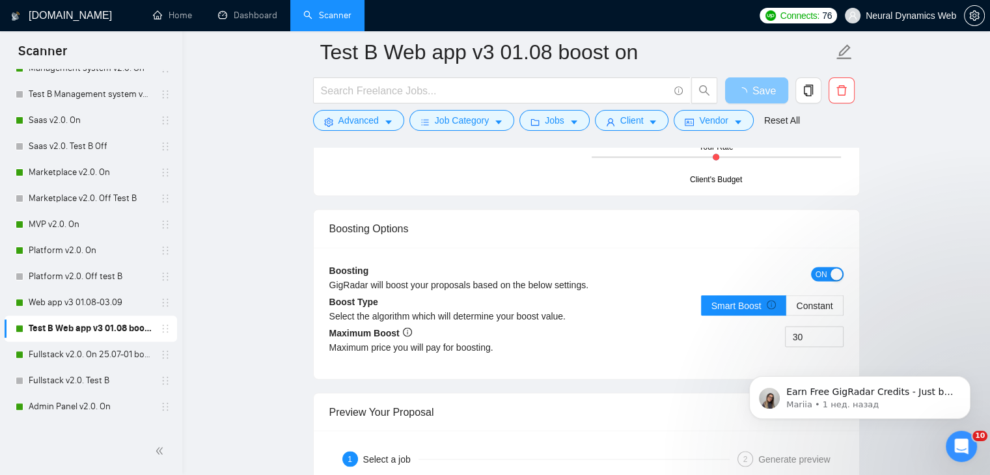
scroll to position [2473, 0]
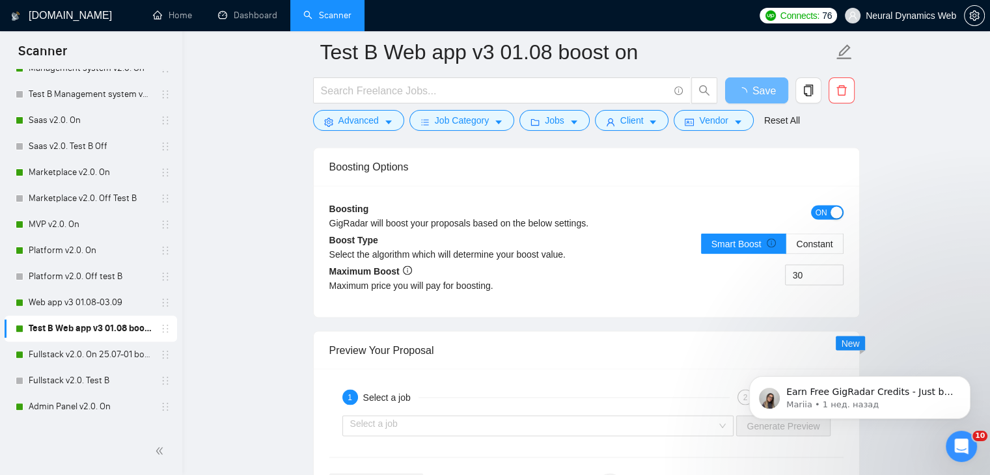
click at [825, 205] on span "ON" at bounding box center [822, 212] width 12 height 14
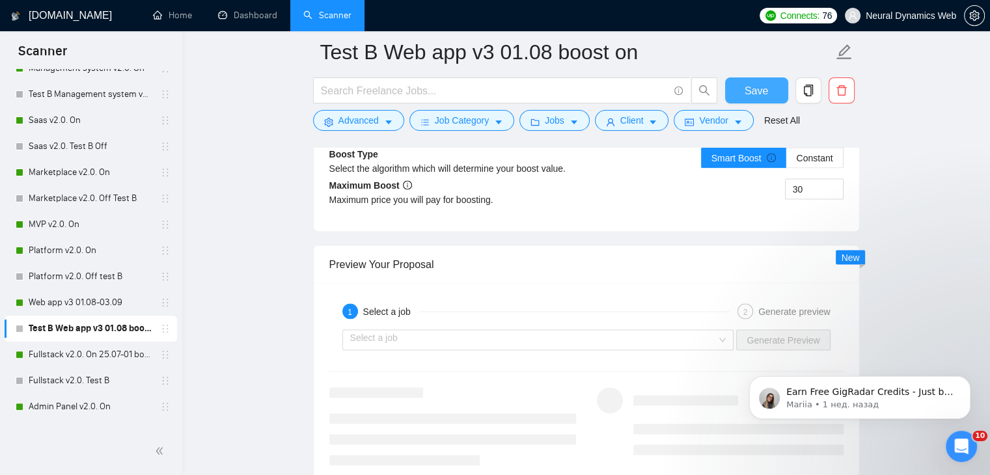
click at [760, 88] on span "Save" at bounding box center [756, 91] width 23 height 16
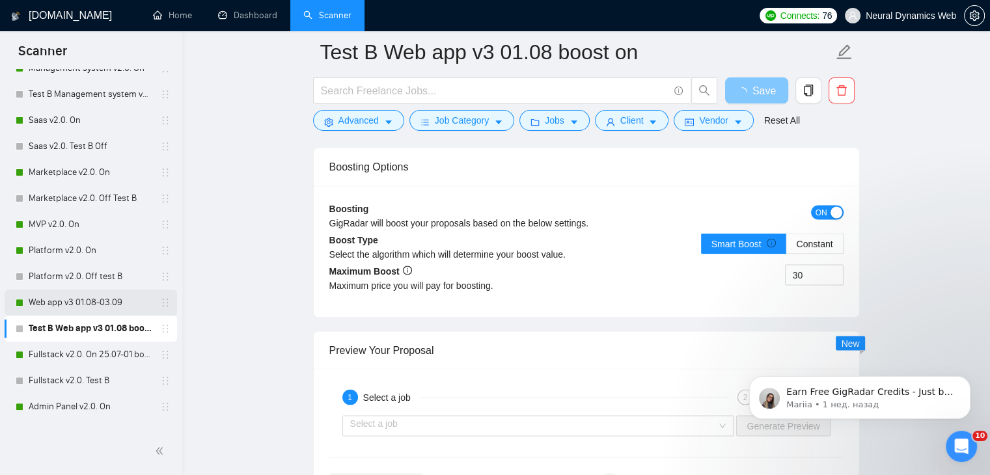
scroll to position [456, 0]
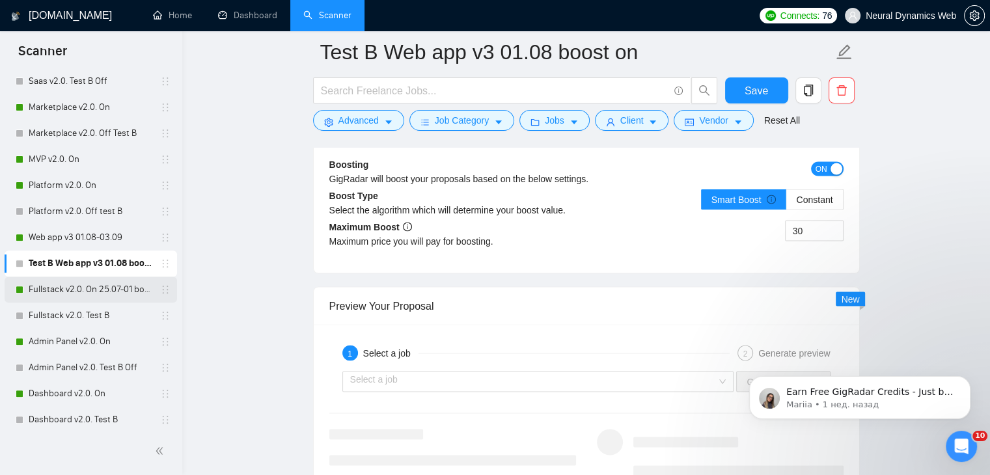
click at [60, 286] on link "Fullstack v2.0. On 25.07-01 boost" at bounding box center [91, 290] width 124 height 26
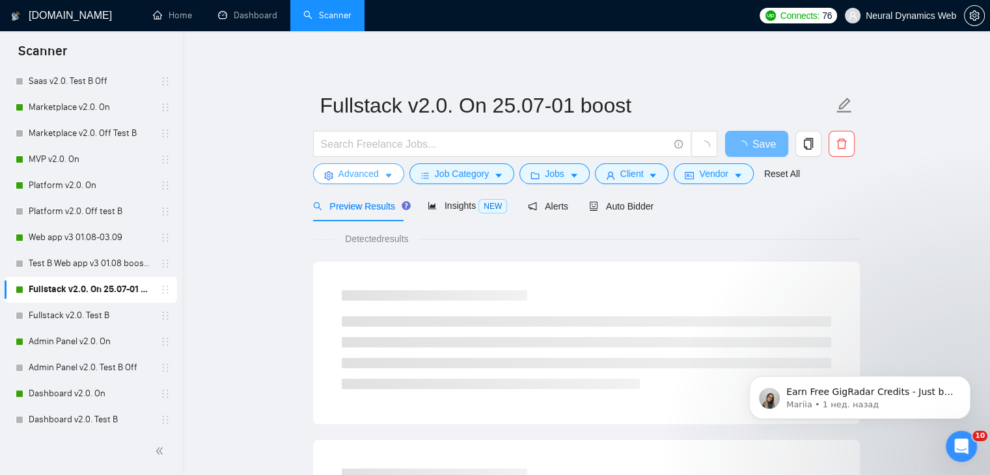
click at [358, 172] on span "Advanced" at bounding box center [358, 174] width 40 height 14
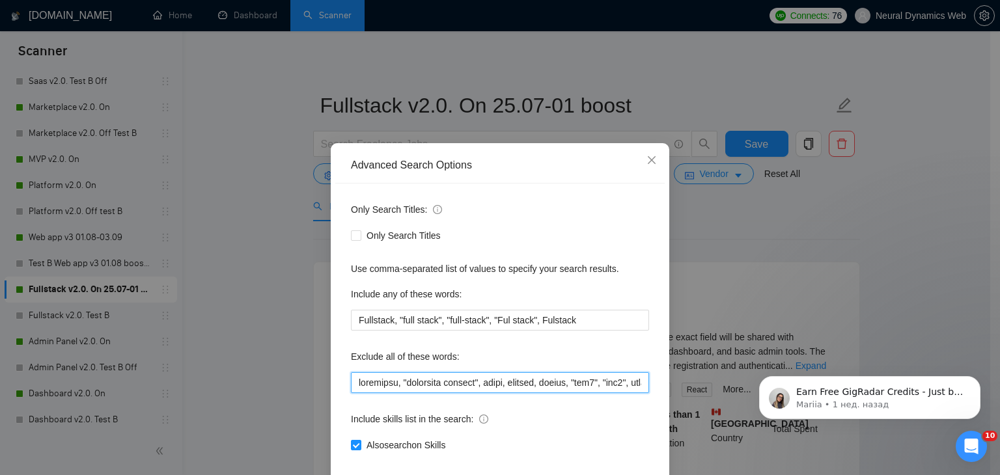
click at [478, 383] on input "text" at bounding box center [500, 382] width 298 height 21
drag, startPoint x: 1221, startPoint y: 675, endPoint x: 896, endPoint y: 390, distance: 432.7
paste input "smartsuite, suitedash, suite, "crm expert", "voice agent", "data analyst", "col…"
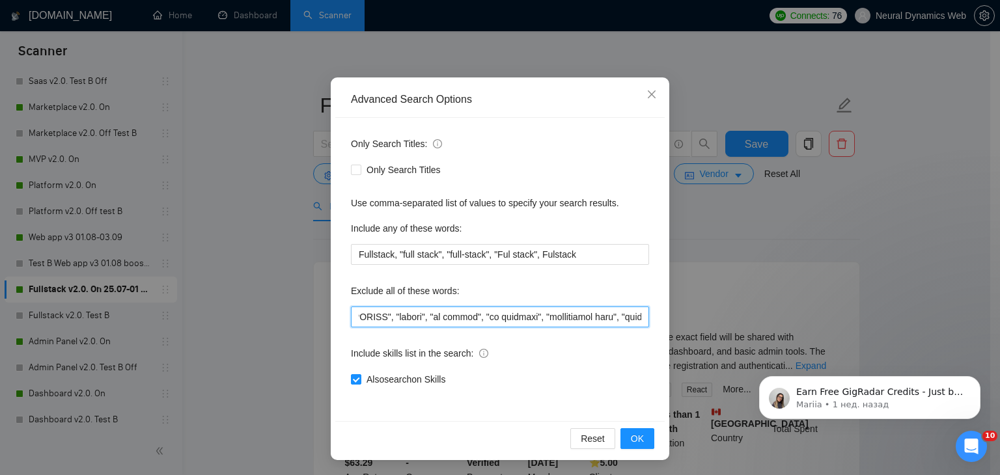
scroll to position [66, 0]
type input "guidewire, "augmented reality", attio, smartsuite, suitedash, suite, "crm exper…"
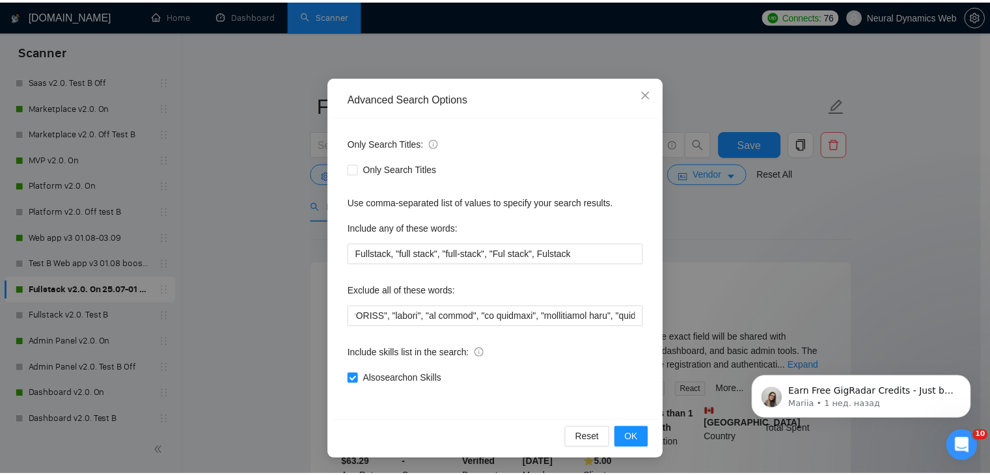
scroll to position [0, 0]
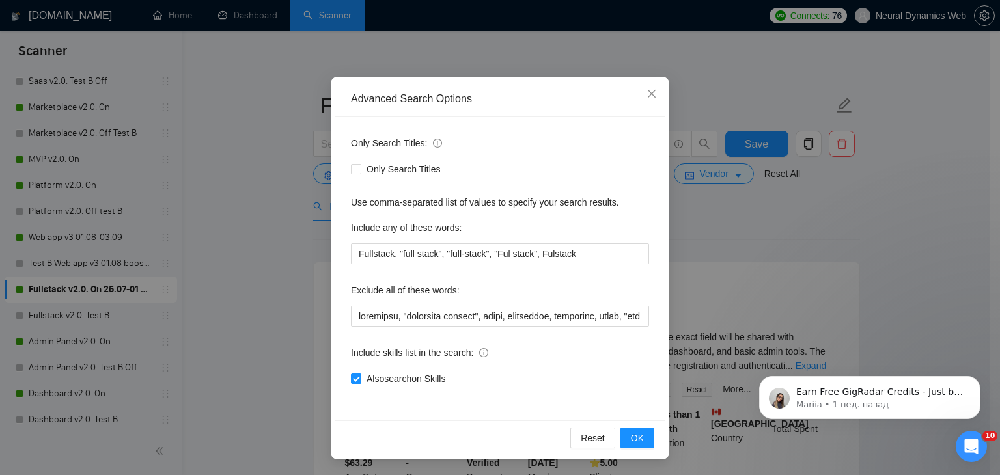
click at [638, 425] on div "Reset OK" at bounding box center [499, 437] width 329 height 34
click at [637, 431] on span "OK" at bounding box center [637, 438] width 13 height 14
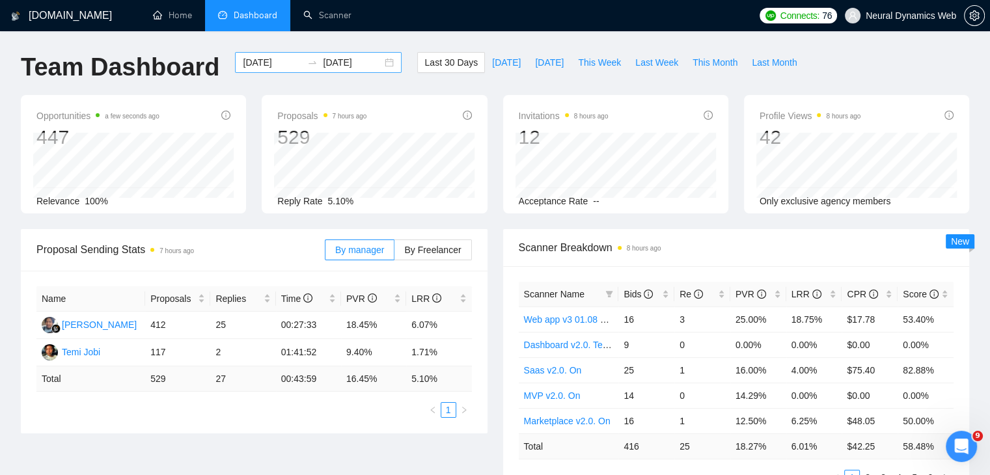
click at [381, 71] on div "[DATE] [DATE]" at bounding box center [318, 62] width 167 height 21
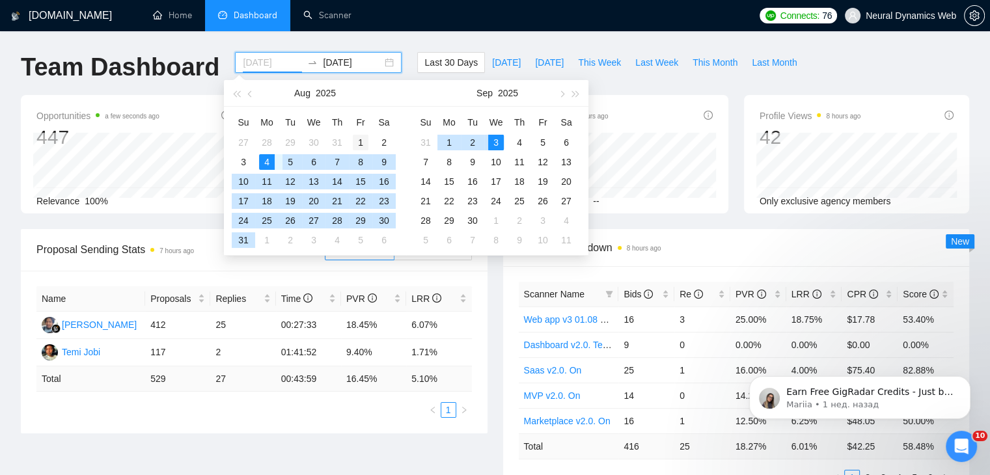
type input "[DATE]"
drag, startPoint x: 359, startPoint y: 146, endPoint x: 467, endPoint y: 149, distance: 108.1
click at [359, 146] on div "1" at bounding box center [361, 143] width 16 height 16
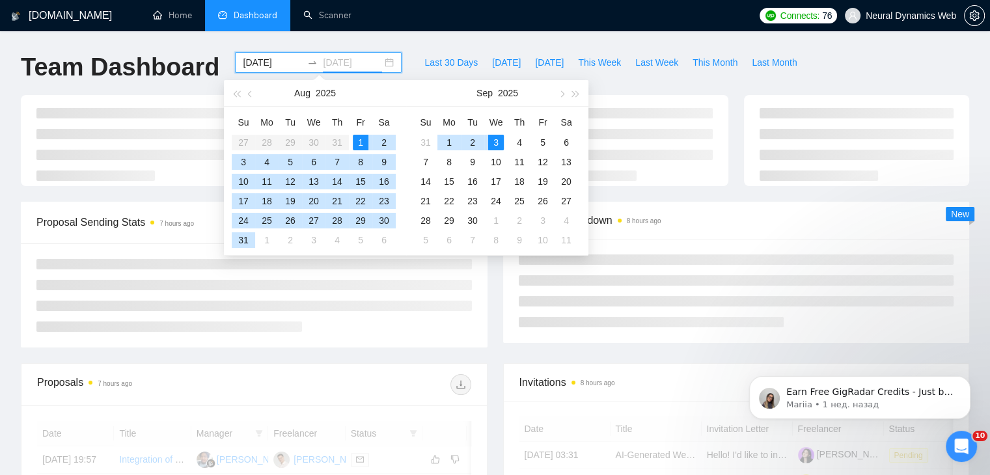
drag, startPoint x: 499, startPoint y: 141, endPoint x: 538, endPoint y: 193, distance: 64.7
click at [499, 141] on div "3" at bounding box center [496, 143] width 16 height 16
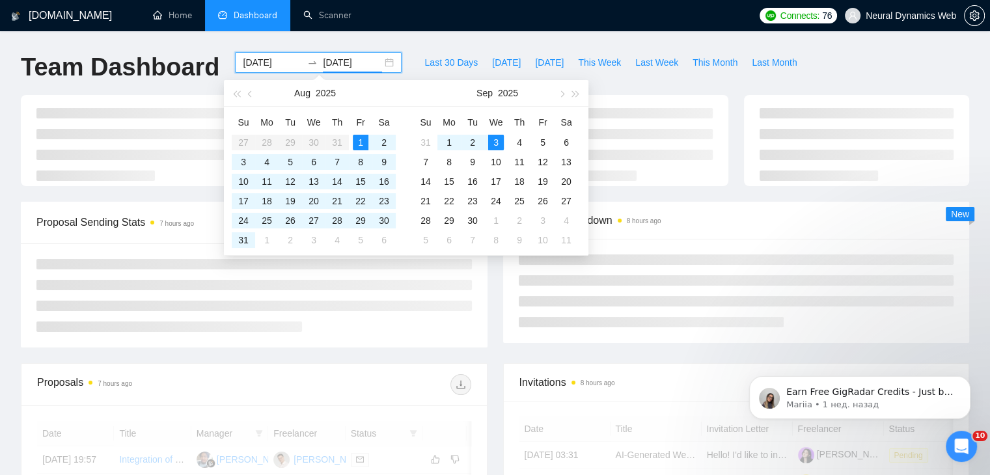
type input "[DATE]"
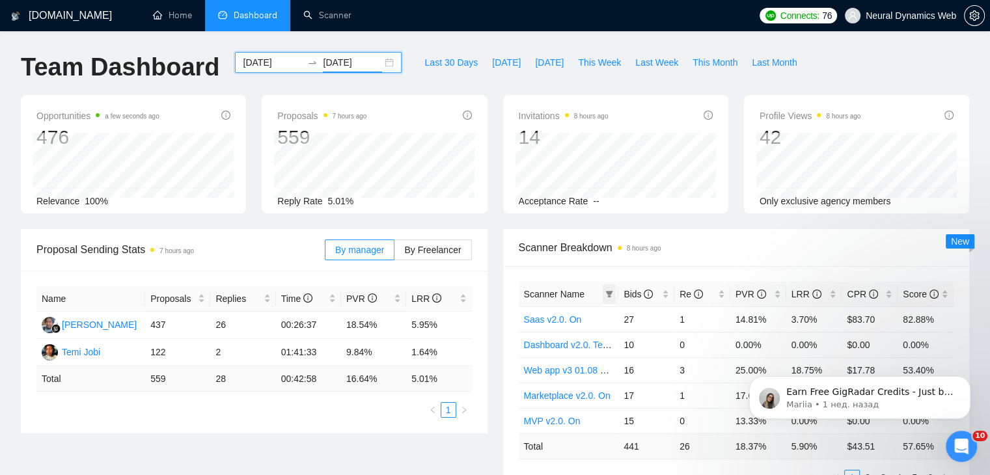
click at [611, 294] on span at bounding box center [609, 294] width 13 height 20
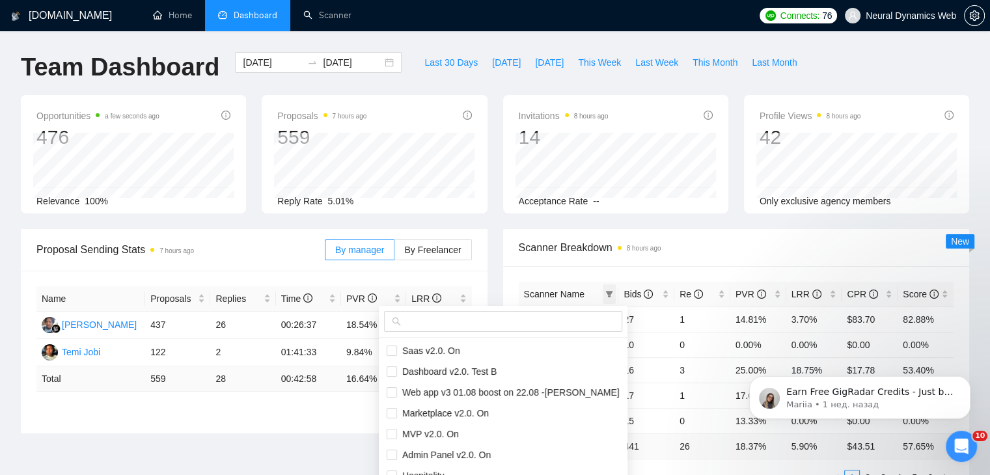
click at [611, 294] on icon "filter" at bounding box center [609, 294] width 7 height 7
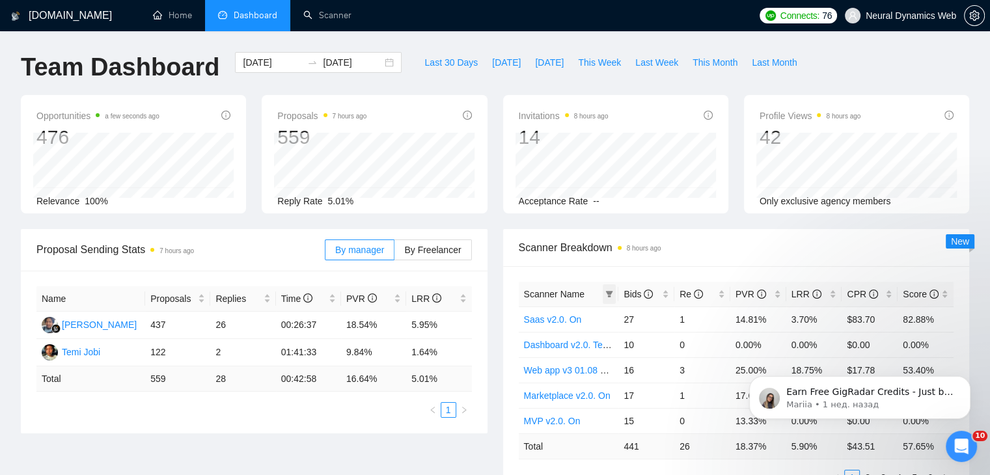
click at [611, 294] on icon "filter" at bounding box center [609, 294] width 7 height 7
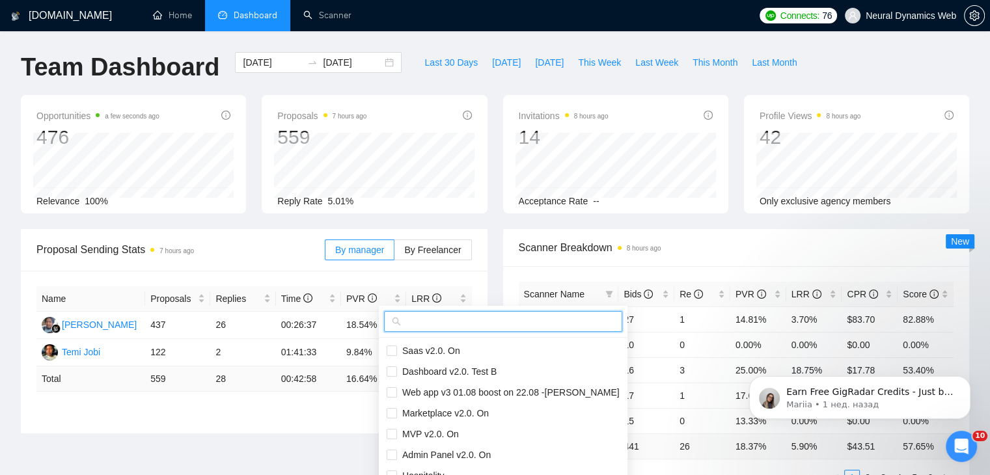
click at [582, 323] on input "text" at bounding box center [509, 321] width 211 height 14
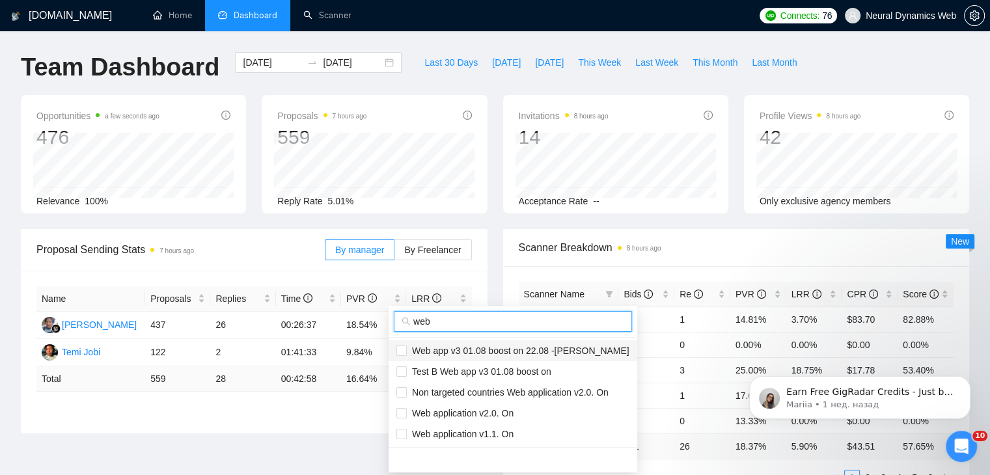
type input "web"
click at [514, 352] on span "Web app v3 01.08 boost on 22.08 -[PERSON_NAME]" at bounding box center [518, 351] width 223 height 10
checkbox input "true"
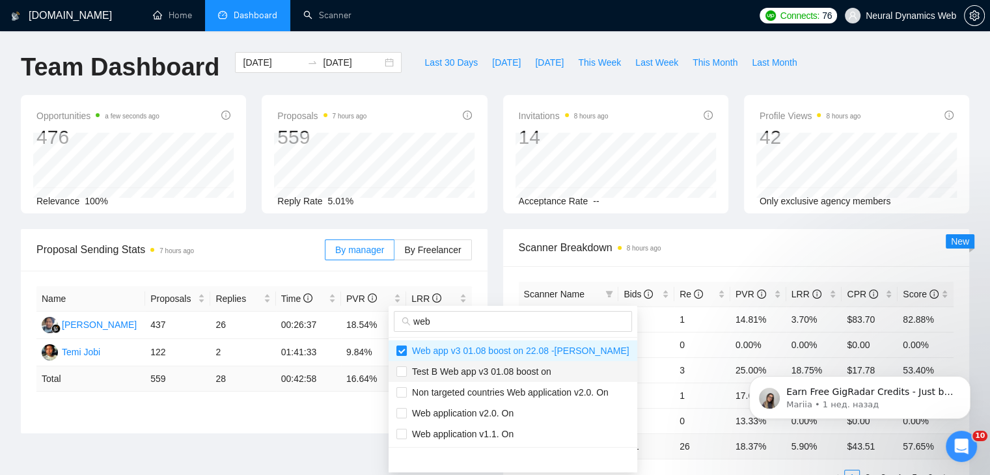
click at [499, 379] on li "Test B Web app v3 01.08 boost on" at bounding box center [513, 371] width 249 height 21
checkbox input "true"
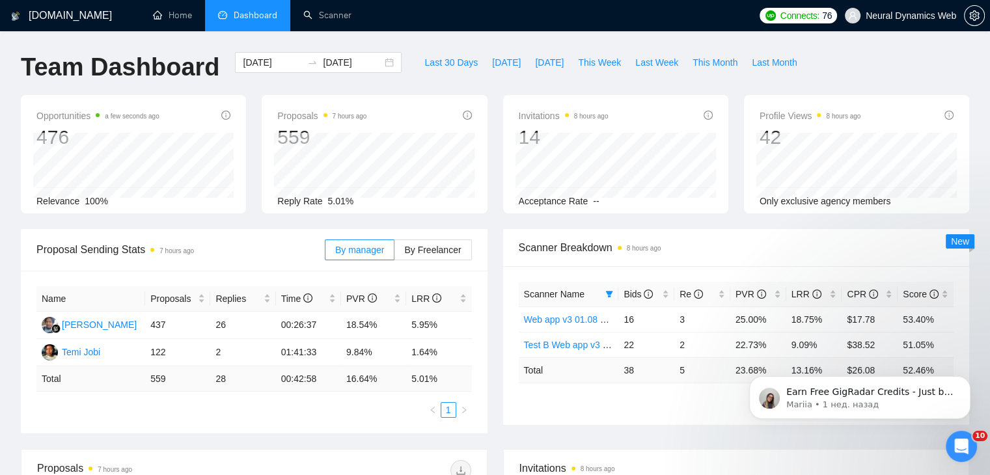
click at [746, 225] on div "Opportunities a few seconds ago 476 Relevance 100% Proposals 7 hours ago 559 Re…" at bounding box center [495, 162] width 964 height 134
click at [439, 61] on span "Last 30 Days" at bounding box center [450, 62] width 53 height 14
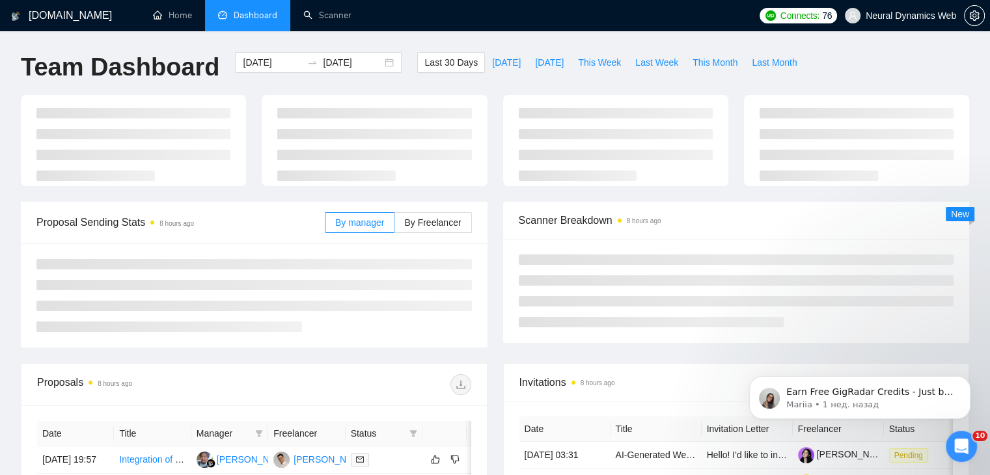
type input "[DATE]"
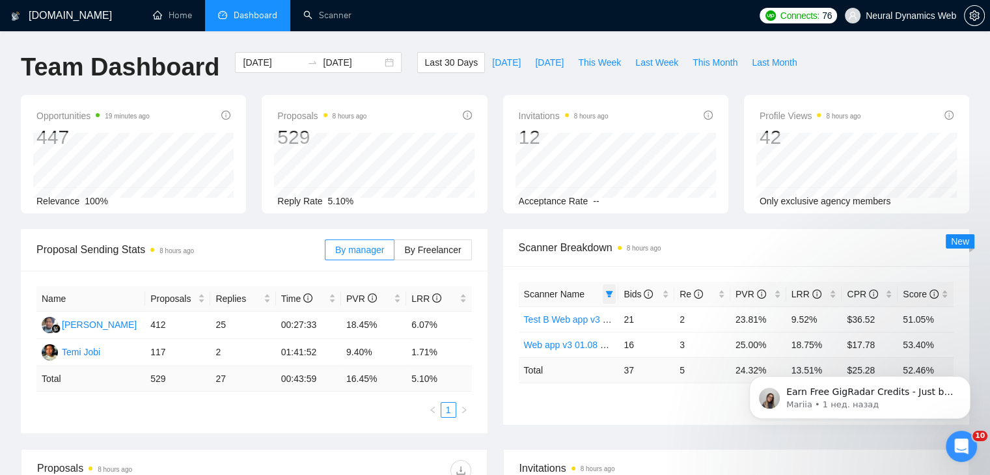
click at [603, 292] on span at bounding box center [609, 294] width 13 height 20
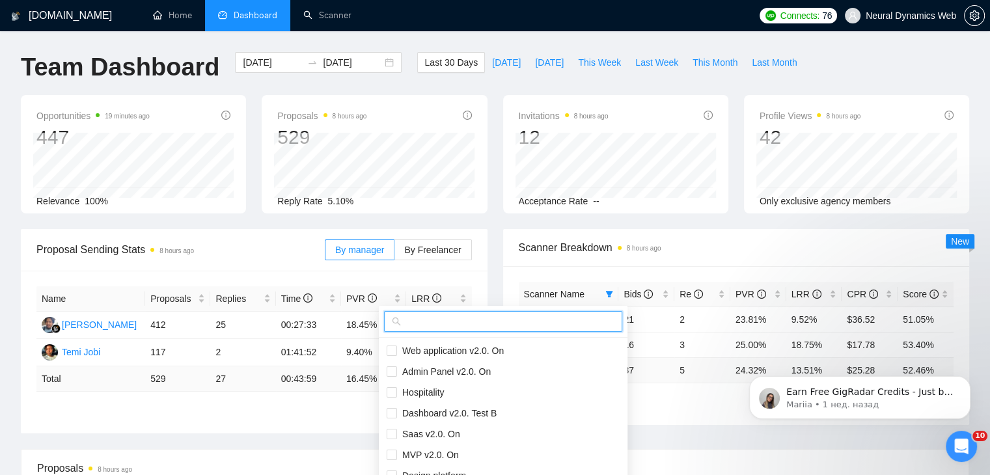
click at [553, 323] on input "text" at bounding box center [509, 321] width 211 height 14
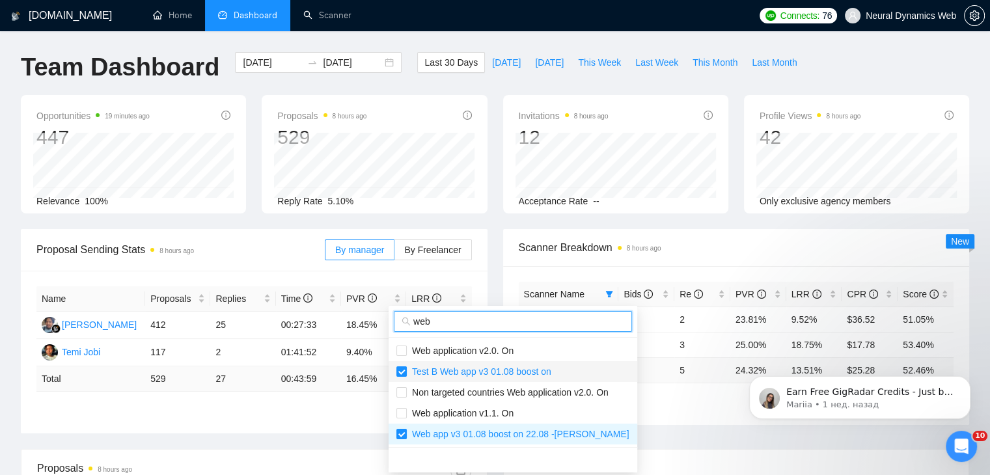
type input "web"
click at [512, 366] on span "Test B Web app v3 01.08 boost on" at bounding box center [479, 371] width 144 height 10
checkbox input "false"
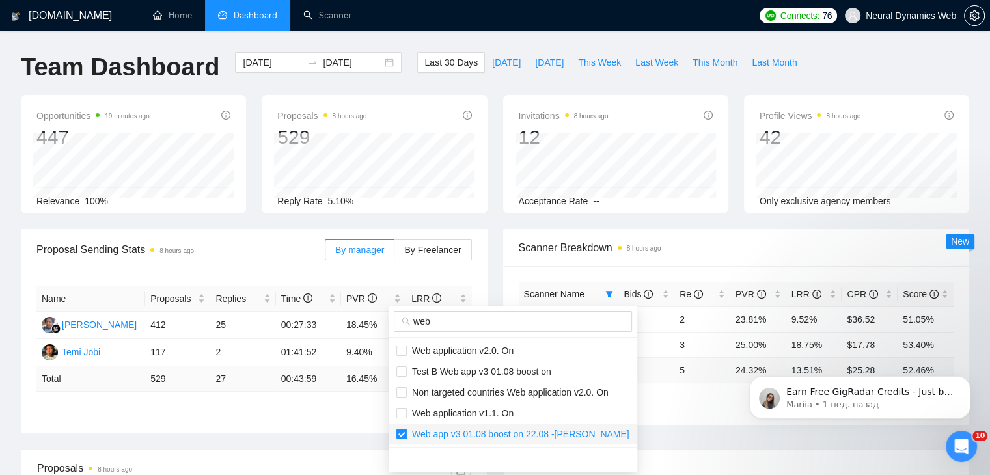
click at [493, 431] on span "Web app v3 01.08 boost on 22.08 -[PERSON_NAME]" at bounding box center [518, 434] width 223 height 10
checkbox input "false"
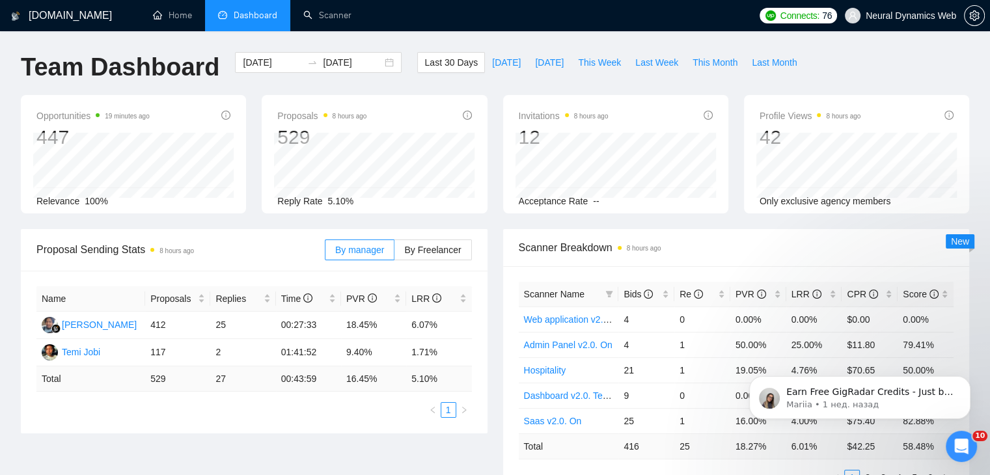
click at [698, 264] on div "Scanner Breakdown 8 hours ago" at bounding box center [736, 247] width 435 height 37
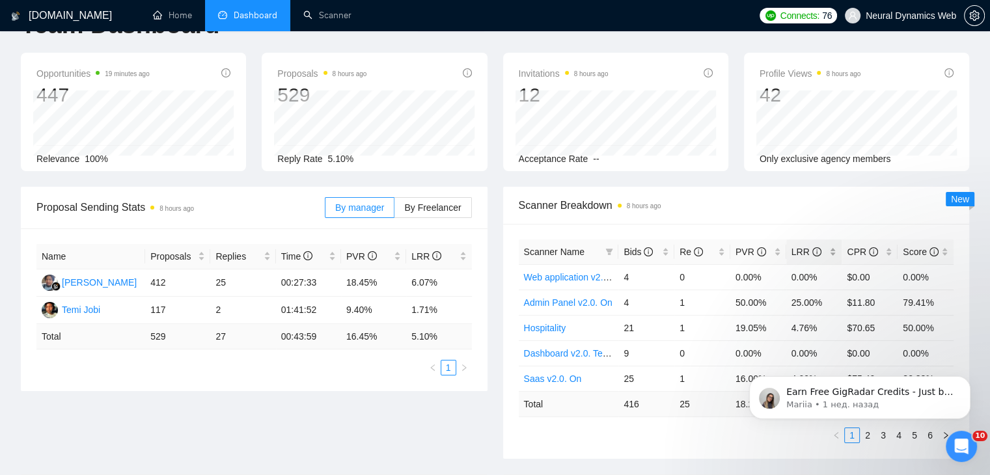
scroll to position [65, 0]
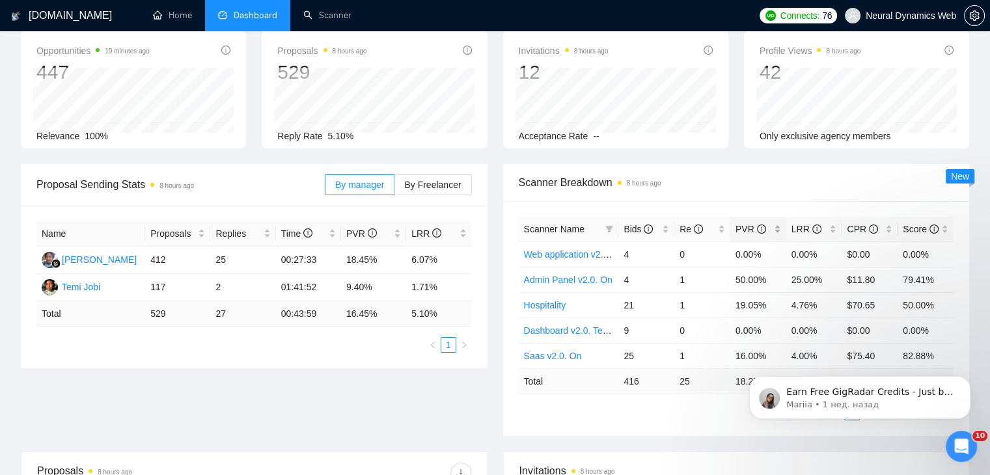
click at [773, 230] on div "PVR" at bounding box center [759, 229] width 46 height 14
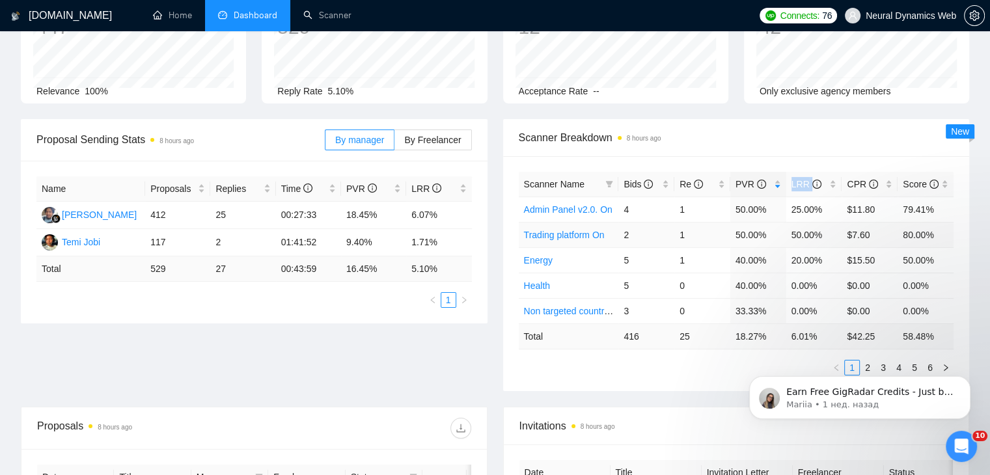
scroll to position [130, 0]
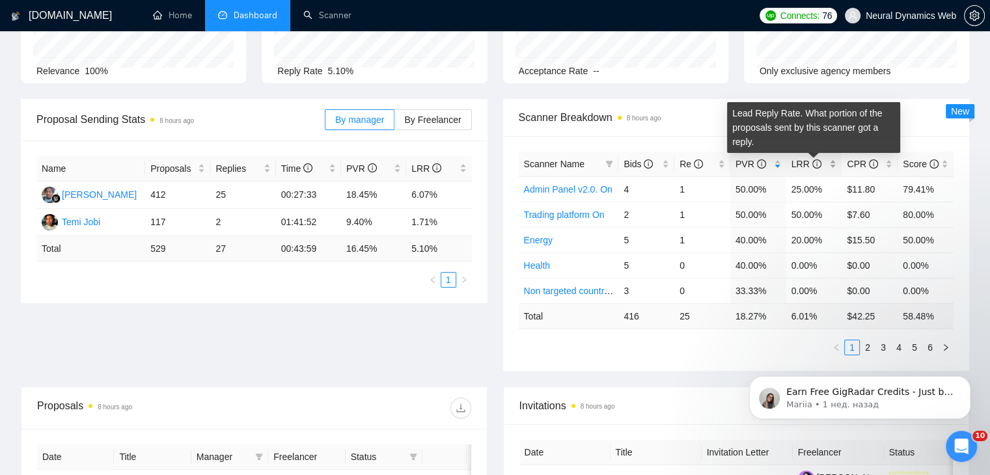
click at [818, 161] on icon "info-circle" at bounding box center [816, 163] width 9 height 9
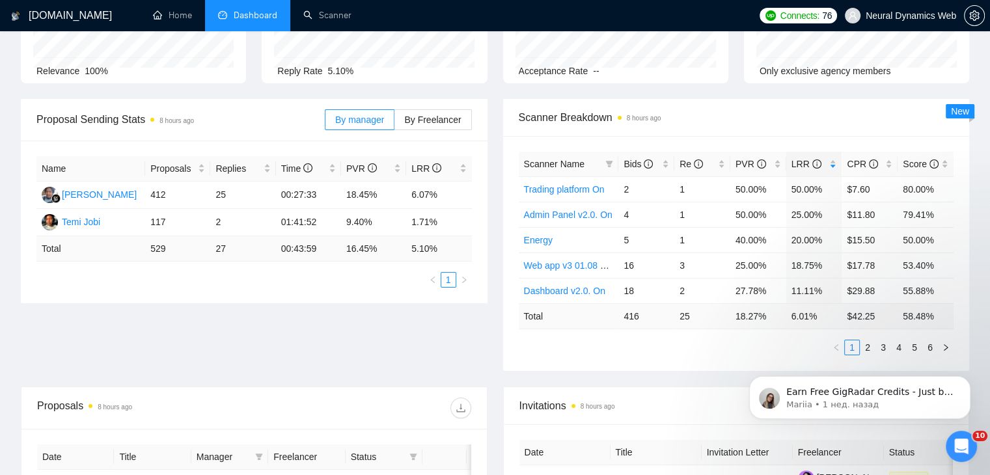
click at [870, 349] on iframe at bounding box center [860, 394] width 260 height 91
click at [866, 344] on link "2" at bounding box center [867, 347] width 14 height 14
click at [881, 341] on link "3" at bounding box center [883, 347] width 14 height 14
click at [895, 340] on link "4" at bounding box center [899, 347] width 14 height 14
click at [906, 343] on li "4" at bounding box center [899, 348] width 16 height 16
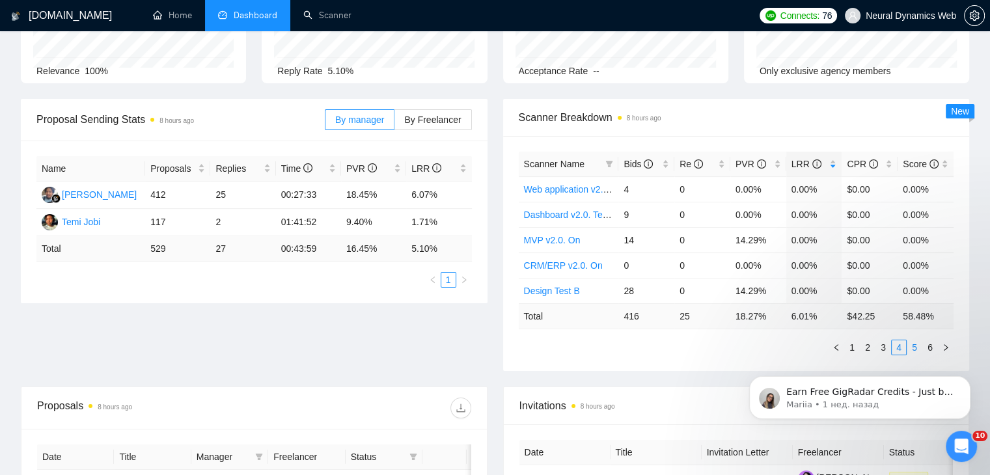
click at [909, 344] on link "5" at bounding box center [914, 347] width 14 height 14
click at [926, 345] on link "6" at bounding box center [930, 347] width 14 height 14
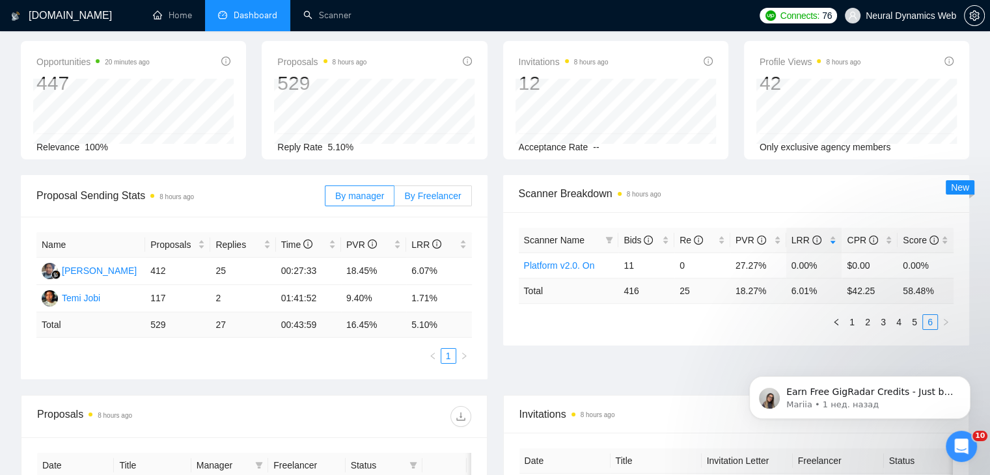
scroll to position [0, 0]
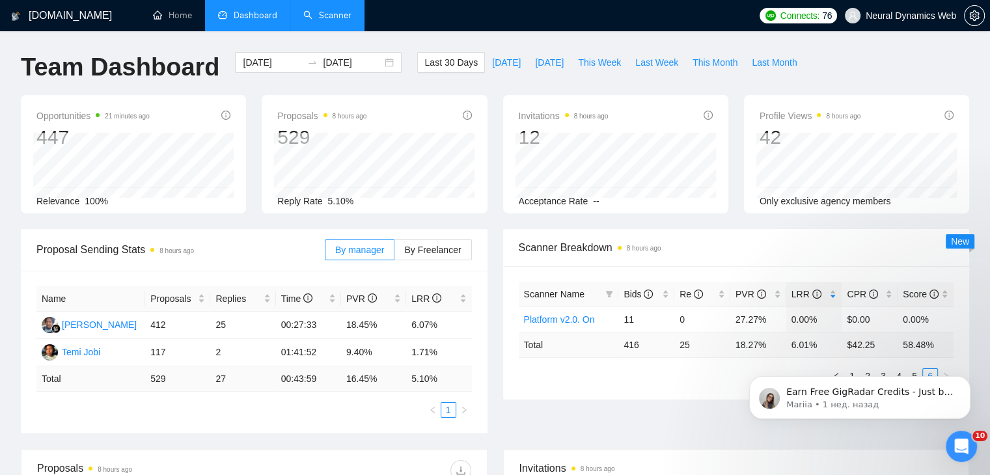
click at [351, 12] on link "Scanner" at bounding box center [327, 15] width 48 height 11
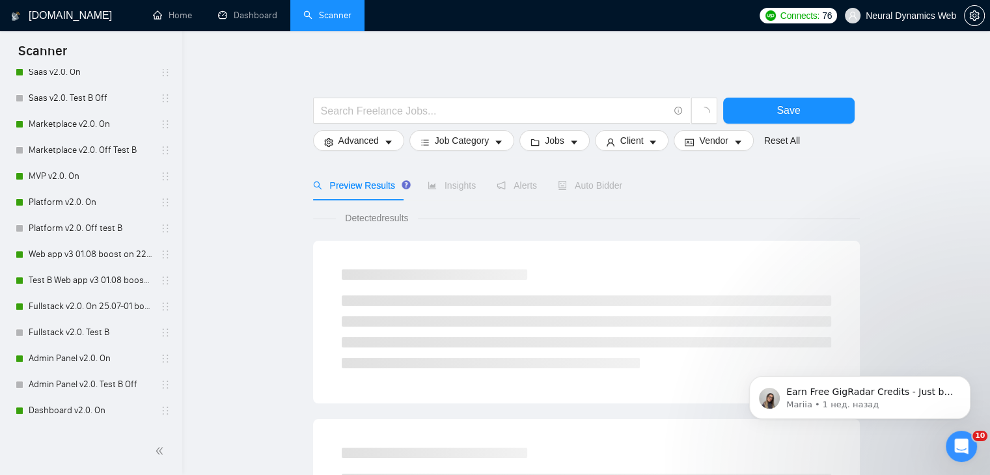
scroll to position [456, 0]
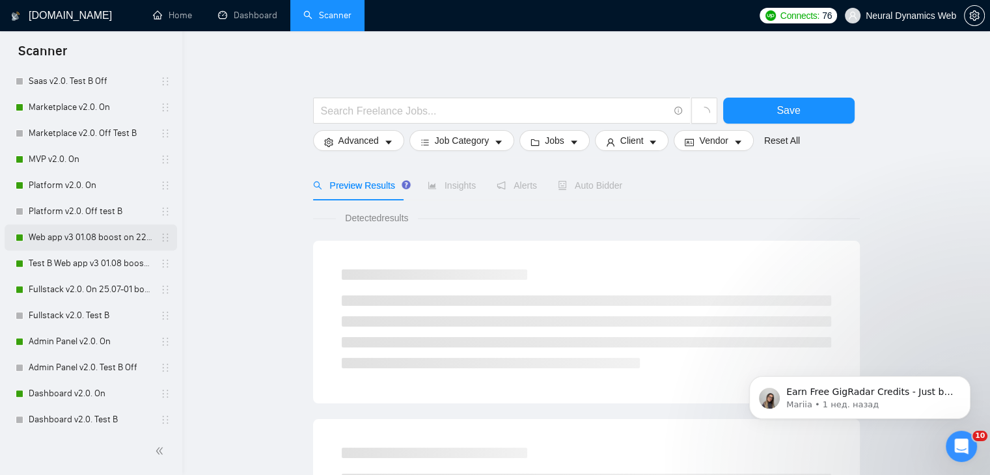
click at [71, 238] on link "Web app v3 01.08 boost on 22.08 -[PERSON_NAME]" at bounding box center [91, 238] width 124 height 26
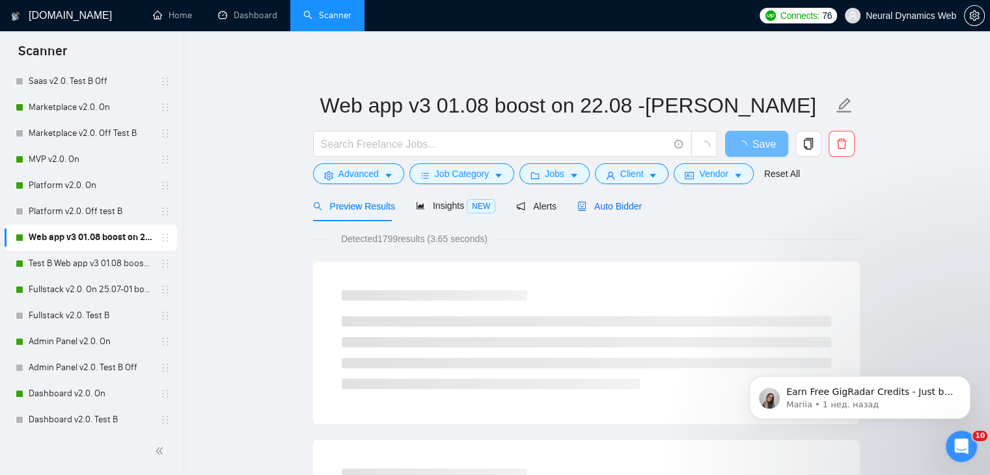
click at [578, 201] on span "Auto Bidder" at bounding box center [609, 206] width 64 height 10
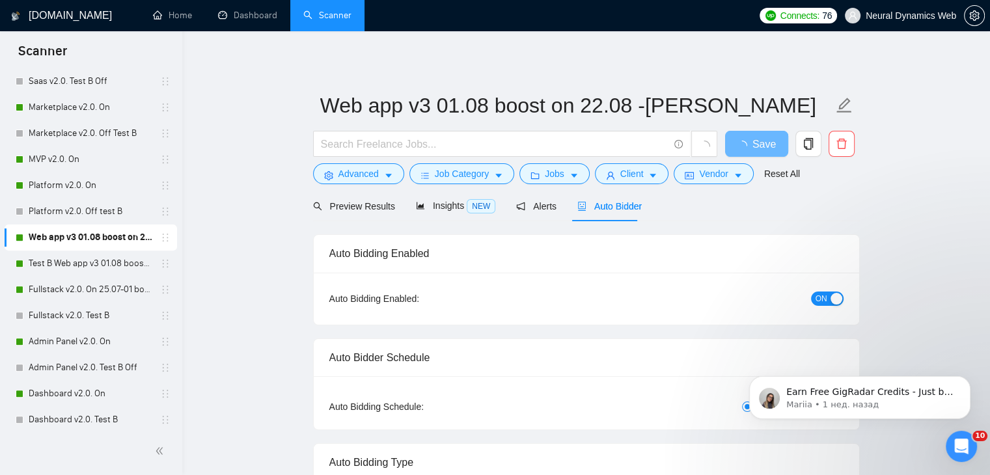
radio input "false"
radio input "true"
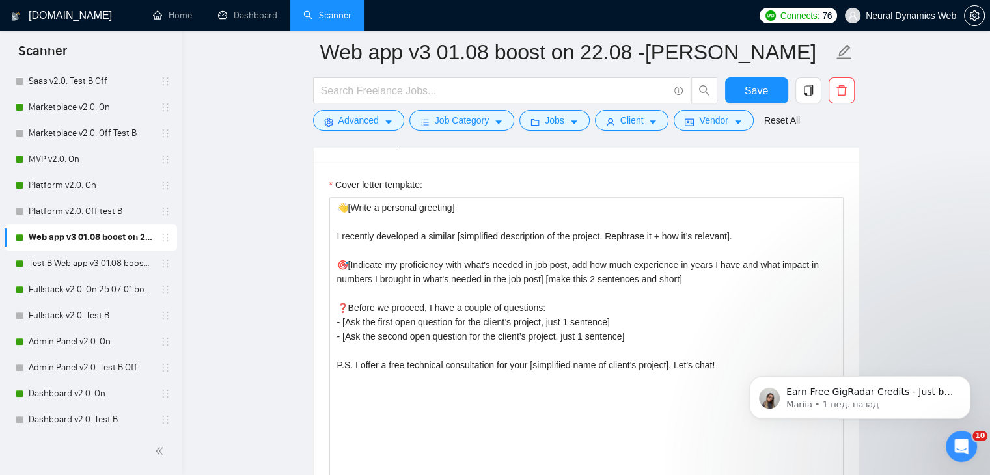
scroll to position [1562, 0]
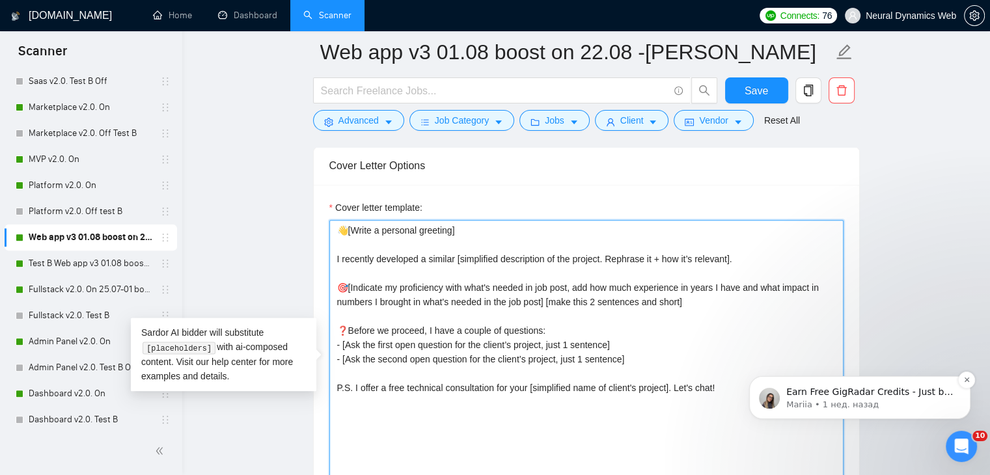
drag, startPoint x: 1347, startPoint y: 573, endPoint x: 758, endPoint y: 382, distance: 619.4
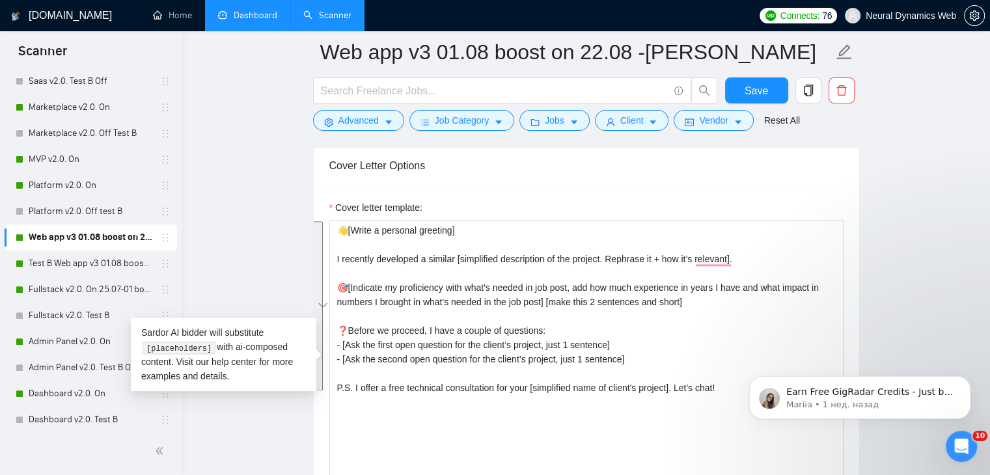
click at [263, 21] on link "Dashboard" at bounding box center [247, 15] width 59 height 11
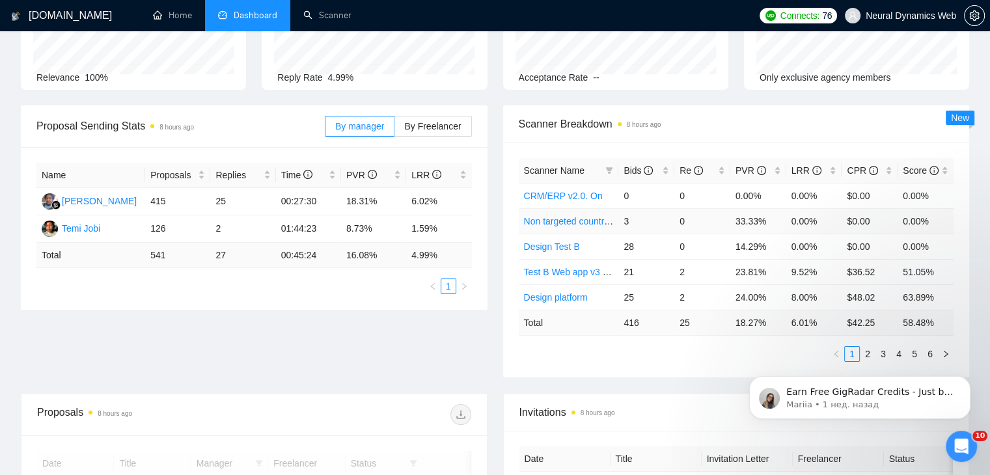
scroll to position [130, 0]
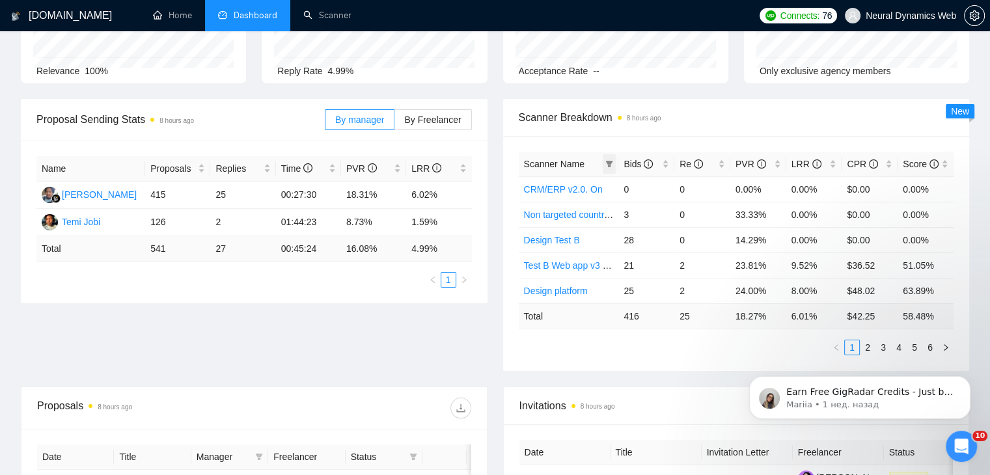
click at [608, 165] on icon "filter" at bounding box center [609, 164] width 7 height 7
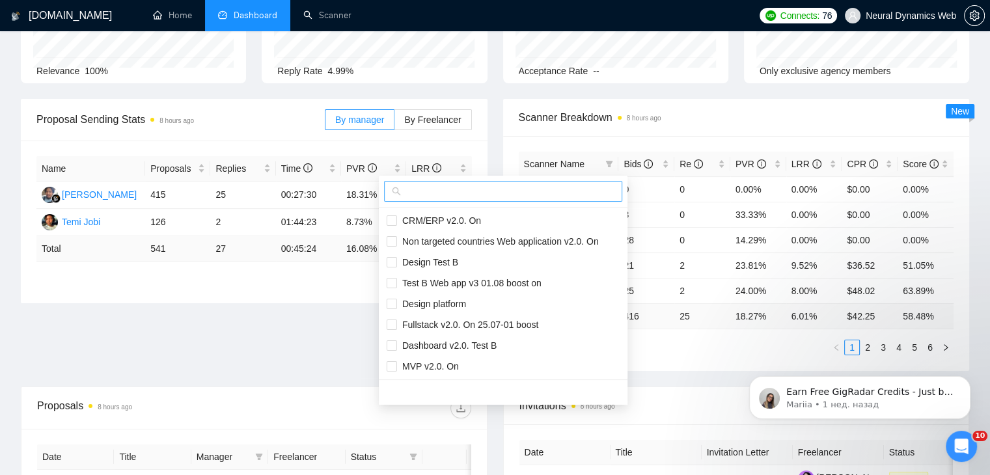
click at [580, 194] on input "text" at bounding box center [509, 191] width 211 height 14
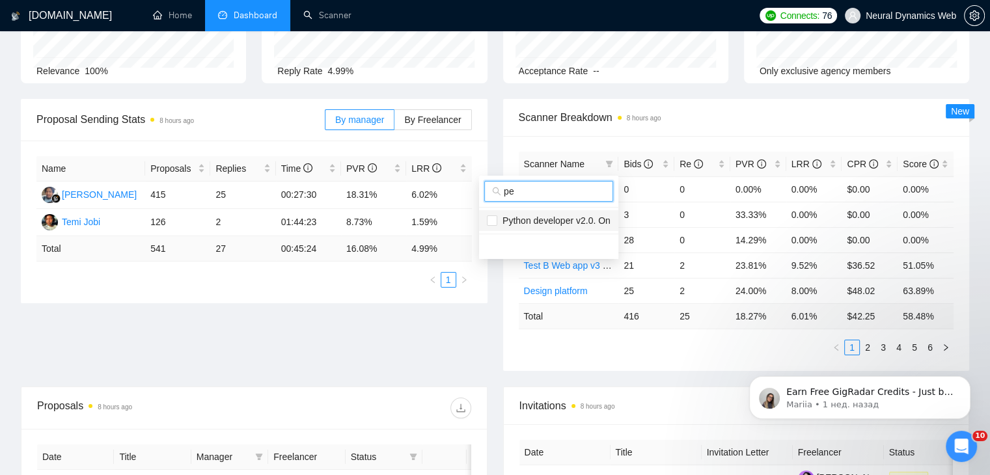
type input "pe"
click at [530, 215] on span "Python developer v2.0. On" at bounding box center [553, 220] width 113 height 10
checkbox input "true"
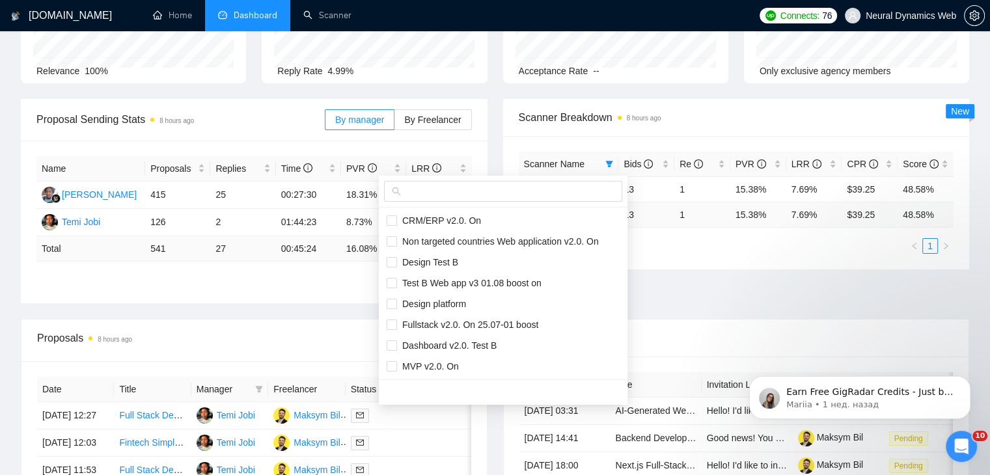
click at [739, 128] on div "Scanner Breakdown 8 hours ago" at bounding box center [736, 117] width 435 height 37
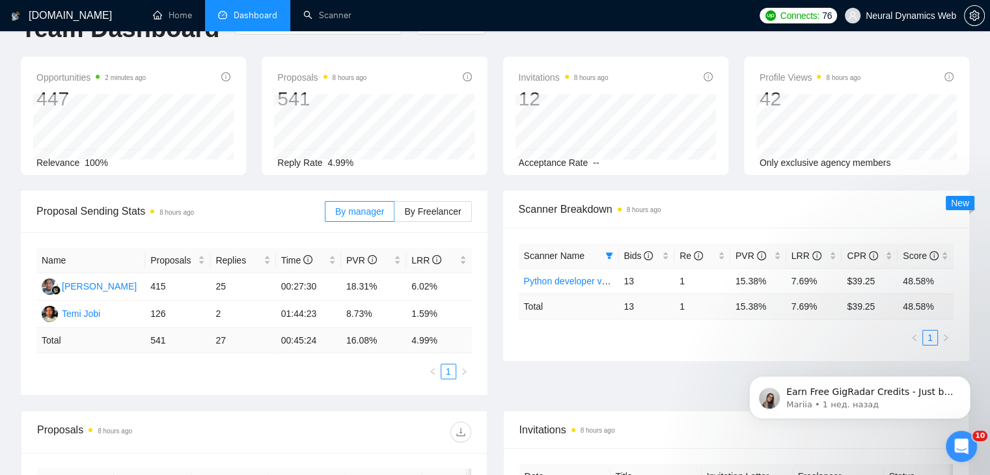
scroll to position [0, 0]
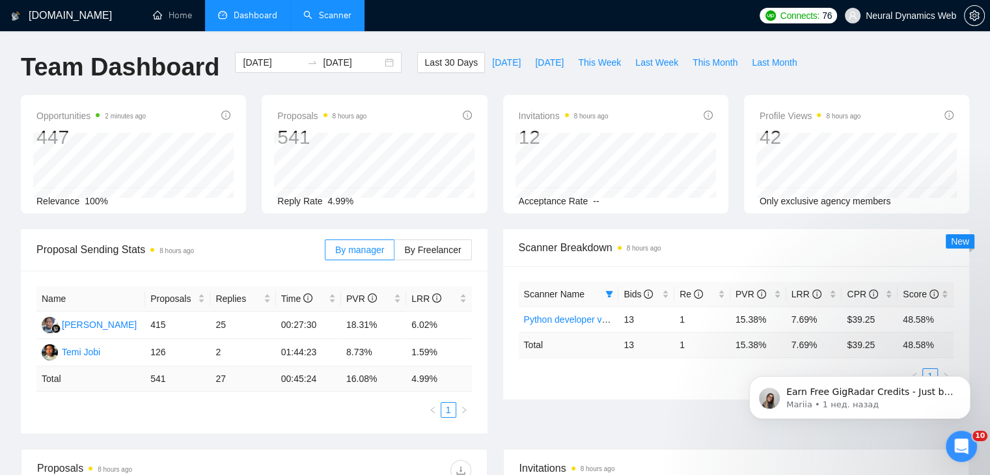
click at [325, 21] on link "Scanner" at bounding box center [327, 15] width 48 height 11
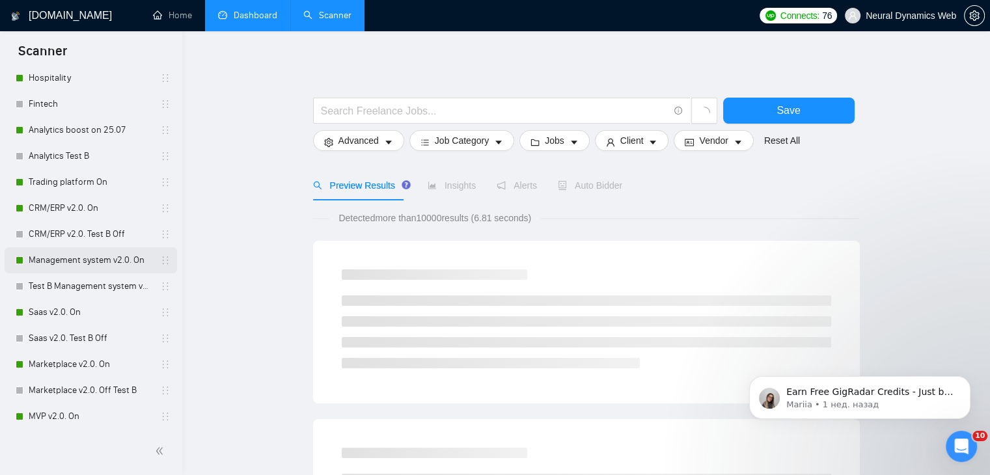
scroll to position [325, 0]
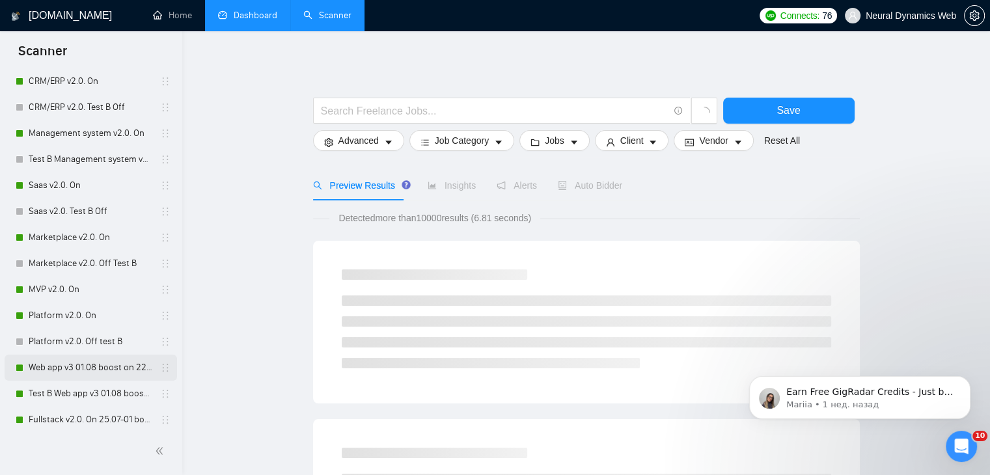
click at [65, 363] on link "Web app v3 01.08 boost on 22.08 -[PERSON_NAME]" at bounding box center [91, 368] width 124 height 26
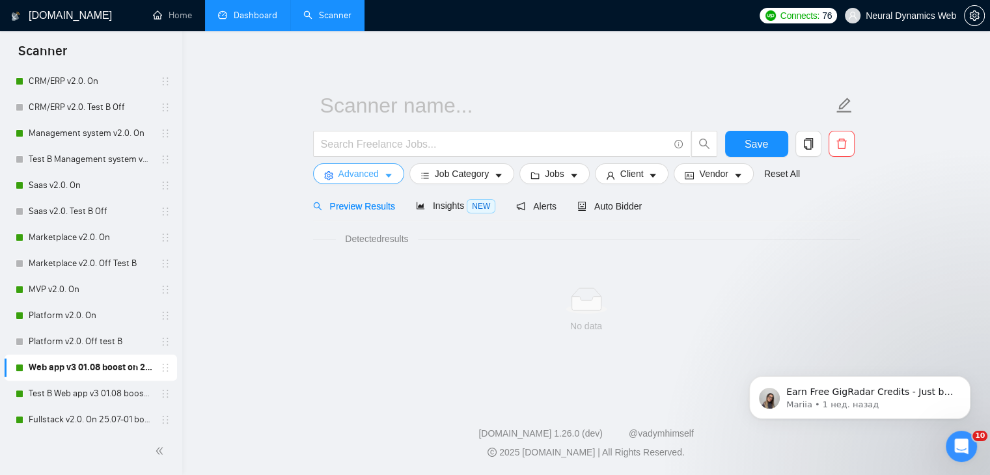
click at [349, 171] on span "Advanced" at bounding box center [358, 174] width 40 height 14
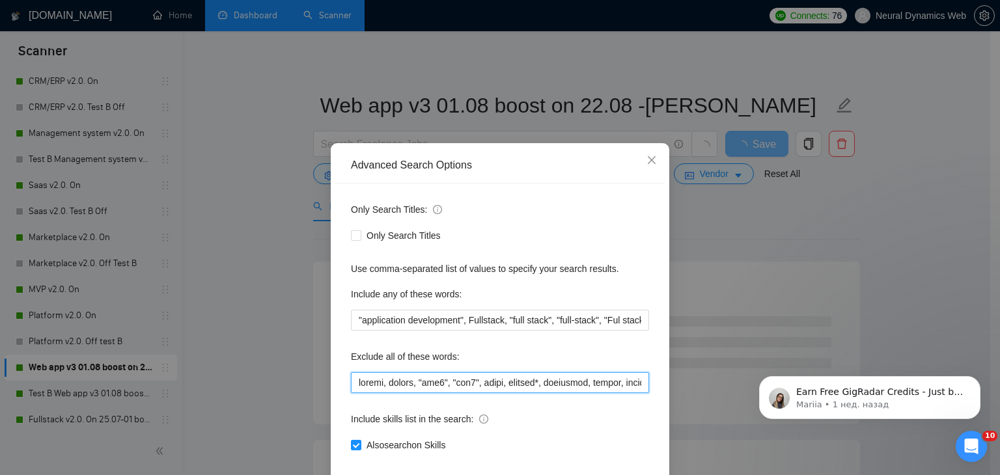
click at [385, 389] on input "text" at bounding box center [500, 382] width 298 height 21
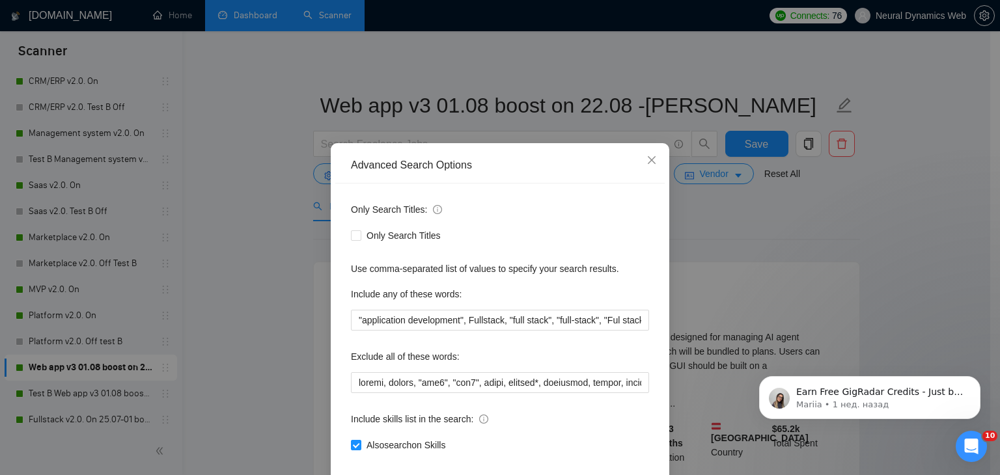
click at [247, 28] on div "Advanced Search Options Only Search Titles: Only Search Titles Use comma-separa…" at bounding box center [500, 237] width 1000 height 475
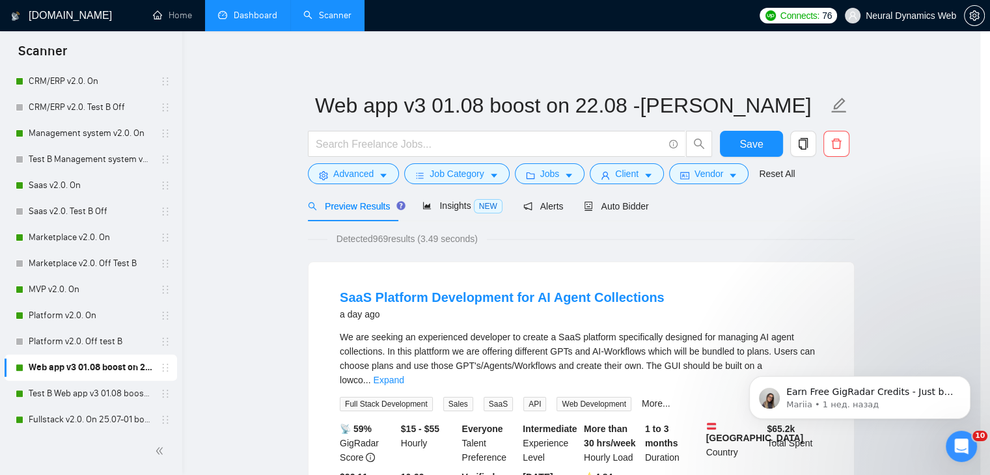
drag, startPoint x: 256, startPoint y: 19, endPoint x: 480, endPoint y: 34, distance: 225.1
click at [256, 19] on link "Dashboard" at bounding box center [247, 15] width 59 height 11
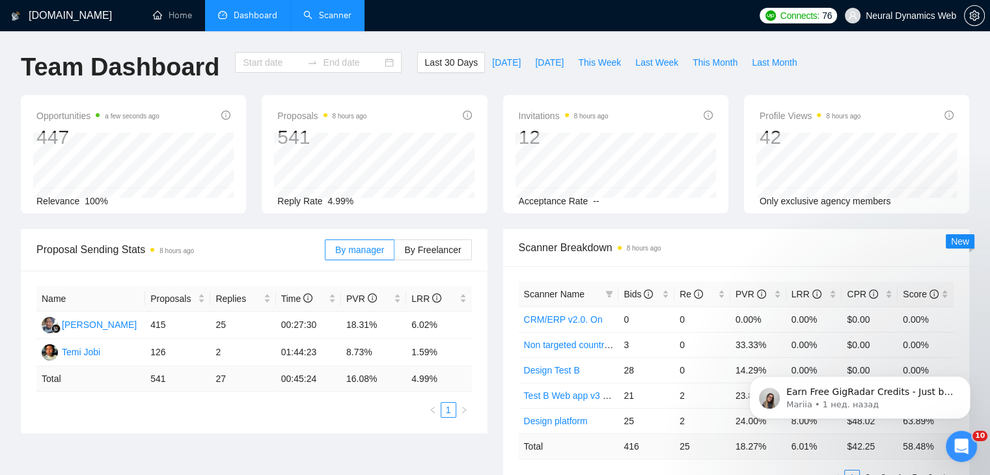
type input "[DATE]"
click at [605, 295] on icon "filter" at bounding box center [609, 294] width 8 height 8
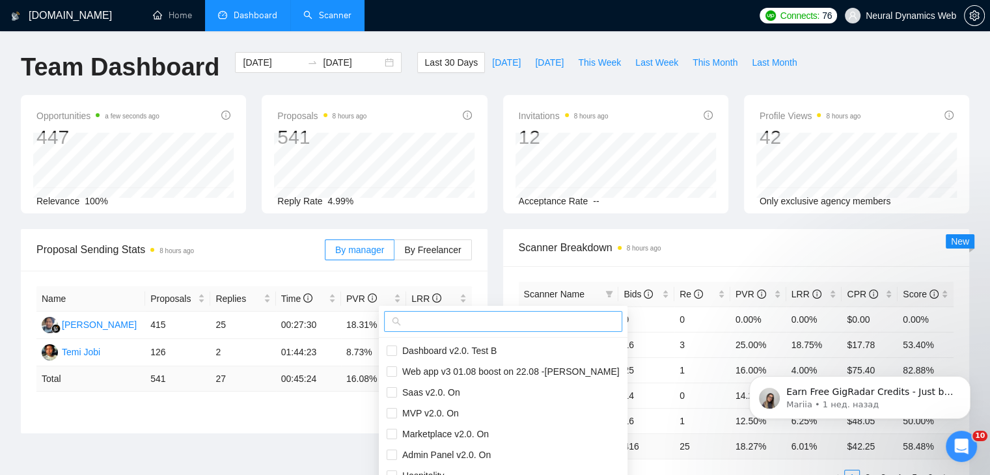
click at [567, 320] on input "text" at bounding box center [509, 321] width 211 height 14
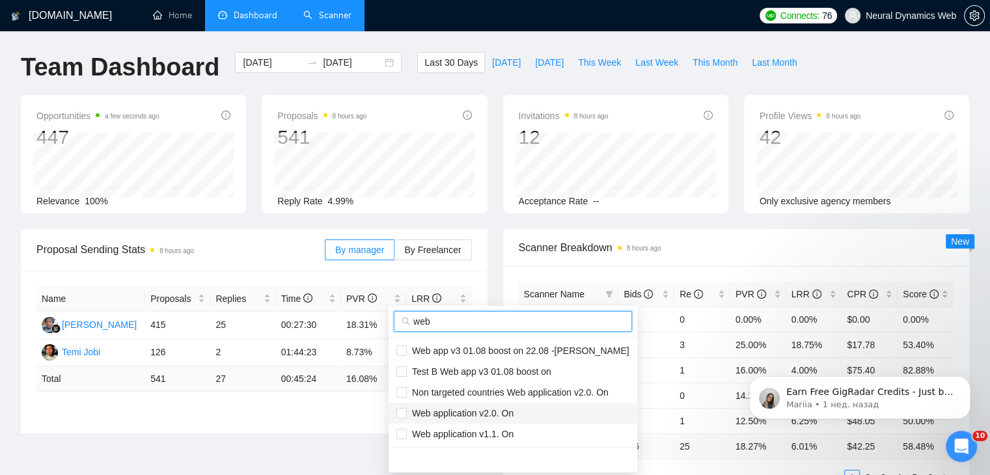
type input "web"
click at [508, 415] on span "Web application v2.0. On" at bounding box center [460, 413] width 107 height 10
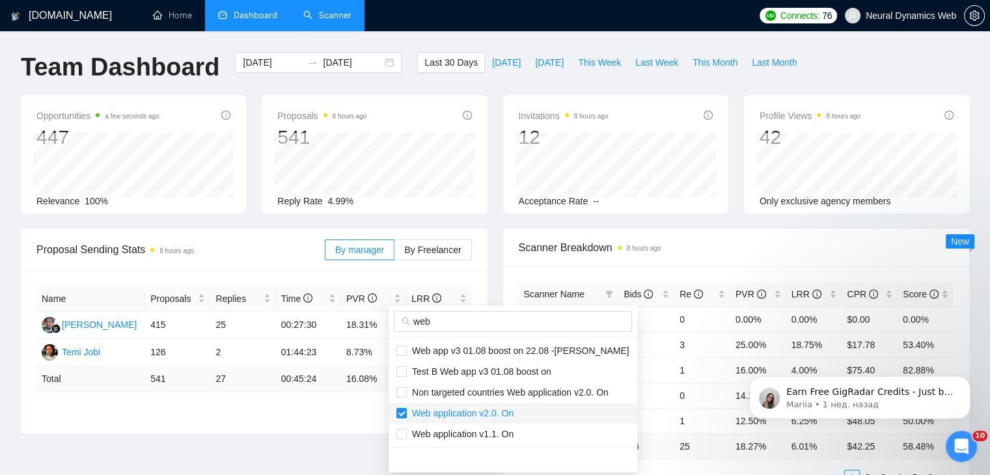
checkbox input "true"
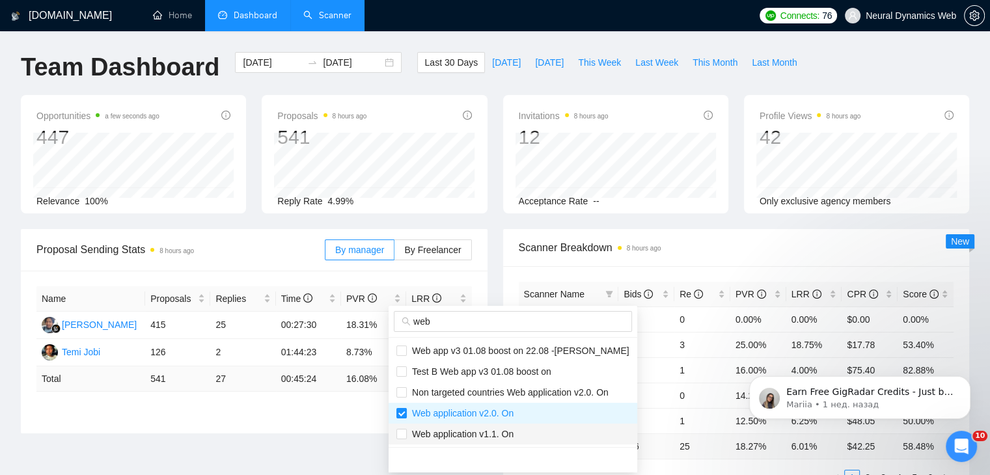
click at [495, 433] on span "Web application v1.1. On" at bounding box center [460, 434] width 107 height 10
checkbox input "true"
click at [474, 391] on span "Non targeted countries Web application v2.0. On" at bounding box center [508, 392] width 202 height 10
checkbox input "true"
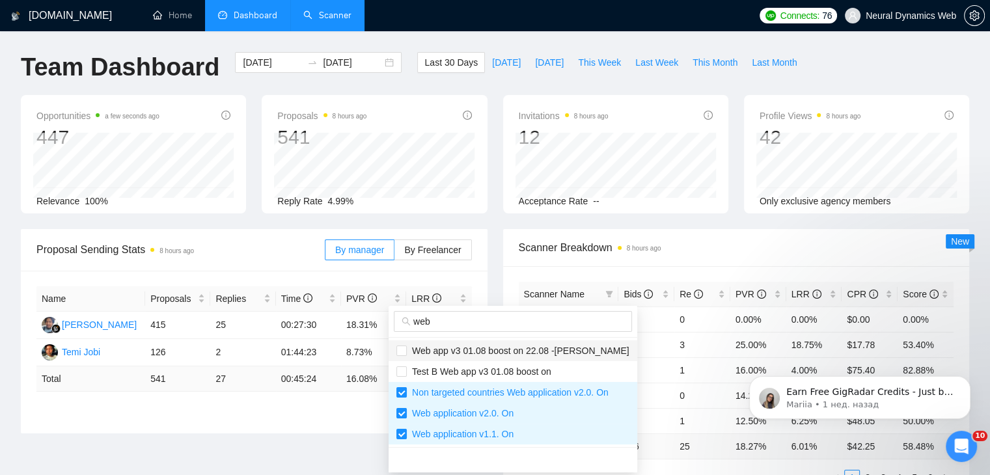
click at [467, 351] on span "Web app v3 01.08 boost on 22.08 -[PERSON_NAME]" at bounding box center [518, 351] width 223 height 10
checkbox input "true"
click at [462, 366] on span "Test B Web app v3 01.08 boost on" at bounding box center [479, 371] width 144 height 10
checkbox input "true"
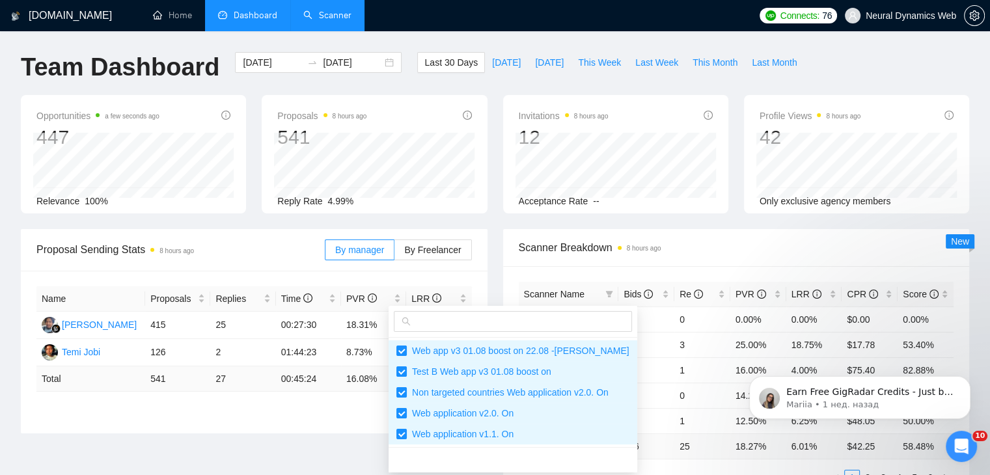
click at [732, 255] on span "Scanner Breakdown 8 hours ago" at bounding box center [736, 248] width 435 height 16
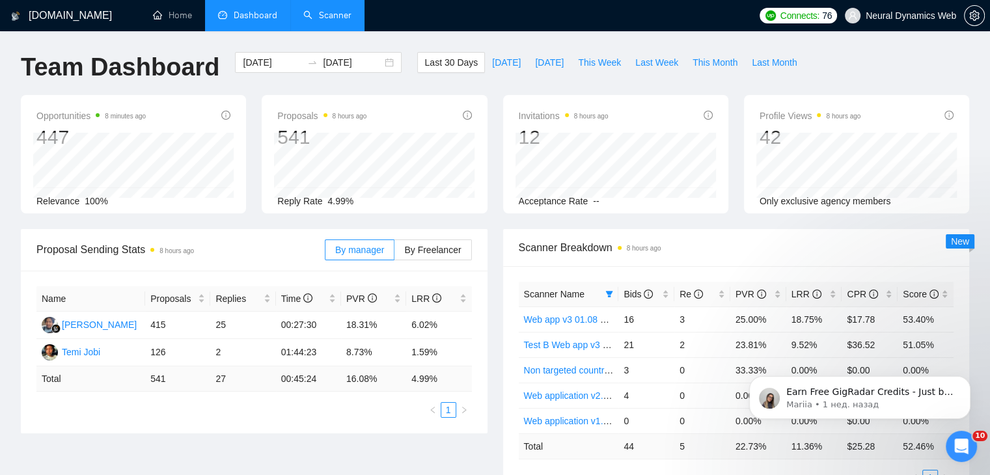
click at [337, 10] on link "Scanner" at bounding box center [327, 15] width 48 height 11
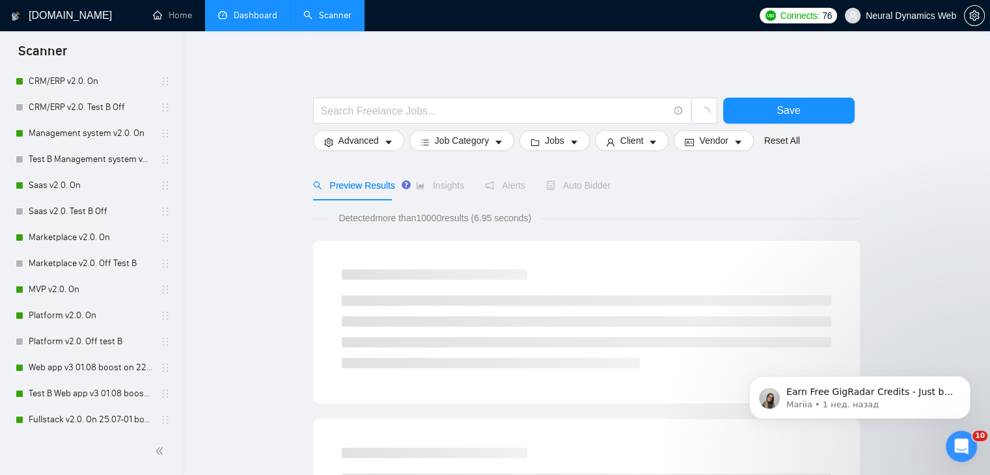
scroll to position [586, 0]
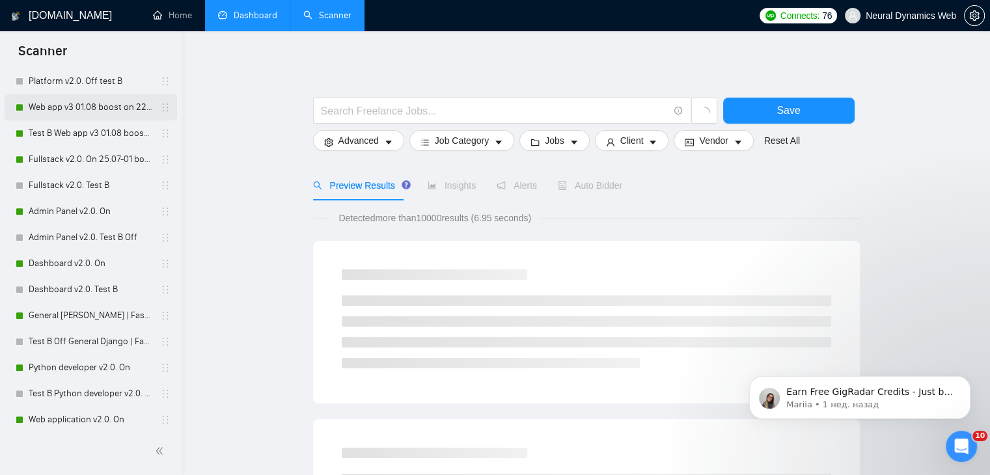
click at [83, 105] on link "Web app v3 01.08 boost on 22.08 -[PERSON_NAME]" at bounding box center [91, 107] width 124 height 26
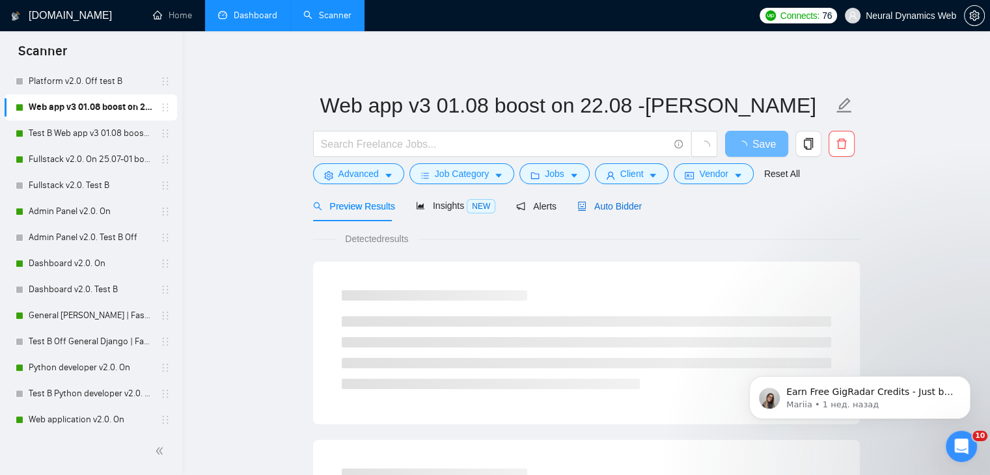
click at [610, 201] on span "Auto Bidder" at bounding box center [609, 206] width 64 height 10
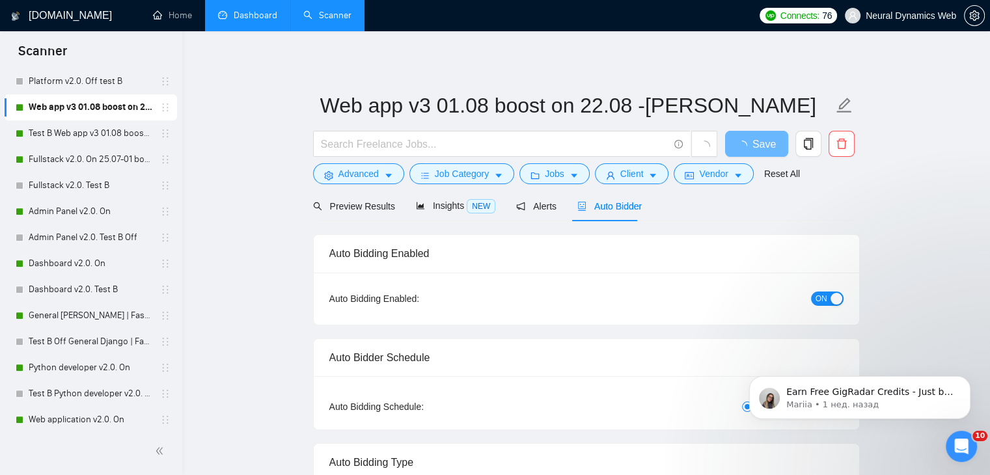
radio input "false"
radio input "true"
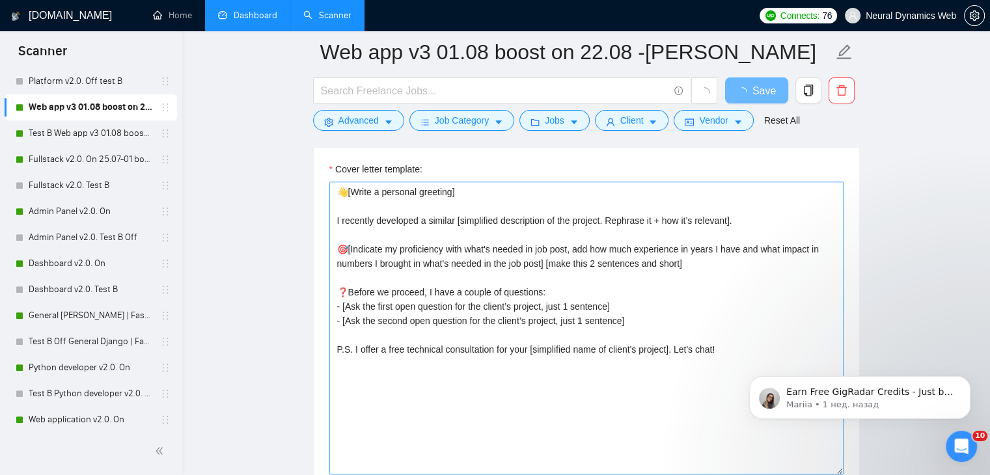
scroll to position [1562, 0]
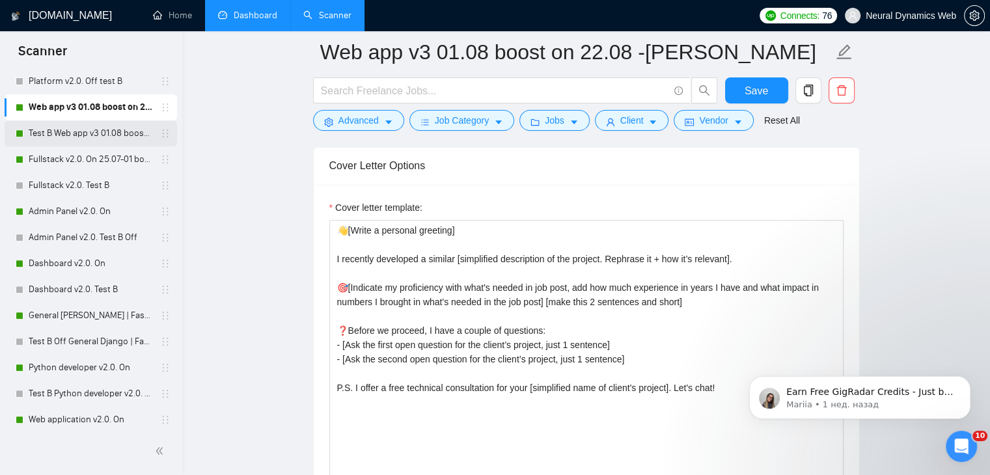
click at [91, 136] on link "Test B Web app v3 01.08 boost on" at bounding box center [91, 133] width 124 height 26
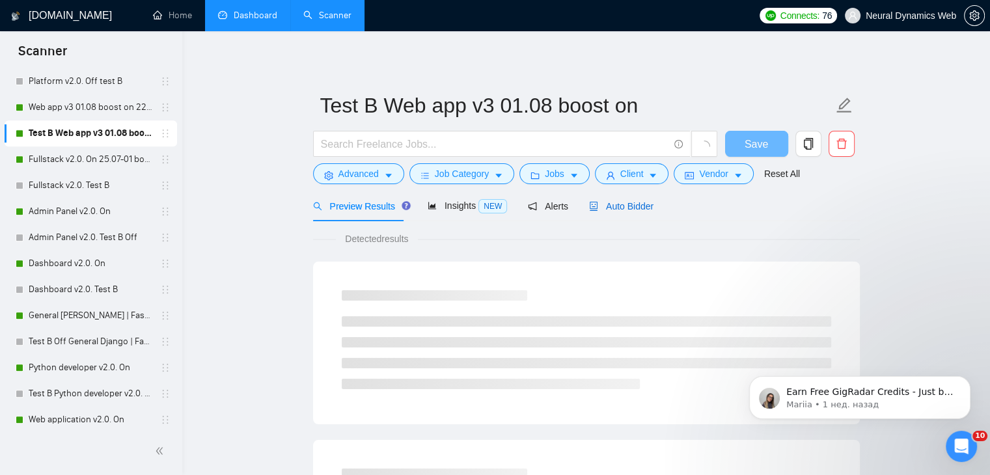
click at [590, 208] on icon "robot" at bounding box center [594, 206] width 8 height 9
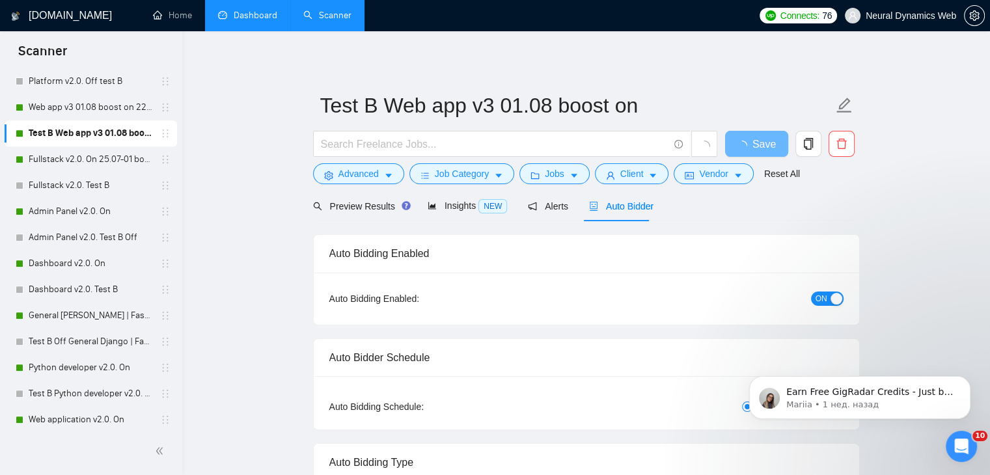
radio input "false"
radio input "true"
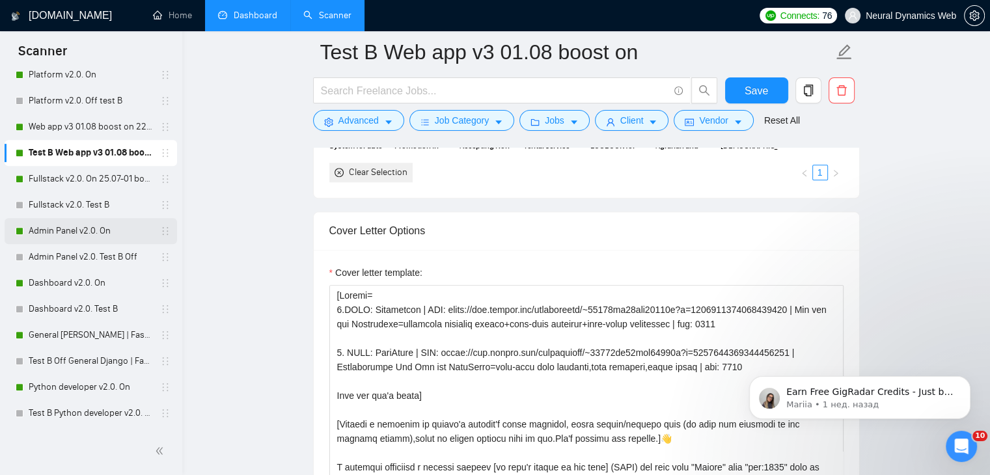
scroll to position [651, 0]
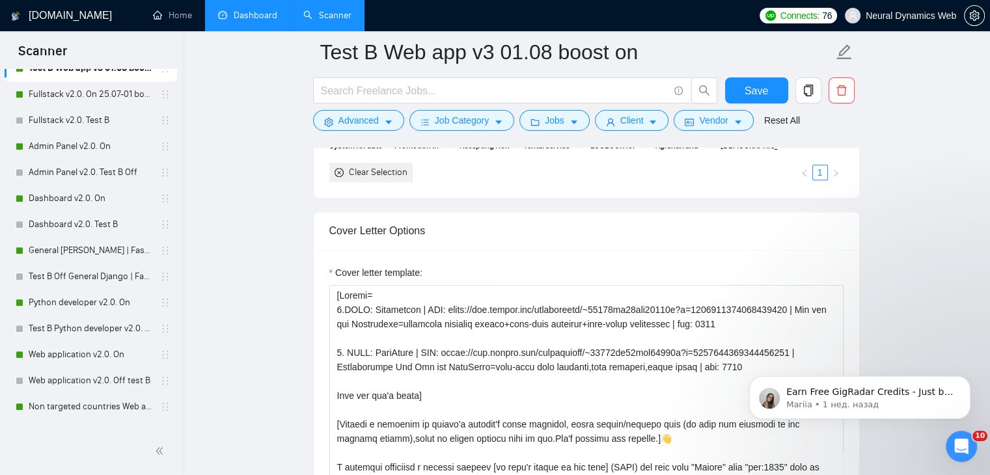
drag, startPoint x: 59, startPoint y: 309, endPoint x: 392, endPoint y: 230, distance: 341.7
click at [59, 309] on link "Python developer v2.0. On" at bounding box center [91, 303] width 124 height 26
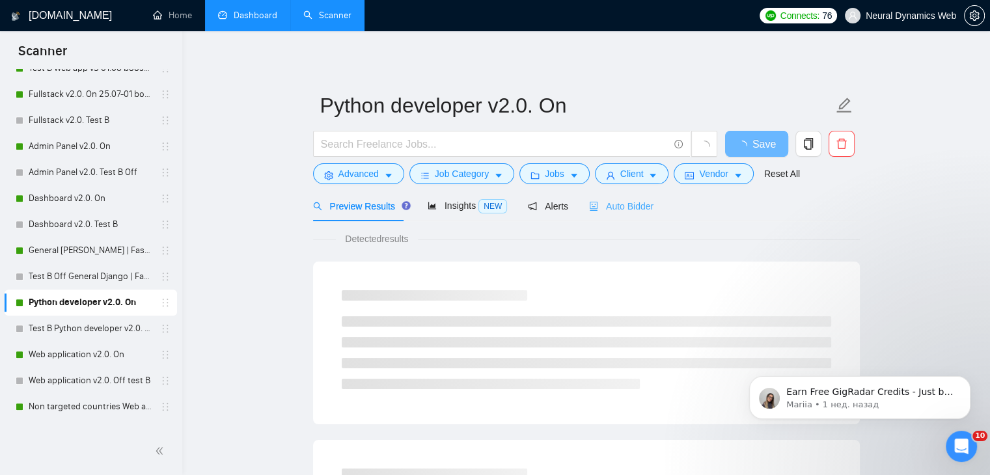
click at [602, 216] on div "Auto Bidder" at bounding box center [621, 206] width 64 height 31
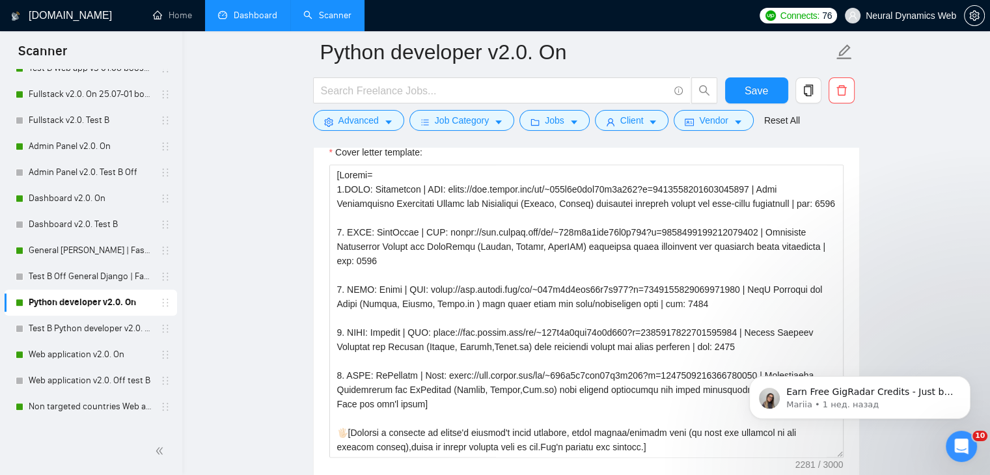
scroll to position [65, 0]
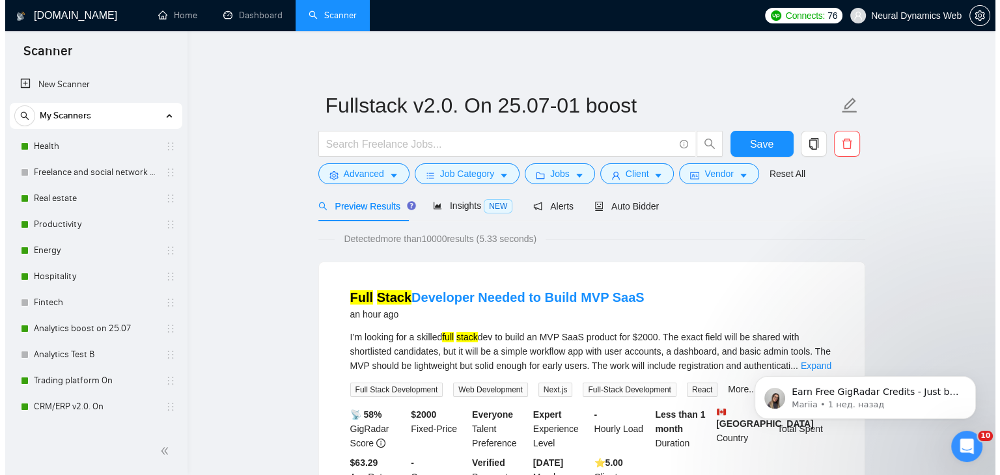
scroll to position [456, 0]
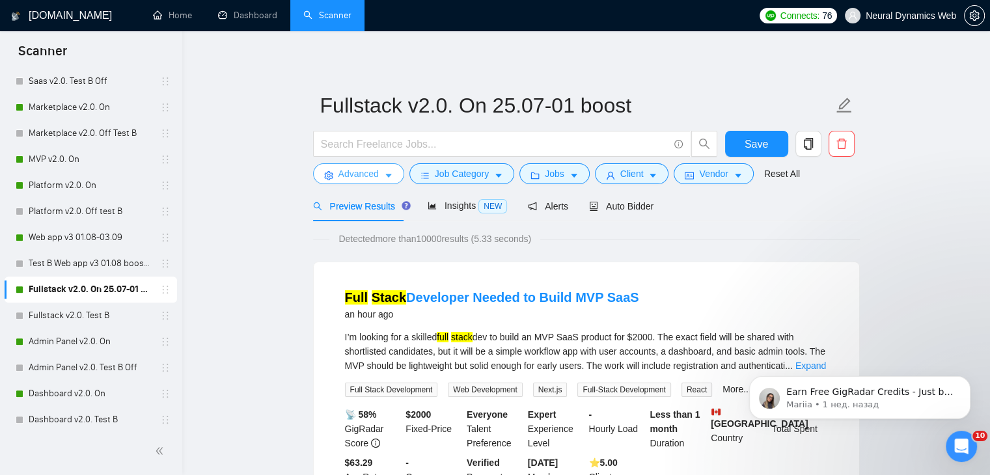
click at [370, 178] on span "Advanced" at bounding box center [358, 174] width 40 height 14
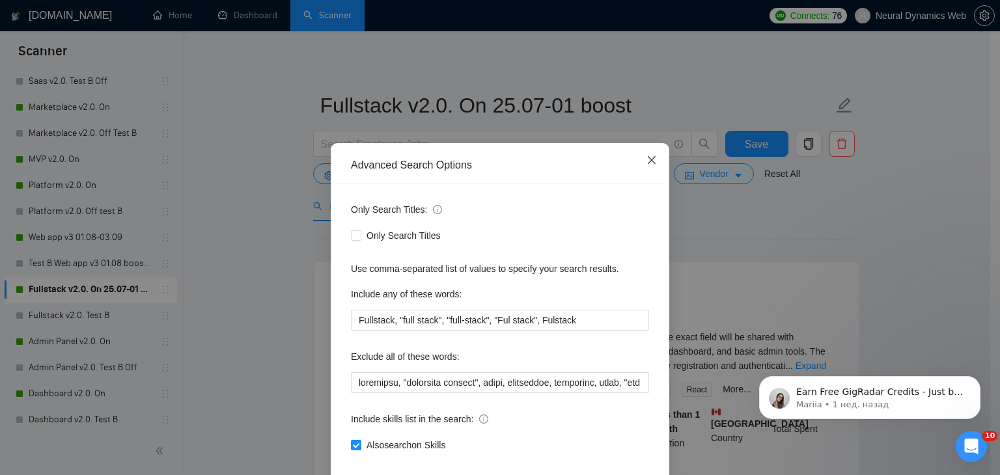
click at [642, 167] on span "Close" at bounding box center [651, 160] width 35 height 35
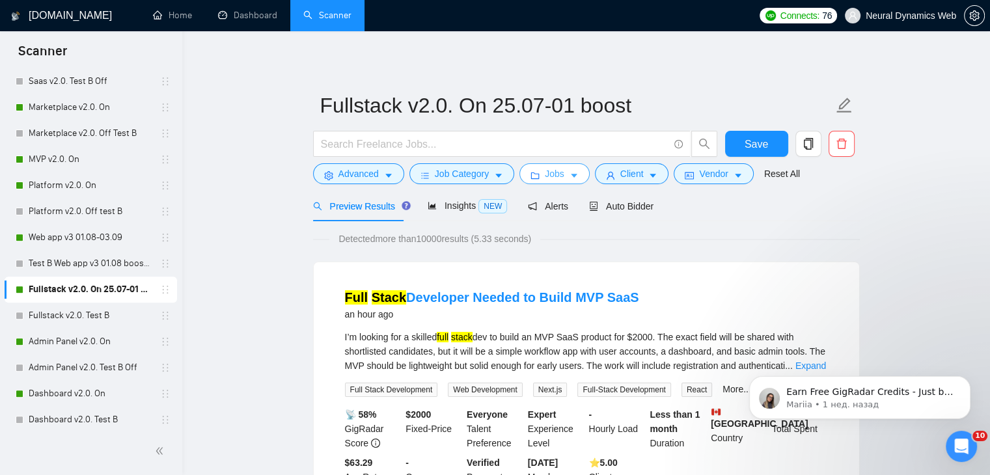
click at [557, 175] on span "Jobs" at bounding box center [555, 174] width 20 height 14
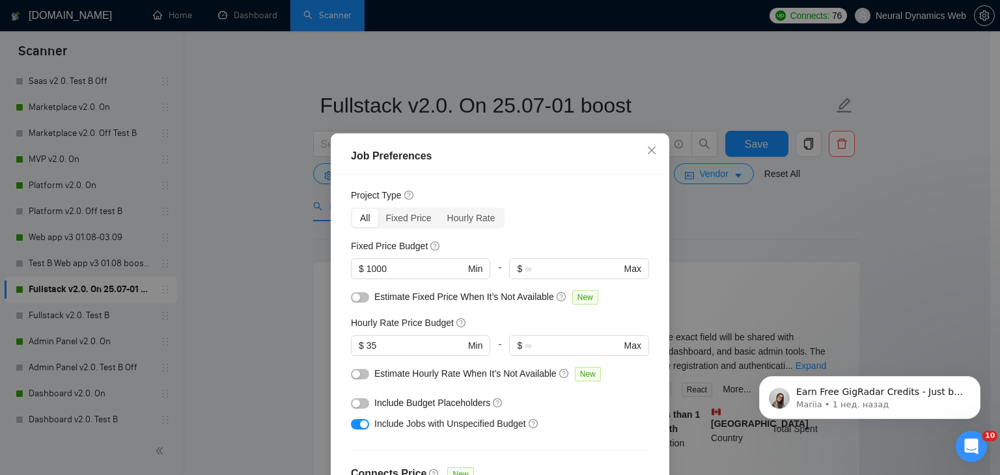
scroll to position [10, 0]
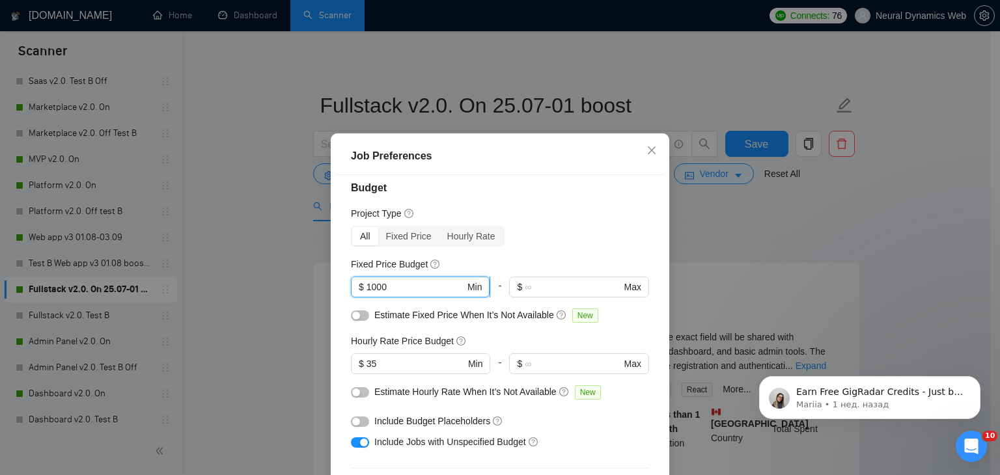
click at [366, 287] on input "1000" at bounding box center [415, 287] width 98 height 14
type input "3000"
drag, startPoint x: 371, startPoint y: 363, endPoint x: 360, endPoint y: 363, distance: 11.1
click at [360, 363] on span "$ 35 Min" at bounding box center [420, 363] width 139 height 21
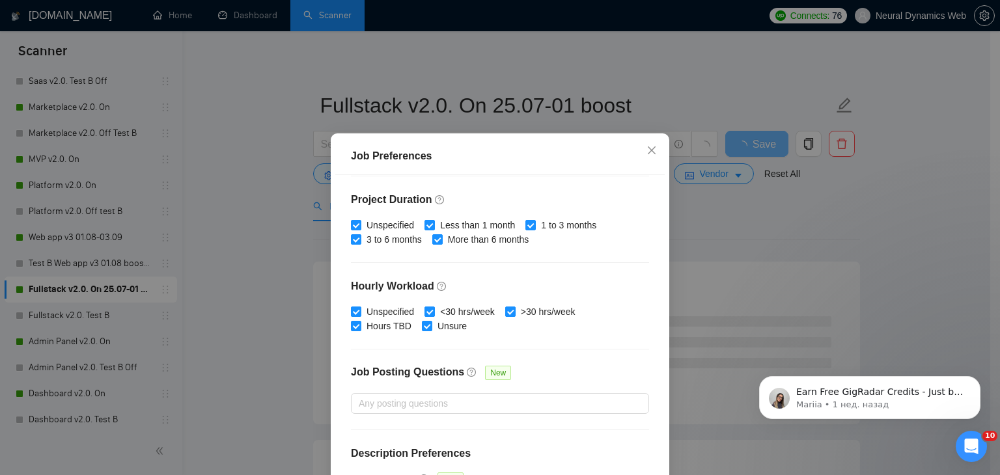
scroll to position [401, 0]
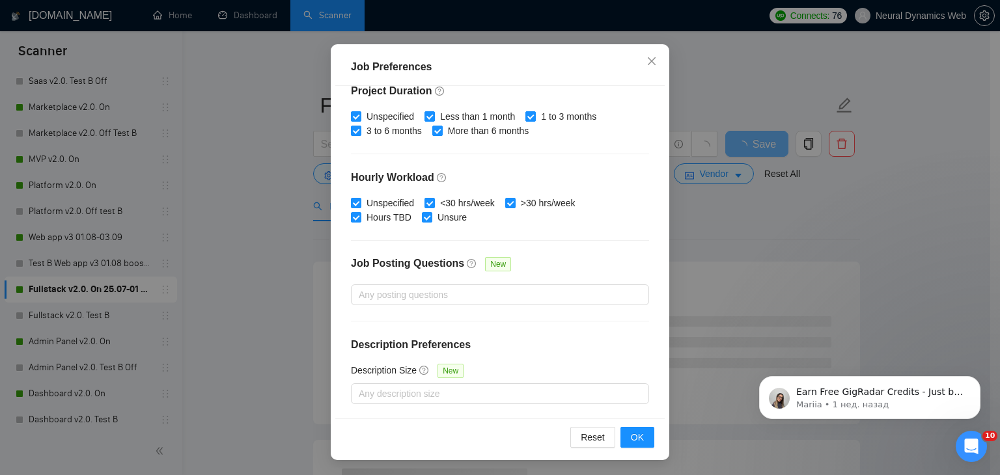
type input "40"
click at [631, 443] on span "OK" at bounding box center [637, 437] width 13 height 14
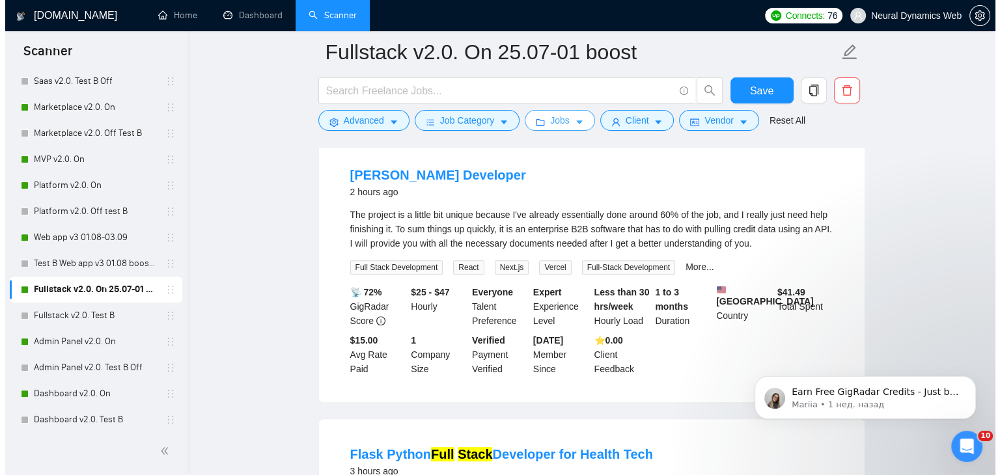
scroll to position [391, 0]
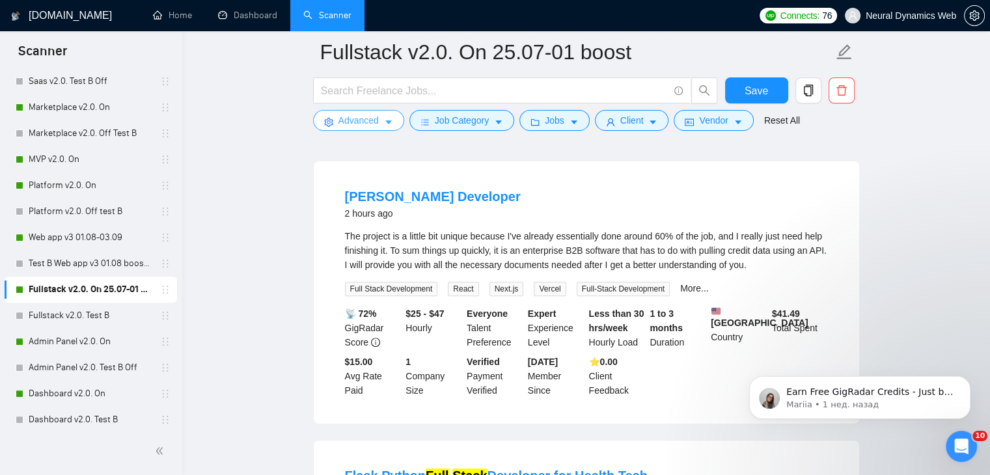
click at [365, 123] on span "Advanced" at bounding box center [358, 120] width 40 height 14
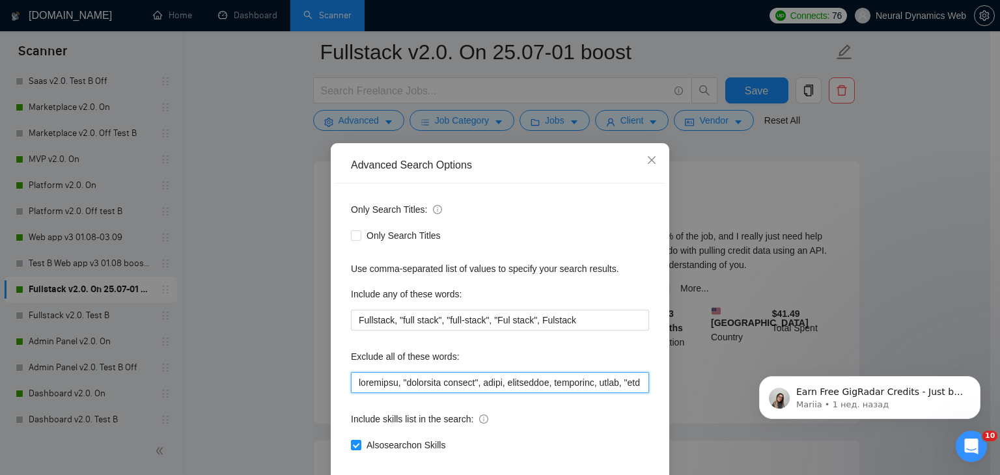
click at [355, 378] on input "text" at bounding box center [500, 382] width 298 height 21
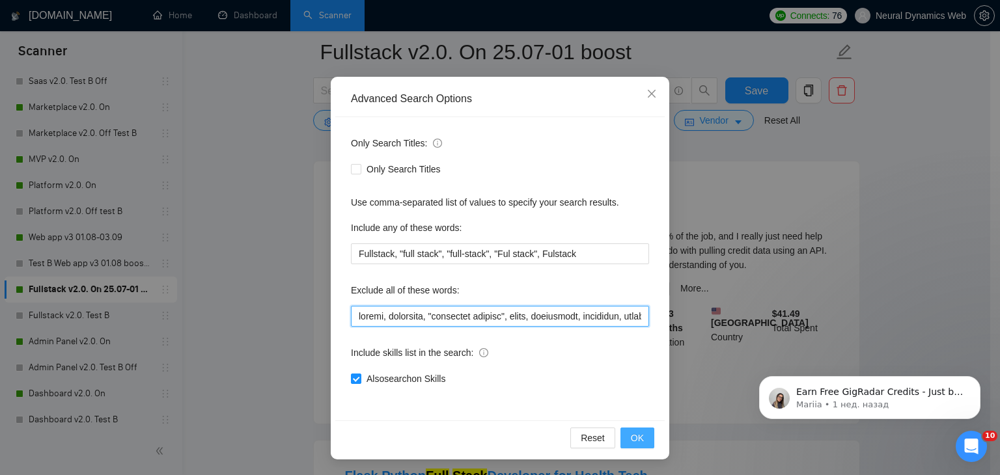
type input "[PERSON_NAME], [PERSON_NAME], "augmented reality", attio, smartsuite, suitedash…"
click at [646, 447] on button "OK" at bounding box center [637, 438] width 34 height 21
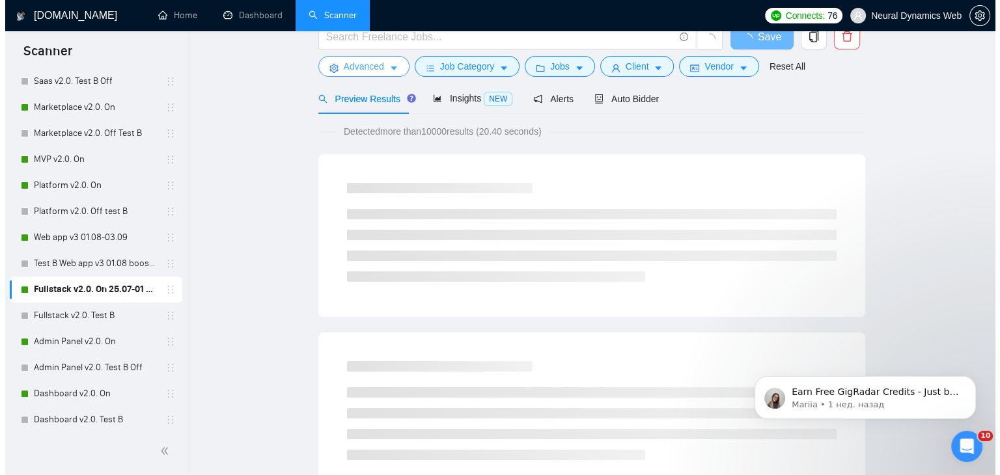
scroll to position [0, 0]
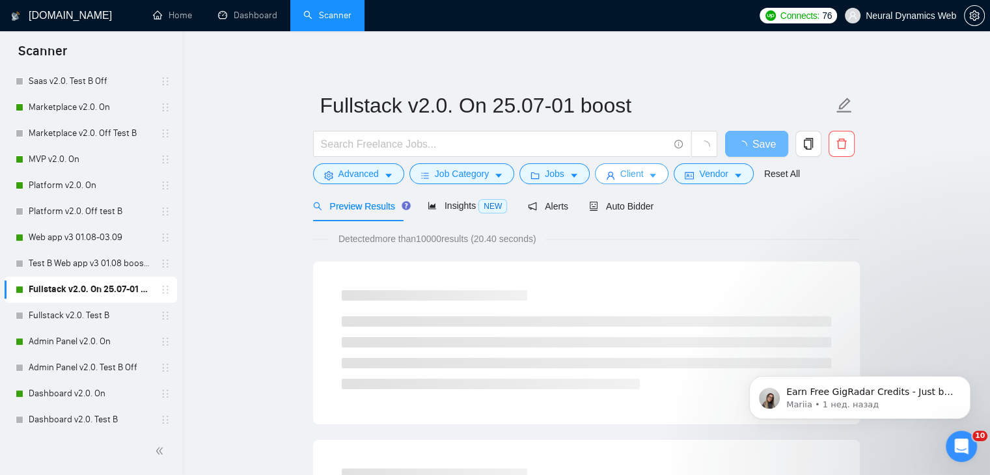
click at [620, 177] on span "Client" at bounding box center [631, 174] width 23 height 14
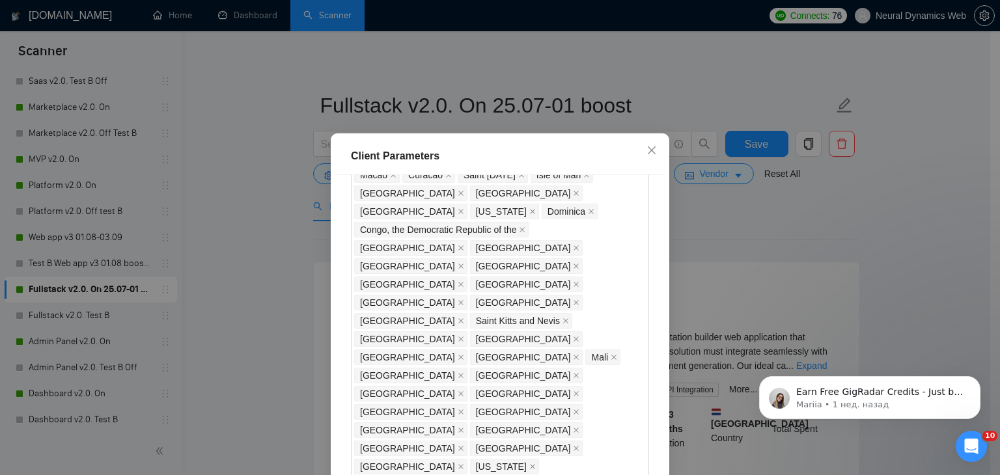
scroll to position [841, 0]
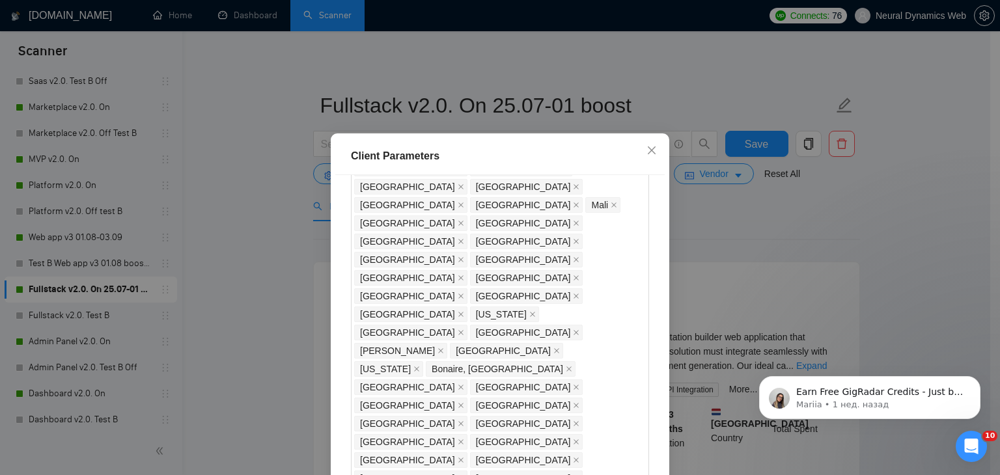
scroll to position [1166, 0]
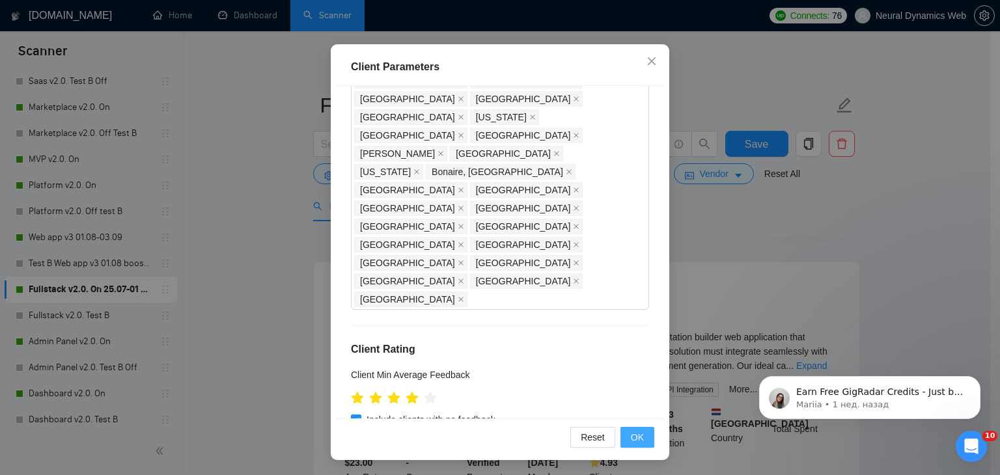
drag, startPoint x: 644, startPoint y: 439, endPoint x: 639, endPoint y: 433, distance: 8.3
click at [645, 439] on button "OK" at bounding box center [637, 437] width 34 height 21
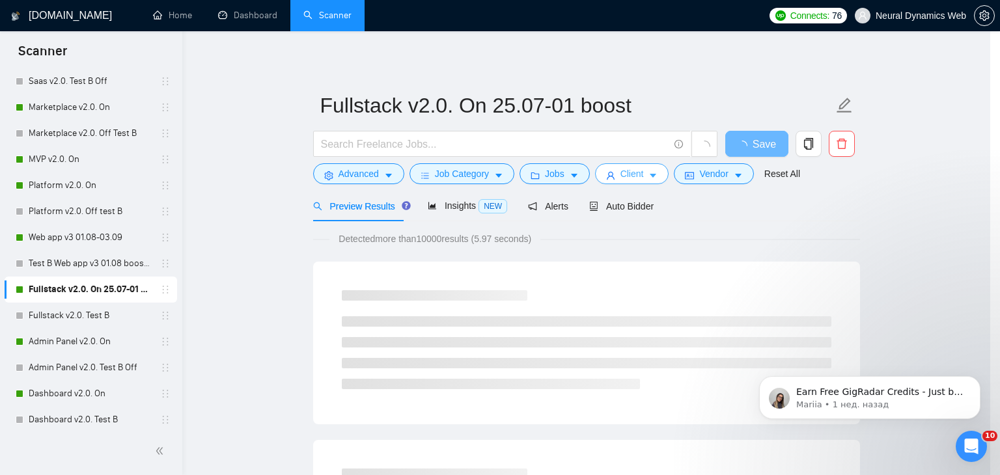
scroll to position [0, 0]
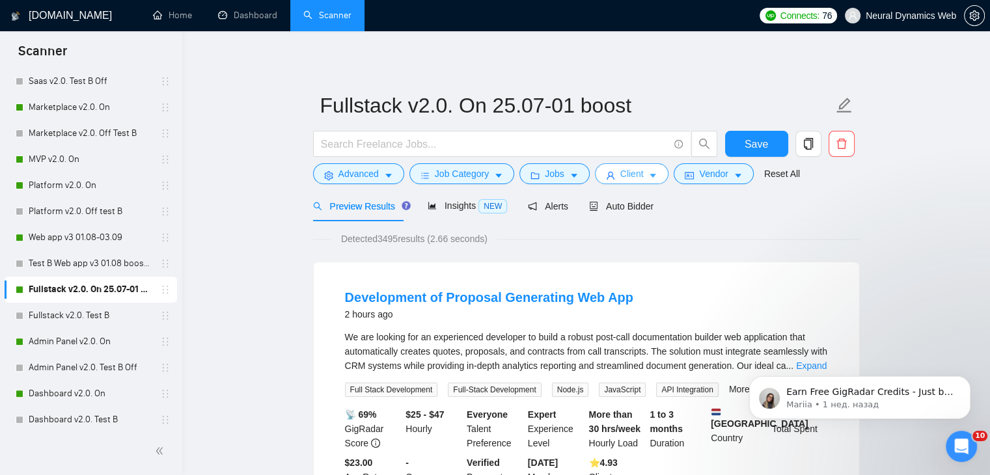
click at [612, 180] on button "Client" at bounding box center [632, 173] width 74 height 21
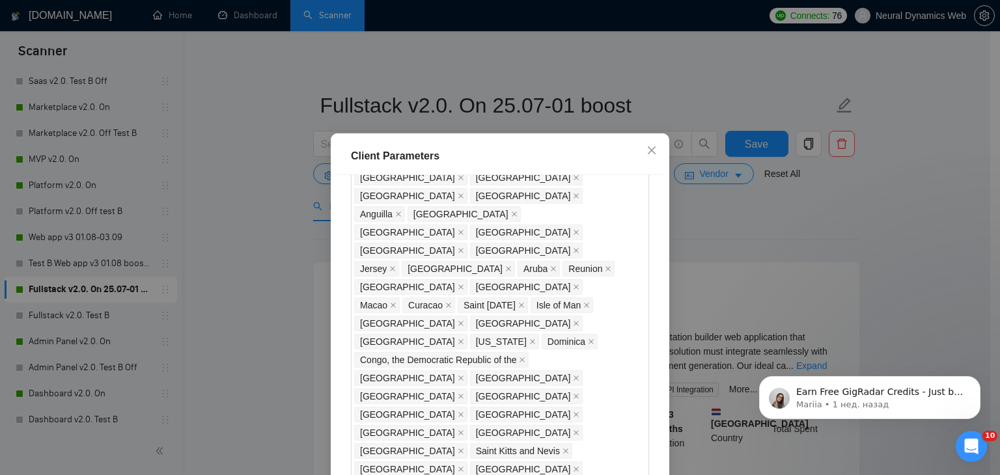
checkbox input "false"
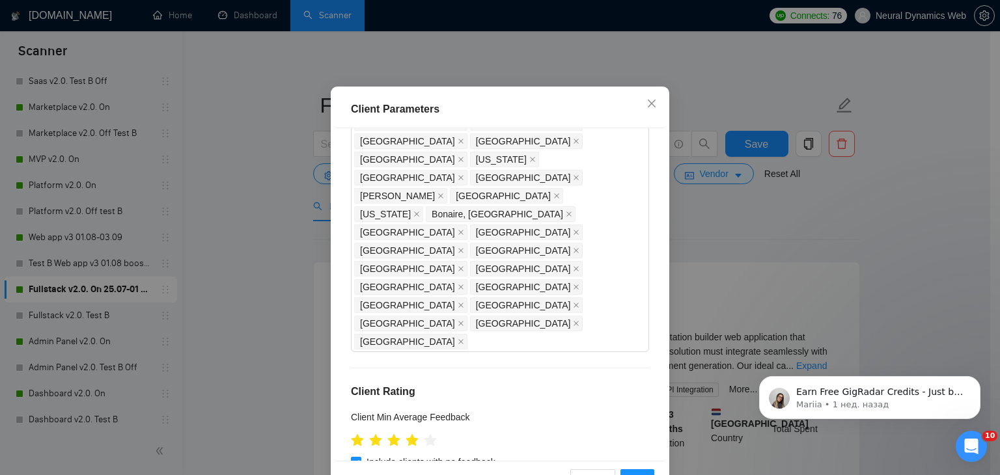
scroll to position [89, 0]
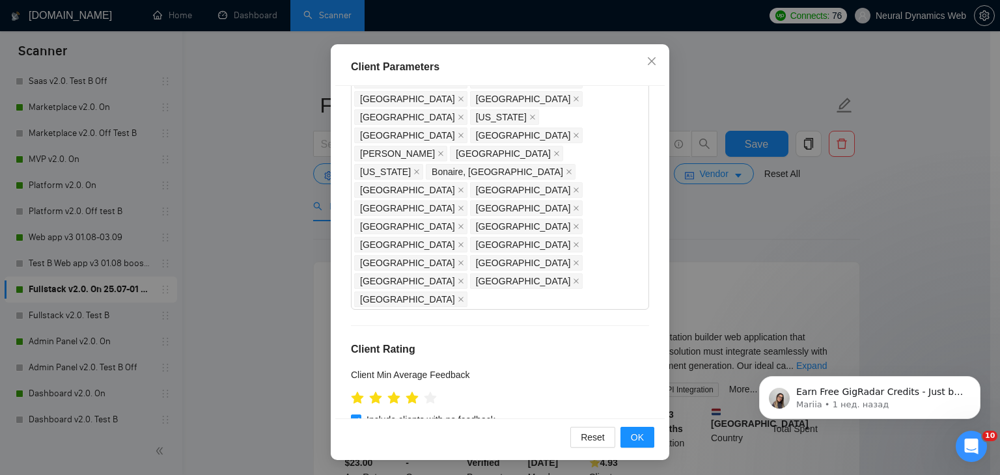
click at [642, 447] on div "Reset OK" at bounding box center [499, 437] width 329 height 37
drag, startPoint x: 639, startPoint y: 443, endPoint x: 635, endPoint y: 437, distance: 7.6
click at [639, 443] on button "OK" at bounding box center [637, 437] width 34 height 21
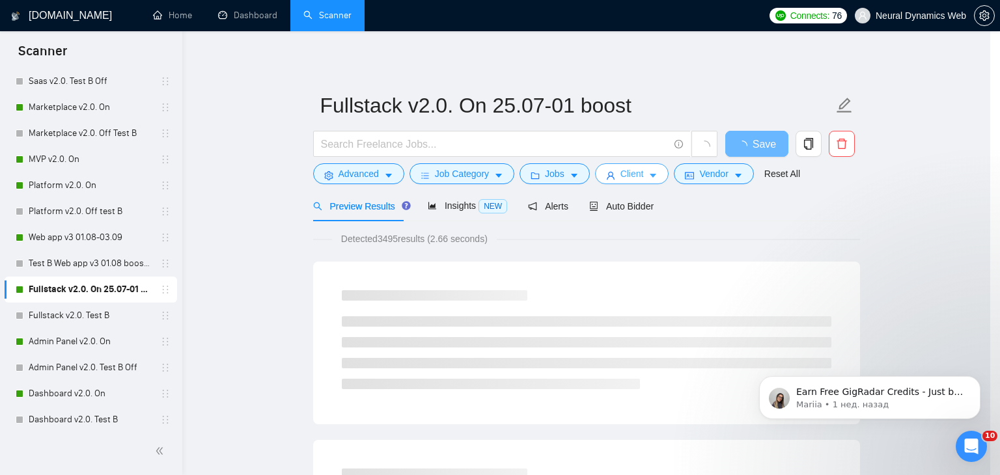
scroll to position [0, 0]
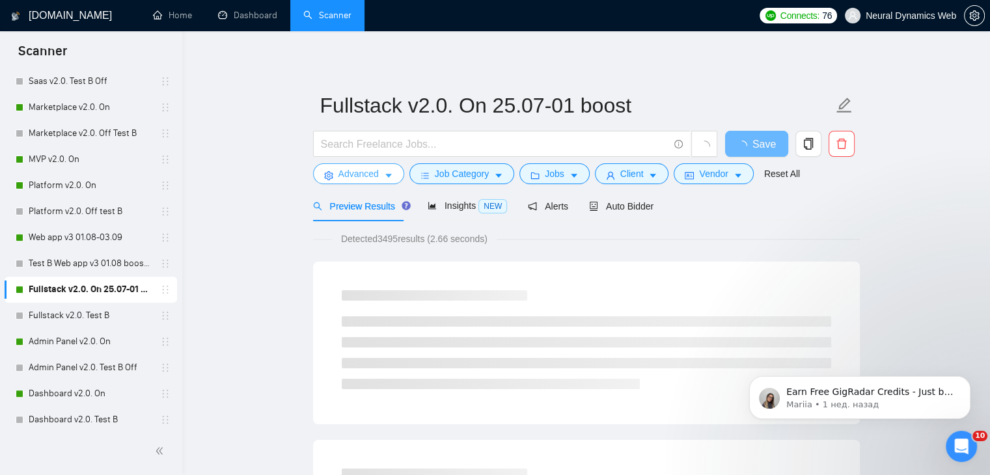
click at [361, 165] on button "Advanced" at bounding box center [358, 173] width 91 height 21
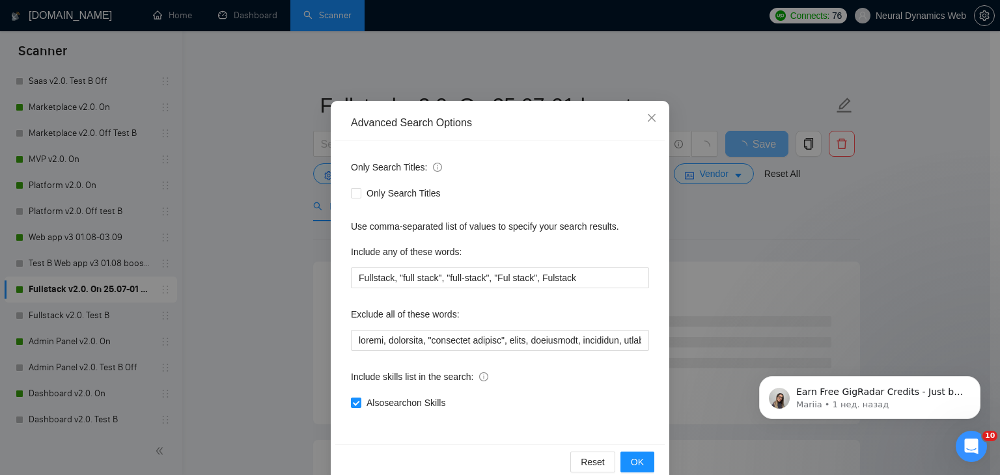
scroll to position [65, 0]
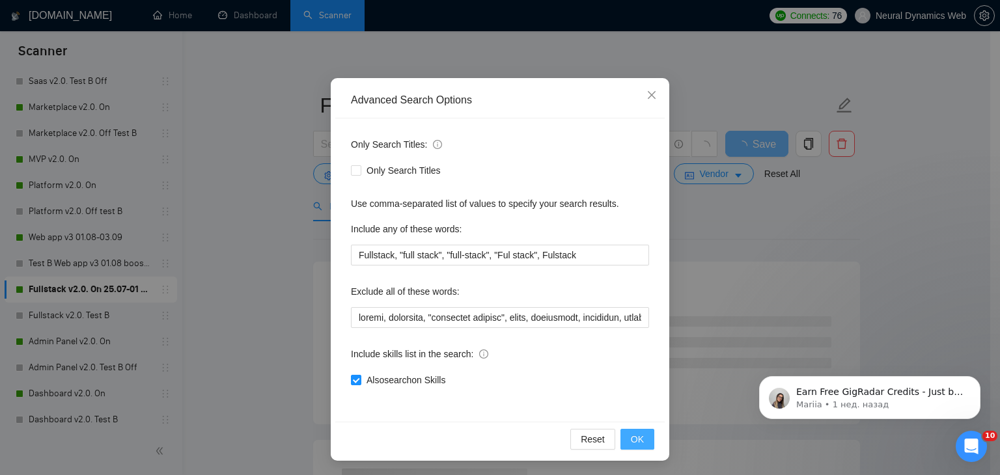
drag, startPoint x: 638, startPoint y: 435, endPoint x: 562, endPoint y: 347, distance: 116.3
click at [637, 435] on span "OK" at bounding box center [637, 439] width 13 height 14
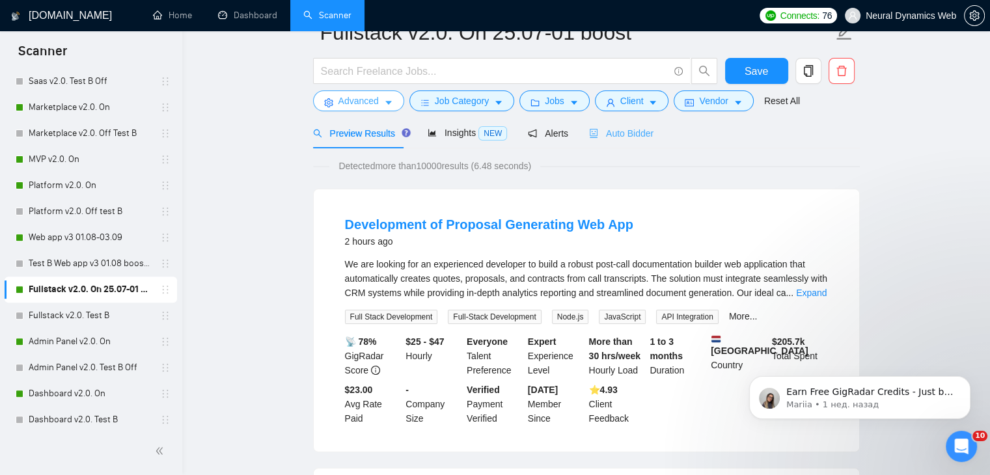
scroll to position [0, 0]
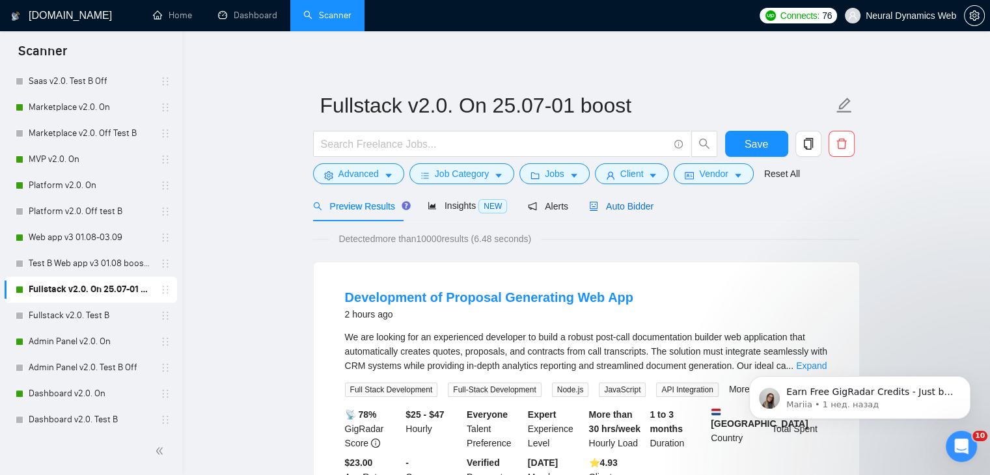
drag, startPoint x: 610, startPoint y: 212, endPoint x: 797, endPoint y: 199, distance: 187.9
click at [611, 212] on span "Auto Bidder" at bounding box center [621, 206] width 64 height 10
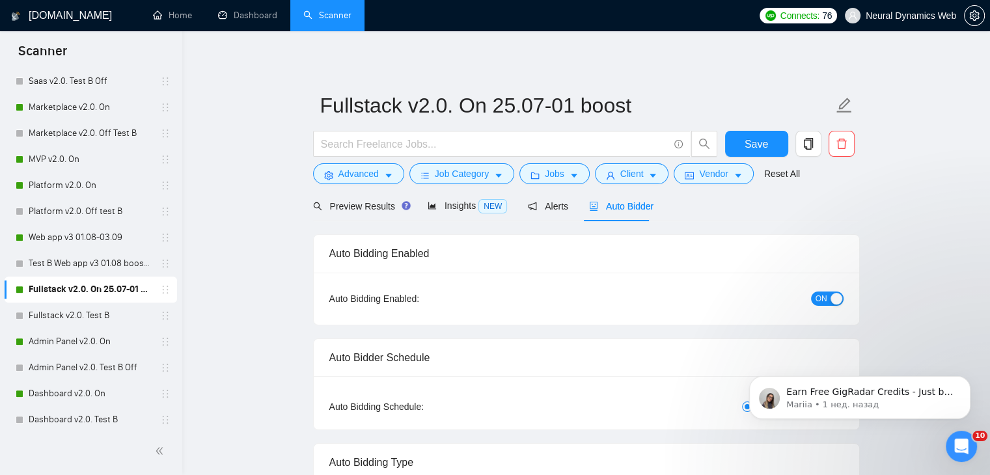
checkbox input "true"
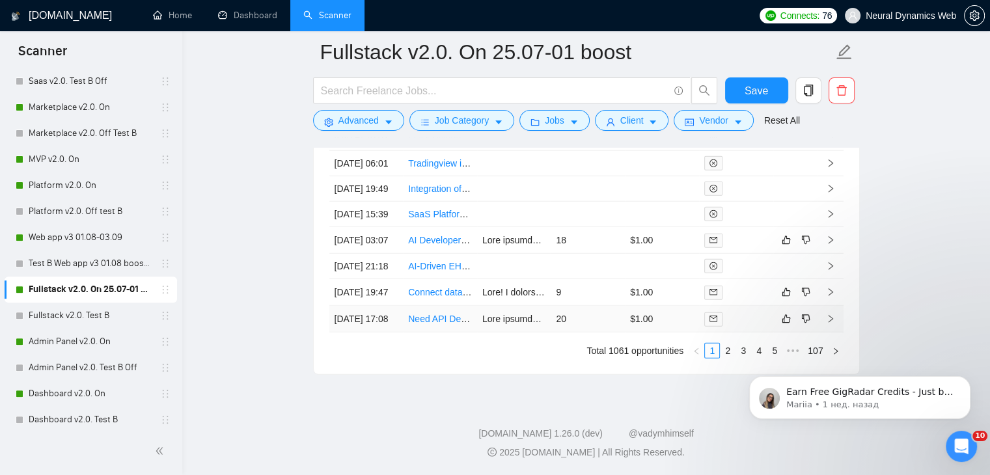
scroll to position [3650, 0]
click at [729, 350] on link "2" at bounding box center [728, 351] width 14 height 14
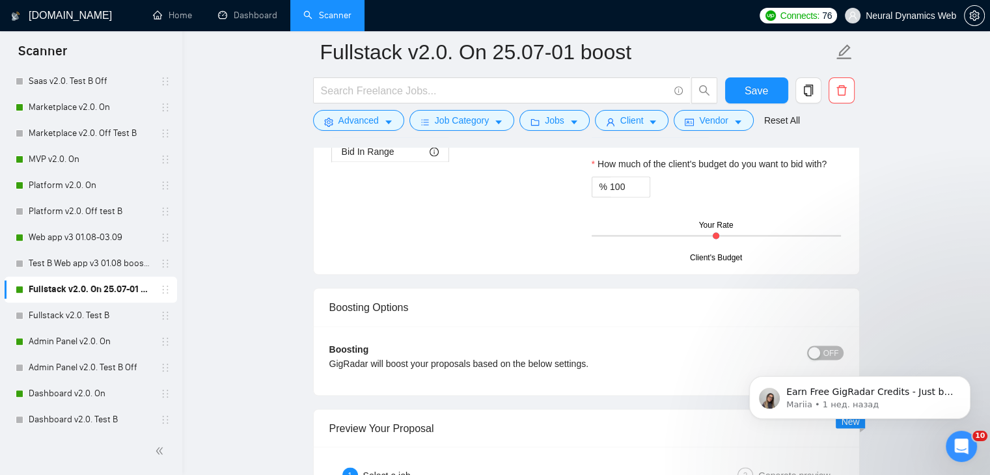
scroll to position [2221, 0]
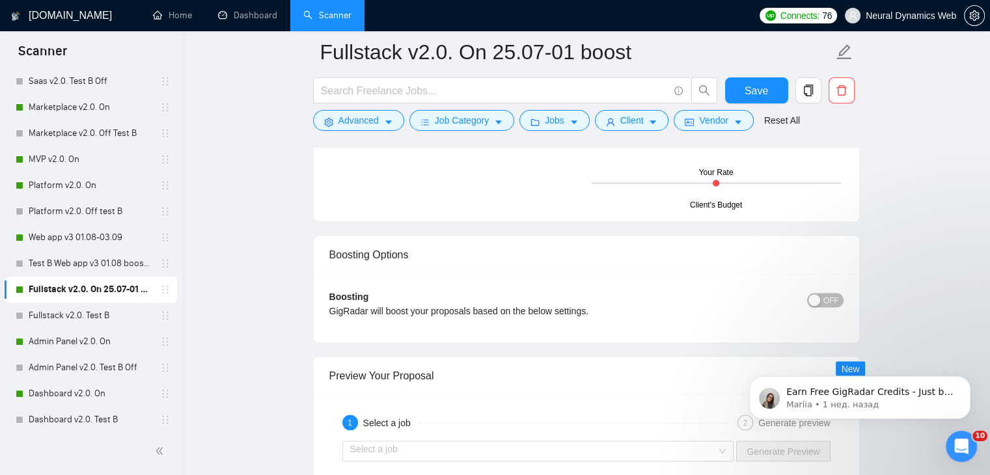
click at [832, 299] on span "OFF" at bounding box center [831, 300] width 16 height 14
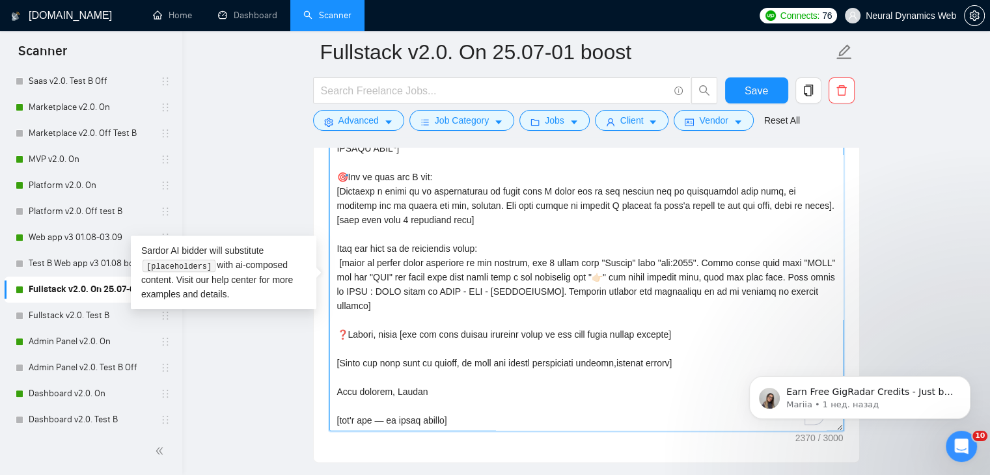
scroll to position [329, 0]
drag, startPoint x: 674, startPoint y: 364, endPoint x: 614, endPoint y: 362, distance: 59.3
click at [614, 362] on textarea "Cover letter template:" at bounding box center [586, 284] width 514 height 293
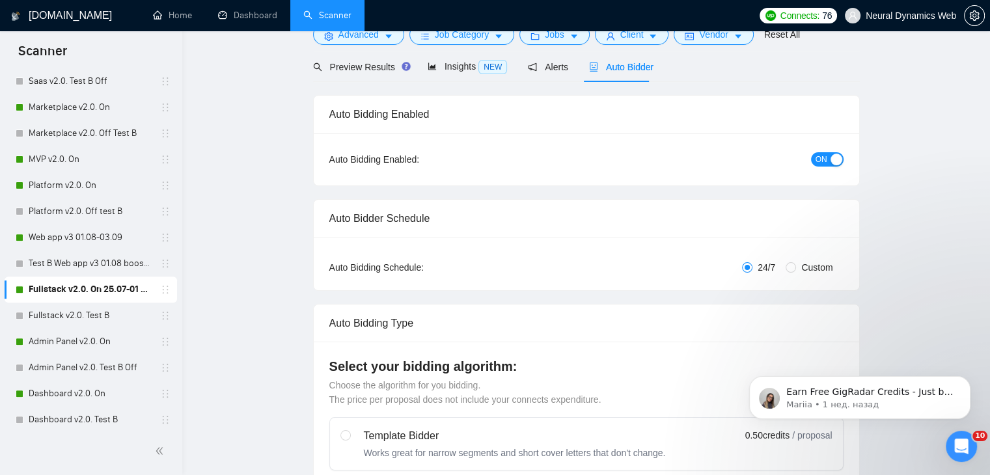
scroll to position [0, 0]
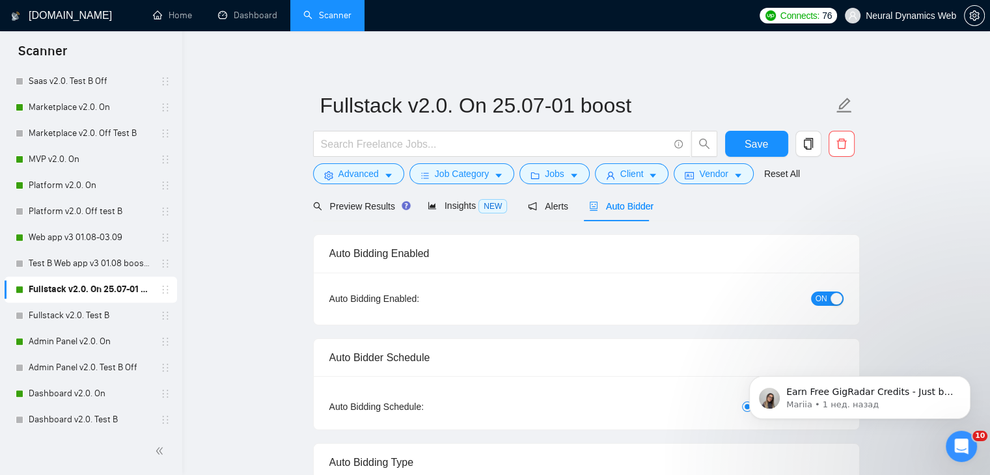
type textarea "[Folder= 1.CLNT: Woudbourne | URL: [URL][DOMAIN_NAME] | Web app for Woudbourne=…"
click at [764, 130] on form "Fullstack v2.0. On 25.07-01 boost Save Advanced Job Category Jobs Client Vendor…" at bounding box center [586, 138] width 547 height 106
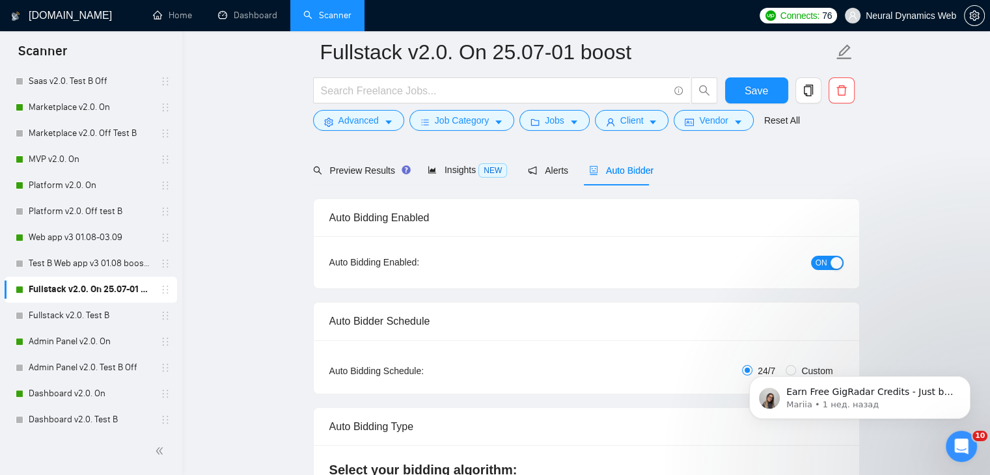
scroll to position [65, 0]
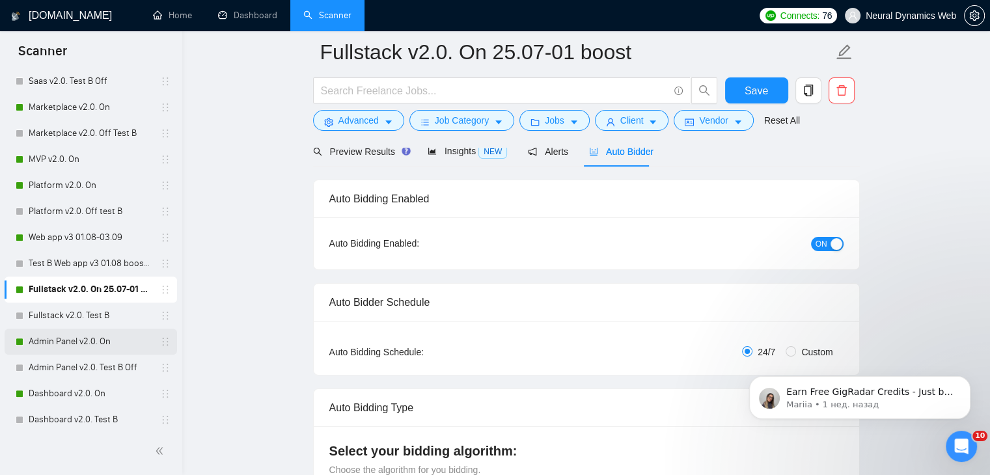
click at [81, 340] on link "Admin Panel v2.0. On" at bounding box center [91, 342] width 124 height 26
click at [762, 90] on span "Save" at bounding box center [756, 91] width 23 height 16
checkbox input "true"
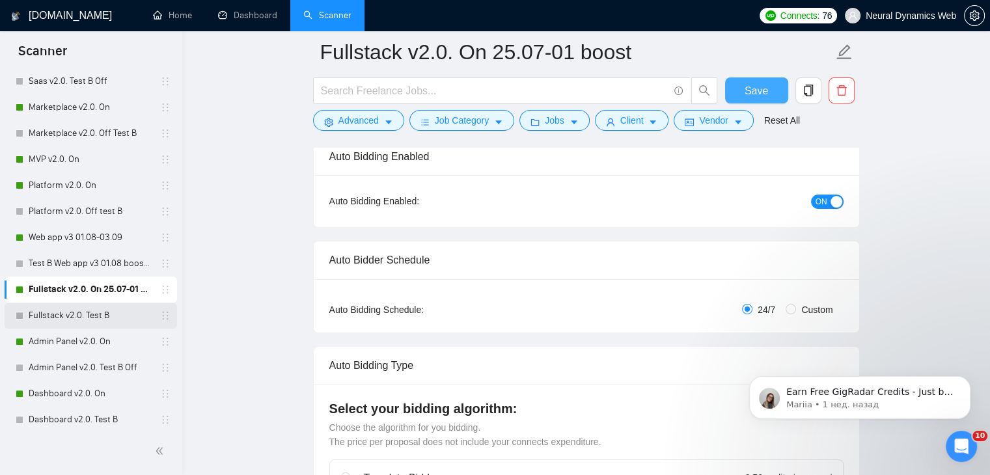
scroll to position [130, 0]
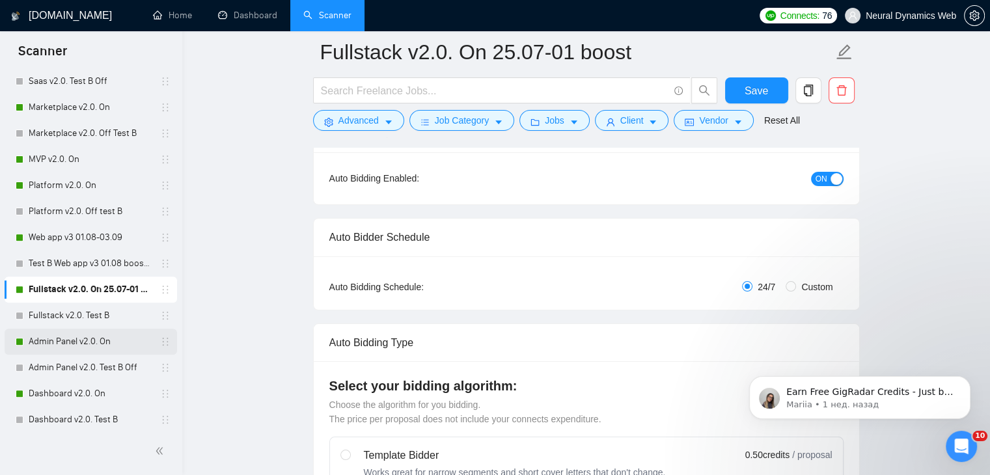
click at [68, 340] on link "Admin Panel v2.0. On" at bounding box center [91, 342] width 124 height 26
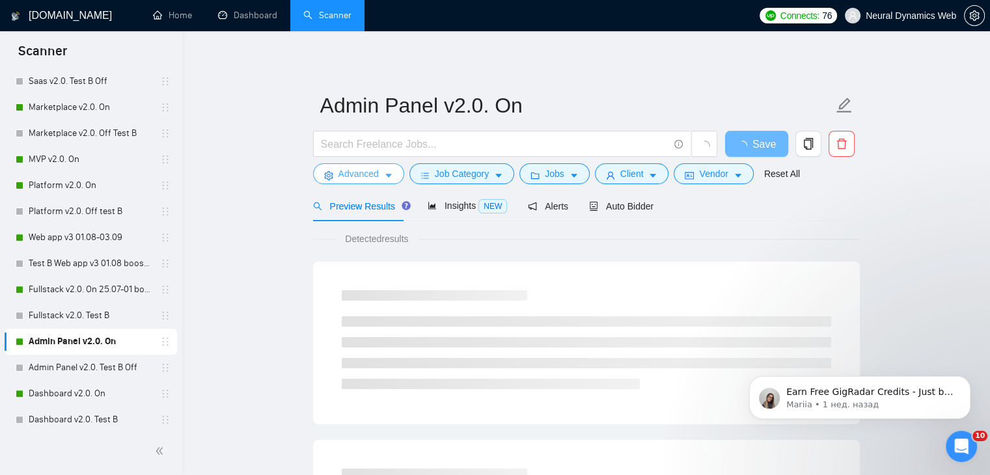
click at [338, 170] on span "Advanced" at bounding box center [358, 174] width 40 height 14
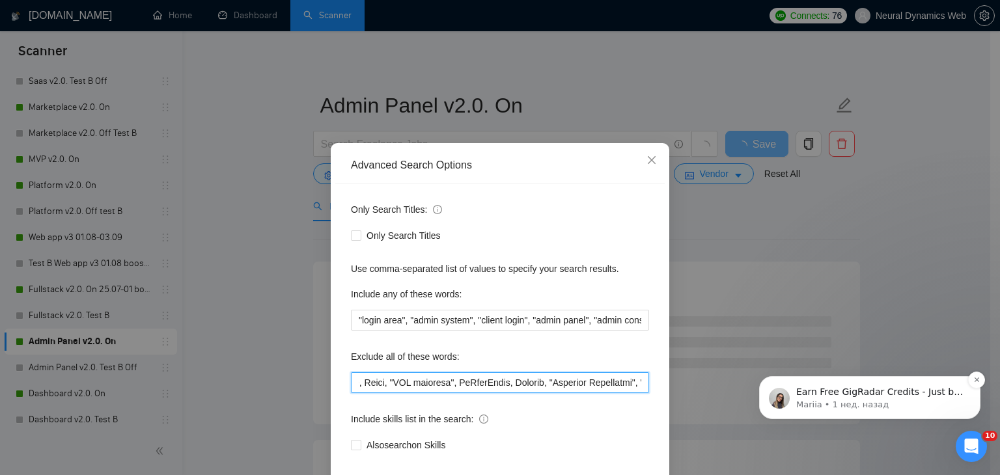
scroll to position [0, 22249]
drag, startPoint x: 1124, startPoint y: 674, endPoint x: 806, endPoint y: 379, distance: 434.3
paste input "attio, smartsuite, suitedash, suite, "crm expert", "voice agent", "data analyst…"
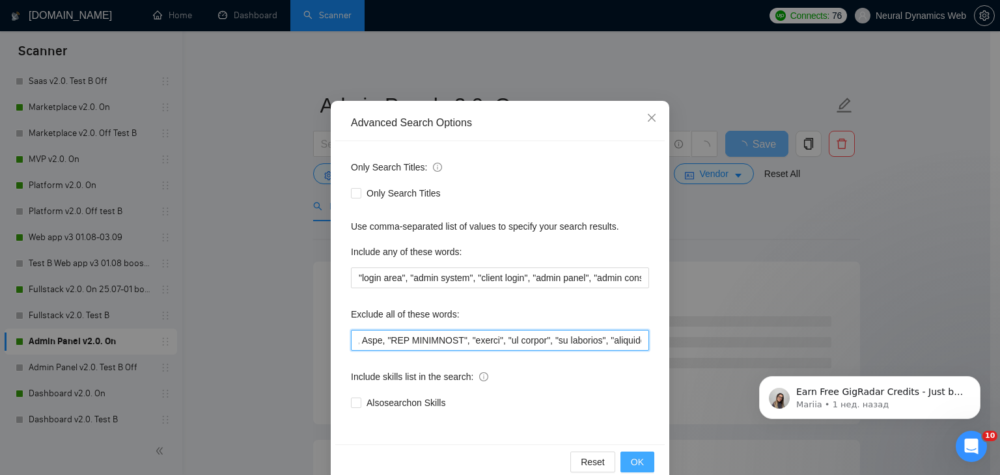
scroll to position [66, 0]
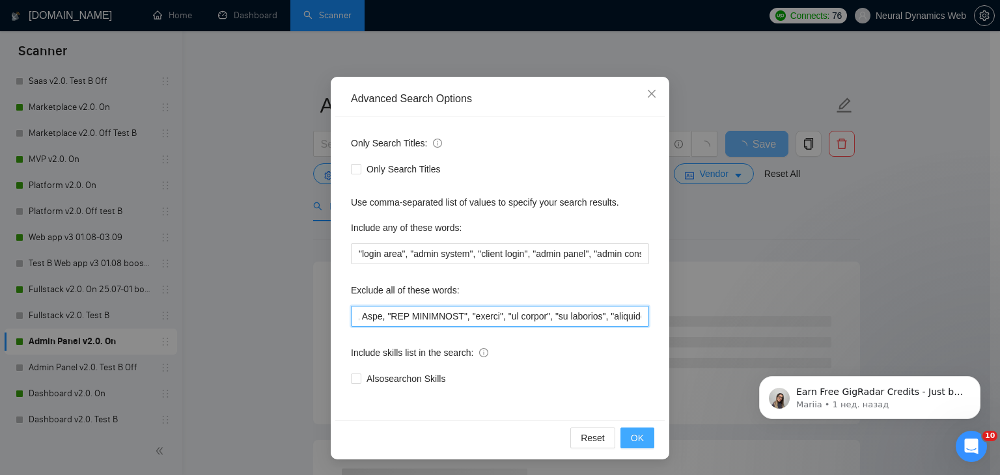
type input "trainer, [PERSON_NAME], smartsuite, suitedash, suite, "crm expert", "voice agen…"
click at [631, 435] on span "OK" at bounding box center [637, 438] width 13 height 14
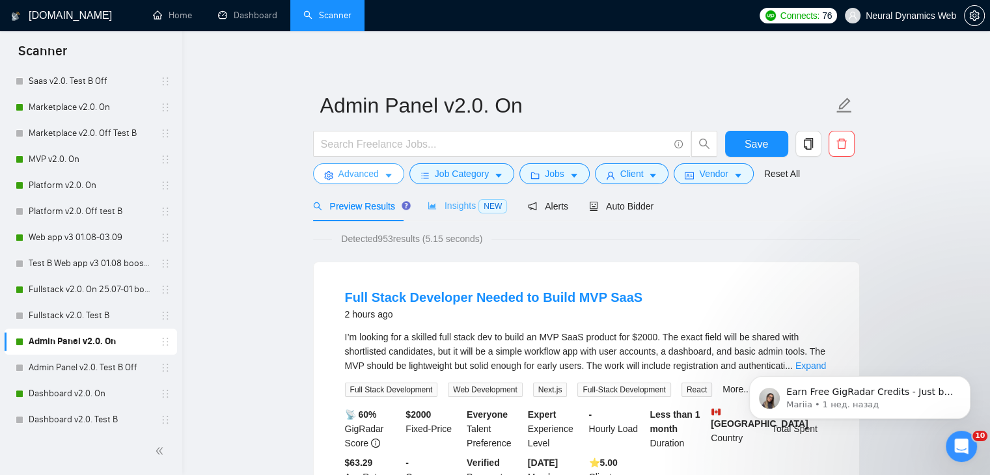
scroll to position [0, 0]
click at [594, 203] on span "Auto Bidder" at bounding box center [621, 206] width 64 height 10
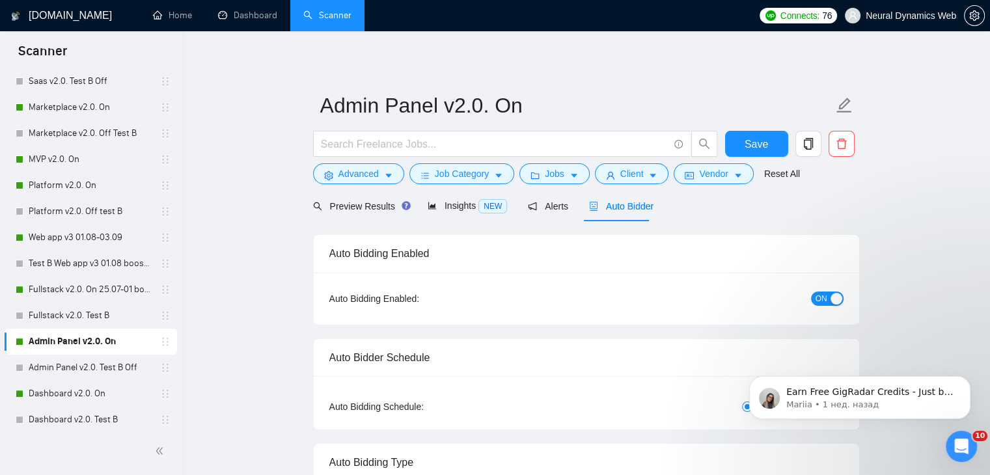
checkbox input "true"
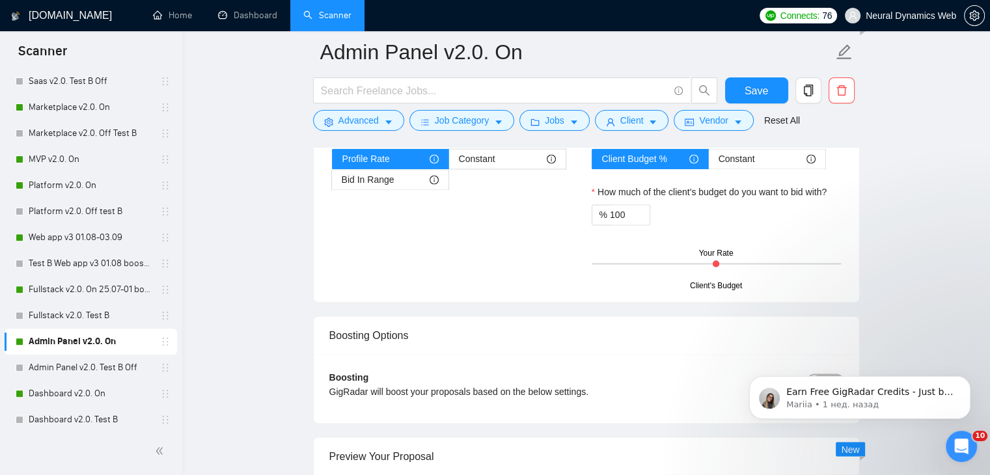
scroll to position [2278, 0]
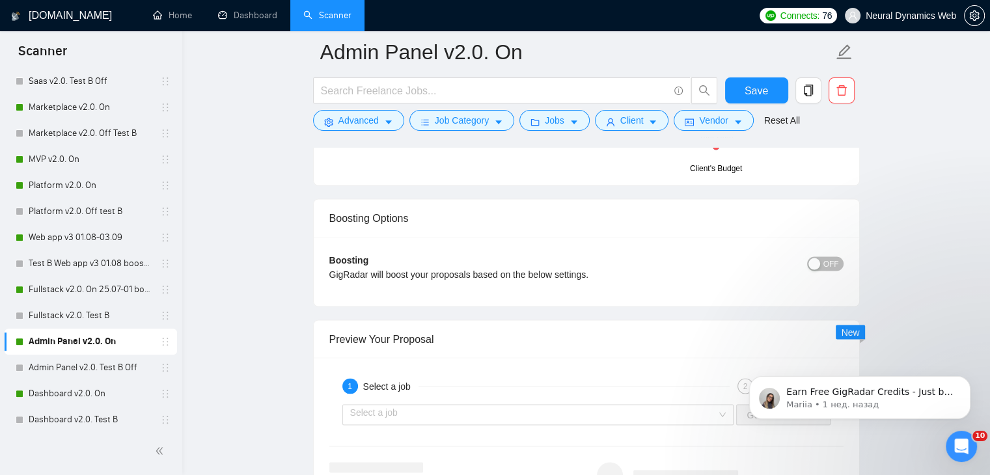
click at [830, 253] on div "OFF" at bounding box center [779, 263] width 129 height 21
click at [830, 256] on span "OFF" at bounding box center [831, 263] width 16 height 14
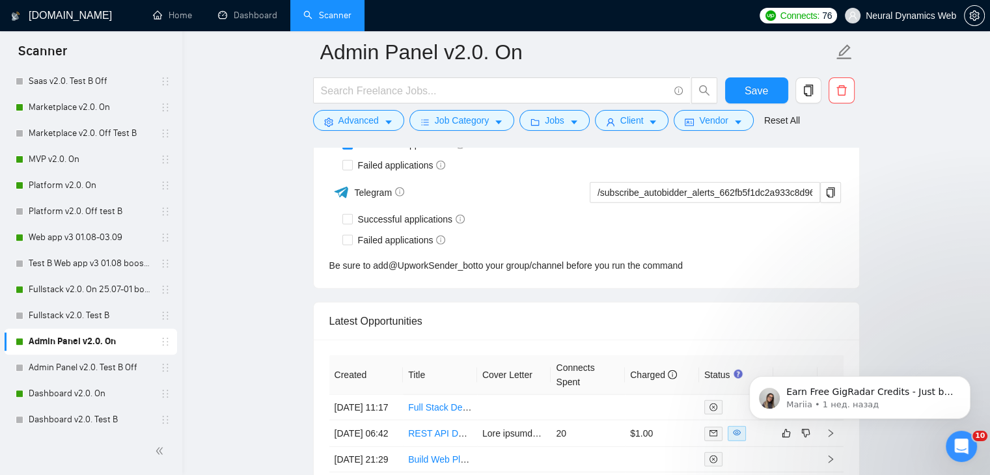
scroll to position [3450, 0]
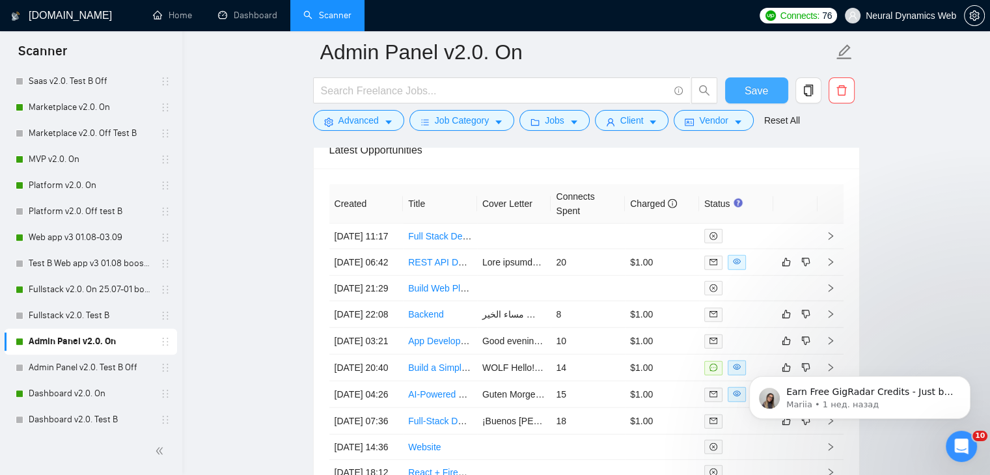
click at [766, 88] on span "Save" at bounding box center [756, 91] width 23 height 16
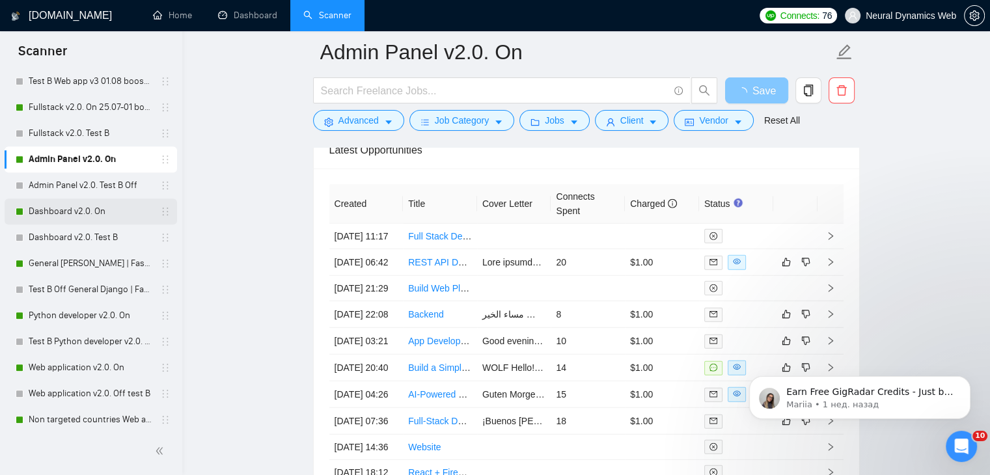
scroll to position [651, 0]
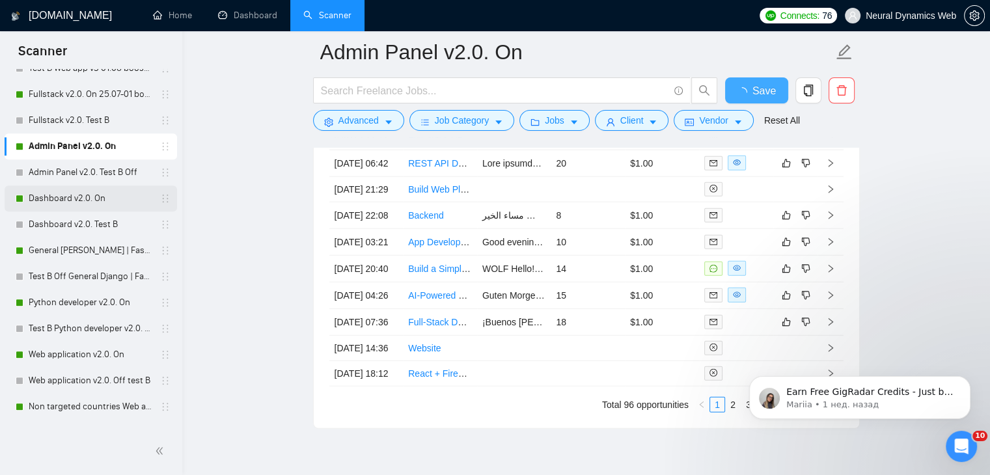
checkbox input "true"
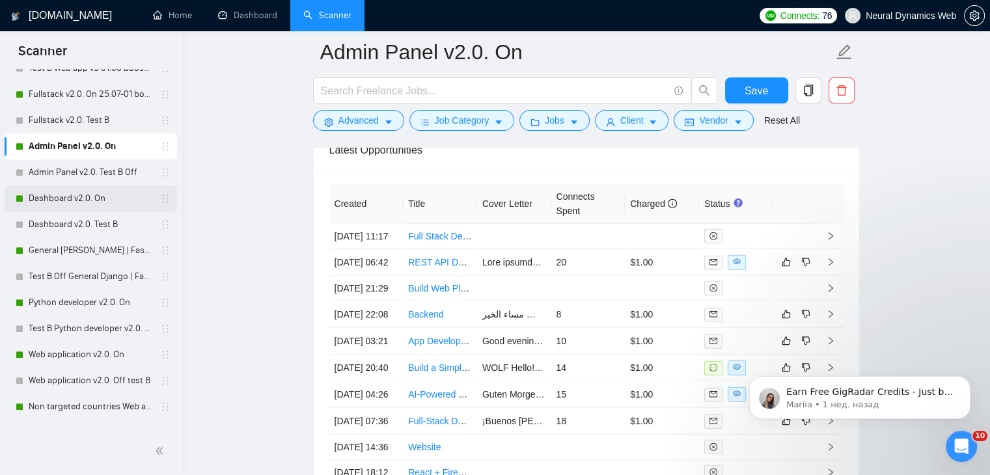
click at [64, 202] on link "Dashboard v2.0. On" at bounding box center [91, 199] width 124 height 26
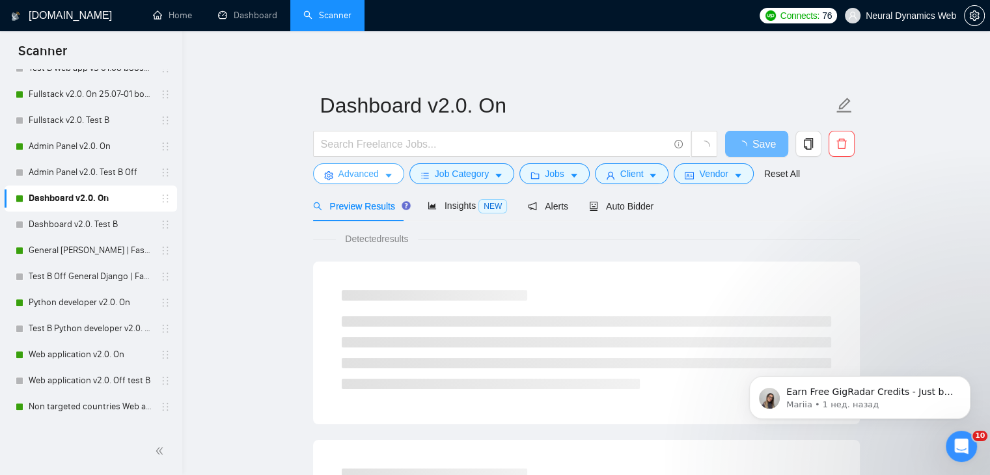
click at [368, 178] on span "Advanced" at bounding box center [358, 174] width 40 height 14
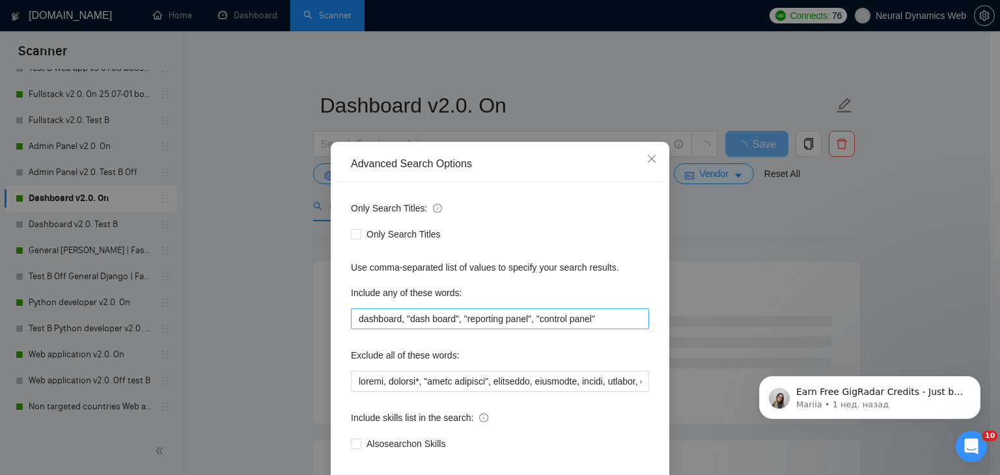
scroll to position [65, 0]
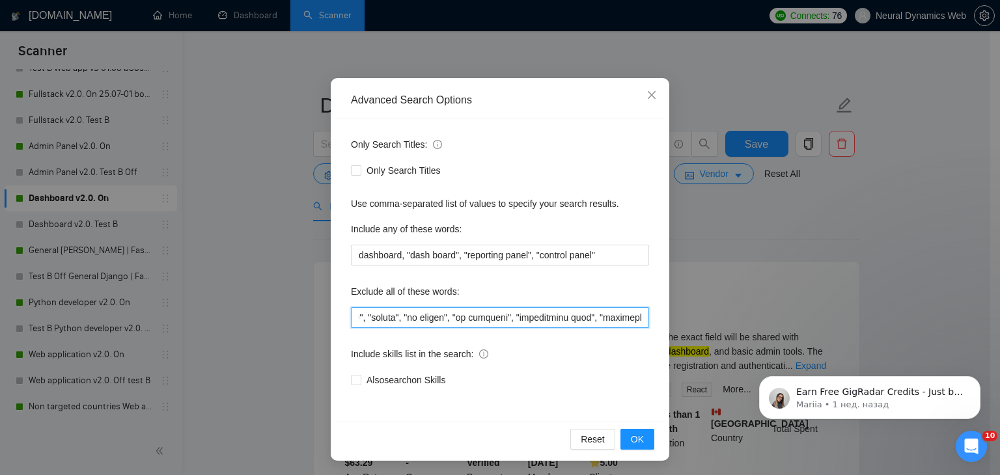
drag, startPoint x: 536, startPoint y: 318, endPoint x: 838, endPoint y: 316, distance: 301.4
click at [838, 316] on div "Advanced Search Options Only Search Titles: Only Search Titles Use comma-separa…" at bounding box center [500, 237] width 1000 height 475
paste input "attio, smartsuite, suitedash, suite, "crm expert", "voice agent", "data analyst…"
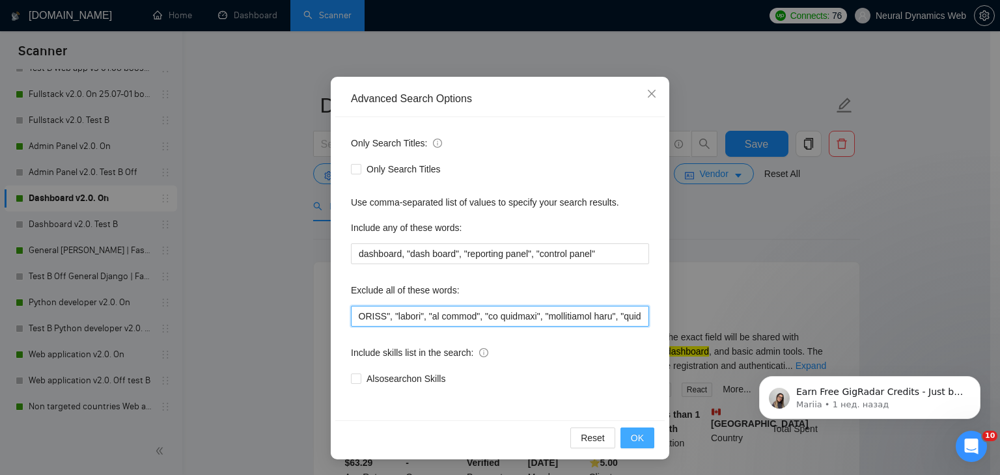
type input "notion, softgen*, "smart contract", suitedash, attio, smartsuite, suitedash, su…"
click at [639, 428] on button "OK" at bounding box center [637, 438] width 34 height 21
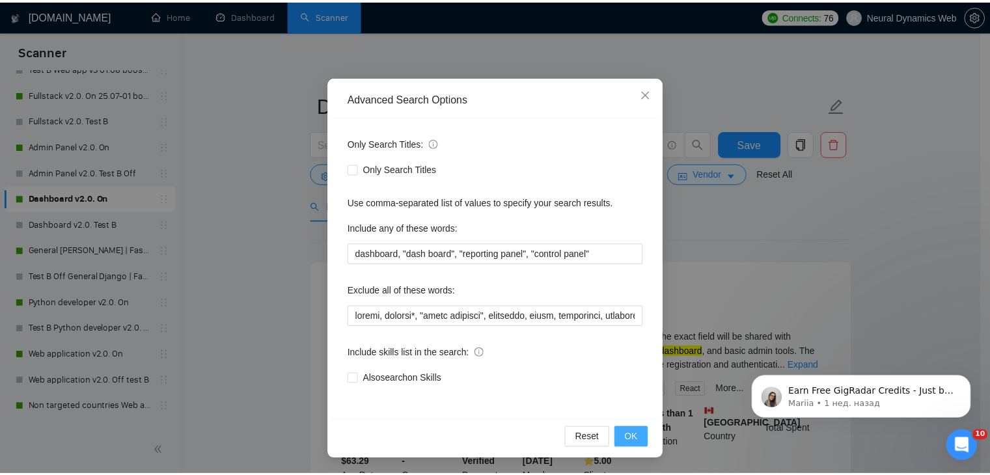
scroll to position [1, 0]
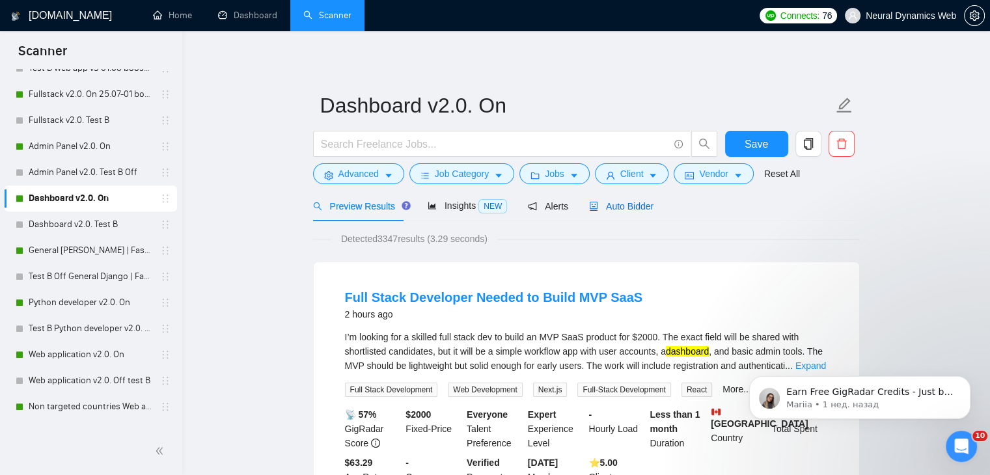
click at [599, 204] on span "Auto Bidder" at bounding box center [621, 206] width 64 height 10
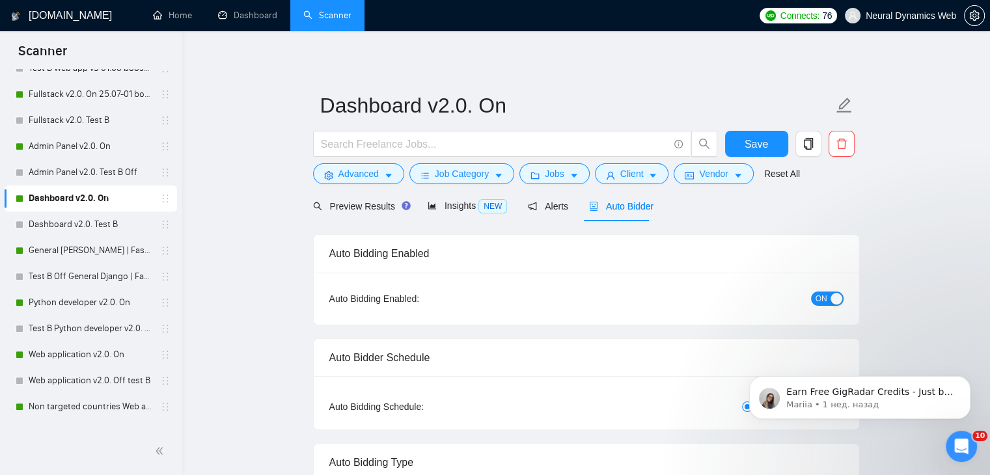
checkbox input "true"
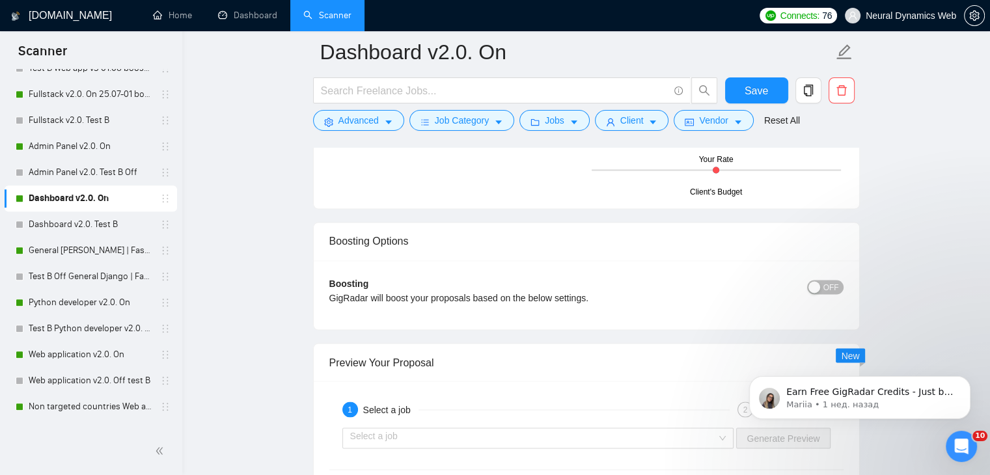
click at [825, 282] on span "OFF" at bounding box center [831, 287] width 16 height 14
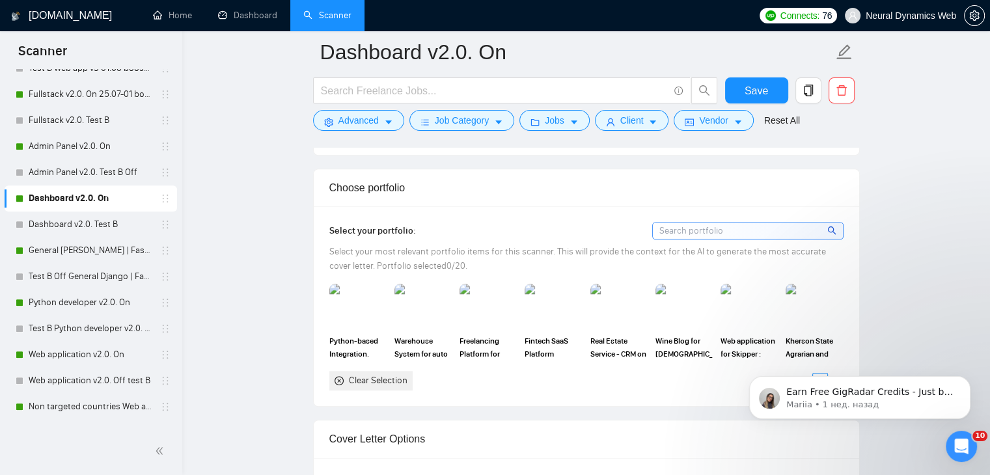
scroll to position [564, 0]
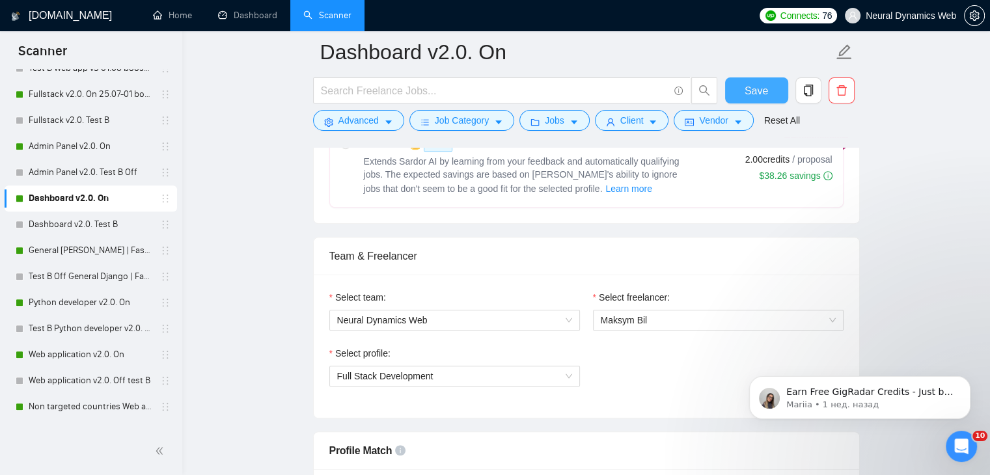
click at [760, 89] on span "Save" at bounding box center [756, 91] width 23 height 16
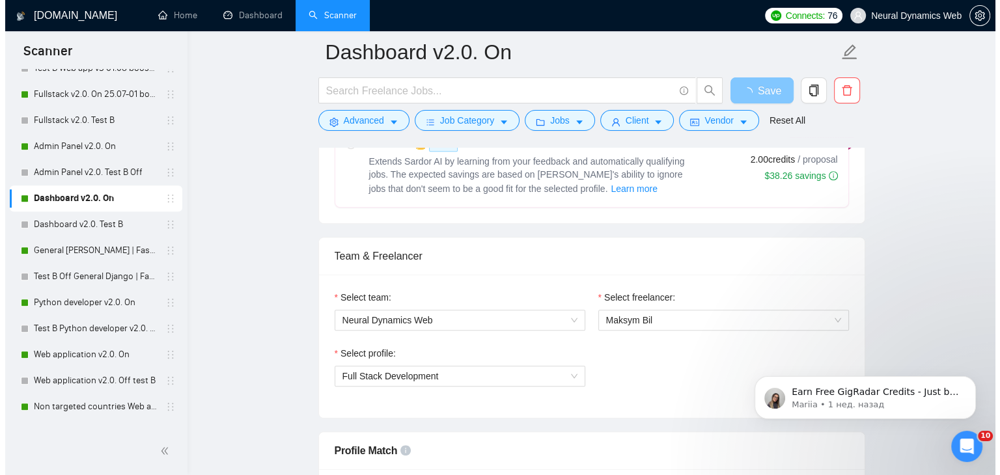
scroll to position [0, 0]
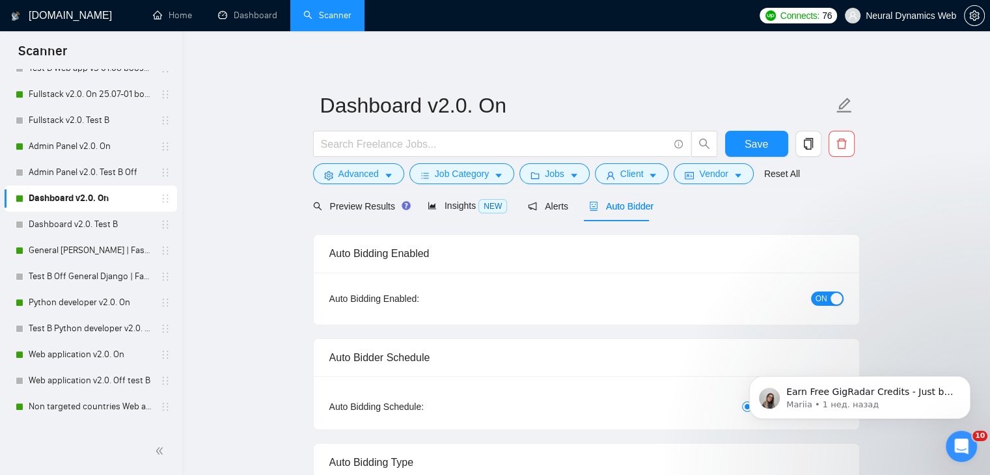
drag, startPoint x: 89, startPoint y: 249, endPoint x: 302, endPoint y: 235, distance: 213.3
click at [89, 249] on link "General [PERSON_NAME] | FastAPI v2.0. On" at bounding box center [91, 251] width 124 height 26
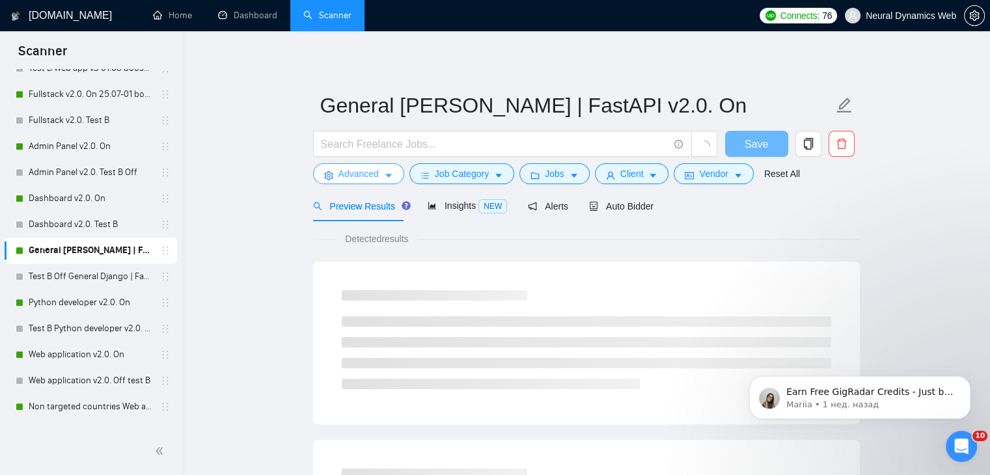
click at [365, 175] on span "Advanced" at bounding box center [358, 174] width 40 height 14
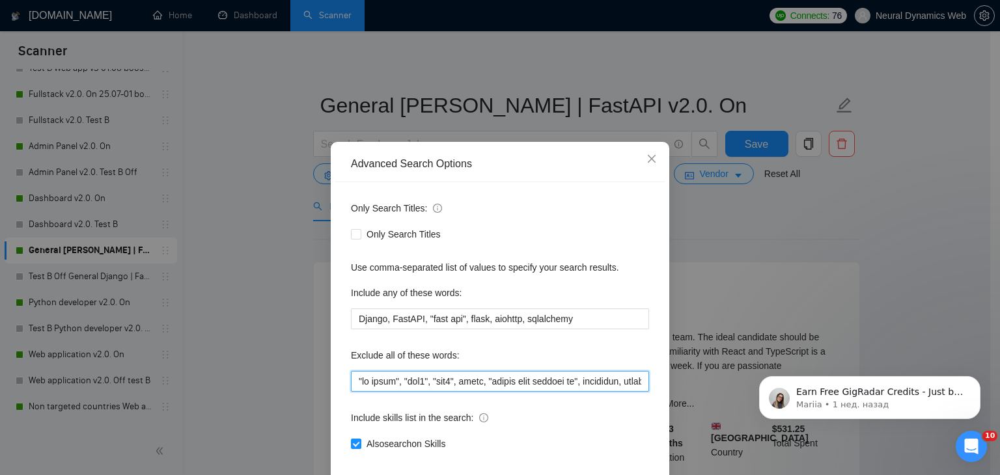
drag, startPoint x: 1135, startPoint y: 678, endPoint x: 745, endPoint y: 388, distance: 486.6
click at [453, 383] on input "text" at bounding box center [500, 381] width 298 height 21
drag, startPoint x: 1135, startPoint y: 733, endPoint x: 753, endPoint y: 375, distance: 523.6
paste input "attio, smartsuite, suitedash, suite, "crm expert", "voice agent", "data analyst…"
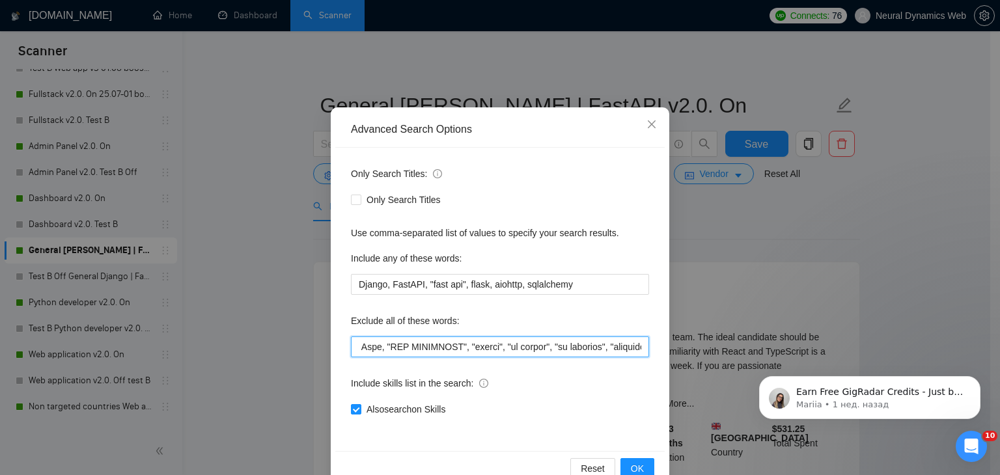
scroll to position [66, 0]
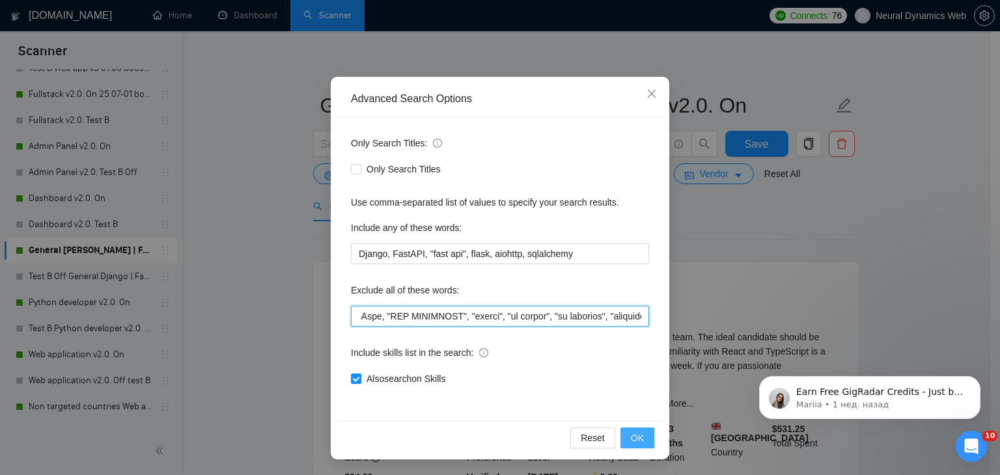
type input ""ai voice", attio, smartsuite, suitedash, suite, "crm expert", "voice agent", "…"
click at [635, 432] on span "OK" at bounding box center [637, 438] width 13 height 14
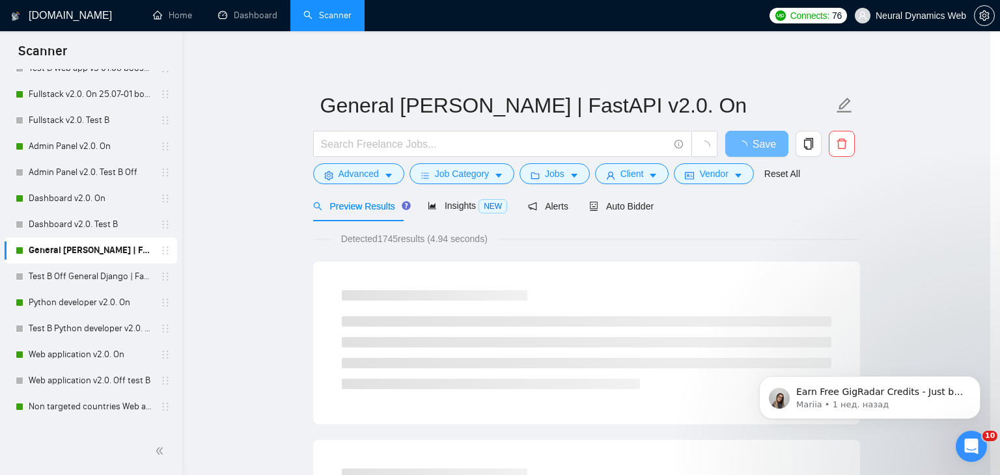
scroll to position [1, 0]
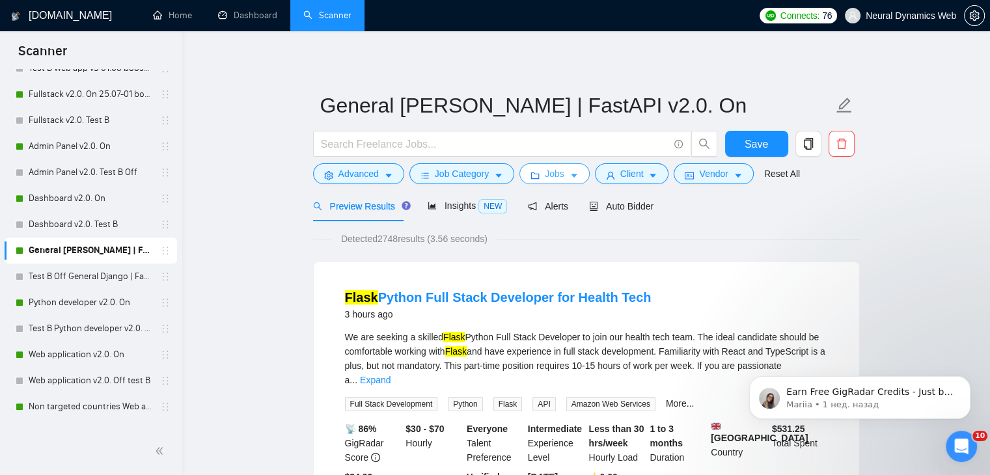
click at [555, 175] on span "Jobs" at bounding box center [555, 174] width 20 height 14
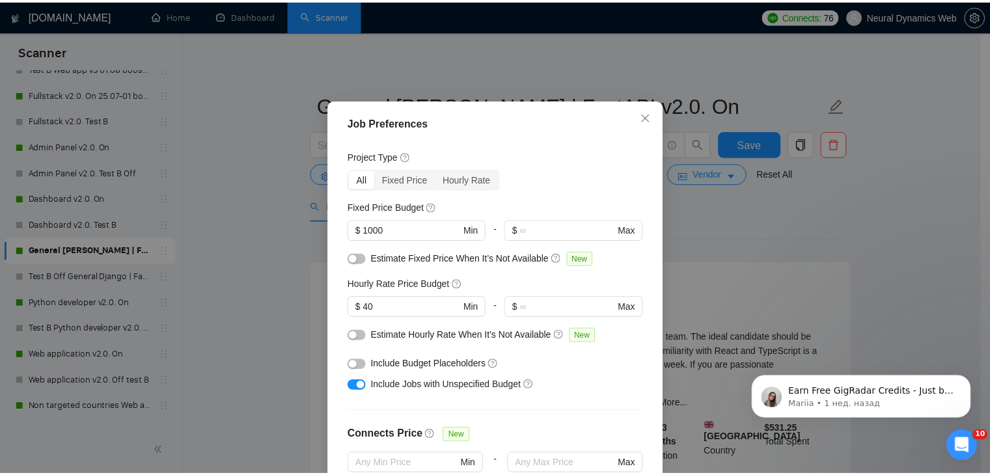
scroll to position [10, 0]
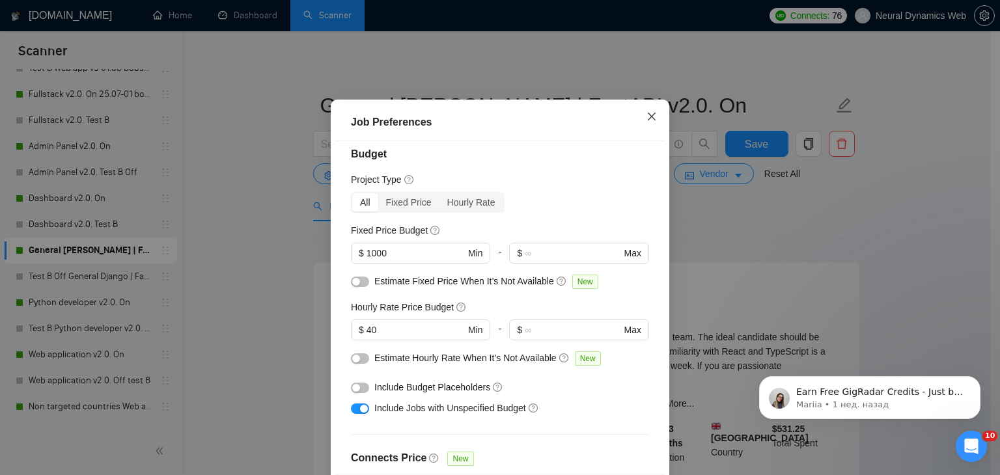
click at [640, 135] on span "Close" at bounding box center [651, 117] width 35 height 35
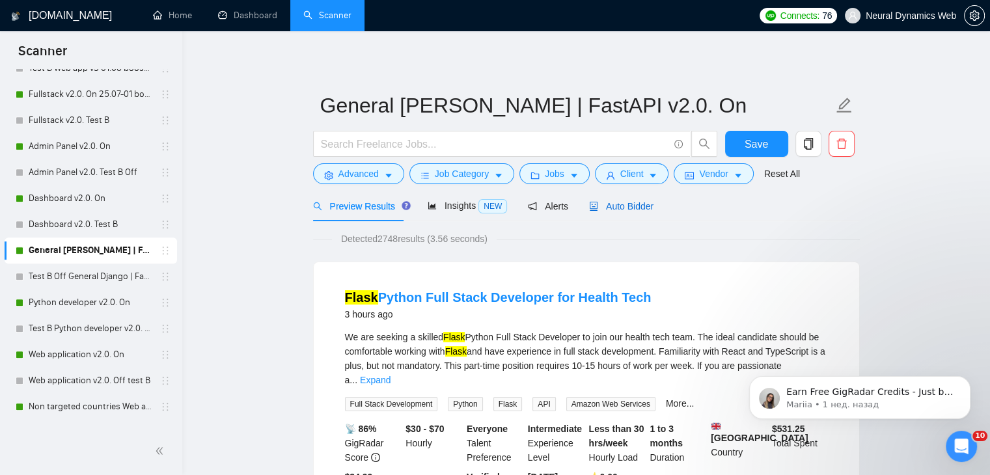
click at [633, 208] on span "Auto Bidder" at bounding box center [621, 206] width 64 height 10
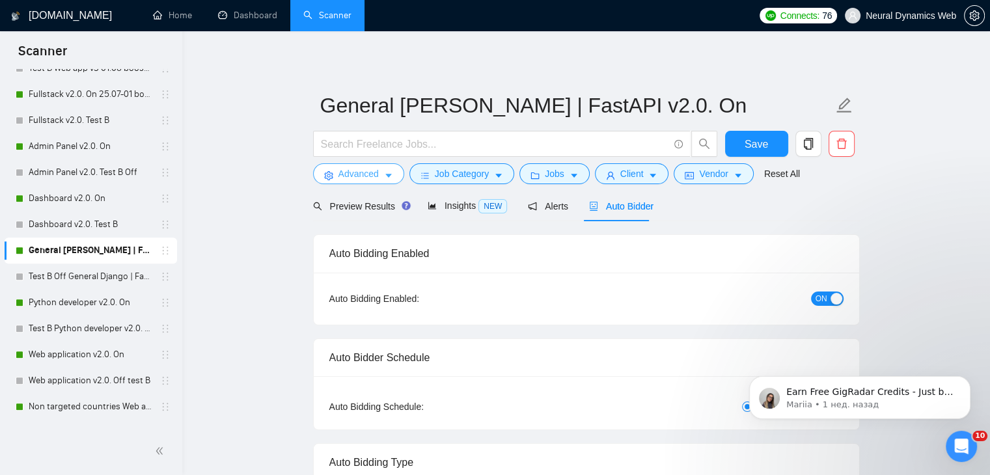
checkbox input "true"
click at [354, 180] on span "Advanced" at bounding box center [358, 174] width 40 height 14
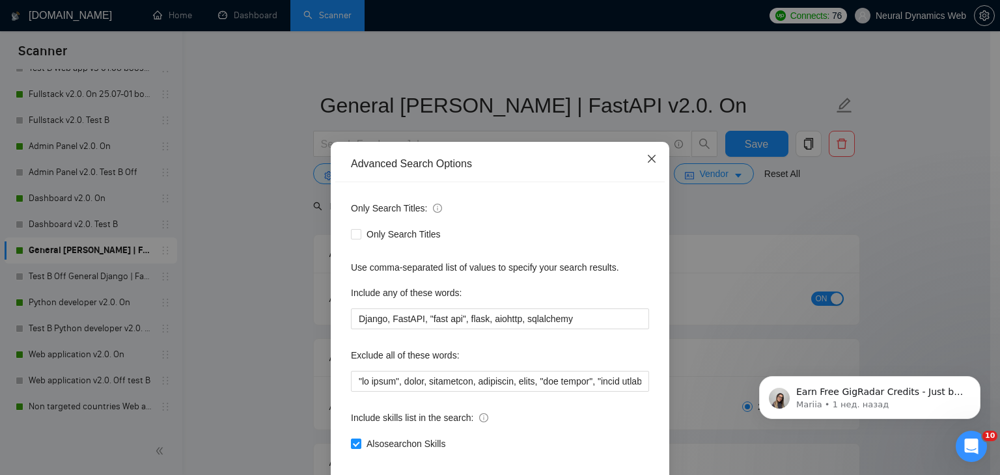
click at [634, 157] on span "Close" at bounding box center [651, 159] width 35 height 35
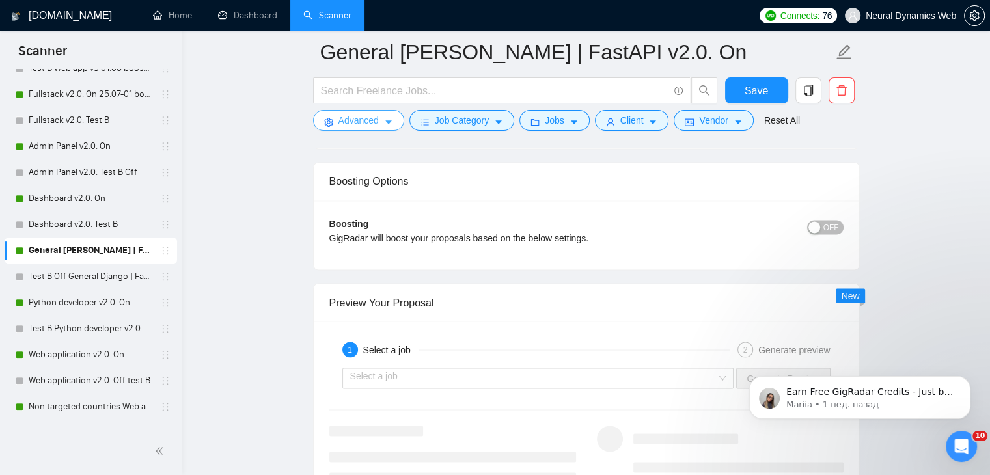
scroll to position [2278, 0]
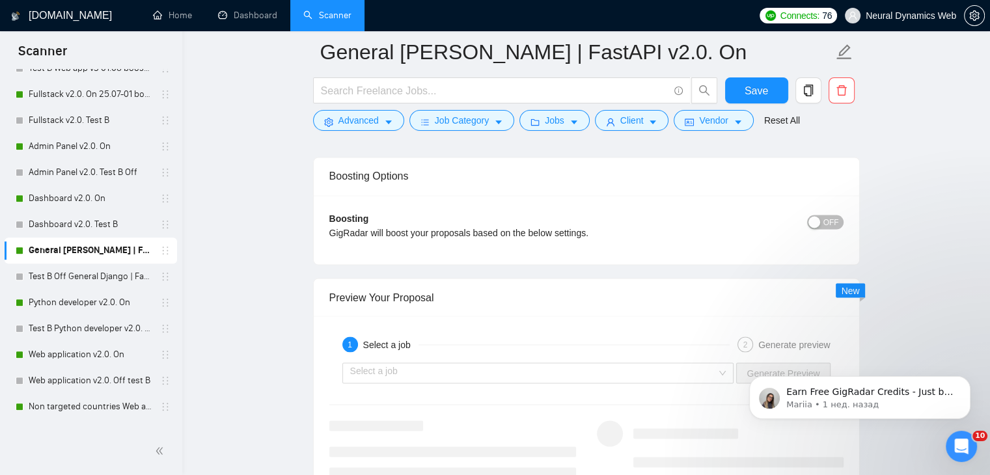
click at [815, 219] on div "button" at bounding box center [814, 222] width 12 height 12
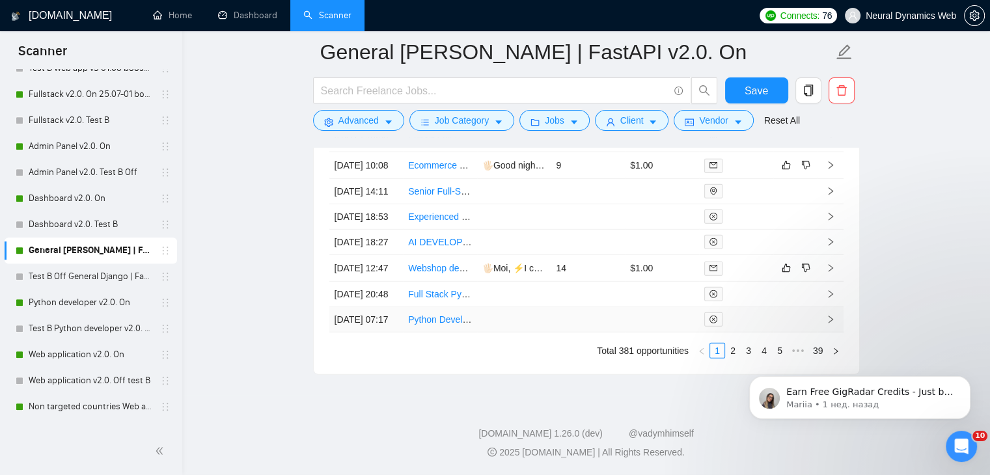
scroll to position [3691, 0]
click at [736, 357] on iframe "To enrich screen reader interactions, please activate Accessibility in Grammarl…" at bounding box center [860, 394] width 260 height 91
click at [734, 352] on link "2" at bounding box center [733, 351] width 14 height 14
click at [736, 354] on body "Earn Free GigRadar Credits - Just by Sharing Your Story! 💬 Want more credits fo…" at bounding box center [860, 394] width 250 height 81
click html "Earn Free GigRadar Credits - Just by Sharing Your Story! 💬 Want more credits fo…"
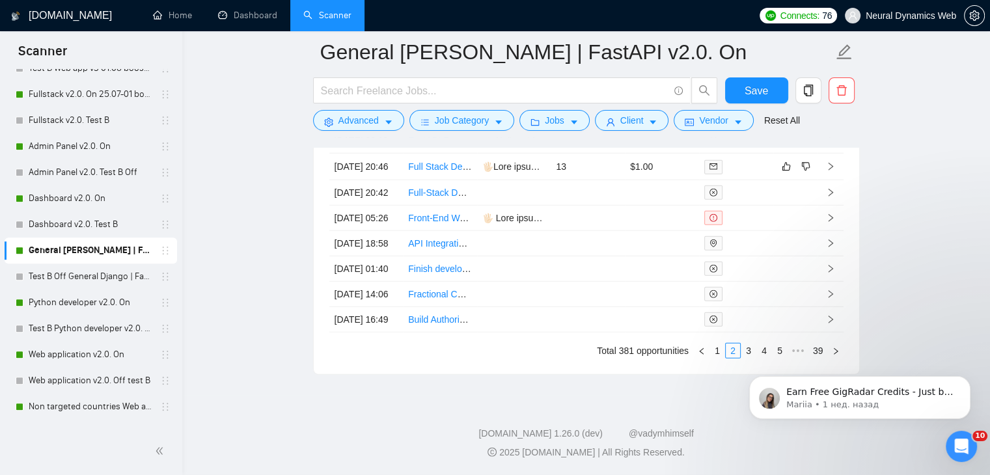
click html "Earn Free GigRadar Credits - Just by Sharing Your Story! 💬 Want more credits fo…"
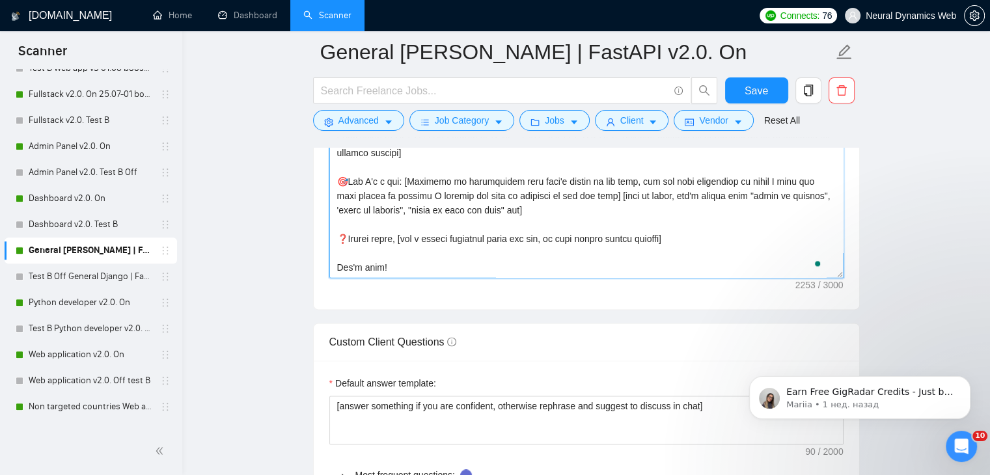
scroll to position [1643, 0]
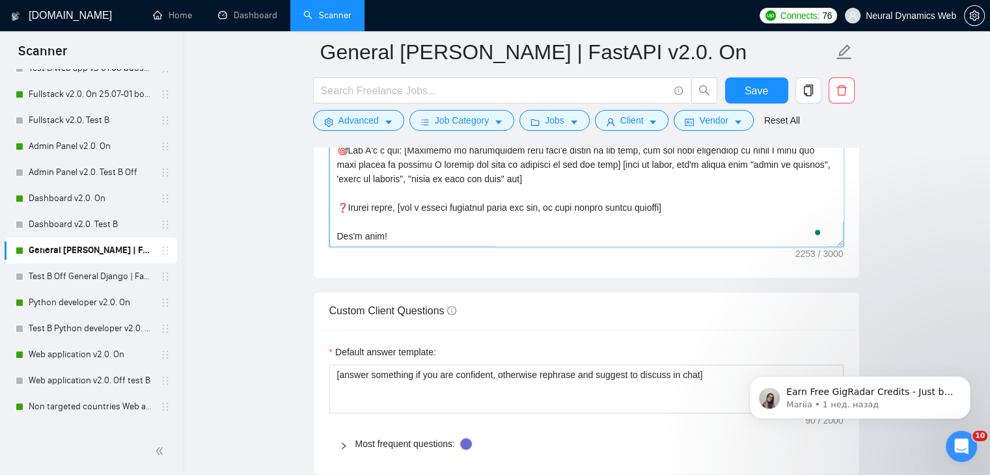
drag, startPoint x: 335, startPoint y: 322, endPoint x: 432, endPoint y: 260, distance: 115.0
click at [432, 260] on div "Cover letter template:" at bounding box center [586, 98] width 545 height 359
paste textarea "👋[Write a personal greeting] I recently developed a similar [simplified descrip…"
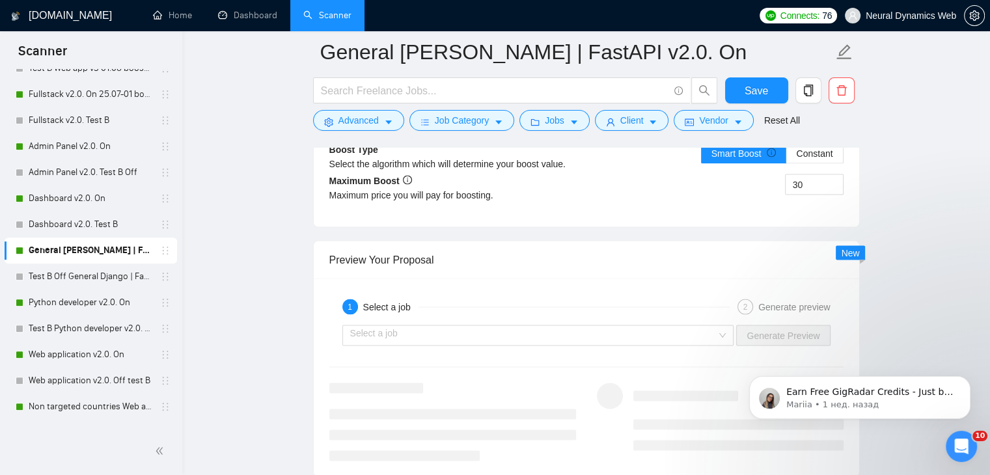
scroll to position [2489, 0]
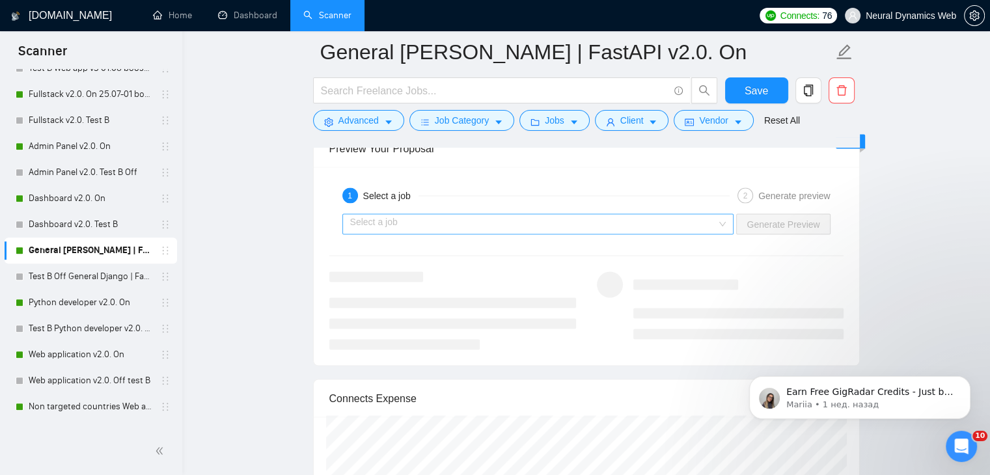
type textarea "👋[Write a personal greeting] I recently developed a similar [simplified descrip…"
click at [471, 217] on input "search" at bounding box center [533, 225] width 367 height 20
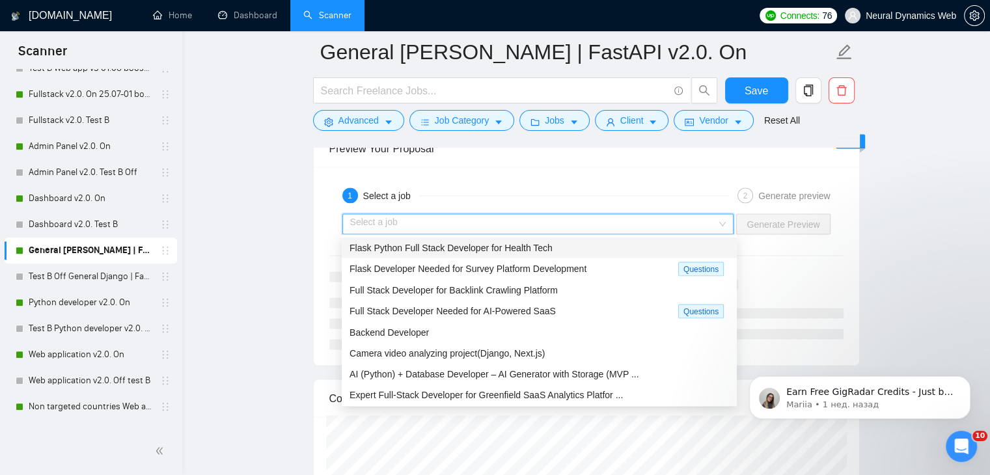
drag, startPoint x: 453, startPoint y: 253, endPoint x: 523, endPoint y: 249, distance: 69.8
click at [454, 253] on span "Flask Python Full Stack Developer for Health Tech" at bounding box center [451, 248] width 203 height 10
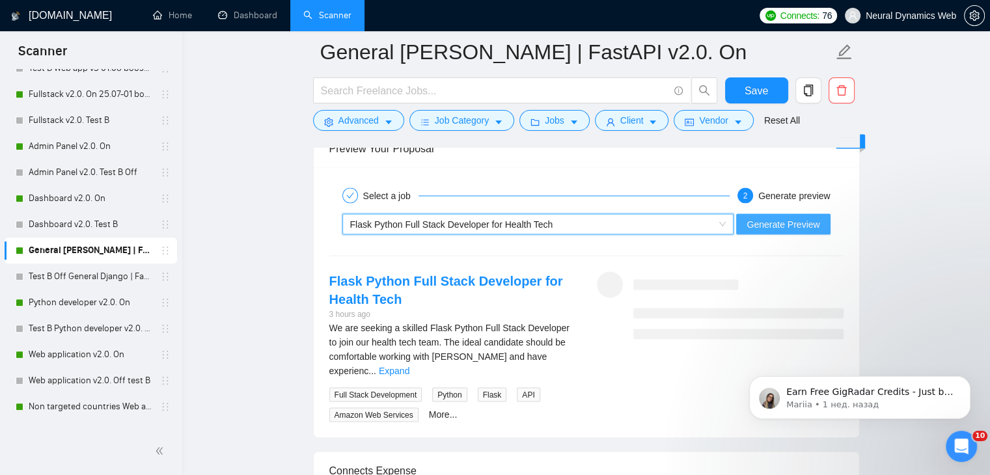
click at [752, 225] on span "Generate Preview" at bounding box center [783, 224] width 73 height 14
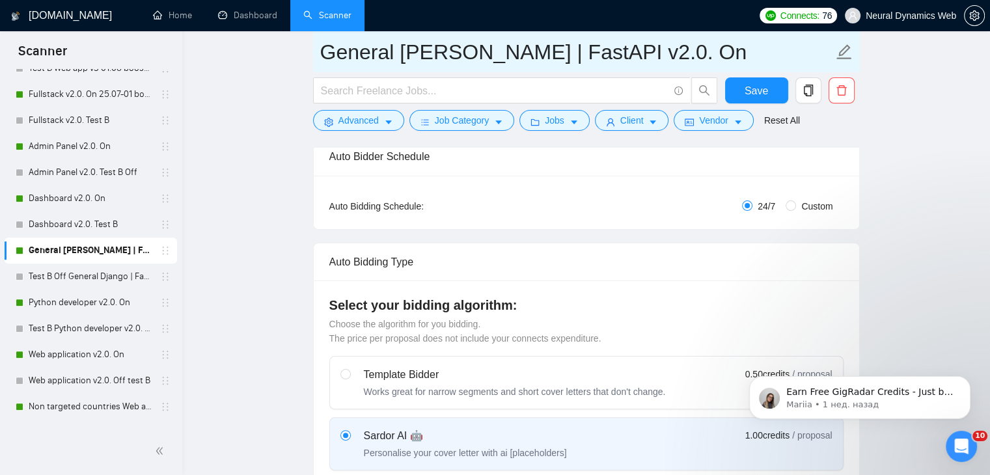
scroll to position [62, 0]
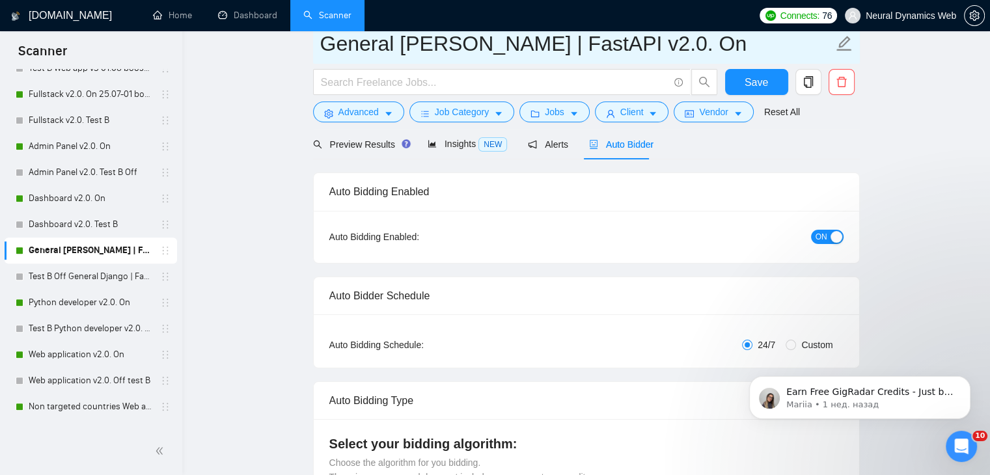
click at [743, 64] on span "General [PERSON_NAME] | FastAPI v2.0. On" at bounding box center [586, 43] width 547 height 41
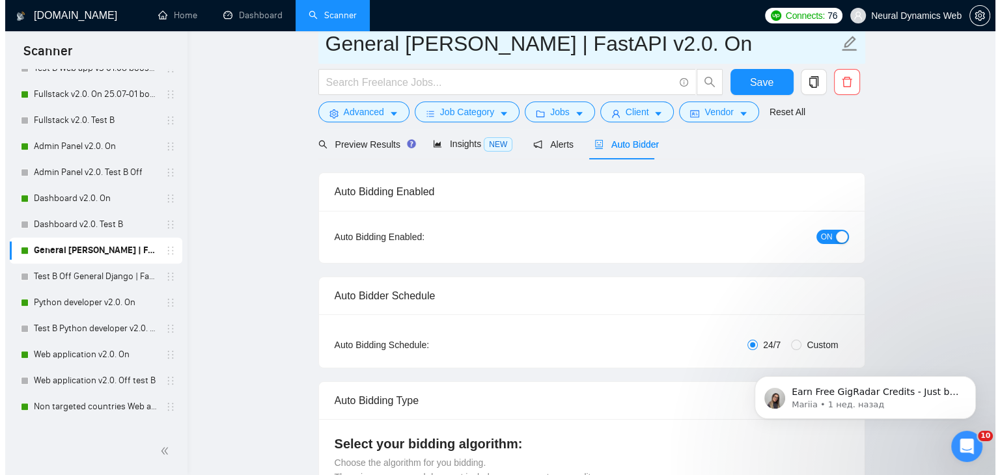
scroll to position [0, 0]
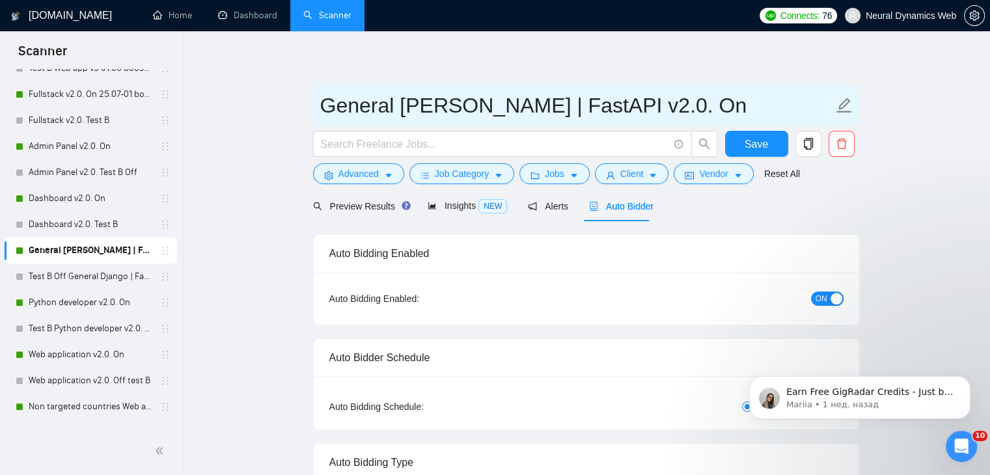
drag, startPoint x: 89, startPoint y: 297, endPoint x: 616, endPoint y: 87, distance: 567.8
click at [89, 297] on link "Python developer v2.0. On" at bounding box center [91, 303] width 124 height 26
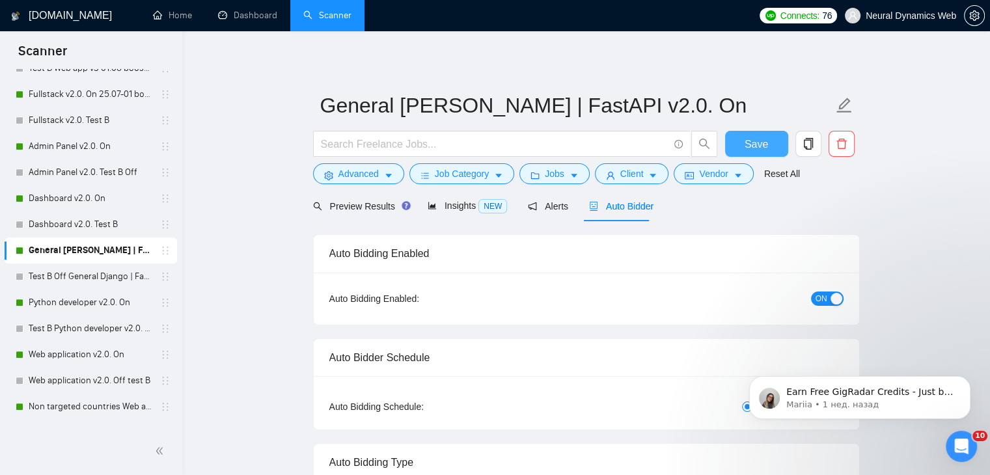
click at [745, 136] on span "Save" at bounding box center [756, 144] width 23 height 16
checkbox input "true"
click at [60, 294] on link "Python developer v2.0. On" at bounding box center [91, 303] width 124 height 26
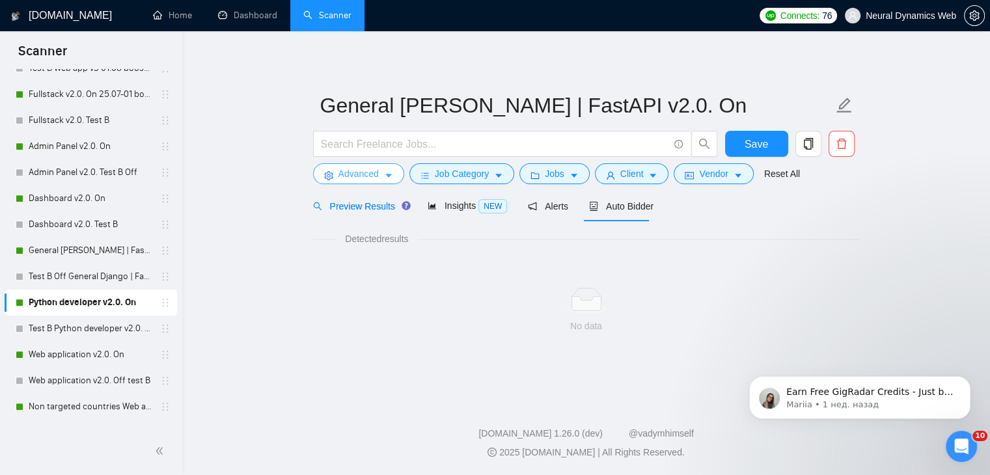
click at [349, 177] on span "Advanced" at bounding box center [358, 174] width 40 height 14
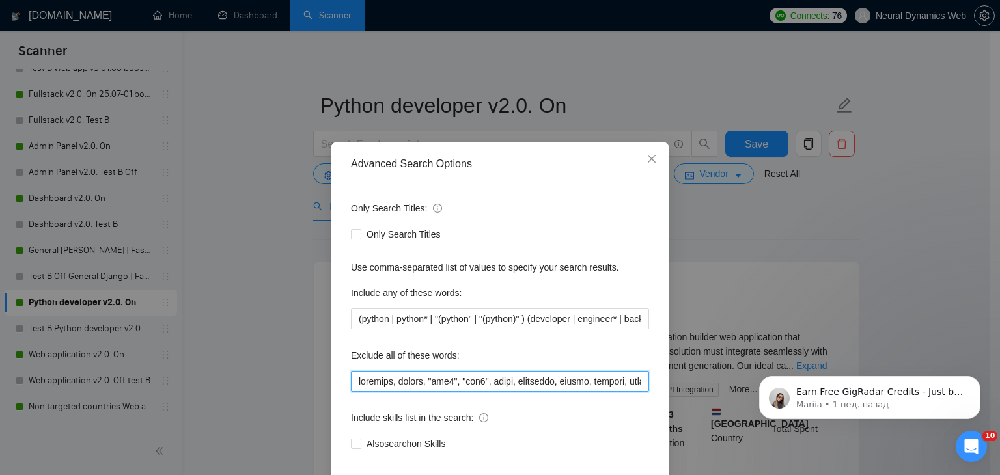
click at [417, 376] on input "text" at bounding box center [500, 381] width 298 height 21
paste input "attio, smartsuite, suitedash, suite, "crm expert", "voice agent", "data analyst…"
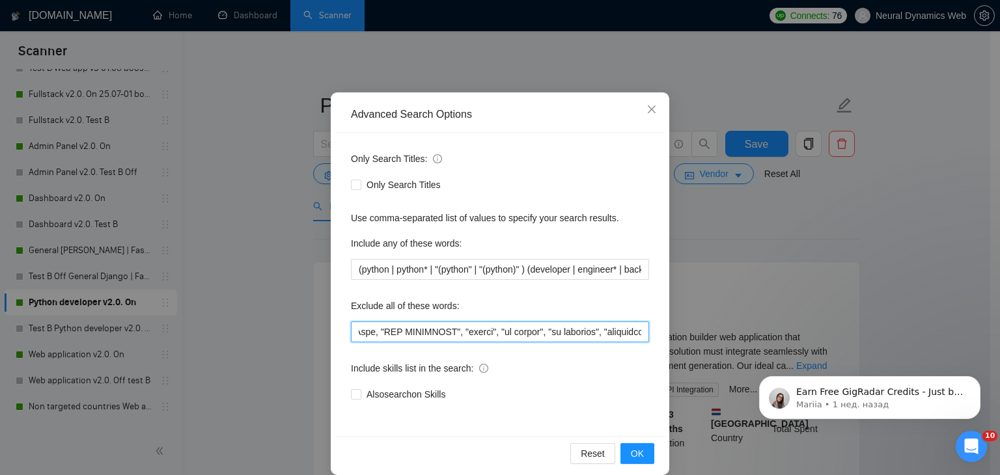
scroll to position [66, 0]
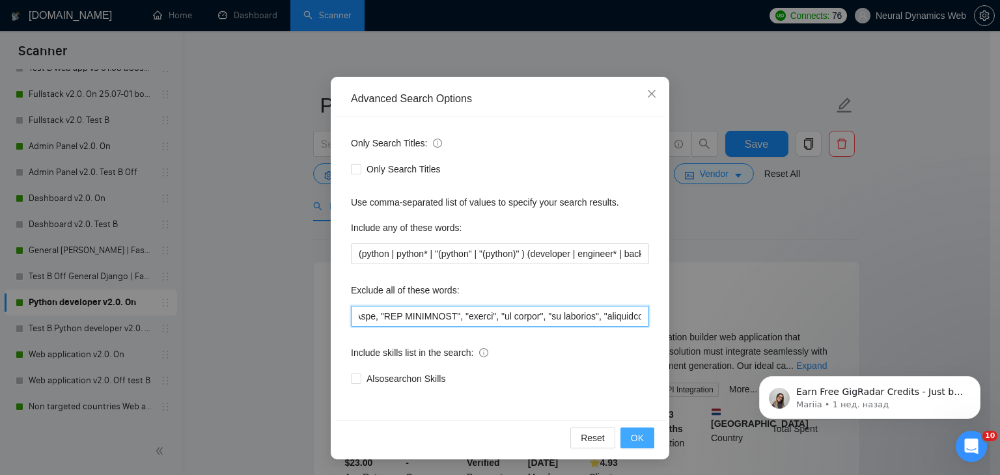
type input "attio, smartsuite, suitedash, suite, "crm expert", "voice agent", "data analyst…"
click at [631, 441] on span "OK" at bounding box center [637, 438] width 13 height 14
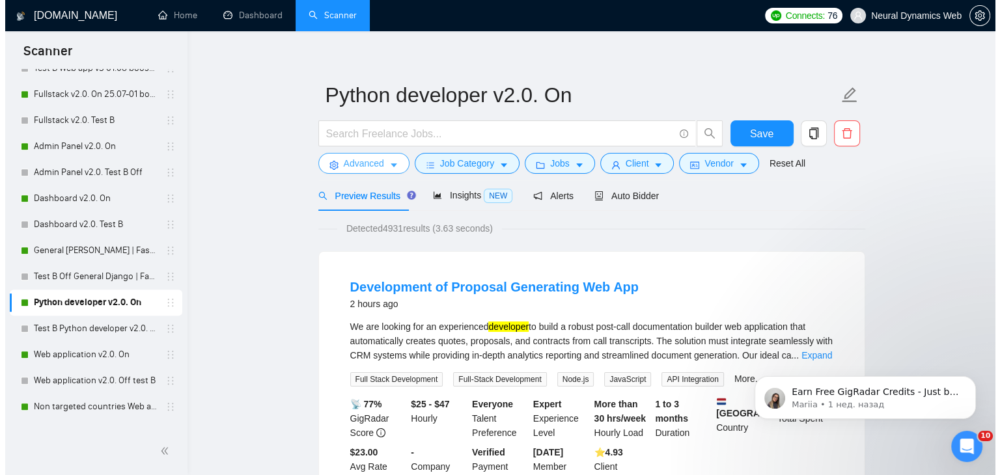
scroll to position [0, 0]
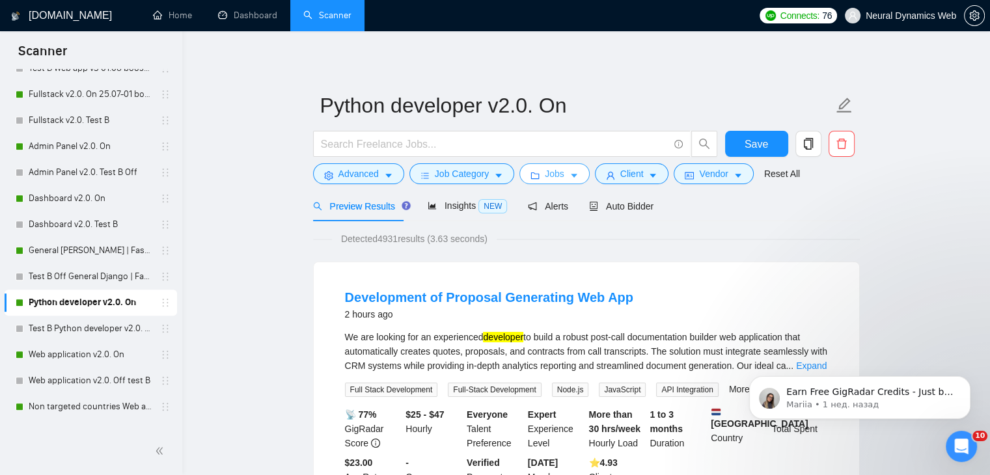
click at [570, 175] on icon "caret-down" at bounding box center [574, 175] width 9 height 9
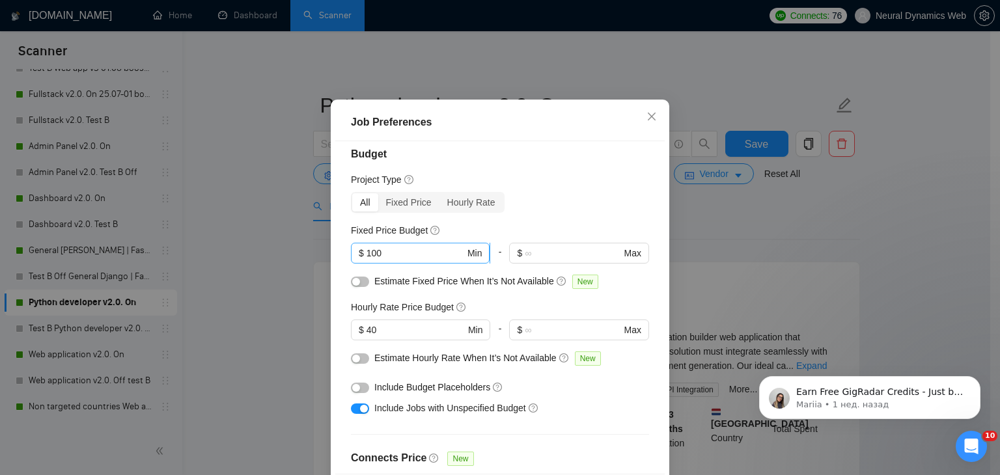
click at [391, 260] on input "100" at bounding box center [415, 253] width 98 height 14
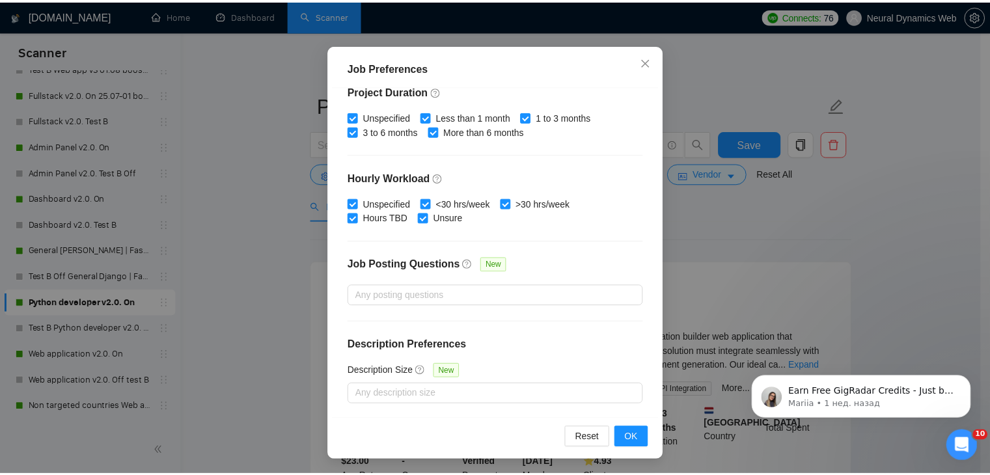
scroll to position [89, 0]
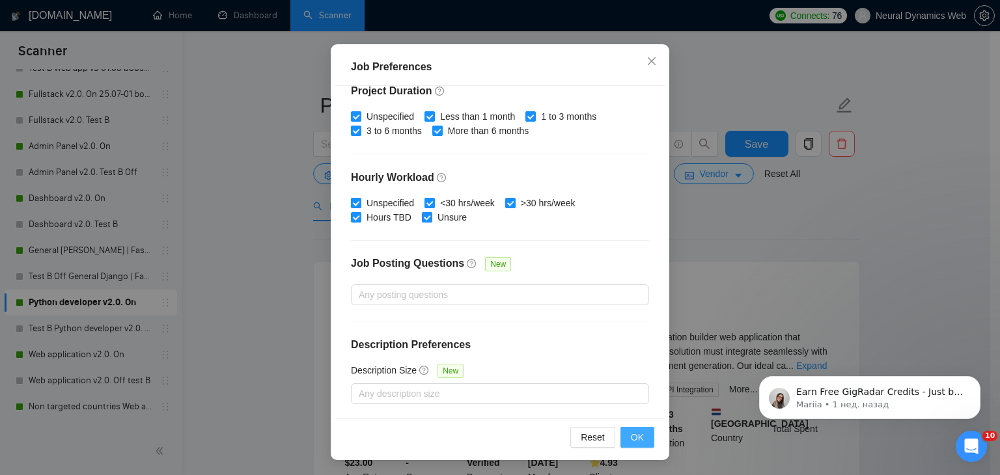
type input "1000"
click at [629, 429] on button "OK" at bounding box center [637, 437] width 34 height 21
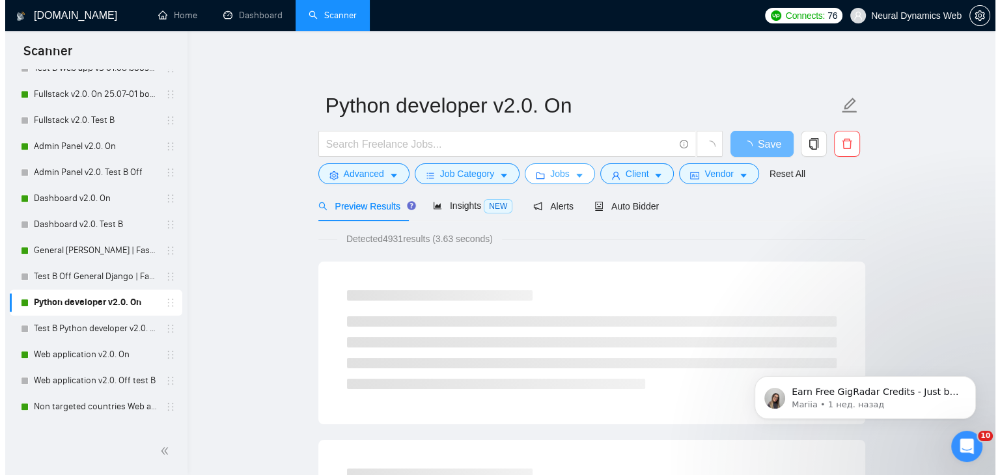
scroll to position [0, 0]
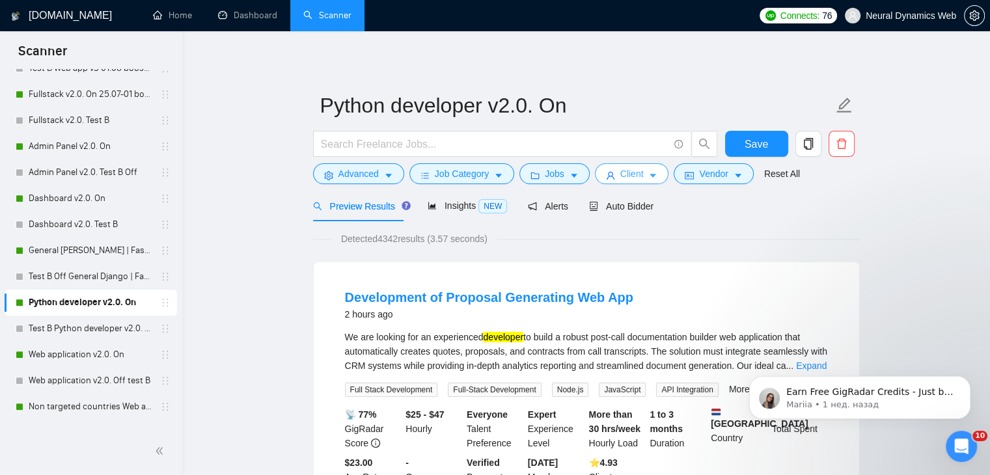
click at [620, 172] on span "Client" at bounding box center [631, 174] width 23 height 14
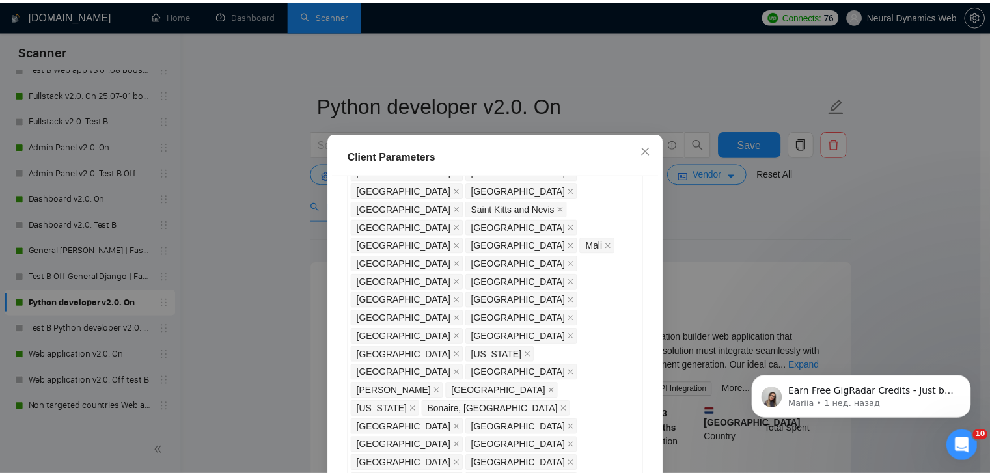
scroll to position [1148, 0]
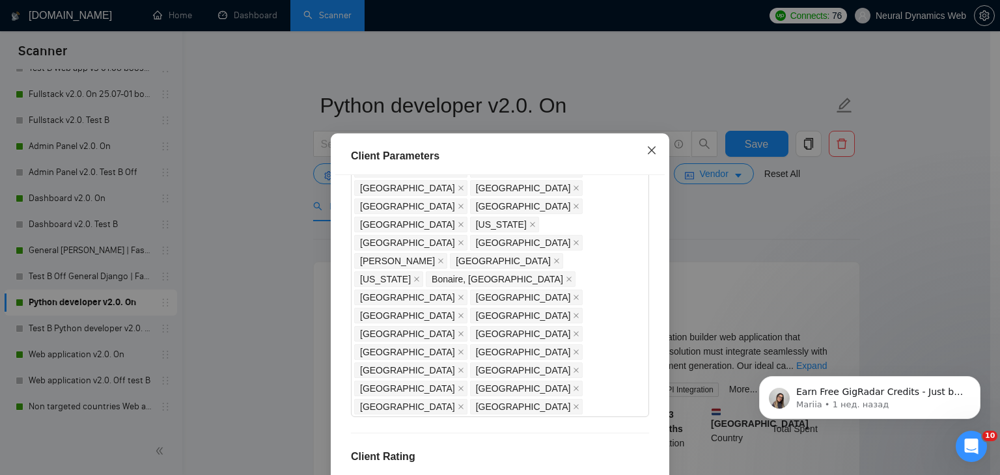
click at [656, 154] on span "Close" at bounding box center [651, 150] width 35 height 35
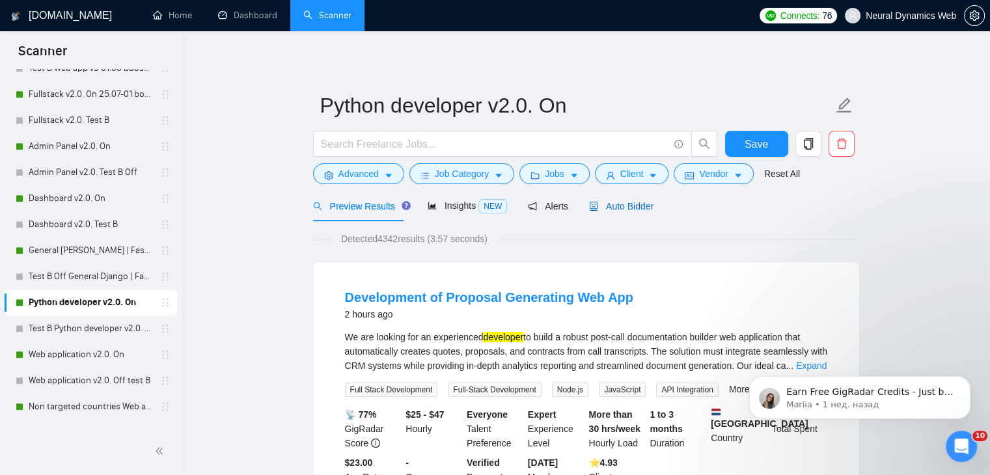
click at [629, 212] on span "Auto Bidder" at bounding box center [621, 206] width 64 height 10
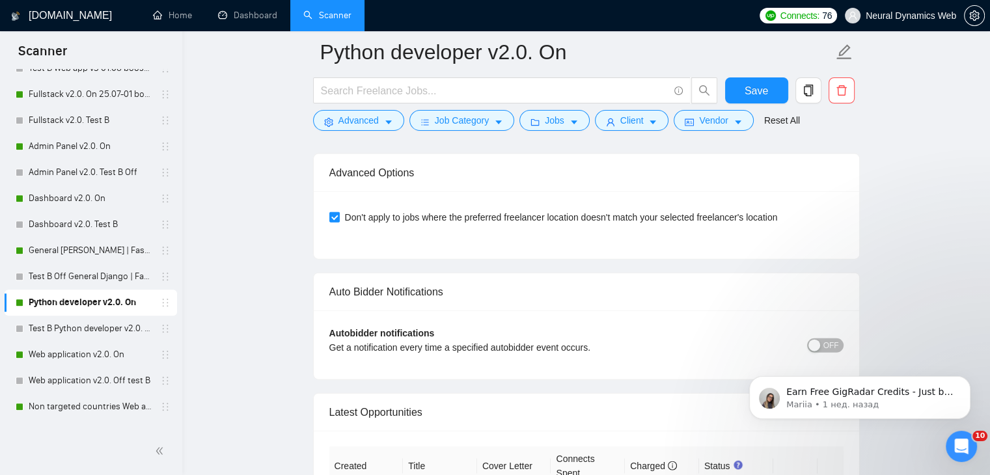
scroll to position [3059, 0]
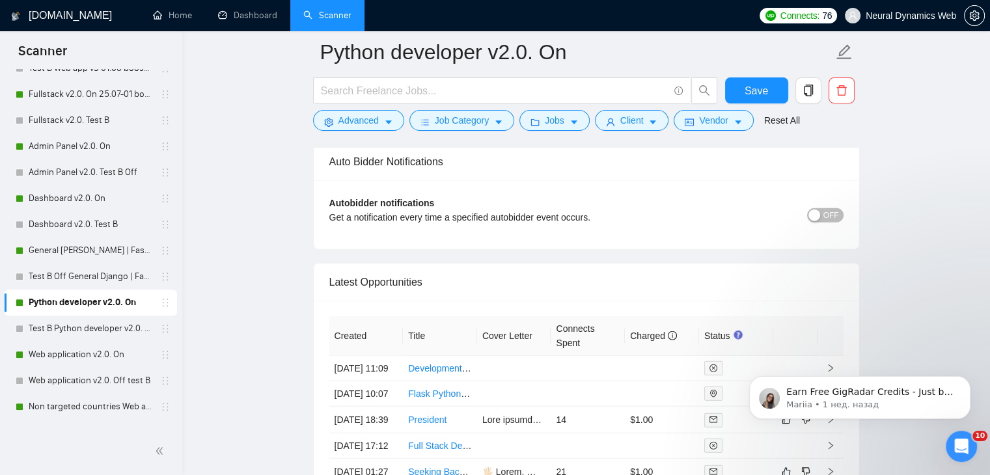
click at [831, 215] on span "OFF" at bounding box center [831, 215] width 16 height 14
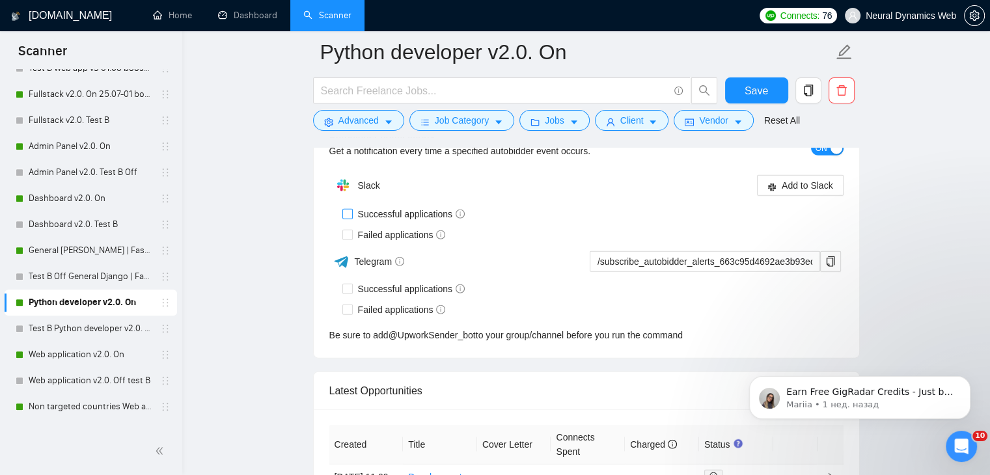
click at [407, 199] on div "Slack" at bounding box center [457, 185] width 257 height 26
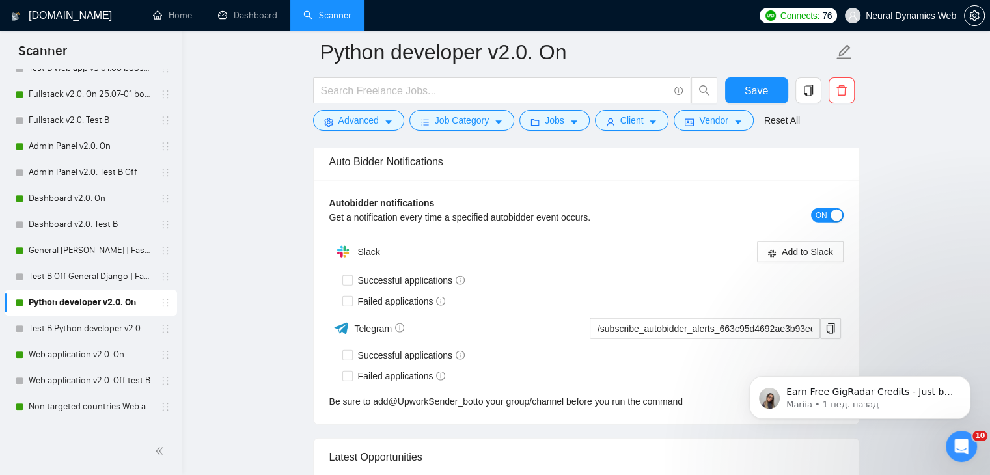
scroll to position [2994, 0]
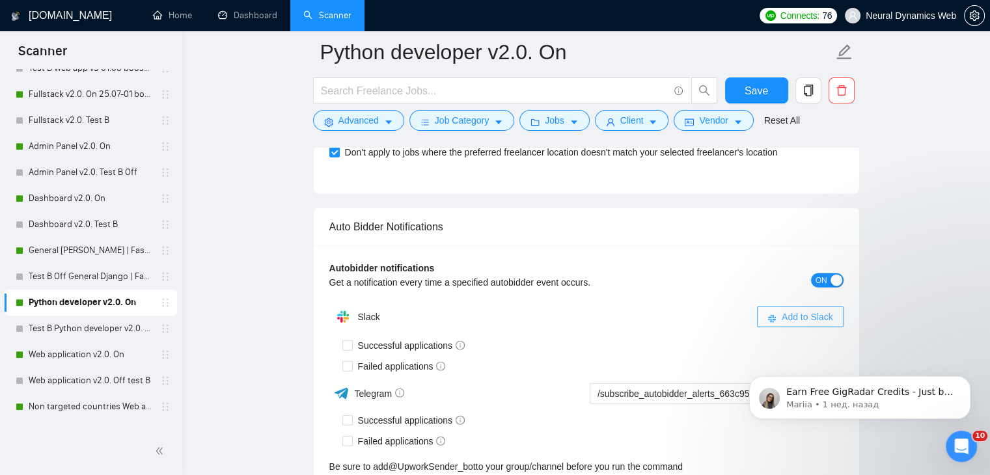
click at [798, 310] on span "Add to Slack" at bounding box center [807, 317] width 51 height 14
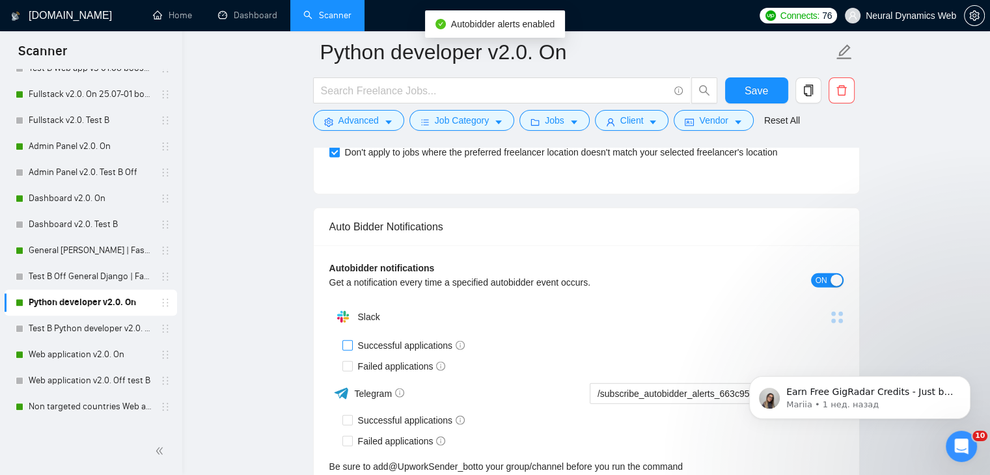
click at [373, 340] on span "Successful applications" at bounding box center [412, 345] width 118 height 14
click at [351, 340] on input "Successful applications" at bounding box center [346, 344] width 9 height 9
checkbox input "true"
click at [836, 338] on div "Successful applications" at bounding box center [592, 345] width 501 height 14
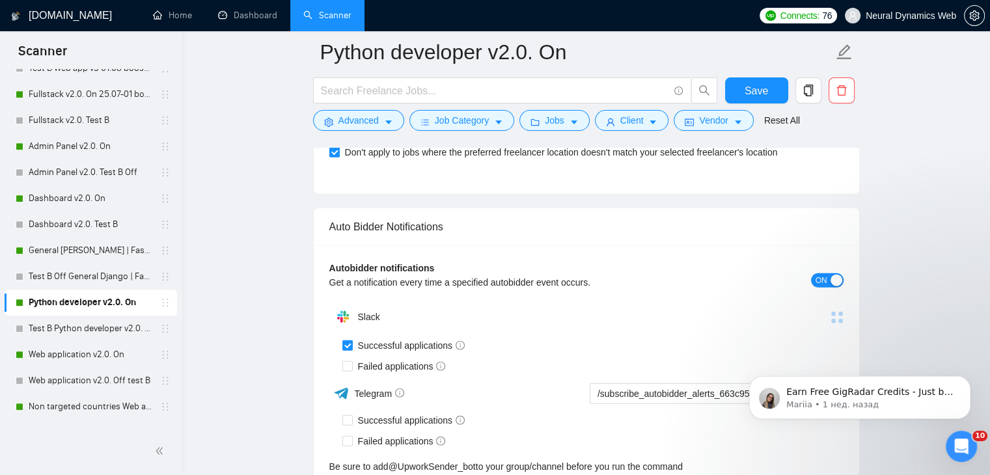
click at [829, 283] on button "ON" at bounding box center [827, 280] width 33 height 14
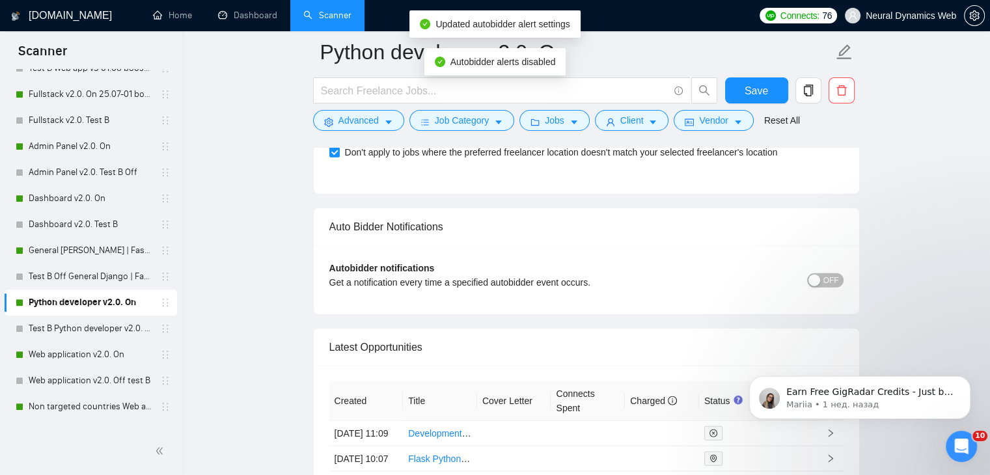
click at [823, 277] on button "OFF" at bounding box center [825, 280] width 36 height 14
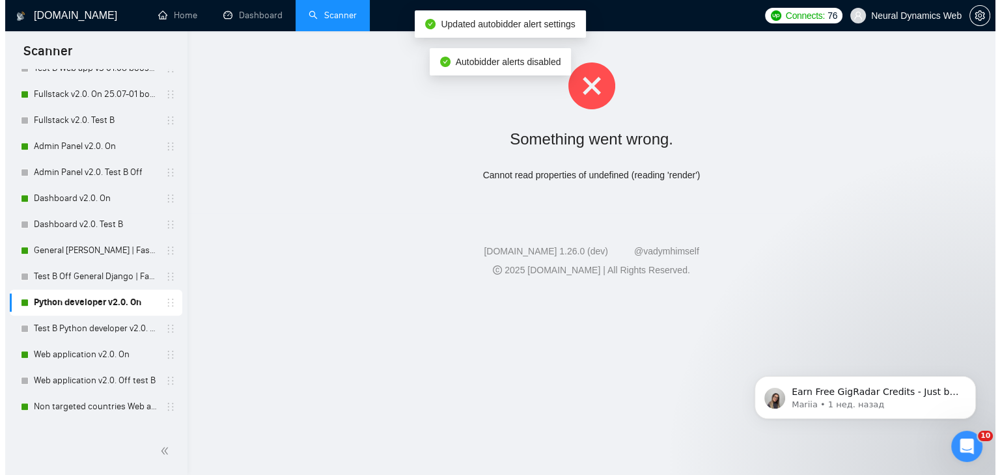
scroll to position [0, 0]
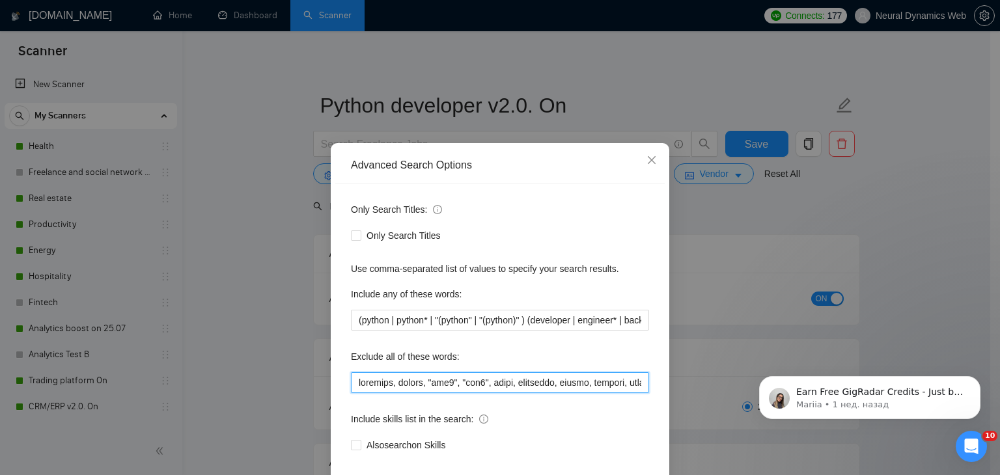
click at [426, 376] on input "text" at bounding box center [500, 382] width 298 height 21
paste input "attio, smartsuite, suitedash, suite, "crm expert", "voice agent", "data analyst…"
type input "attio, smartsuite, suitedash, suite, "crm expert", "voice agent", "data analyst…"
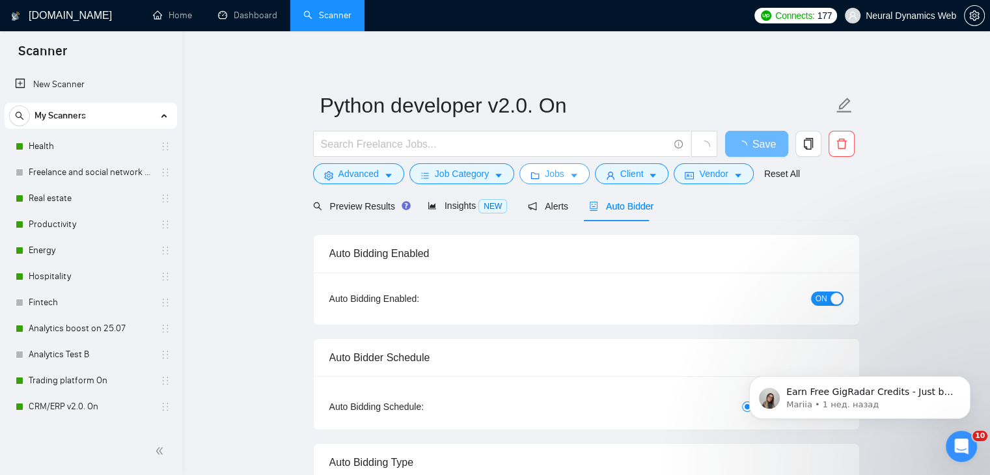
click at [545, 175] on span "Jobs" at bounding box center [555, 174] width 20 height 14
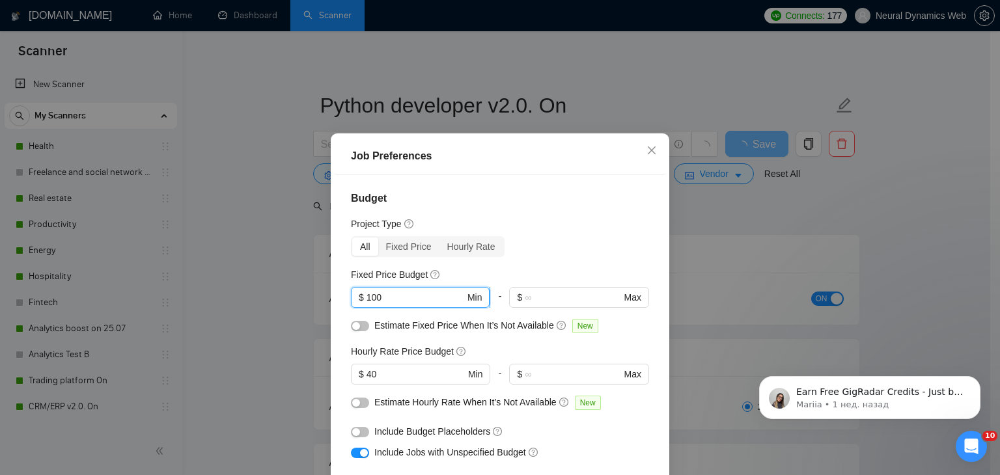
click at [393, 296] on input "100" at bounding box center [415, 297] width 98 height 14
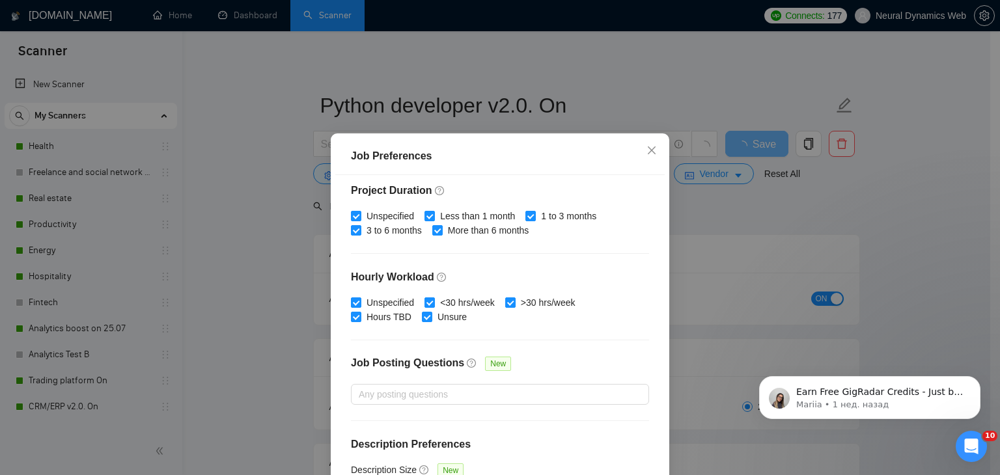
scroll to position [401, 0]
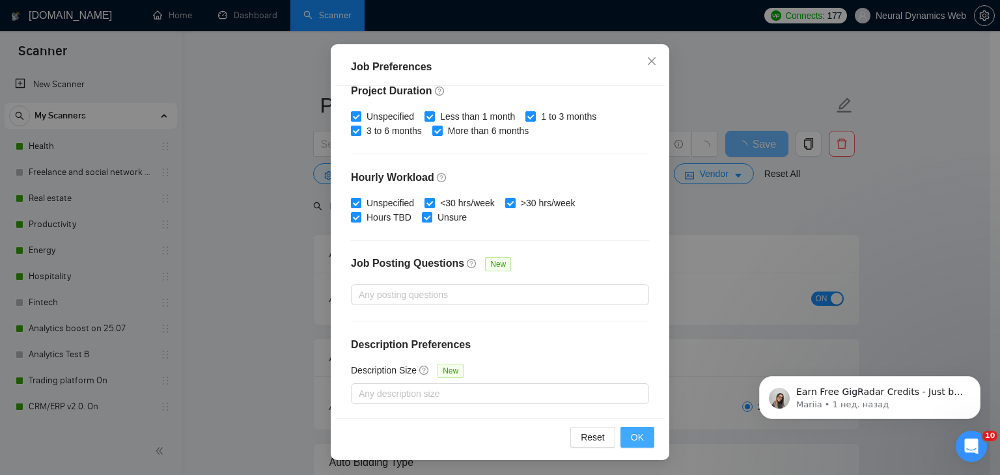
type input "1000"
click at [622, 435] on button "OK" at bounding box center [637, 437] width 34 height 21
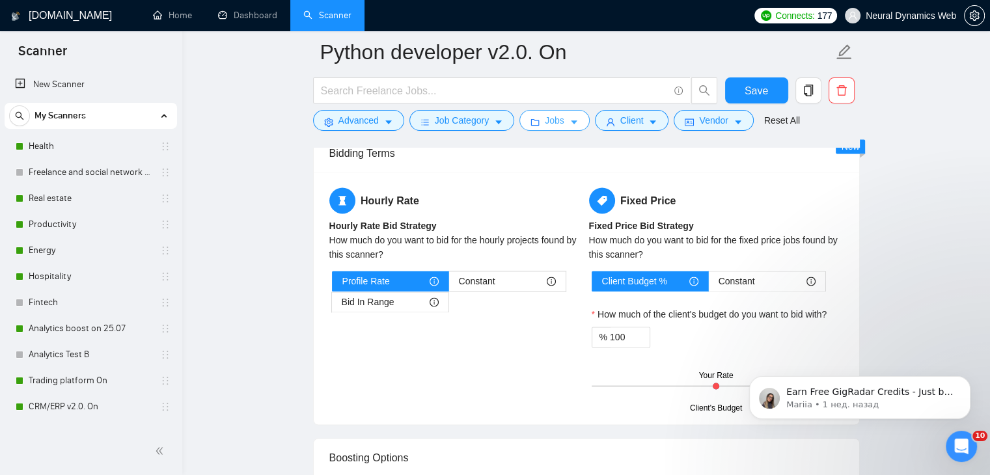
scroll to position [2278, 0]
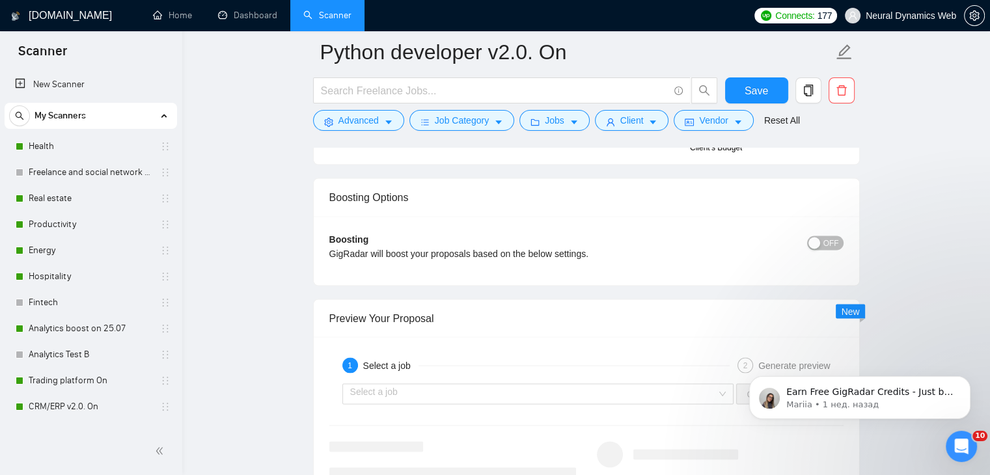
click at [825, 241] on span "OFF" at bounding box center [831, 243] width 16 height 14
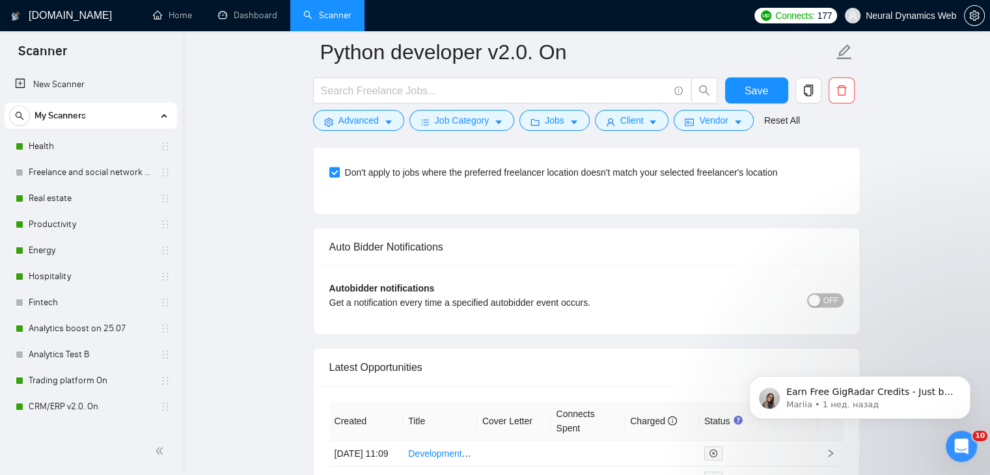
scroll to position [3124, 0]
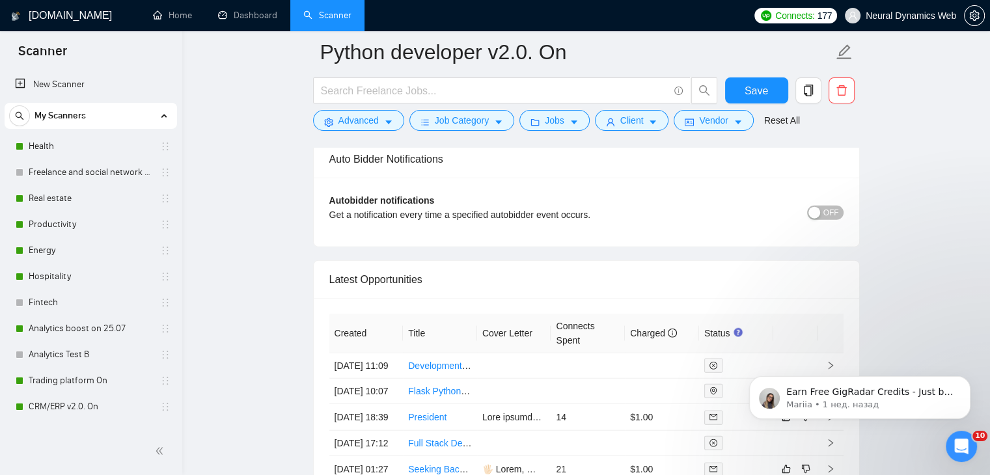
click at [820, 208] on div "button" at bounding box center [814, 213] width 12 height 12
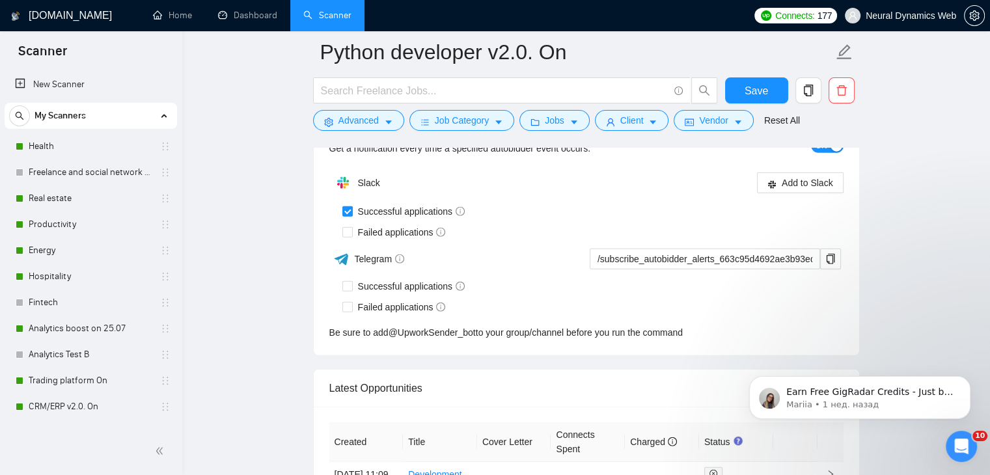
click at [800, 153] on div "ON" at bounding box center [779, 145] width 129 height 15
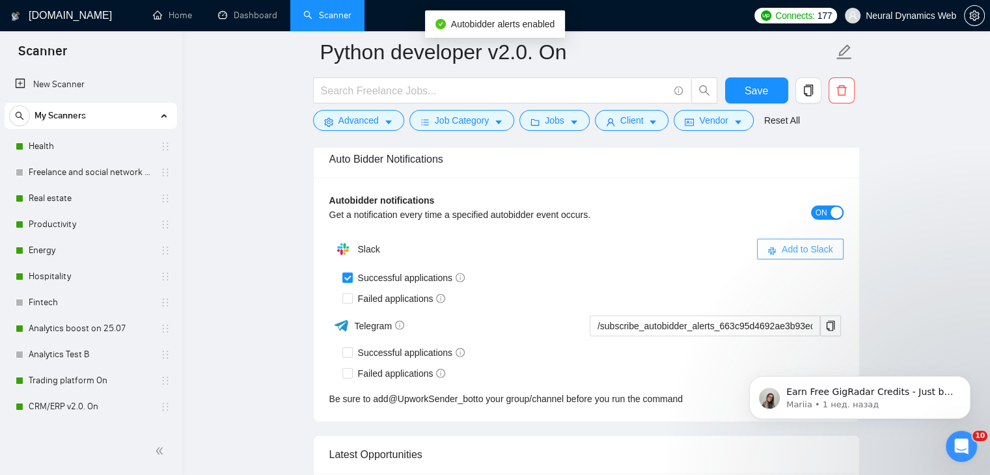
click at [771, 247] on icon "slack" at bounding box center [772, 251] width 8 height 8
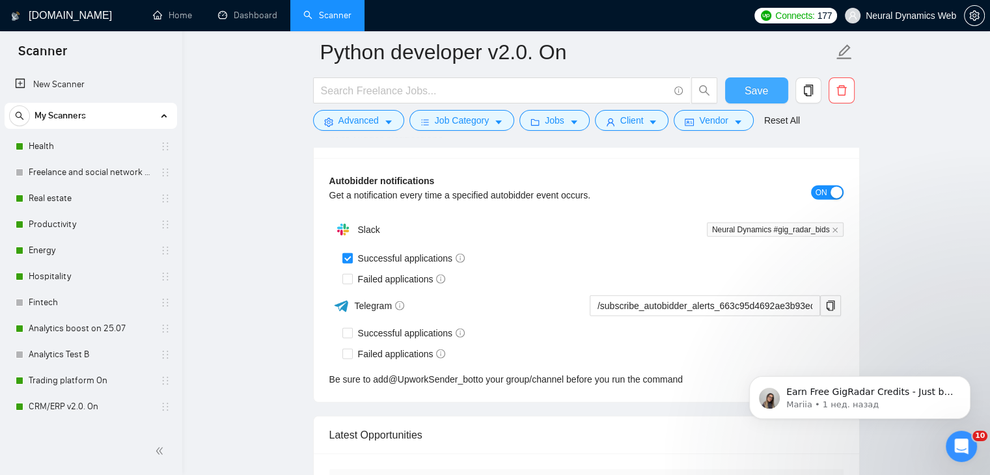
scroll to position [2801, 0]
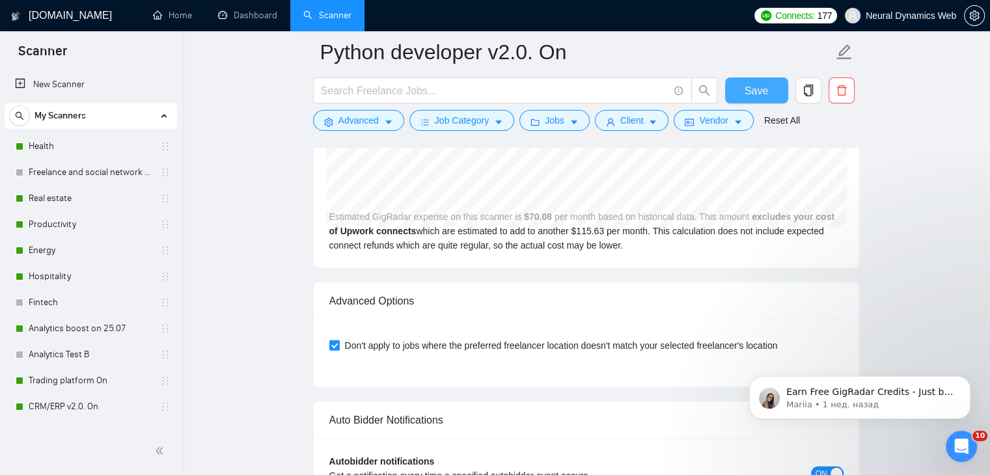
click at [764, 87] on span "Save" at bounding box center [756, 91] width 23 height 16
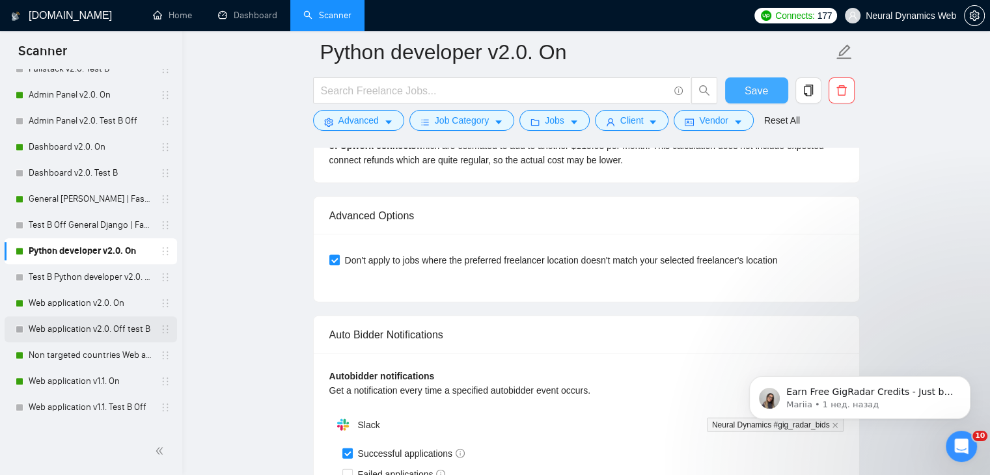
scroll to position [781, 0]
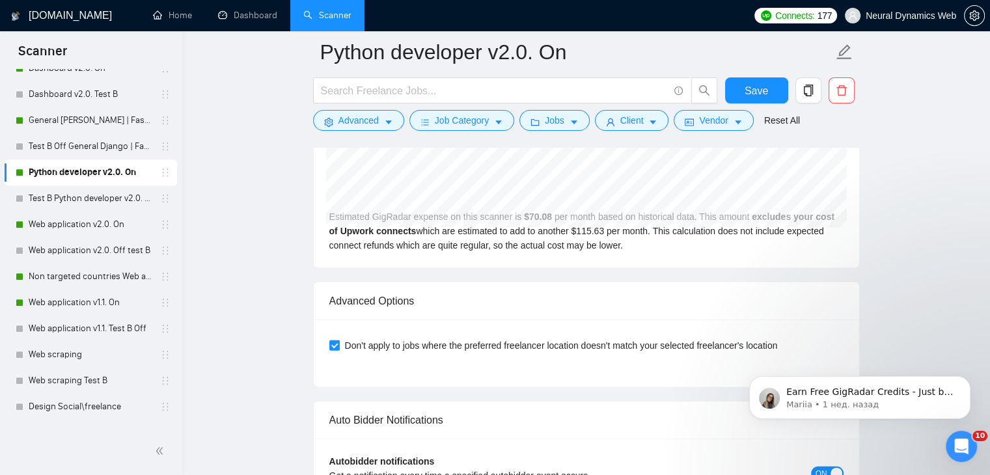
drag, startPoint x: 57, startPoint y: 225, endPoint x: 279, endPoint y: 135, distance: 239.1
click at [57, 225] on link "Web application v2.0. On" at bounding box center [91, 225] width 124 height 26
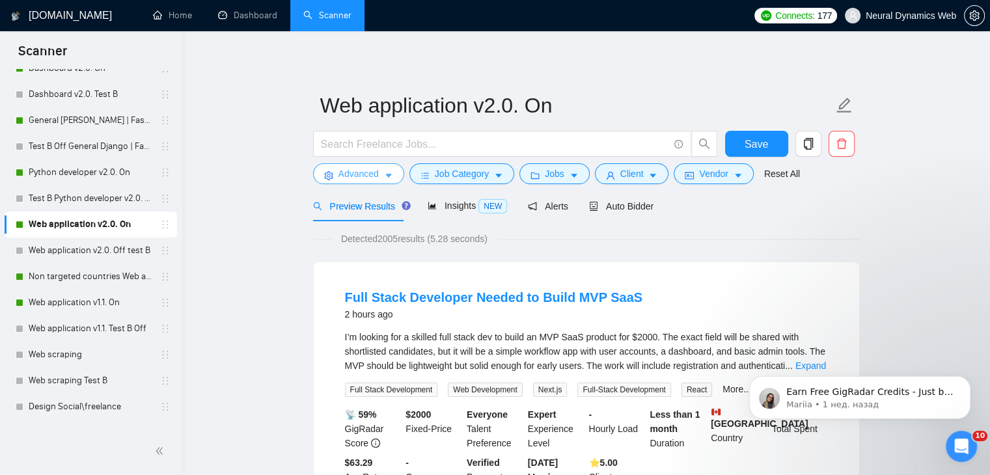
click at [391, 172] on icon "caret-down" at bounding box center [388, 175] width 9 height 9
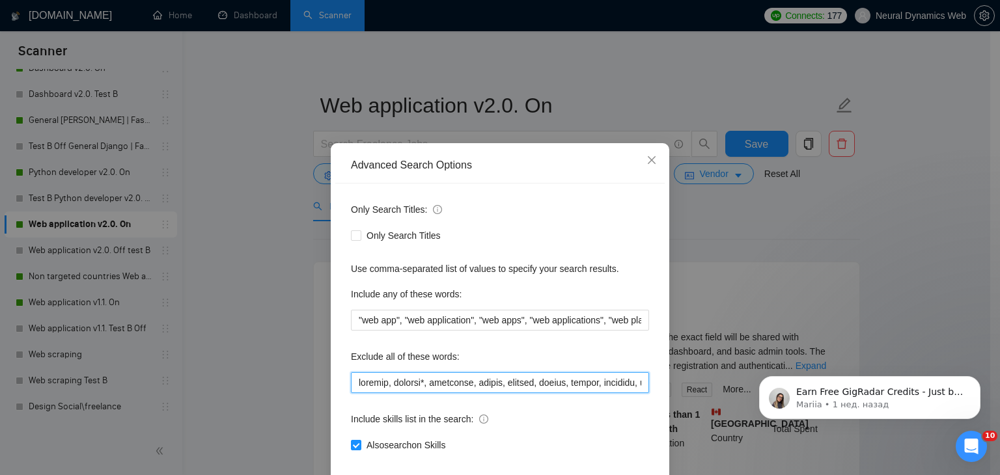
click at [416, 372] on input "text" at bounding box center [500, 382] width 298 height 21
paste input "[PERSON_NAME], cursor, "web3", "mql4", forge"
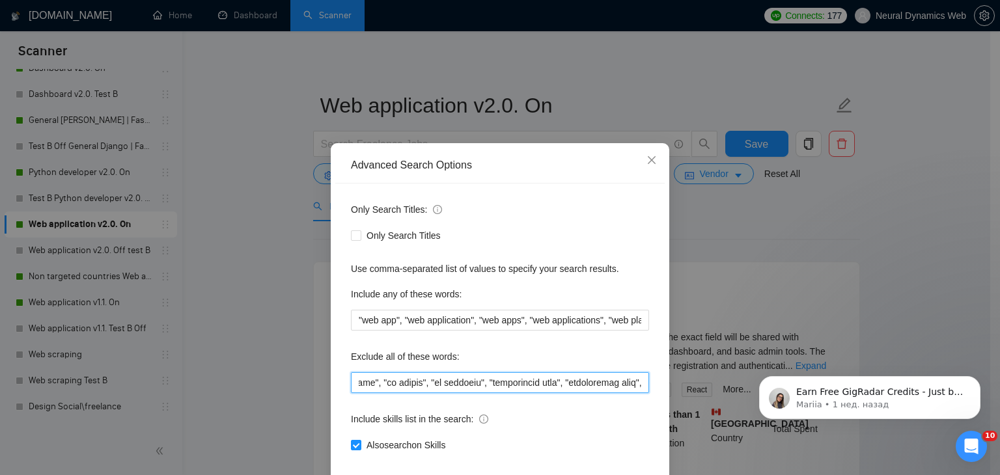
click at [445, 389] on input "text" at bounding box center [500, 382] width 298 height 21
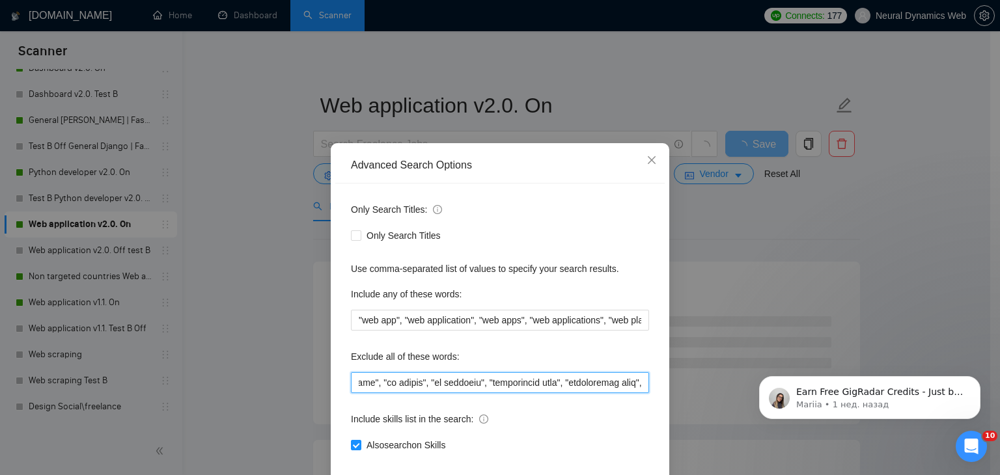
click at [406, 380] on input "text" at bounding box center [500, 382] width 298 height 21
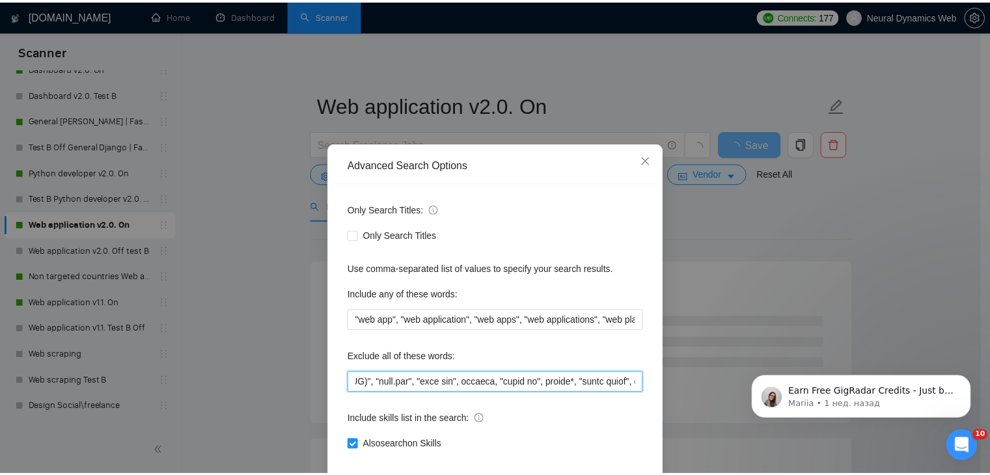
scroll to position [0, 0]
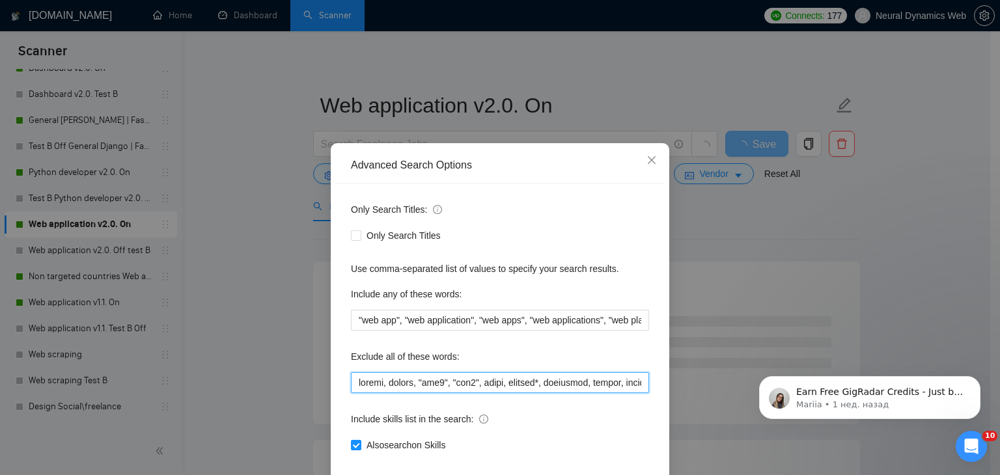
drag, startPoint x: 389, startPoint y: 382, endPoint x: 315, endPoint y: 376, distance: 73.8
click at [167, 383] on div "Advanced Search Options Only Search Titles: Only Search Titles Use comma-separa…" at bounding box center [500, 237] width 1000 height 475
click at [529, 382] on input "text" at bounding box center [500, 382] width 298 height 21
click at [431, 385] on input "text" at bounding box center [500, 382] width 298 height 21
type input "framer, cursor, "web3", "mql4", forge, pokemon*, biosensor, epicor, vantage, py…"
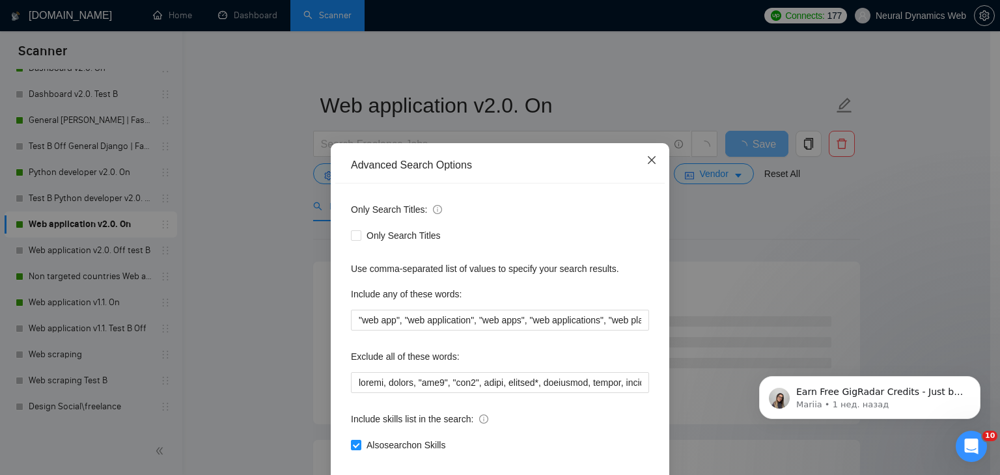
click at [639, 156] on span "Close" at bounding box center [651, 160] width 35 height 35
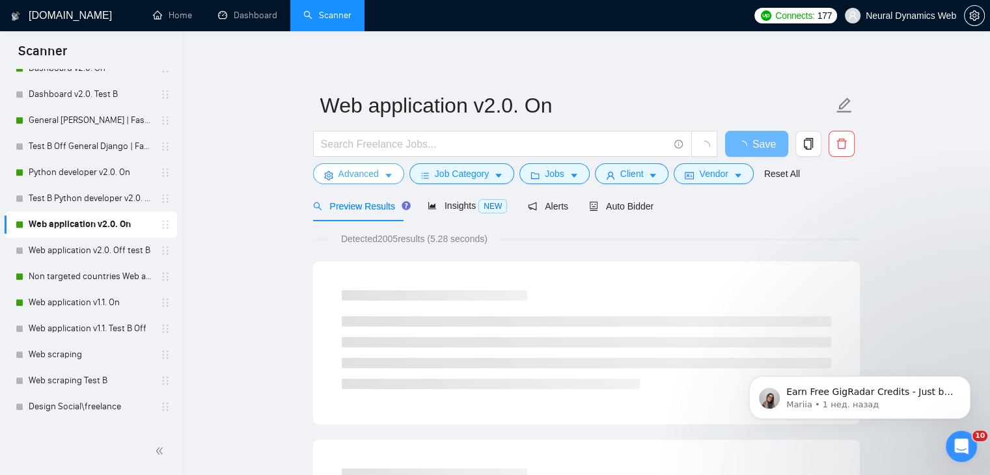
click at [331, 178] on icon "setting" at bounding box center [328, 175] width 8 height 9
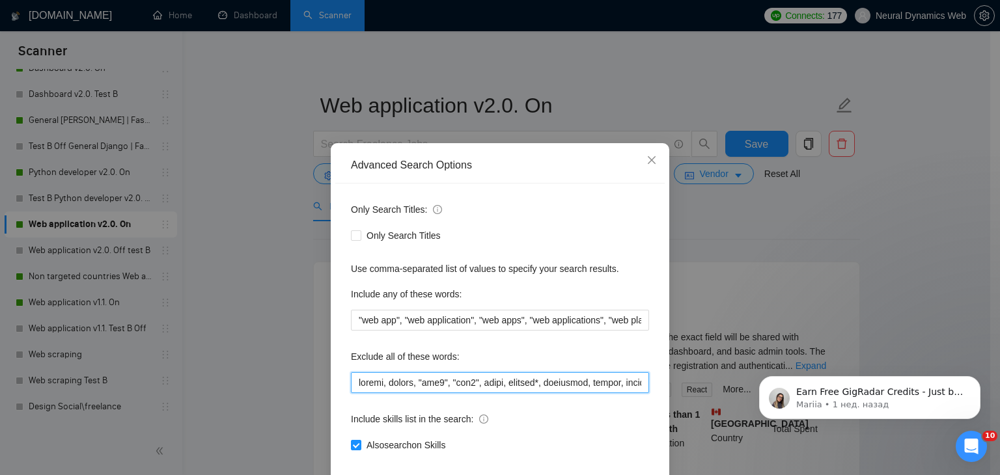
drag, startPoint x: 396, startPoint y: 386, endPoint x: 312, endPoint y: 385, distance: 84.0
click at [312, 385] on div "Advanced Search Options Only Search Titles: Only Search Titles Use comma-separa…" at bounding box center [500, 237] width 1000 height 475
click at [648, 165] on icon "close" at bounding box center [651, 160] width 10 height 10
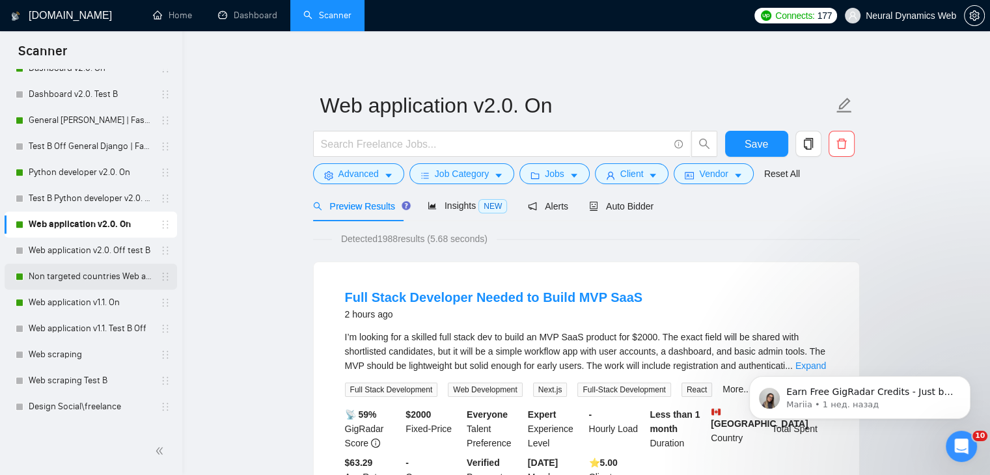
click at [71, 267] on link "Non targeted countries Web application v2.0. On" at bounding box center [91, 277] width 124 height 26
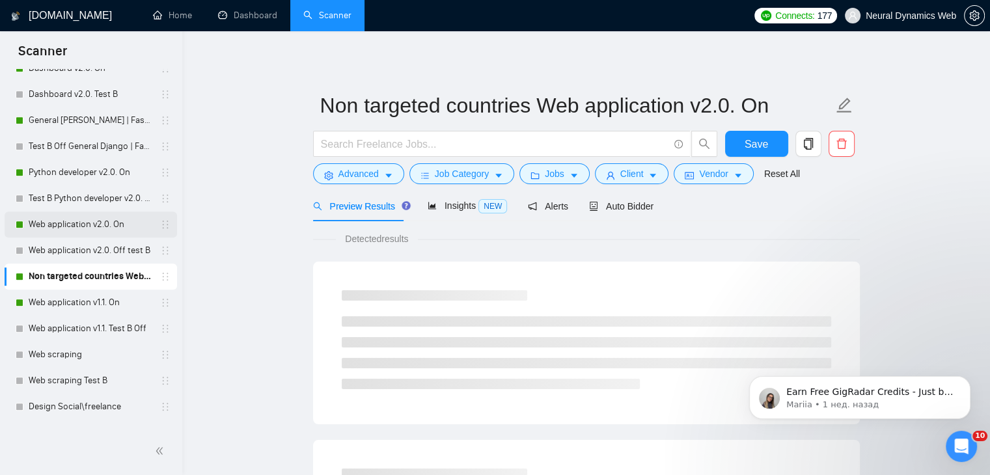
click at [65, 221] on link "Web application v2.0. On" at bounding box center [91, 225] width 124 height 26
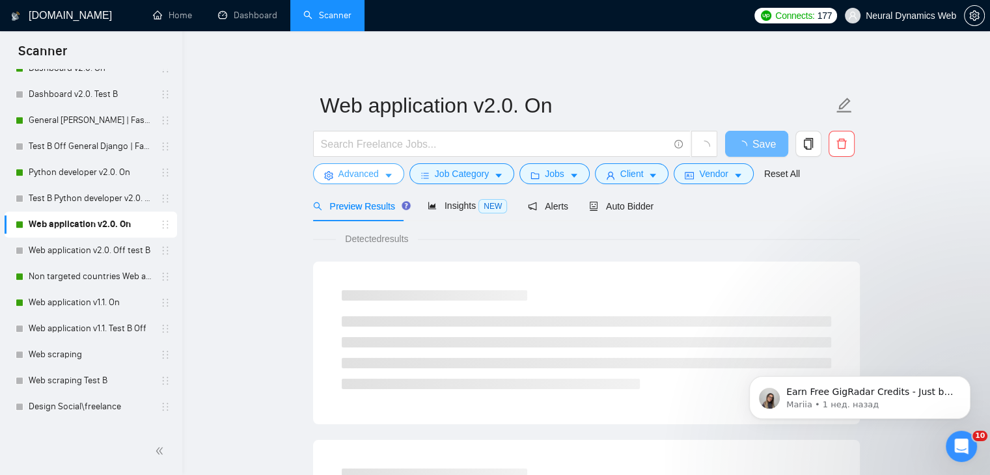
click at [359, 171] on span "Advanced" at bounding box center [358, 174] width 40 height 14
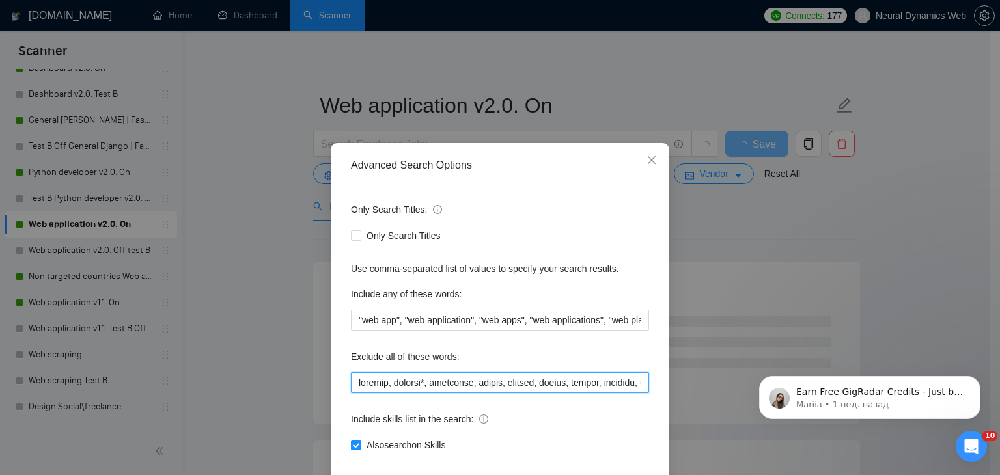
click at [379, 381] on input "text" at bounding box center [500, 382] width 298 height 21
click at [393, 383] on input "text" at bounding box center [500, 382] width 298 height 21
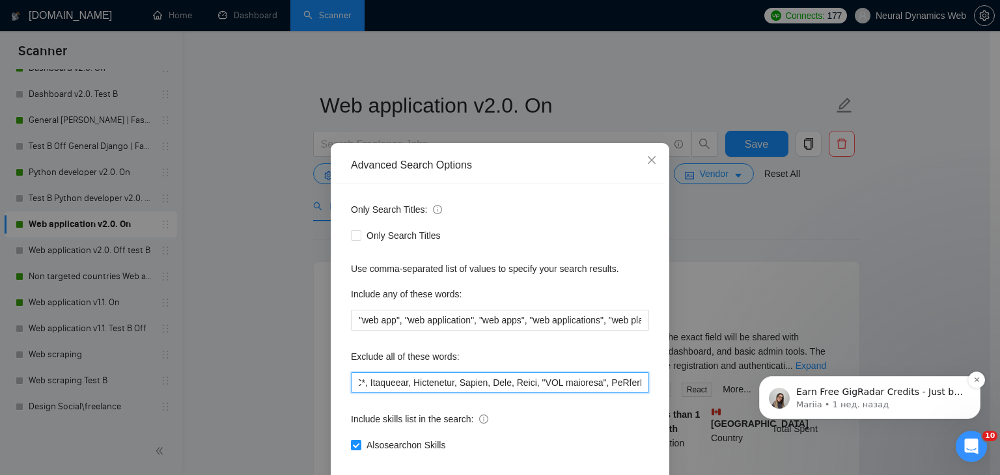
scroll to position [0, 22265]
drag, startPoint x: 1125, startPoint y: 677, endPoint x: 954, endPoint y: 380, distance: 342.6
paste input "framer, cursor, "web3", "mql4", forge,"
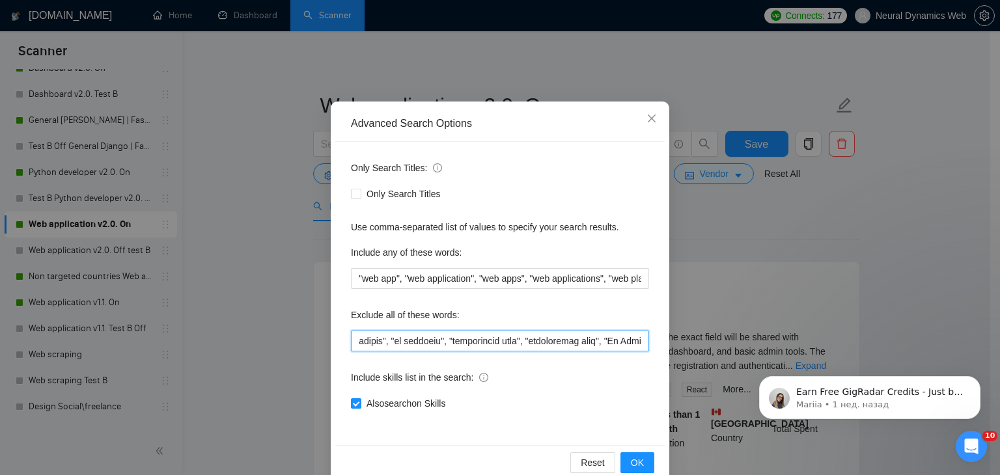
scroll to position [66, 0]
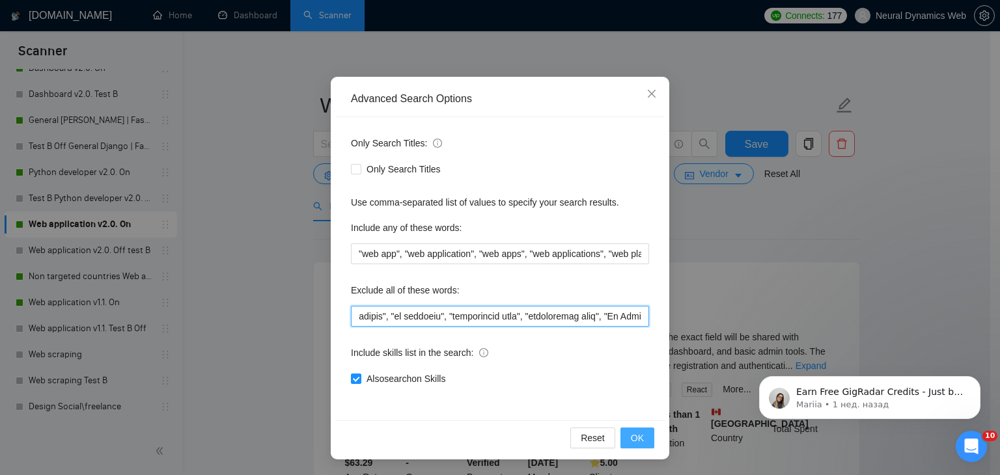
type input "favicon, framer, cursor, "web3", "mql4", forge, pokemon*, biosensor, epicor, va…"
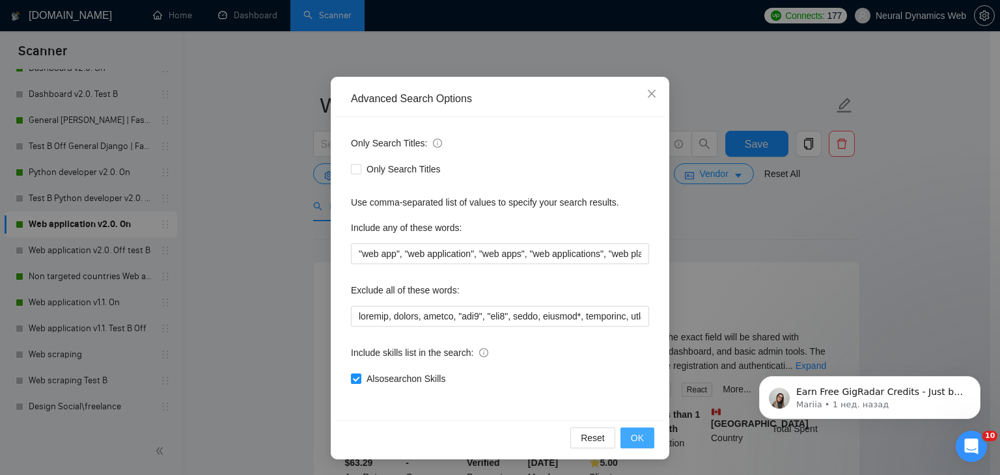
click at [641, 433] on button "OK" at bounding box center [637, 438] width 34 height 21
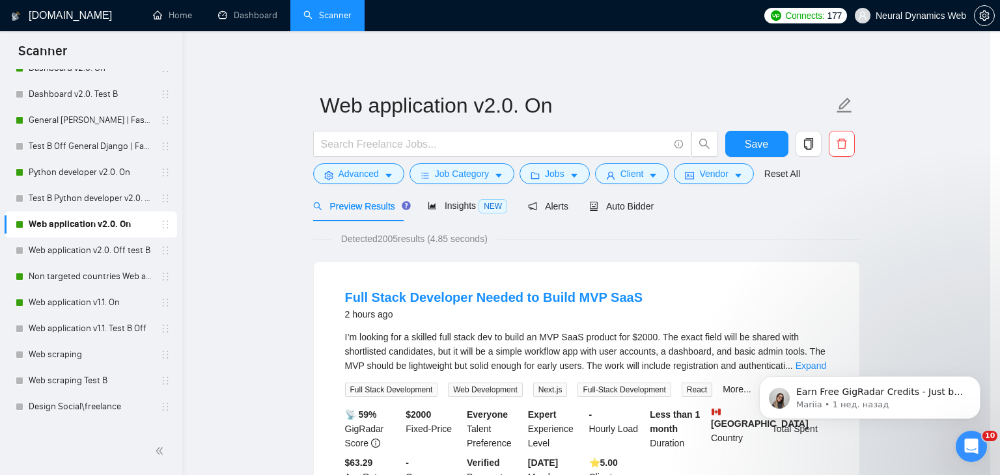
scroll to position [1, 0]
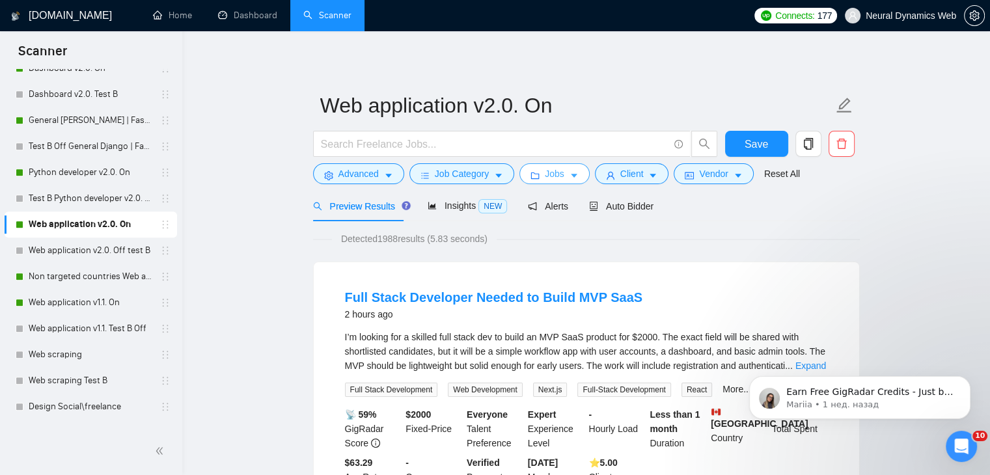
click at [553, 172] on span "Jobs" at bounding box center [555, 174] width 20 height 14
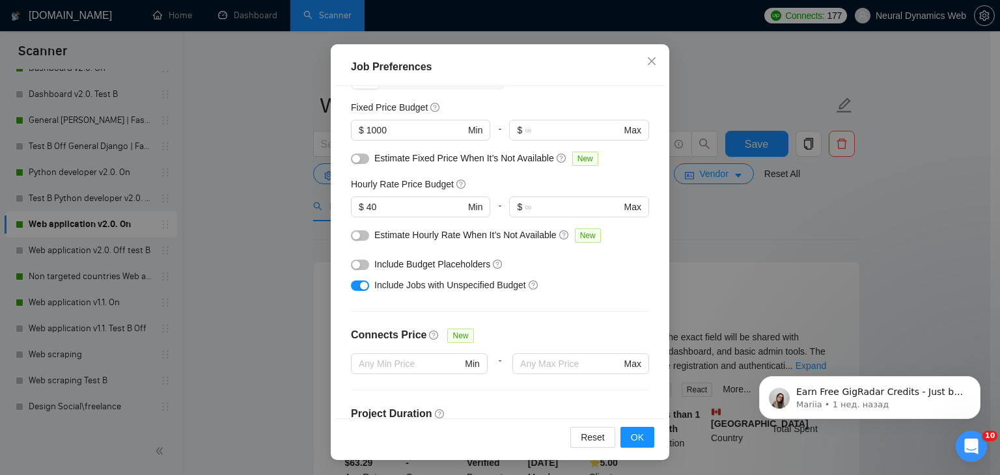
scroll to position [76, 0]
click at [648, 68] on span "Close" at bounding box center [651, 61] width 35 height 35
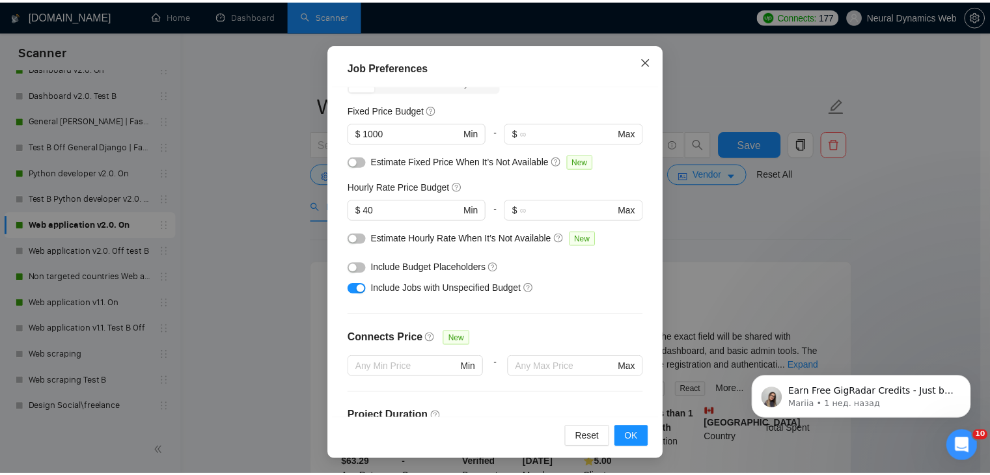
scroll to position [34, 0]
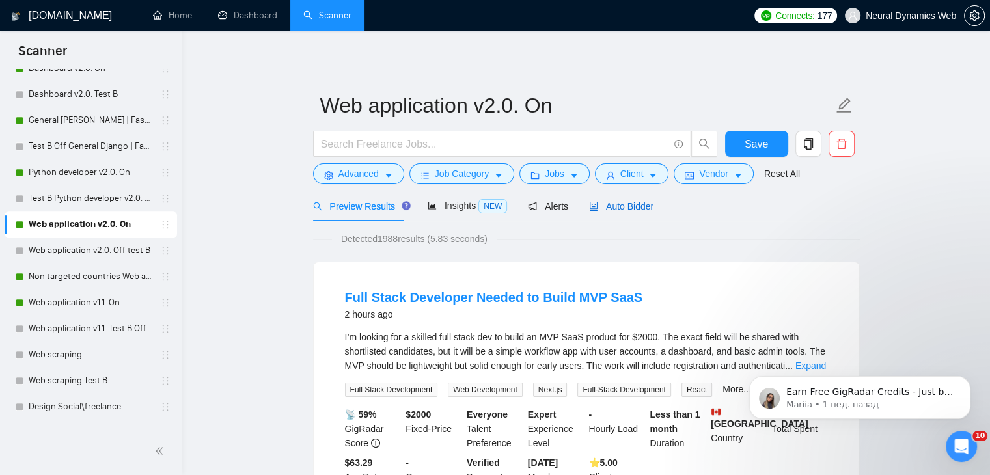
click at [616, 202] on span "Auto Bidder" at bounding box center [621, 206] width 64 height 10
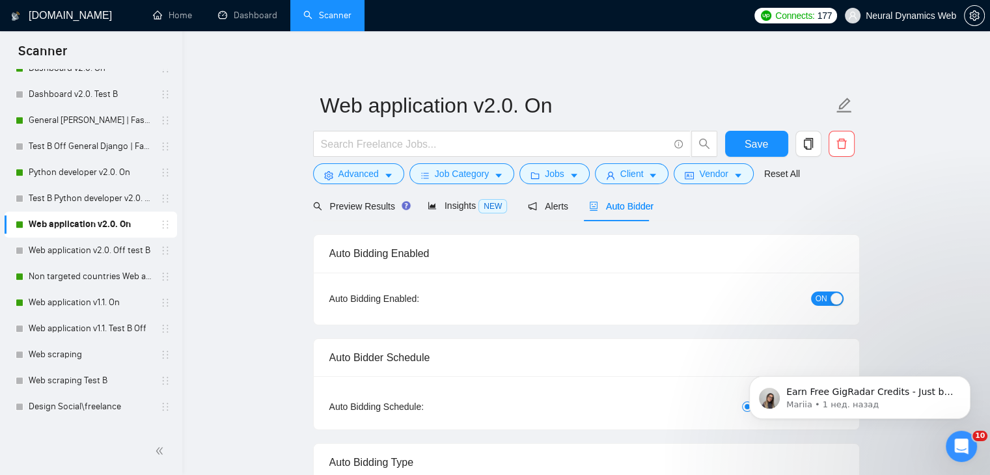
checkbox input "true"
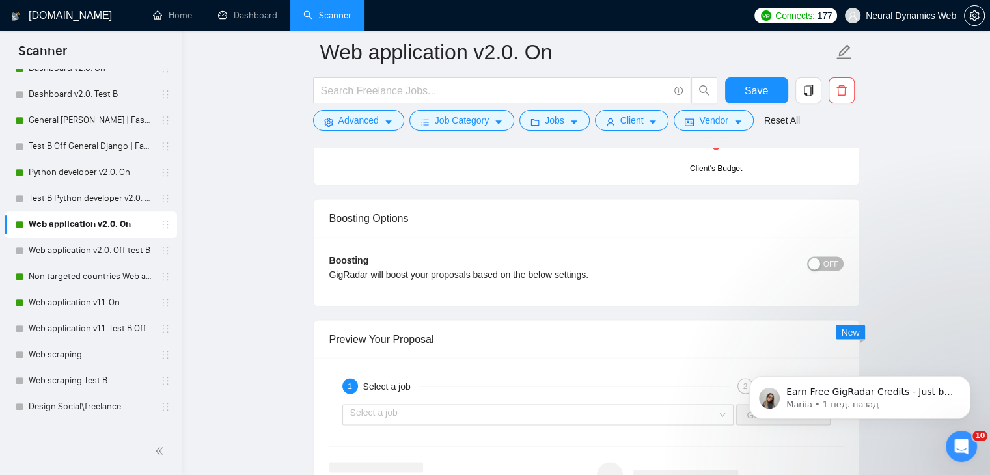
scroll to position [2343, 0]
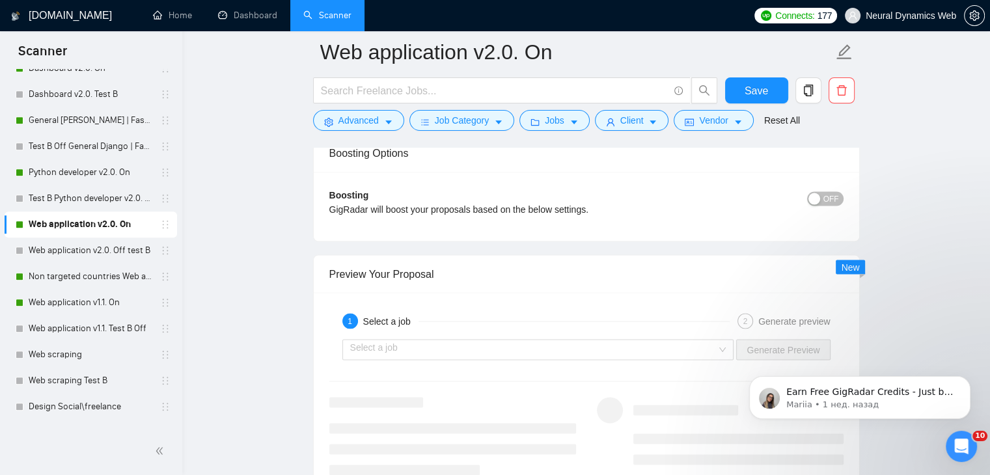
click at [812, 193] on div "button" at bounding box center [814, 199] width 12 height 12
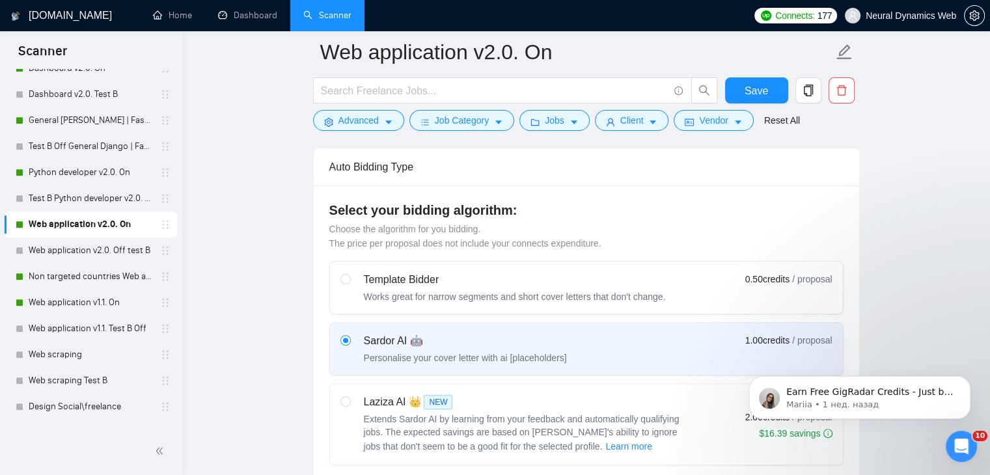
scroll to position [195, 0]
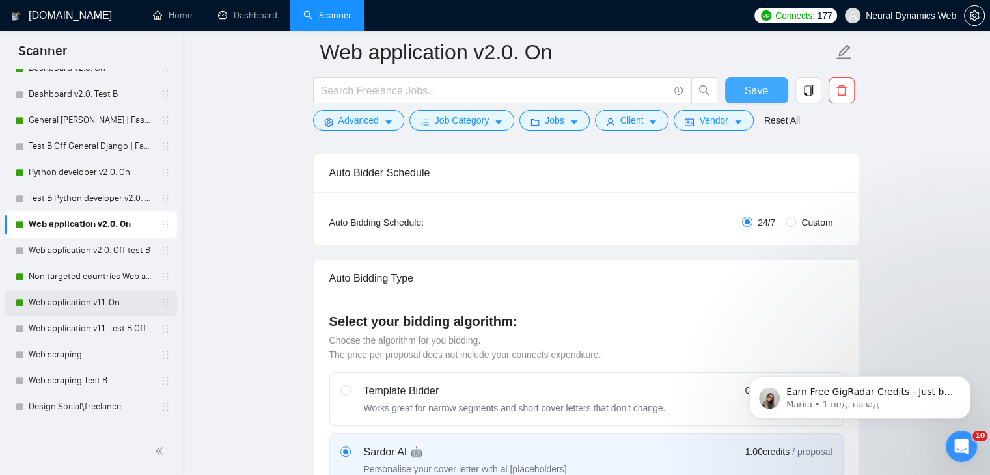
drag, startPoint x: 769, startPoint y: 87, endPoint x: 165, endPoint y: 304, distance: 642.6
click at [769, 87] on button "Save" at bounding box center [756, 90] width 63 height 26
click at [342, 120] on span "Advanced" at bounding box center [358, 120] width 40 height 14
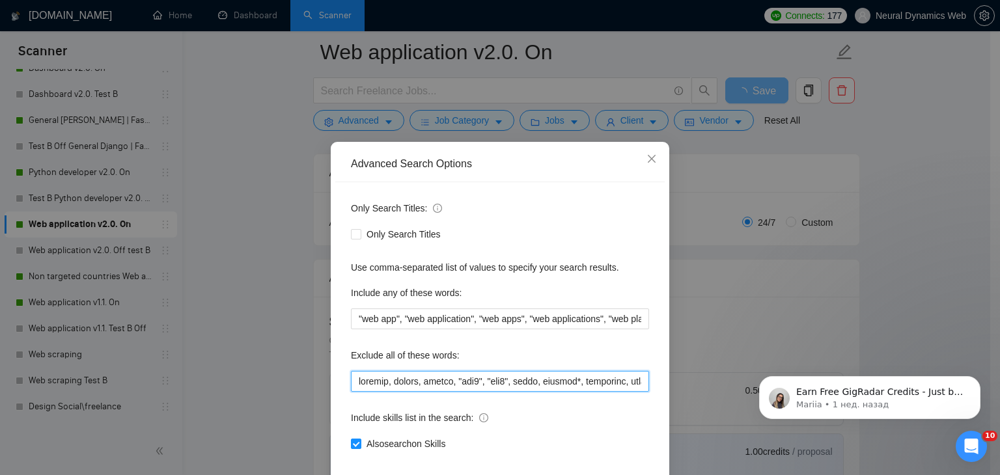
click at [385, 376] on input "text" at bounding box center [500, 381] width 298 height 21
click at [386, 376] on input "text" at bounding box center [500, 381] width 298 height 21
click at [648, 157] on icon "close" at bounding box center [651, 159] width 10 height 10
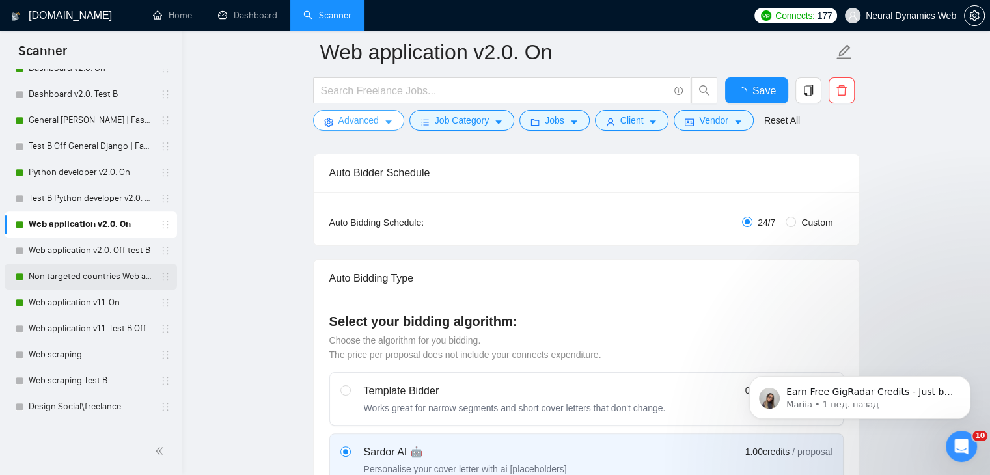
checkbox input "true"
click at [94, 274] on link "Non targeted countries Web application v2.0. On" at bounding box center [91, 277] width 124 height 26
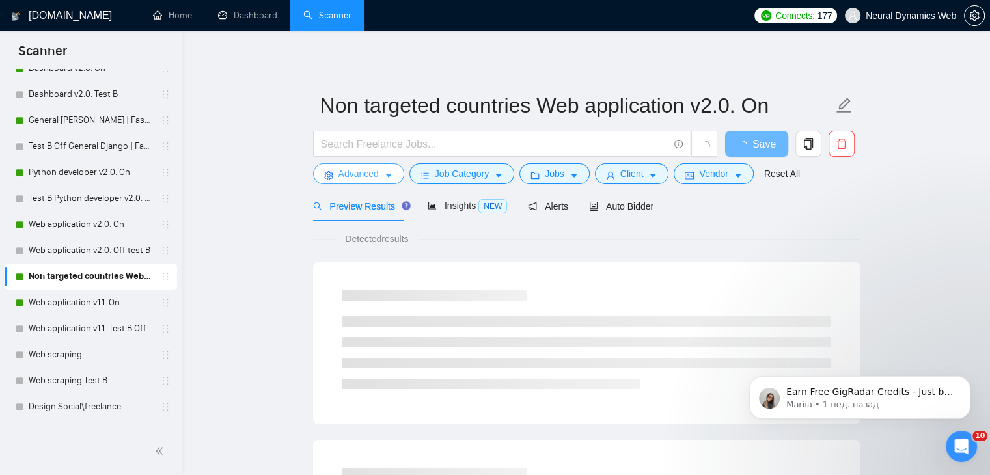
click at [338, 171] on span "Advanced" at bounding box center [358, 174] width 40 height 14
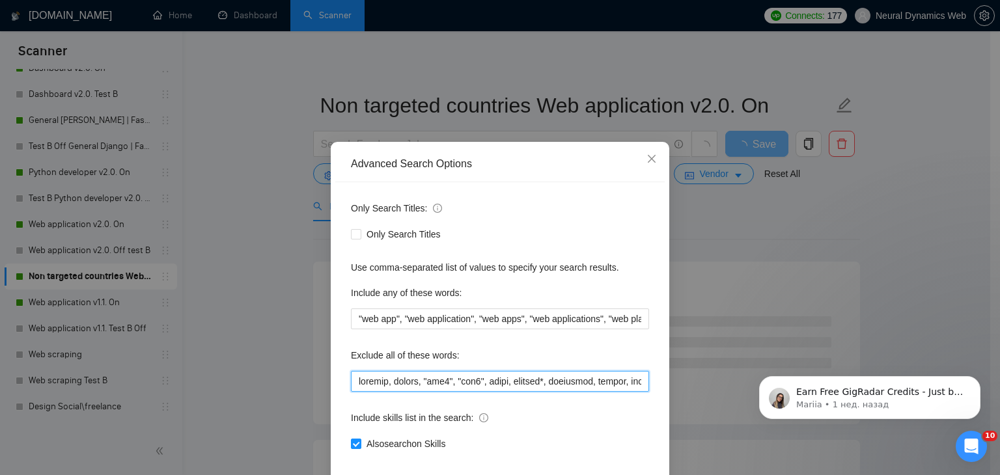
click at [388, 381] on input "text" at bounding box center [500, 381] width 298 height 21
paste input "framer,"
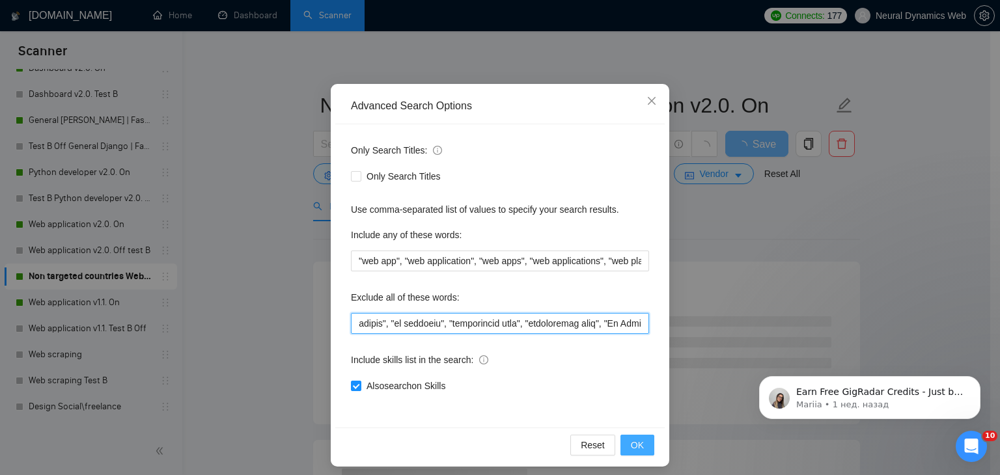
scroll to position [66, 0]
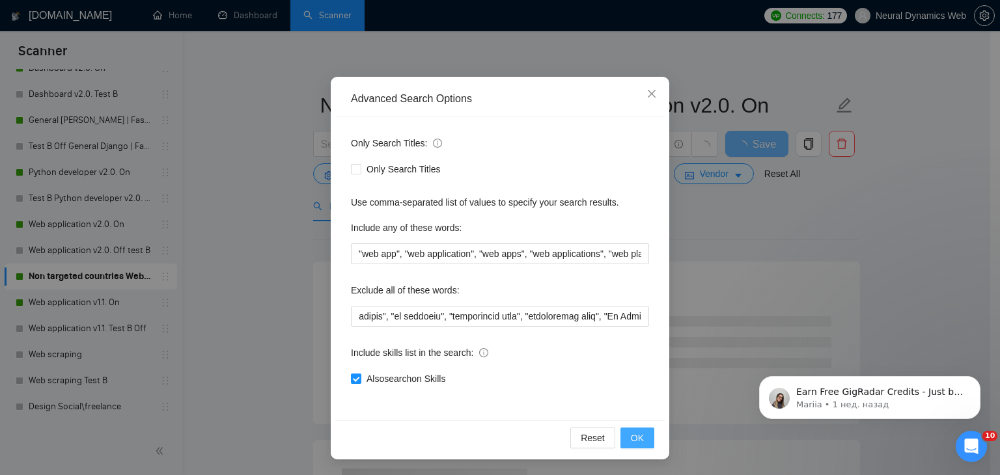
click at [637, 436] on span "OK" at bounding box center [637, 438] width 13 height 14
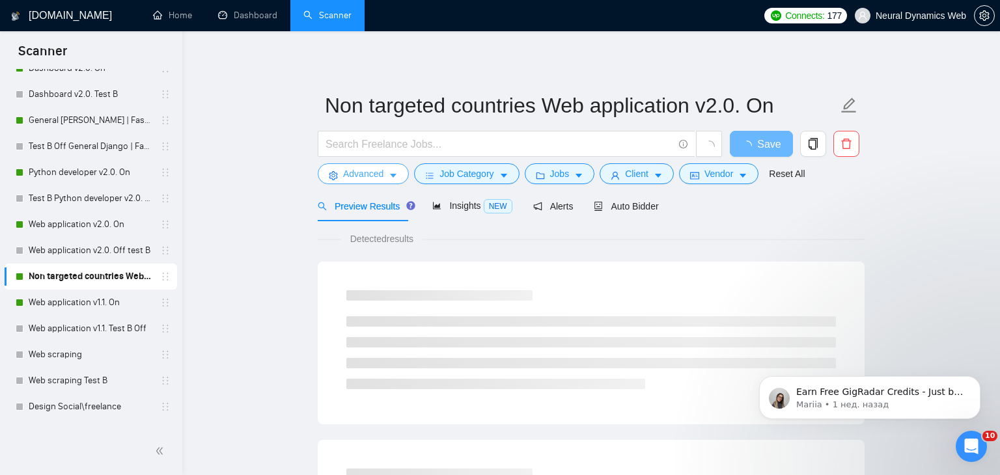
scroll to position [0, 0]
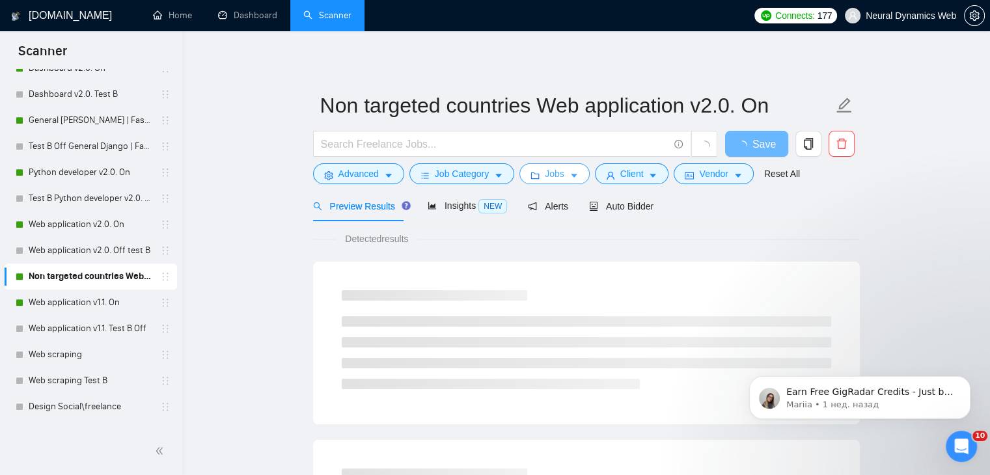
click at [530, 175] on icon "folder" at bounding box center [534, 175] width 9 height 9
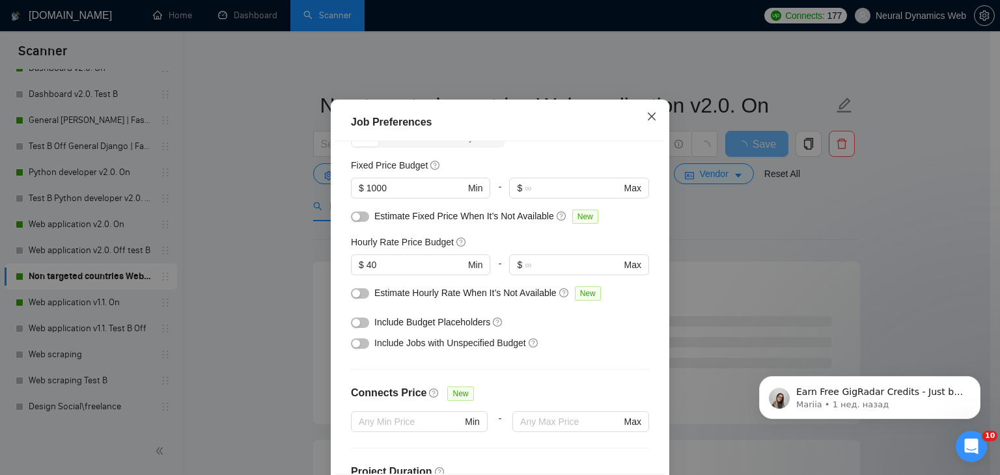
click at [653, 135] on span "Close" at bounding box center [651, 117] width 35 height 35
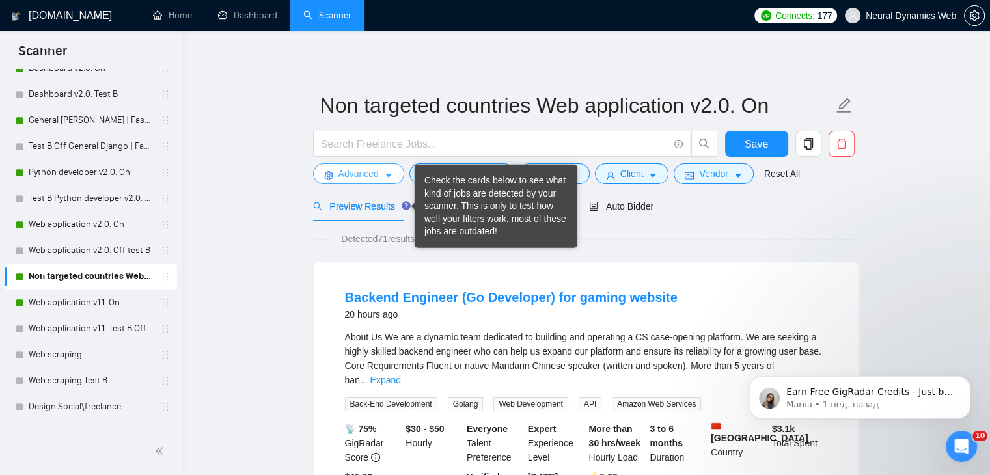
click at [351, 180] on span "Advanced" at bounding box center [358, 174] width 40 height 14
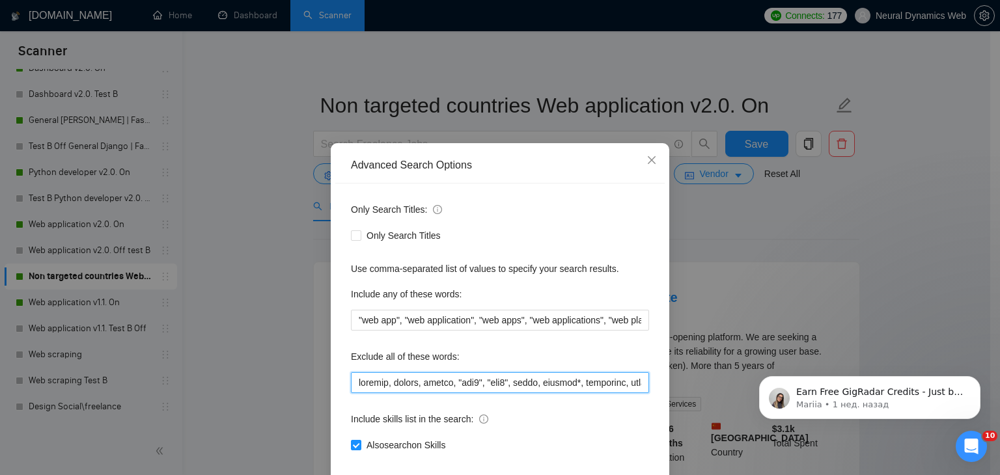
click at [353, 389] on input "text" at bounding box center [500, 382] width 298 height 21
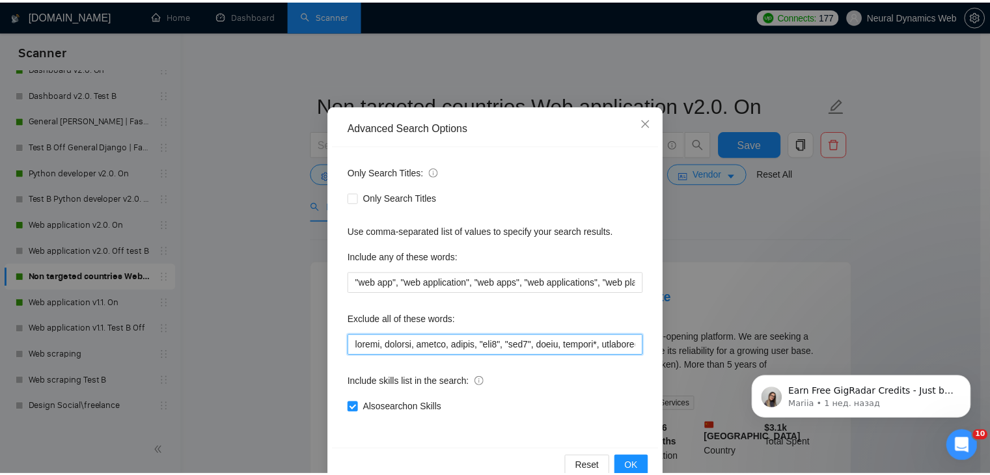
scroll to position [66, 0]
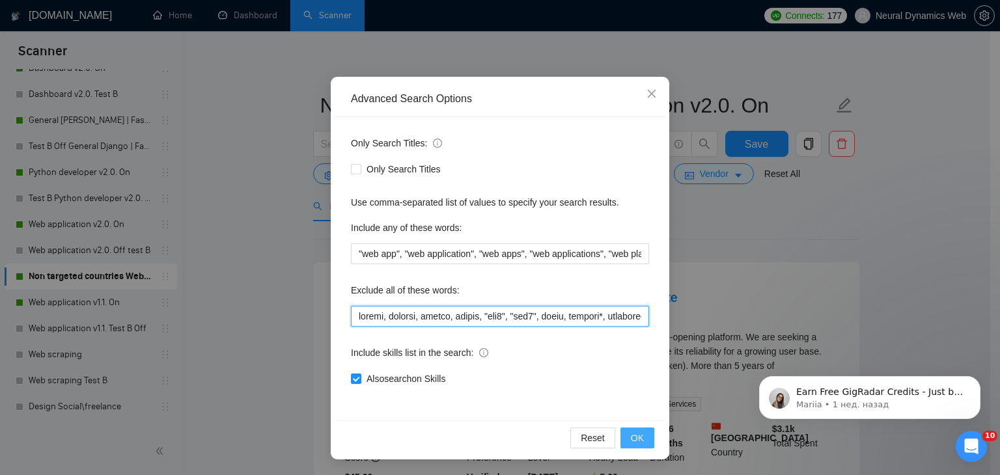
type input "gaming, favicon, framer, cursor, "web3", "mql4", forge, pokemon*, biosensor, ep…"
click at [631, 440] on span "OK" at bounding box center [637, 438] width 13 height 14
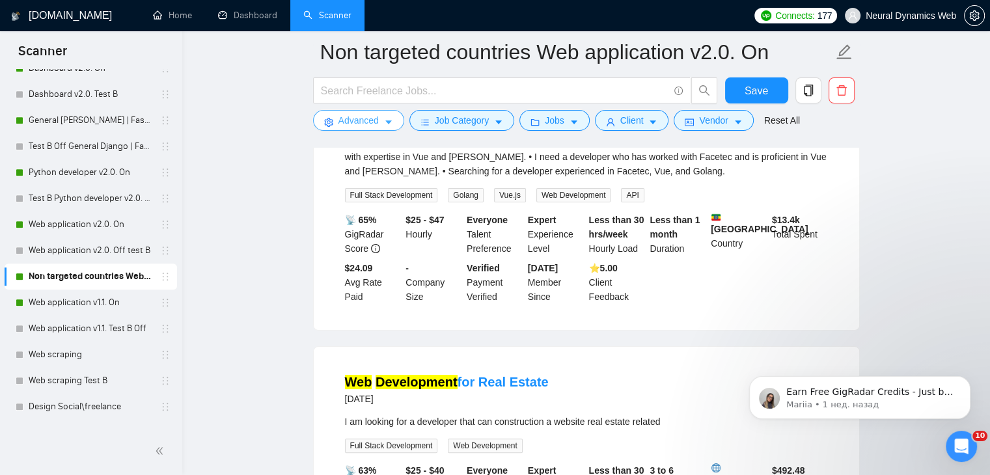
scroll to position [0, 0]
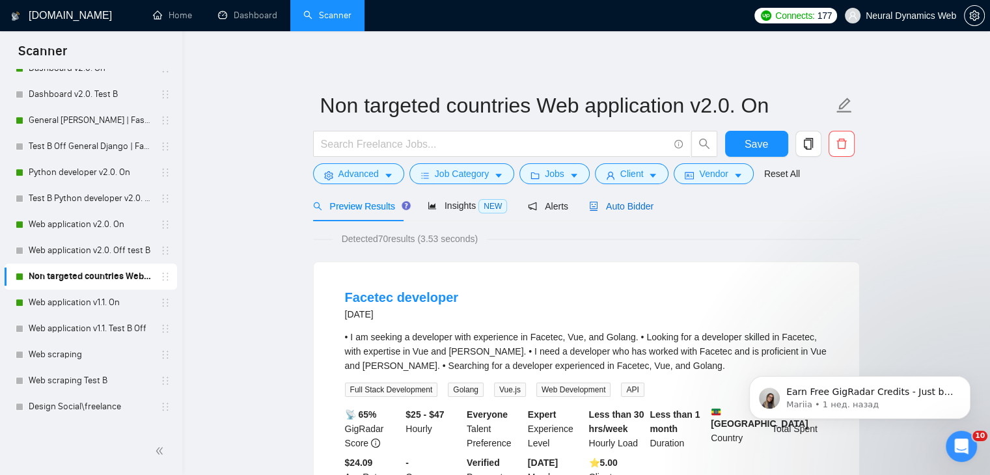
click at [630, 207] on span "Auto Bidder" at bounding box center [621, 206] width 64 height 10
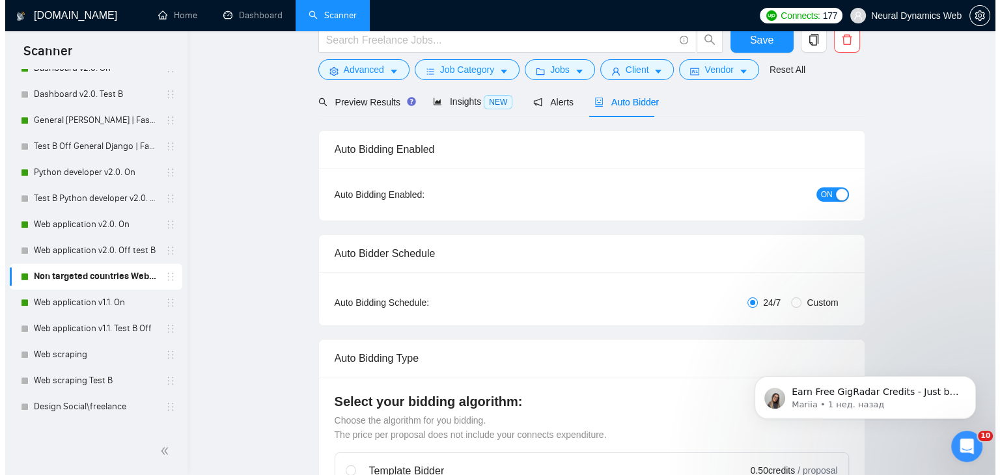
scroll to position [4, 0]
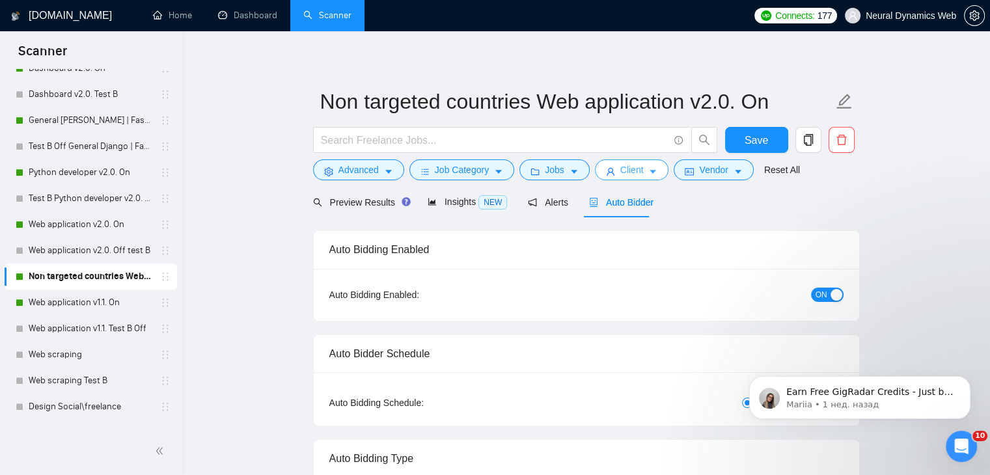
click at [596, 170] on button "Client" at bounding box center [632, 169] width 74 height 21
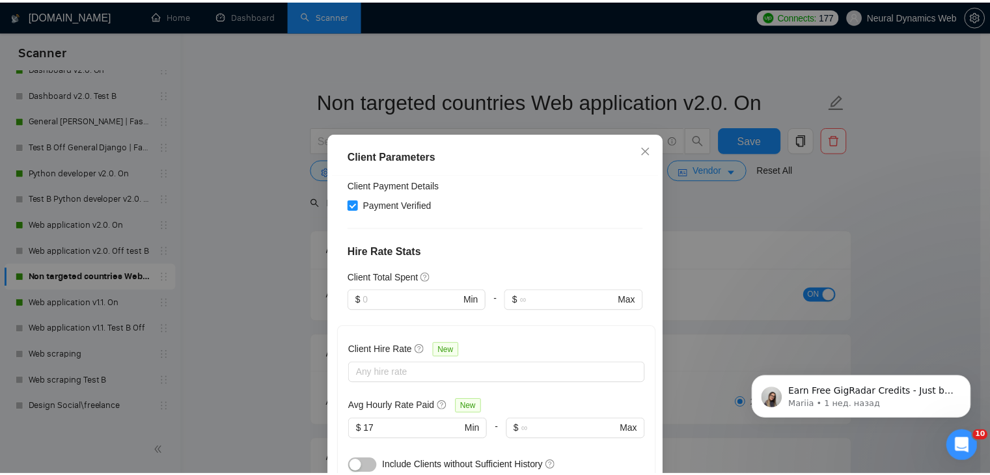
scroll to position [521, 0]
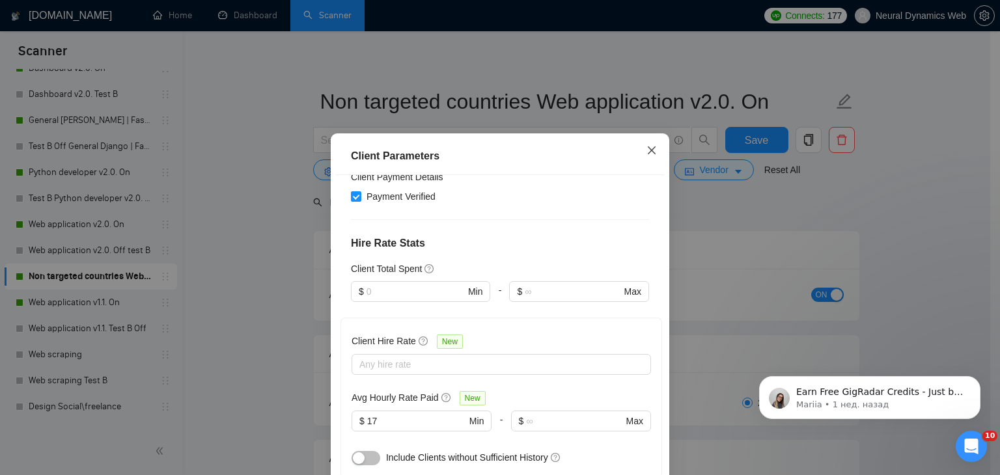
click at [640, 163] on span "Close" at bounding box center [651, 150] width 35 height 35
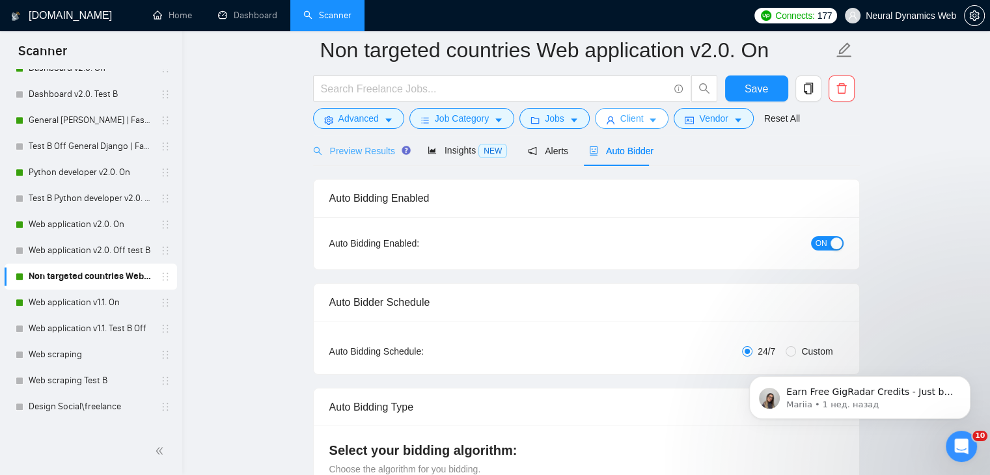
scroll to position [0, 0]
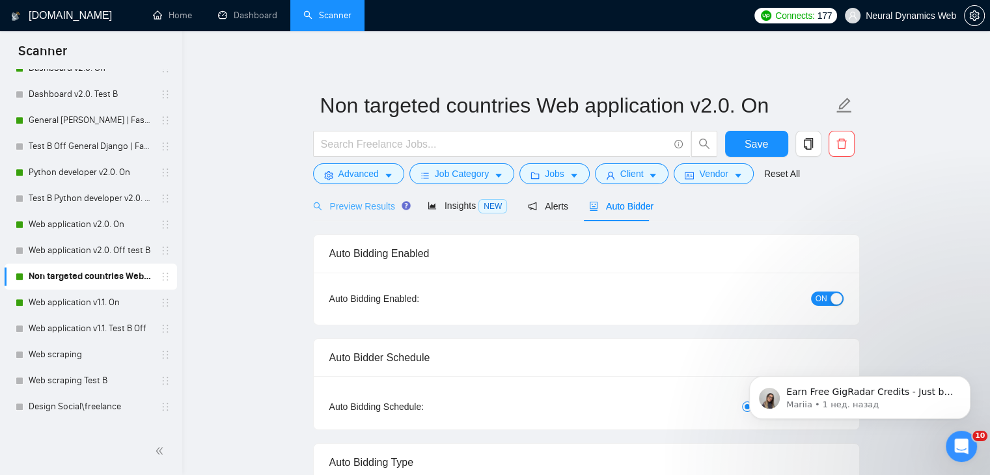
click at [346, 217] on div "Preview Results" at bounding box center [360, 206] width 94 height 31
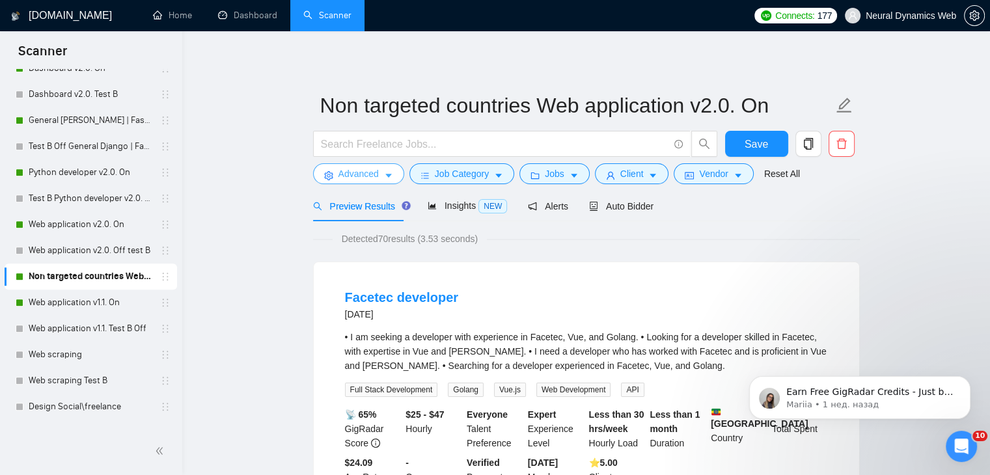
click at [365, 181] on button "Advanced" at bounding box center [358, 173] width 91 height 21
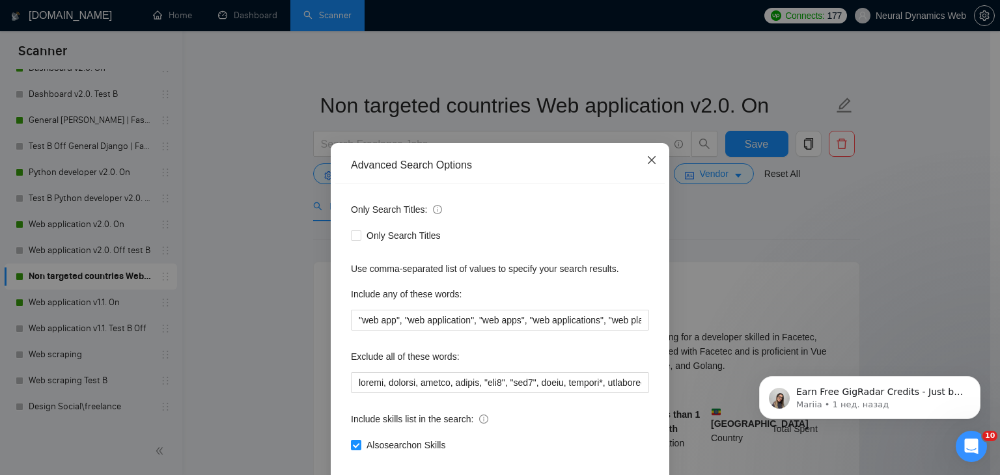
click at [646, 157] on icon "close" at bounding box center [651, 160] width 10 height 10
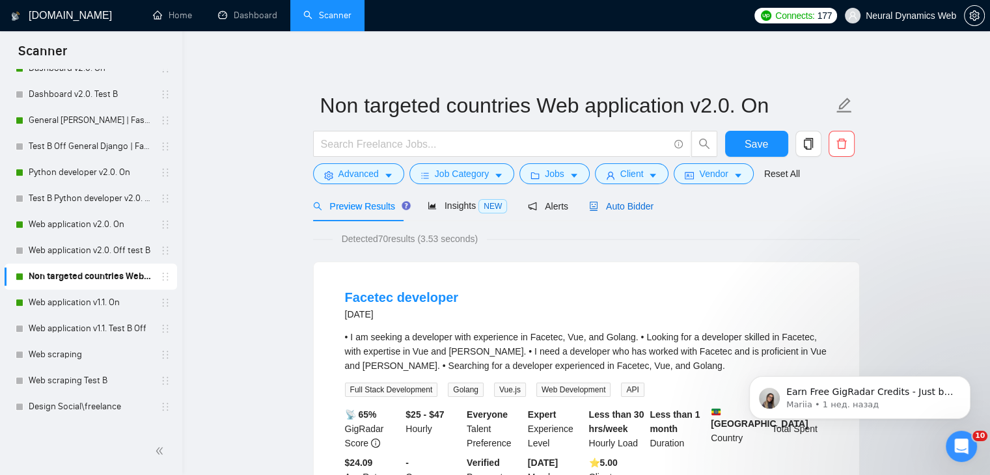
click at [633, 204] on span "Auto Bidder" at bounding box center [621, 206] width 64 height 10
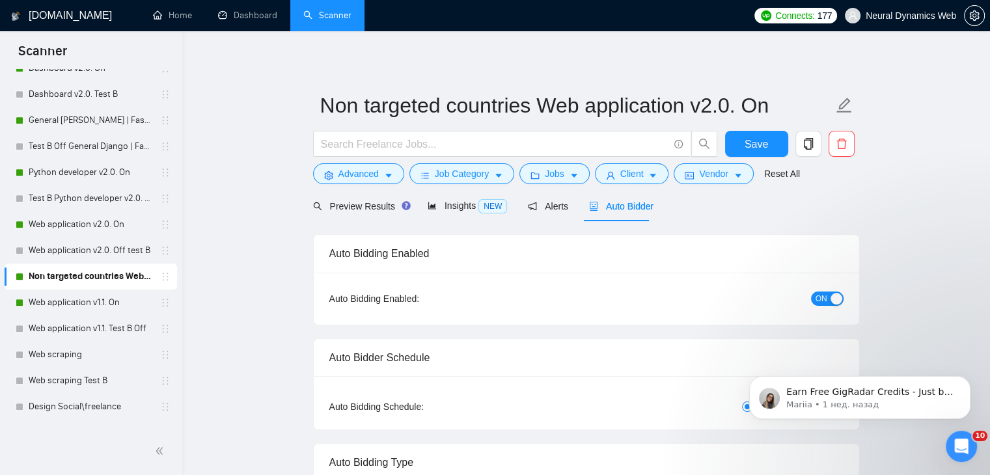
click at [836, 297] on div "button" at bounding box center [837, 299] width 12 height 12
click at [768, 150] on button "Save" at bounding box center [756, 144] width 63 height 26
click at [65, 302] on link "Web application v1.1. On" at bounding box center [91, 303] width 124 height 26
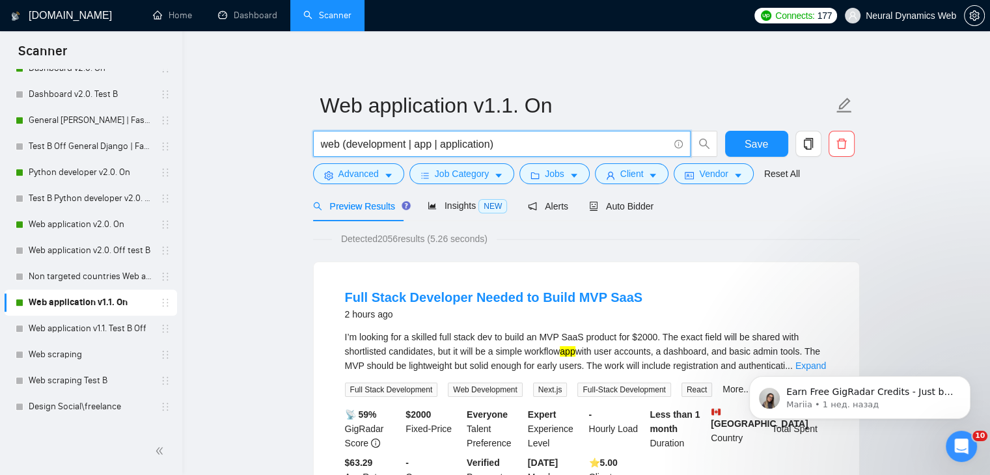
drag, startPoint x: 406, startPoint y: 144, endPoint x: 380, endPoint y: 144, distance: 25.4
click at [380, 144] on input "web (development | app | application)" at bounding box center [495, 144] width 348 height 16
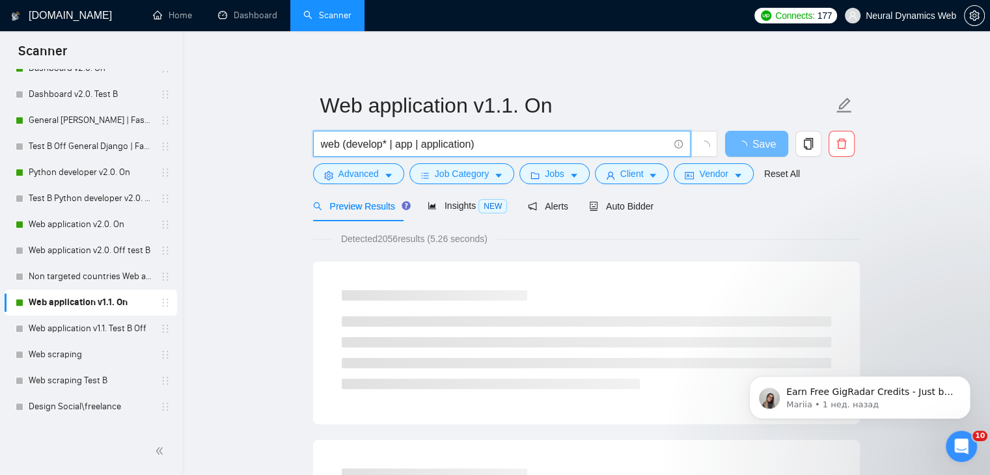
drag, startPoint x: 471, startPoint y: 144, endPoint x: 411, endPoint y: 148, distance: 59.4
click at [411, 148] on input "web (develop* | app | application)" at bounding box center [495, 144] width 348 height 16
type input "web (develop* | app | application)"
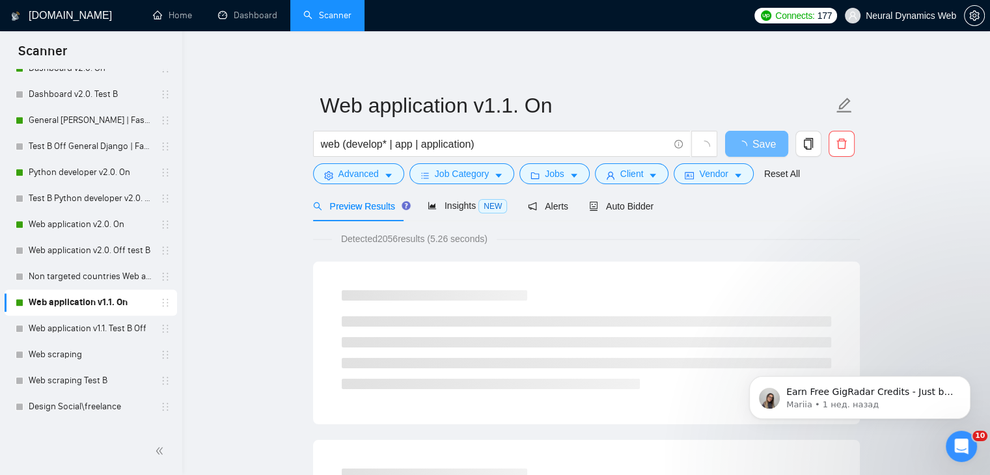
click at [551, 238] on div "Detected 2056 results (5.26 seconds)" at bounding box center [586, 239] width 547 height 14
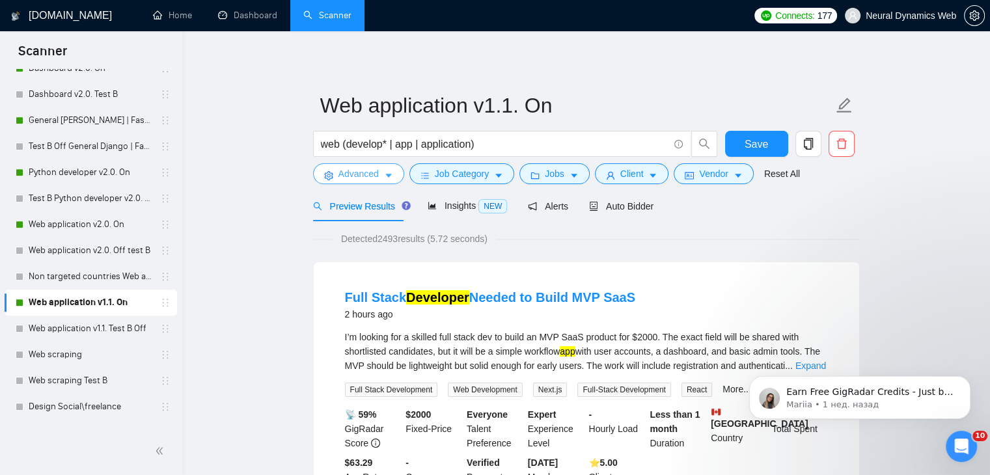
click at [371, 171] on span "Advanced" at bounding box center [358, 174] width 40 height 14
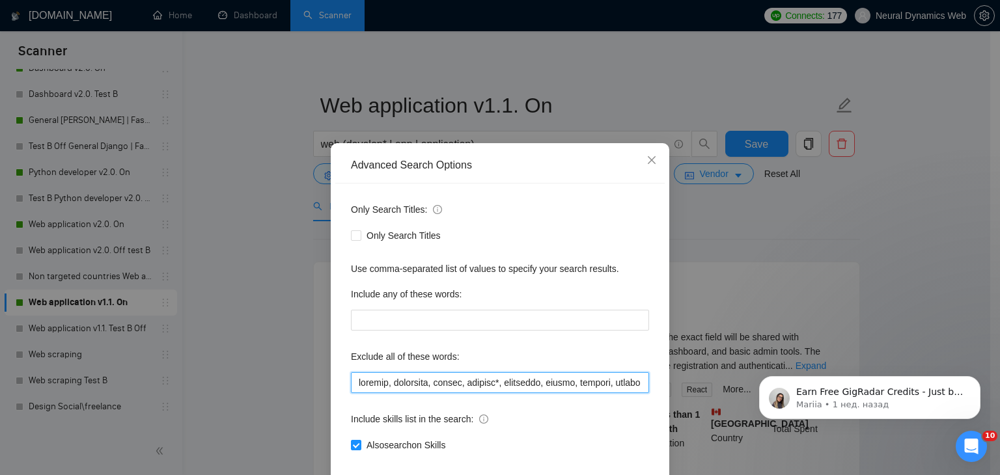
click at [385, 376] on input "text" at bounding box center [500, 382] width 298 height 21
paste input "framer, cursor, "web3", "mql4", forge"
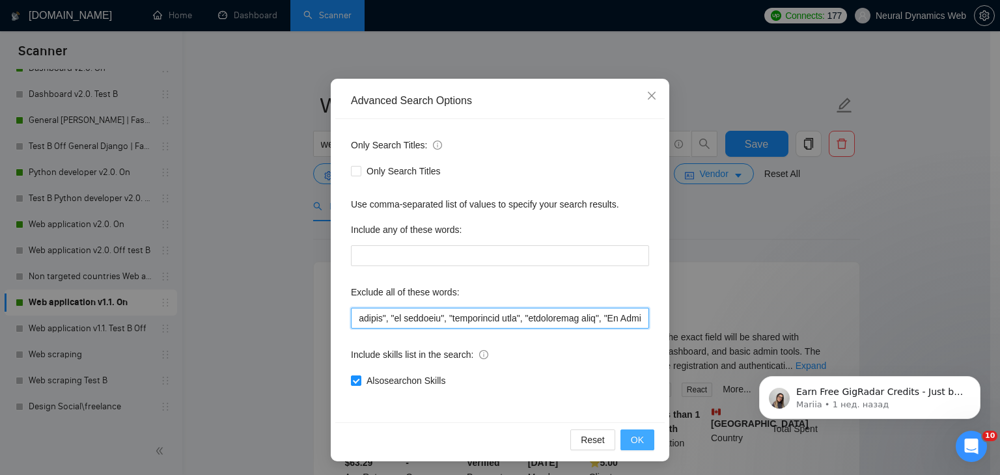
scroll to position [66, 0]
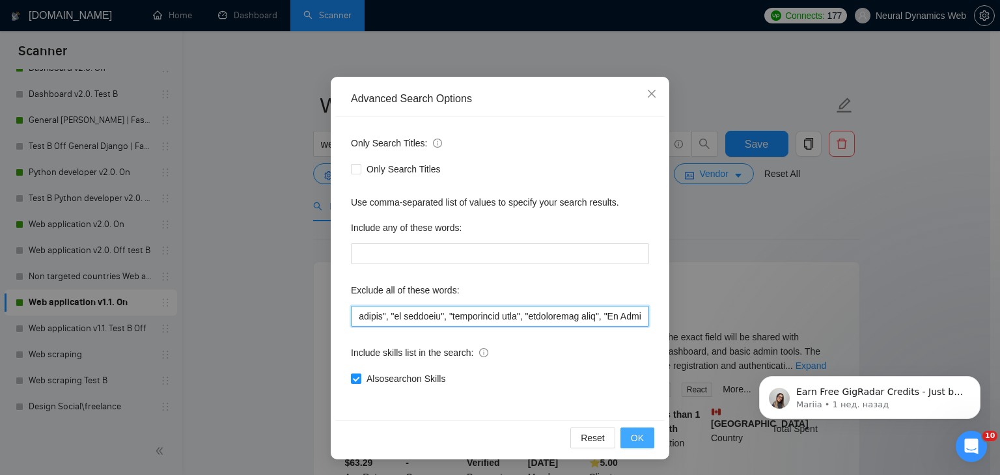
type input "favicon, framer, cursor, "web3", "mql4", forge, pokemon*, biosensor, epicor, va…"
click at [639, 440] on button "OK" at bounding box center [637, 438] width 34 height 21
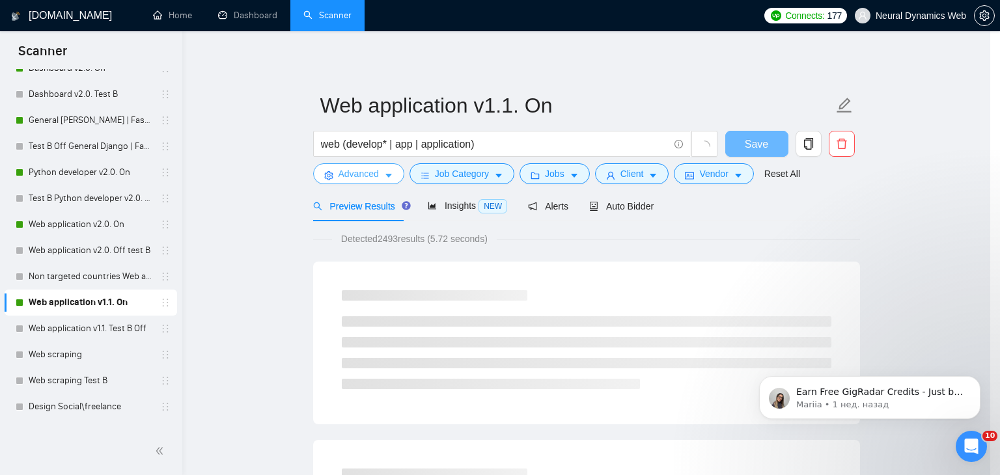
scroll to position [0, 0]
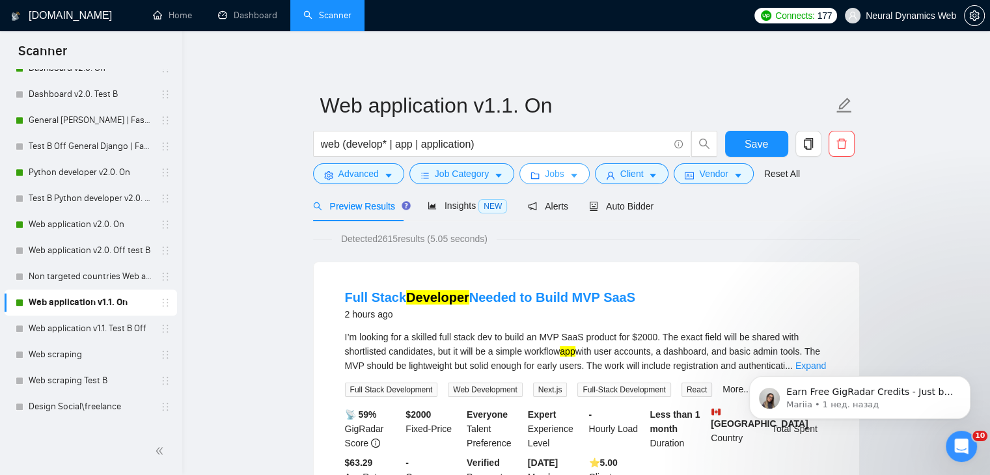
click at [533, 174] on icon "folder" at bounding box center [534, 175] width 9 height 9
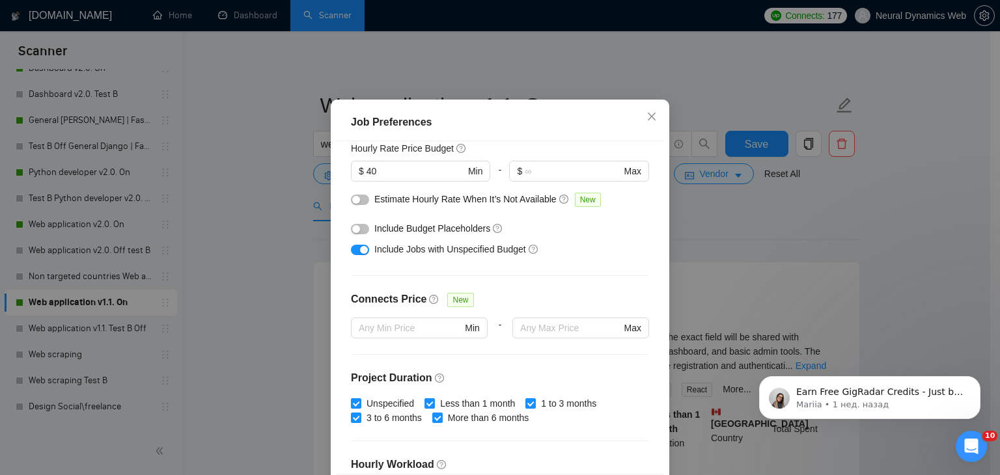
scroll to position [10, 0]
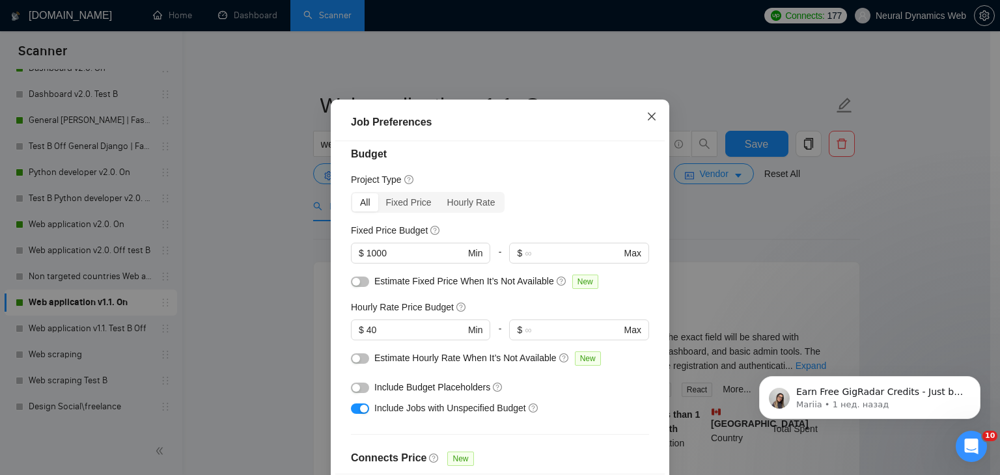
click at [664, 135] on span "Close" at bounding box center [651, 117] width 35 height 35
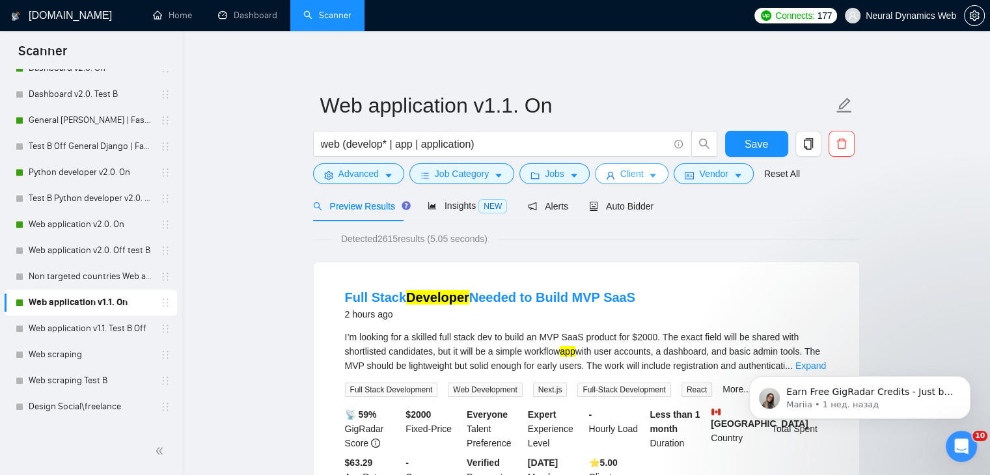
click at [628, 173] on span "Client" at bounding box center [631, 174] width 23 height 14
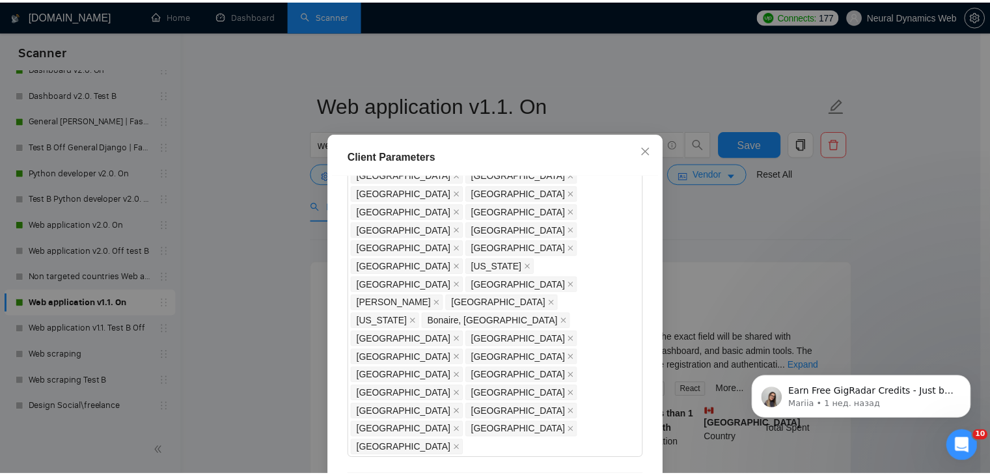
scroll to position [1148, 0]
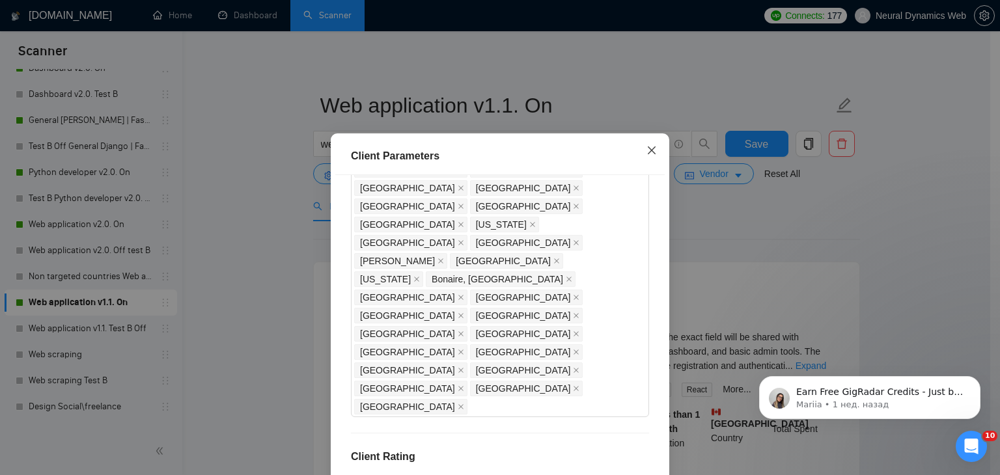
click at [656, 151] on span "Close" at bounding box center [651, 150] width 35 height 35
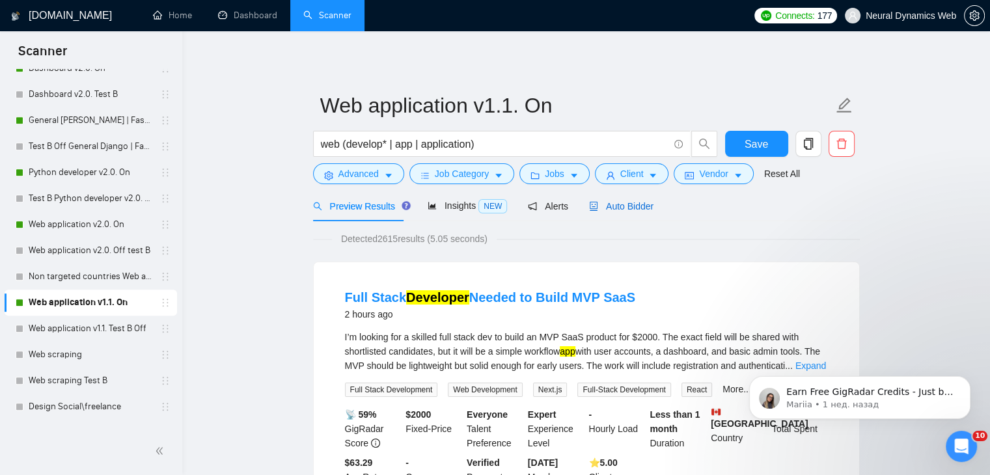
click at [617, 206] on span "Auto Bidder" at bounding box center [621, 206] width 64 height 10
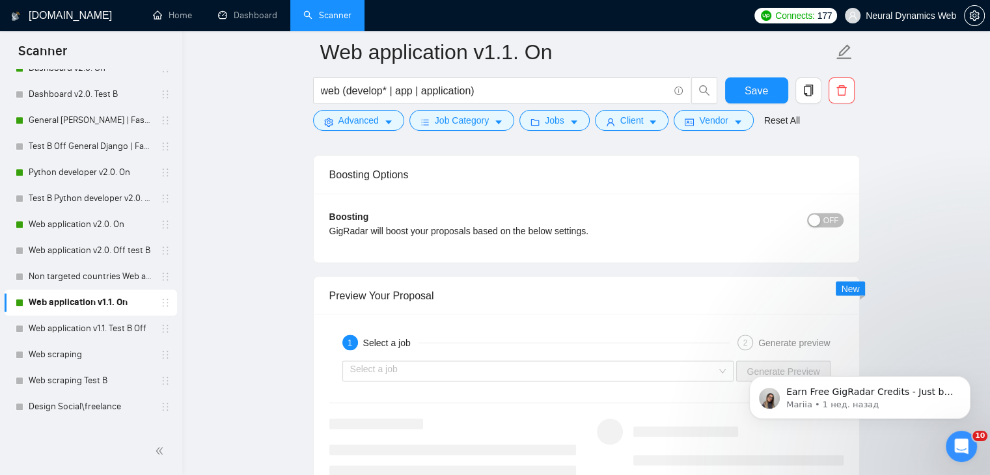
scroll to position [2278, 0]
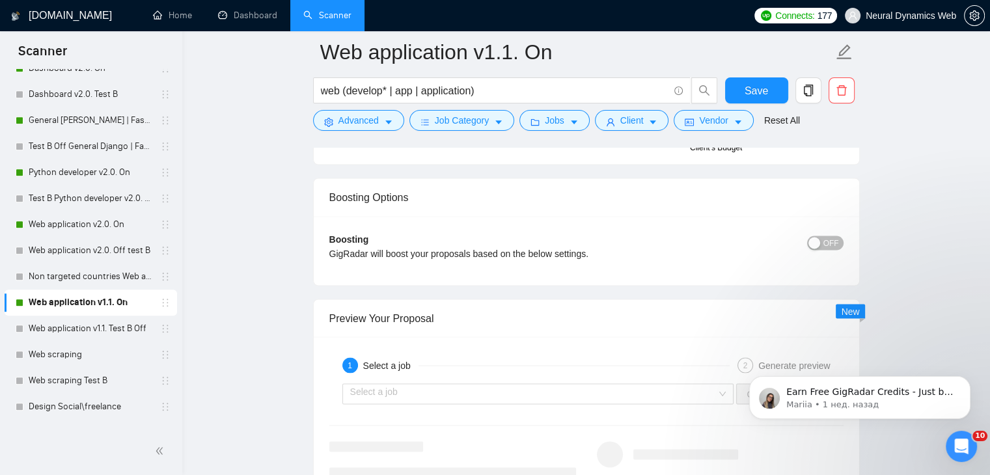
click at [825, 243] on button "OFF" at bounding box center [825, 243] width 36 height 14
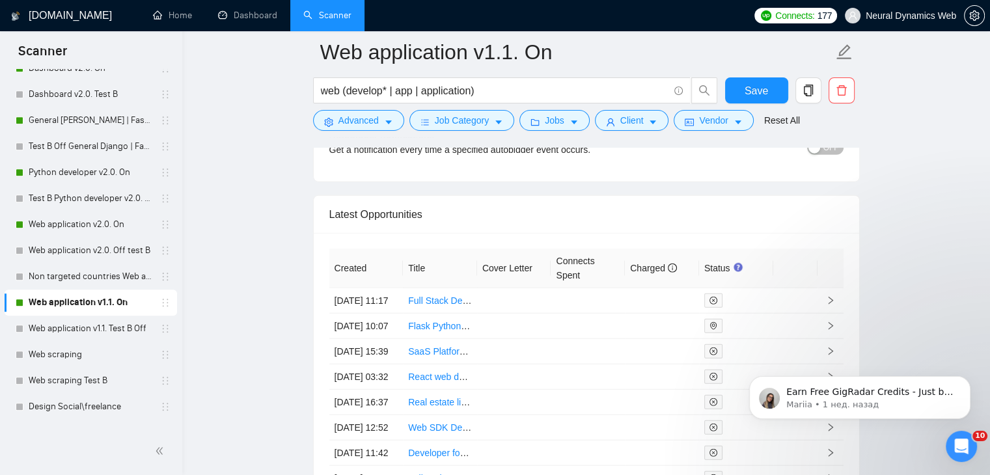
scroll to position [3124, 0]
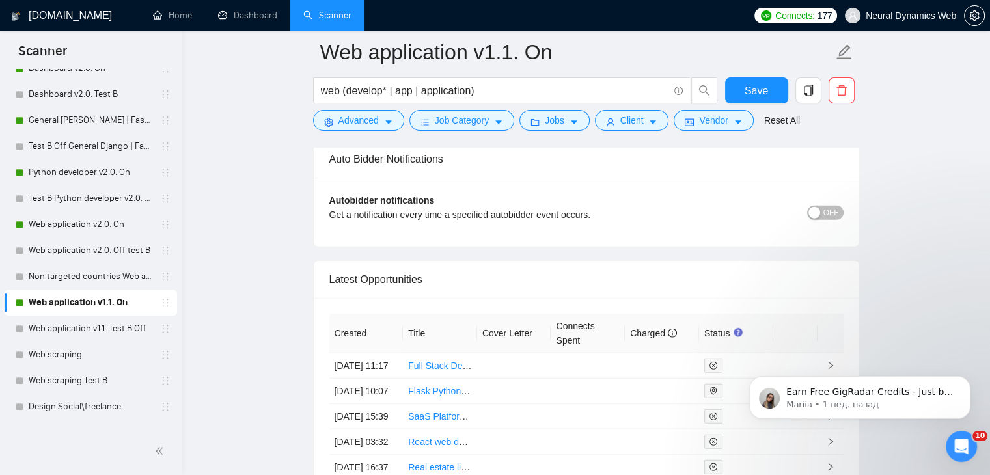
click at [827, 214] on span "OFF" at bounding box center [831, 213] width 16 height 14
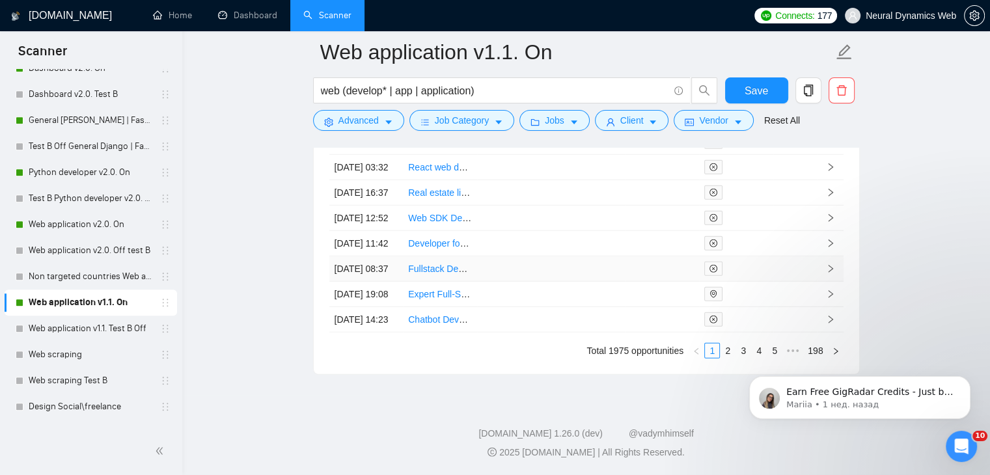
scroll to position [3712, 0]
click at [726, 355] on link "2" at bounding box center [728, 351] width 14 height 14
click html "Earn Free GigRadar Credits - Just by Sharing Your Story! 💬 Want more credits fo…"
click at [739, 355] on body "Earn Free GigRadar Credits - Just by Sharing Your Story! 💬 Want more credits fo…" at bounding box center [860, 394] width 250 height 81
click html "Earn Free GigRadar Credits - Just by Sharing Your Story! 💬 Want more credits fo…"
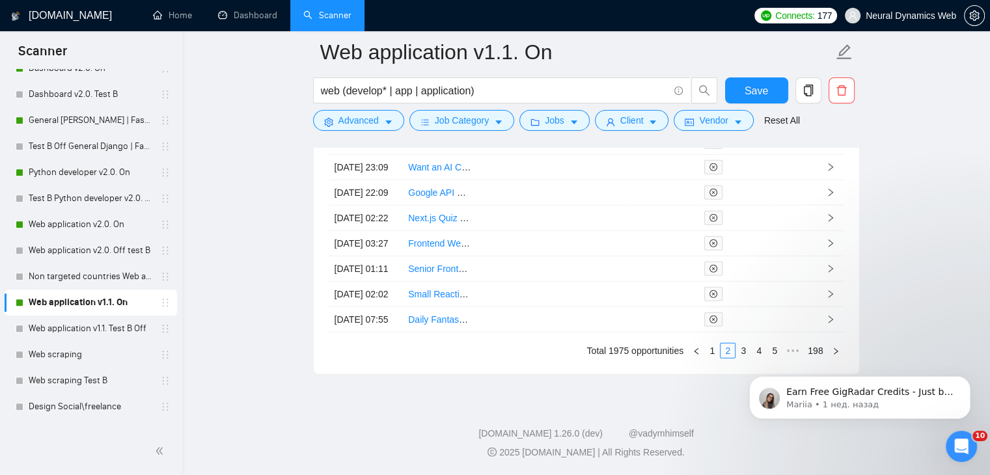
click html "Earn Free GigRadar Credits - Just by Sharing Your Story! 💬 Want more credits fo…"
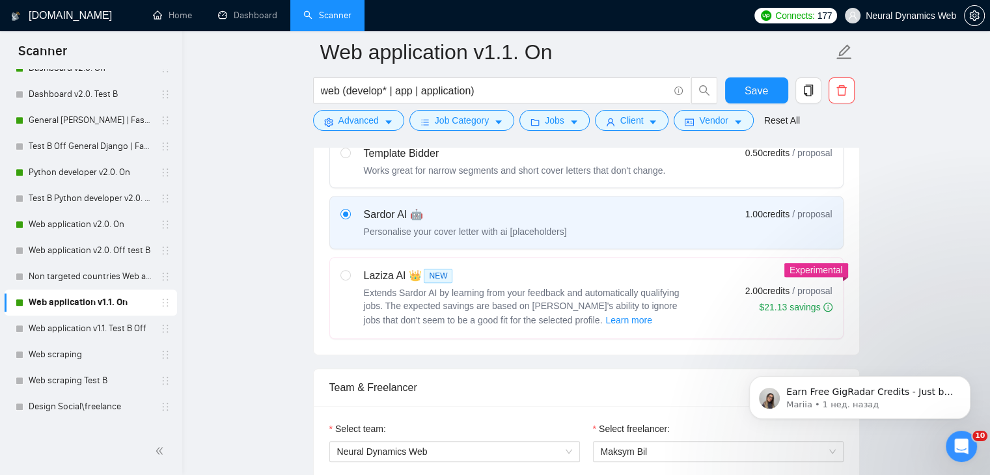
scroll to position [445, 0]
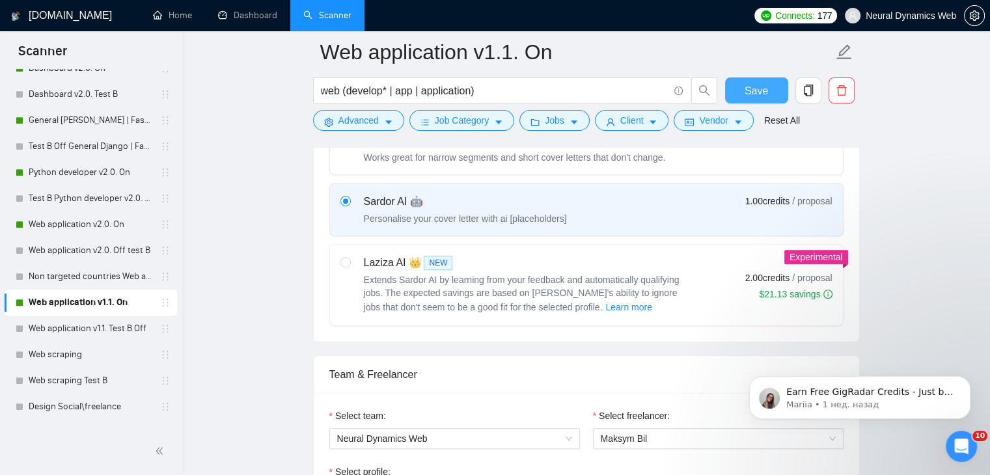
click at [745, 90] on button "Save" at bounding box center [756, 90] width 63 height 26
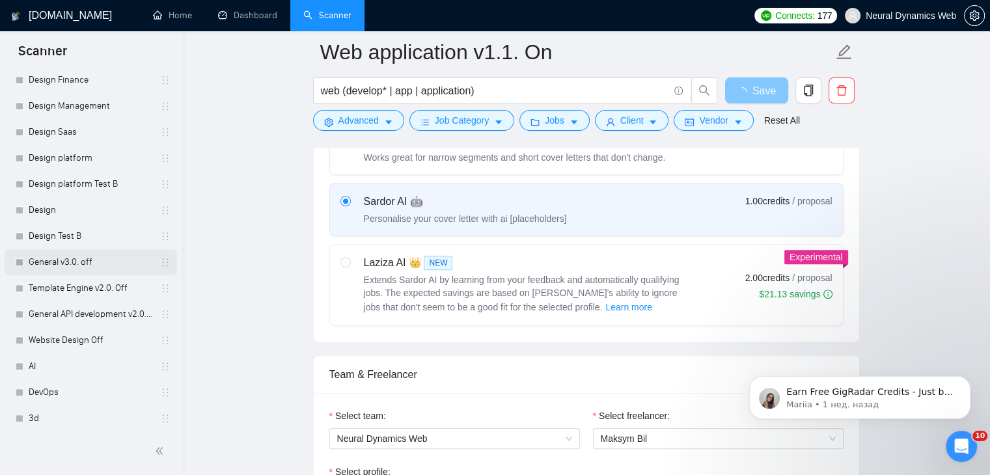
scroll to position [1190, 0]
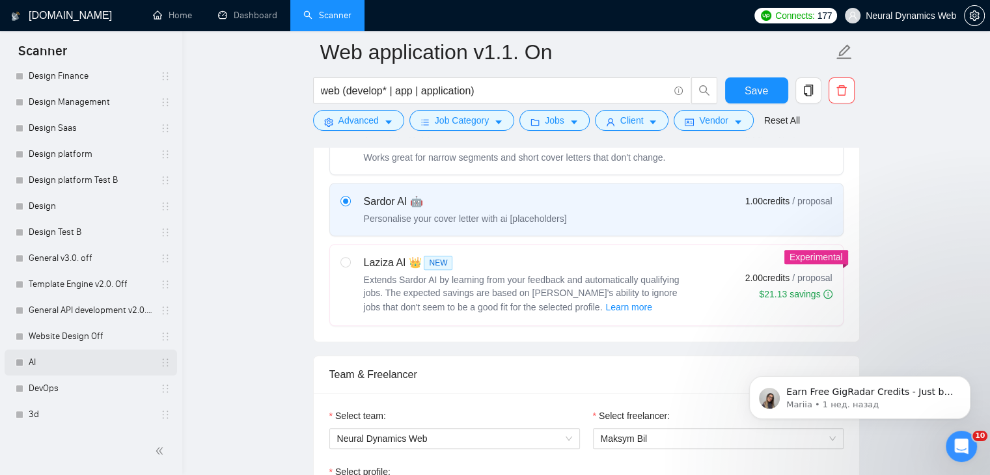
click at [74, 369] on link "AI" at bounding box center [91, 363] width 124 height 26
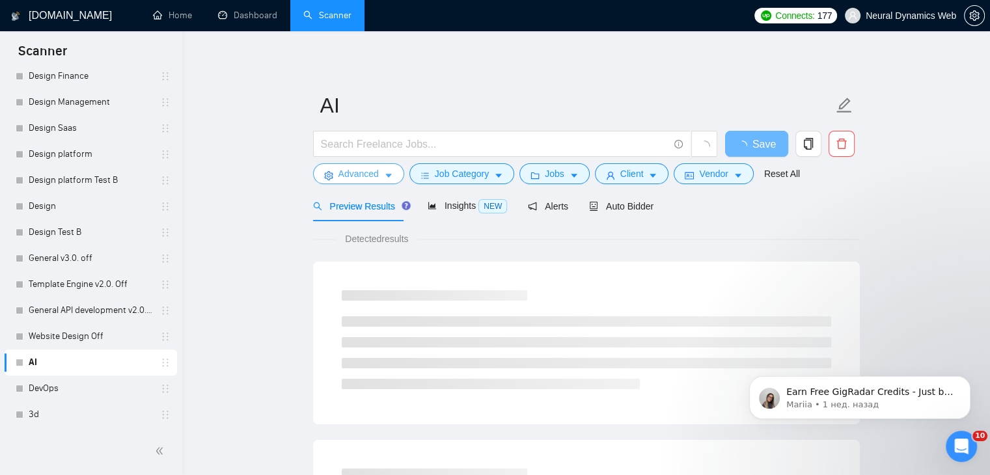
click at [356, 174] on span "Advanced" at bounding box center [358, 174] width 40 height 14
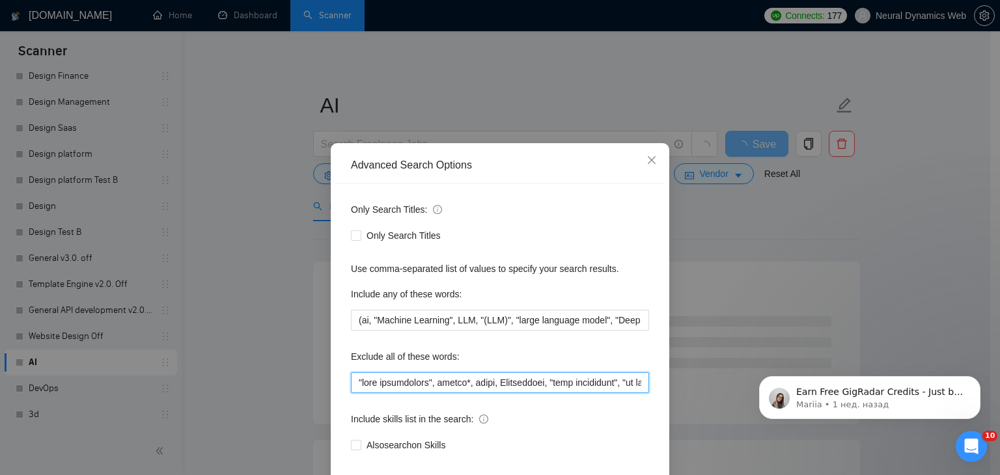
click at [419, 378] on input "text" at bounding box center [500, 382] width 298 height 21
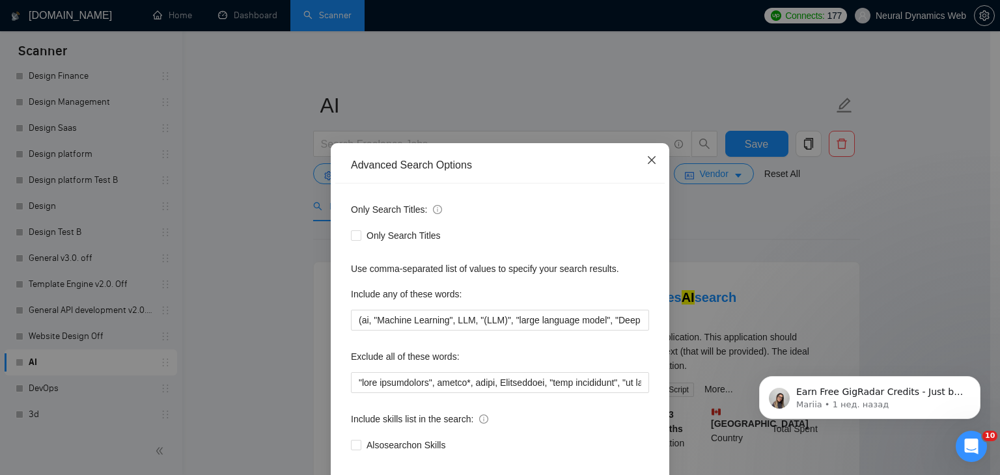
click at [646, 163] on icon "close" at bounding box center [651, 160] width 10 height 10
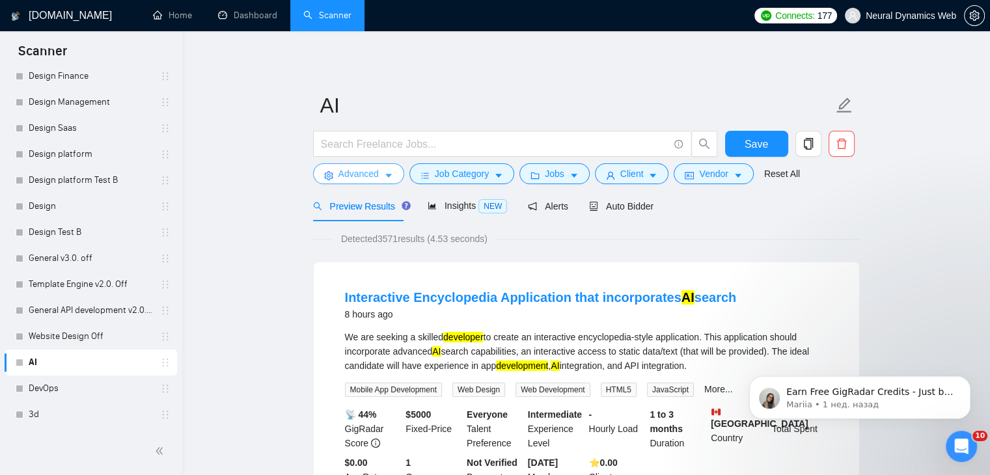
click at [386, 171] on span "caret-down" at bounding box center [388, 176] width 9 height 10
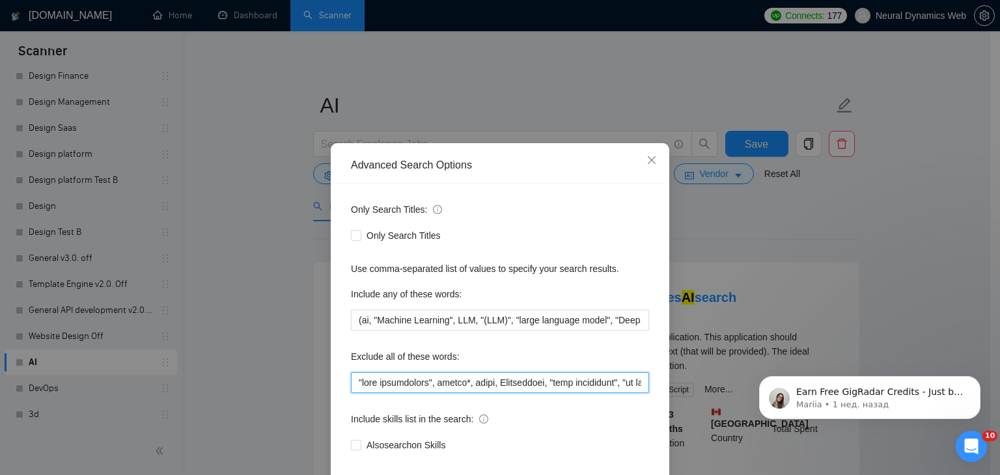
click at [404, 387] on input "text" at bounding box center [500, 382] width 298 height 21
paste input "attio, smartsuite, suitedash, suite, "crm expert", "voice agent", "data analyst…"
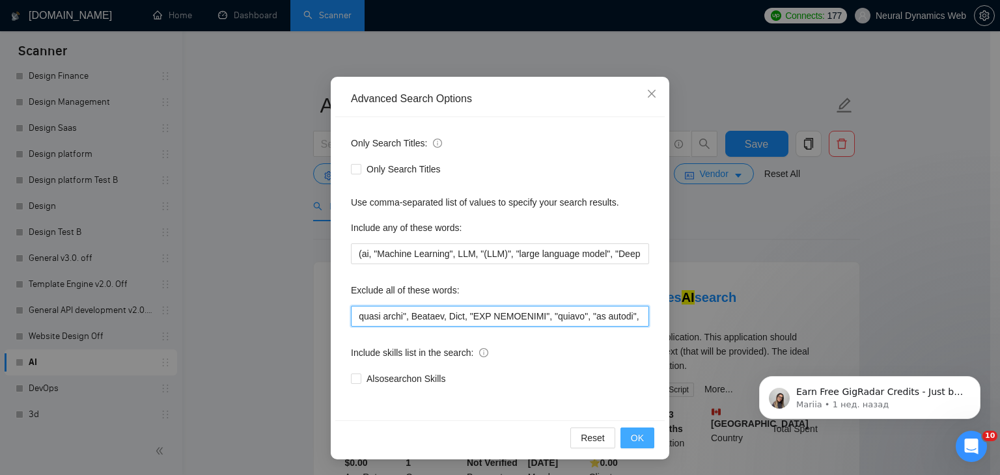
type input ""pair programming", retell*, video, Interviewer, "cost estimation", "ai strateg…"
click at [633, 439] on span "OK" at bounding box center [637, 438] width 13 height 14
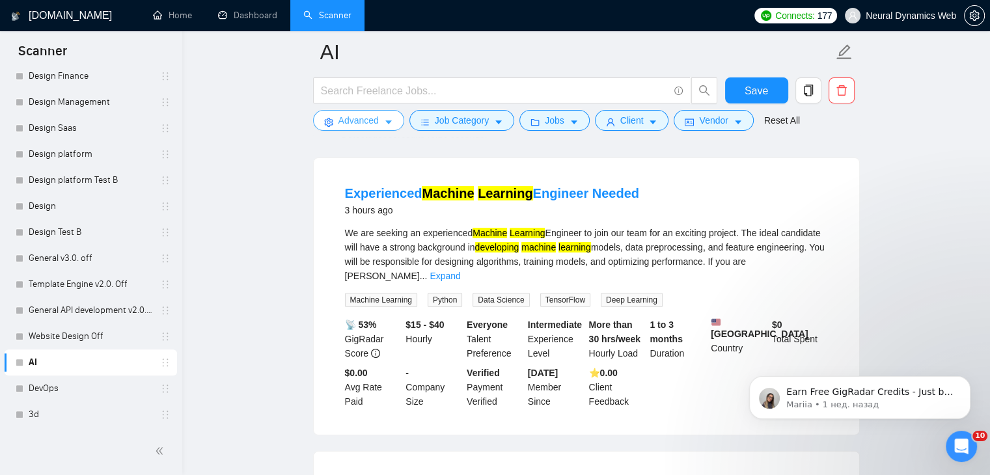
scroll to position [130, 0]
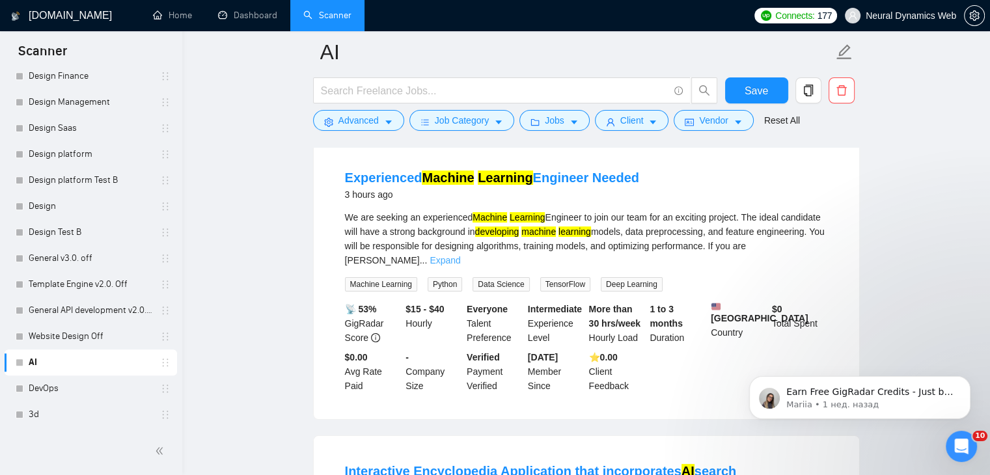
click at [460, 255] on link "Expand" at bounding box center [445, 260] width 31 height 10
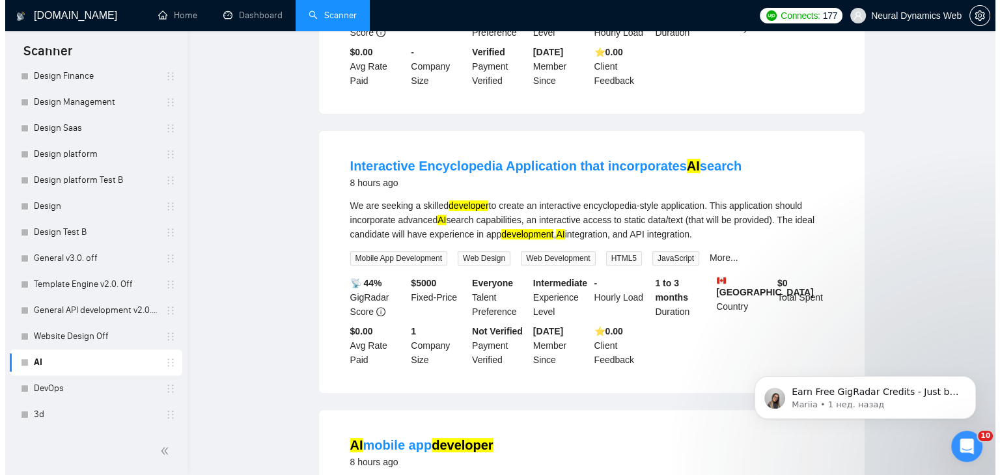
scroll to position [0, 0]
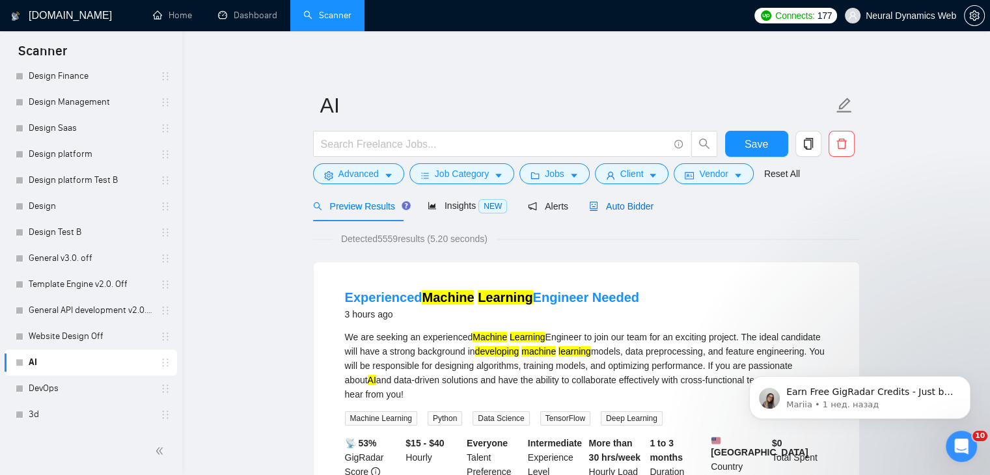
click at [614, 206] on span "Auto Bidder" at bounding box center [621, 206] width 64 height 10
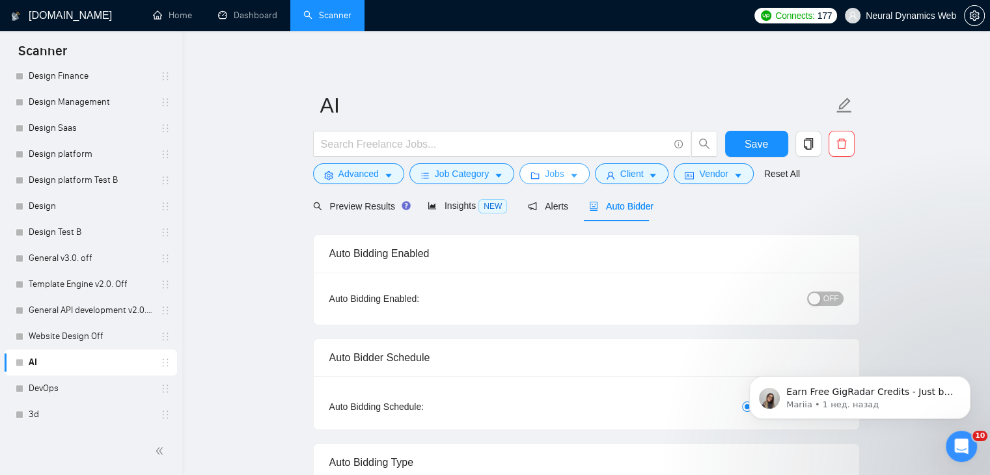
drag, startPoint x: 590, startPoint y: 179, endPoint x: 580, endPoint y: 180, distance: 9.8
click at [586, 180] on div "Advanced Job Category Jobs Client Vendor Reset All" at bounding box center [583, 173] width 547 height 21
click at [575, 180] on button "Jobs" at bounding box center [554, 173] width 70 height 21
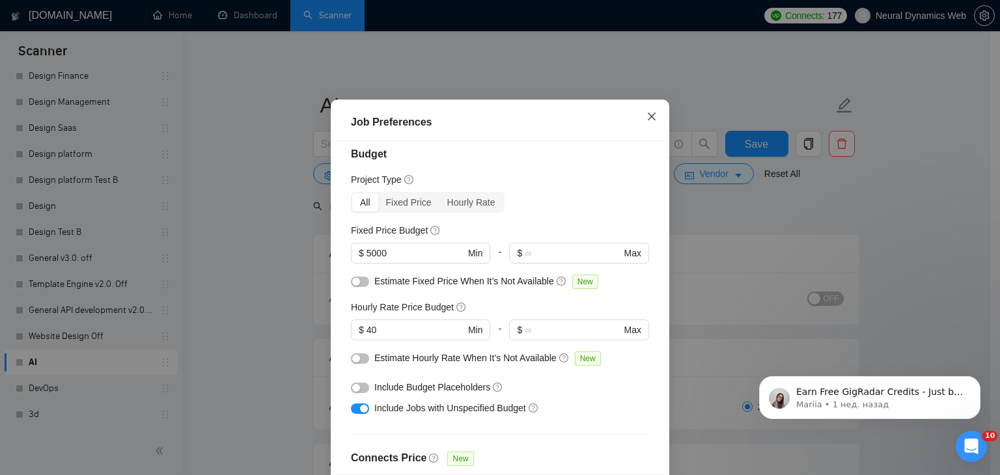
click at [658, 135] on span "Close" at bounding box center [651, 117] width 35 height 35
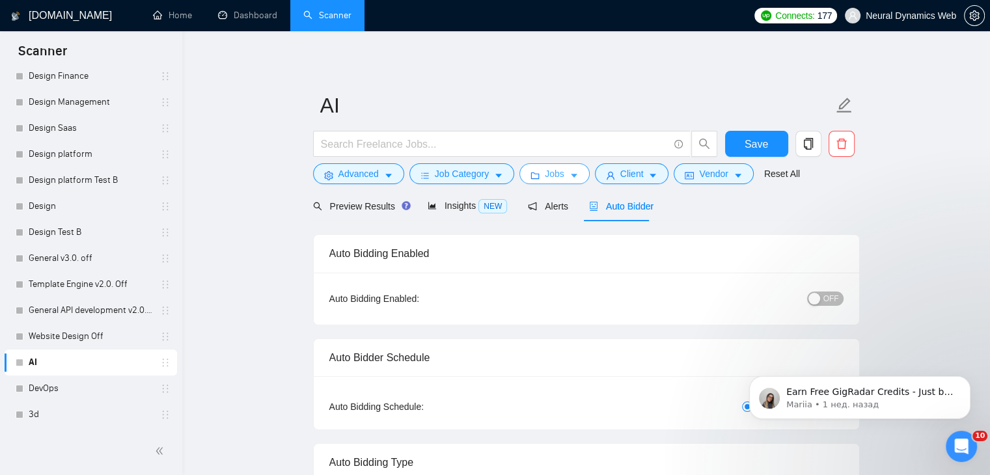
click at [534, 176] on icon "folder" at bounding box center [534, 175] width 9 height 9
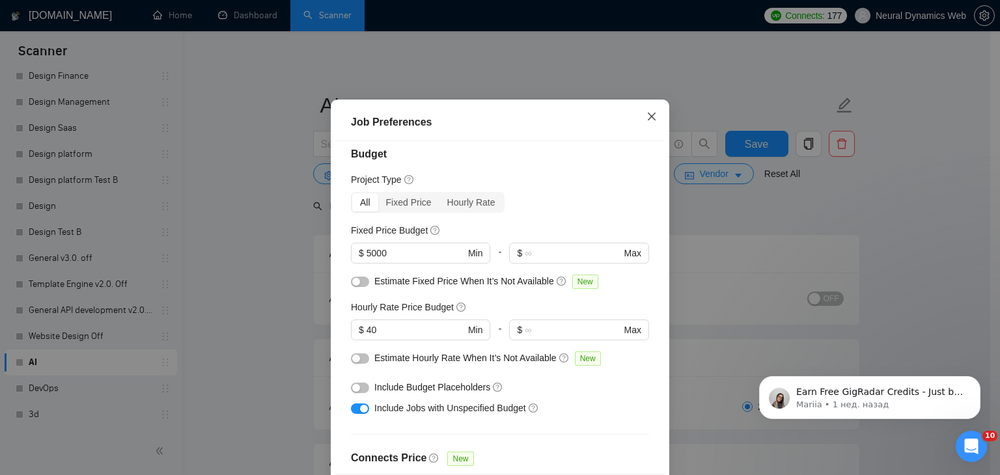
click at [648, 122] on icon "close" at bounding box center [651, 116] width 10 height 10
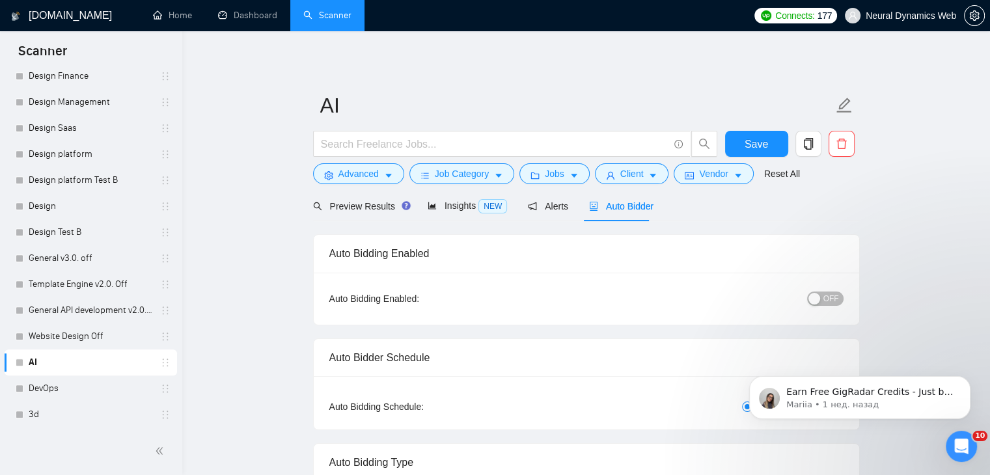
click at [365, 186] on form "AI Save Advanced Job Category Jobs Client Vendor Reset All" at bounding box center [586, 138] width 547 height 106
click at [370, 178] on span "Advanced" at bounding box center [358, 174] width 40 height 14
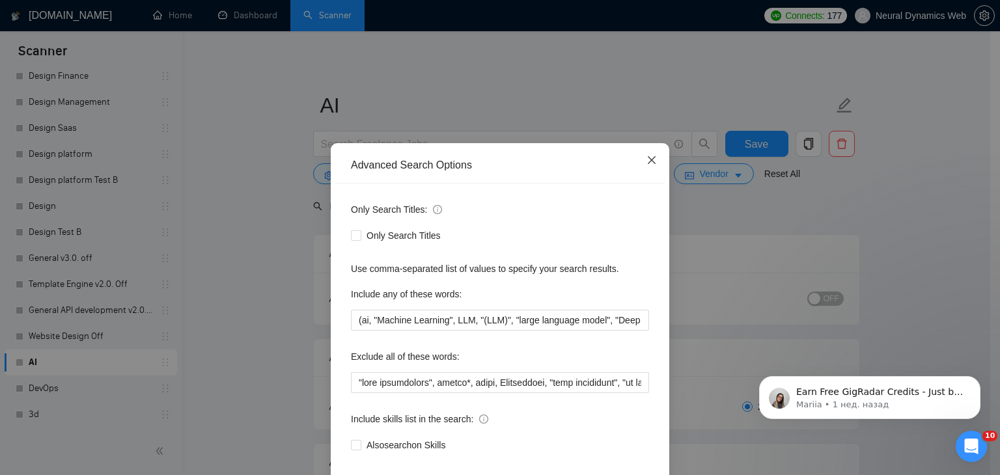
click at [650, 164] on icon "close" at bounding box center [652, 160] width 8 height 8
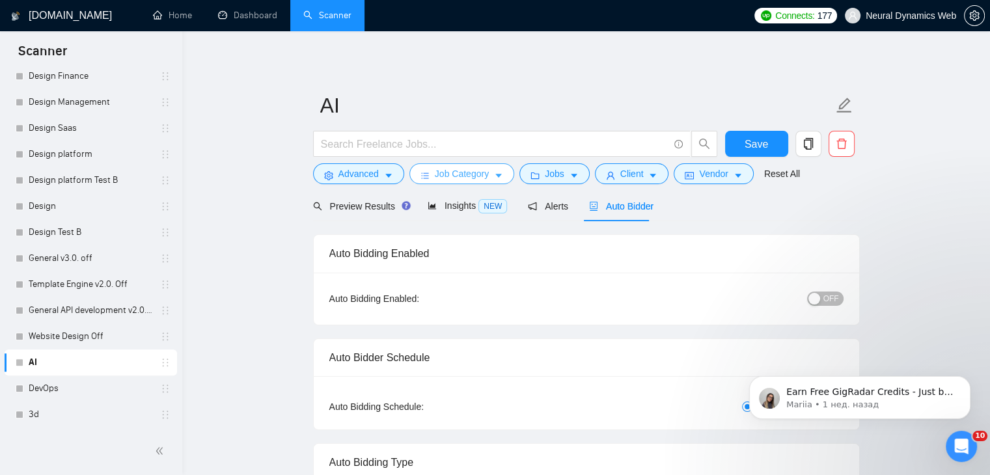
click at [473, 171] on span "Job Category" at bounding box center [462, 174] width 54 height 14
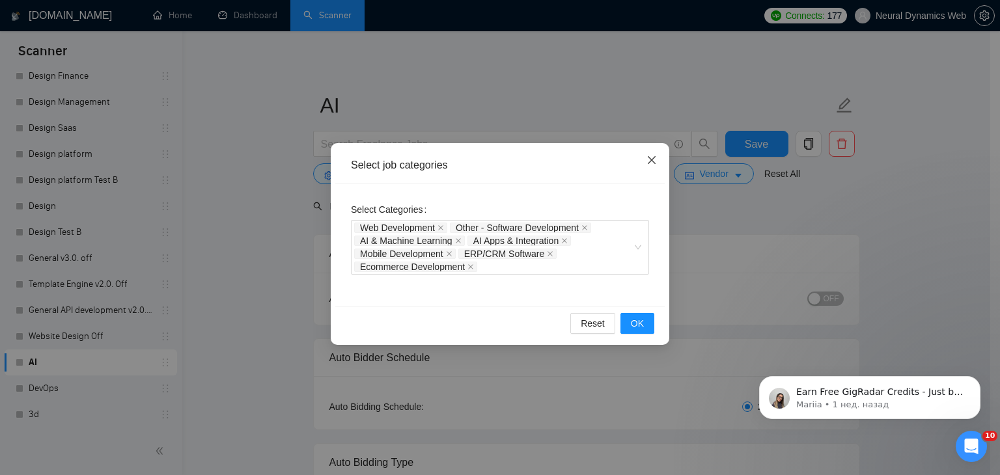
click at [655, 160] on icon "close" at bounding box center [651, 160] width 10 height 10
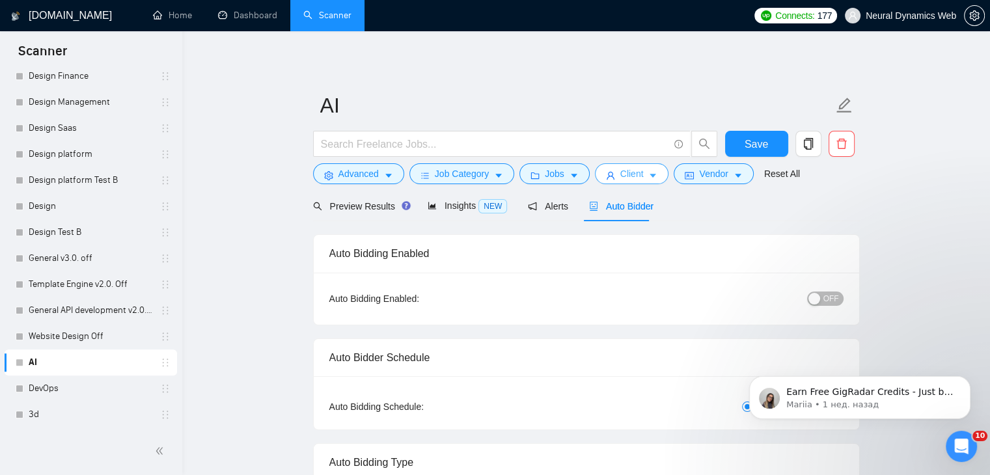
click at [620, 174] on span "Client" at bounding box center [631, 174] width 23 height 14
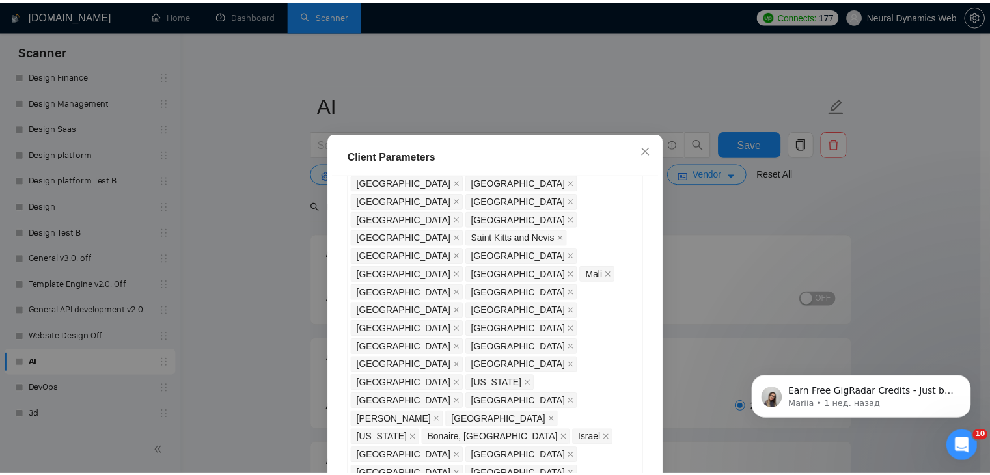
scroll to position [953, 0]
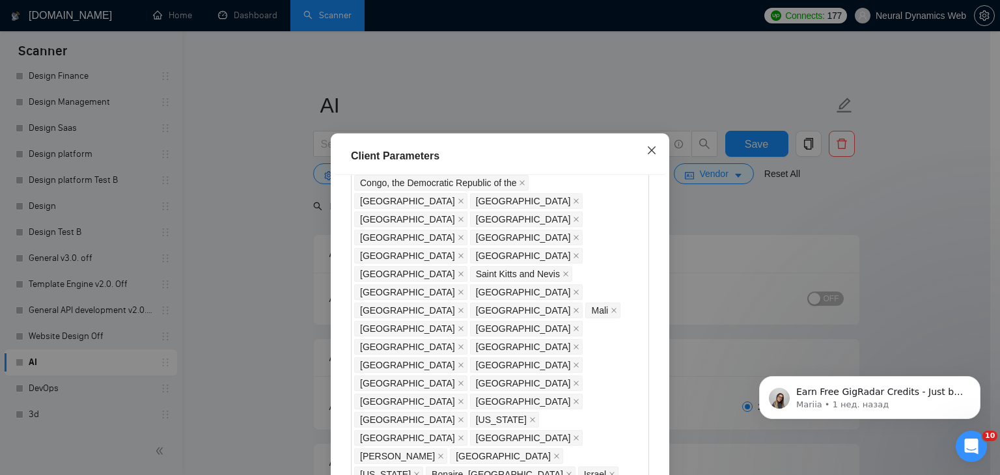
click at [649, 151] on icon "close" at bounding box center [651, 150] width 10 height 10
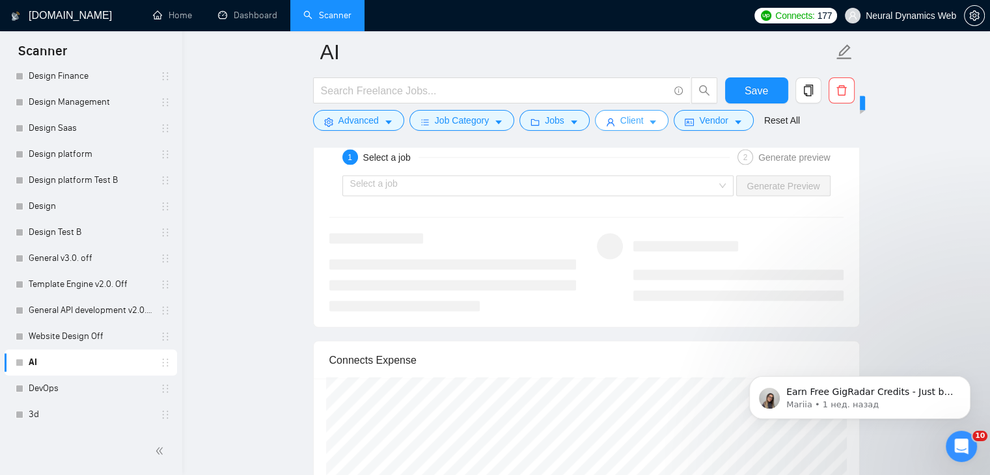
scroll to position [2473, 0]
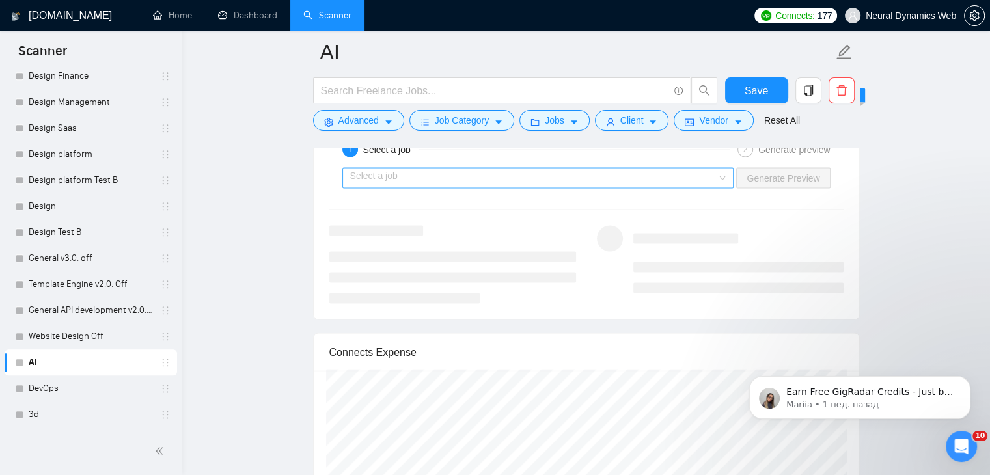
click at [419, 184] on input "search" at bounding box center [533, 178] width 367 height 20
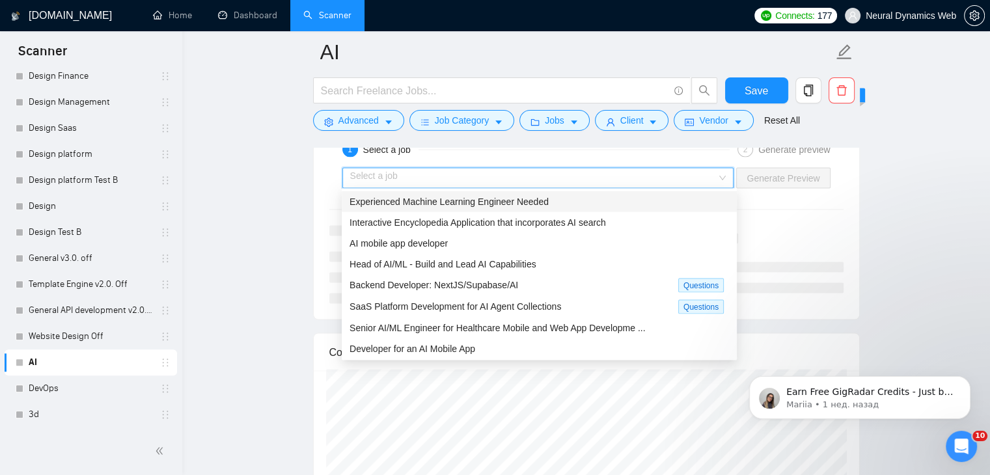
click at [412, 206] on span "Experienced Machine Learning Engineer Needed" at bounding box center [449, 201] width 199 height 10
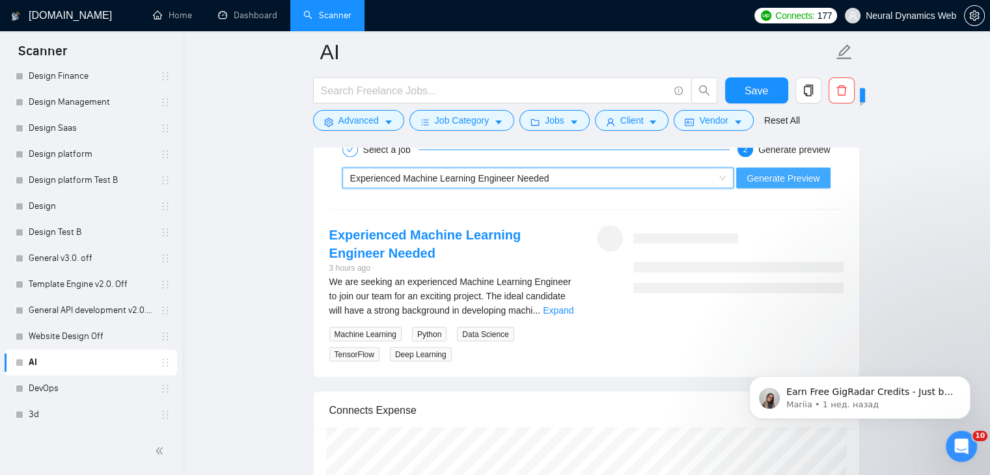
click at [788, 174] on span "Generate Preview" at bounding box center [783, 178] width 73 height 14
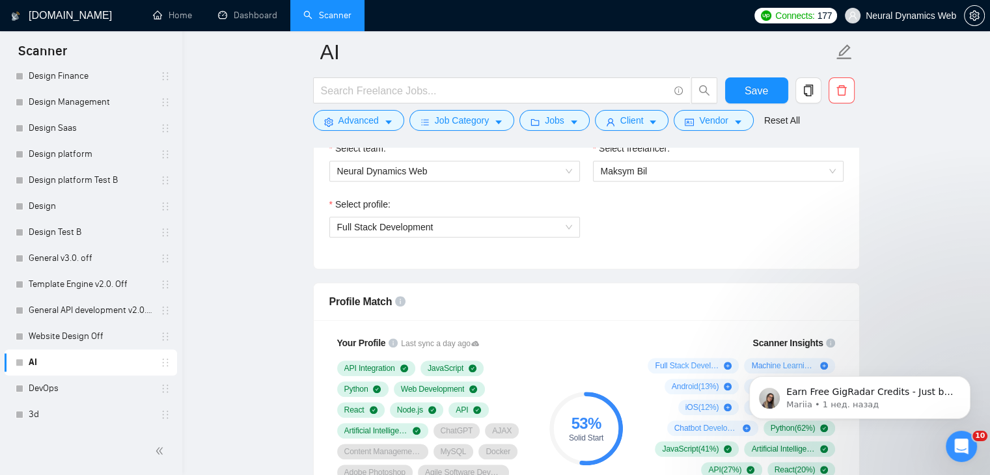
scroll to position [648, 0]
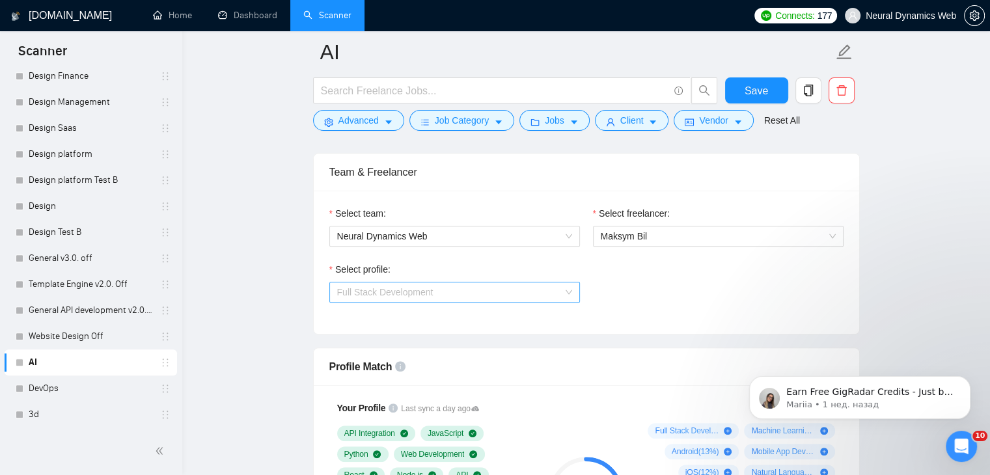
click at [383, 292] on span "Full Stack Development" at bounding box center [385, 292] width 96 height 10
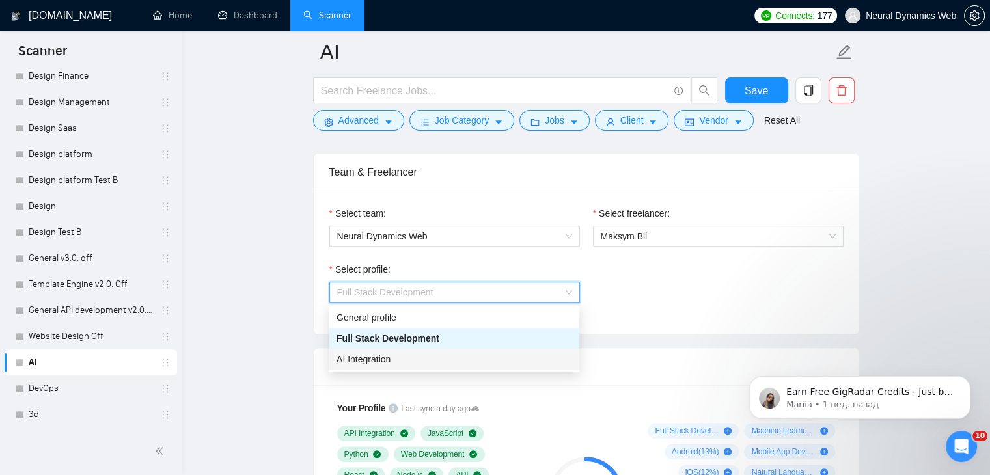
click at [375, 359] on span "AI Integration" at bounding box center [364, 359] width 54 height 10
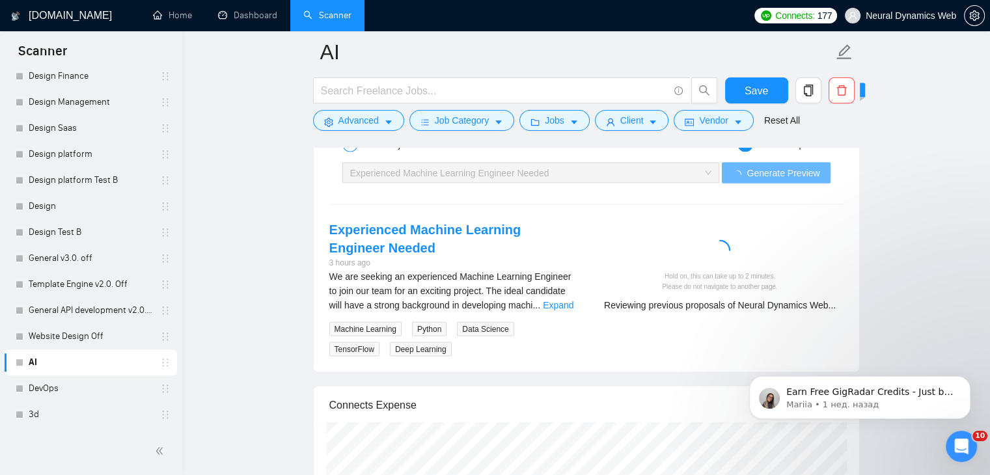
scroll to position [2665, 0]
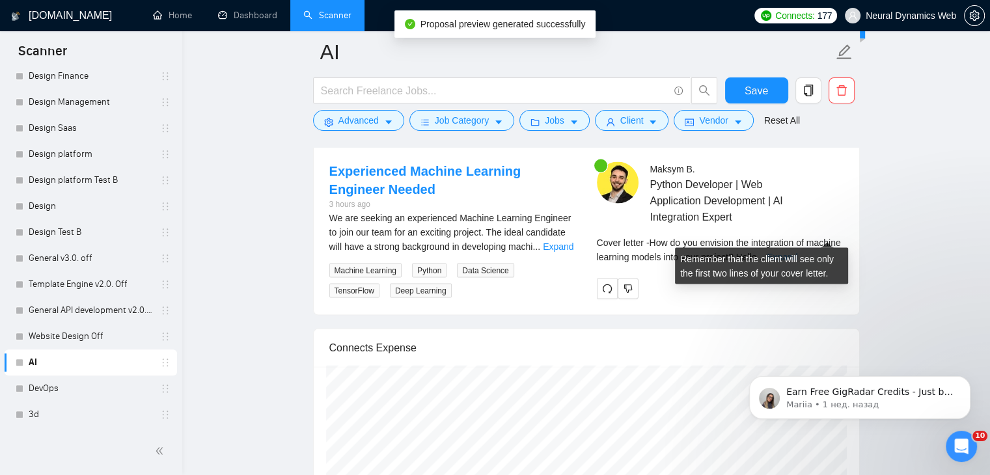
click at [797, 252] on link "Expand" at bounding box center [782, 257] width 31 height 10
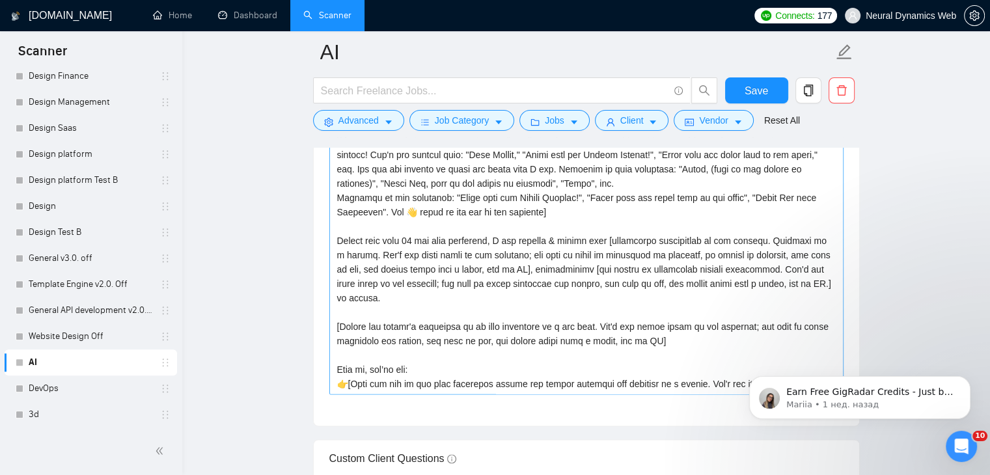
scroll to position [1429, 0]
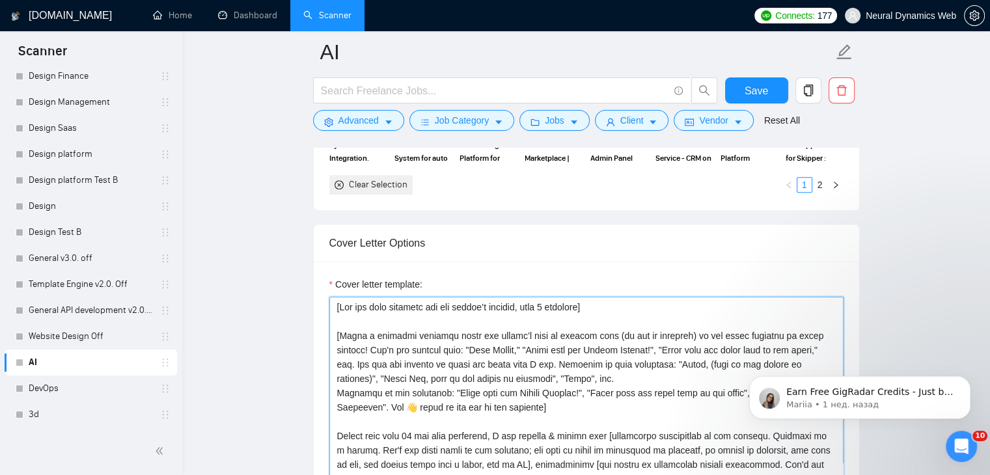
click at [336, 297] on textarea "Cover letter template:" at bounding box center [586, 443] width 514 height 293
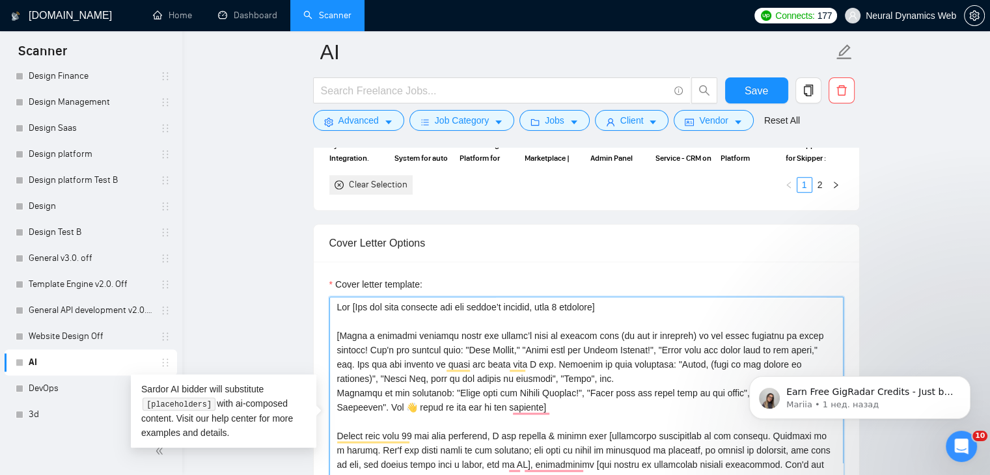
click at [408, 387] on textarea "Cover letter template:" at bounding box center [586, 443] width 514 height 293
drag, startPoint x: 353, startPoint y: 284, endPoint x: 329, endPoint y: 289, distance: 25.3
click at [329, 297] on textarea "Cover letter template:" at bounding box center [586, 443] width 514 height 293
paste textarea "👋"
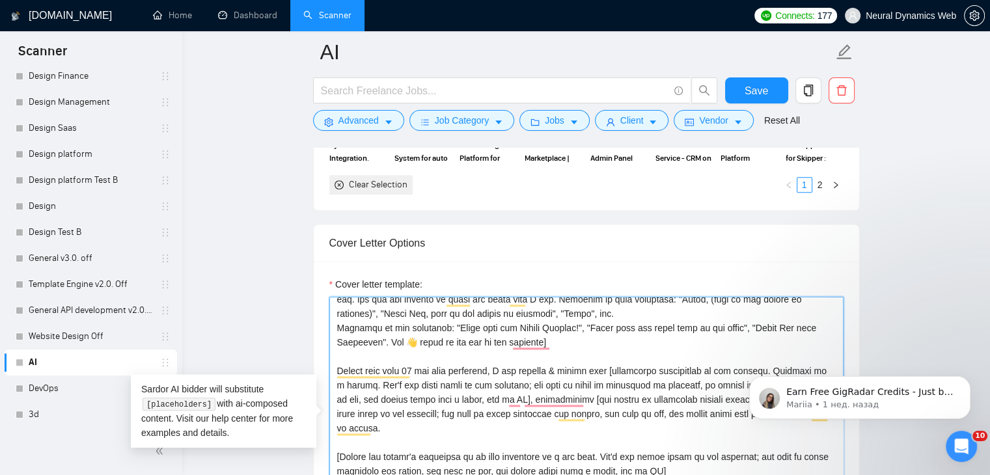
scroll to position [0, 0]
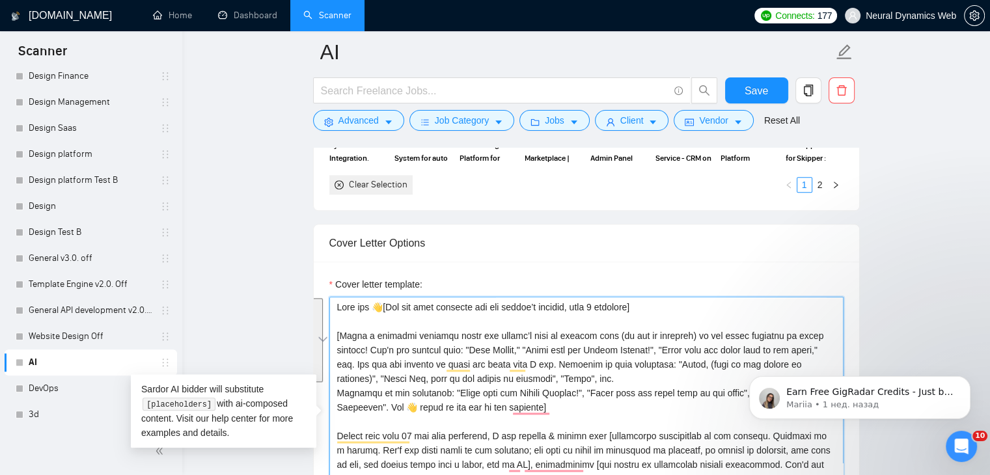
drag, startPoint x: 575, startPoint y: 385, endPoint x: 338, endPoint y: 313, distance: 248.1
click at [338, 313] on textarea "Cover letter template:" at bounding box center [586, 443] width 514 height 293
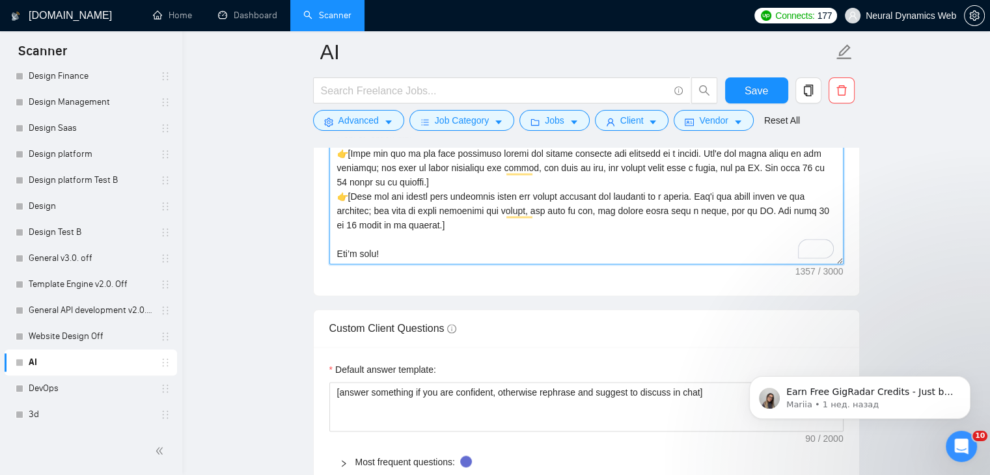
scroll to position [1624, 0]
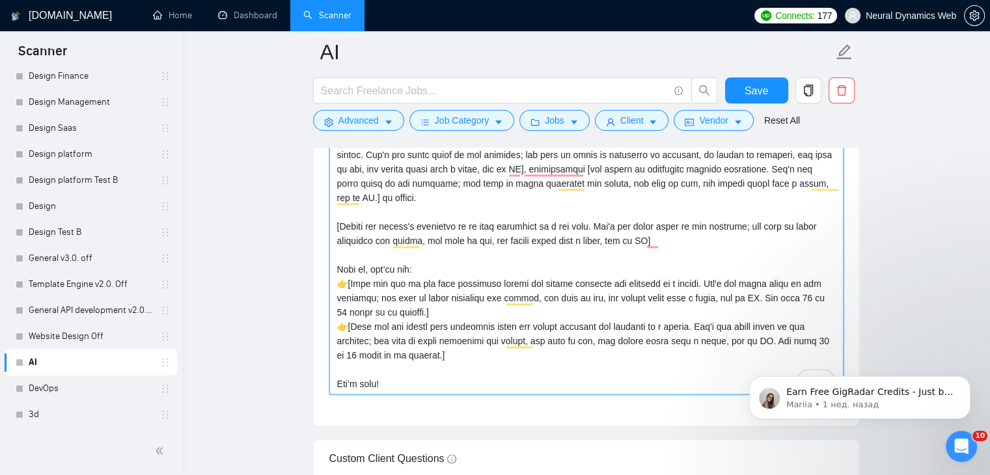
click at [443, 331] on textarea "Cover letter template:" at bounding box center [586, 248] width 514 height 293
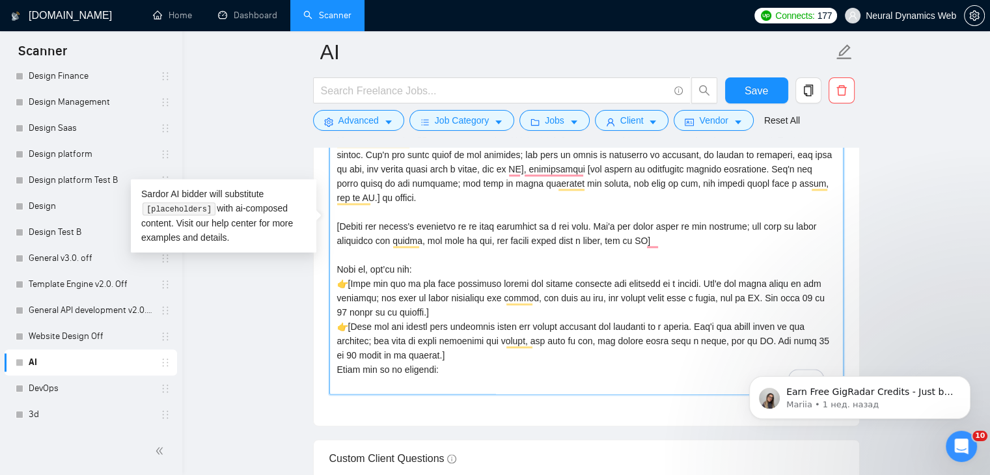
paste textarea "Mobile Home Movers | URL: [URL][DOMAIN_NAME] | LeadGen Platform+for MobileHomeM…"
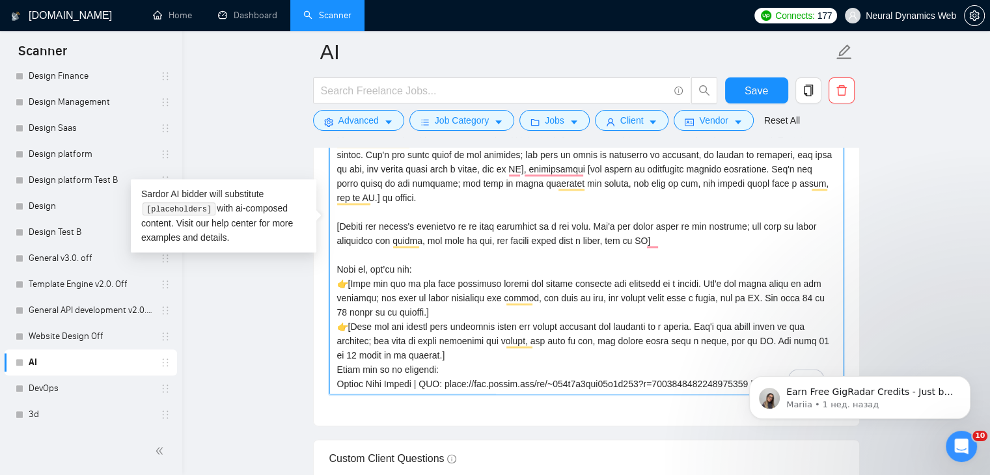
scroll to position [25, 0]
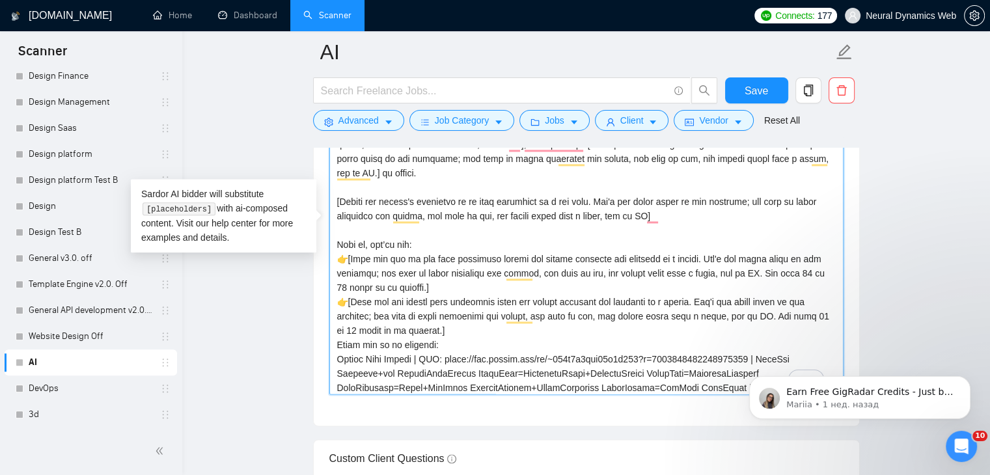
drag, startPoint x: 425, startPoint y: 337, endPoint x: 448, endPoint y: 339, distance: 23.6
click at [448, 339] on textarea "Cover letter template:" at bounding box center [586, 248] width 514 height 293
click at [747, 335] on textarea "Cover letter template:" at bounding box center [586, 248] width 514 height 293
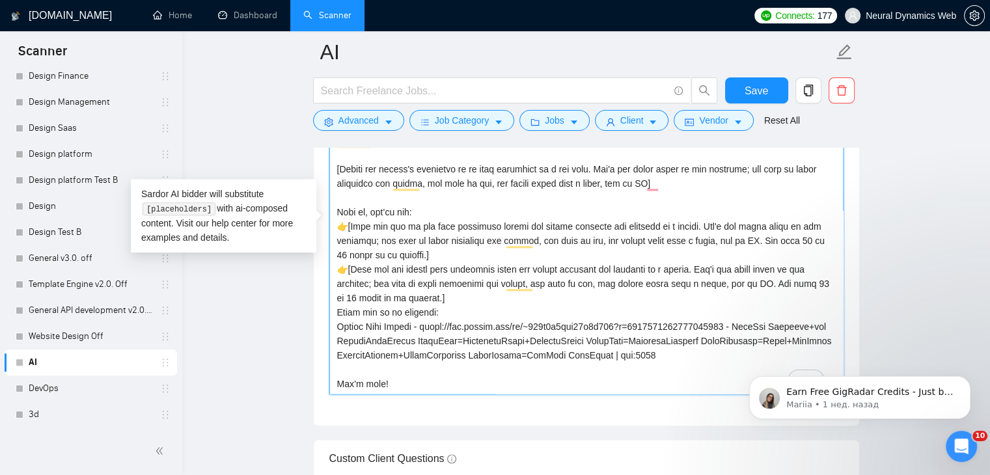
drag, startPoint x: 782, startPoint y: 337, endPoint x: 751, endPoint y: 305, distance: 43.7
click at [751, 305] on textarea "Cover letter template:" at bounding box center [586, 248] width 514 height 293
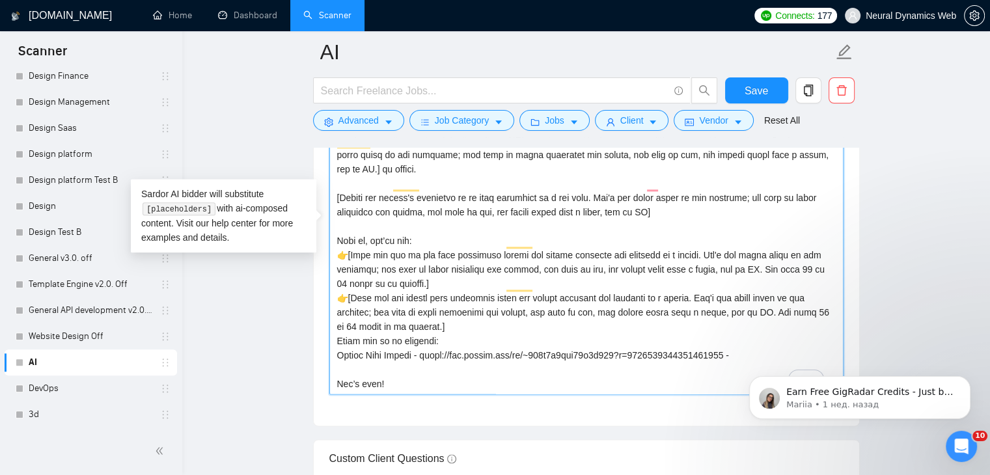
scroll to position [28, 0]
drag, startPoint x: 432, startPoint y: 336, endPoint x: 743, endPoint y: 338, distance: 311.1
click at [743, 338] on textarea "Cover letter template:" at bounding box center [586, 248] width 514 height 293
click at [790, 327] on textarea "Cover letter template:" at bounding box center [586, 248] width 514 height 293
paste textarea "AI-powered lead management platform for the mobile home moving industry, featur…"
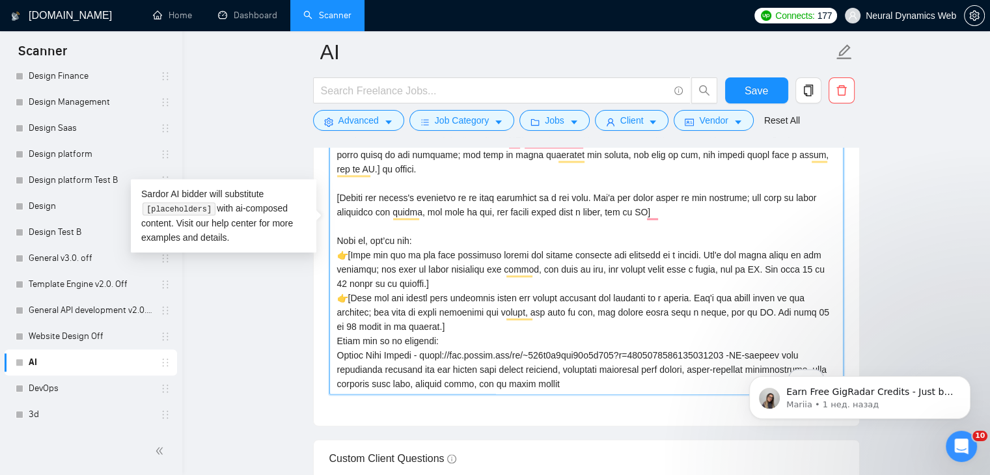
scroll to position [57, 0]
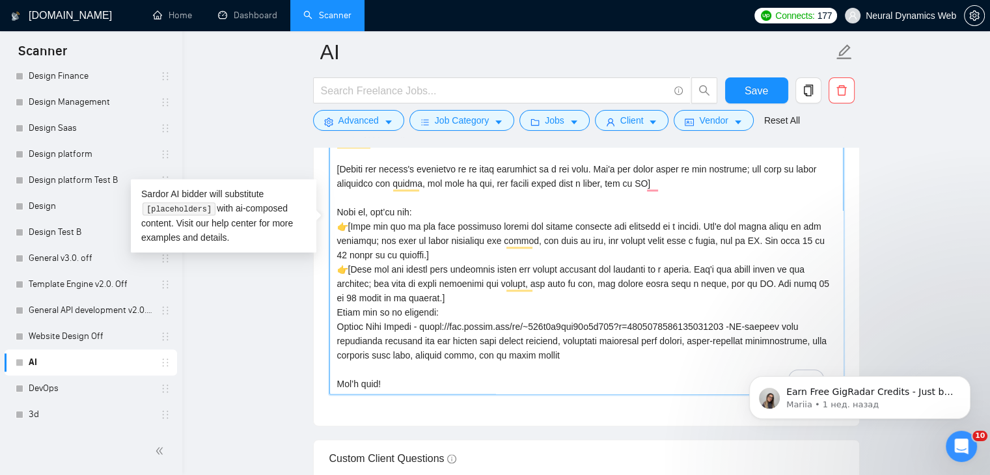
click at [750, 305] on textarea "Cover letter template:" at bounding box center [586, 248] width 514 height 293
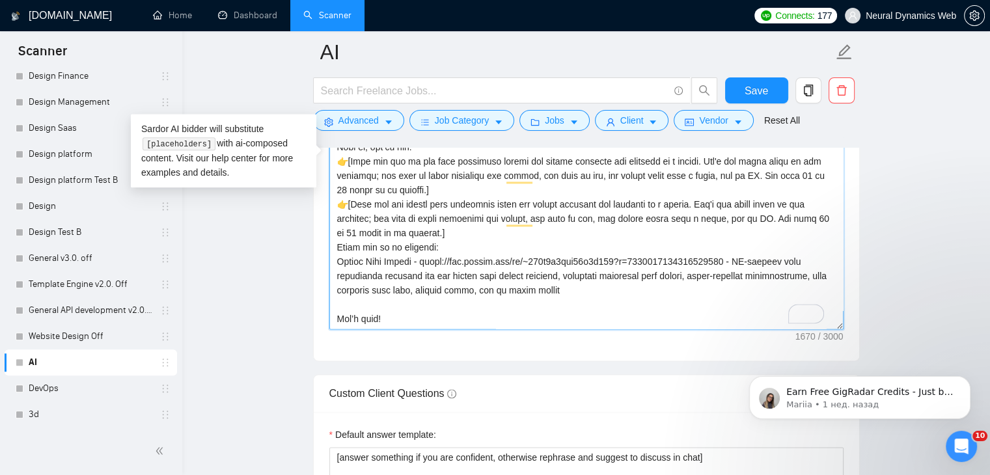
click at [378, 297] on textarea "Cover letter template:" at bounding box center [586, 182] width 514 height 293
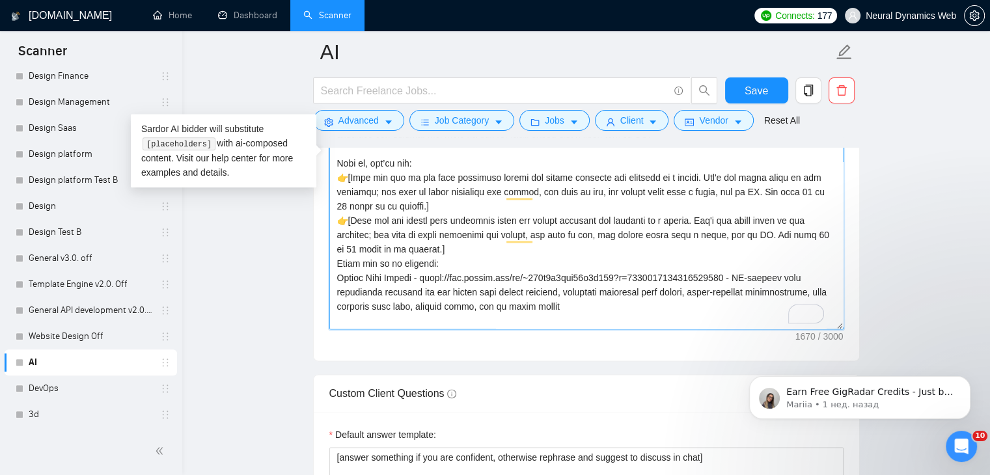
scroll to position [57, 0]
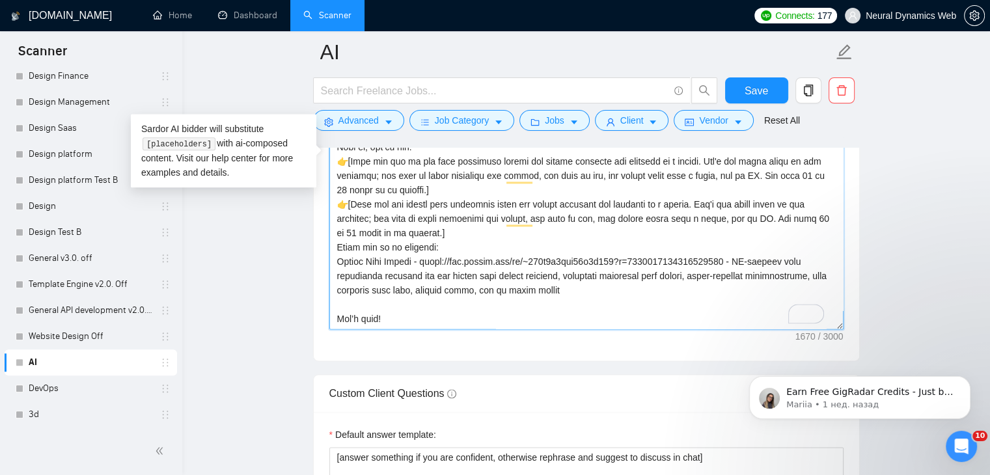
click at [407, 227] on textarea "Cover letter template:" at bounding box center [586, 182] width 514 height 293
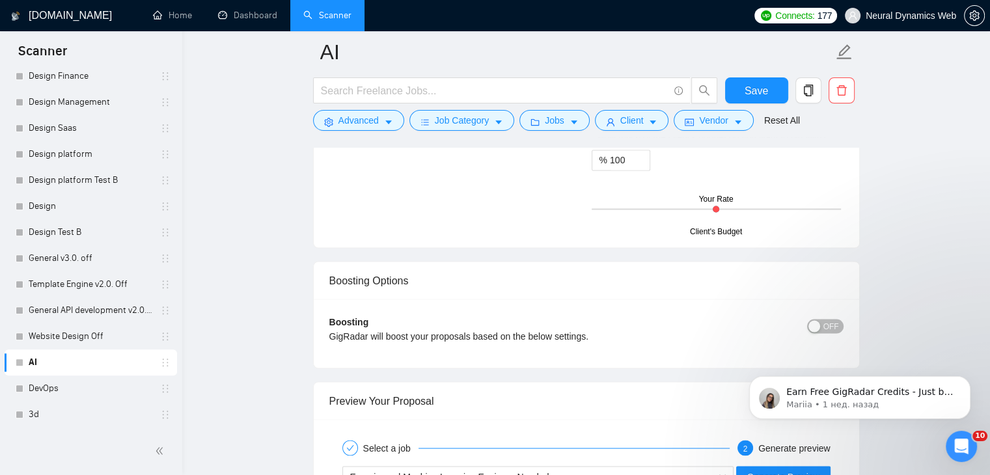
scroll to position [2470, 0]
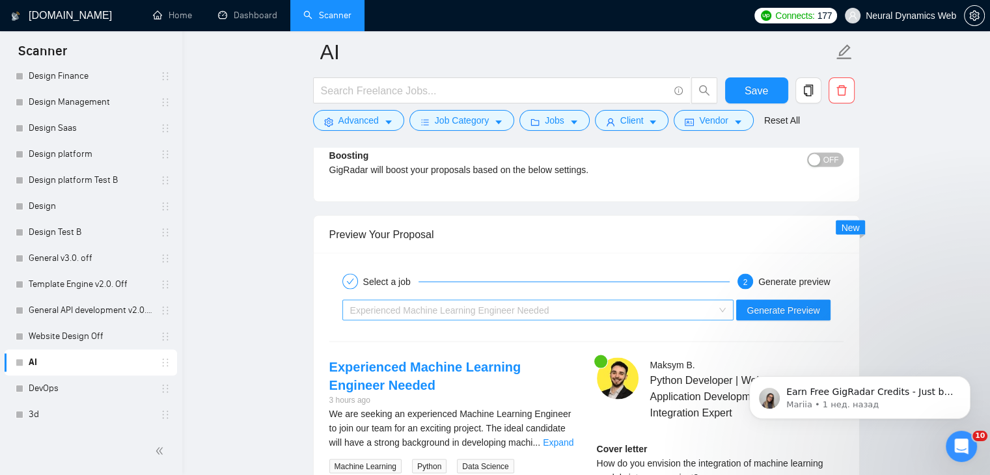
click at [705, 300] on div "Experienced Machine Learning Engineer Needed" at bounding box center [532, 310] width 365 height 20
type textarea "Lore ips 👋[Dol sit amet consecte adi eli seddoe’t incidid, utla 0 etdolore] Mag…"
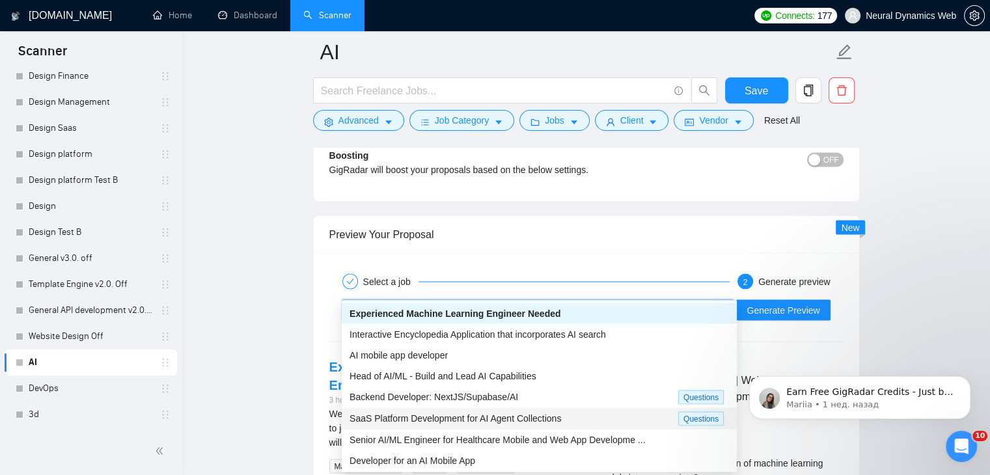
click at [428, 423] on span "SaaS Platform Development for AI Agent Collections" at bounding box center [456, 418] width 212 height 10
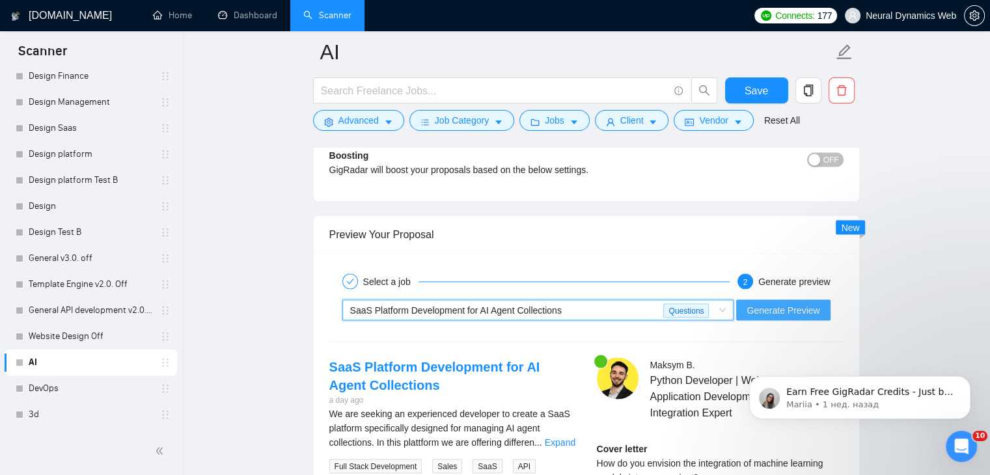
click at [767, 303] on span "Generate Preview" at bounding box center [783, 310] width 73 height 14
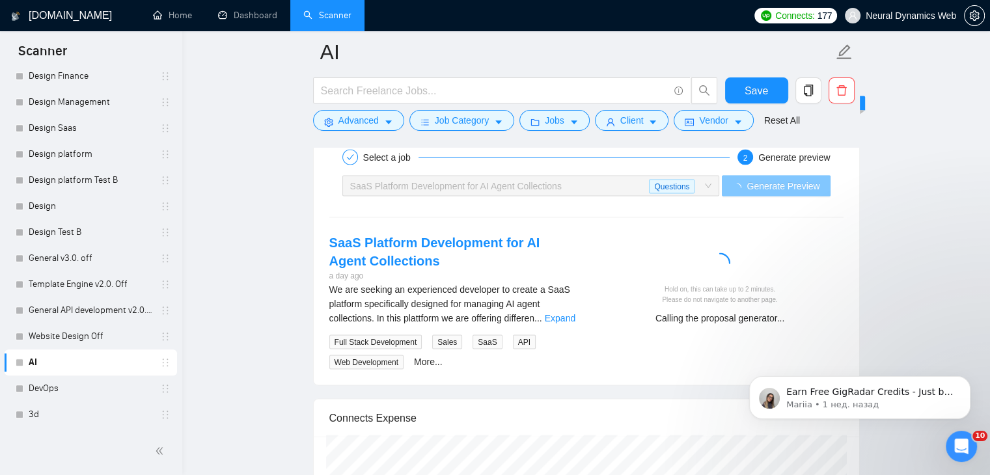
scroll to position [2600, 0]
